Goal: Communication & Community: Share content

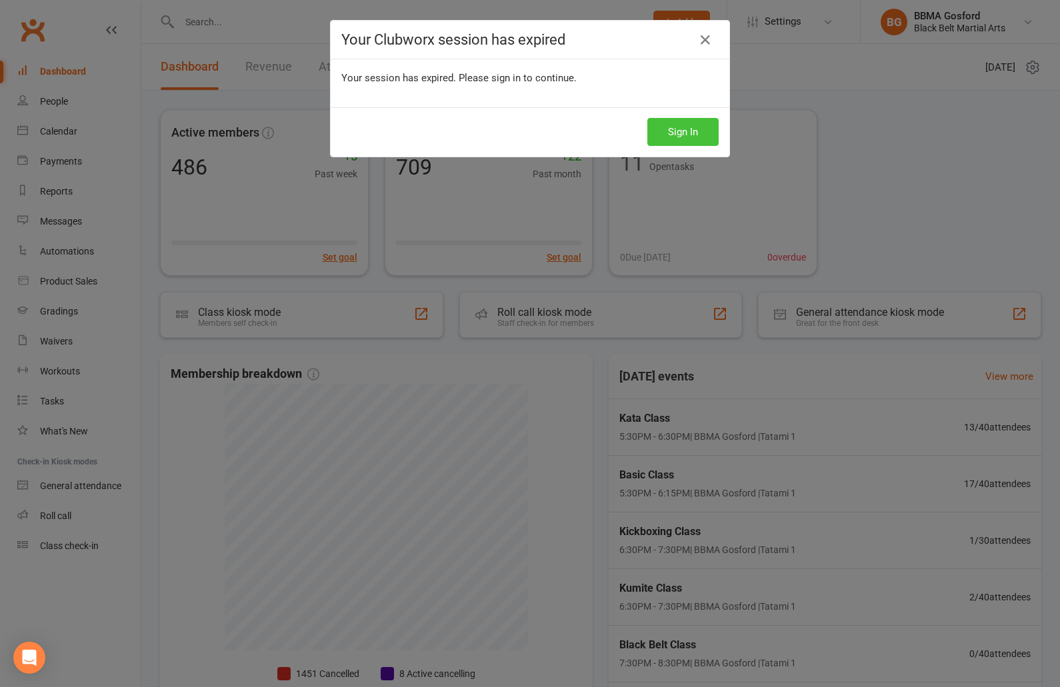
click at [686, 130] on button "Sign In" at bounding box center [682, 132] width 71 height 28
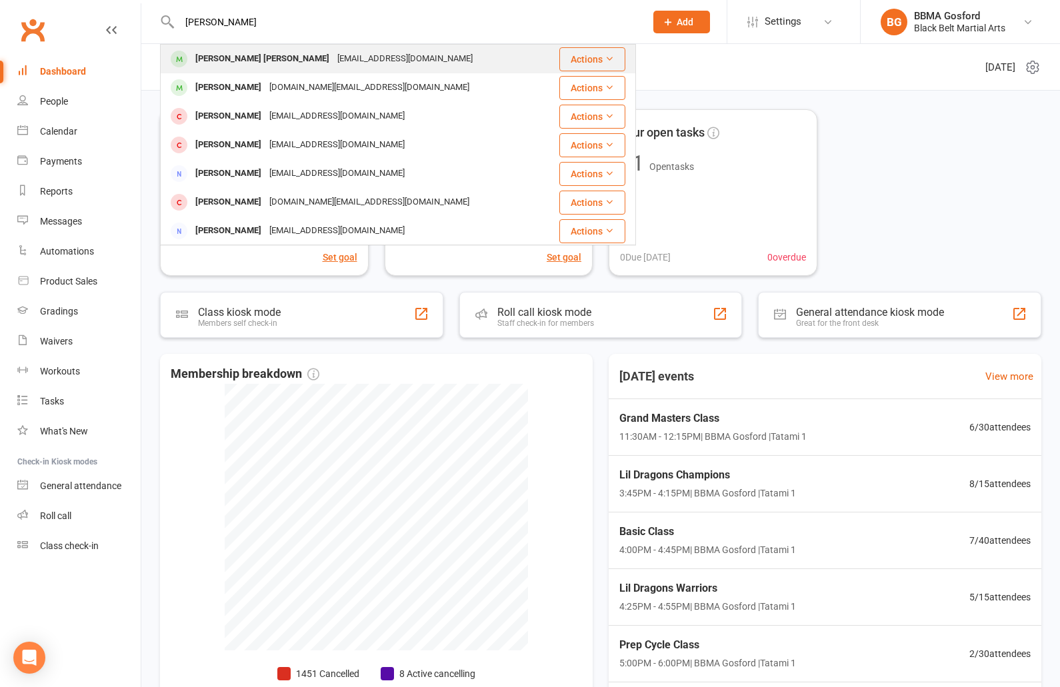
type input "[PERSON_NAME]"
click at [233, 63] on div "[PERSON_NAME] [PERSON_NAME]" at bounding box center [262, 58] width 142 height 19
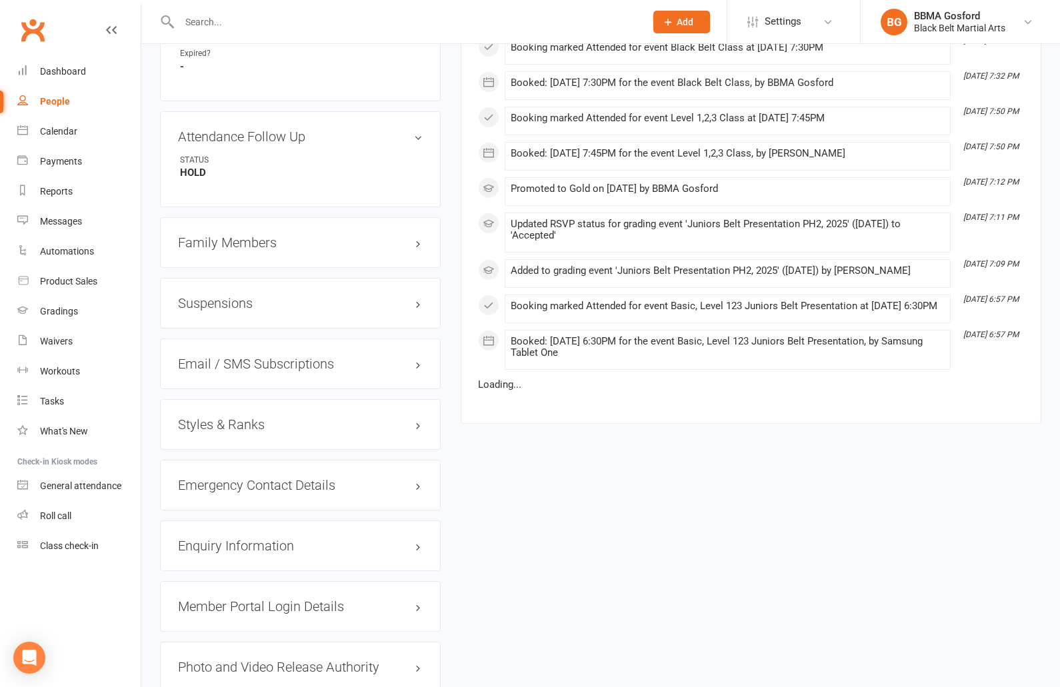
scroll to position [1111, 0]
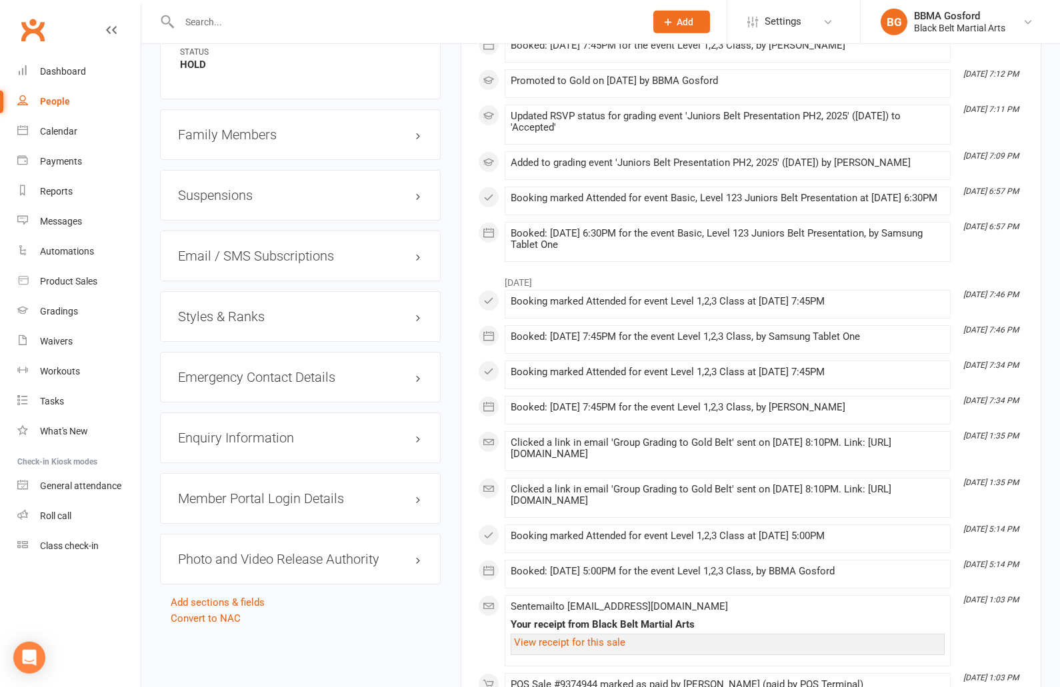
click at [226, 317] on h3 "Styles & Ranks" at bounding box center [300, 316] width 245 height 15
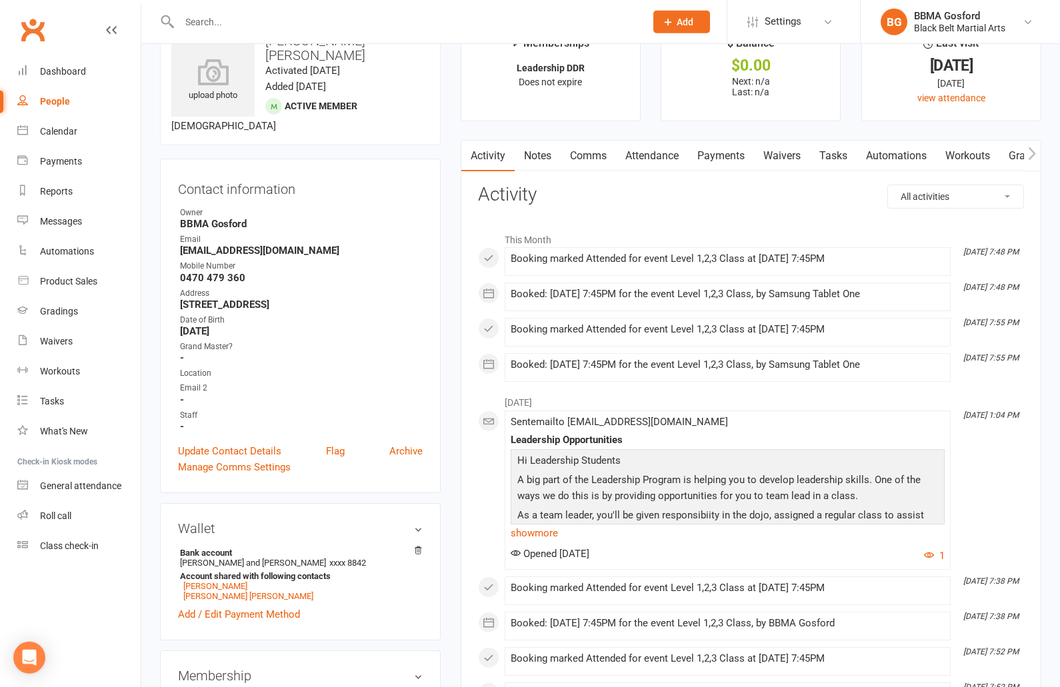
scroll to position [0, 0]
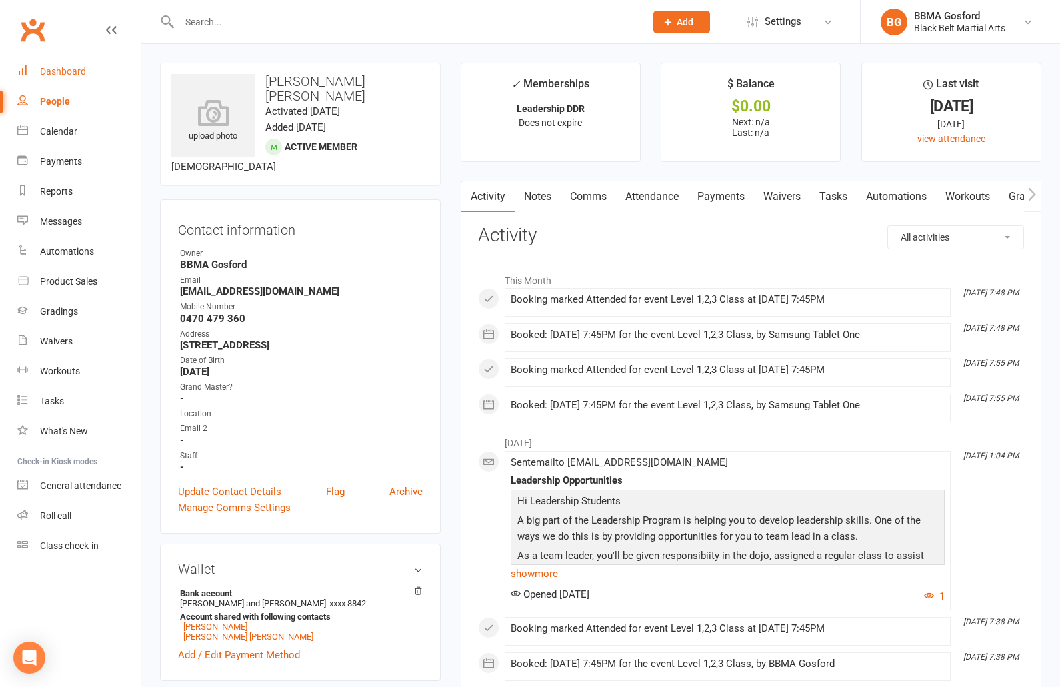
click at [48, 70] on div "Dashboard" at bounding box center [63, 71] width 46 height 11
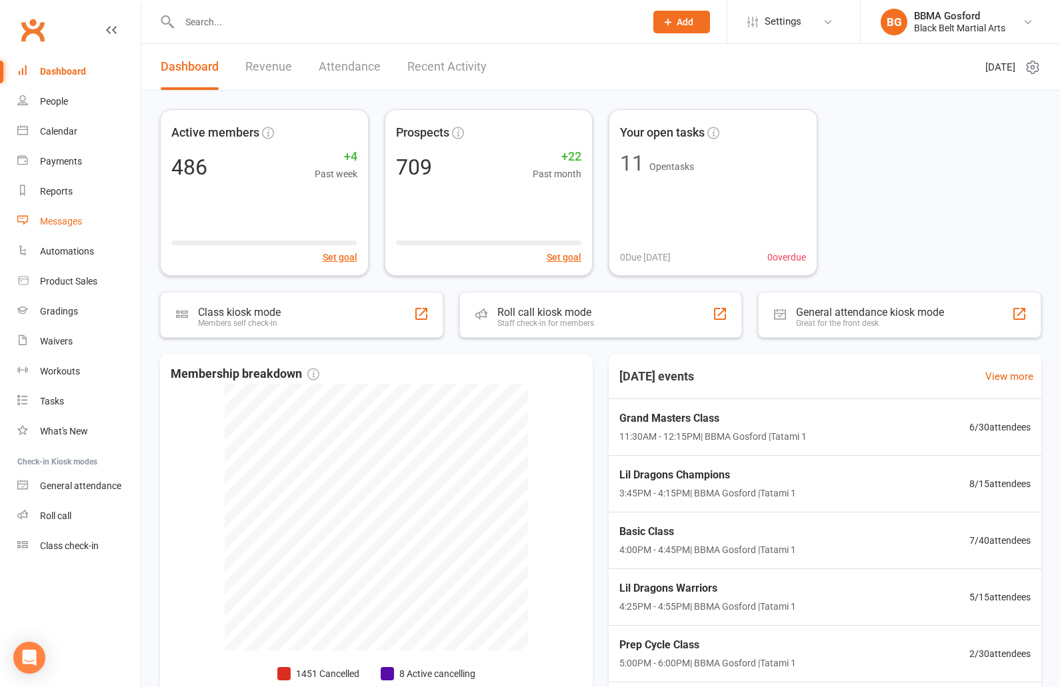
click at [61, 227] on div "Messages" at bounding box center [61, 221] width 42 height 11
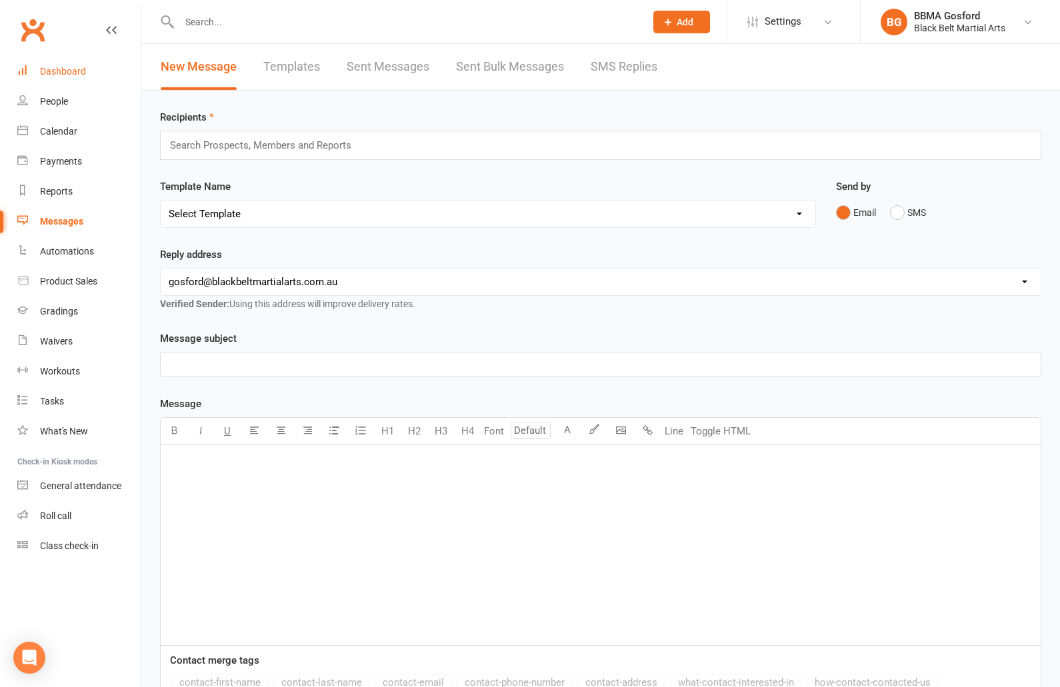
click at [74, 65] on link "Dashboard" at bounding box center [78, 72] width 123 height 30
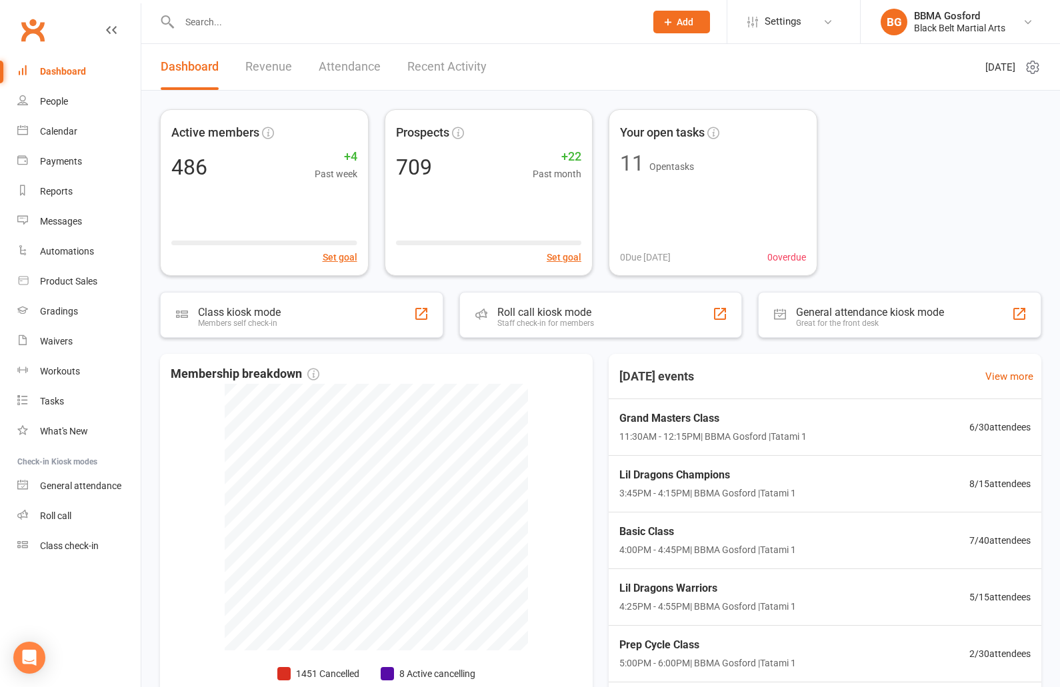
click at [217, 19] on input "text" at bounding box center [405, 22] width 461 height 19
click at [215, 25] on input "text" at bounding box center [405, 22] width 461 height 19
type input "j"
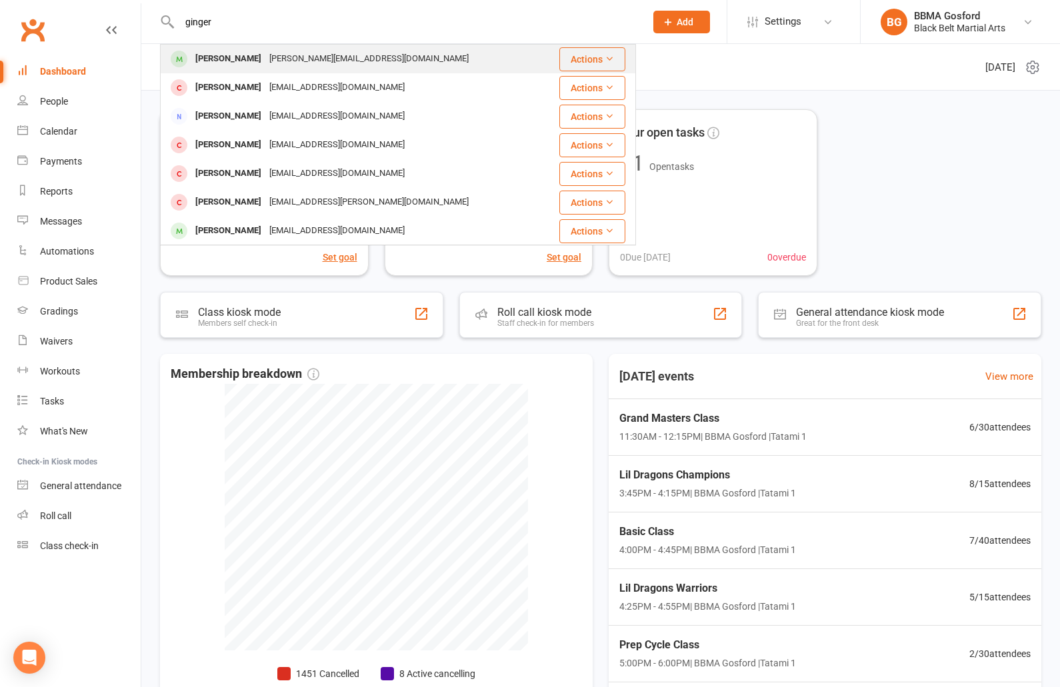
type input "ginger"
click at [261, 63] on div "[PERSON_NAME]" at bounding box center [228, 58] width 74 height 19
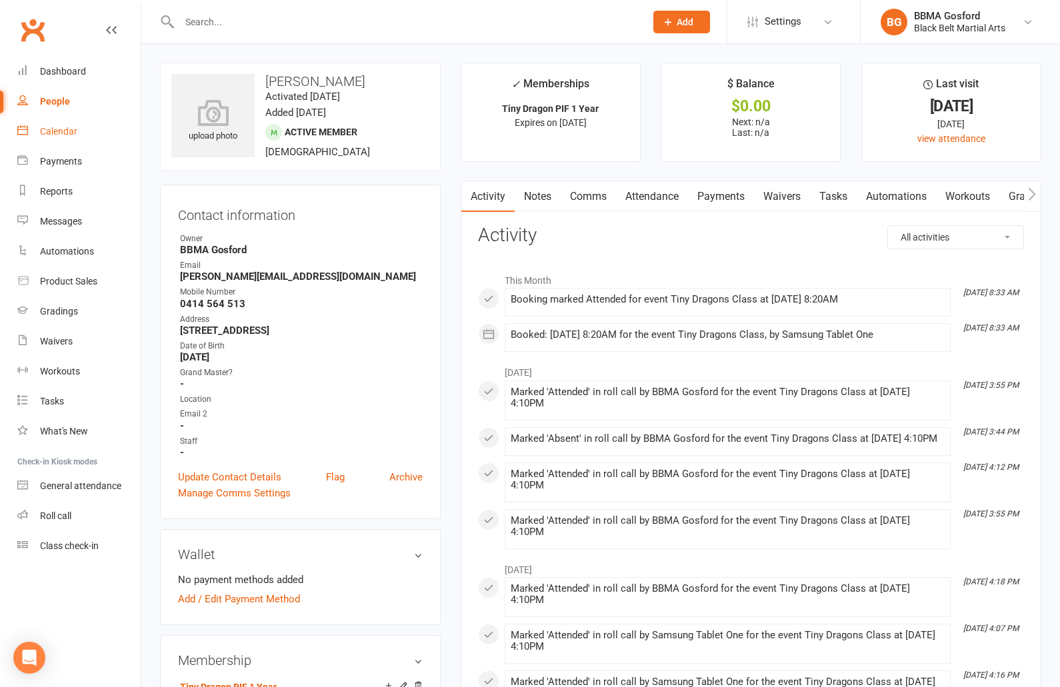
click at [49, 131] on div "Calendar" at bounding box center [58, 131] width 37 height 11
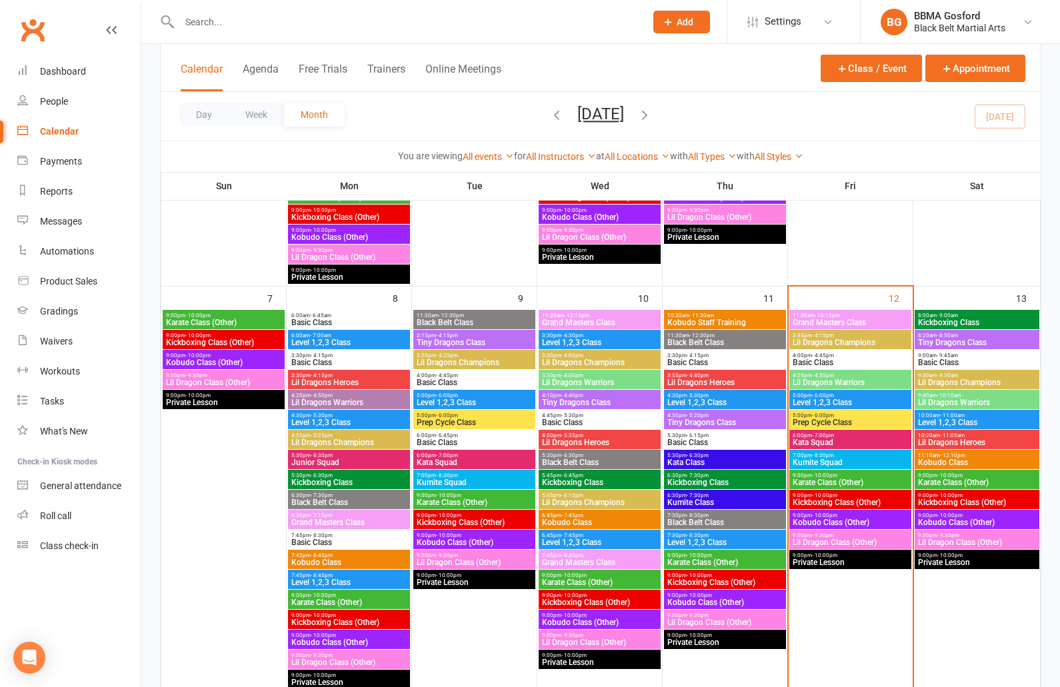
scroll to position [421, 0]
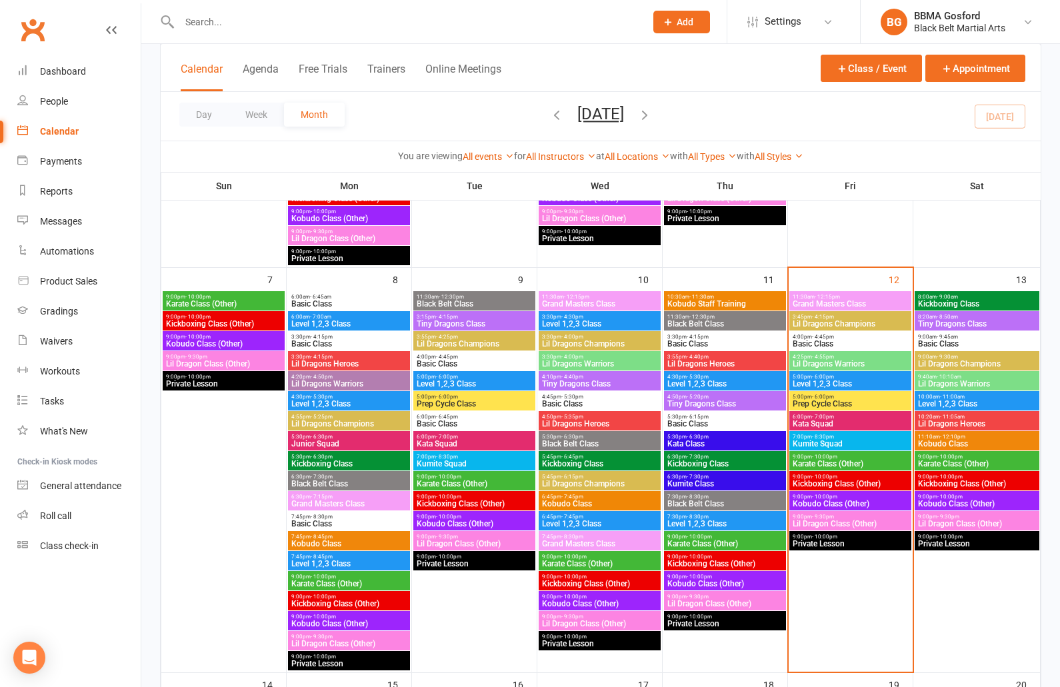
click at [985, 322] on span "Tiny Dragons Class" at bounding box center [976, 324] width 119 height 8
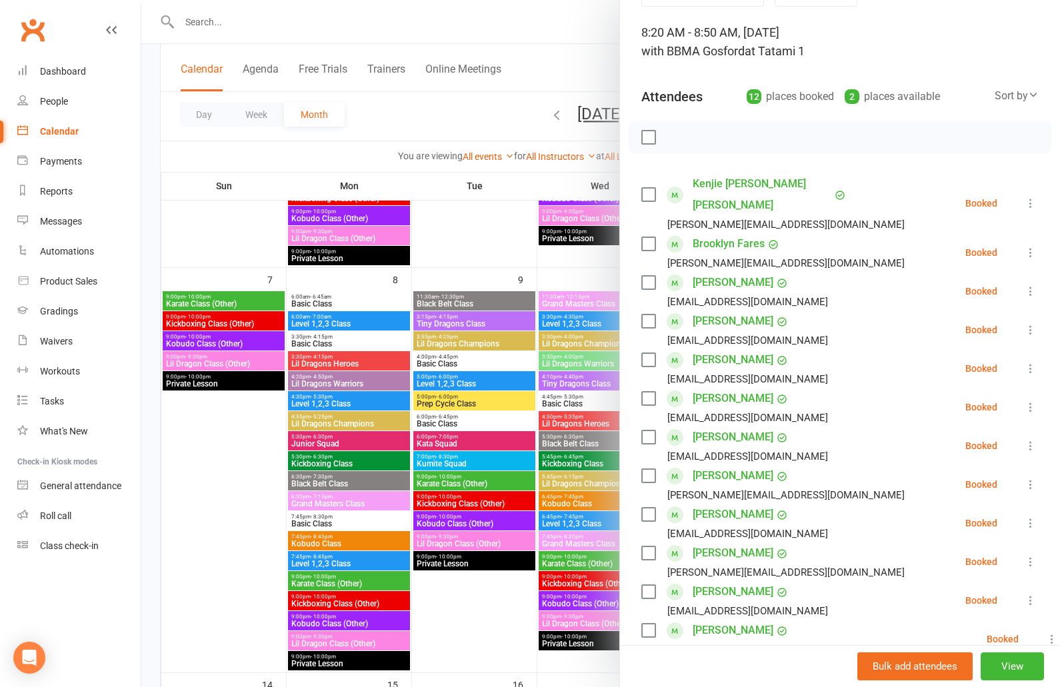
scroll to position [307, 0]
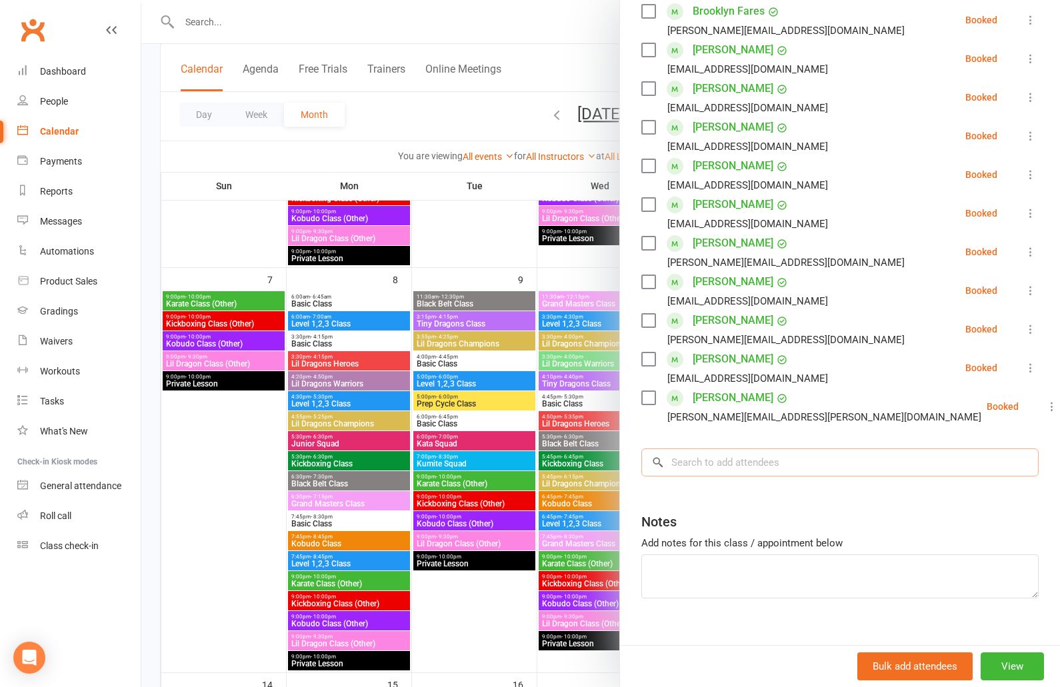
click at [719, 449] on input "search" at bounding box center [839, 463] width 397 height 28
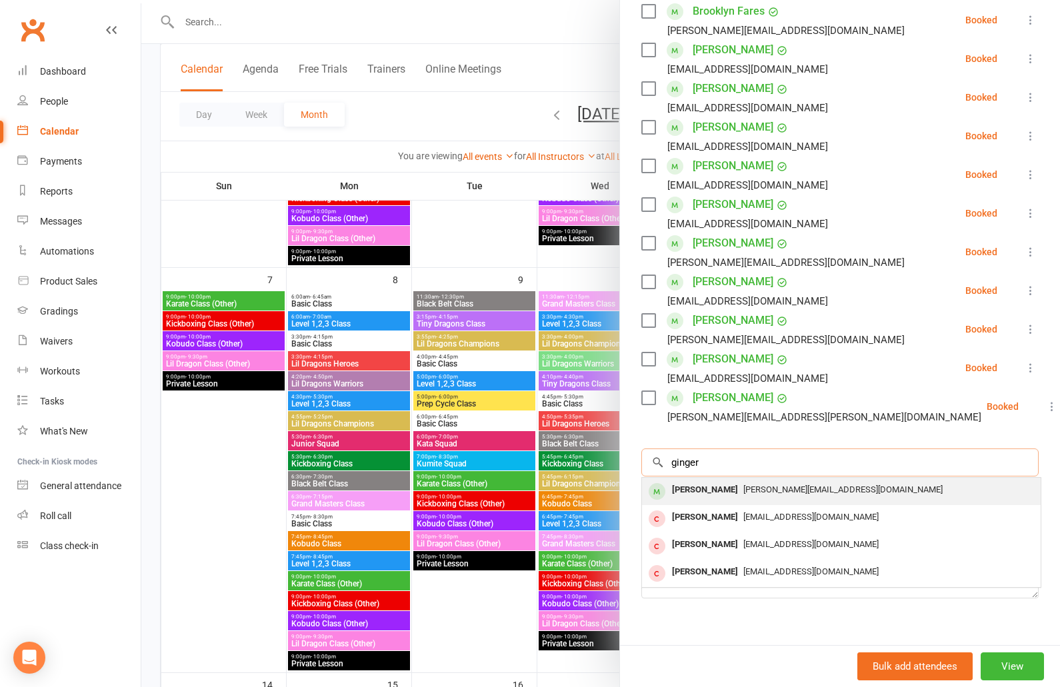
type input "ginger"
click at [715, 481] on div "[PERSON_NAME]" at bounding box center [705, 490] width 77 height 19
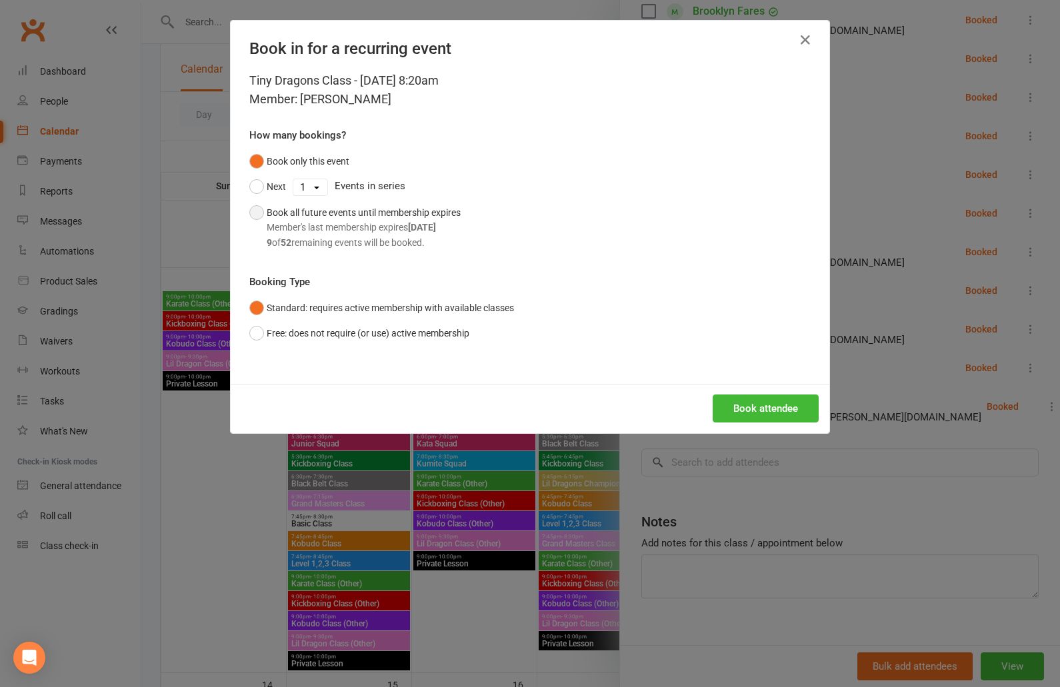
click at [259, 215] on button "Book all future events until membership expires Member's last membership expire…" at bounding box center [354, 227] width 211 height 55
click at [767, 405] on button "Book attendee" at bounding box center [766, 409] width 106 height 28
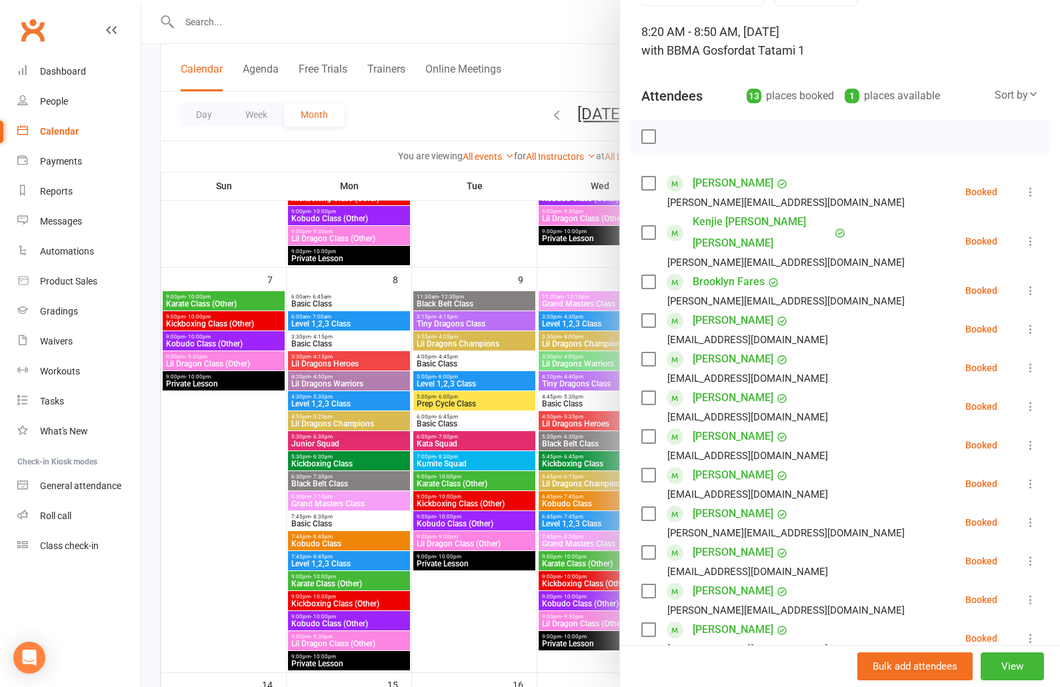
scroll to position [0, 0]
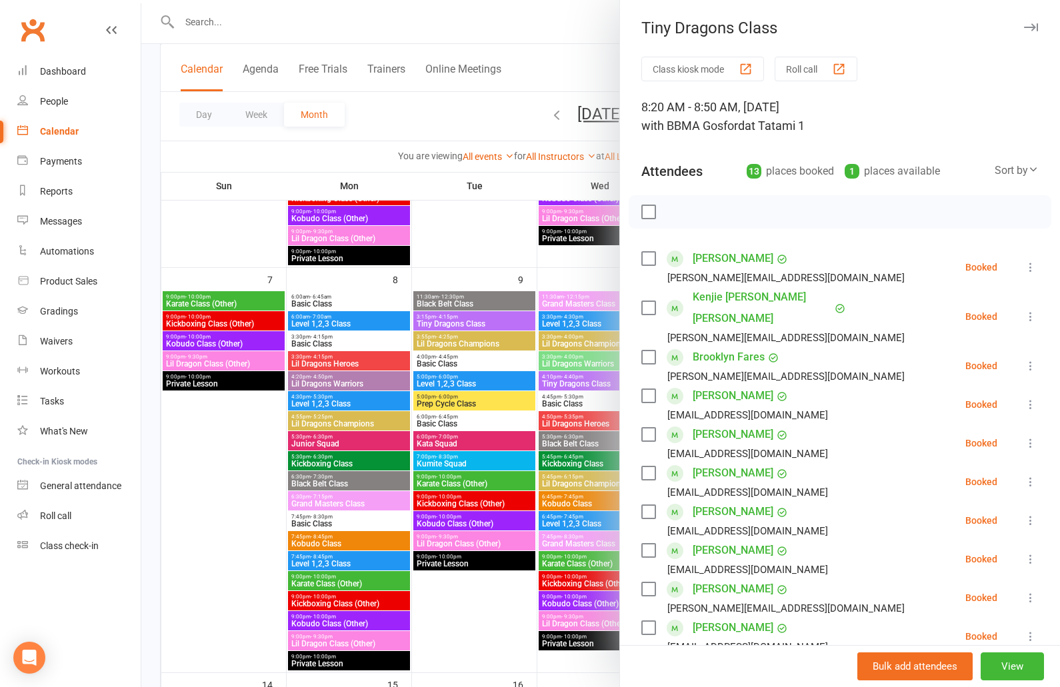
click at [431, 112] on div at bounding box center [600, 343] width 919 height 687
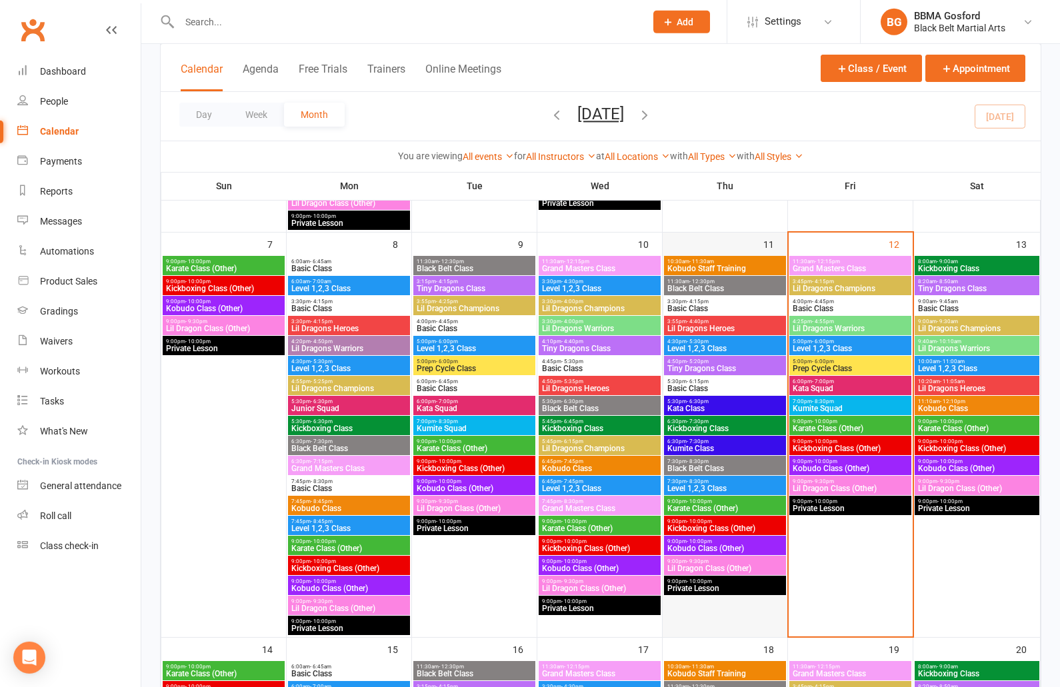
scroll to position [458, 0]
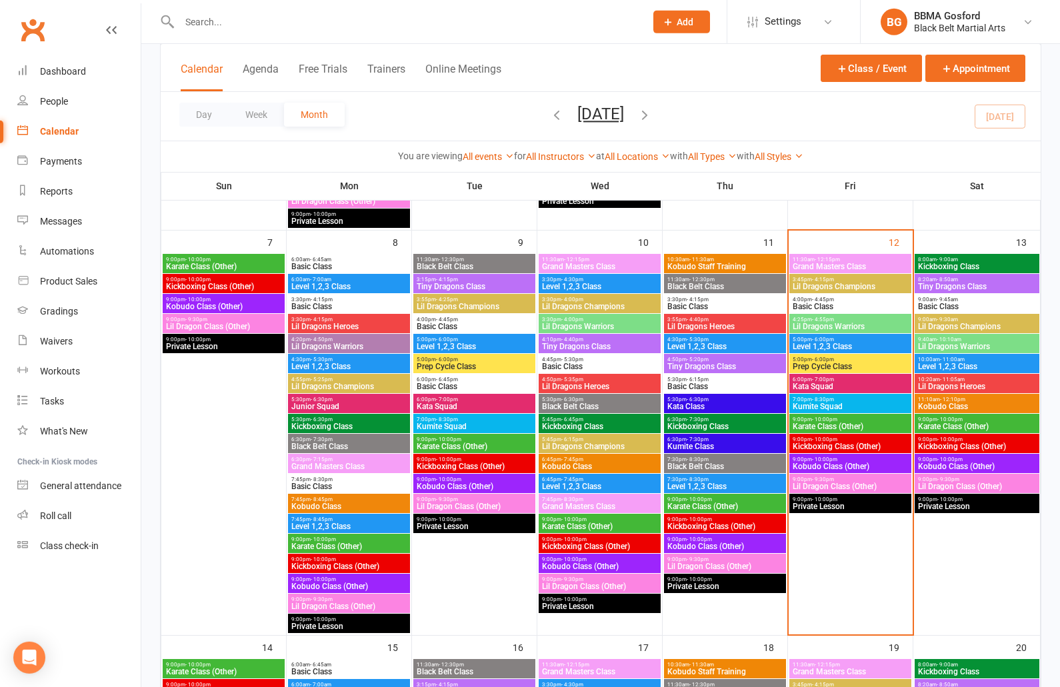
click at [239, 24] on input "text" at bounding box center [405, 22] width 461 height 19
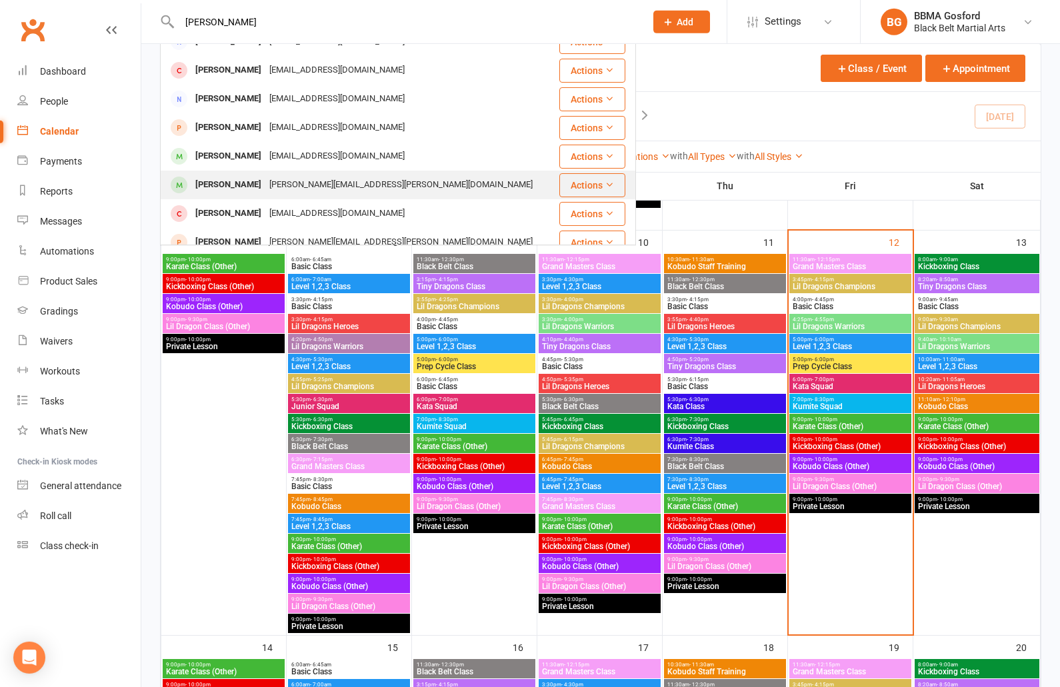
scroll to position [65, 0]
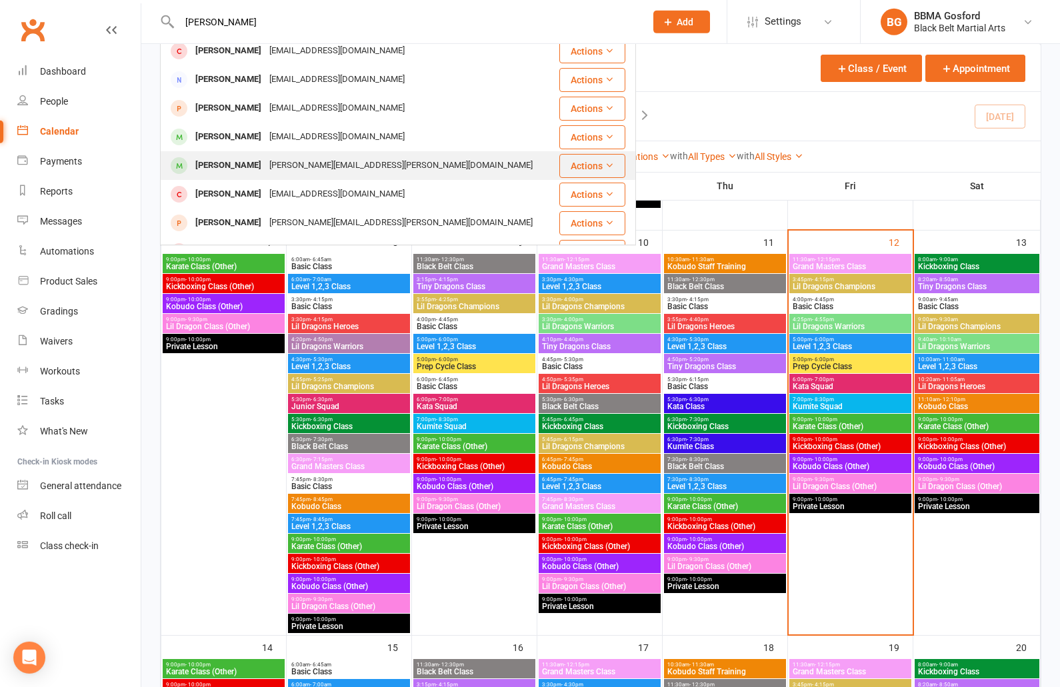
type input "[PERSON_NAME]"
click at [265, 173] on div "[PERSON_NAME][EMAIL_ADDRESS][PERSON_NAME][DOMAIN_NAME]" at bounding box center [400, 165] width 271 height 19
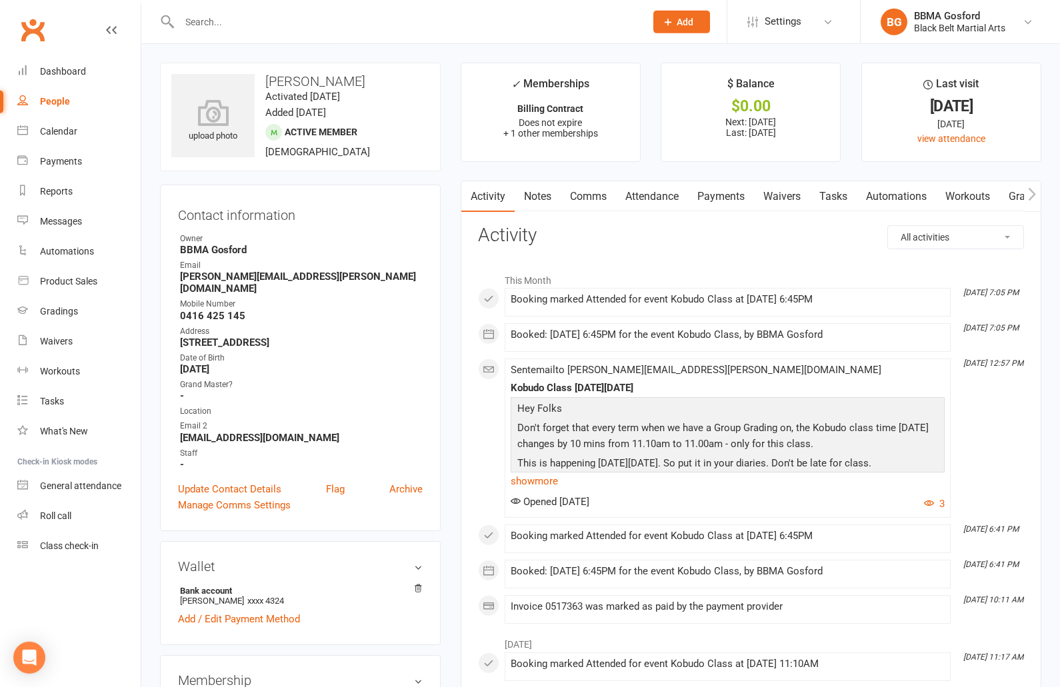
click at [717, 200] on link "Payments" at bounding box center [721, 196] width 66 height 31
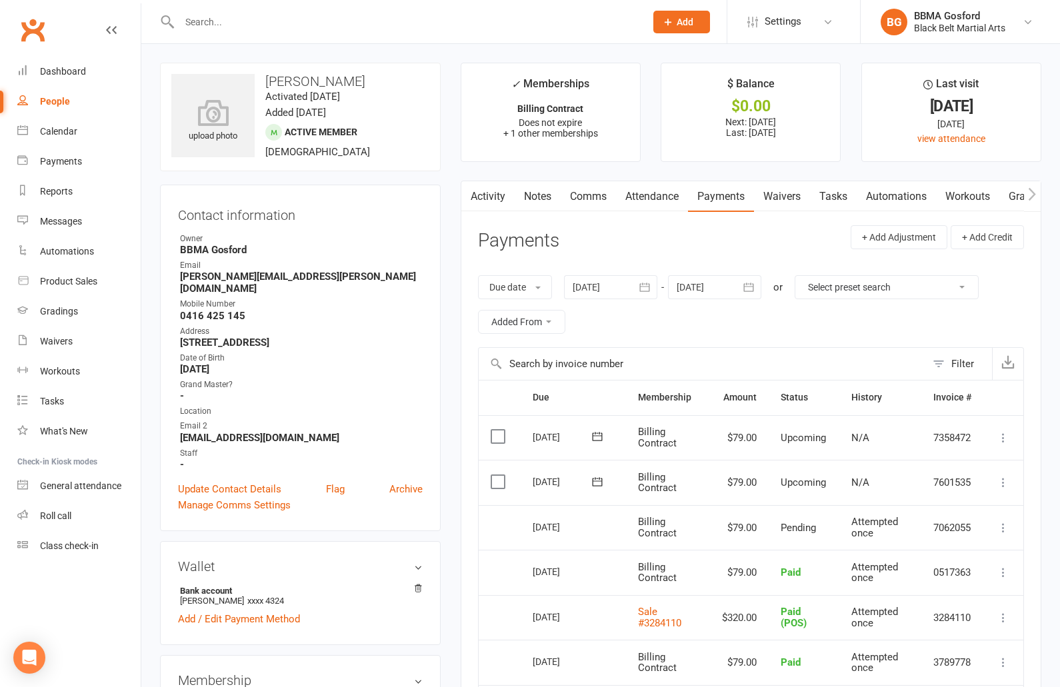
click at [584, 200] on link "Comms" at bounding box center [588, 196] width 55 height 31
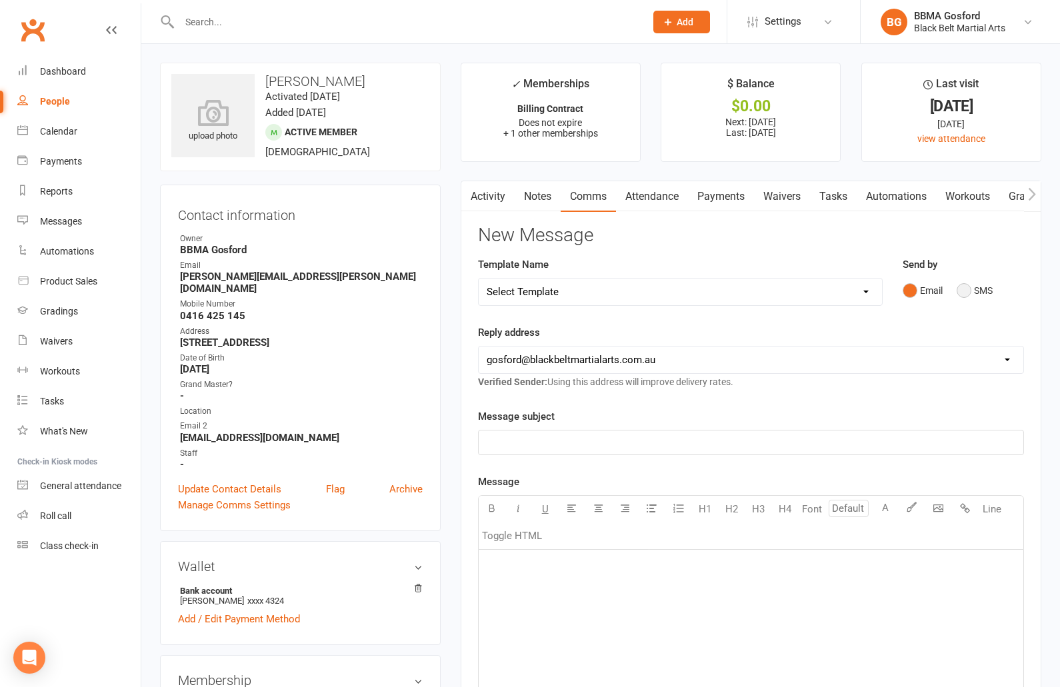
click at [961, 292] on button "SMS" at bounding box center [975, 290] width 36 height 25
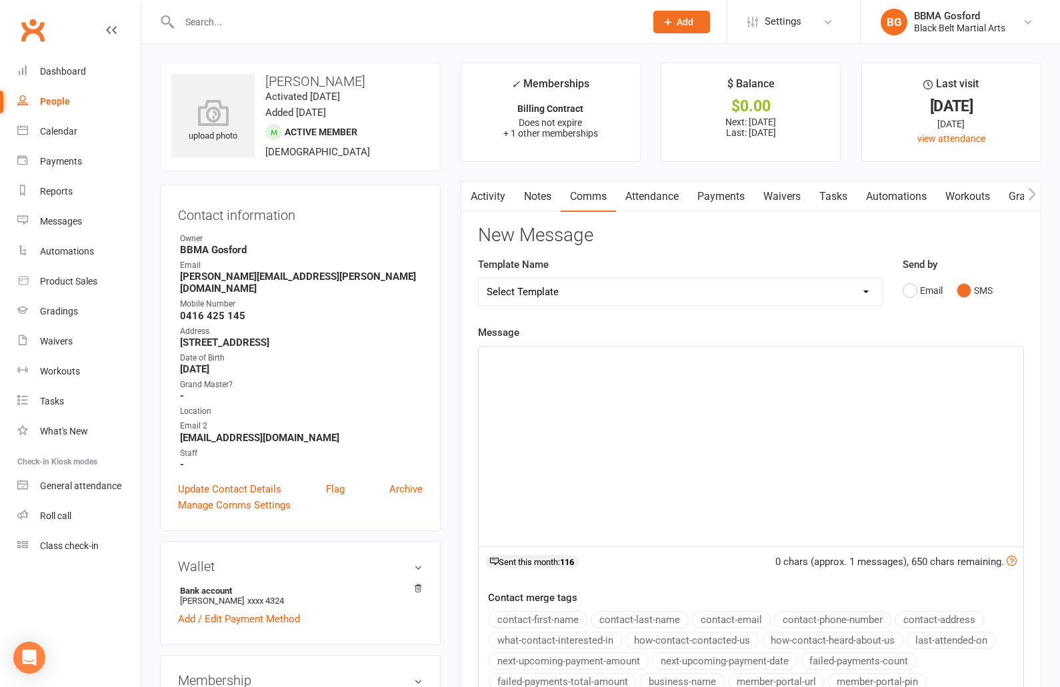
click at [579, 355] on p "﻿" at bounding box center [751, 359] width 529 height 16
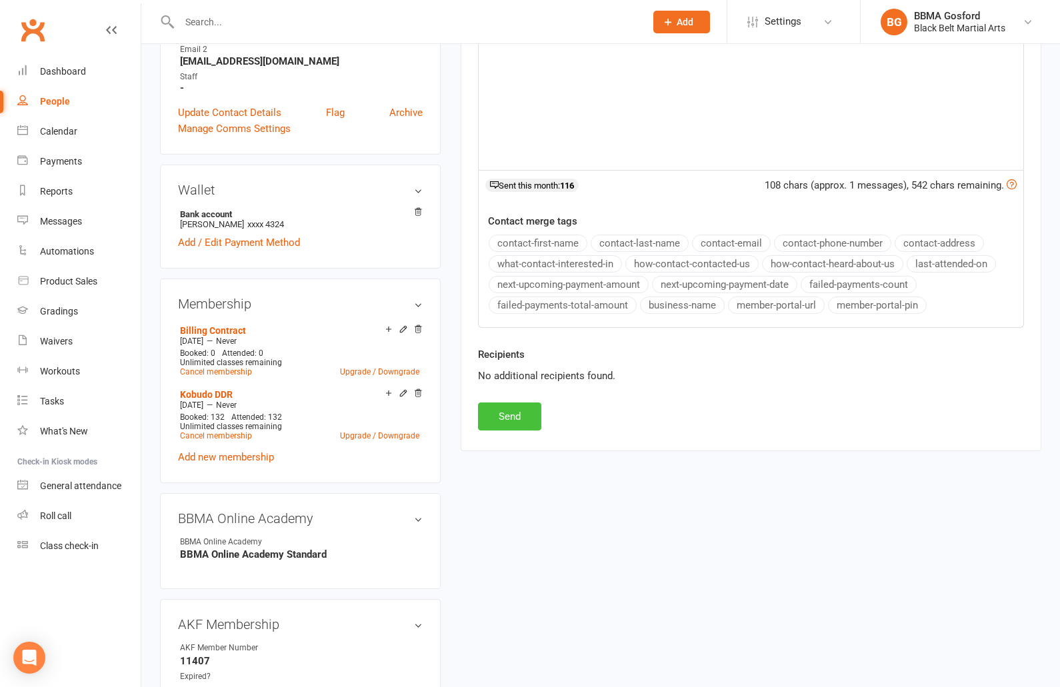
scroll to position [379, 0]
click at [499, 404] on button "Send" at bounding box center [509, 415] width 63 height 28
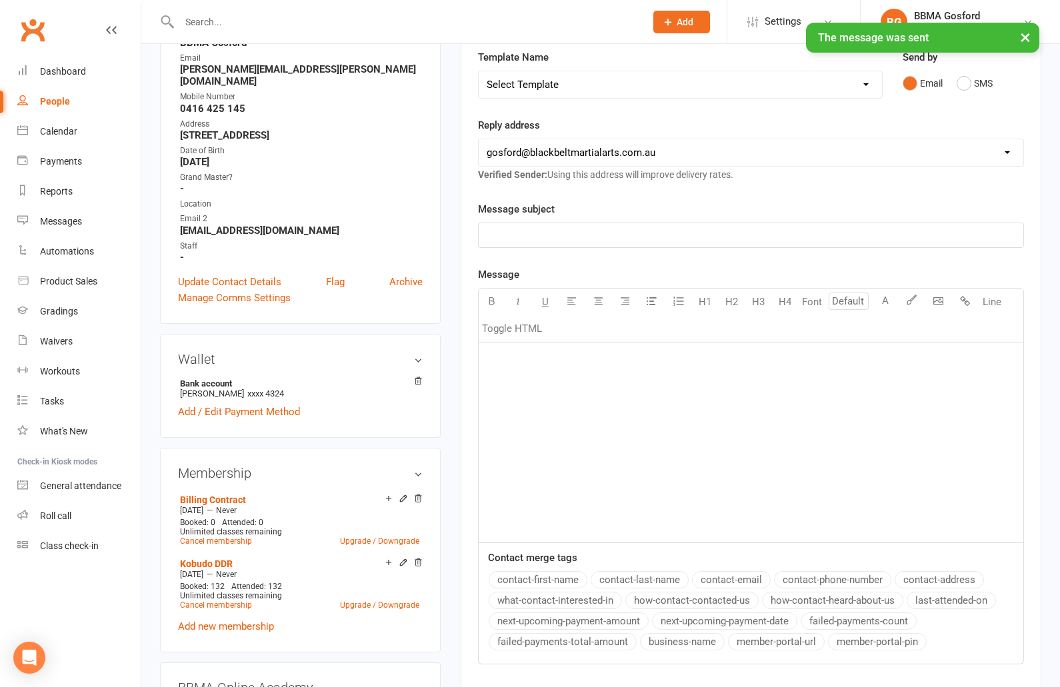
scroll to position [0, 0]
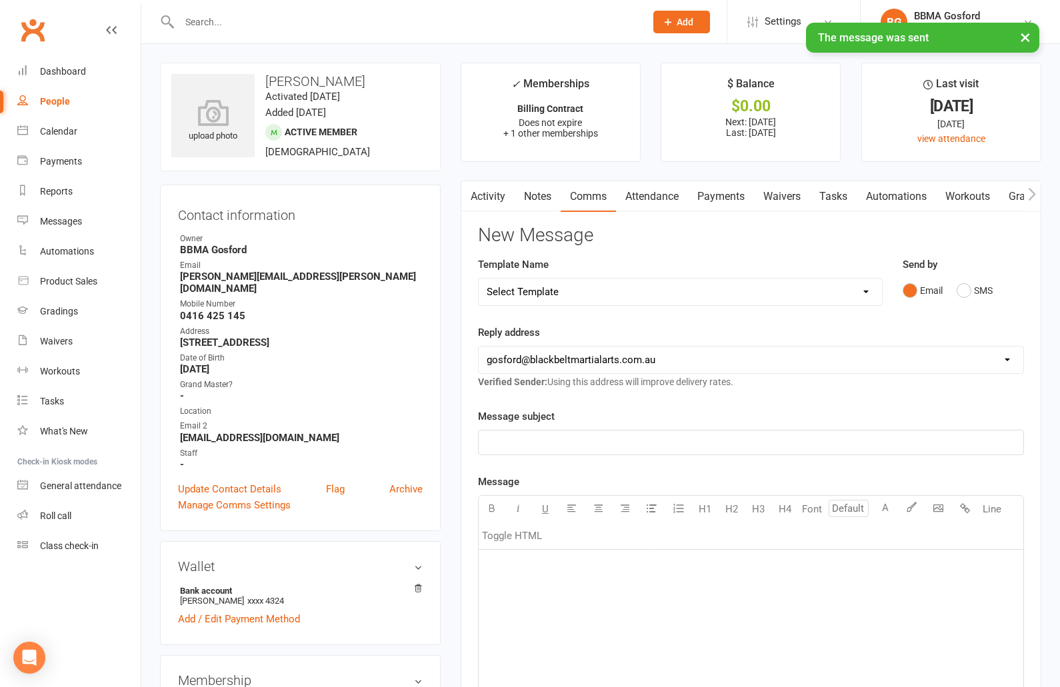
click at [494, 195] on link "Activity" at bounding box center [487, 196] width 53 height 31
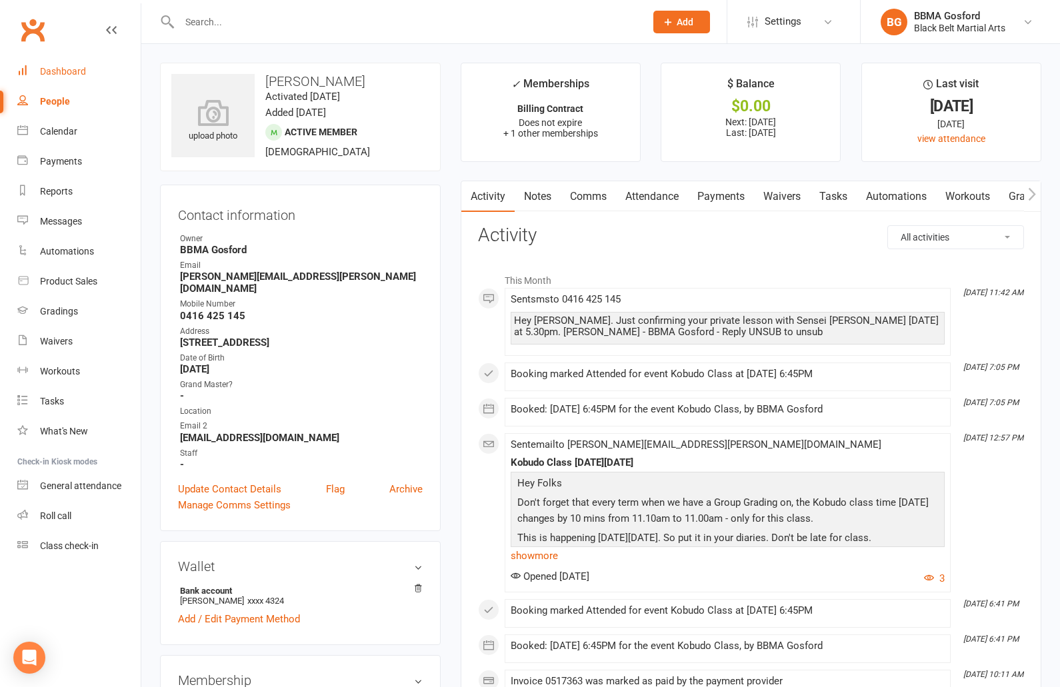
click at [47, 73] on div "Dashboard" at bounding box center [63, 71] width 46 height 11
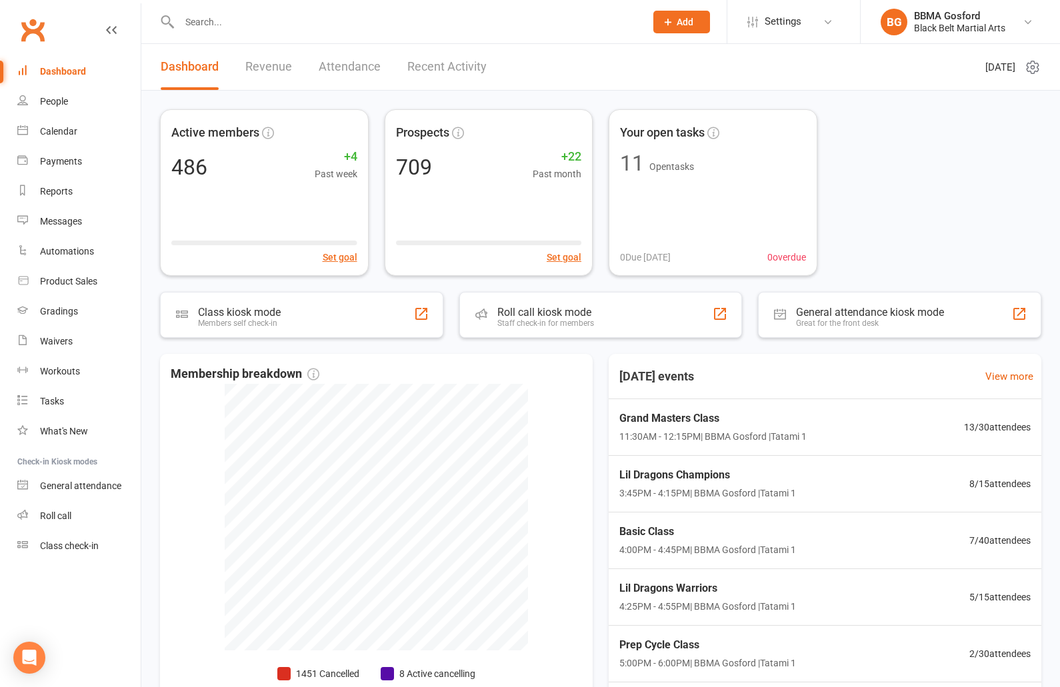
click at [239, 21] on input "text" at bounding box center [405, 22] width 461 height 19
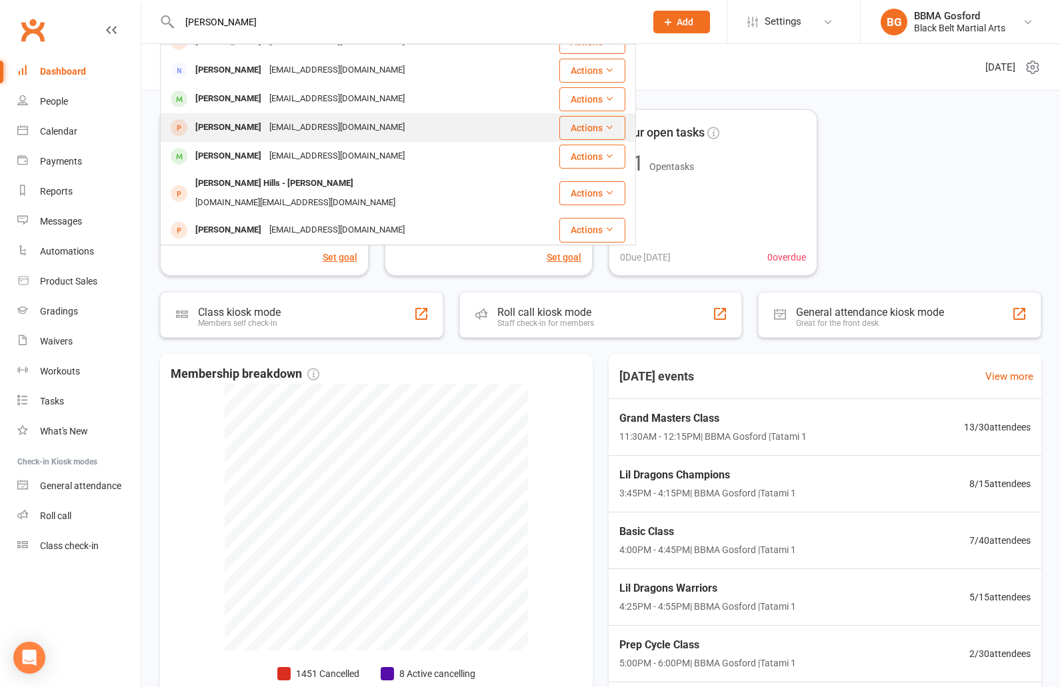
scroll to position [84, 0]
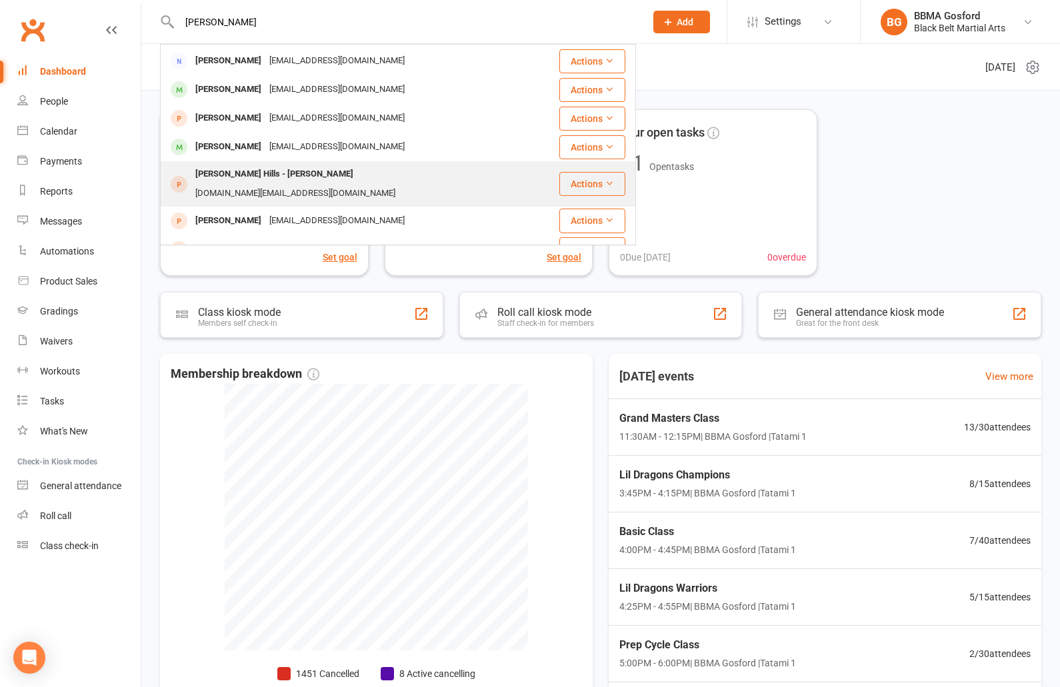
type input "[PERSON_NAME]"
click at [286, 184] on div "[DOMAIN_NAME][EMAIL_ADDRESS][DOMAIN_NAME]" at bounding box center [295, 193] width 208 height 19
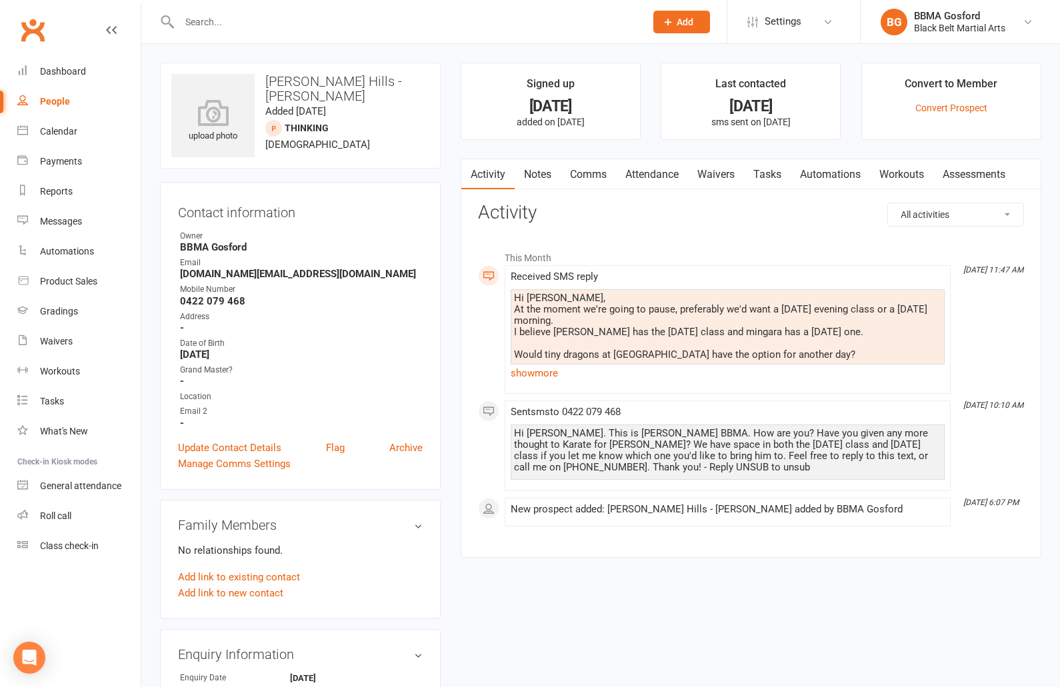
click at [601, 173] on link "Comms" at bounding box center [588, 174] width 55 height 31
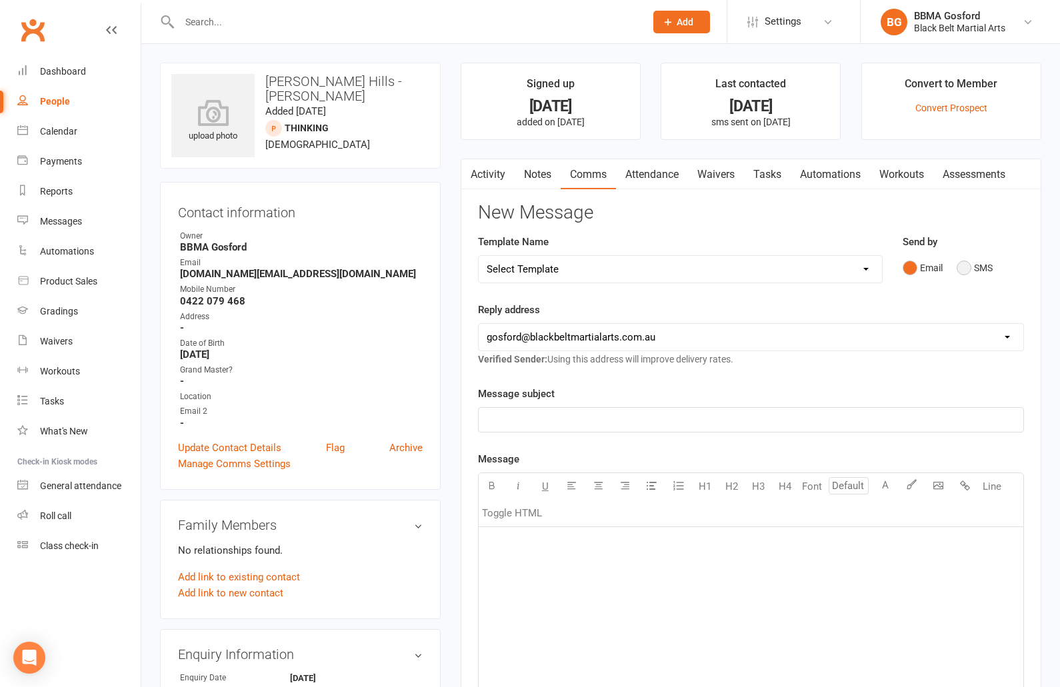
drag, startPoint x: 963, startPoint y: 270, endPoint x: 949, endPoint y: 275, distance: 14.4
click at [963, 270] on button "SMS" at bounding box center [975, 267] width 36 height 25
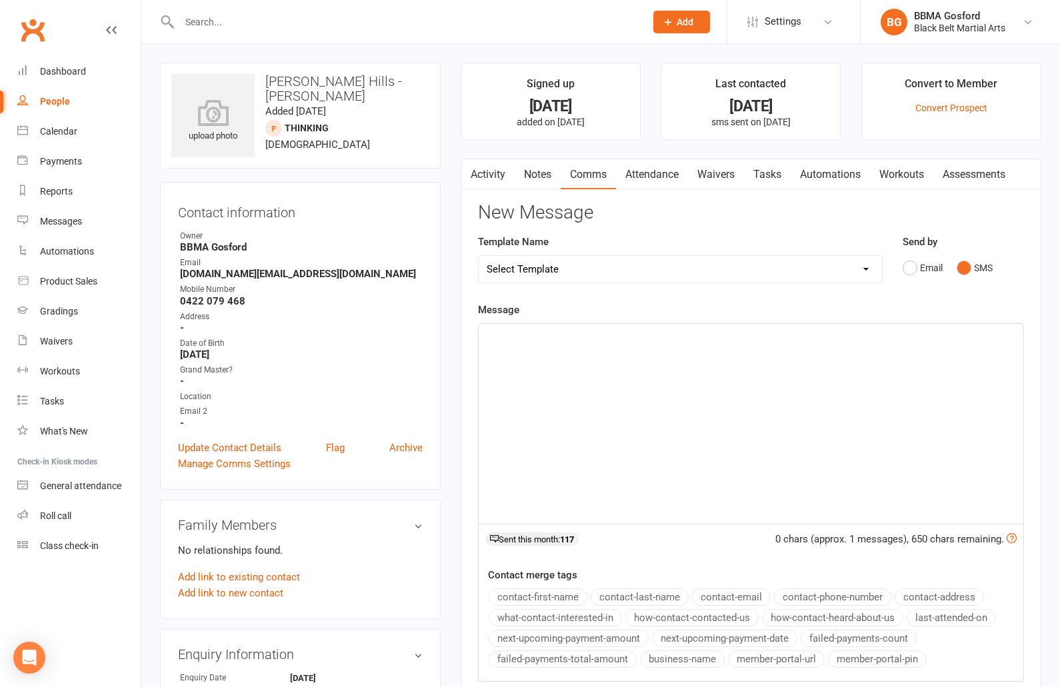
click at [575, 340] on p "﻿" at bounding box center [751, 336] width 529 height 16
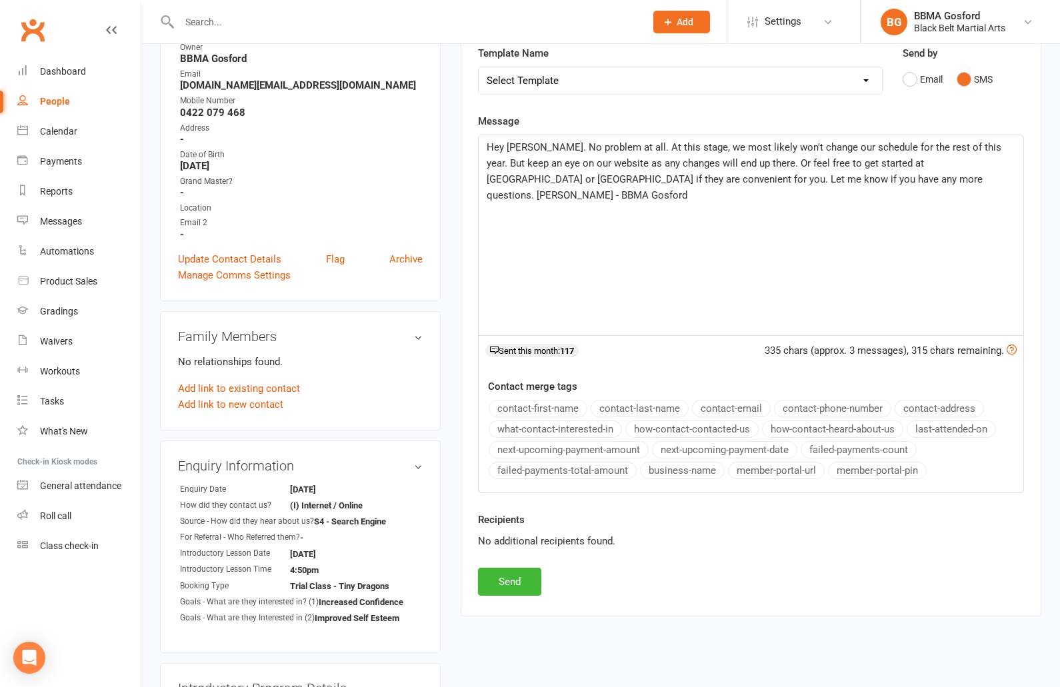
scroll to position [190, 0]
click at [518, 587] on button "Send" at bounding box center [509, 581] width 63 height 28
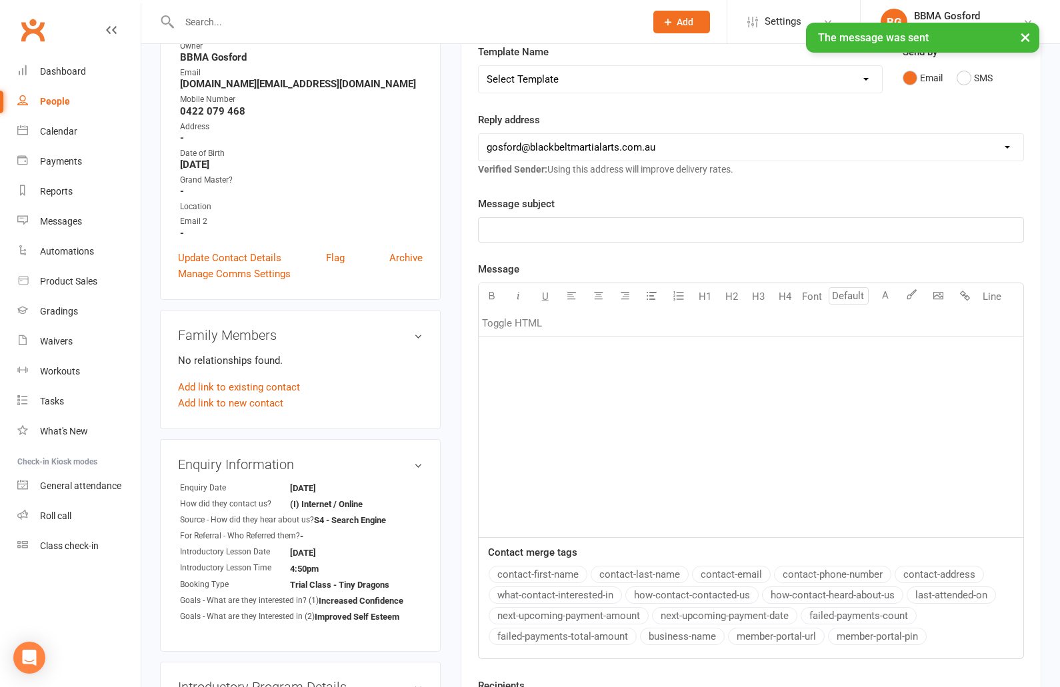
scroll to position [0, 0]
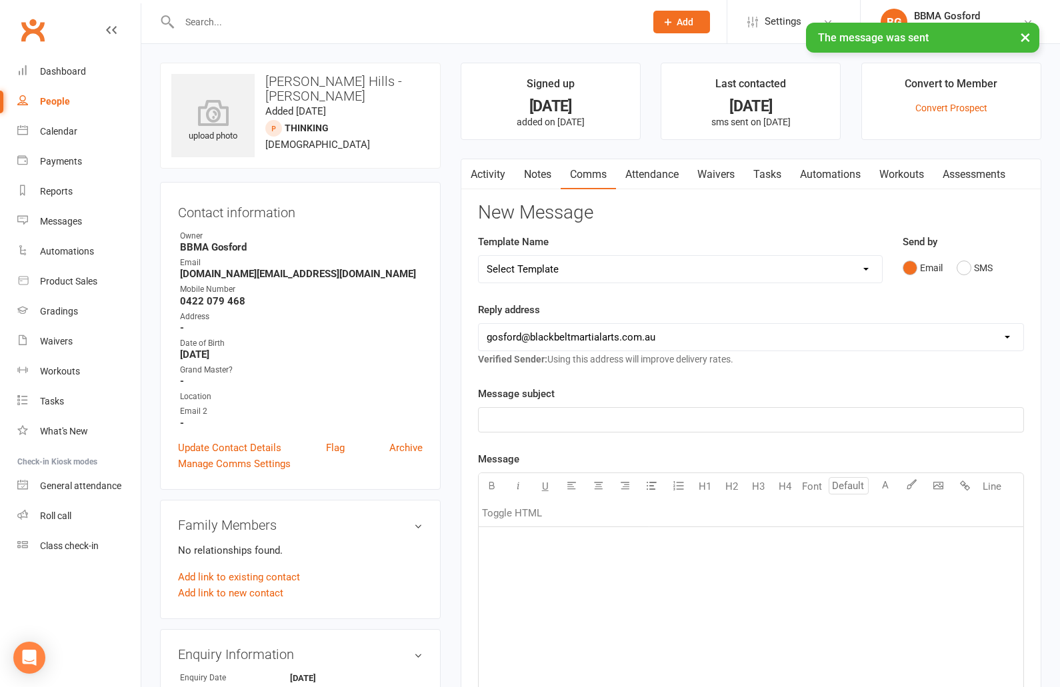
click at [486, 177] on link "Activity" at bounding box center [487, 174] width 53 height 31
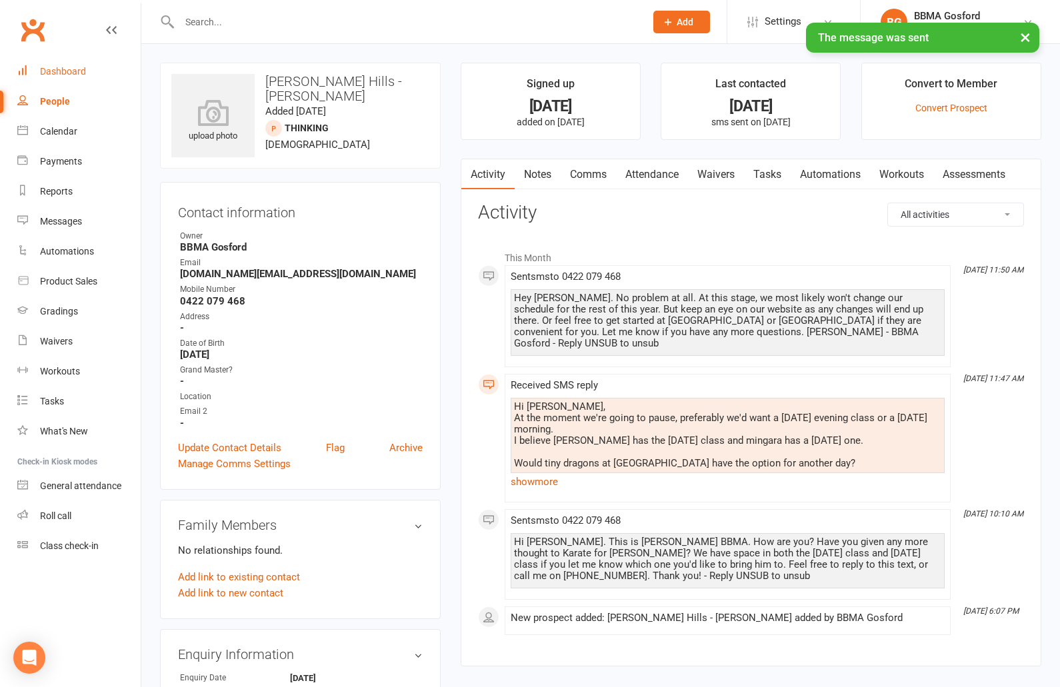
click at [89, 72] on link "Dashboard" at bounding box center [78, 72] width 123 height 30
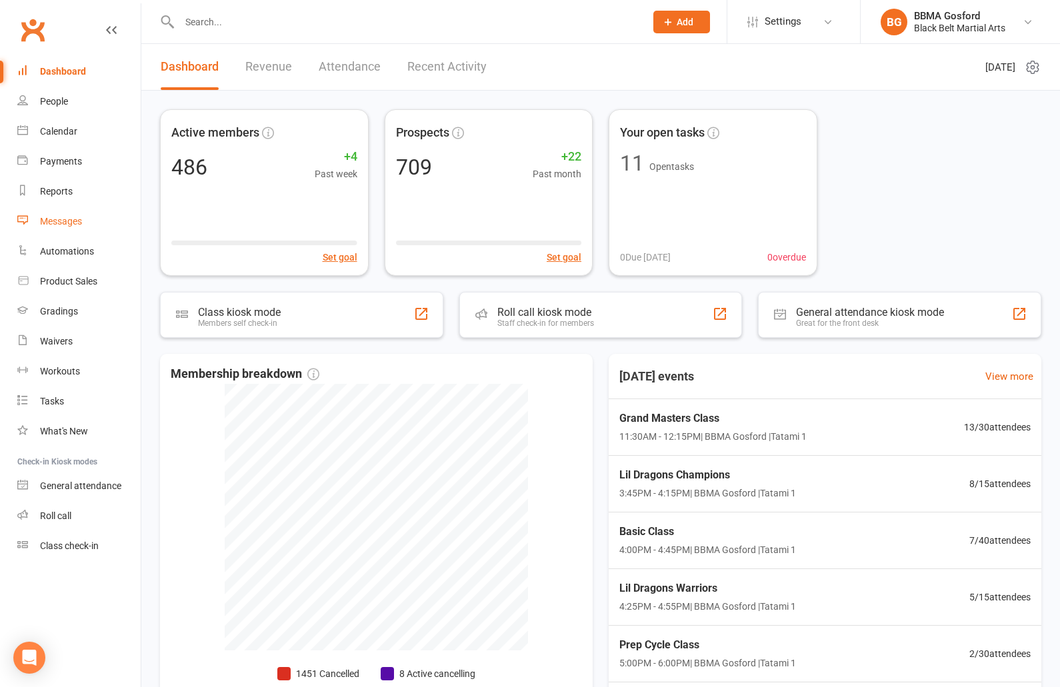
click at [71, 223] on div "Messages" at bounding box center [61, 221] width 42 height 11
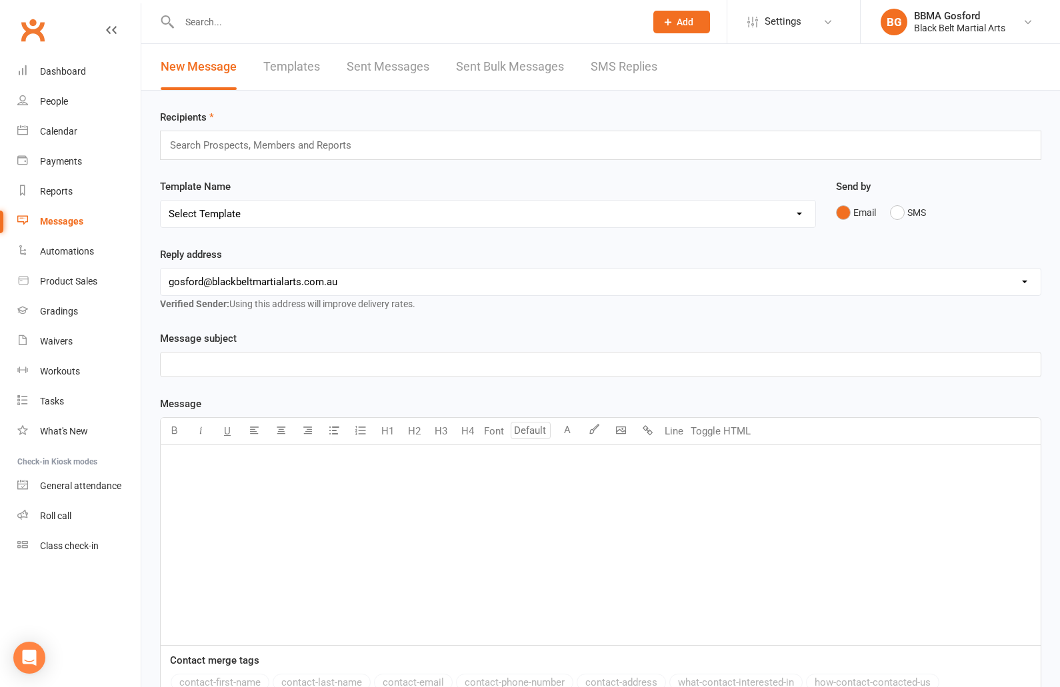
click at [191, 467] on p "﻿" at bounding box center [601, 463] width 864 height 16
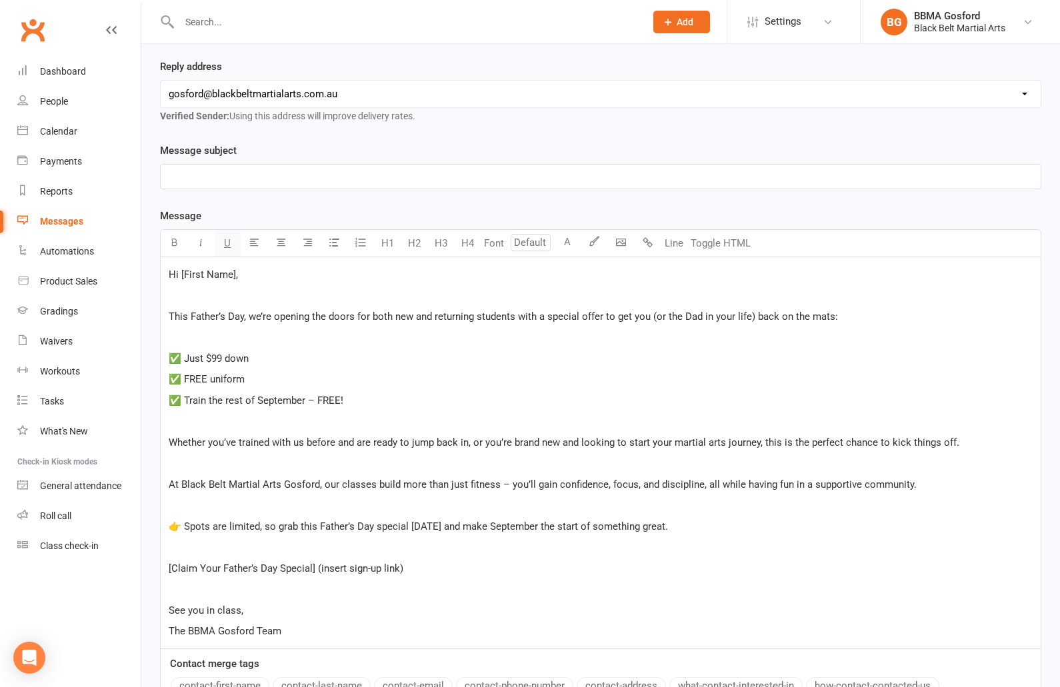
scroll to position [185, 0]
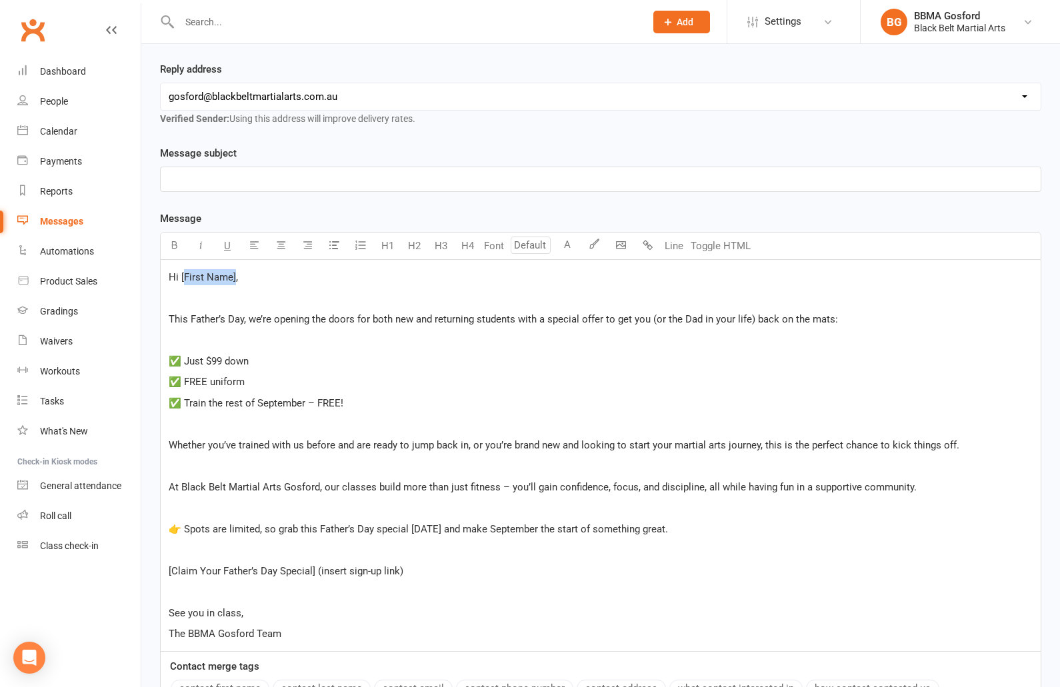
drag, startPoint x: 187, startPoint y: 276, endPoint x: 249, endPoint y: 305, distance: 68.6
click at [235, 280] on span "Hi [First Name]," at bounding box center [203, 277] width 69 height 12
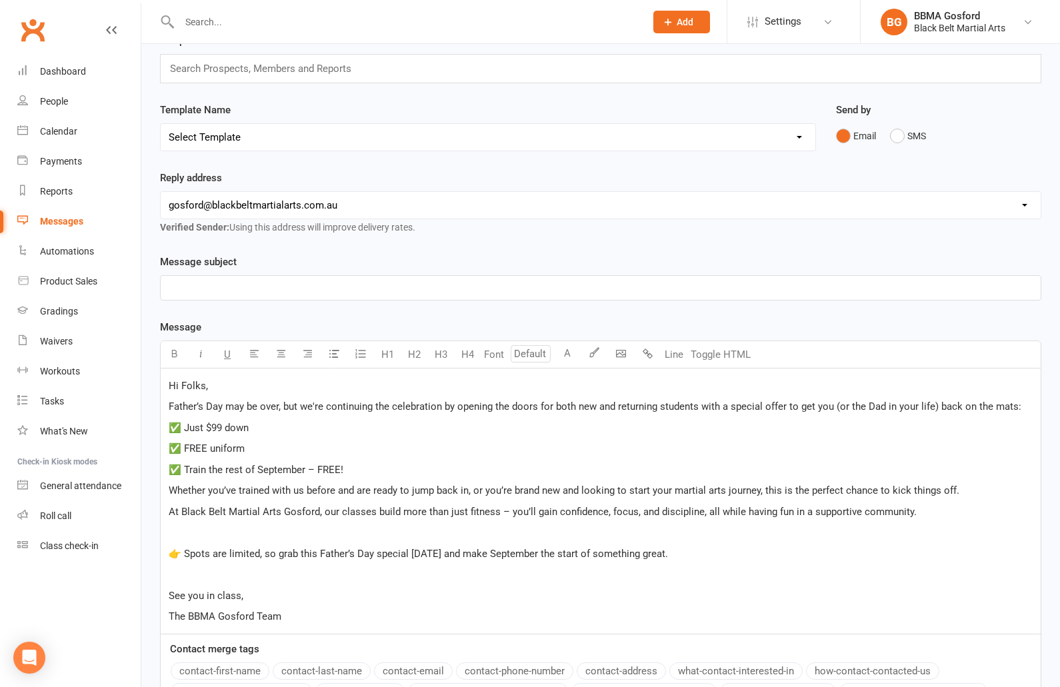
scroll to position [74, 0]
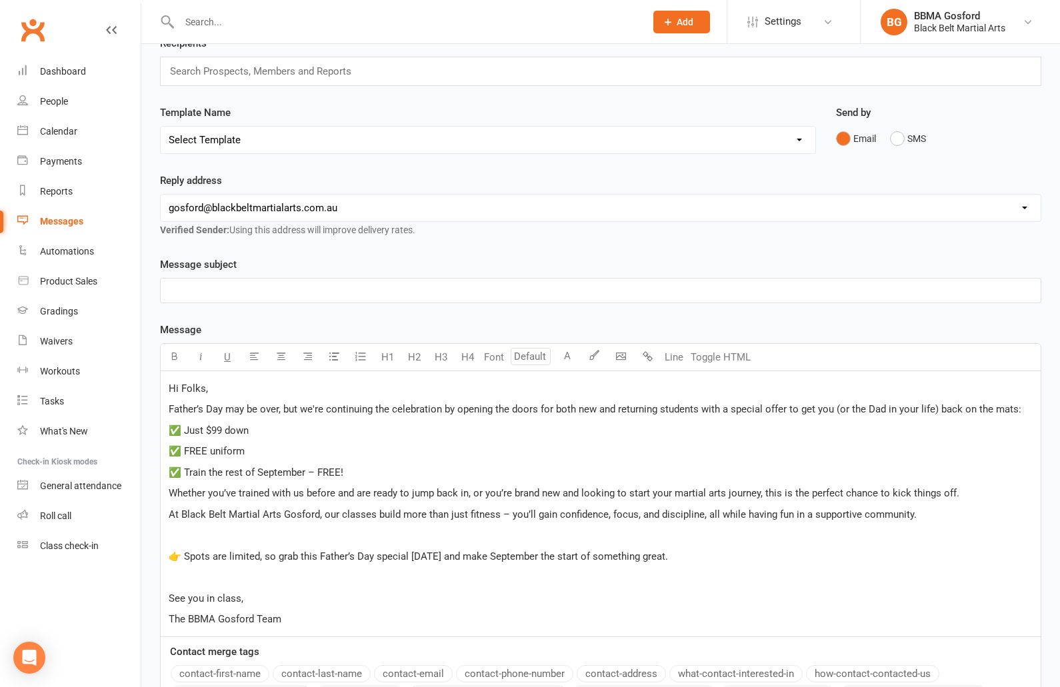
click at [185, 289] on p "﻿" at bounding box center [601, 291] width 864 height 16
click at [251, 293] on span "$99 Starter Pack – Free Uniform + Free September Training" at bounding box center [300, 291] width 263 height 12
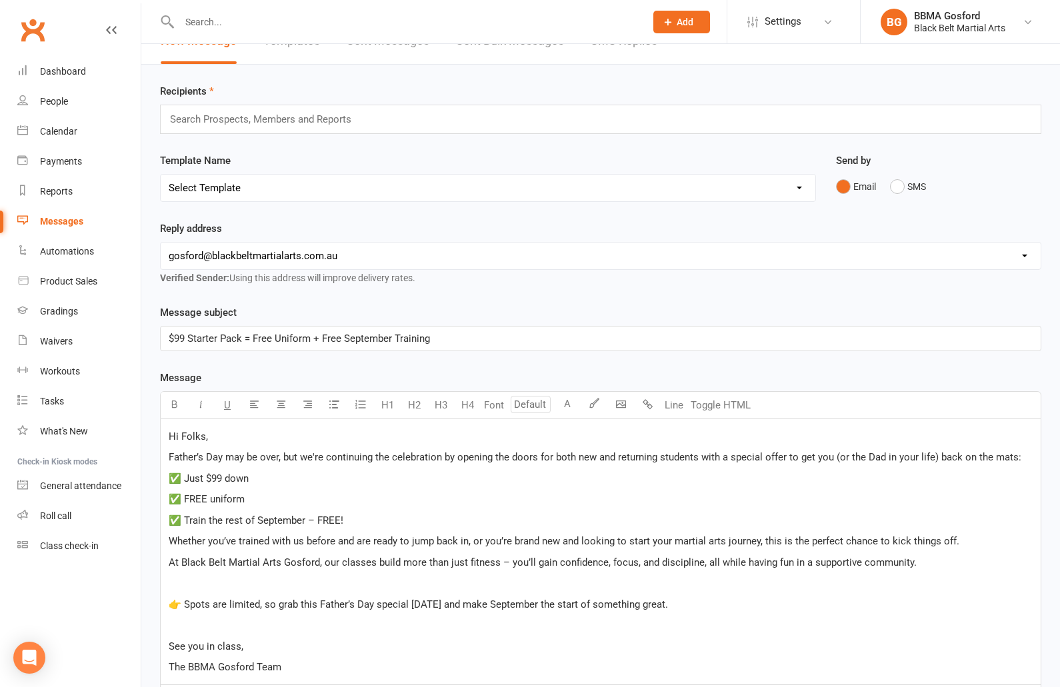
scroll to position [0, 0]
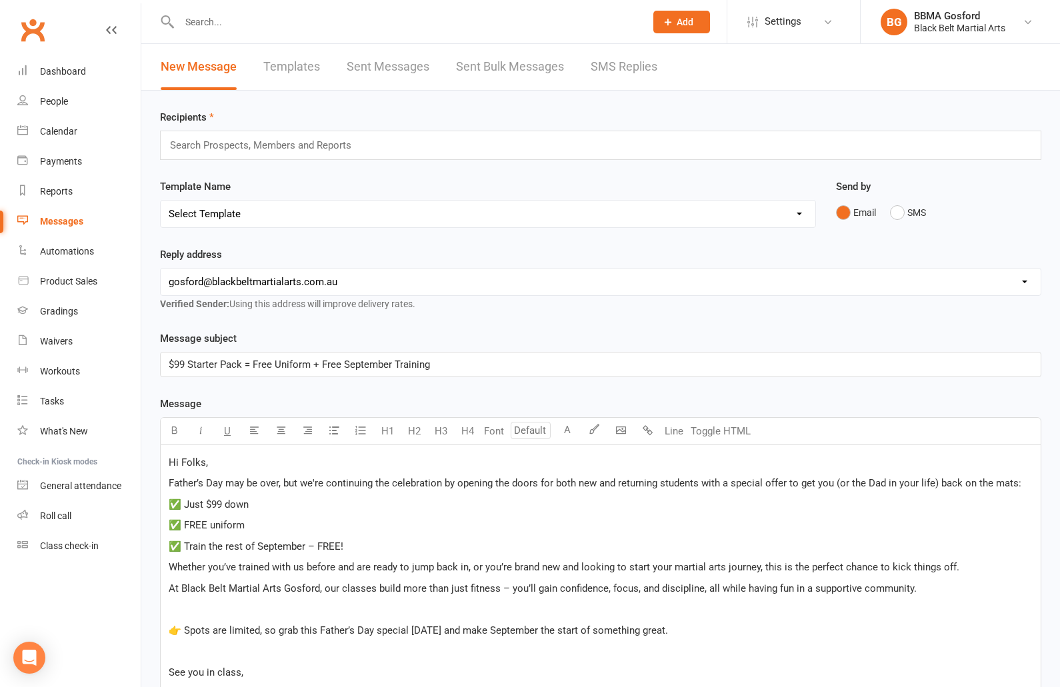
click at [218, 145] on input "text" at bounding box center [266, 145] width 195 height 17
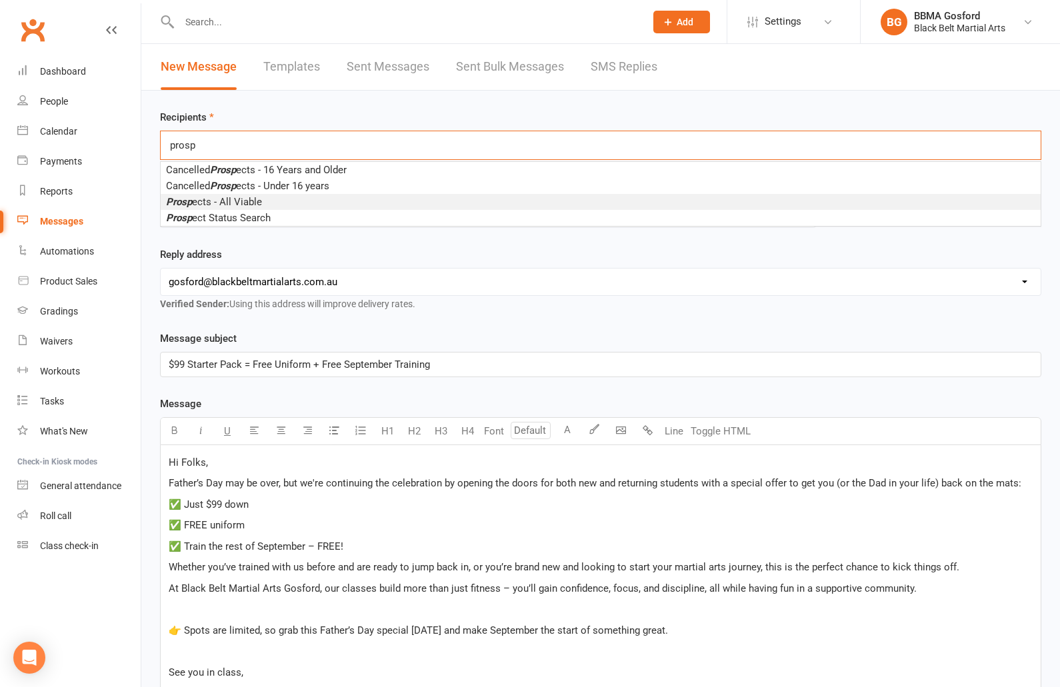
type input "prosp"
click at [228, 205] on span "Prosp ects - All Viable" at bounding box center [214, 200] width 96 height 12
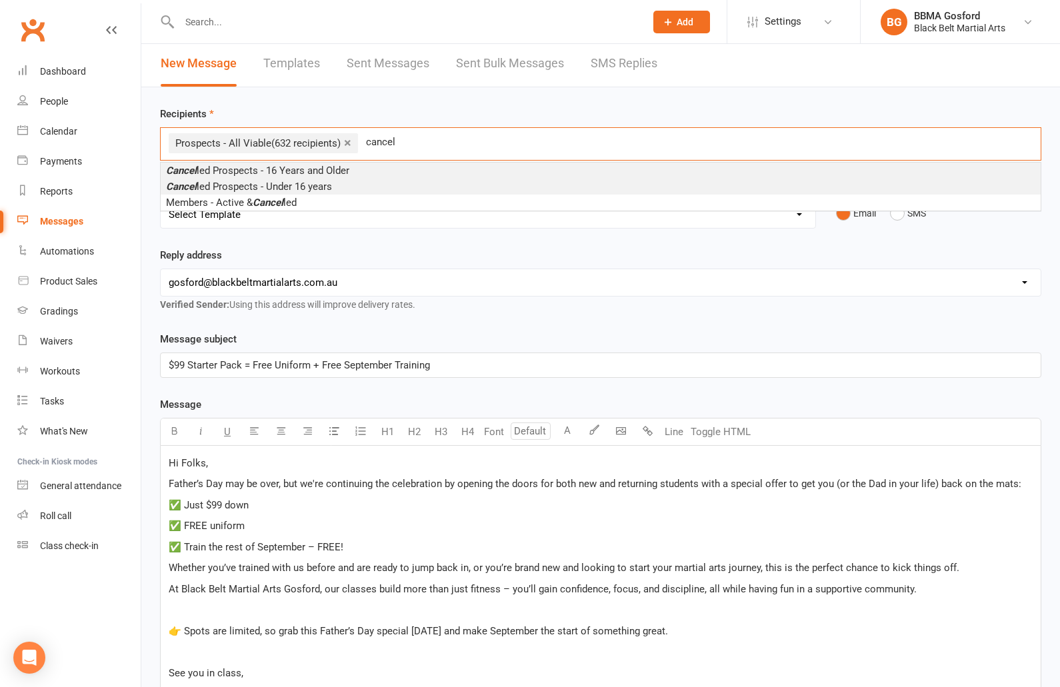
type input "cancel"
click at [269, 175] on span "Cancel led Prospects - 16 Years and Older" at bounding box center [257, 171] width 183 height 12
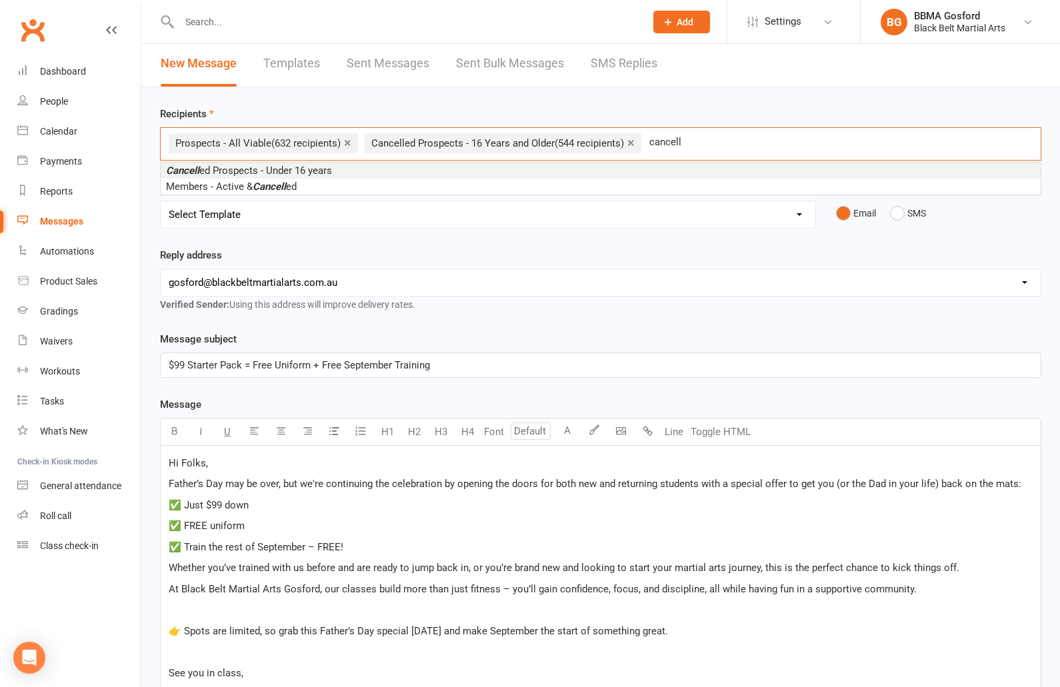
type input "cancell"
click at [301, 173] on span "Cancell ed Prospects - Under 16 years" at bounding box center [249, 171] width 166 height 12
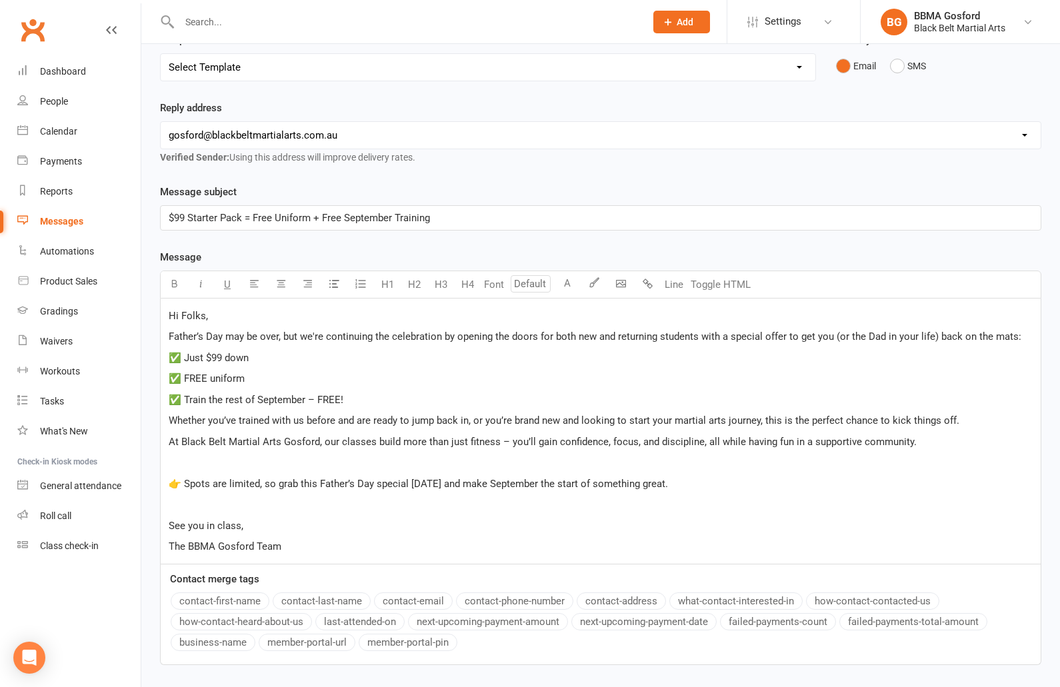
scroll to position [269, 0]
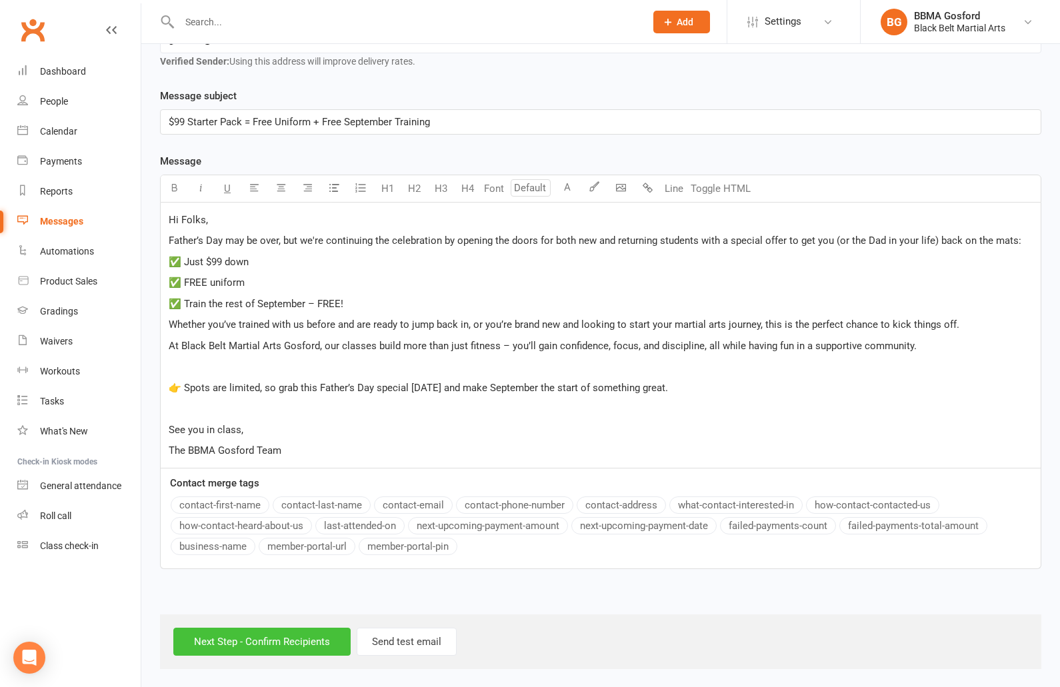
click at [257, 646] on input "Next Step - Confirm Recipients" at bounding box center [261, 642] width 177 height 28
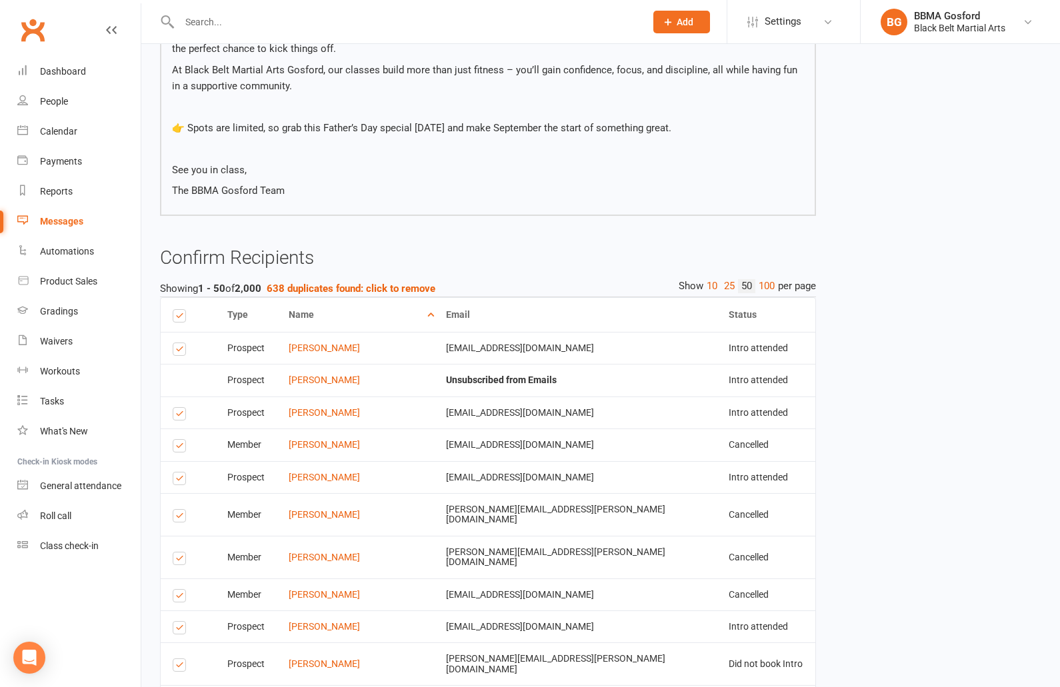
scroll to position [349, 0]
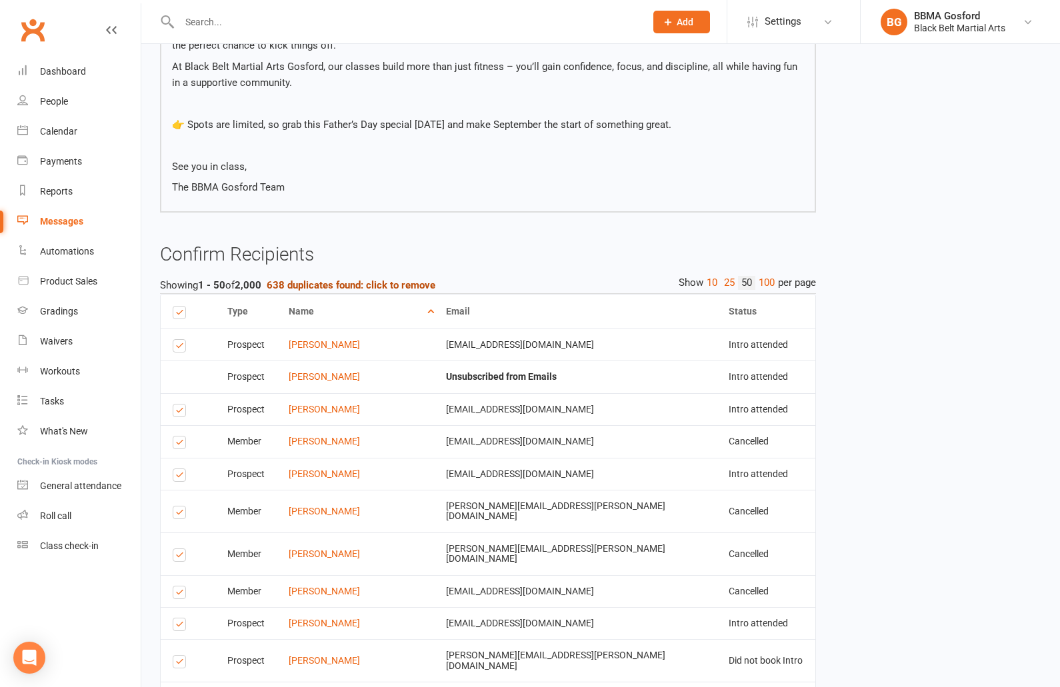
click at [368, 289] on strong "638 duplicates found: click to remove" at bounding box center [351, 285] width 169 height 12
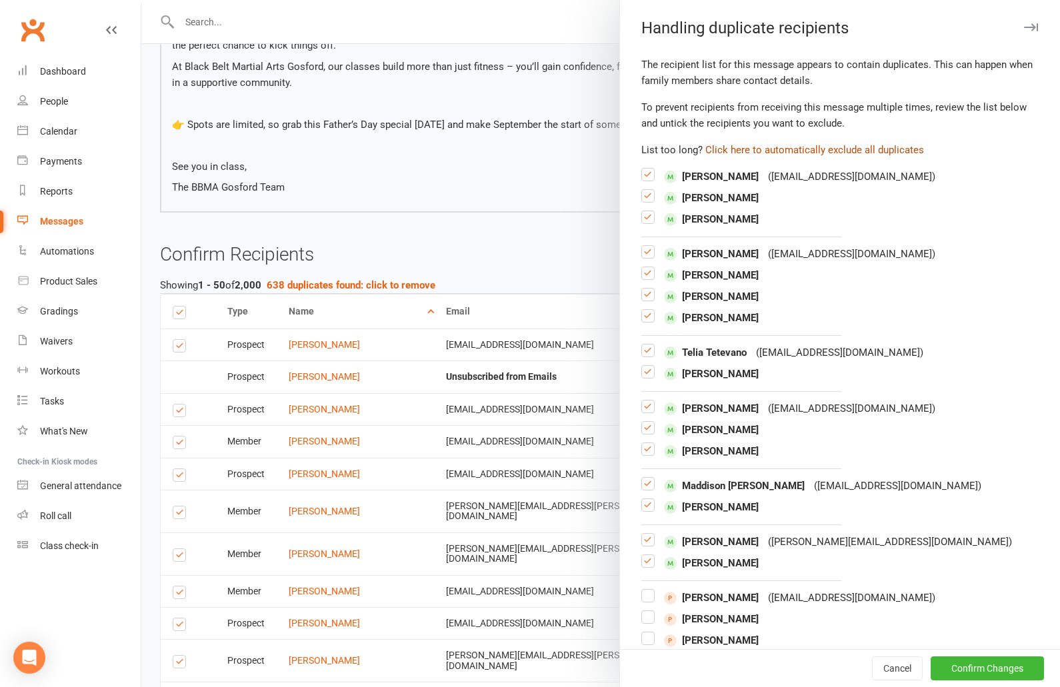
click at [815, 147] on button "Click here to automatically exclude all duplicates" at bounding box center [814, 150] width 219 height 16
checkbox input "false"
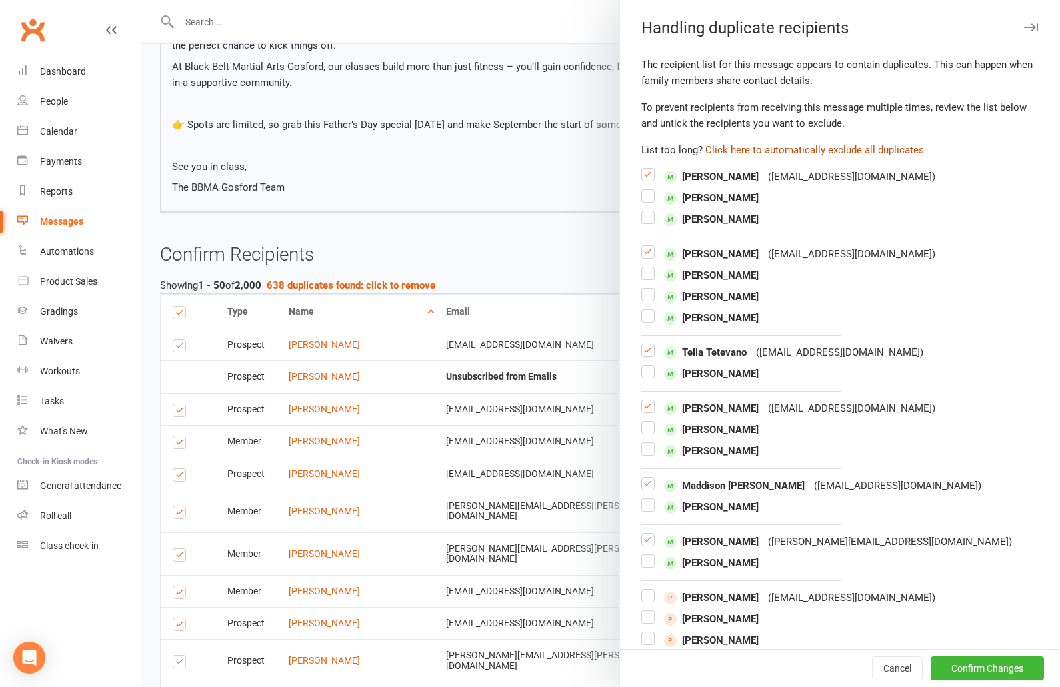
checkbox input "false"
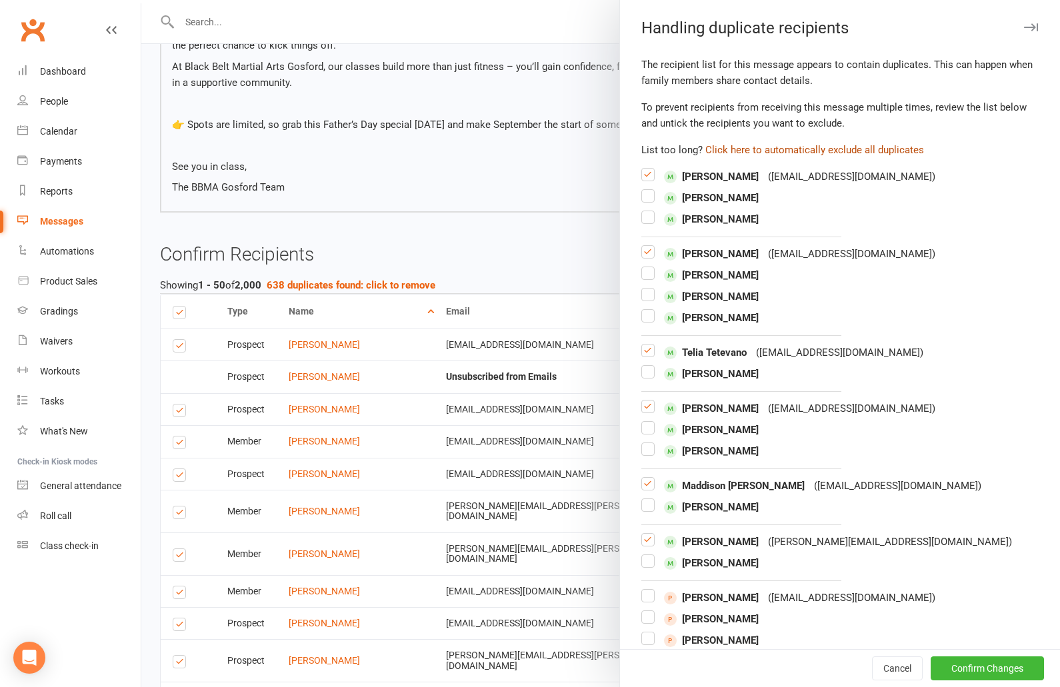
checkbox input "false"
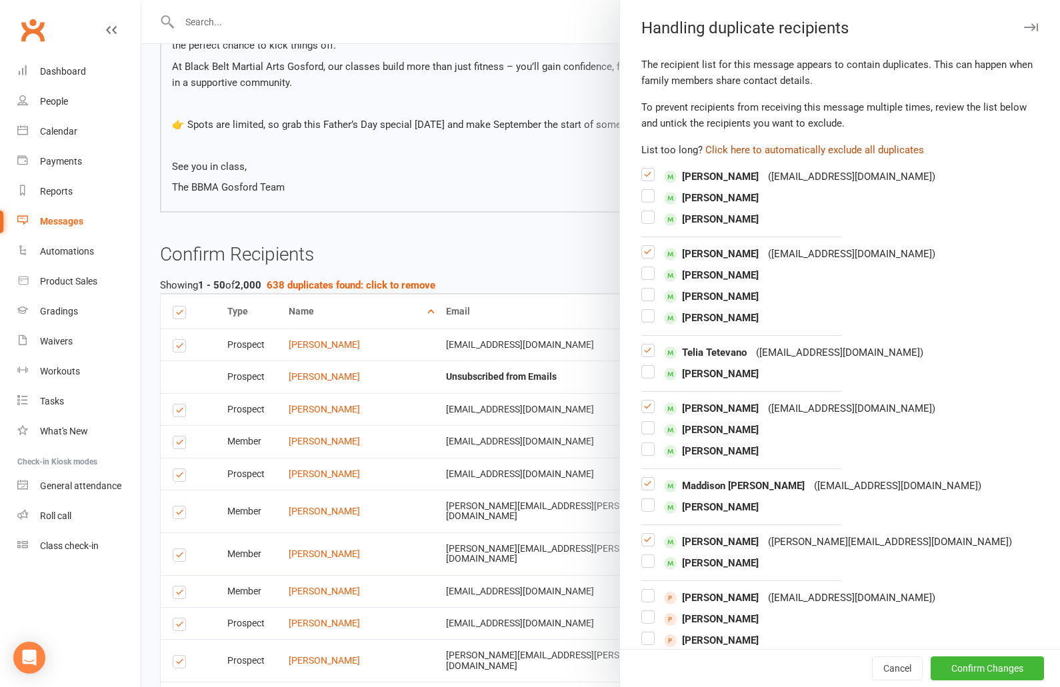
checkbox input "false"
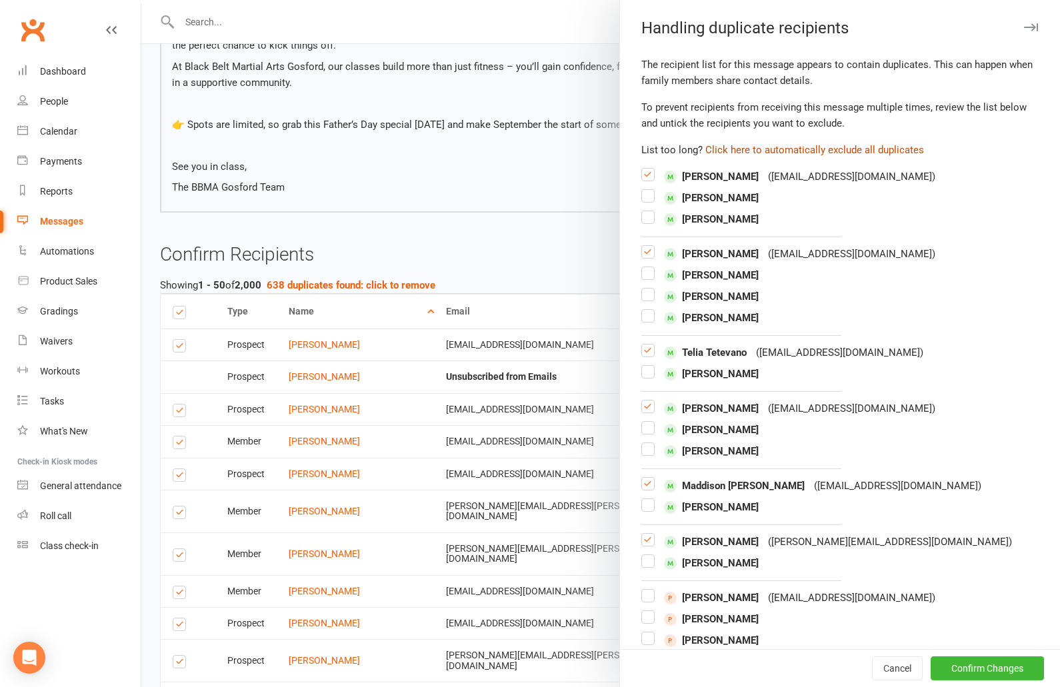
checkbox input "false"
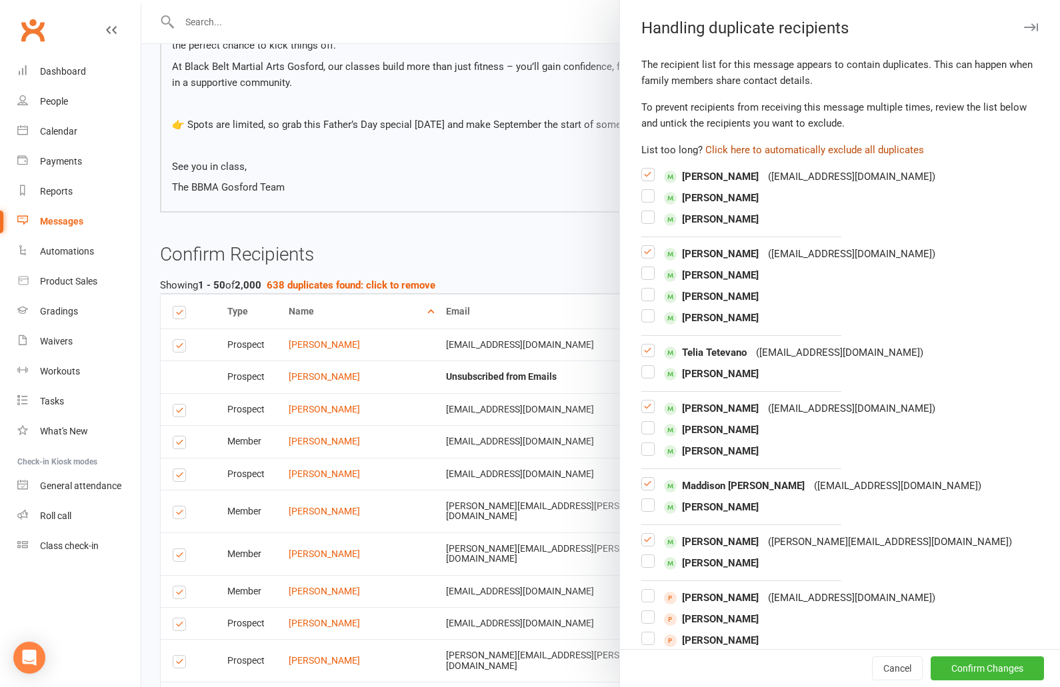
checkbox input "false"
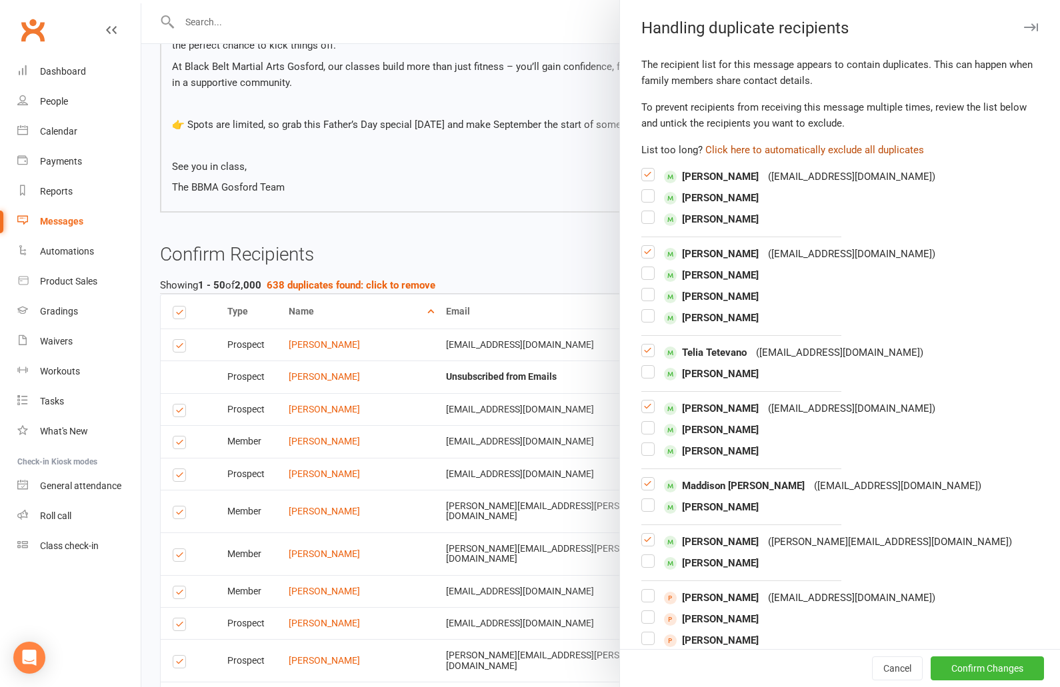
checkbox input "false"
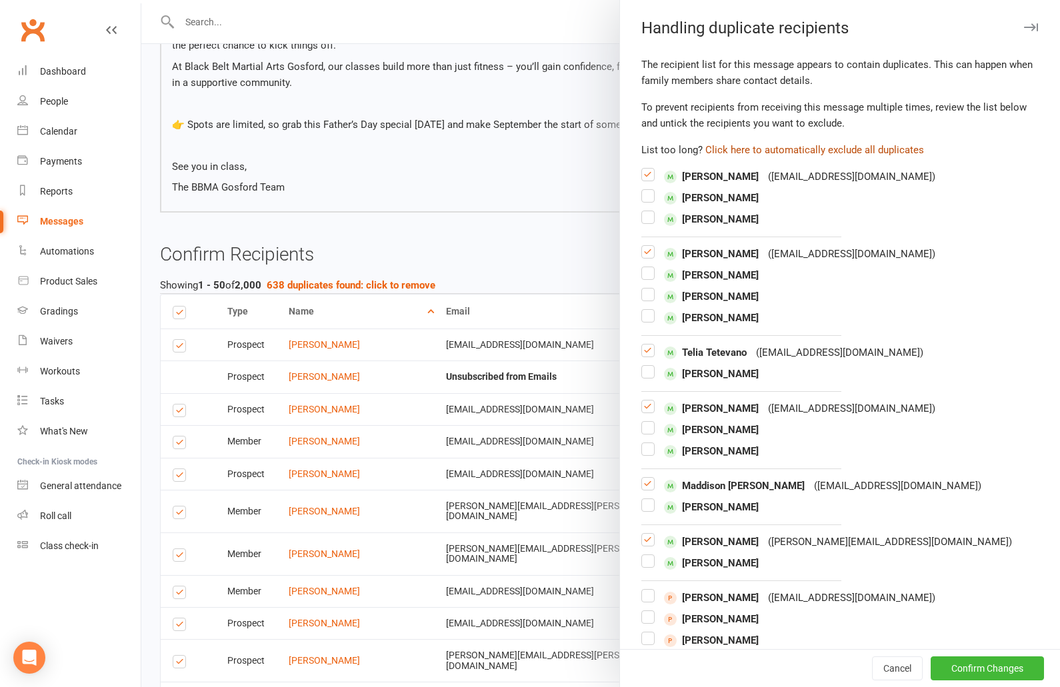
checkbox input "false"
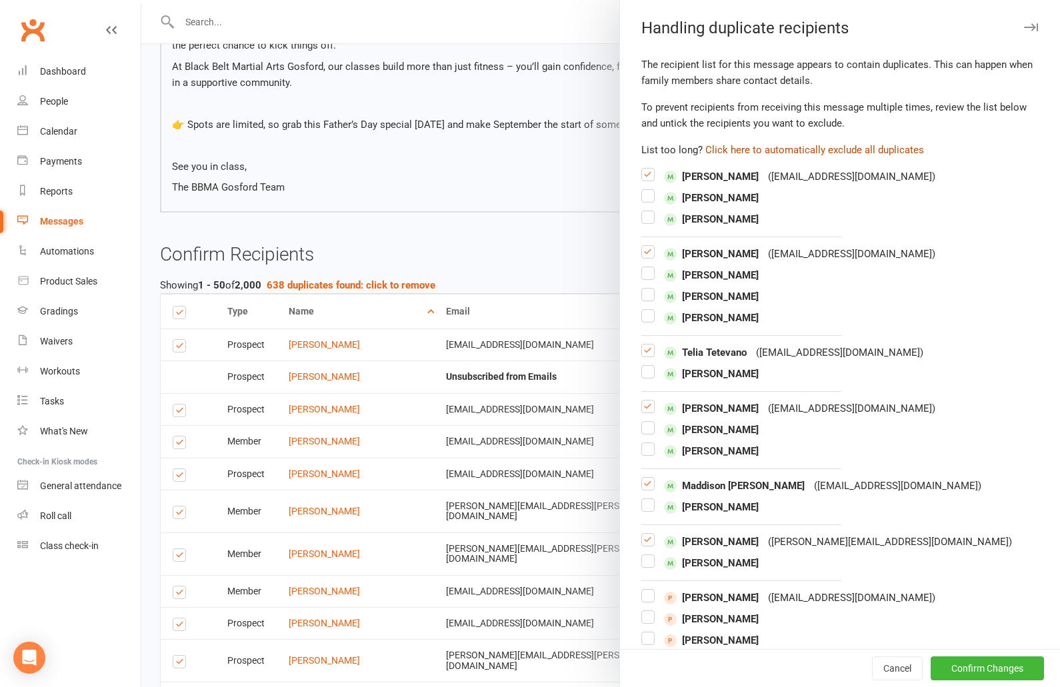
checkbox input "false"
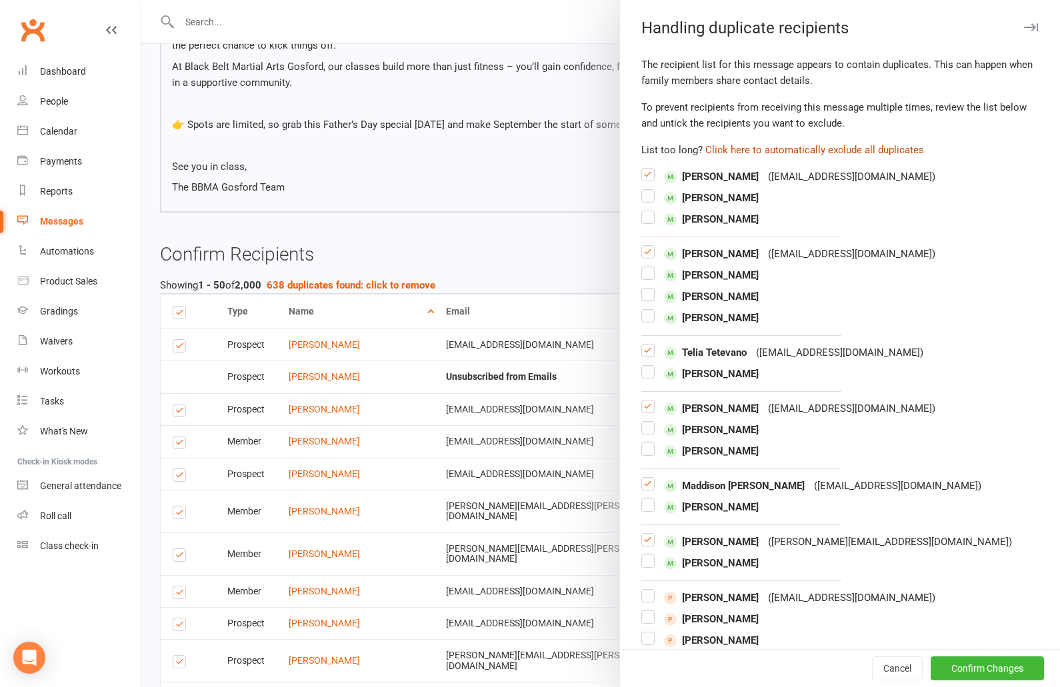
checkbox input "false"
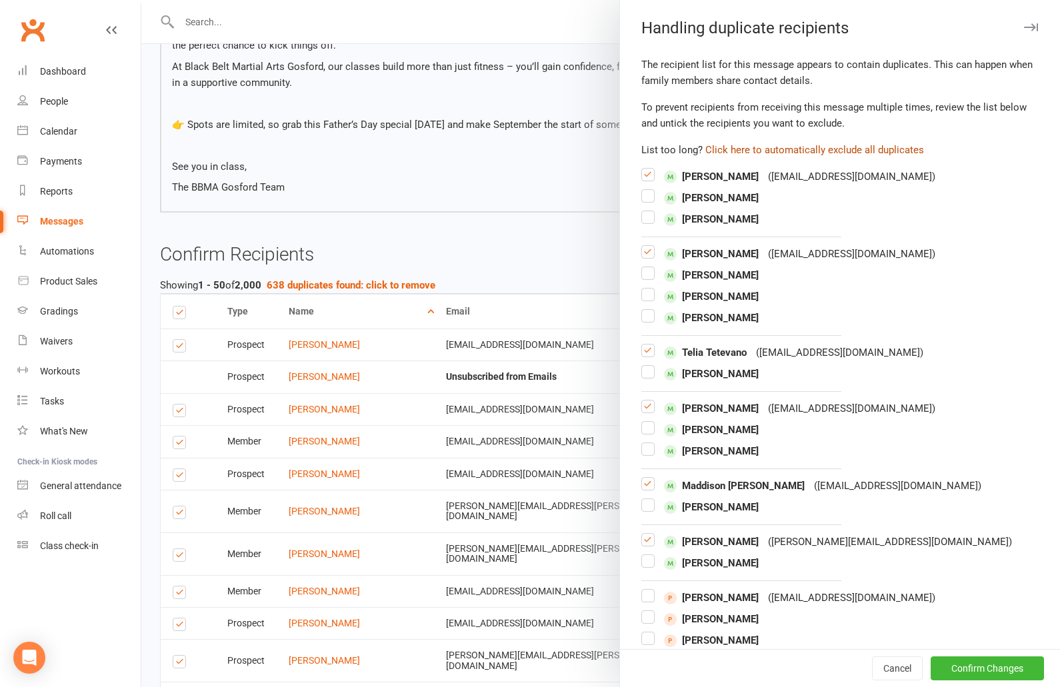
checkbox input "false"
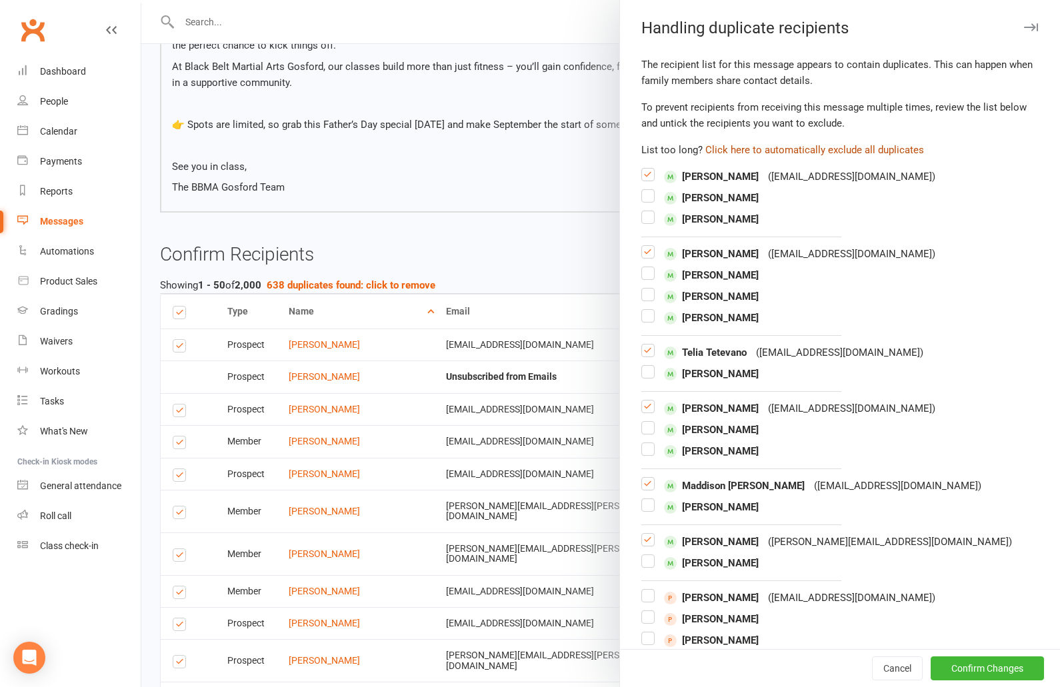
checkbox input "false"
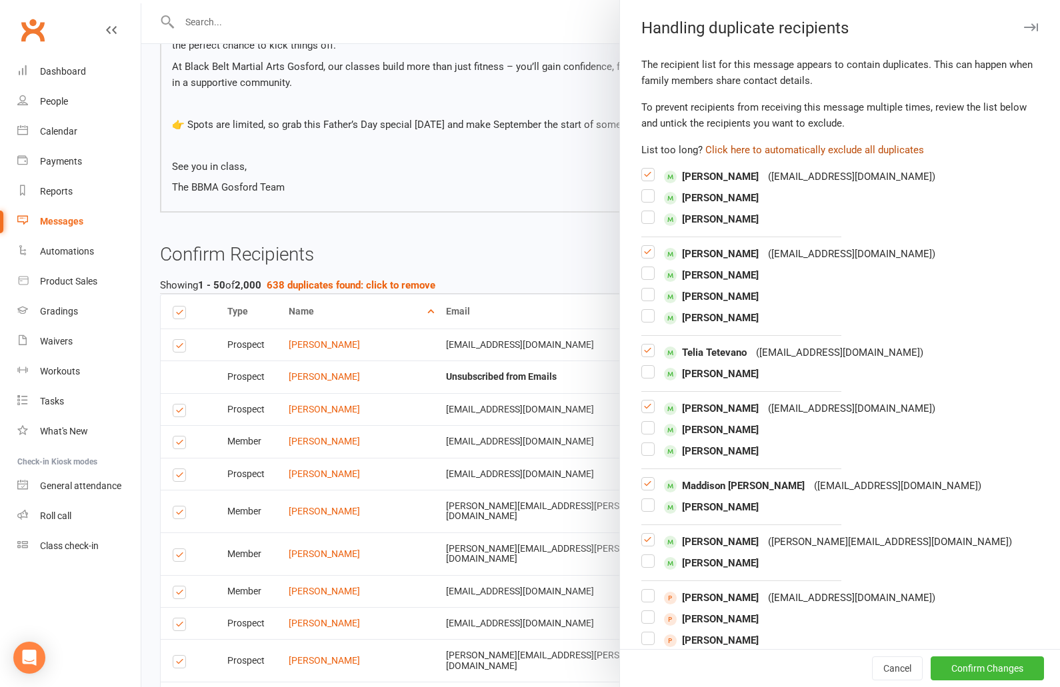
checkbox input "false"
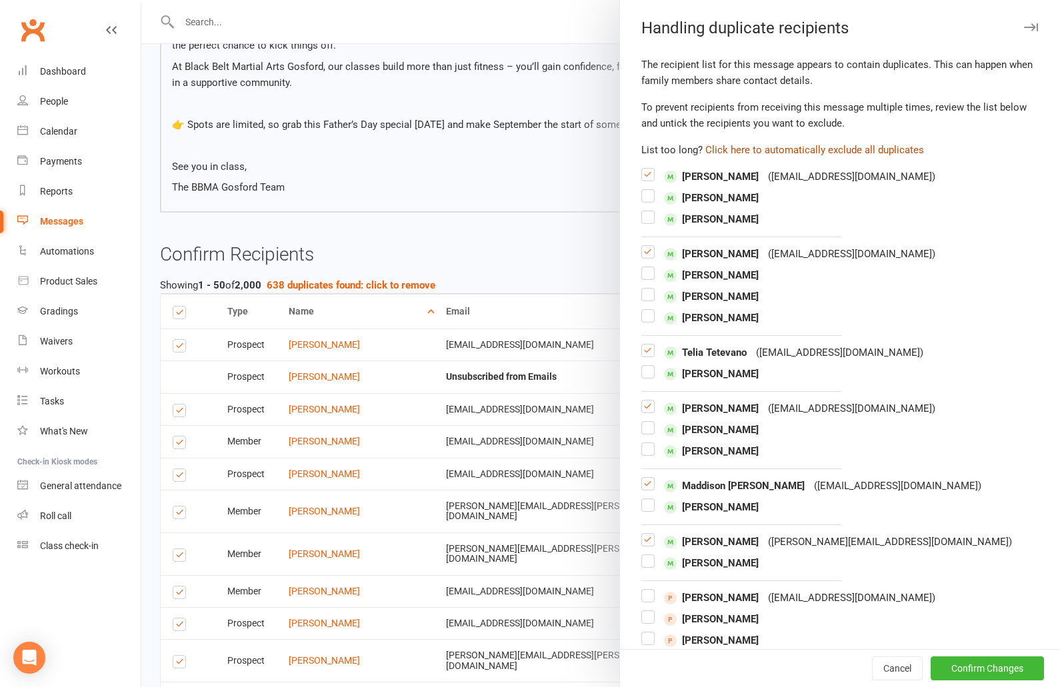
checkbox input "false"
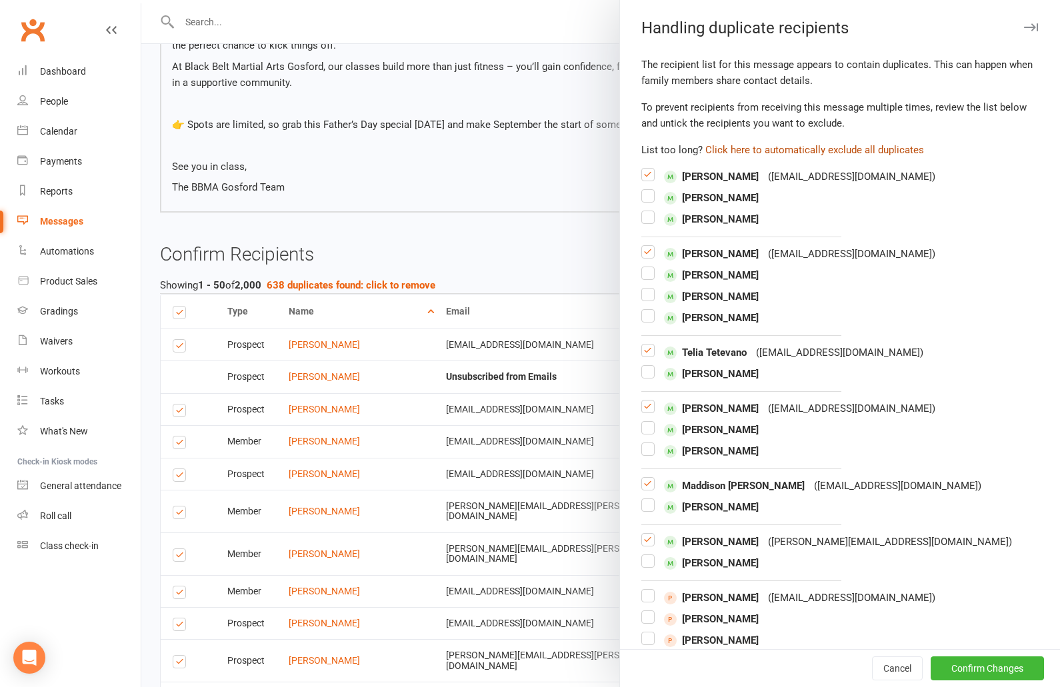
checkbox input "false"
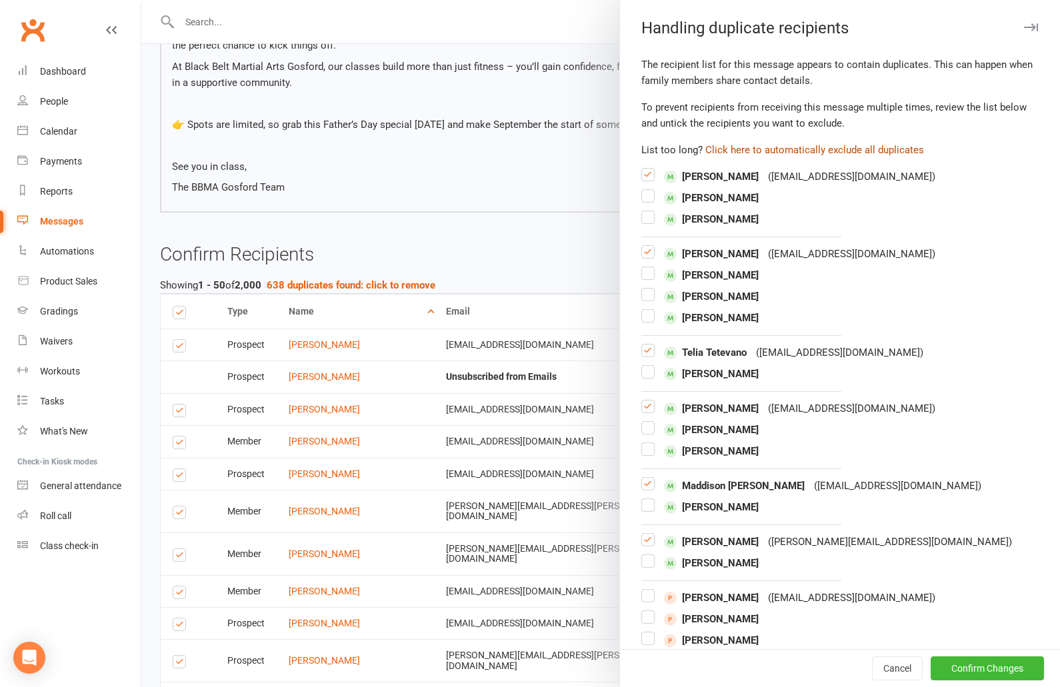
checkbox input "false"
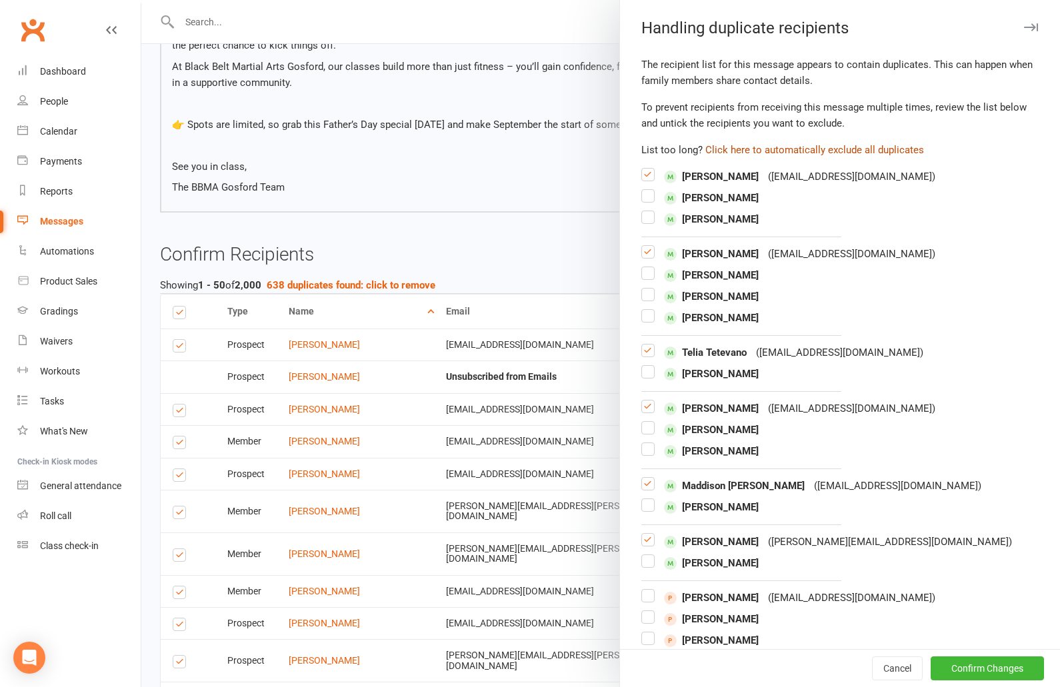
checkbox input "false"
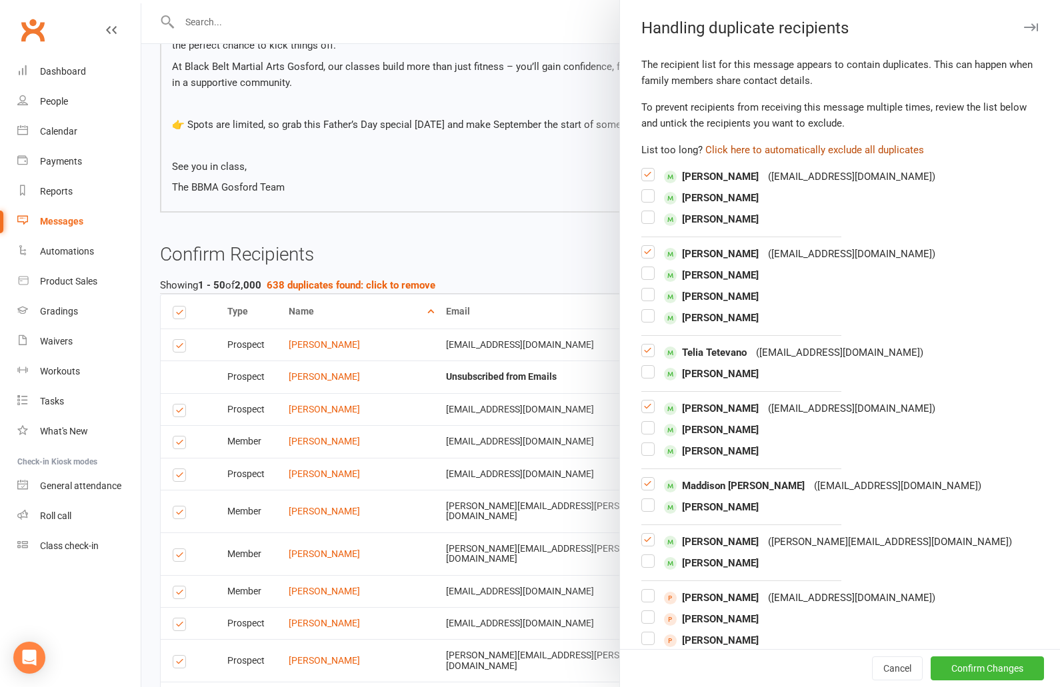
checkbox input "false"
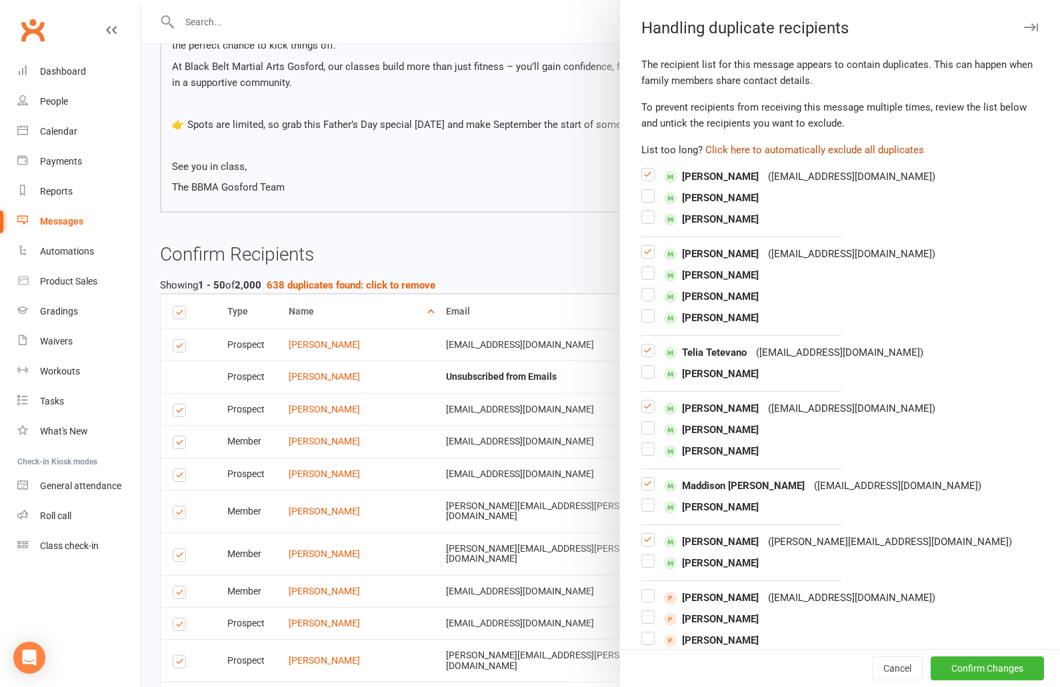
checkbox input "false"
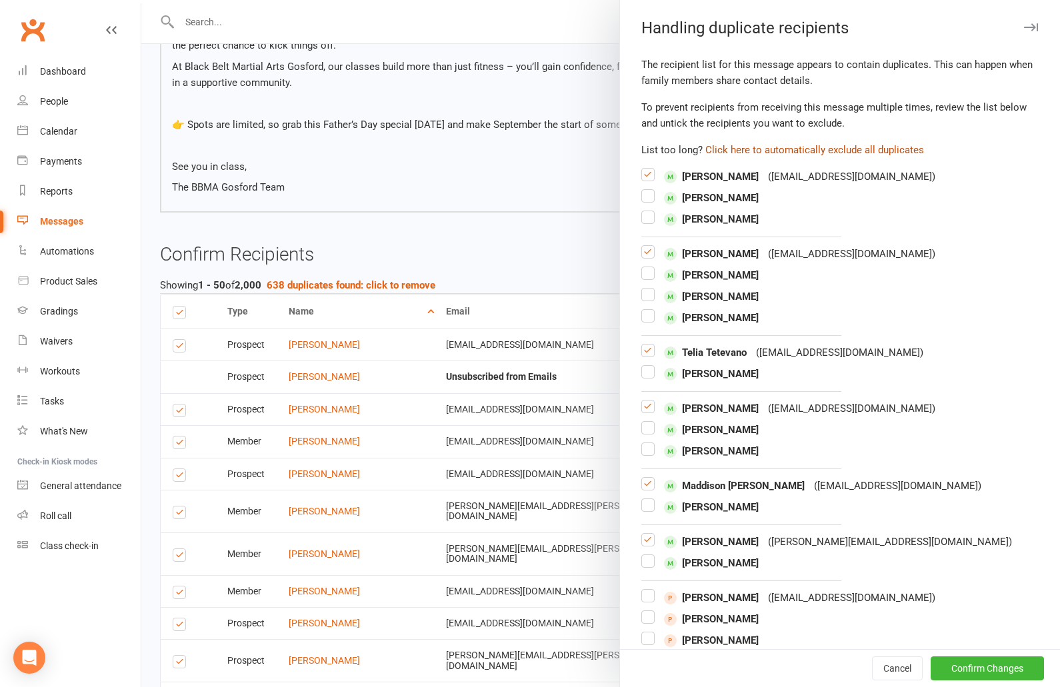
checkbox input "false"
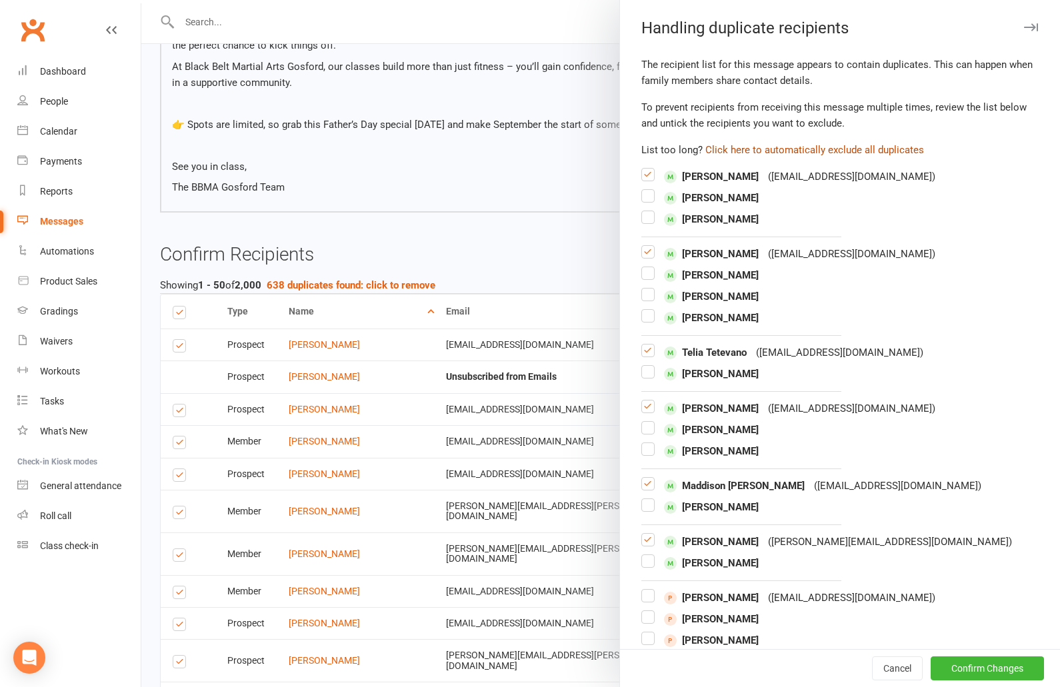
checkbox input "false"
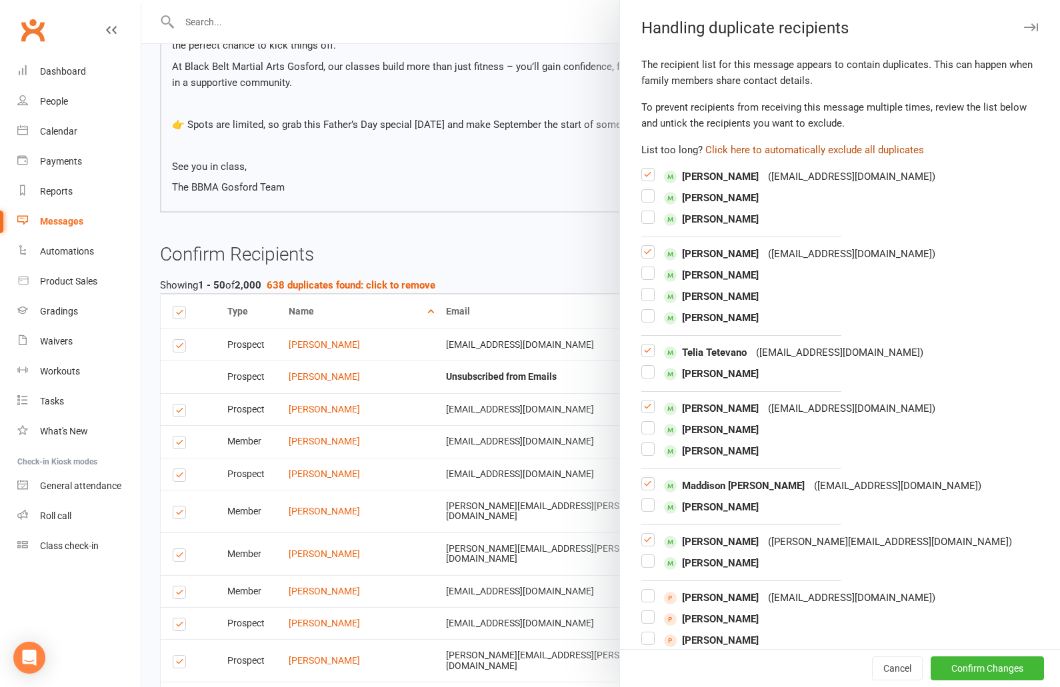
checkbox input "false"
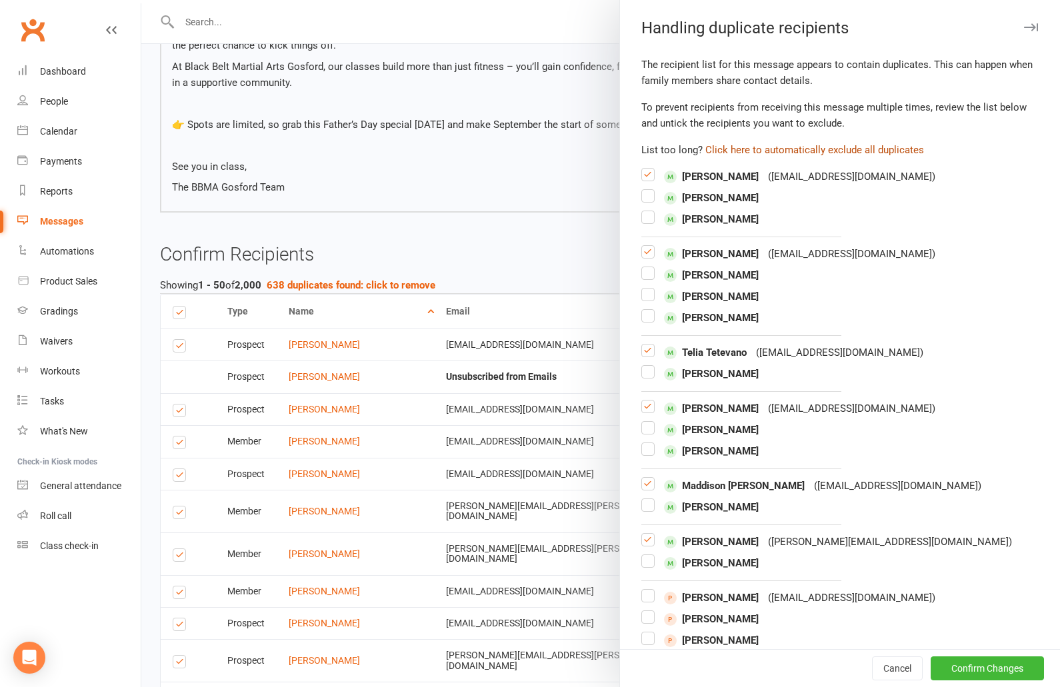
checkbox input "false"
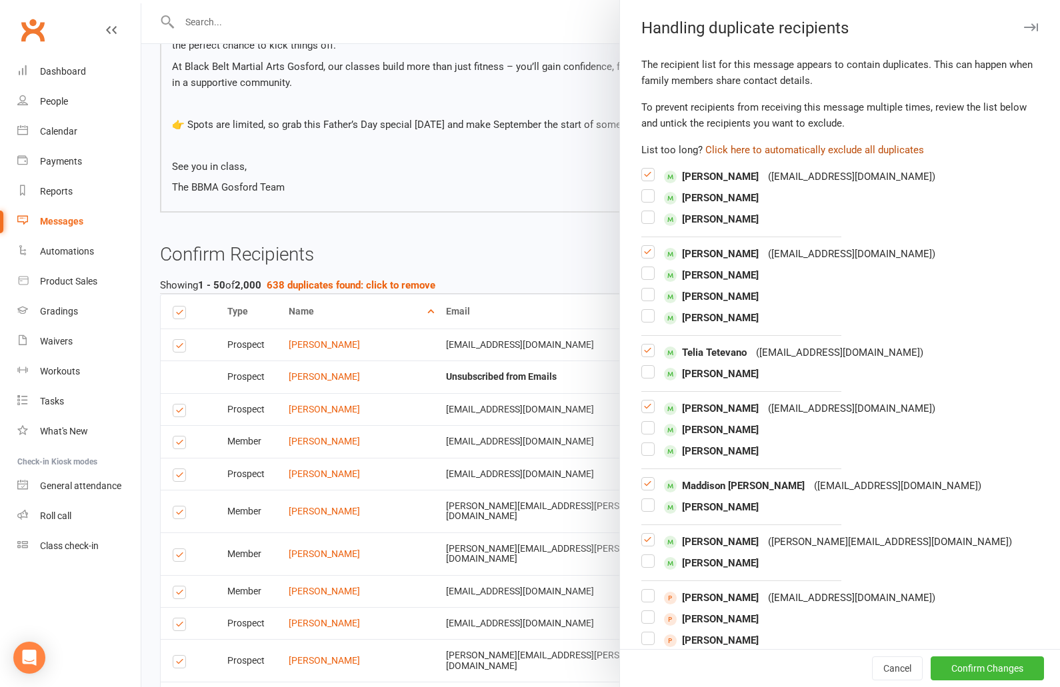
checkbox input "false"
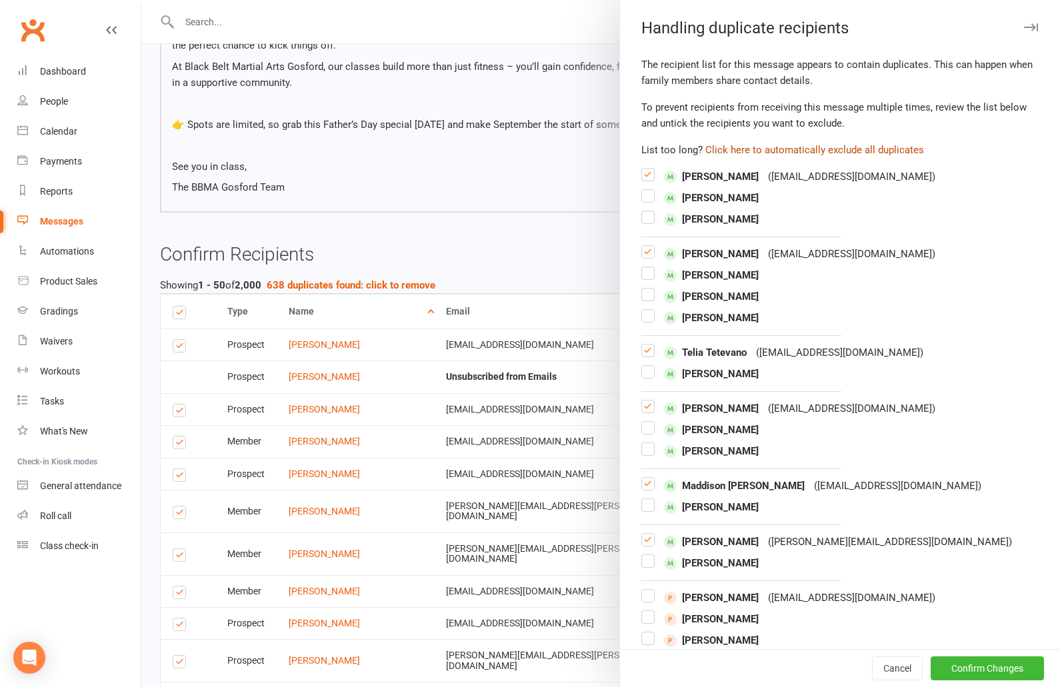
checkbox input "false"
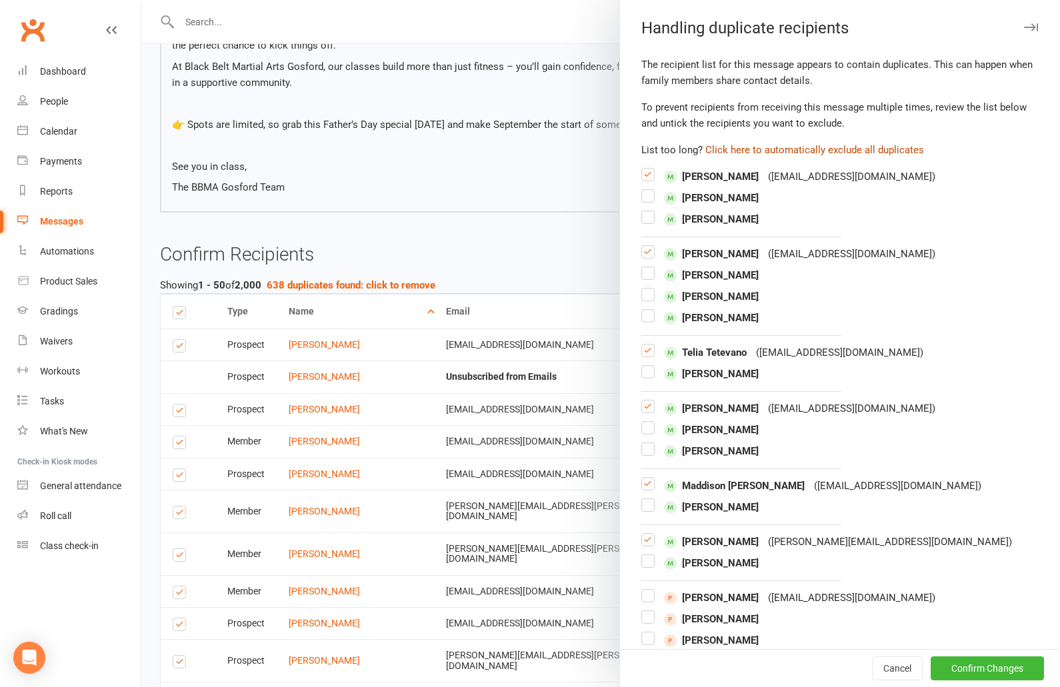
checkbox input "false"
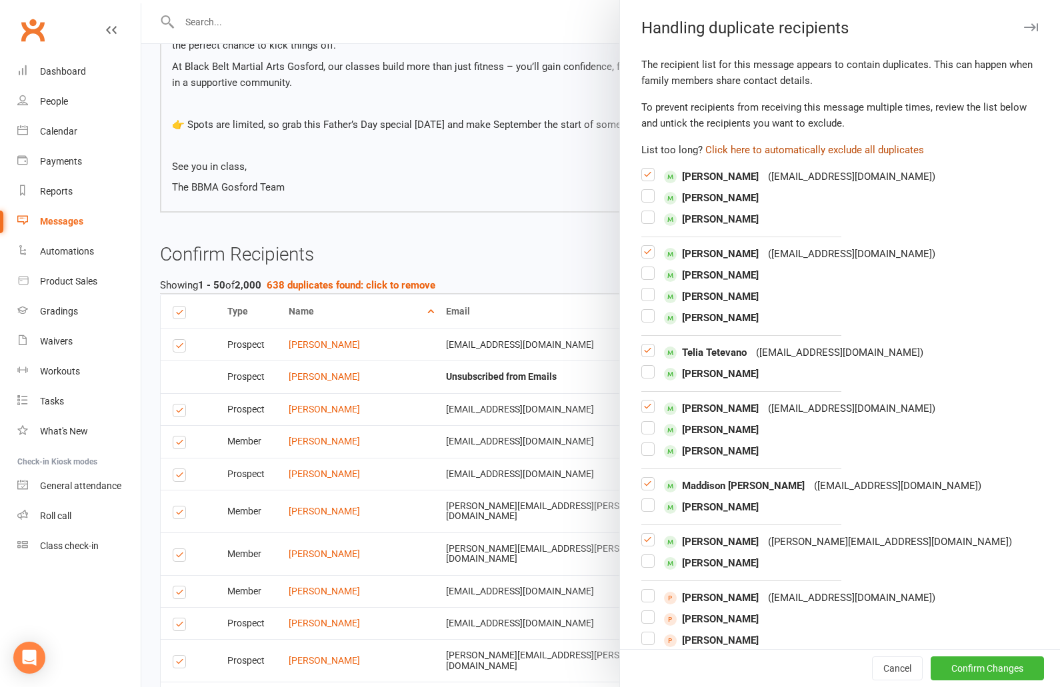
checkbox input "false"
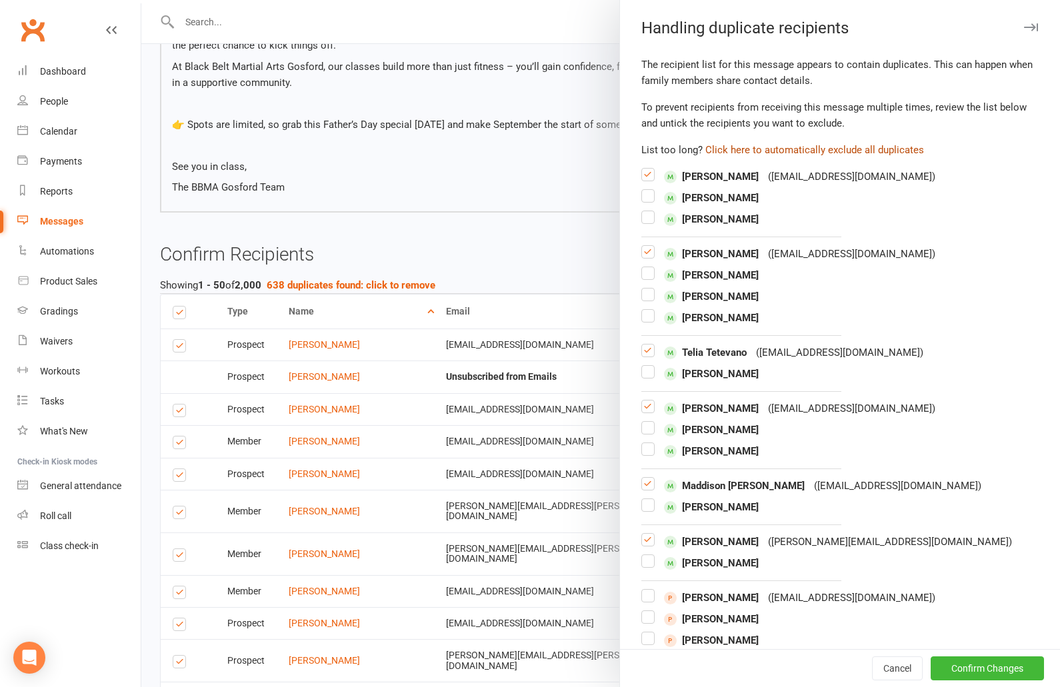
checkbox input "false"
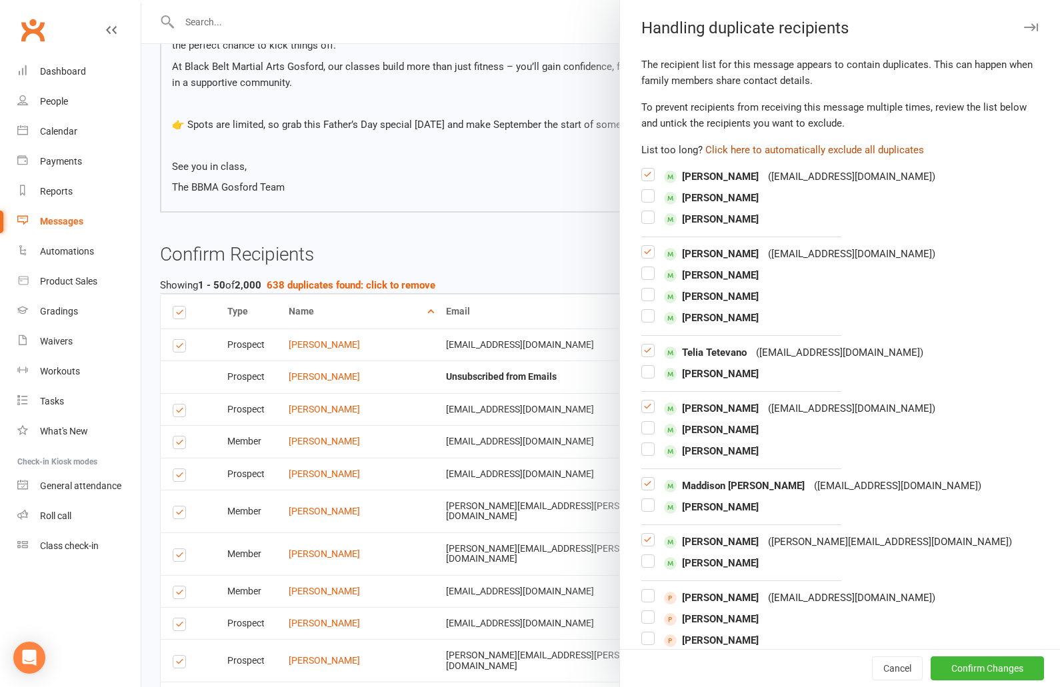
checkbox input "false"
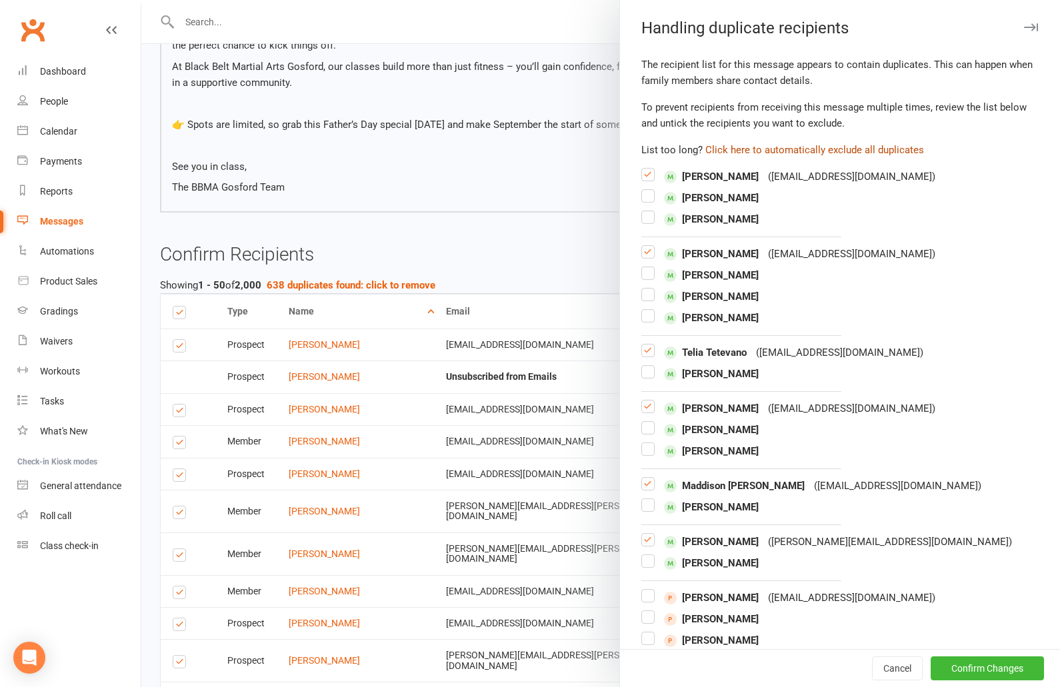
checkbox input "false"
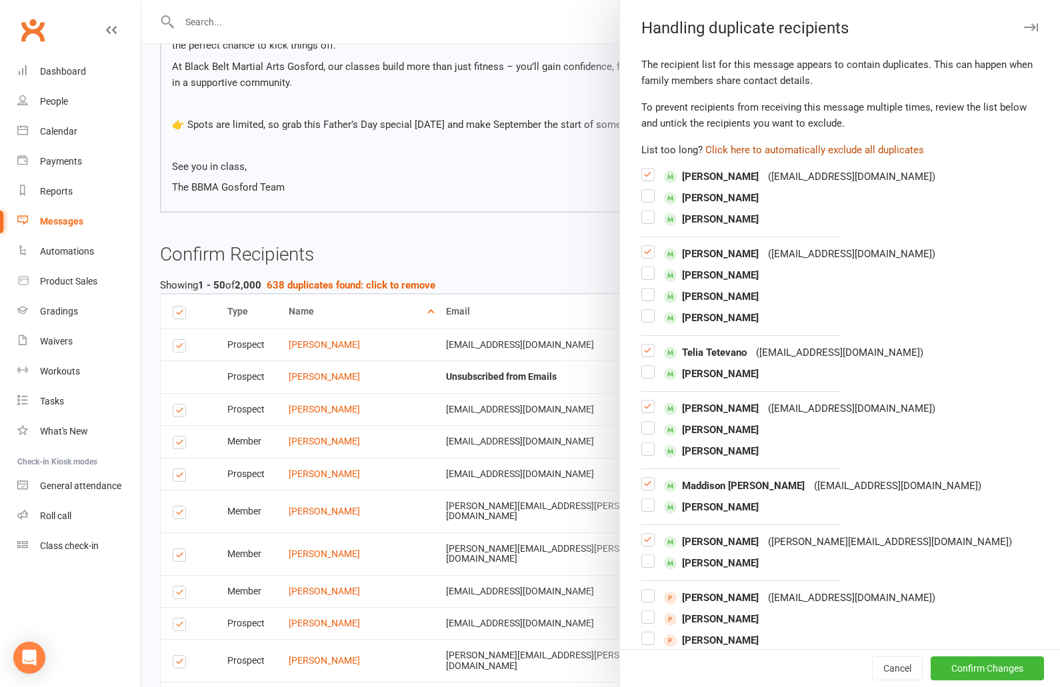
checkbox input "false"
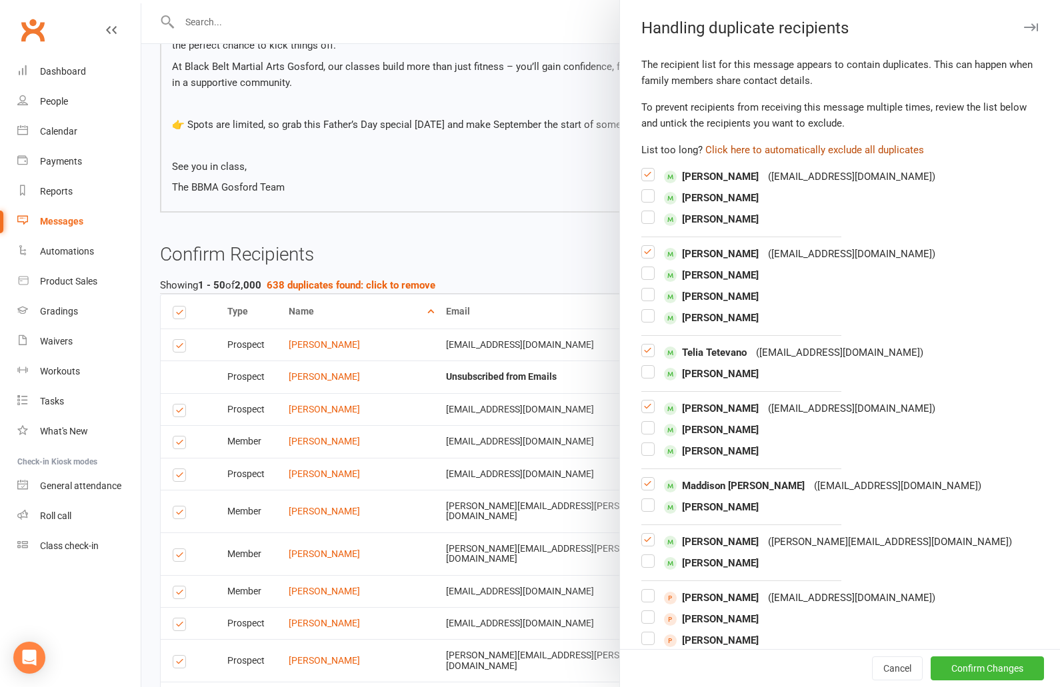
checkbox input "false"
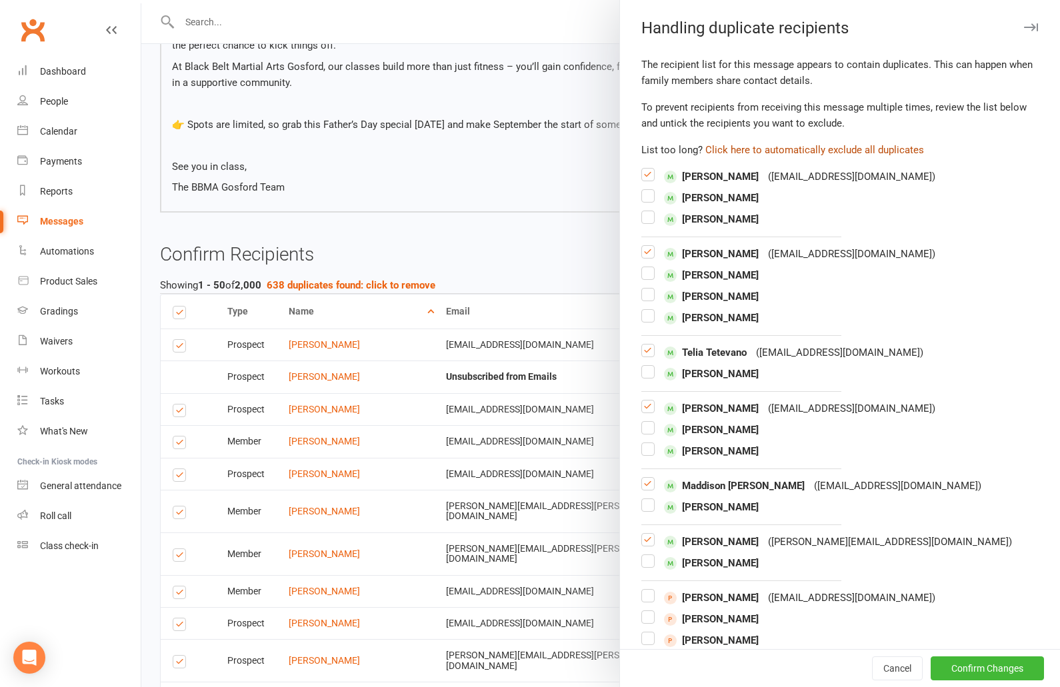
checkbox input "false"
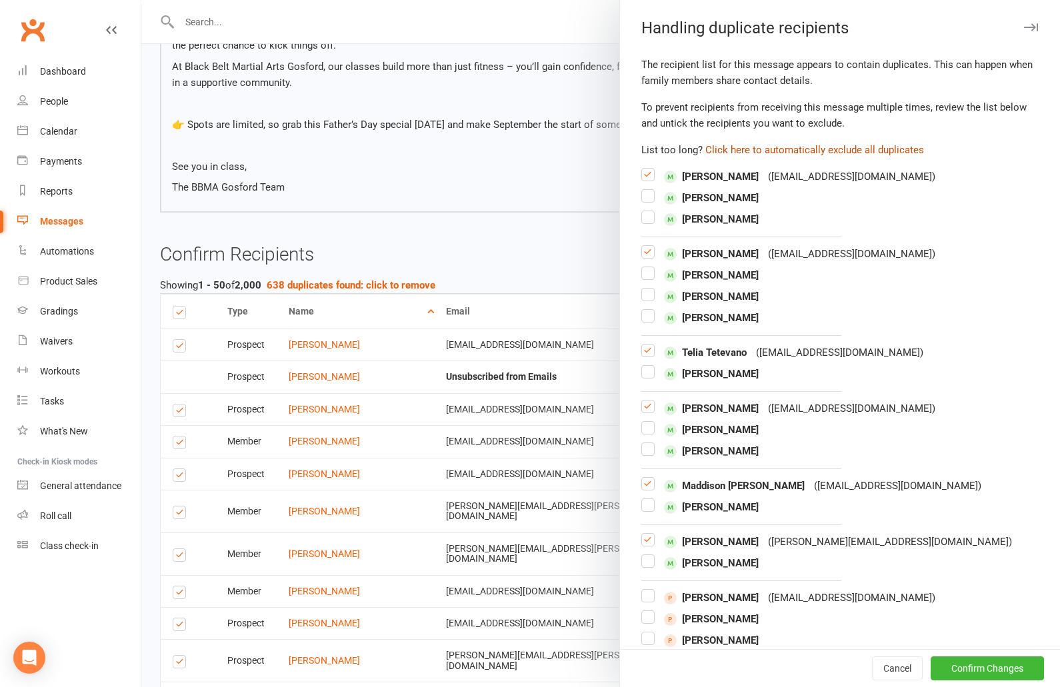
checkbox input "false"
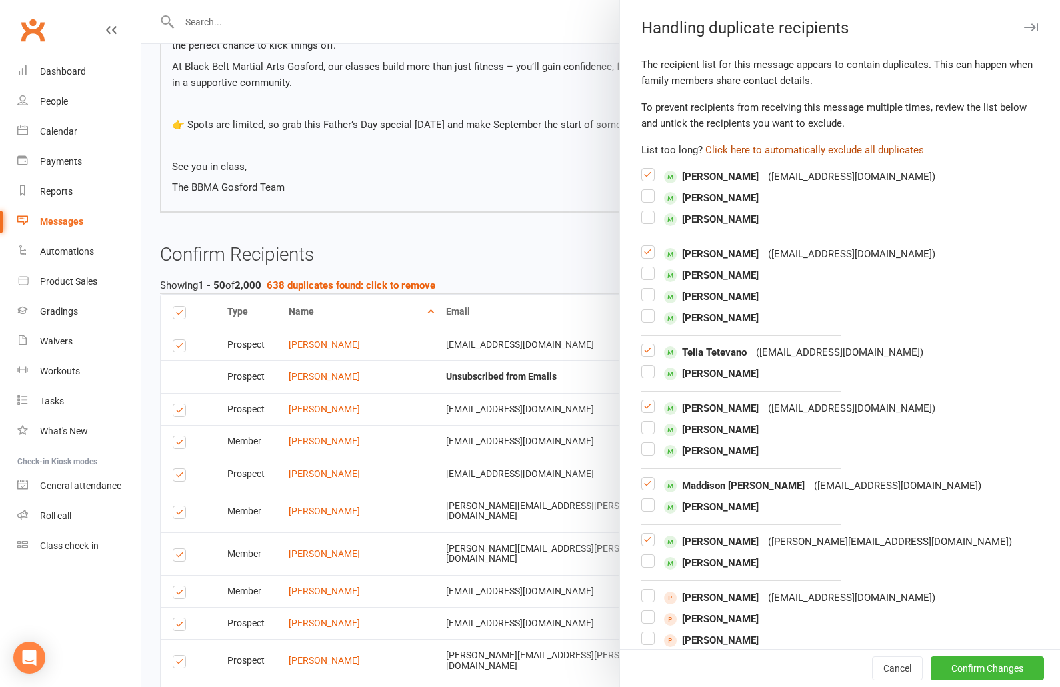
checkbox input "false"
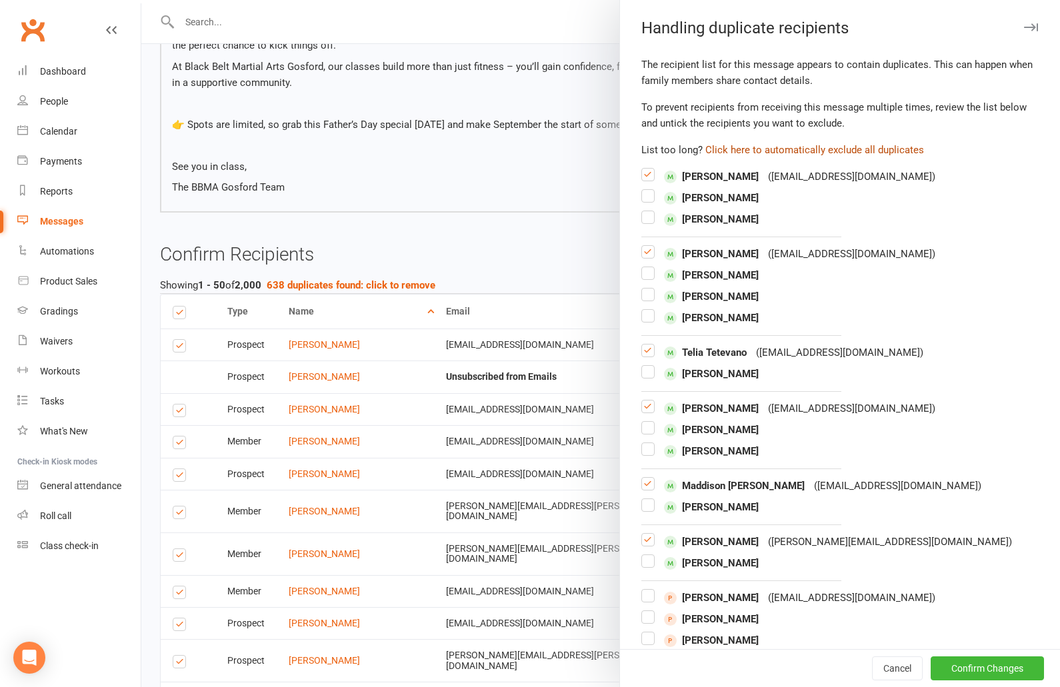
checkbox input "false"
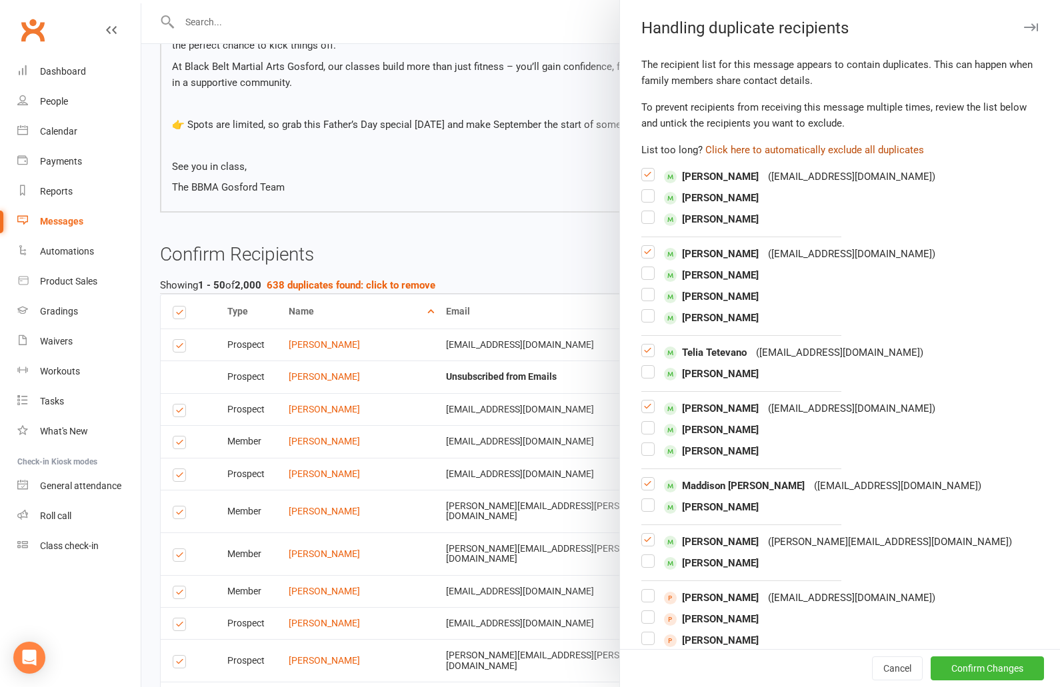
checkbox input "false"
click at [1005, 670] on button "Confirm Changes" at bounding box center [987, 669] width 113 height 24
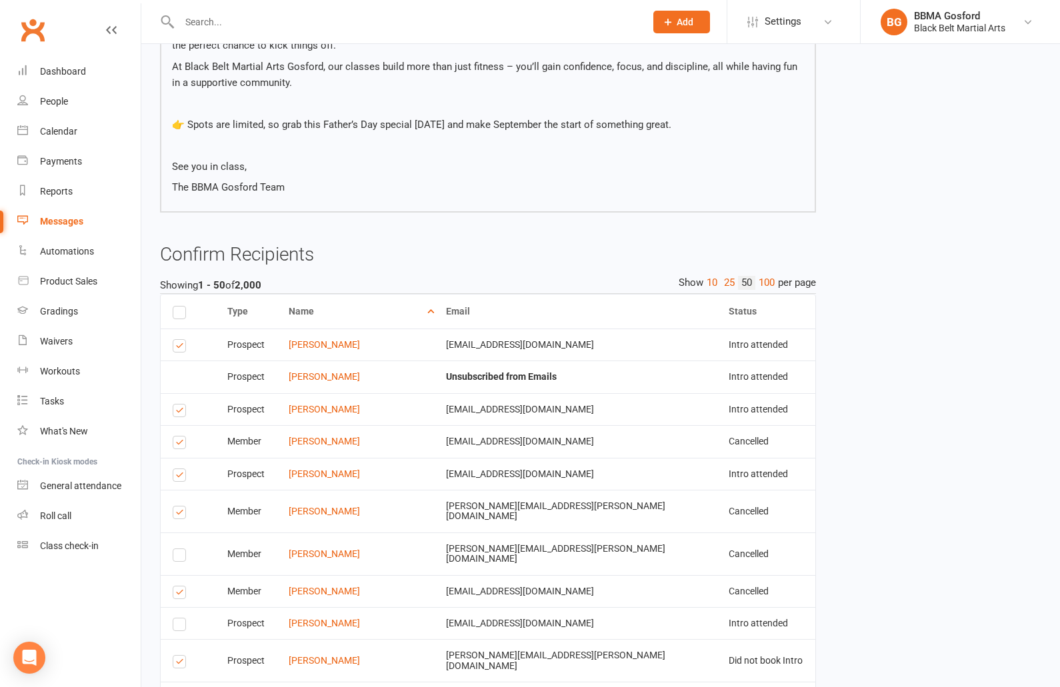
scroll to position [0, 0]
click at [730, 318] on th "Status" at bounding box center [766, 312] width 99 height 34
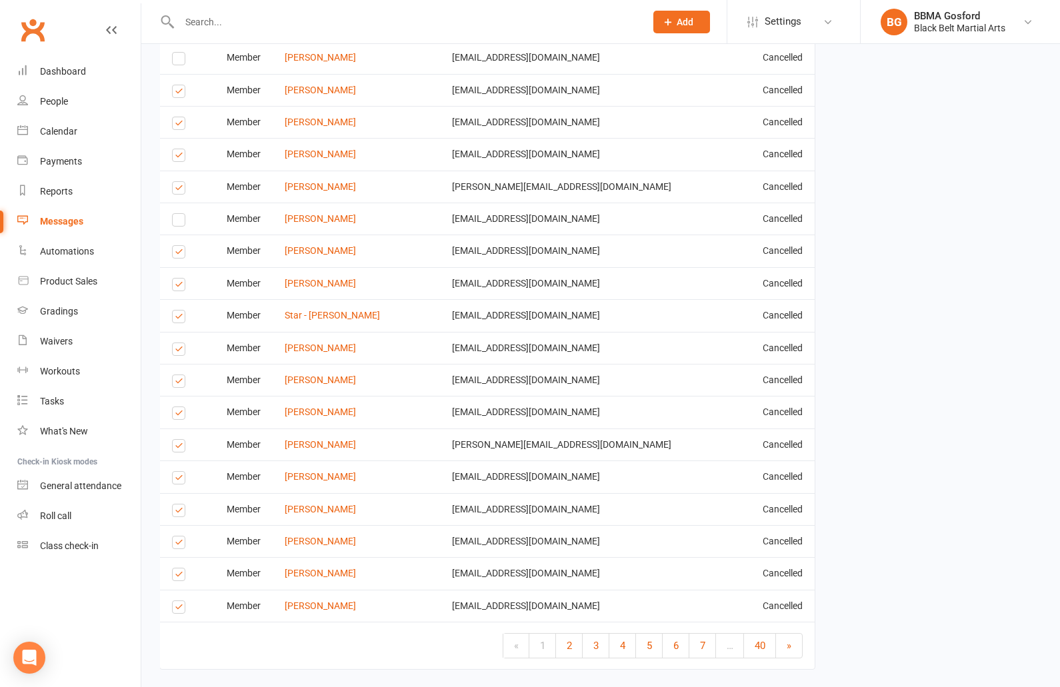
scroll to position [1736, 0]
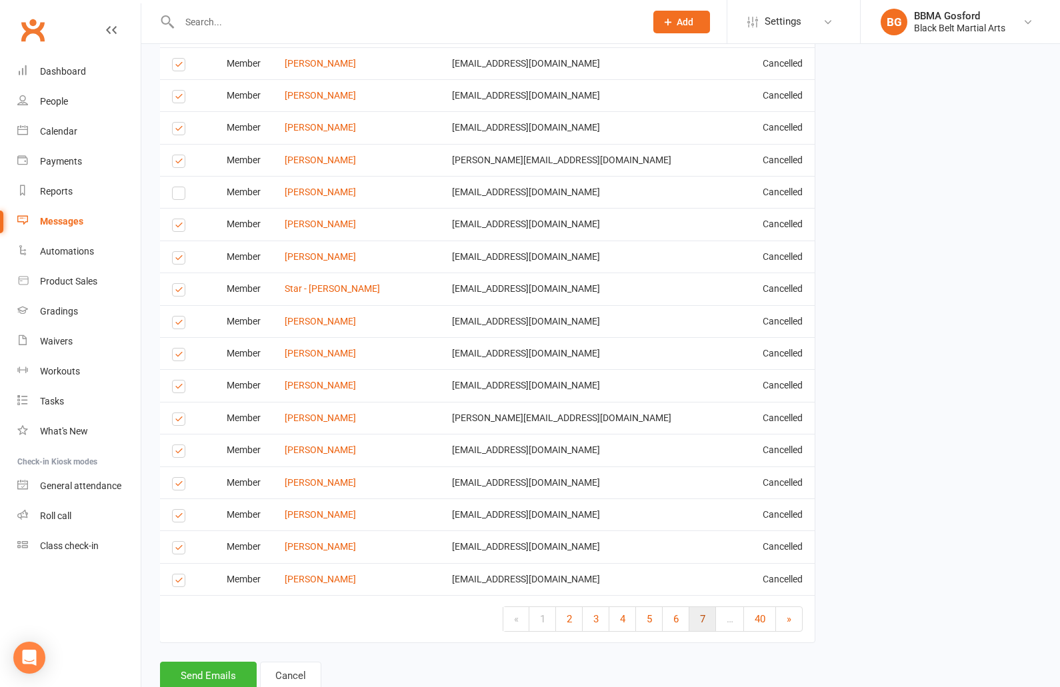
click at [709, 607] on link "7" at bounding box center [702, 619] width 27 height 24
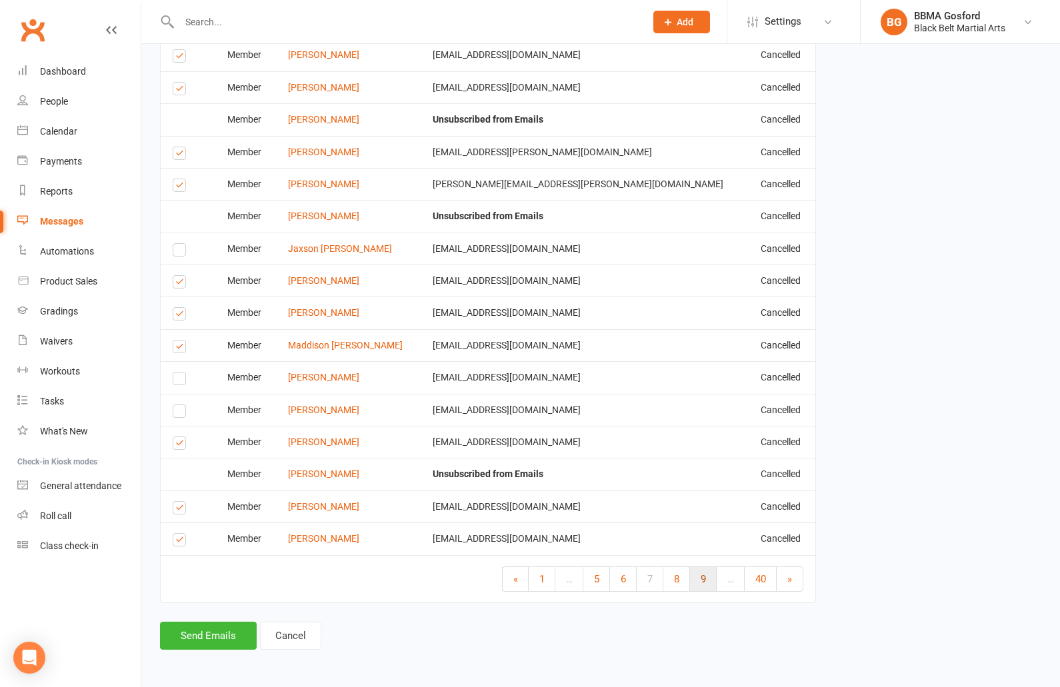
click at [707, 579] on link "9" at bounding box center [703, 579] width 27 height 24
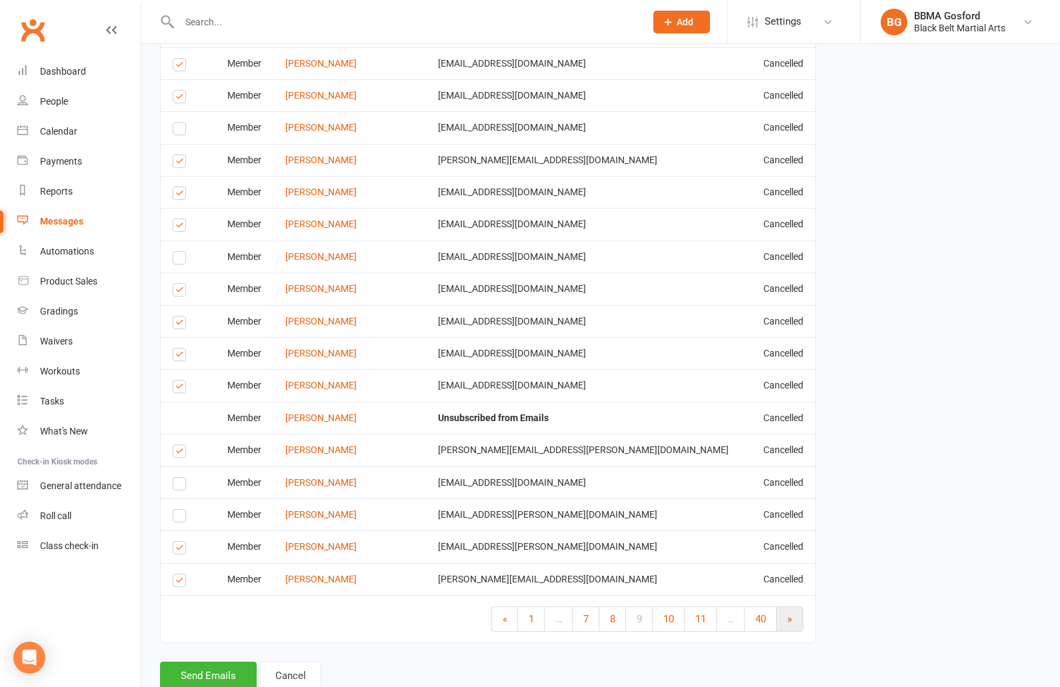
click at [796, 607] on link "»" at bounding box center [790, 619] width 26 height 24
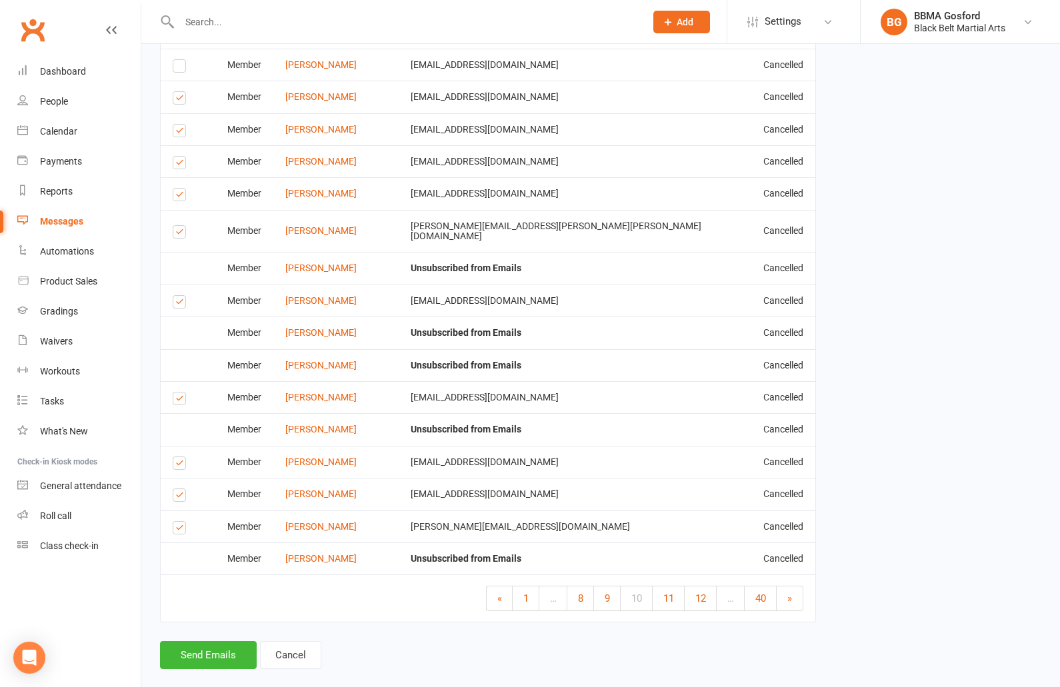
click at [796, 587] on link "»" at bounding box center [790, 599] width 26 height 24
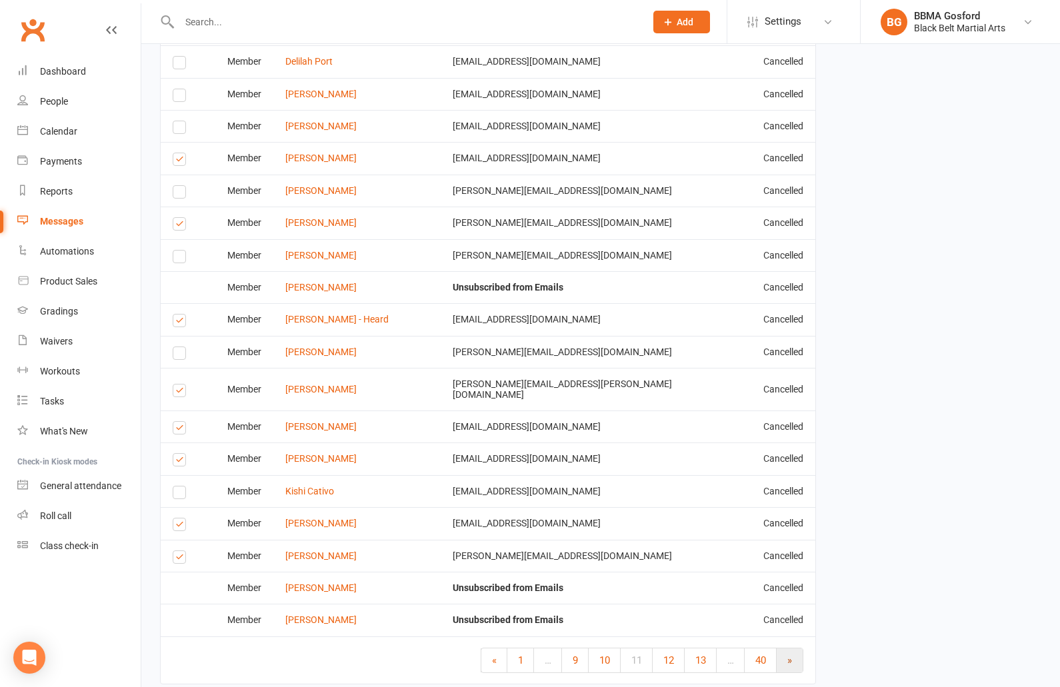
click at [796, 649] on link "»" at bounding box center [790, 661] width 26 height 24
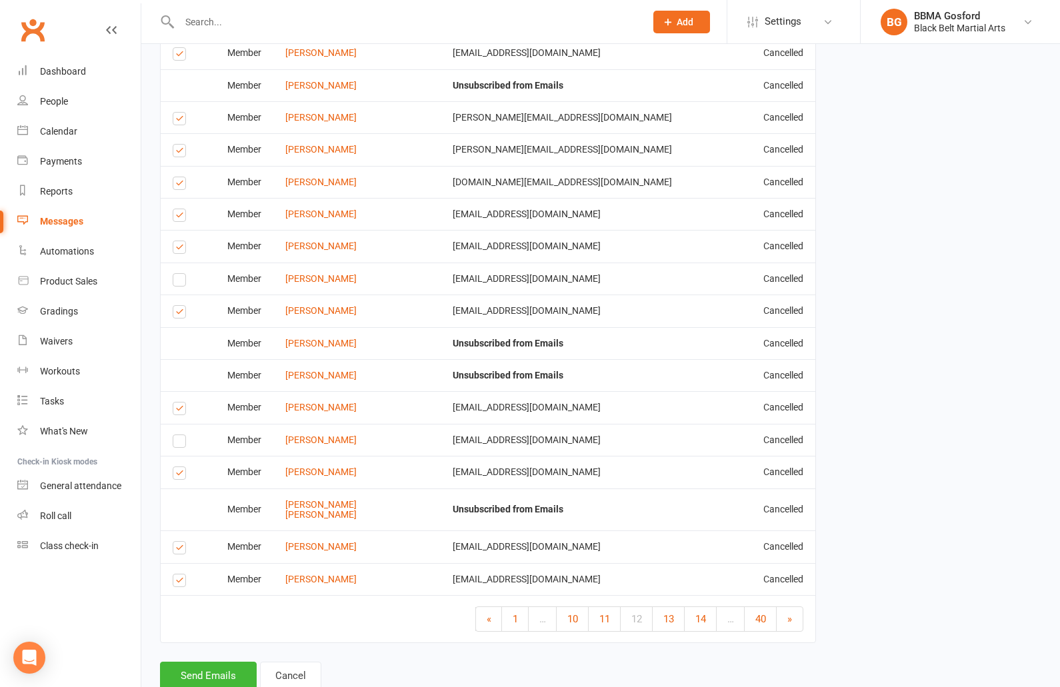
click at [796, 607] on link "»" at bounding box center [790, 619] width 26 height 24
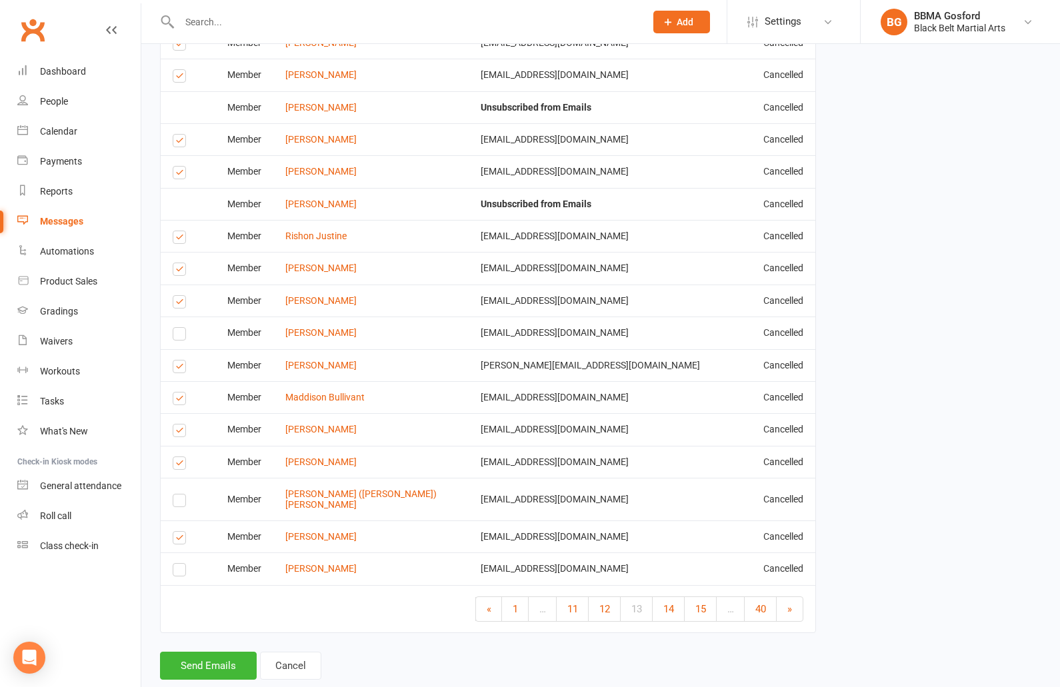
click at [796, 597] on link "»" at bounding box center [790, 609] width 26 height 24
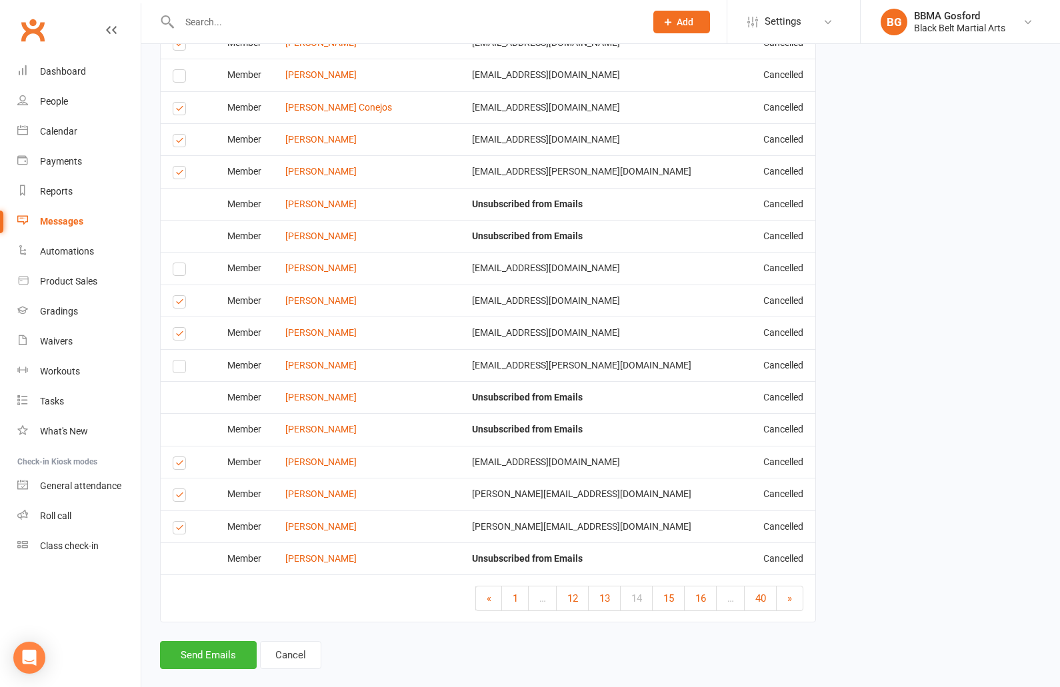
click at [796, 587] on link "»" at bounding box center [790, 599] width 26 height 24
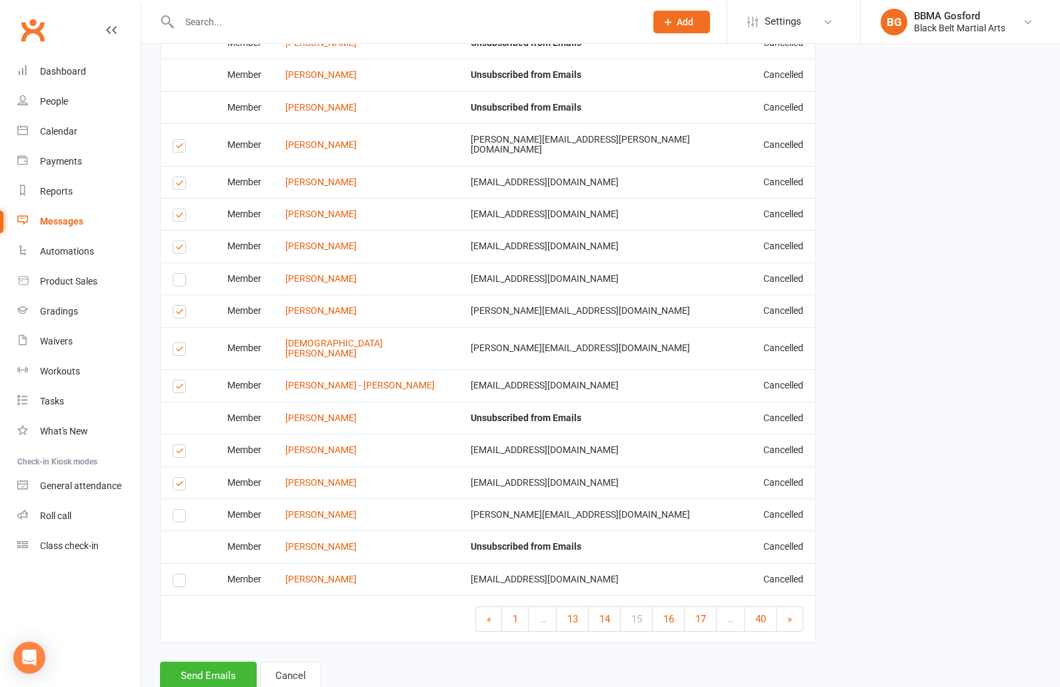
click at [796, 607] on link "»" at bounding box center [790, 619] width 26 height 24
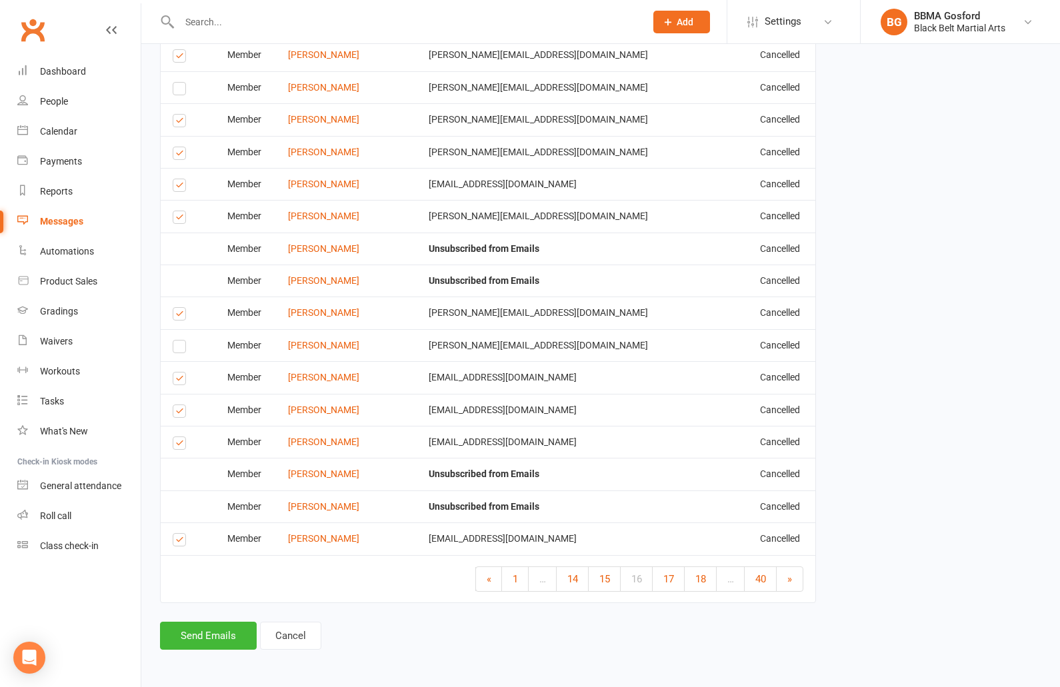
click at [796, 577] on link "»" at bounding box center [790, 579] width 26 height 24
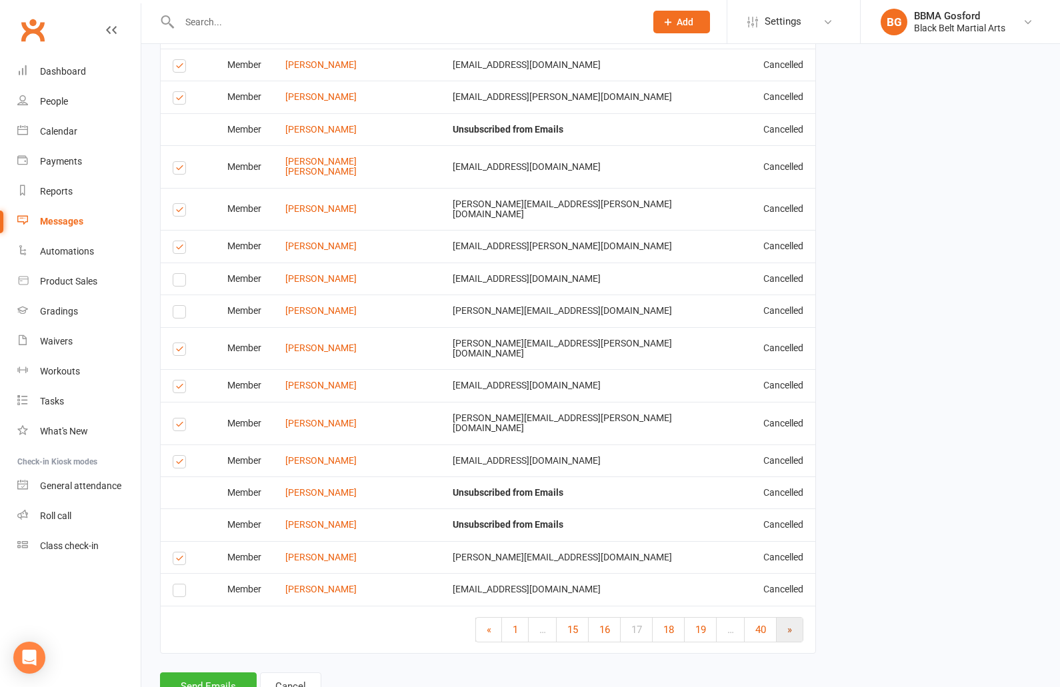
click at [796, 618] on link "»" at bounding box center [790, 630] width 26 height 24
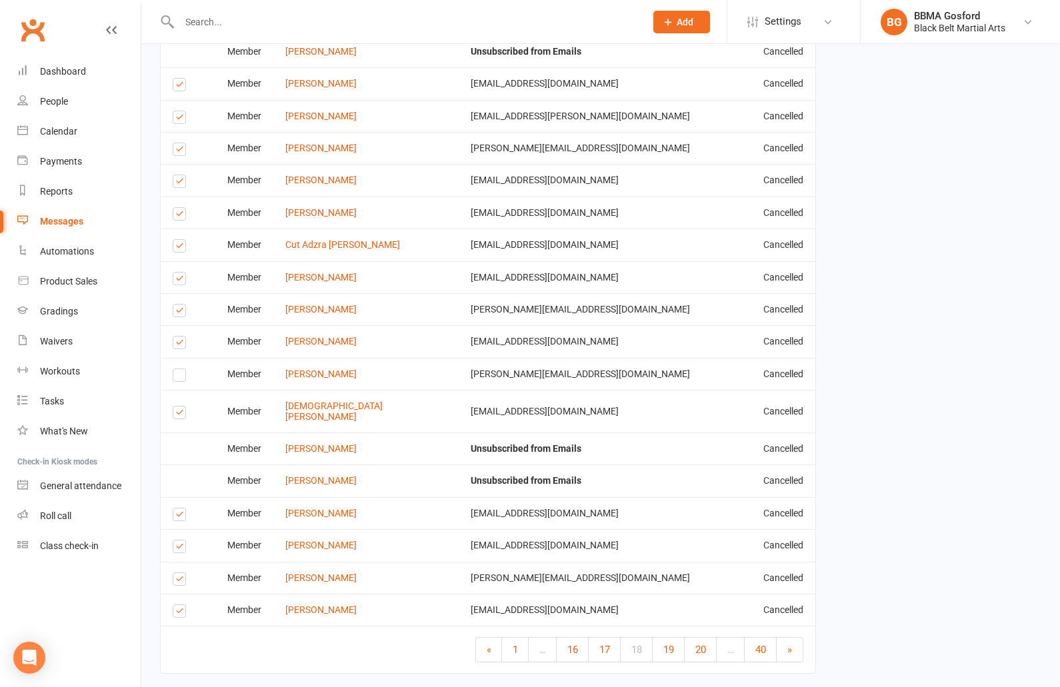
click at [796, 638] on link "»" at bounding box center [790, 650] width 26 height 24
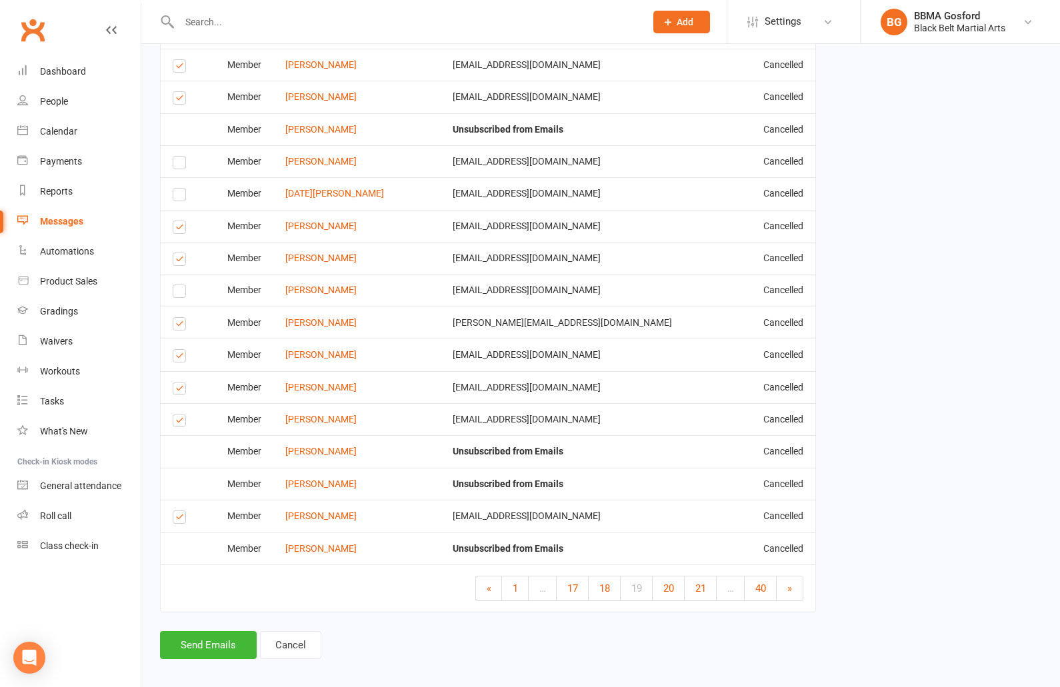
click at [796, 577] on link "»" at bounding box center [790, 589] width 26 height 24
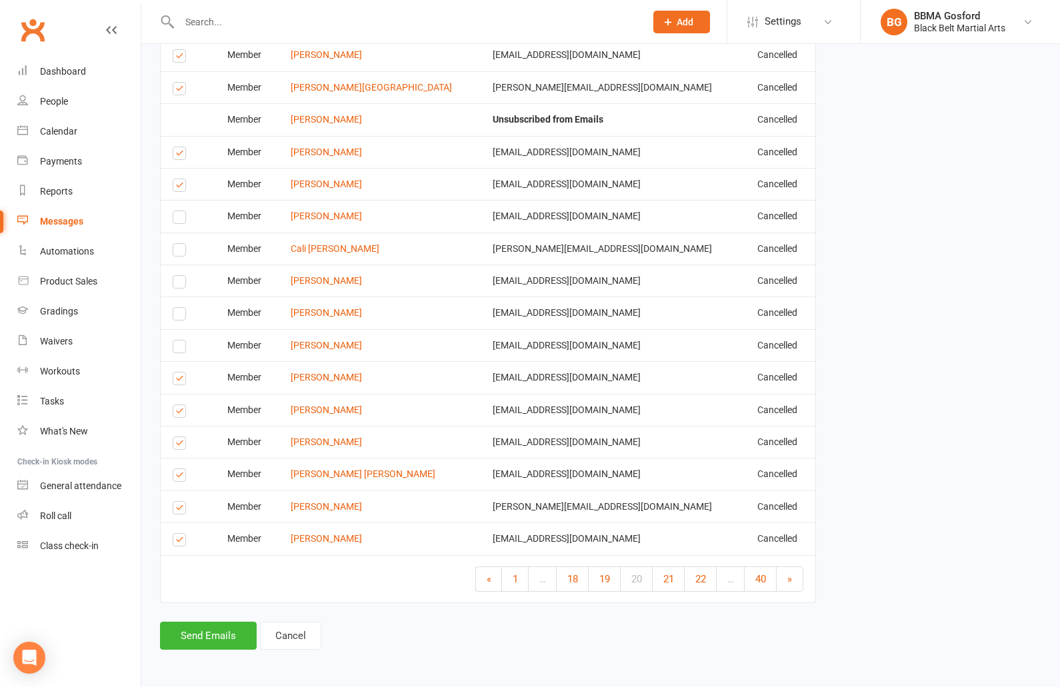
click at [796, 577] on link "»" at bounding box center [790, 579] width 26 height 24
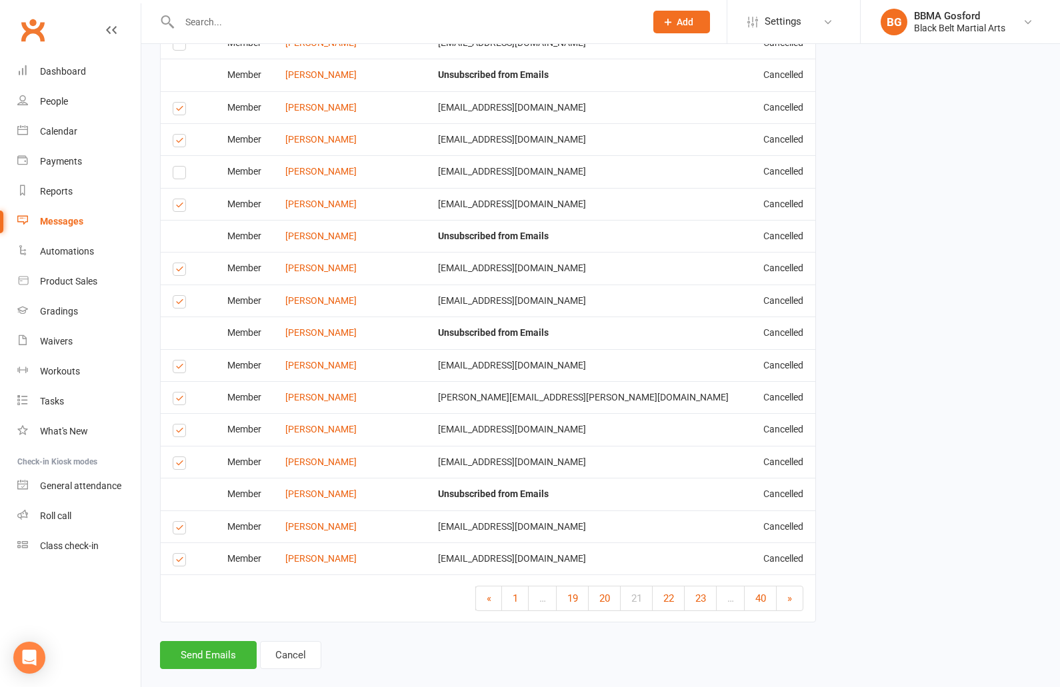
click at [796, 587] on link "»" at bounding box center [790, 599] width 26 height 24
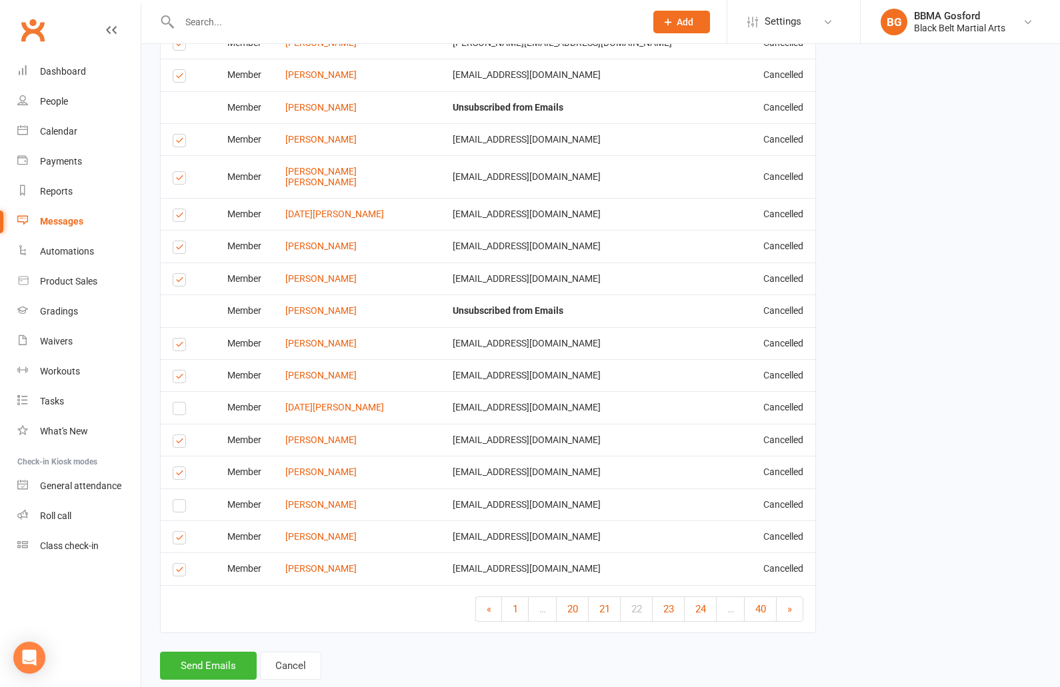
click at [796, 597] on link "»" at bounding box center [790, 609] width 26 height 24
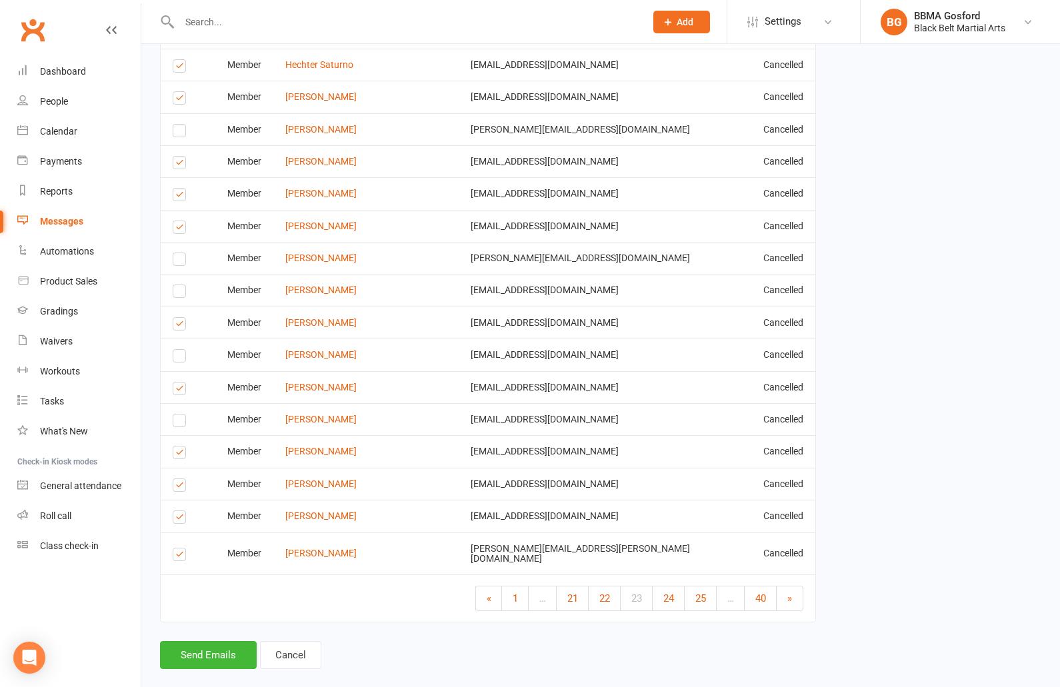
click at [796, 587] on link "»" at bounding box center [790, 599] width 26 height 24
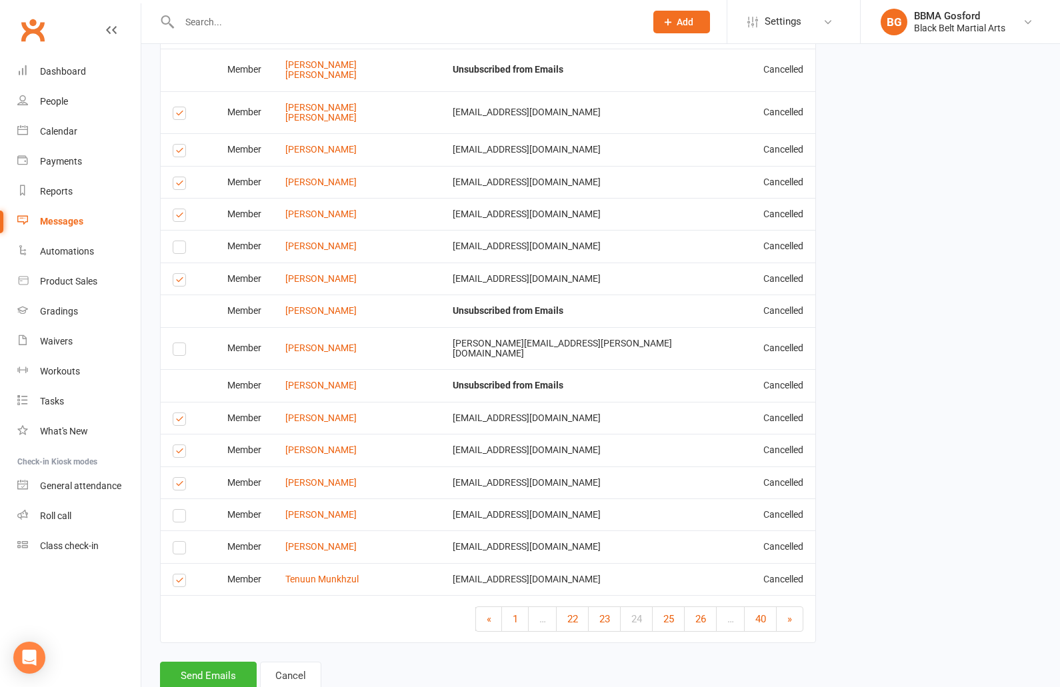
click at [796, 607] on link "»" at bounding box center [790, 619] width 26 height 24
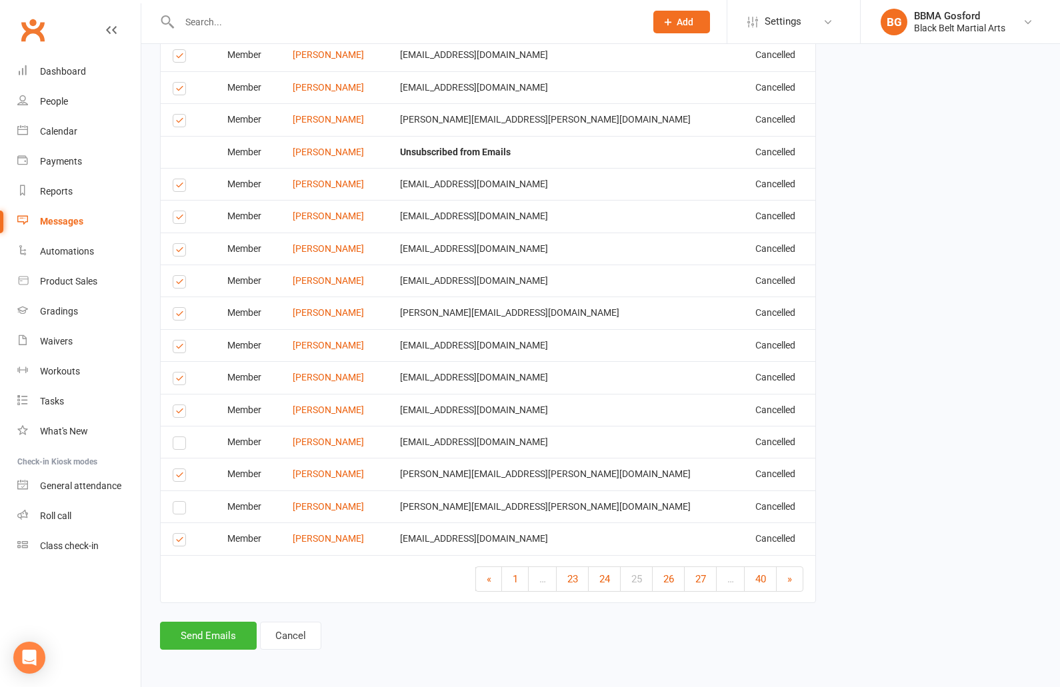
click at [796, 577] on link "»" at bounding box center [790, 579] width 26 height 24
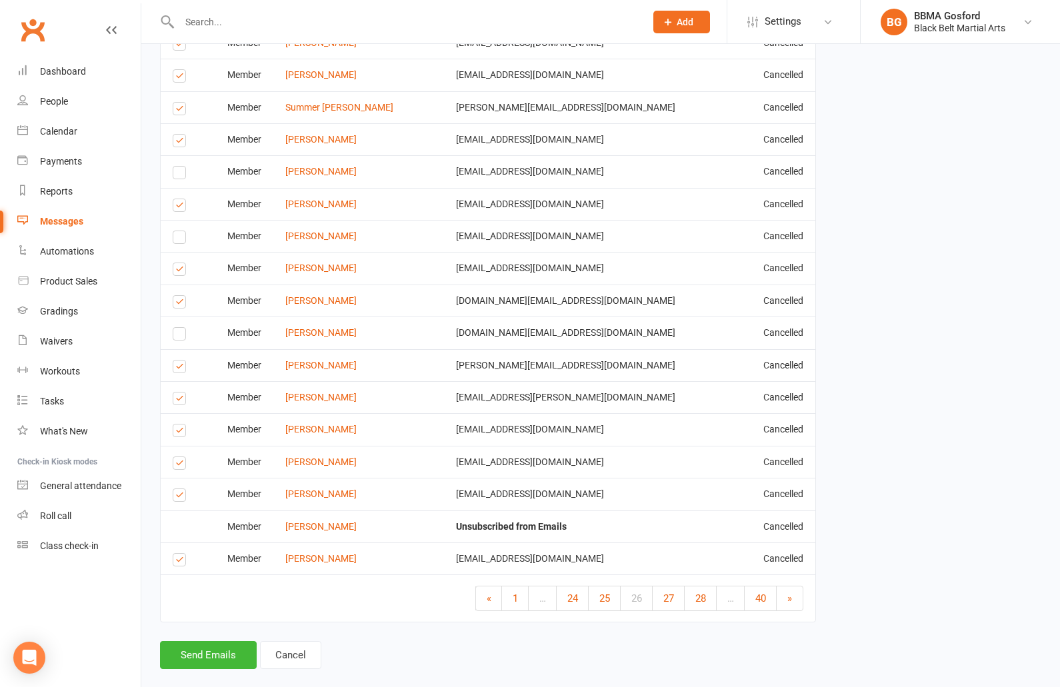
click at [796, 587] on link "»" at bounding box center [790, 599] width 26 height 24
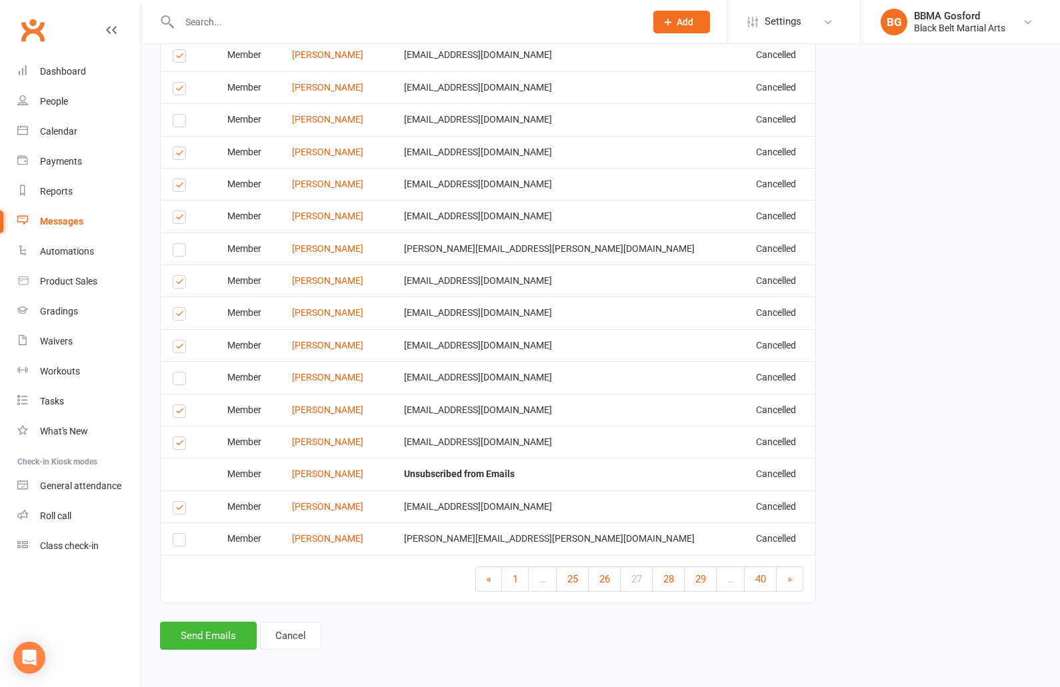
click at [796, 577] on link "»" at bounding box center [790, 579] width 26 height 24
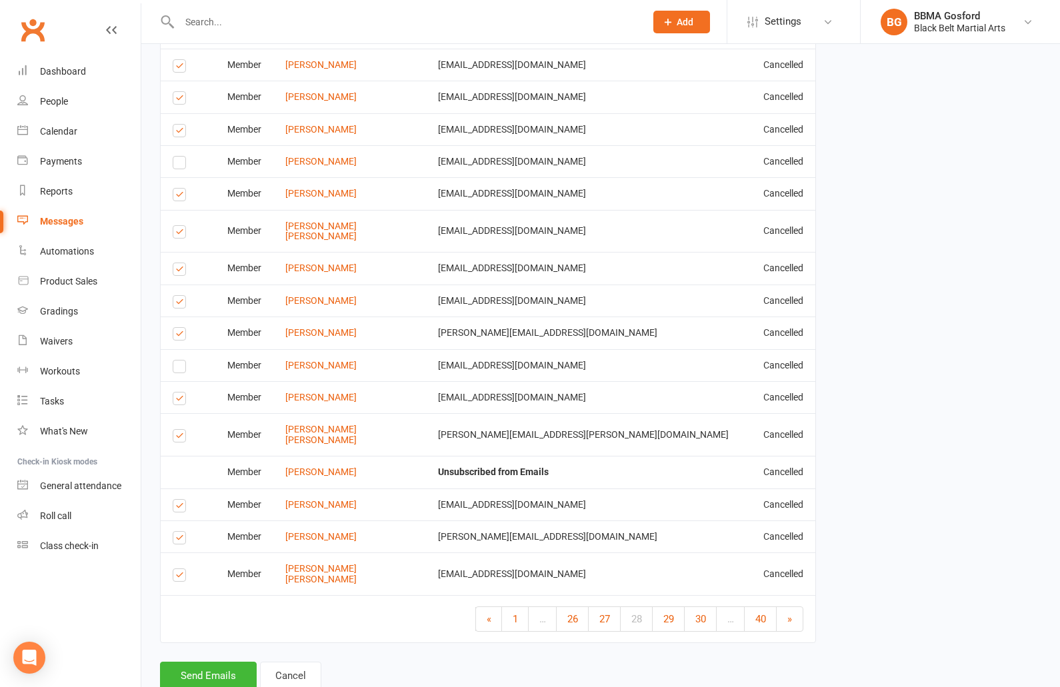
click at [796, 607] on link "»" at bounding box center [790, 619] width 26 height 24
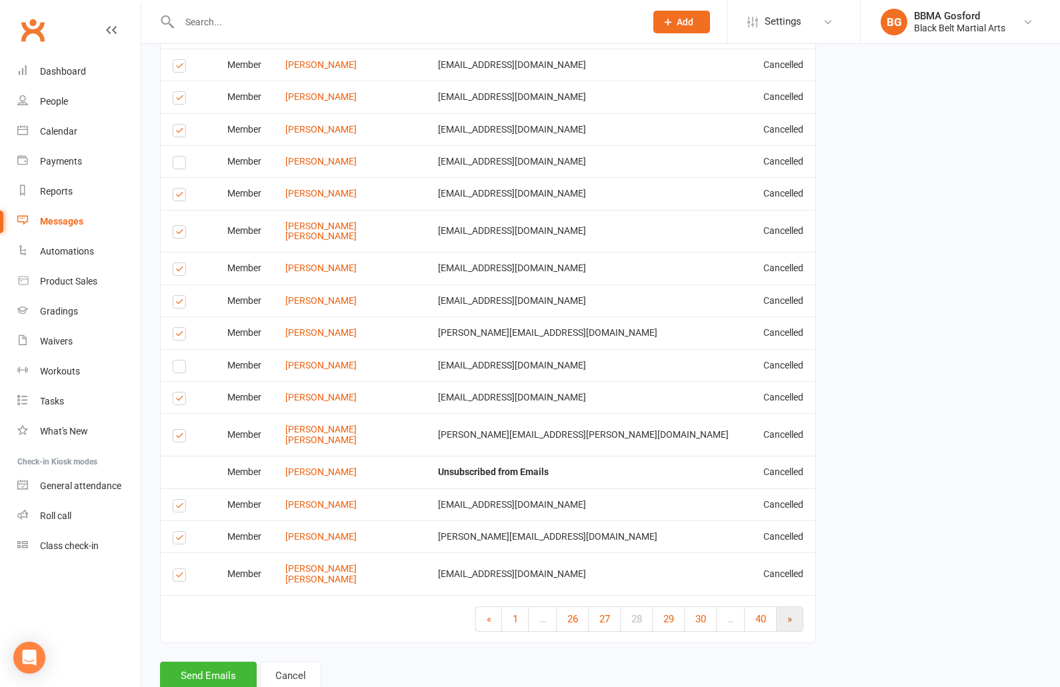
click at [794, 607] on link "»" at bounding box center [790, 619] width 26 height 24
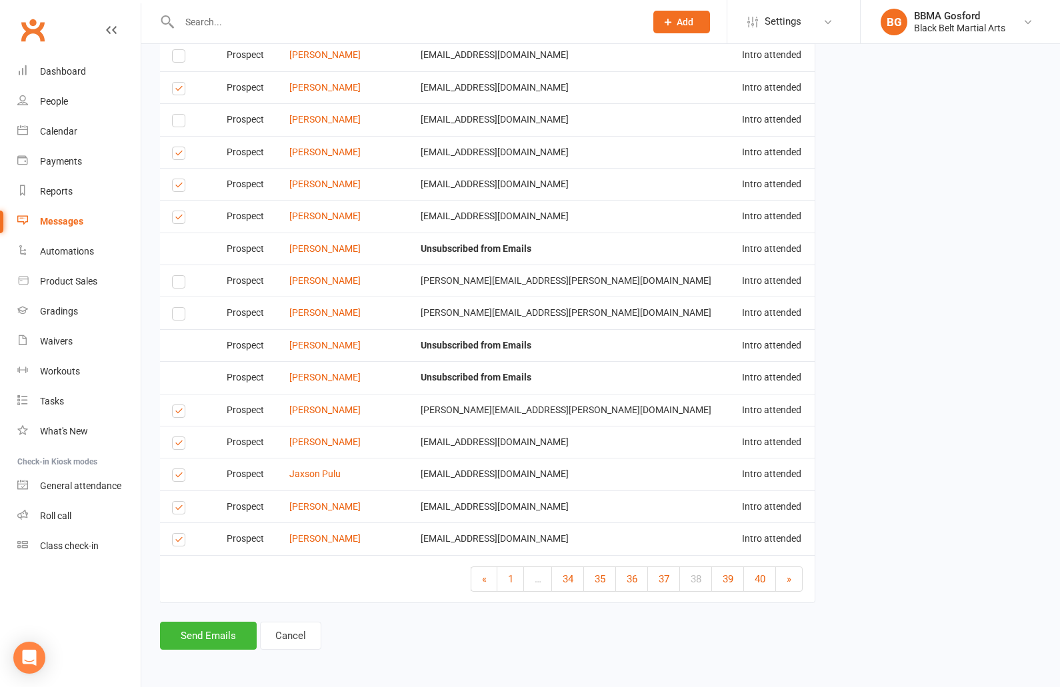
click at [786, 578] on link "»" at bounding box center [789, 579] width 26 height 24
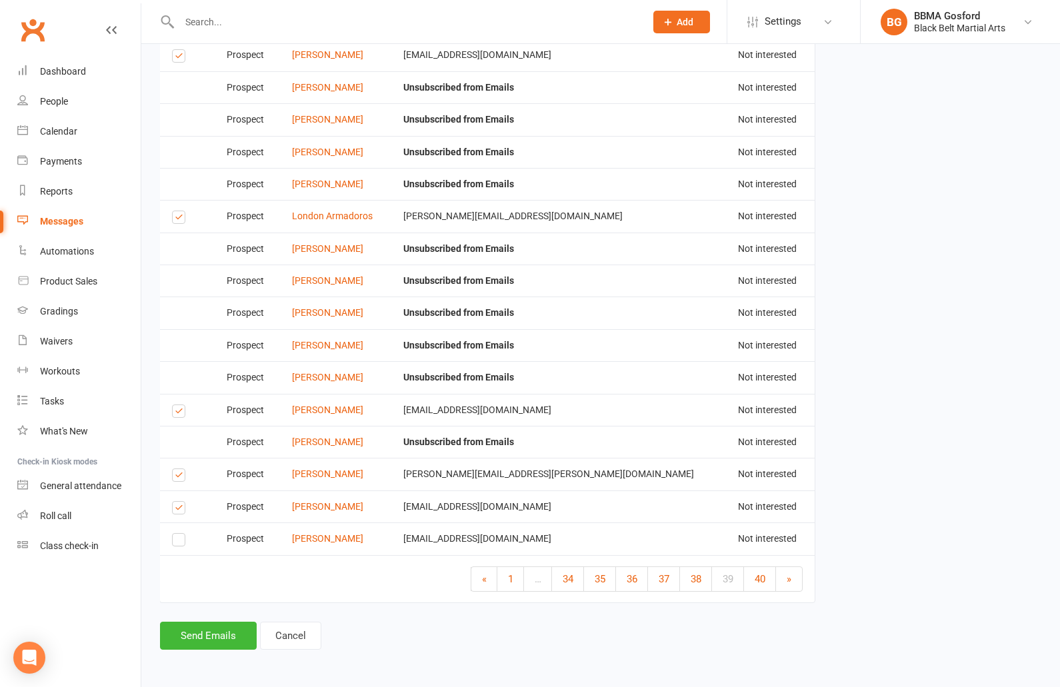
click at [177, 413] on label at bounding box center [181, 413] width 18 height 0
click at [177, 405] on input "checkbox" at bounding box center [176, 405] width 9 height 0
click at [180, 510] on label at bounding box center [181, 510] width 18 height 0
click at [180, 502] on input "checkbox" at bounding box center [176, 502] width 9 height 0
click at [787, 583] on link "»" at bounding box center [789, 579] width 26 height 24
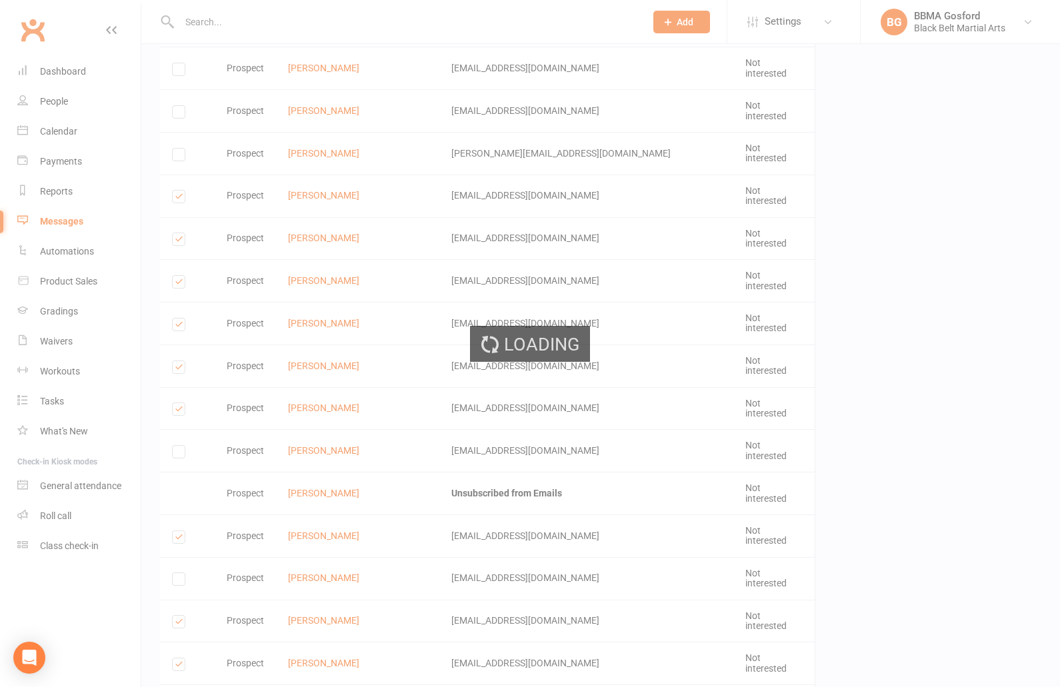
scroll to position [0, 1]
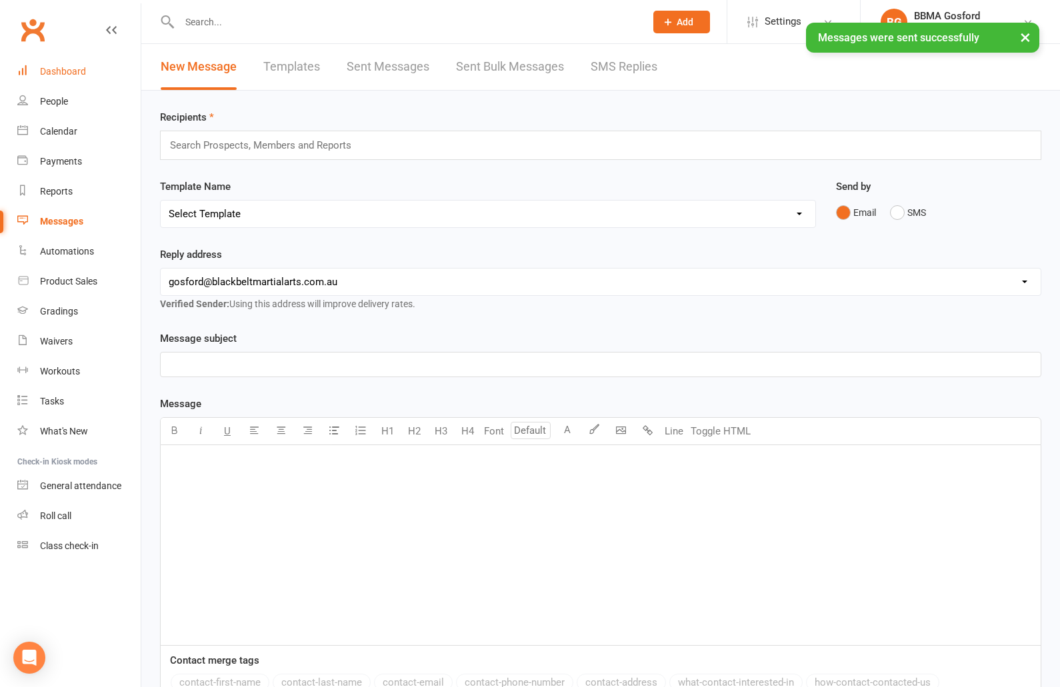
click at [70, 74] on div "Dashboard" at bounding box center [63, 71] width 46 height 11
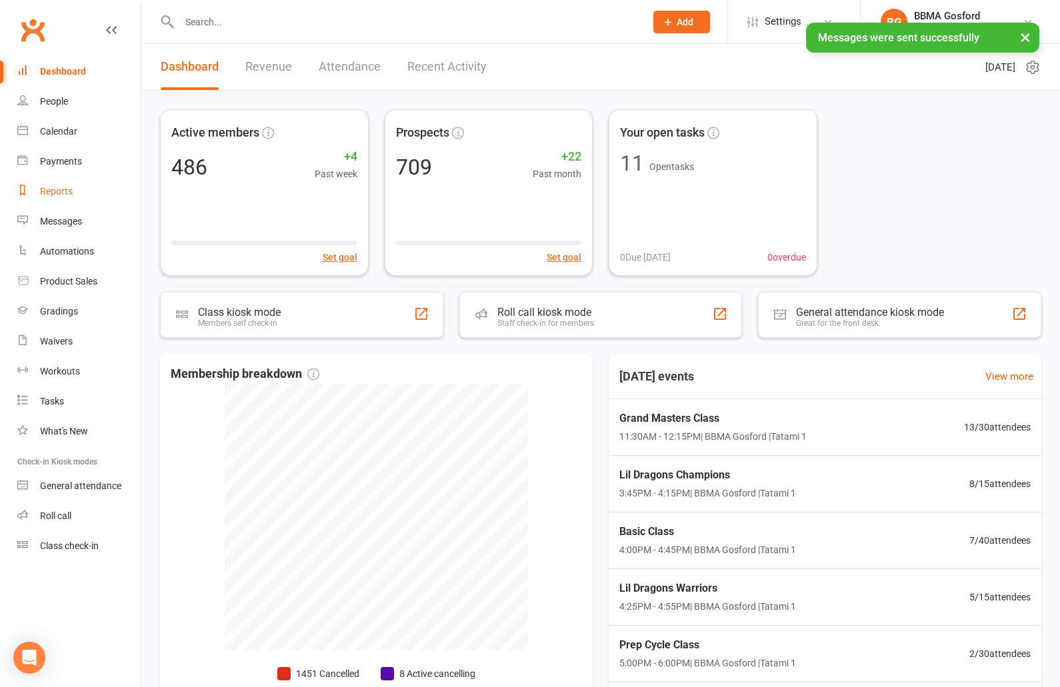
click at [69, 199] on link "Reports" at bounding box center [78, 192] width 123 height 30
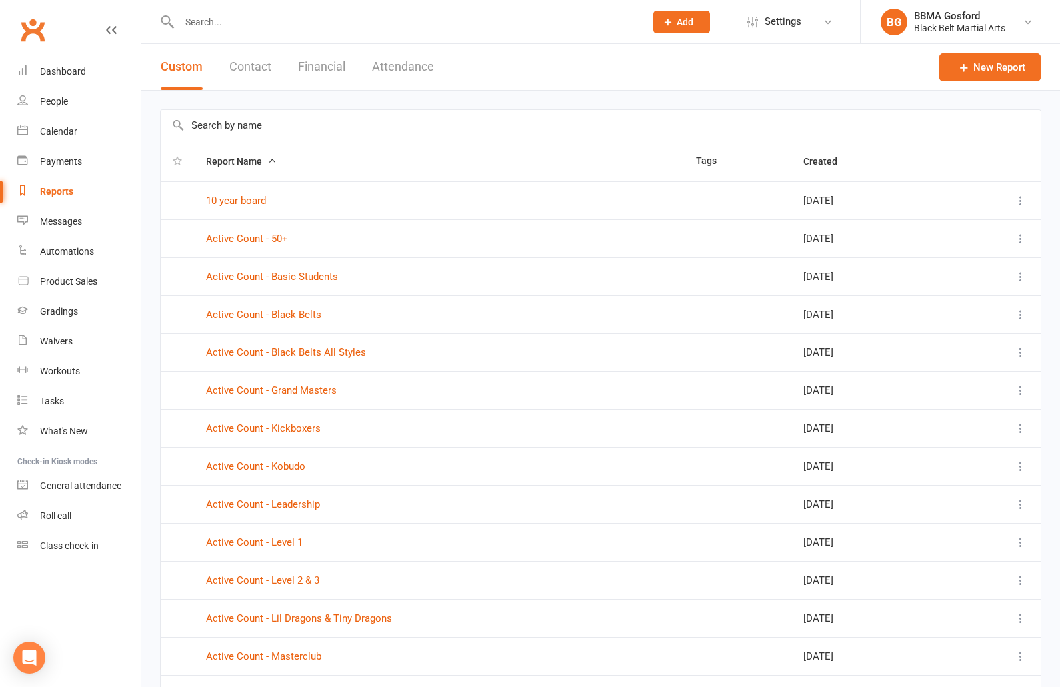
scroll to position [3, 0]
click at [1019, 239] on icon at bounding box center [1020, 237] width 13 height 13
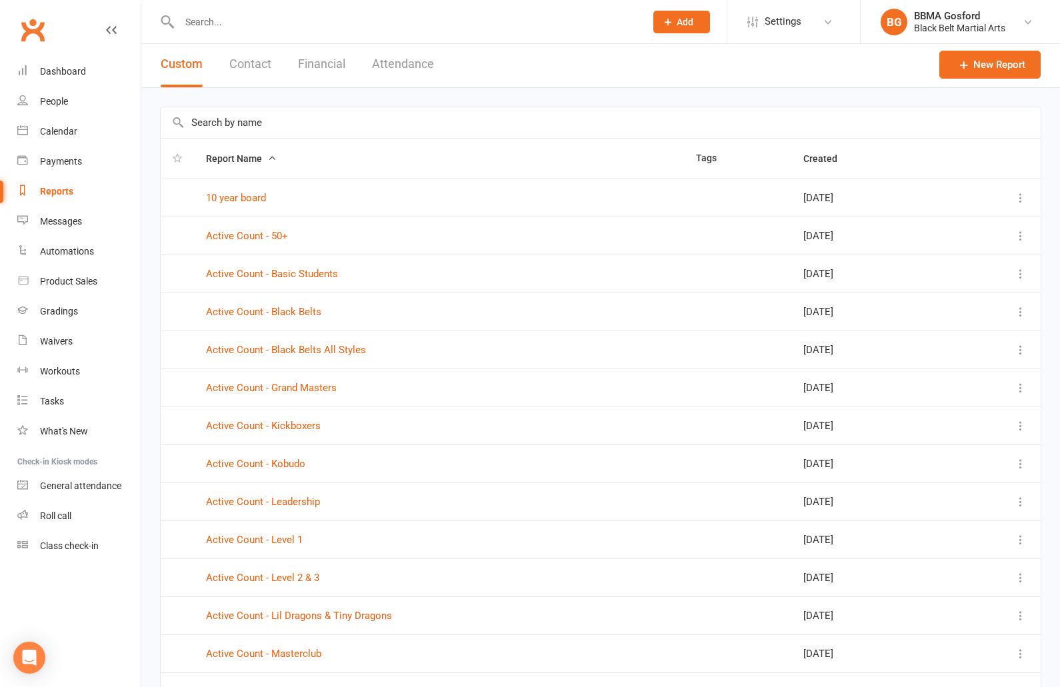
scroll to position [0, 0]
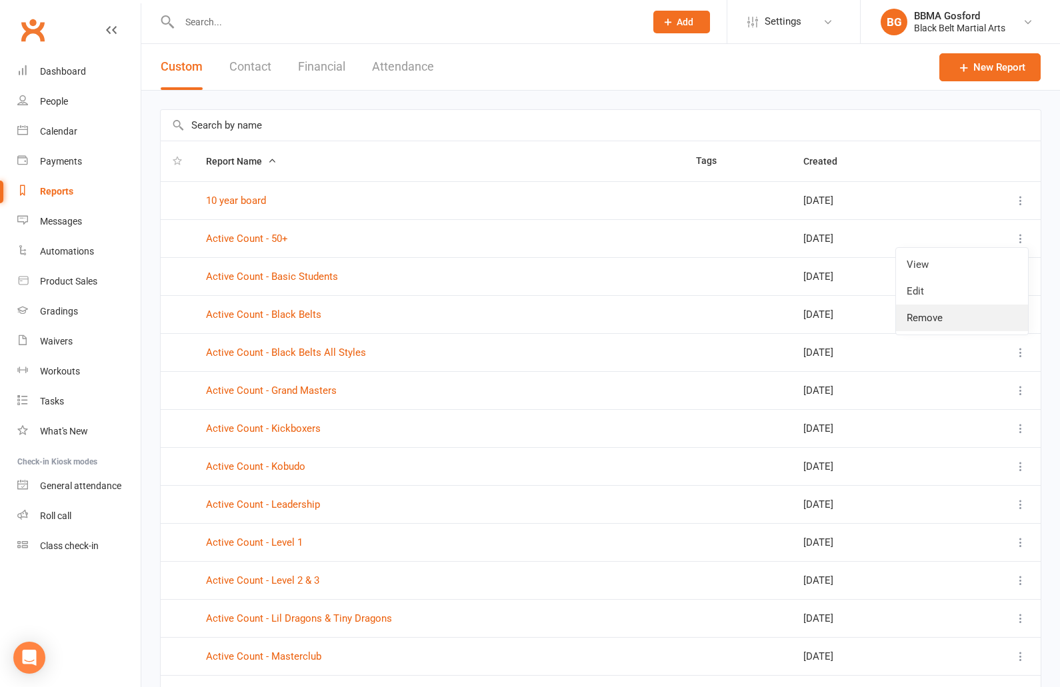
click at [964, 315] on link "Remove" at bounding box center [962, 318] width 132 height 27
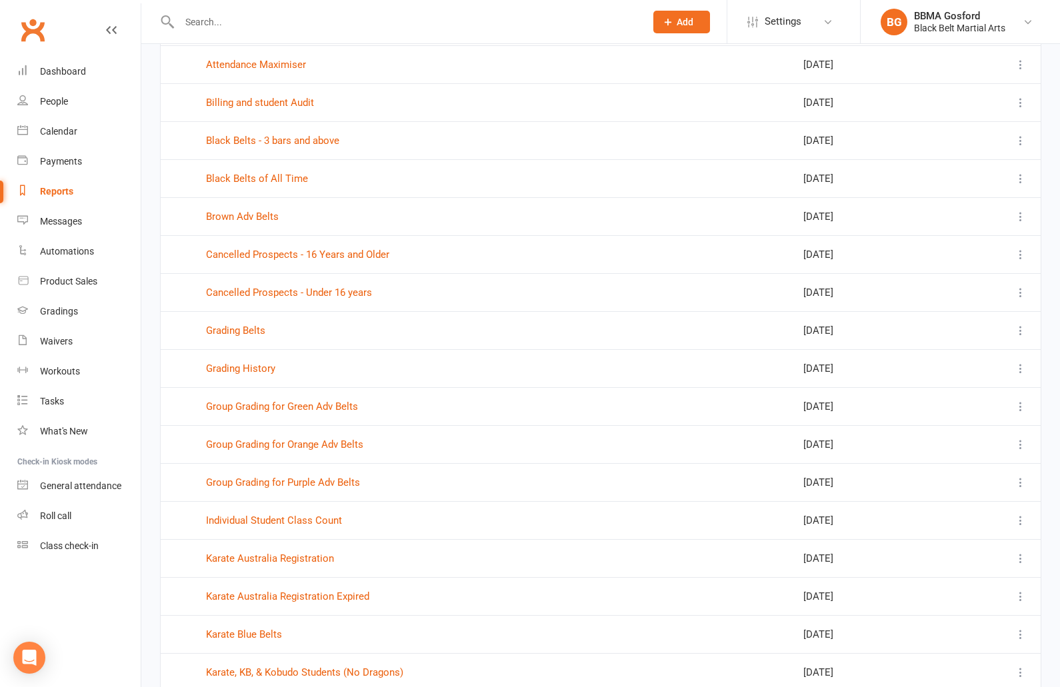
scroll to position [1125, 0]
click at [1019, 253] on icon at bounding box center [1020, 253] width 13 height 13
click at [945, 307] on link "Edit" at bounding box center [962, 306] width 132 height 27
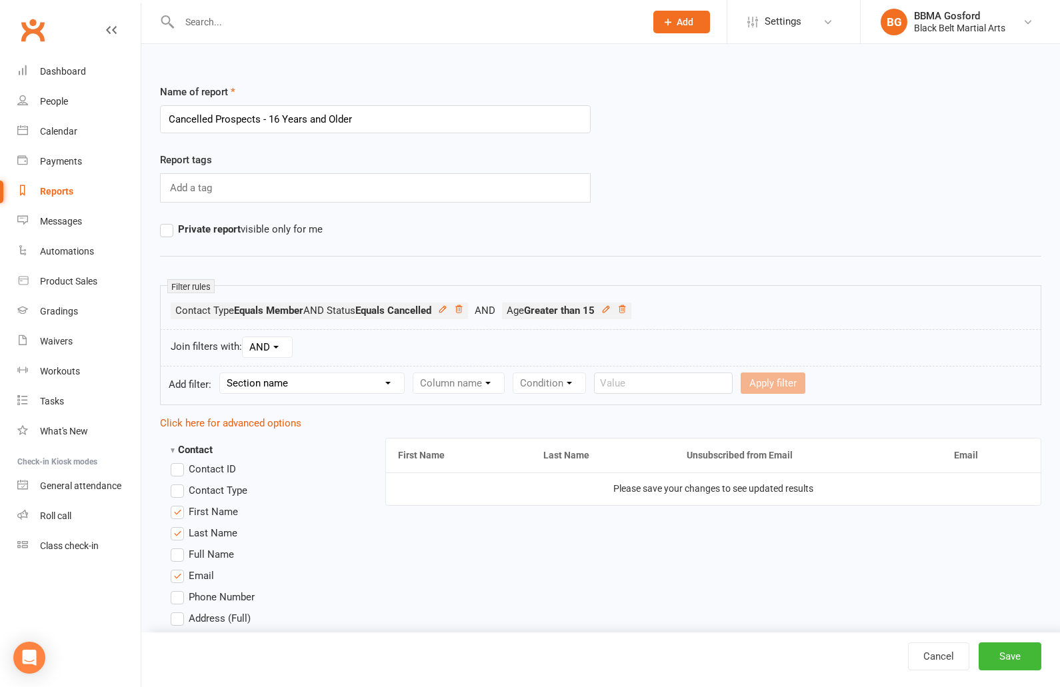
click at [220, 373] on select "Section name Contact Attendance Aggregate Payment Booking Waitlist Attendees Ca…" at bounding box center [312, 383] width 184 height 20
click option "Comms Recipients" at bounding box center [0, 0] width 0 height 0
click option "Recipient has Unsubscribed from Email?" at bounding box center [0, 0] width 0 height 0
click option "Is" at bounding box center [0, 0] width 0 height 0
click option "No" at bounding box center [0, 0] width 0 height 0
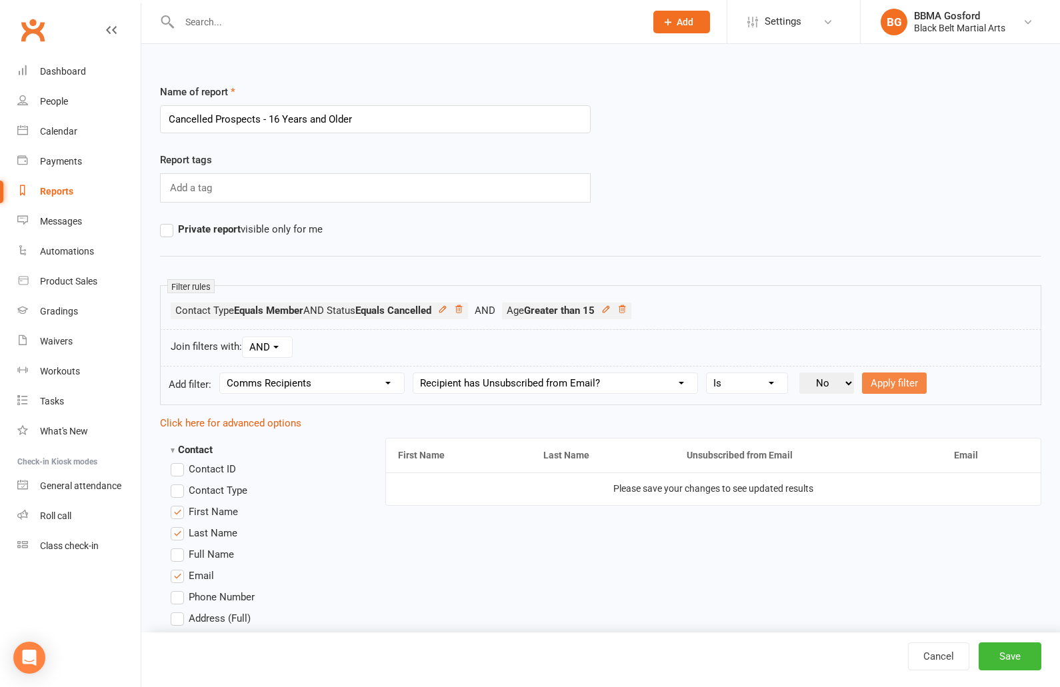
click at [896, 379] on button "Apply filter" at bounding box center [894, 383] width 65 height 21
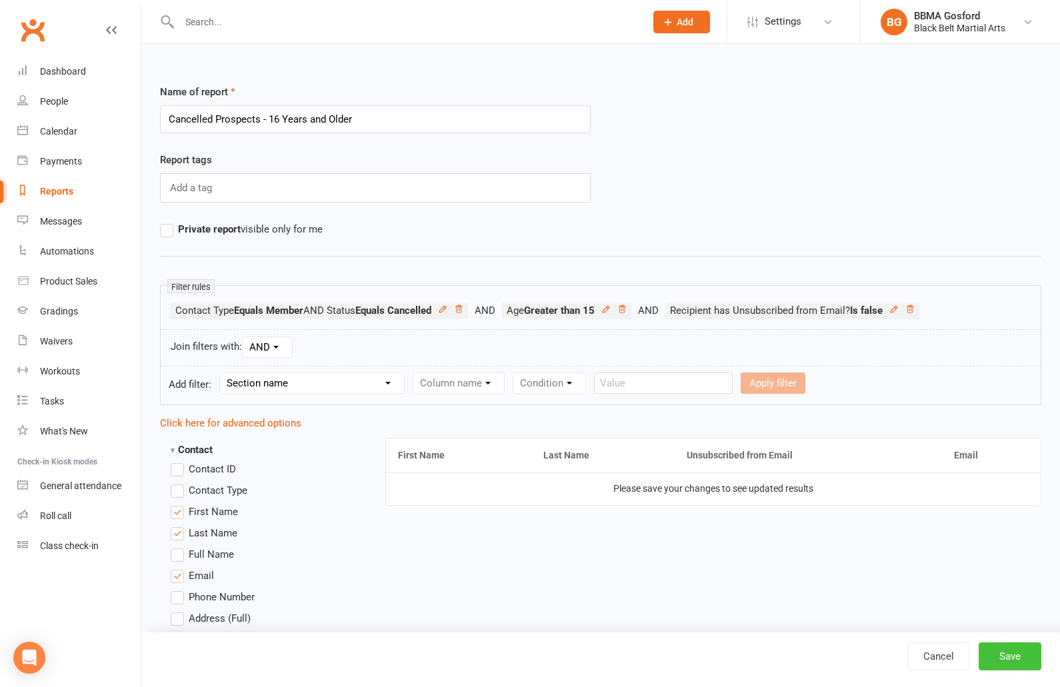
click at [1014, 658] on button "Save" at bounding box center [1010, 657] width 63 height 28
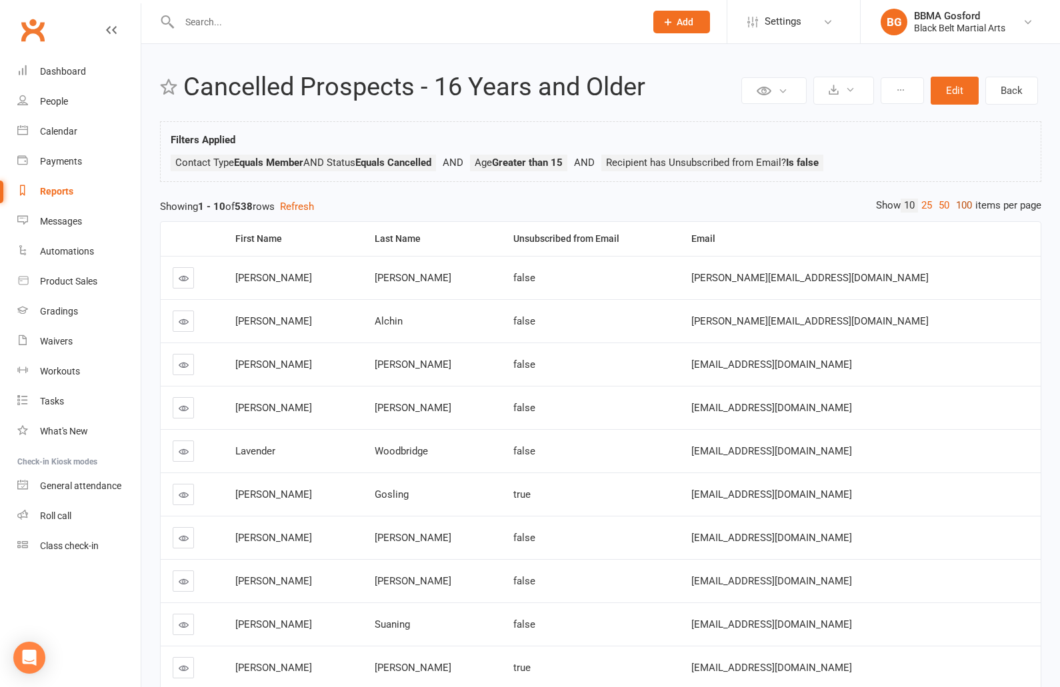
click at [958, 207] on link "100" at bounding box center [964, 206] width 23 height 14
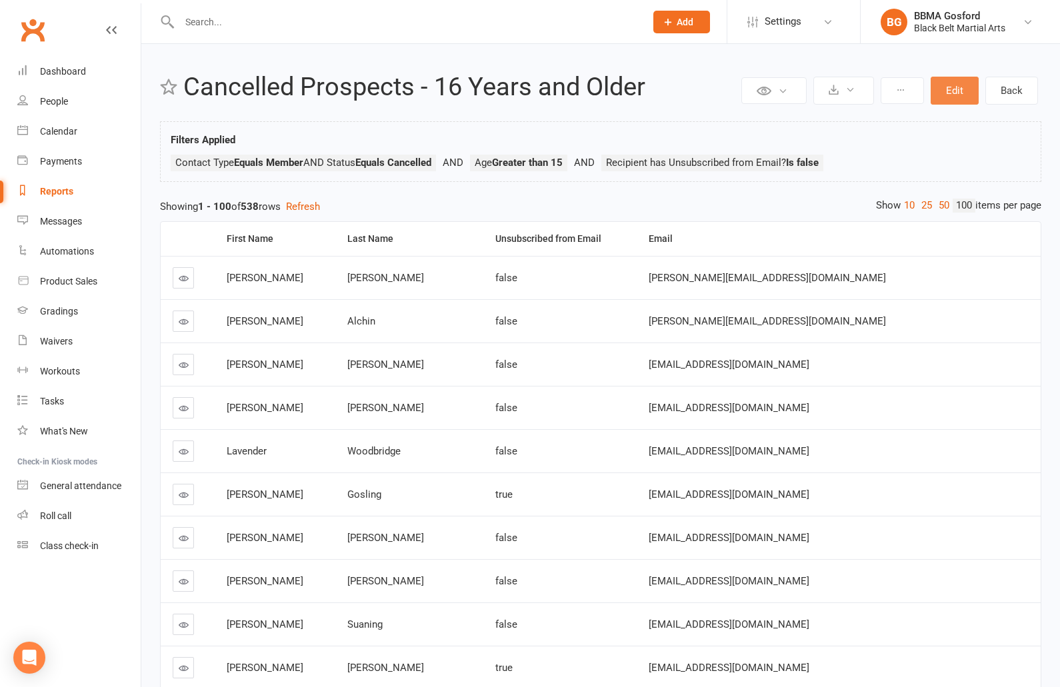
click at [955, 89] on button "Edit" at bounding box center [955, 91] width 48 height 28
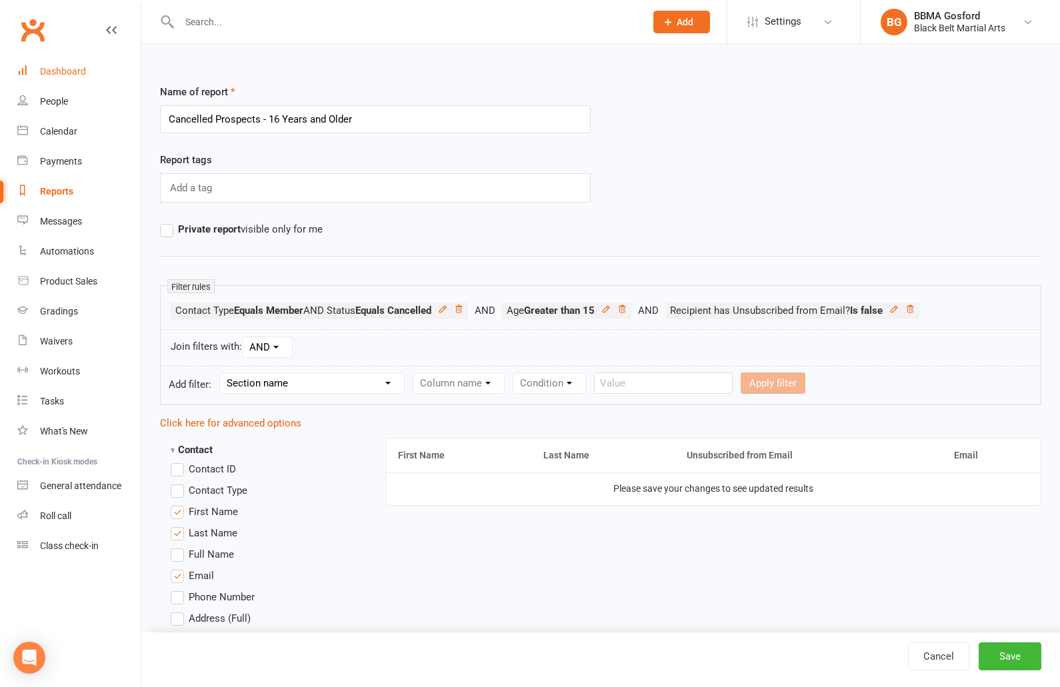
click at [56, 68] on div "Dashboard" at bounding box center [63, 71] width 46 height 11
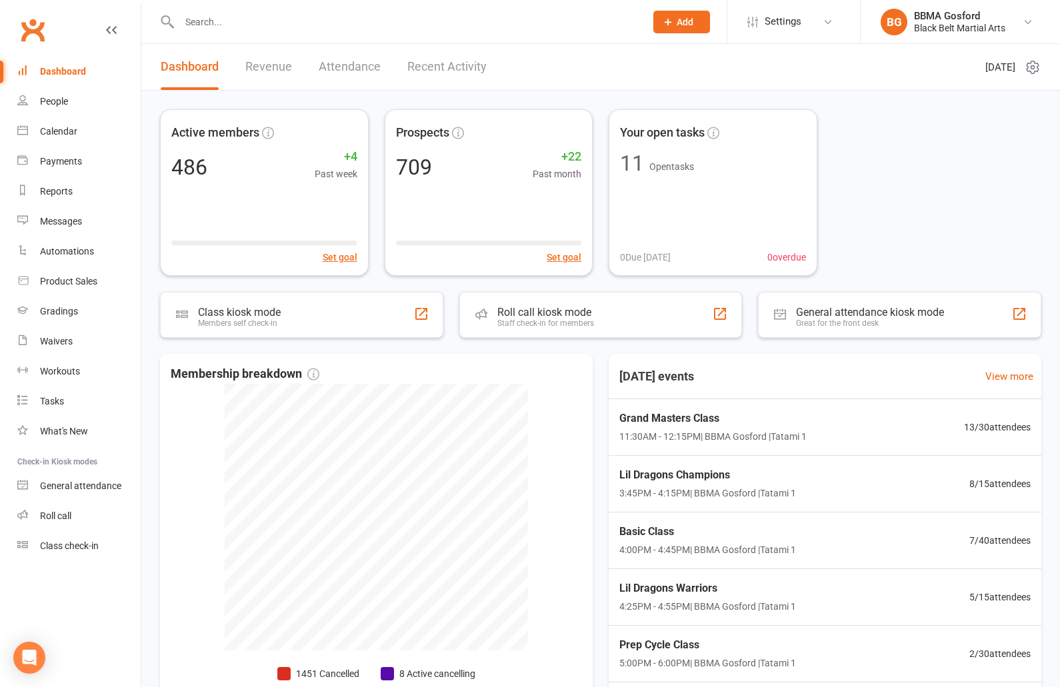
click at [263, 31] on div at bounding box center [398, 21] width 476 height 43
click at [265, 24] on input "text" at bounding box center [405, 22] width 461 height 19
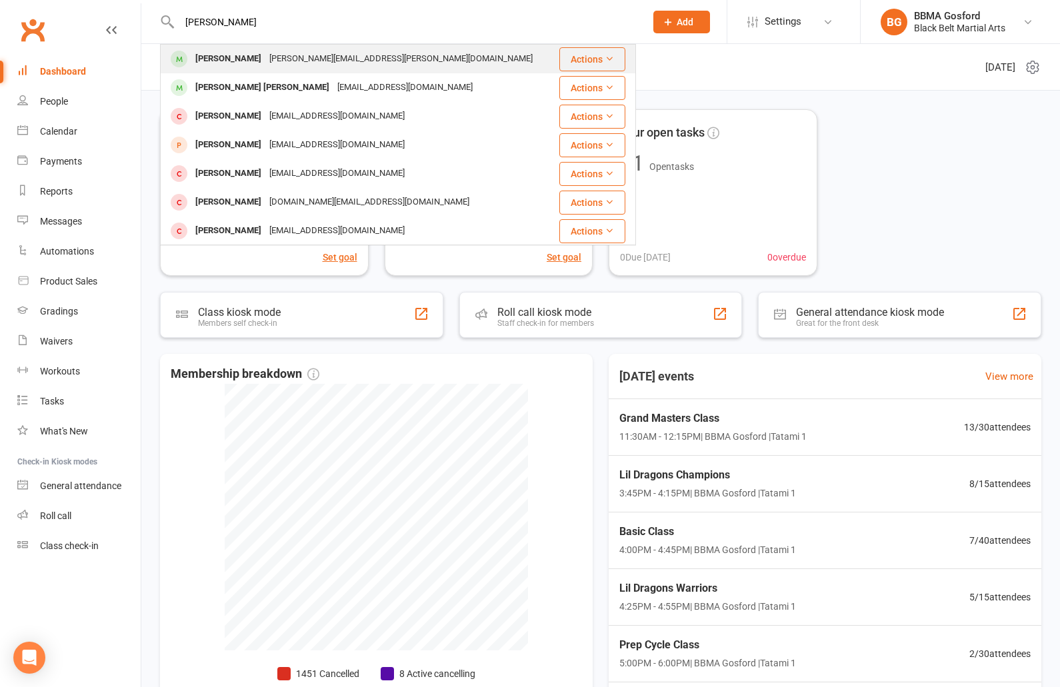
click at [253, 62] on div "[PERSON_NAME]" at bounding box center [228, 58] width 74 height 19
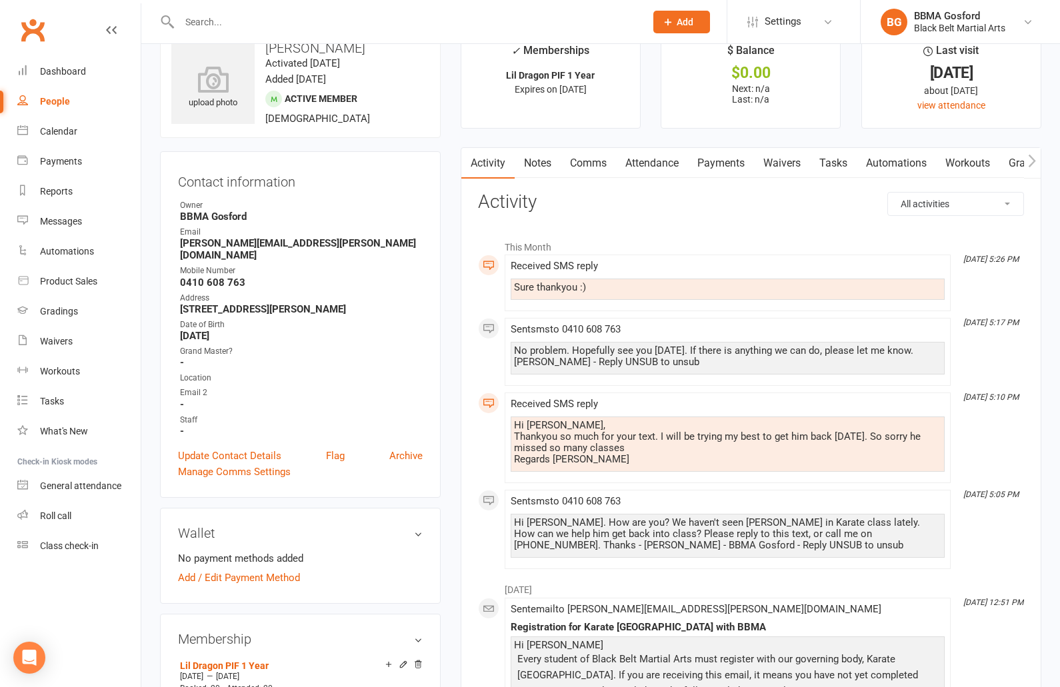
scroll to position [21, 0]
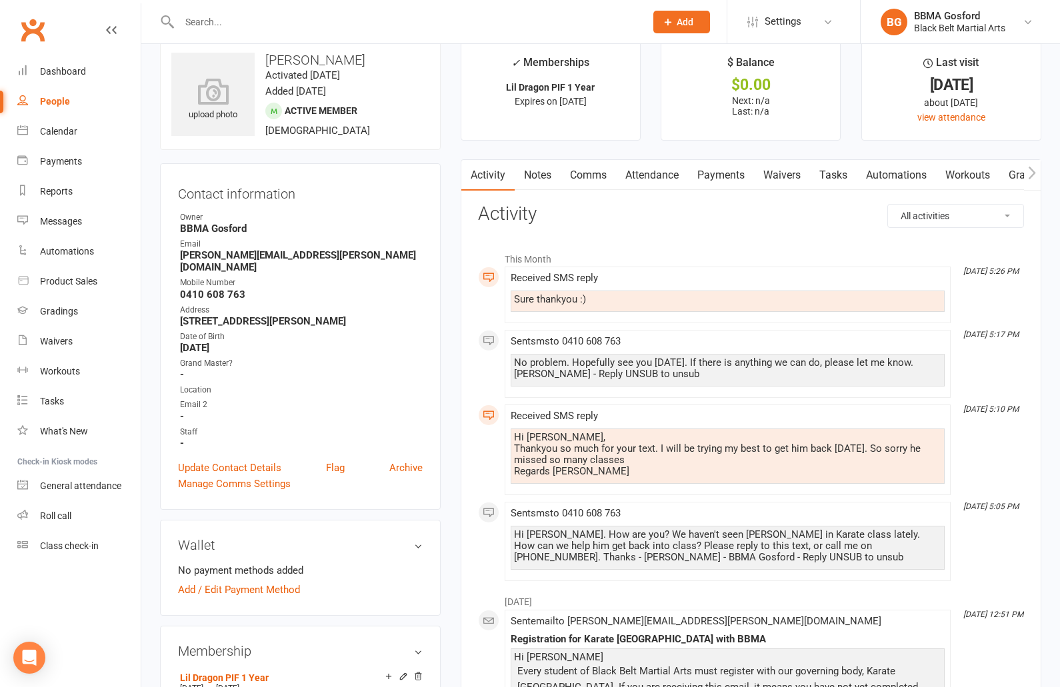
click at [539, 173] on link "Notes" at bounding box center [538, 175] width 46 height 31
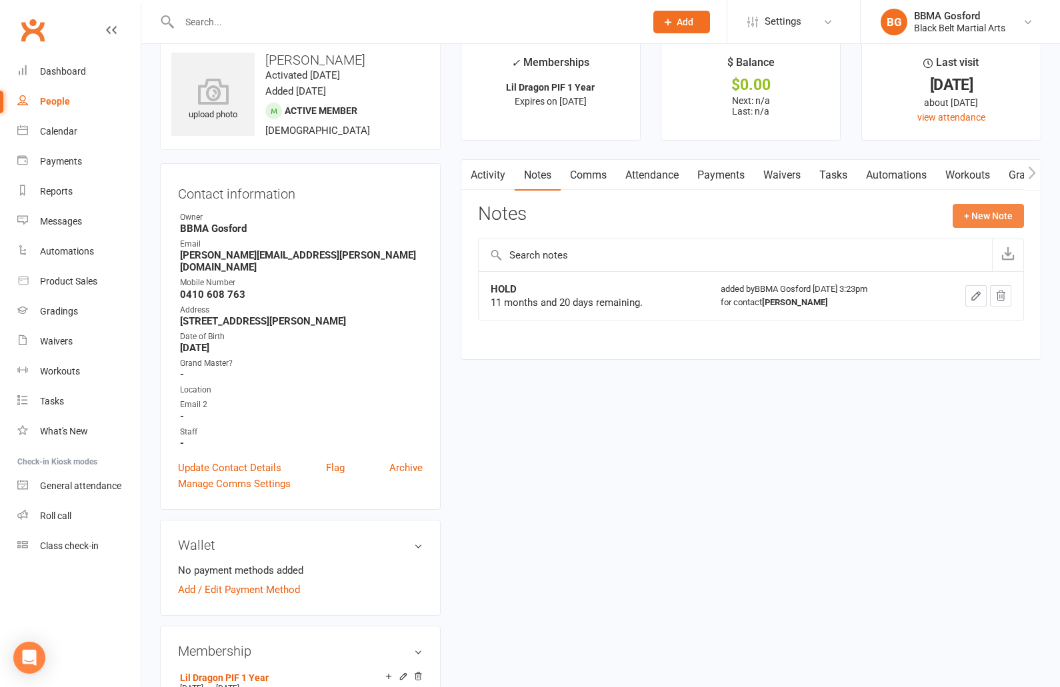
click at [993, 219] on button "+ New Note" at bounding box center [988, 216] width 71 height 24
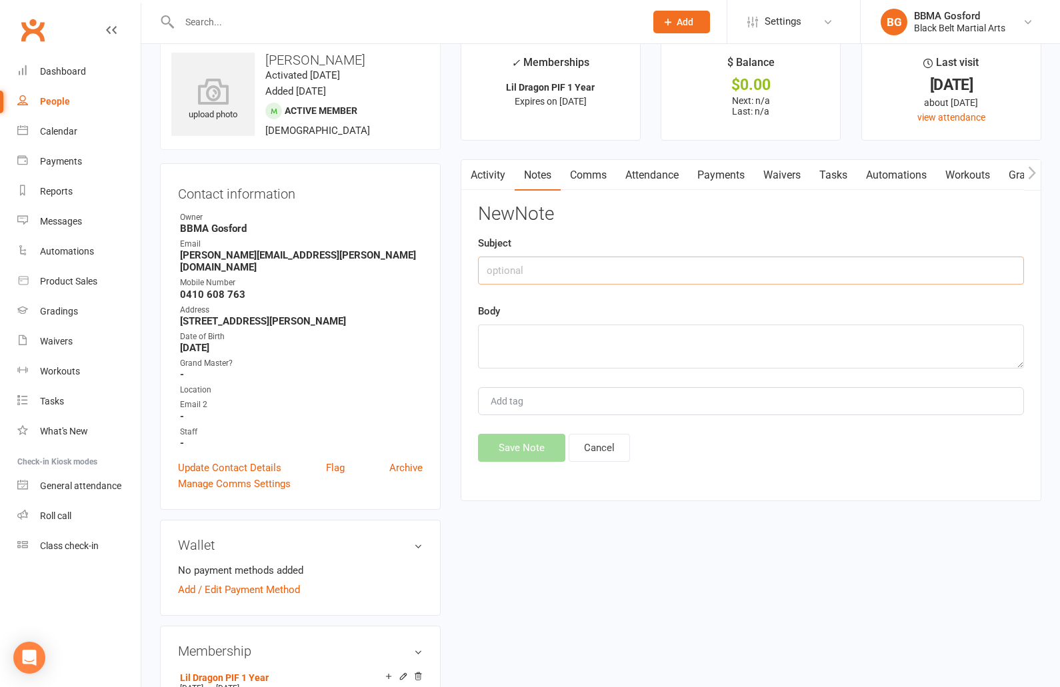
click at [553, 276] on input "text" at bounding box center [751, 271] width 546 height 28
click at [533, 451] on button "Save Note" at bounding box center [521, 448] width 87 height 28
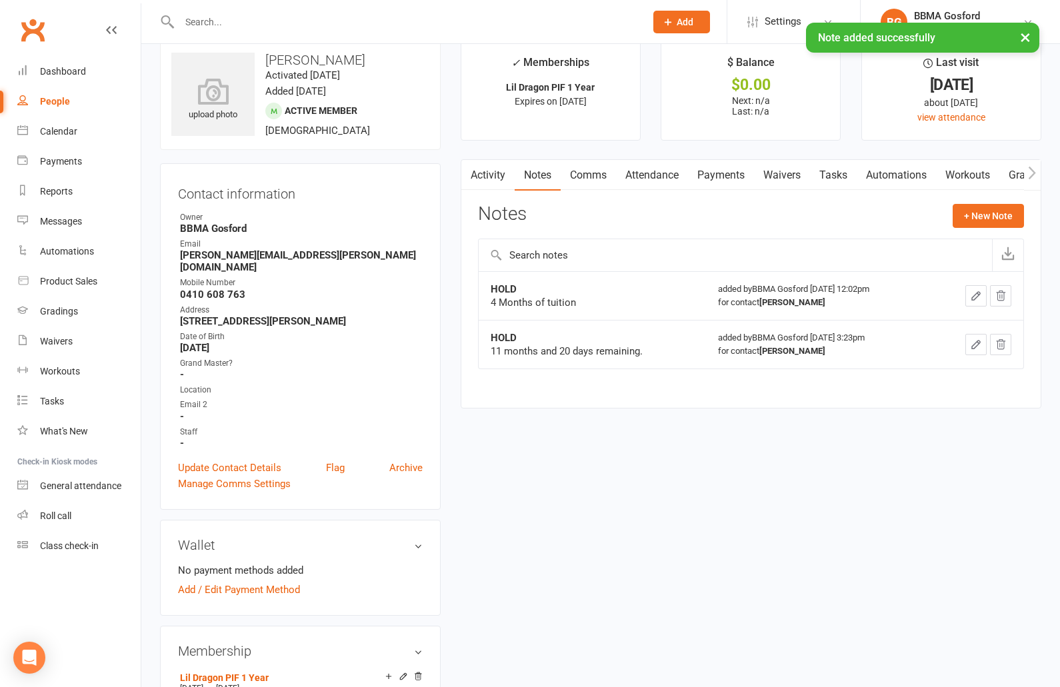
click at [977, 343] on icon "button" at bounding box center [976, 345] width 8 height 8
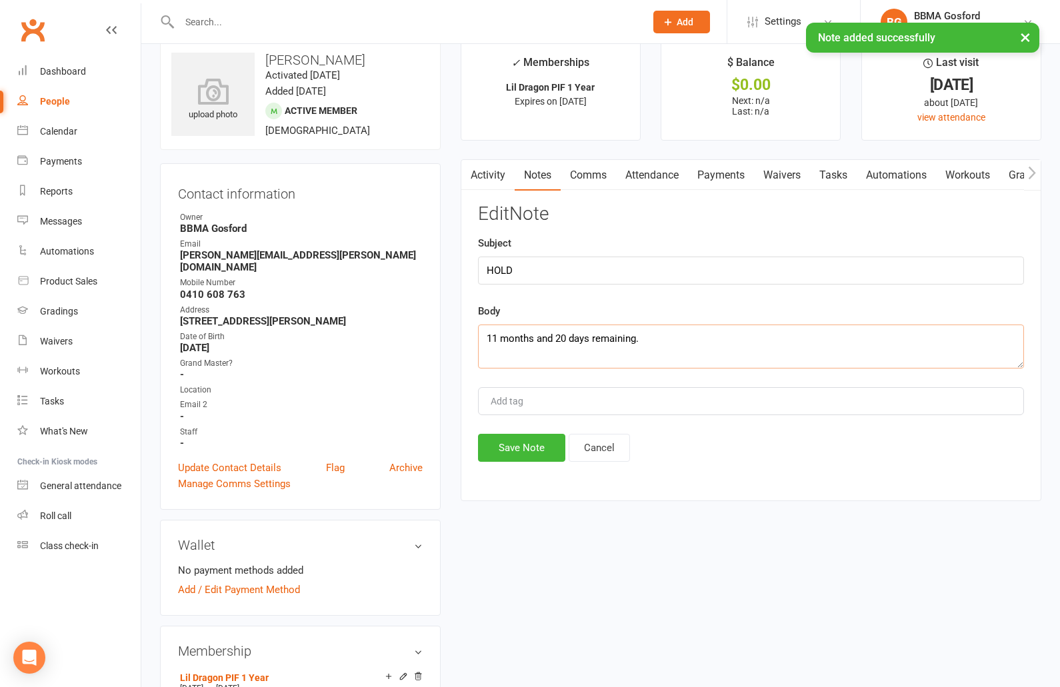
click at [673, 340] on textarea "11 months and 20 days remaining." at bounding box center [751, 347] width 546 height 44
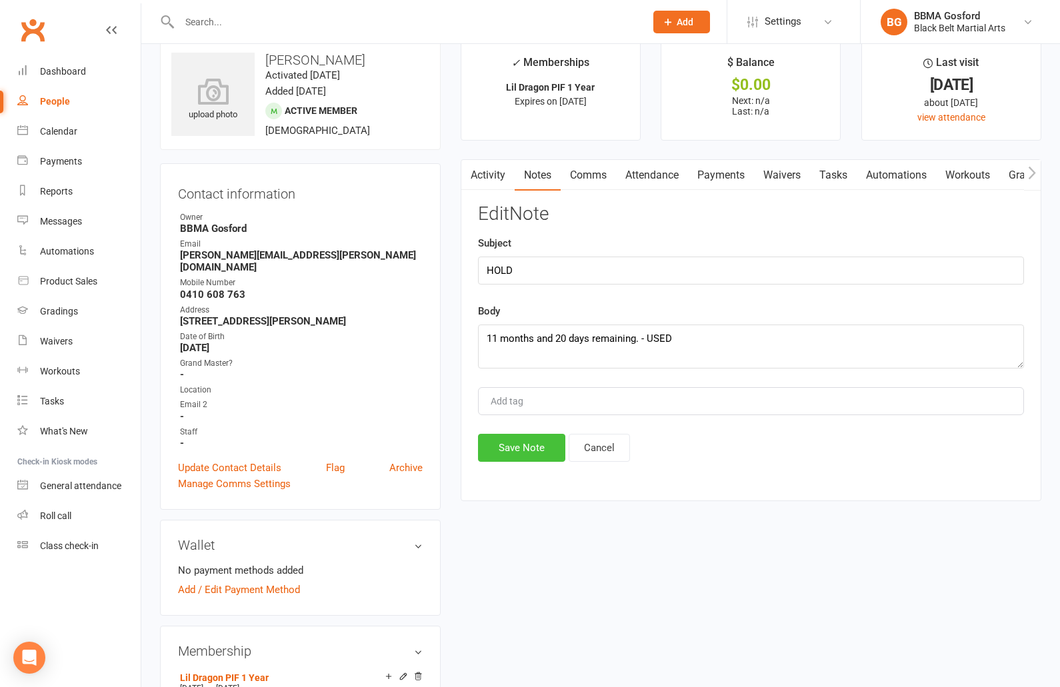
click at [515, 442] on button "Save Note" at bounding box center [521, 448] width 87 height 28
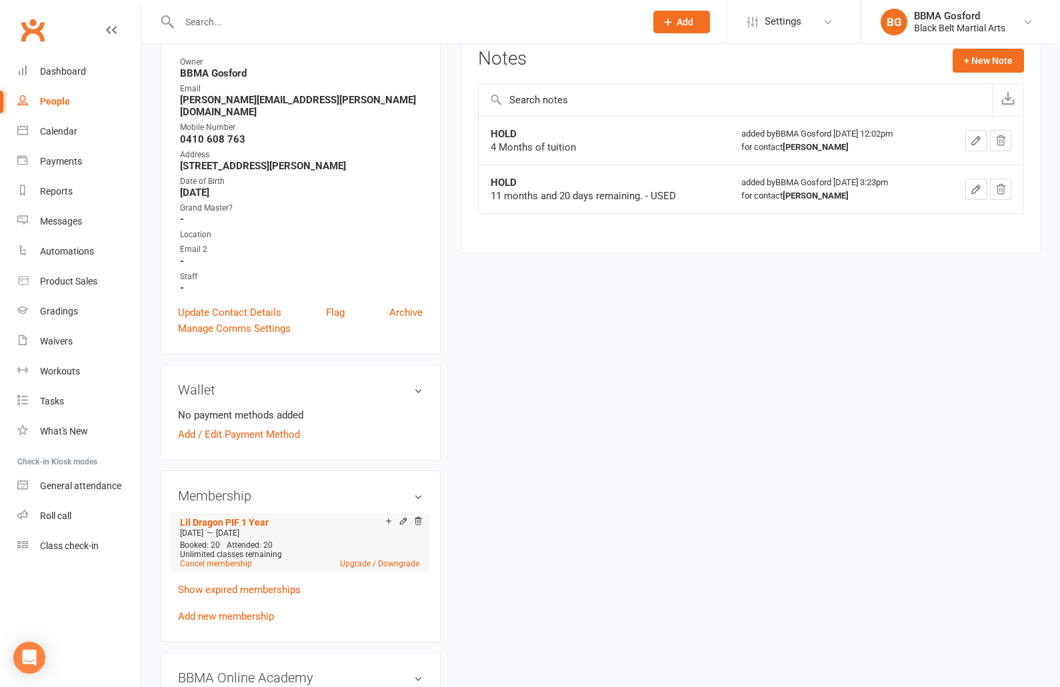
scroll to position [179, 0]
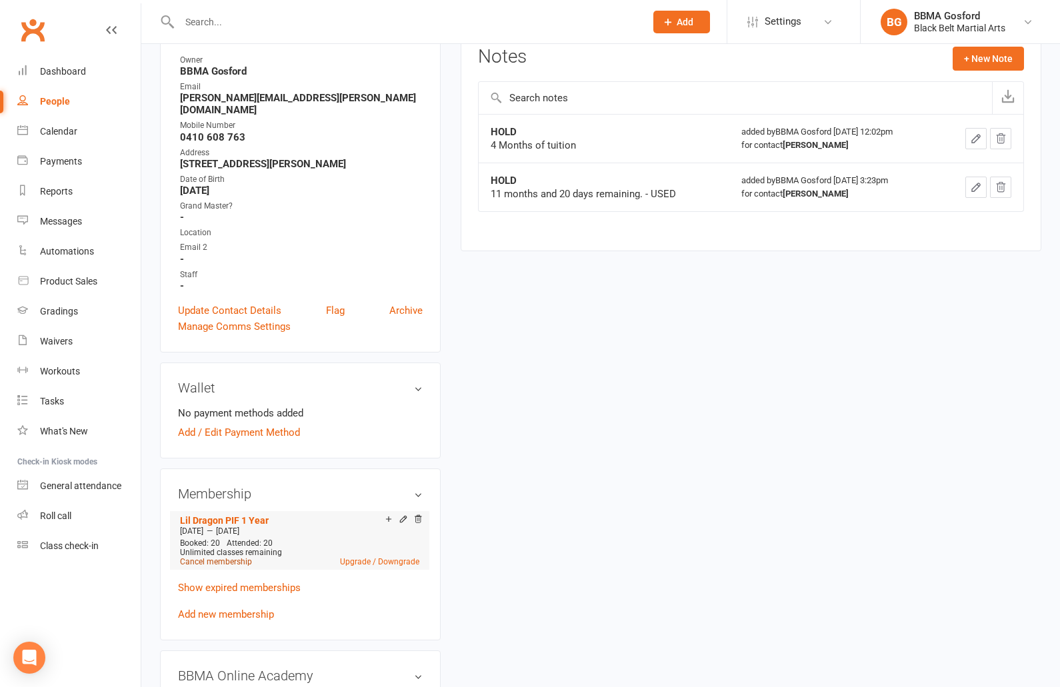
click at [227, 557] on link "Cancel membership" at bounding box center [216, 561] width 72 height 9
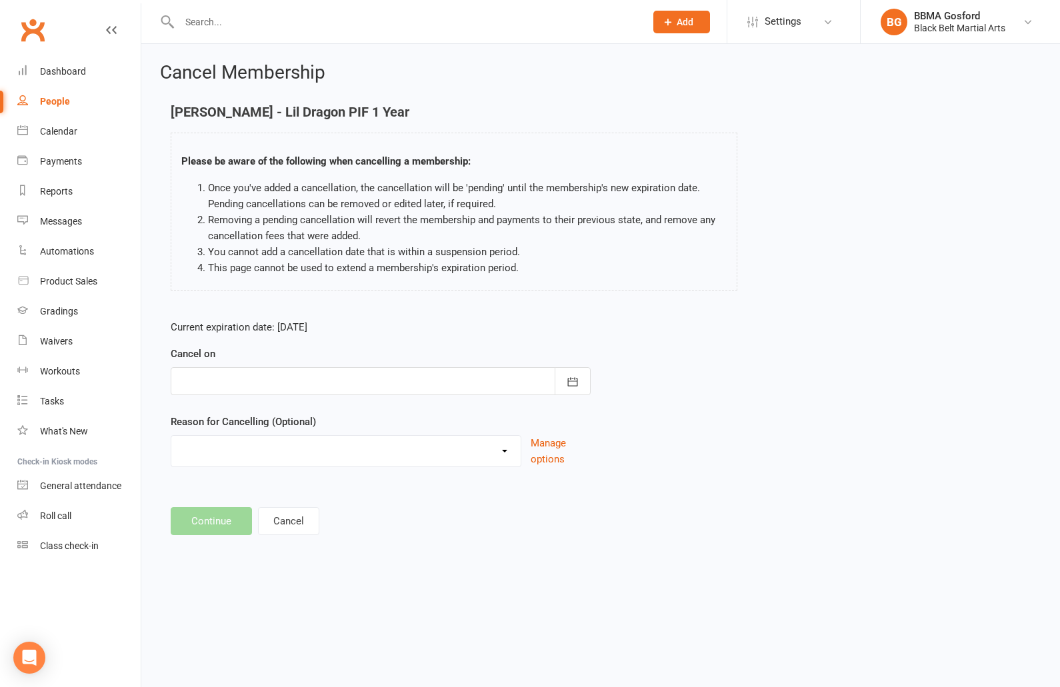
click at [299, 381] on div at bounding box center [381, 381] width 420 height 28
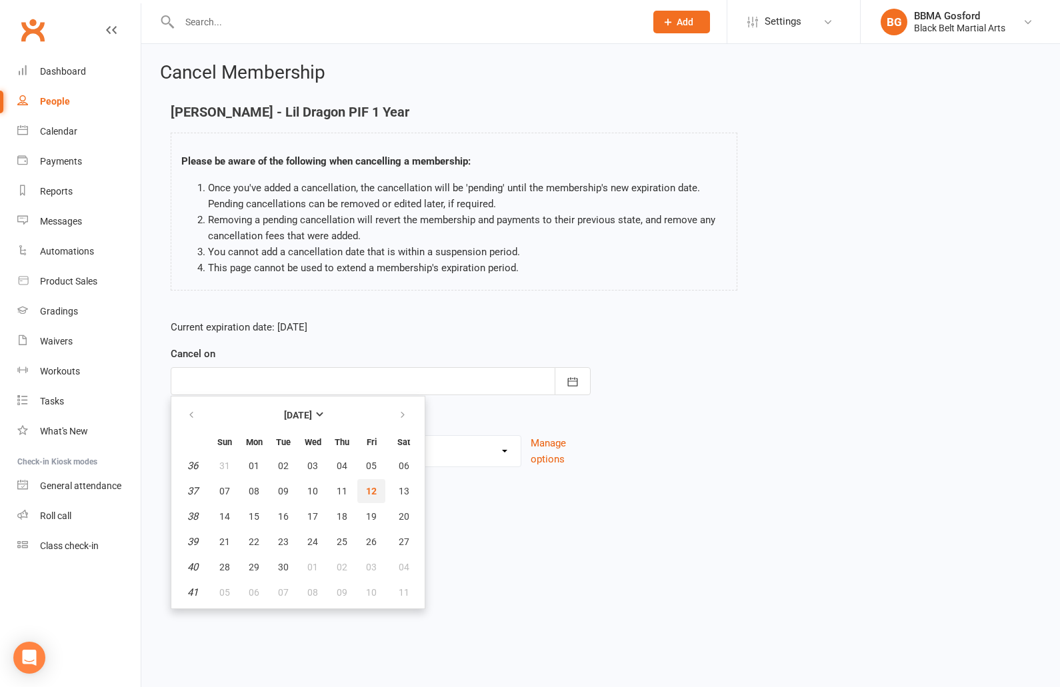
click at [376, 493] on span "12" at bounding box center [371, 491] width 11 height 11
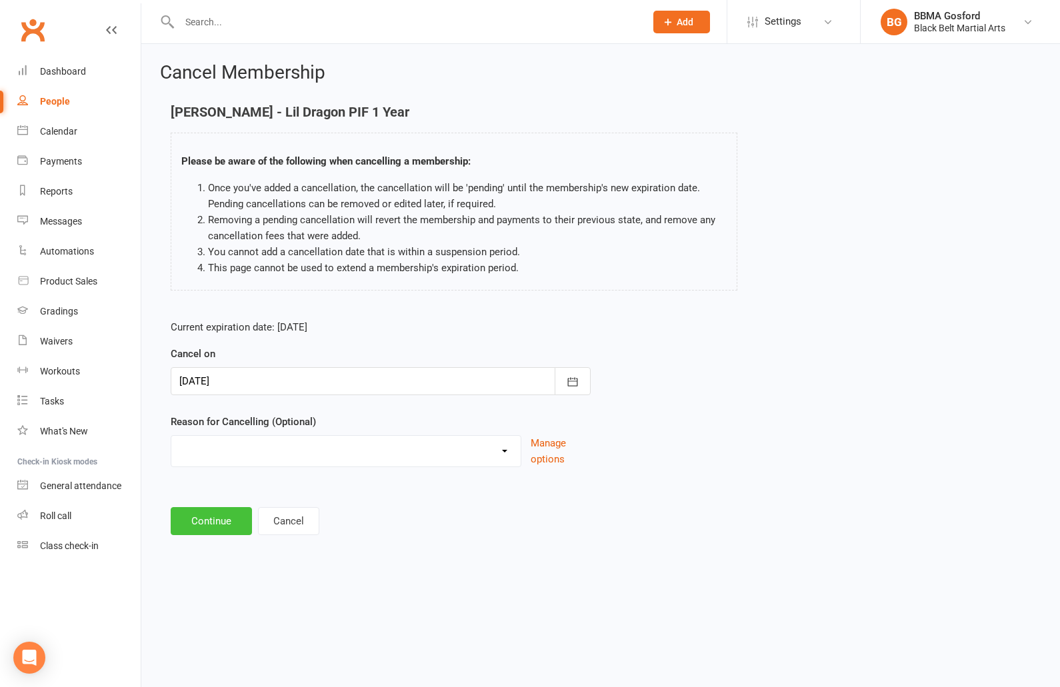
click at [209, 524] on button "Continue" at bounding box center [211, 521] width 81 height 28
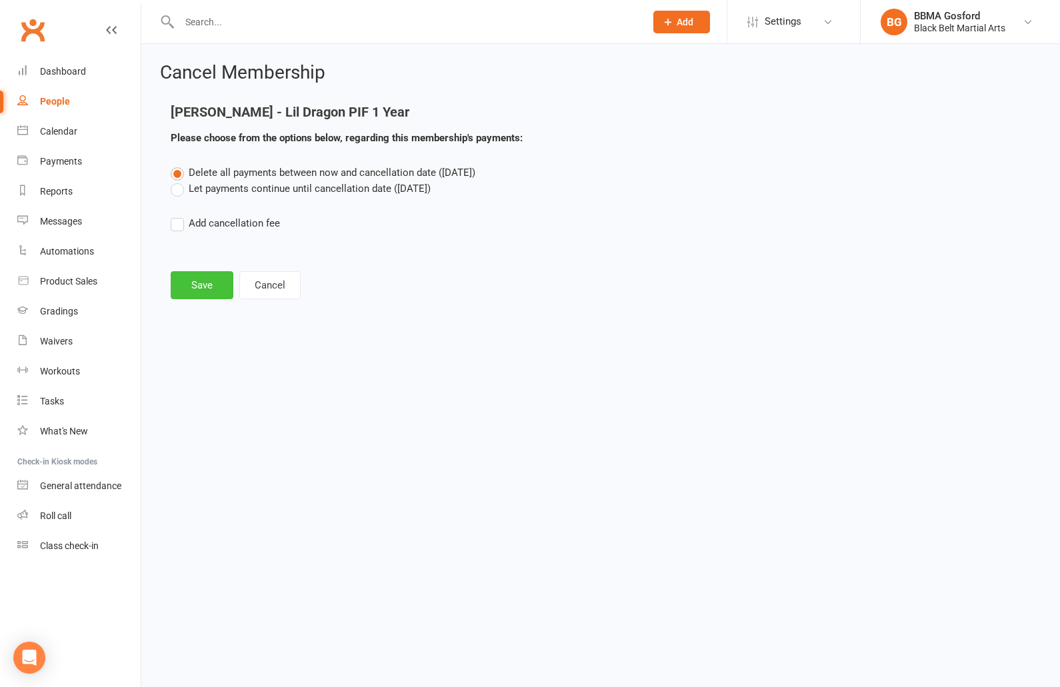
click at [198, 288] on button "Save" at bounding box center [202, 285] width 63 height 28
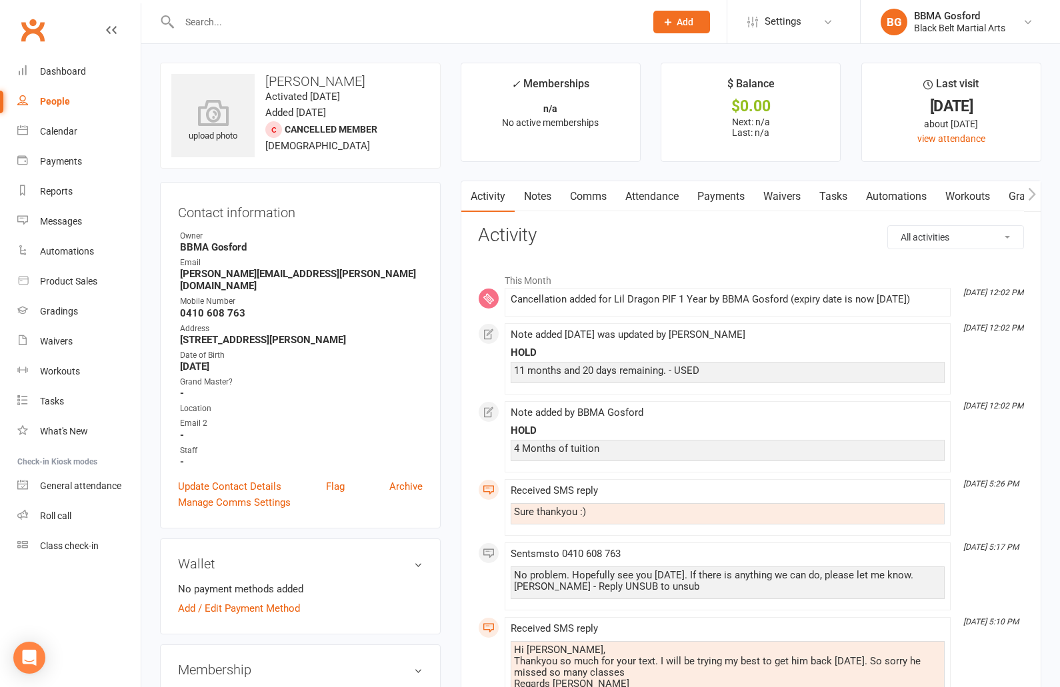
click at [216, 17] on input "text" at bounding box center [405, 22] width 461 height 19
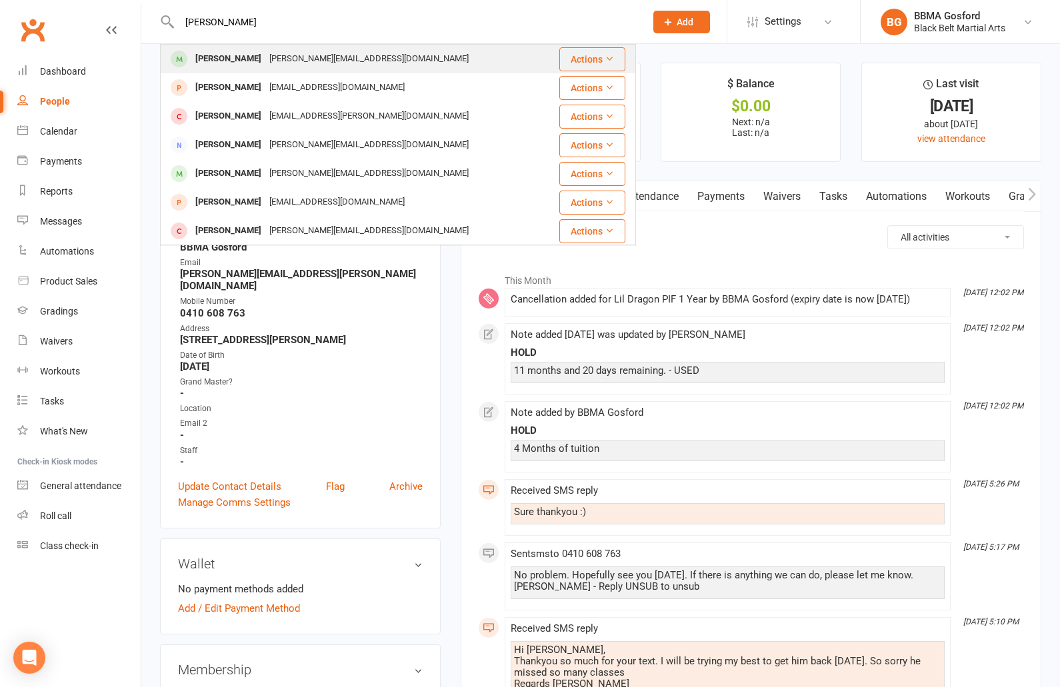
click at [204, 60] on div "[PERSON_NAME]" at bounding box center [228, 58] width 74 height 19
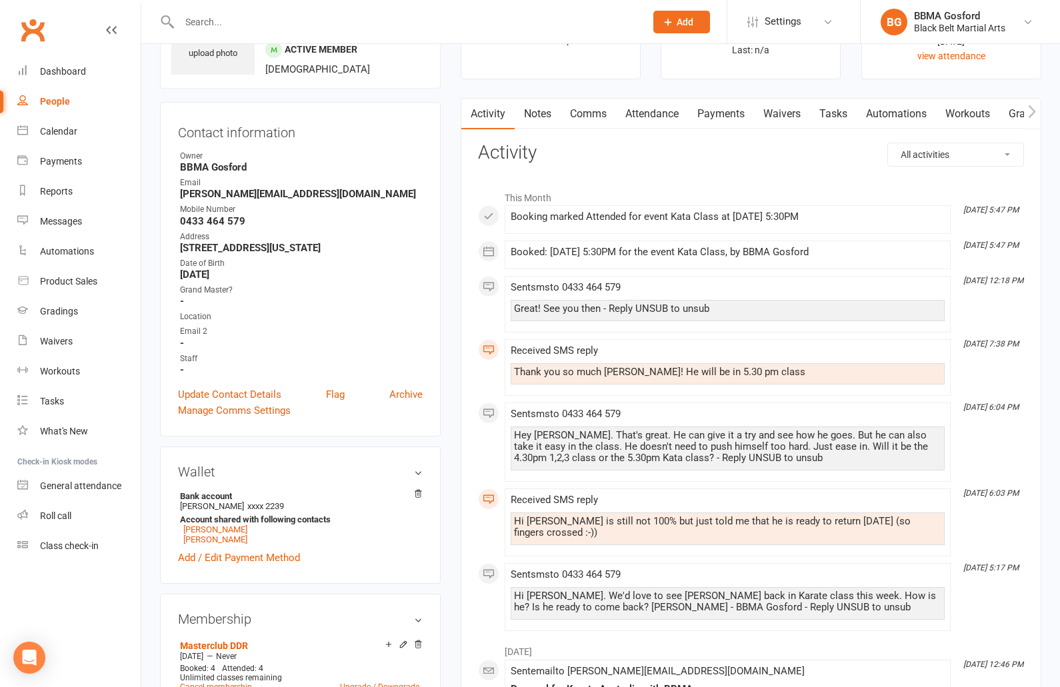
scroll to position [90, 0]
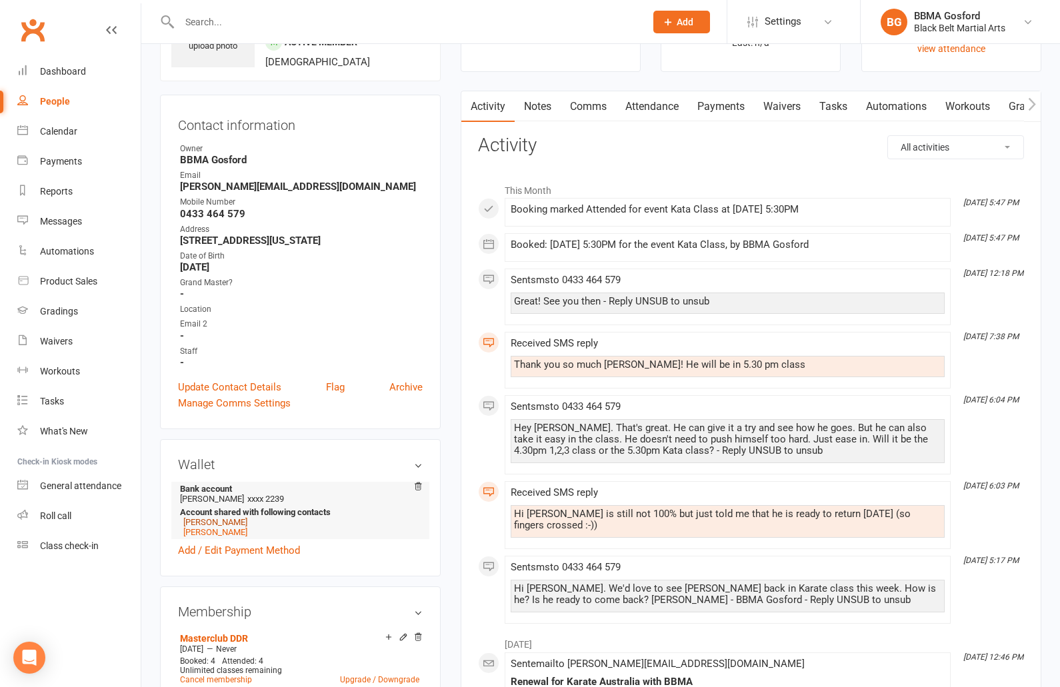
click at [205, 525] on link "[PERSON_NAME]" at bounding box center [215, 522] width 64 height 10
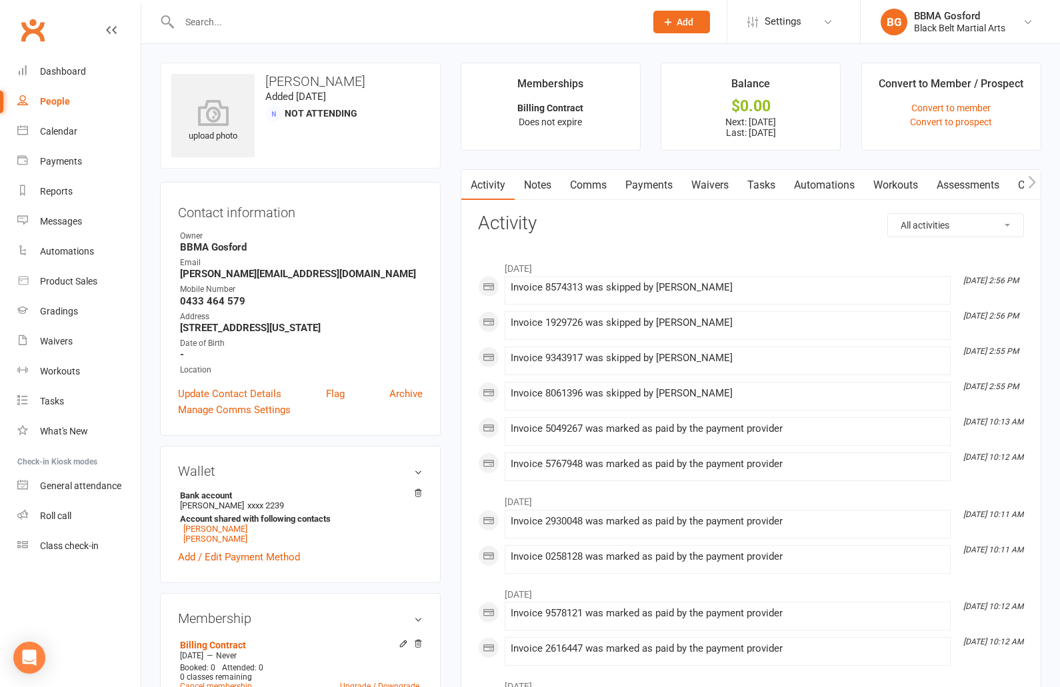
click at [653, 185] on link "Payments" at bounding box center [649, 185] width 66 height 31
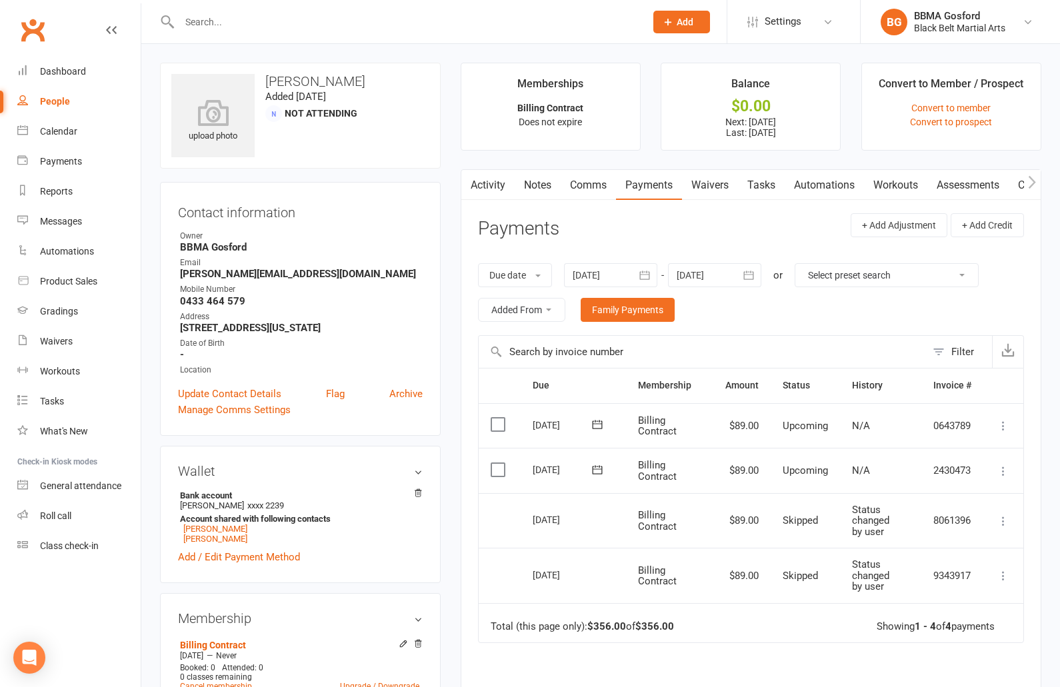
click at [238, 275] on strong "[PERSON_NAME][EMAIL_ADDRESS][DOMAIN_NAME]" at bounding box center [301, 274] width 243 height 12
click at [251, 26] on input "text" at bounding box center [405, 22] width 461 height 19
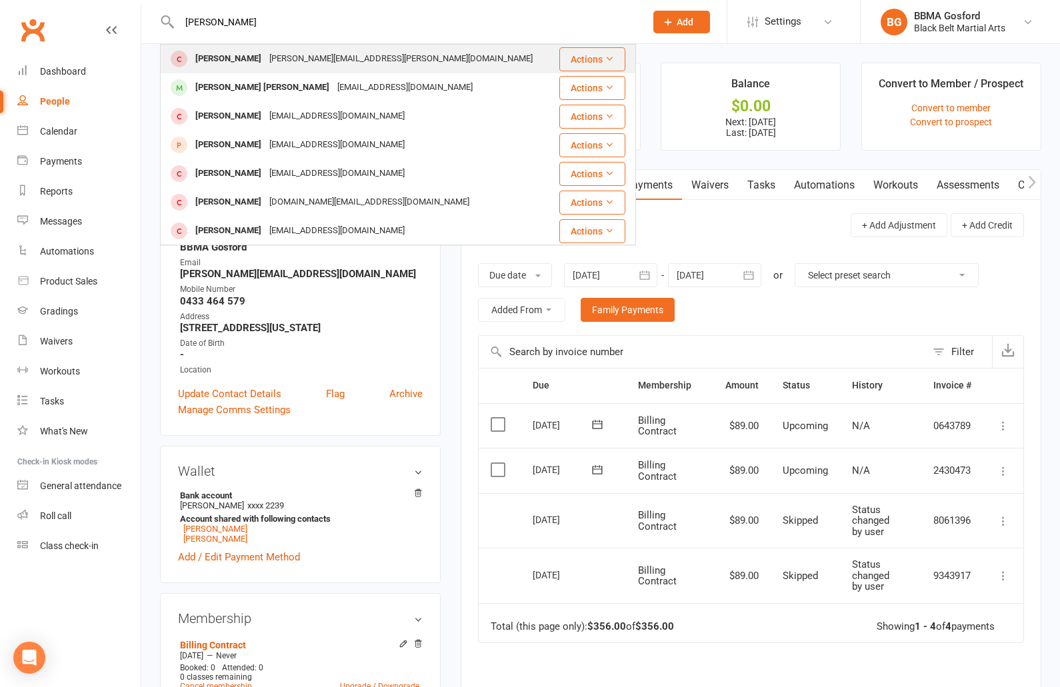
click at [259, 66] on div "[PERSON_NAME]" at bounding box center [228, 58] width 74 height 19
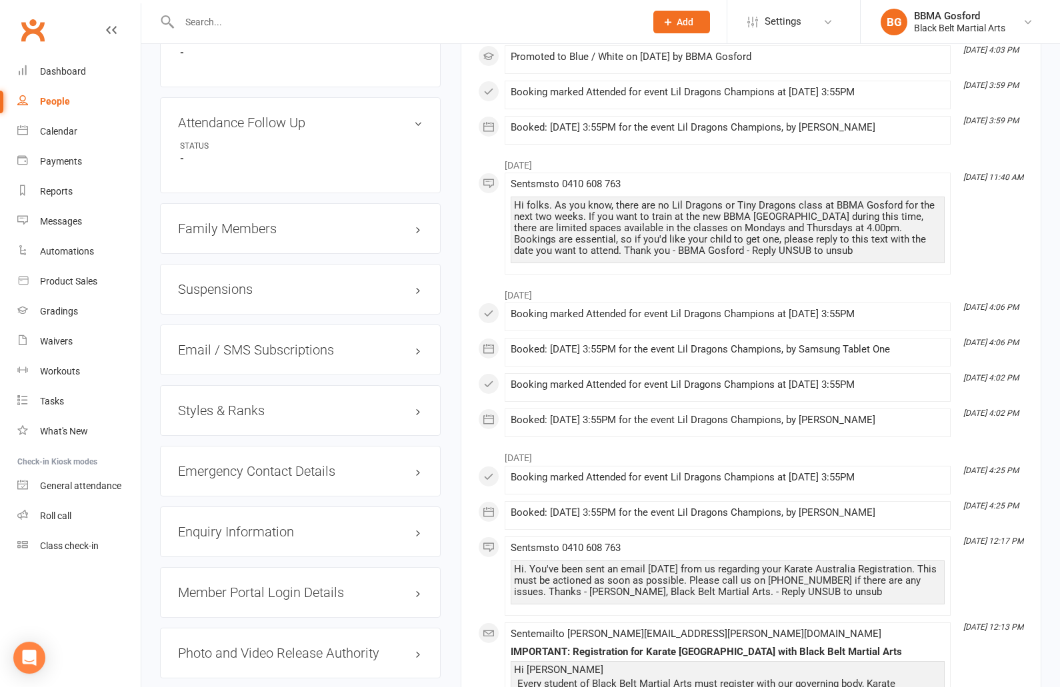
scroll to position [949, 0]
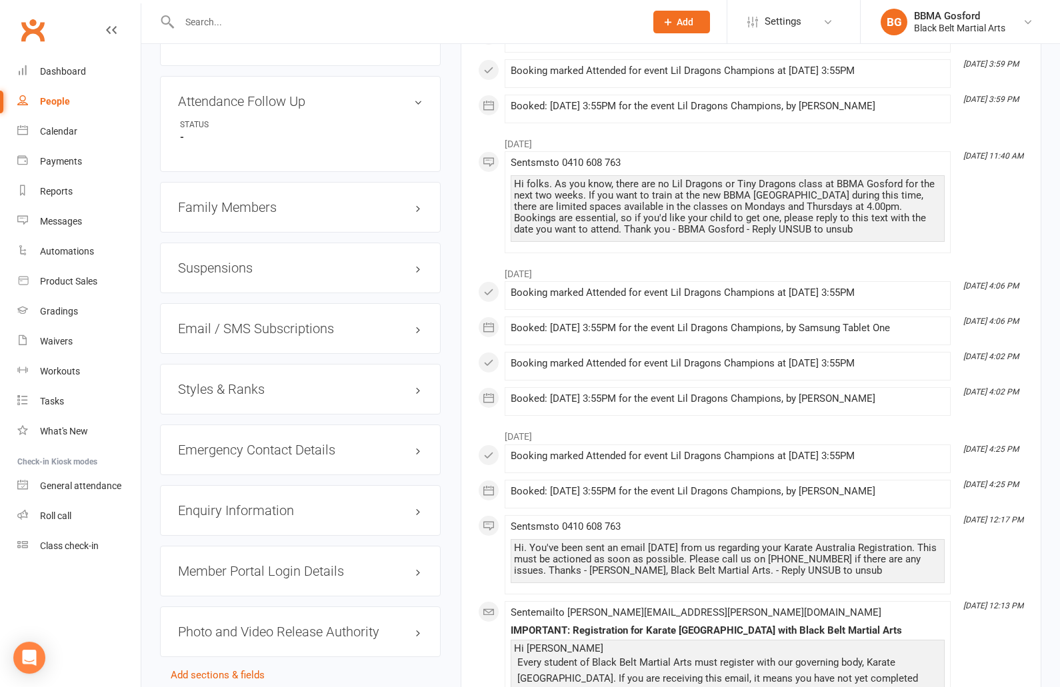
click at [229, 382] on h3 "Styles & Ranks" at bounding box center [300, 389] width 245 height 15
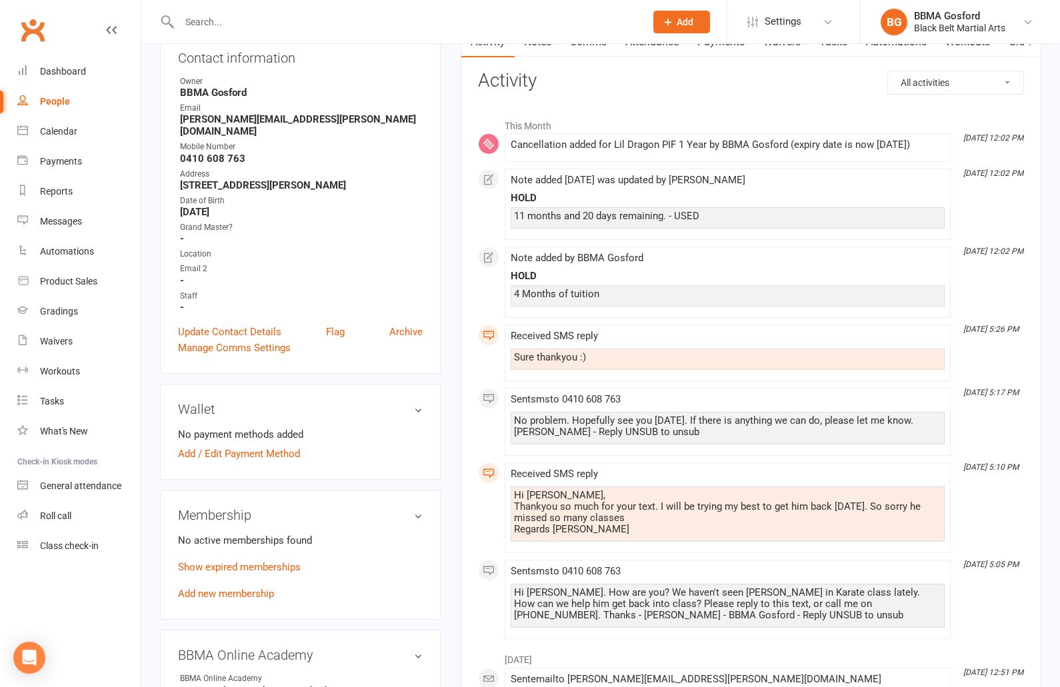
scroll to position [0, 0]
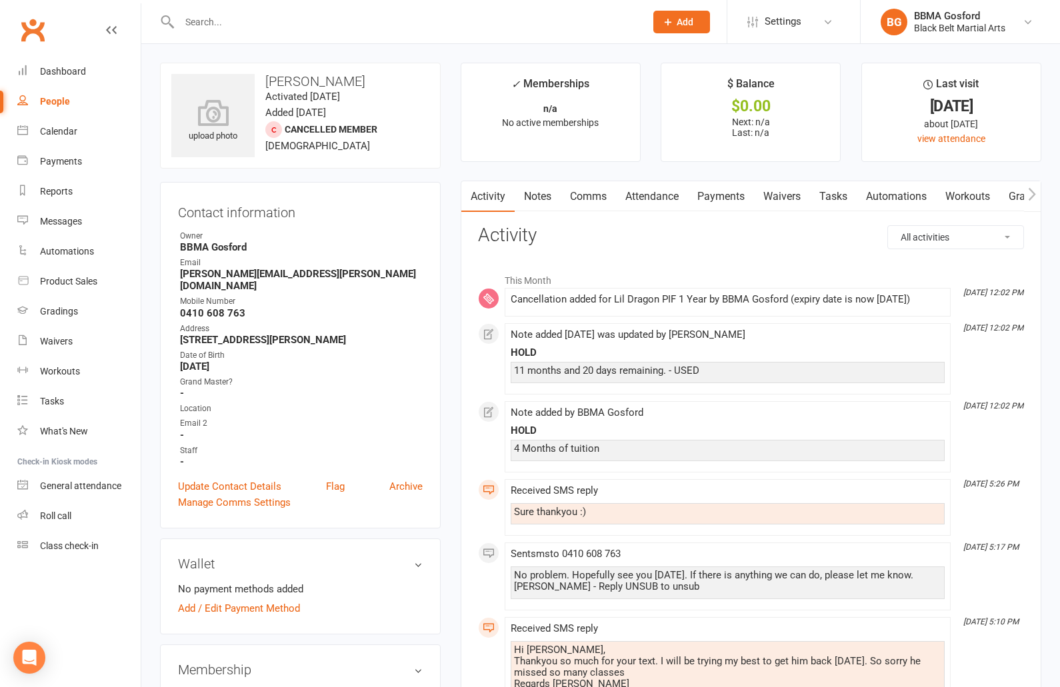
click at [237, 23] on input "text" at bounding box center [405, 22] width 461 height 19
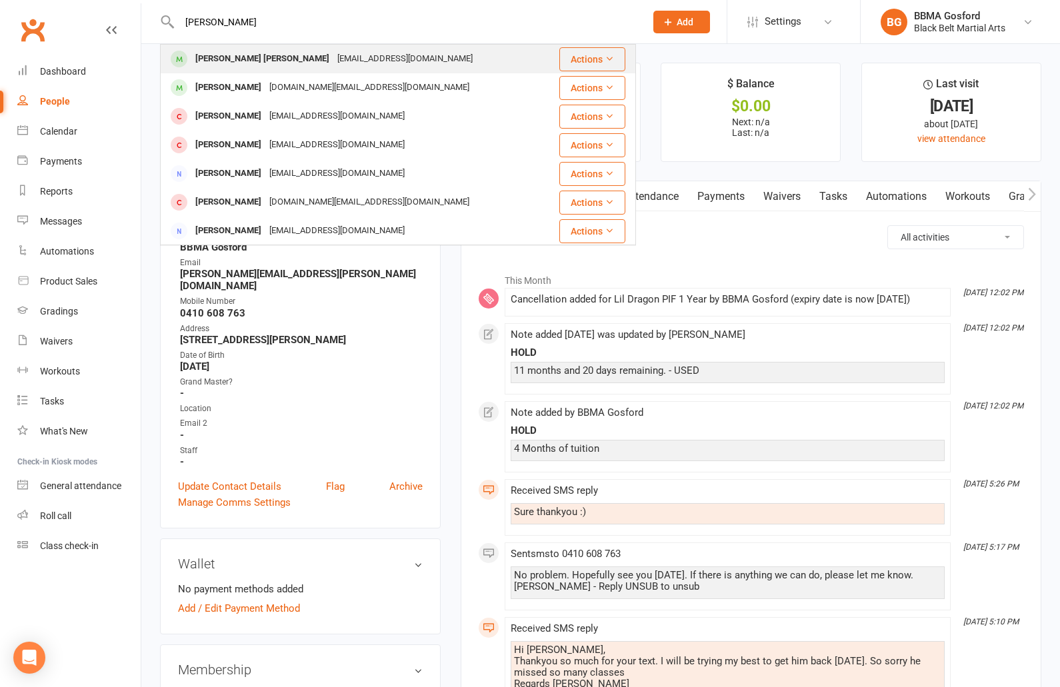
click at [266, 62] on div "[PERSON_NAME] [PERSON_NAME]" at bounding box center [262, 58] width 142 height 19
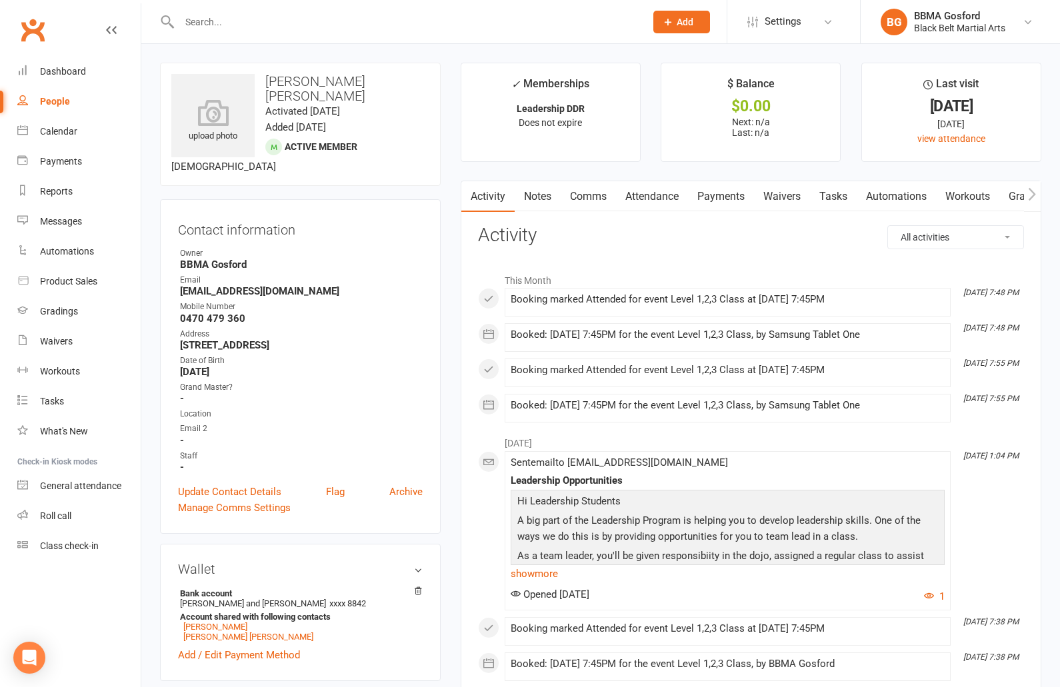
click at [717, 197] on link "Payments" at bounding box center [721, 196] width 66 height 31
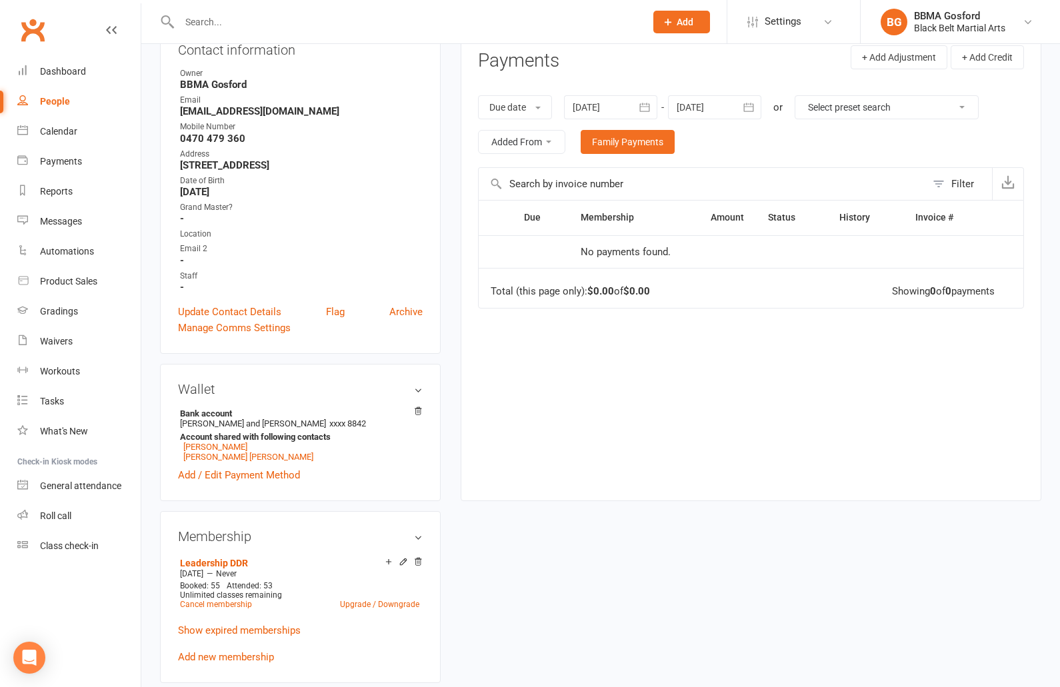
scroll to position [201, 0]
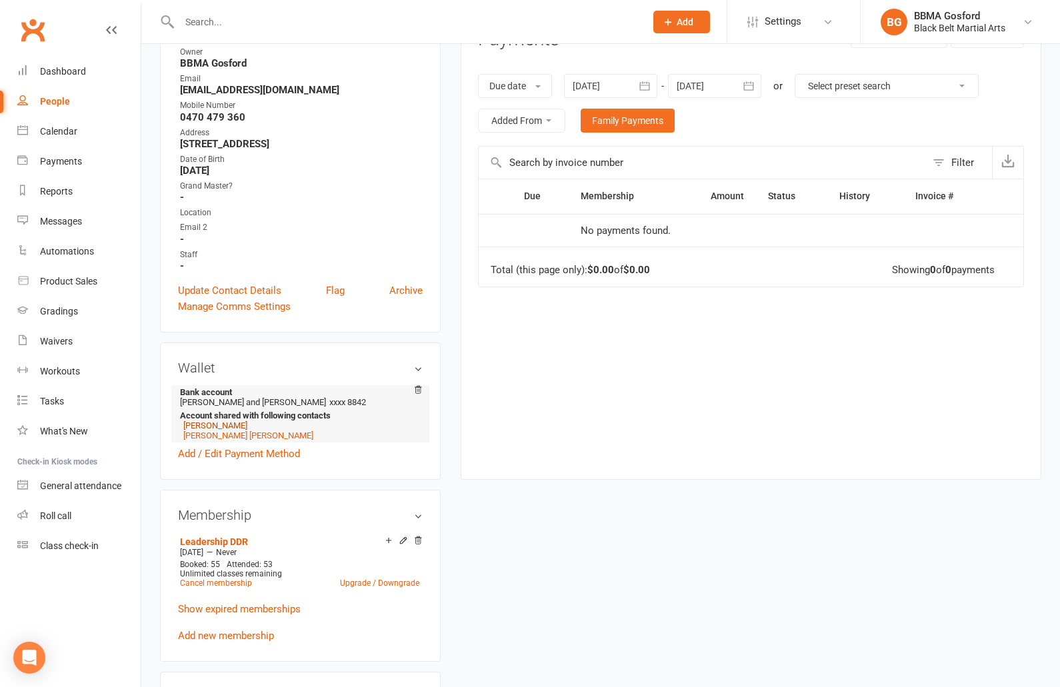
click at [247, 426] on link "[PERSON_NAME]" at bounding box center [215, 426] width 64 height 10
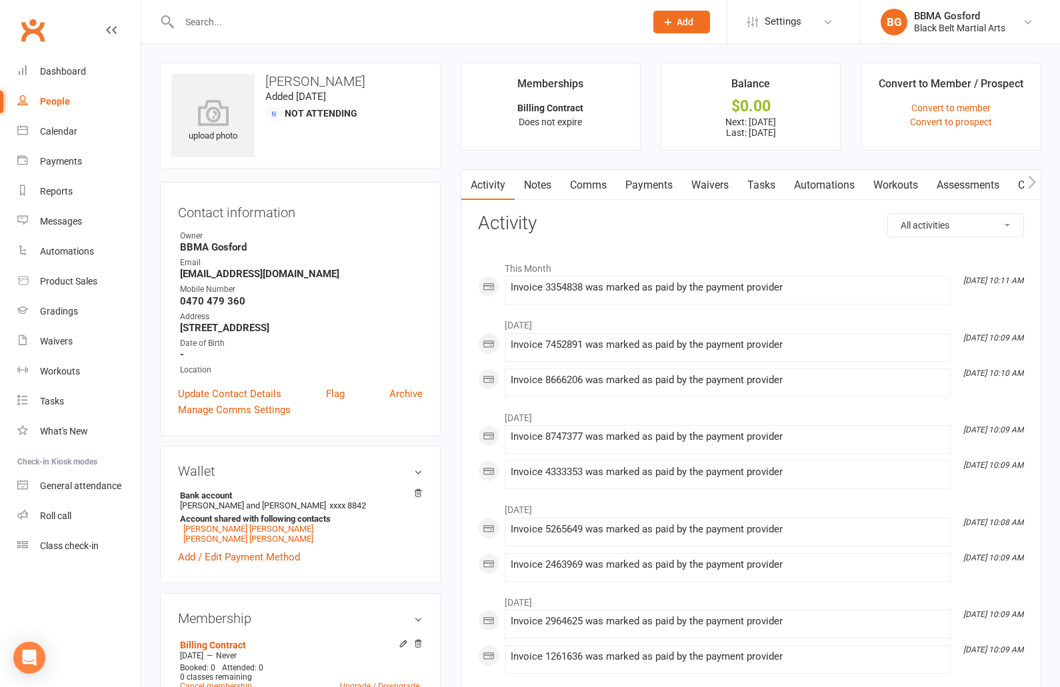
click at [657, 183] on link "Payments" at bounding box center [649, 185] width 66 height 31
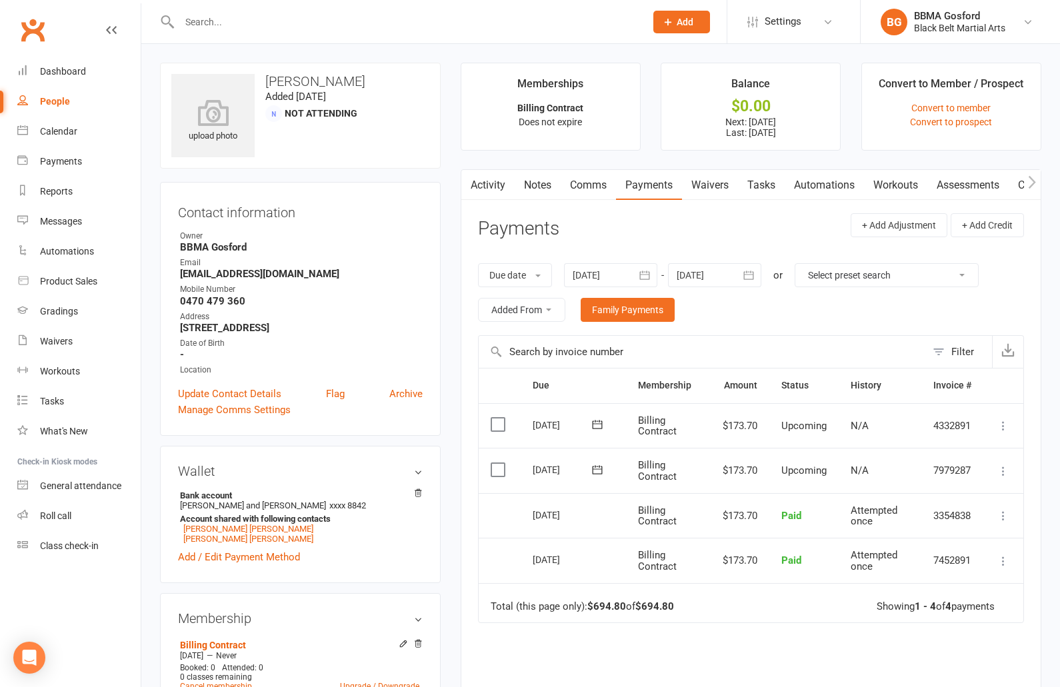
click at [752, 275] on icon "button" at bounding box center [748, 275] width 13 height 13
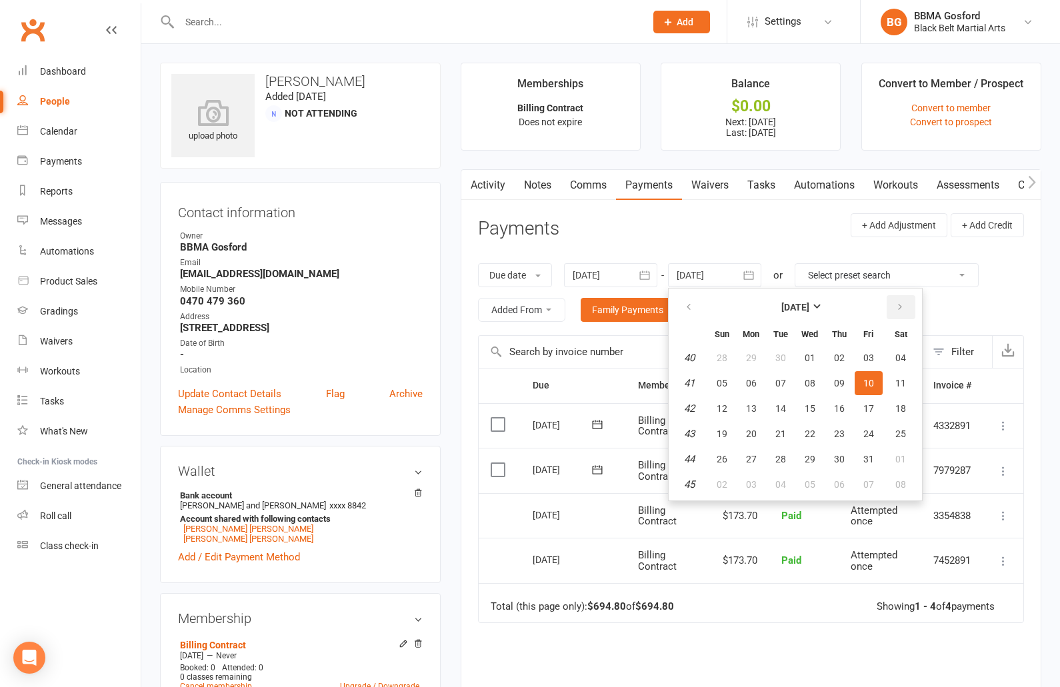
click at [902, 305] on icon "button" at bounding box center [899, 307] width 9 height 11
click at [903, 415] on button "20" at bounding box center [901, 409] width 34 height 24
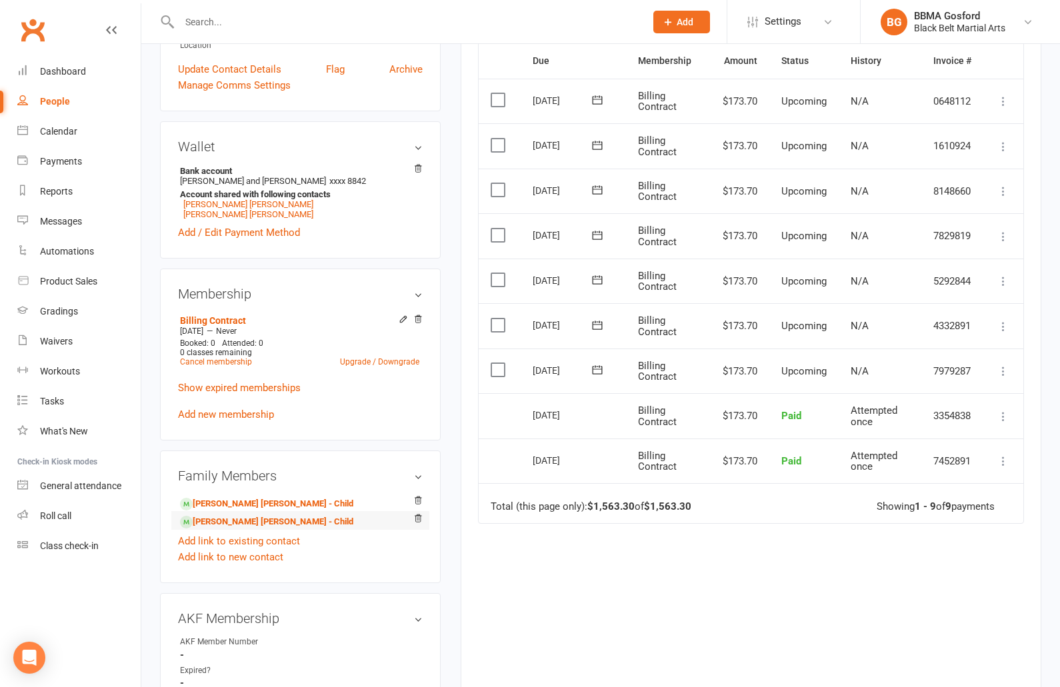
scroll to position [326, 0]
click at [248, 528] on link "[PERSON_NAME] [PERSON_NAME] - Child" at bounding box center [266, 521] width 173 height 14
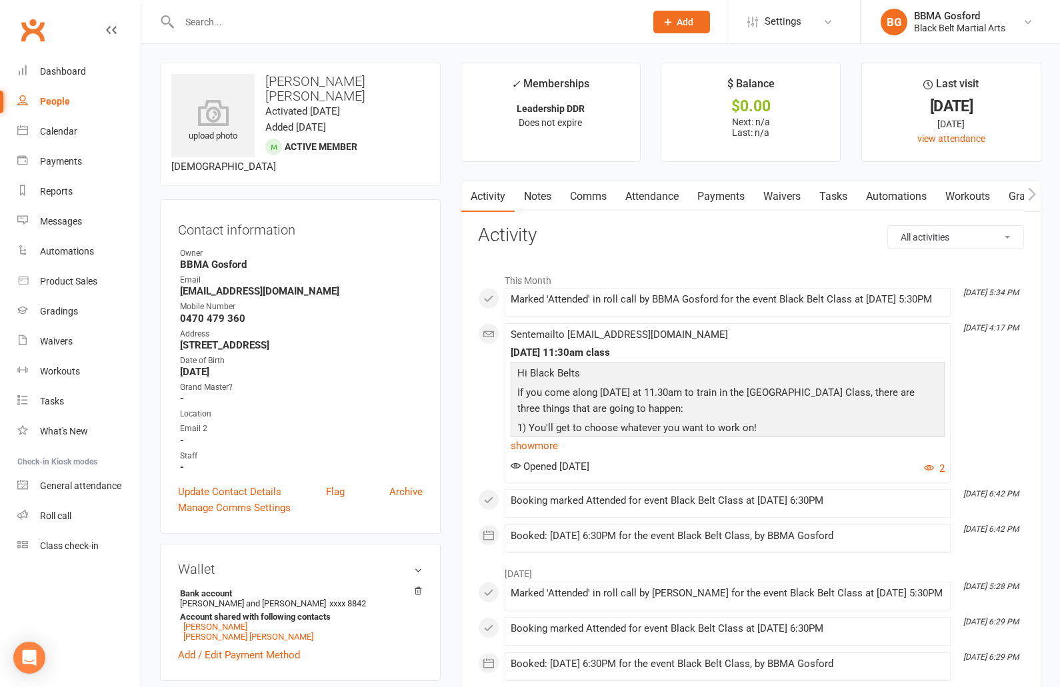
click at [737, 201] on link "Payments" at bounding box center [721, 196] width 66 height 31
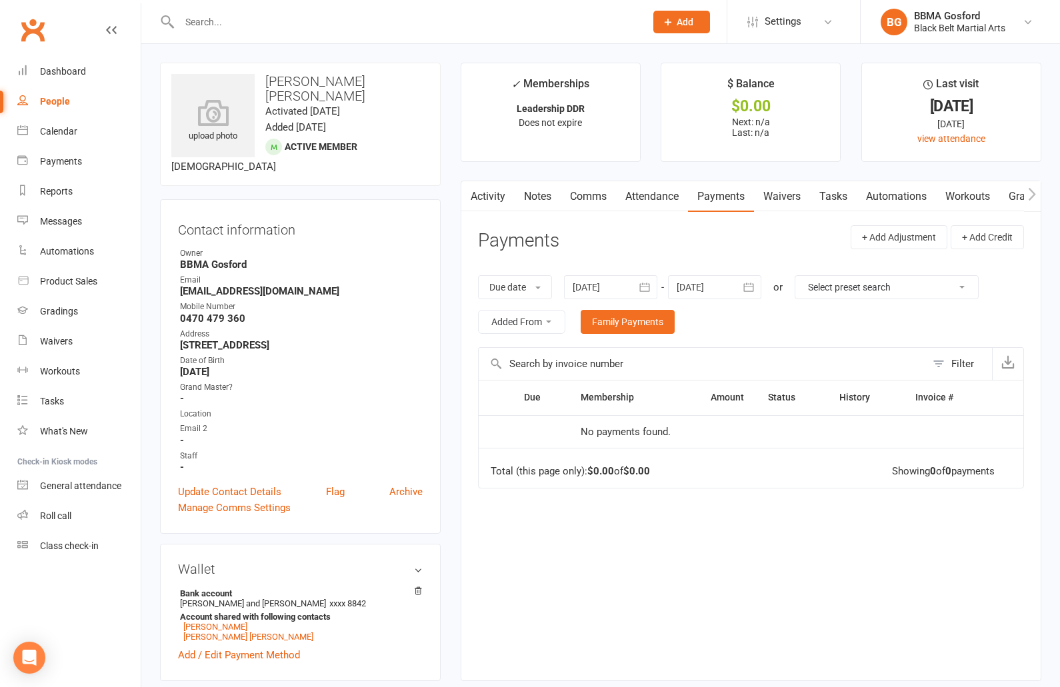
click at [651, 290] on icon "button" at bounding box center [644, 287] width 13 height 13
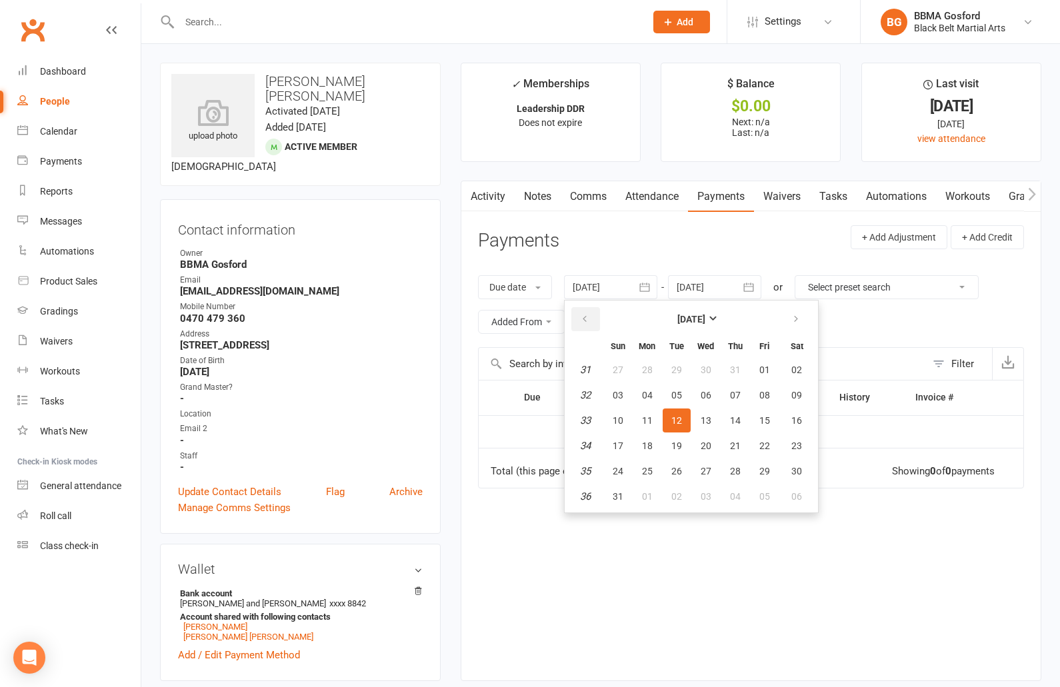
click at [586, 322] on icon "button" at bounding box center [584, 319] width 9 height 11
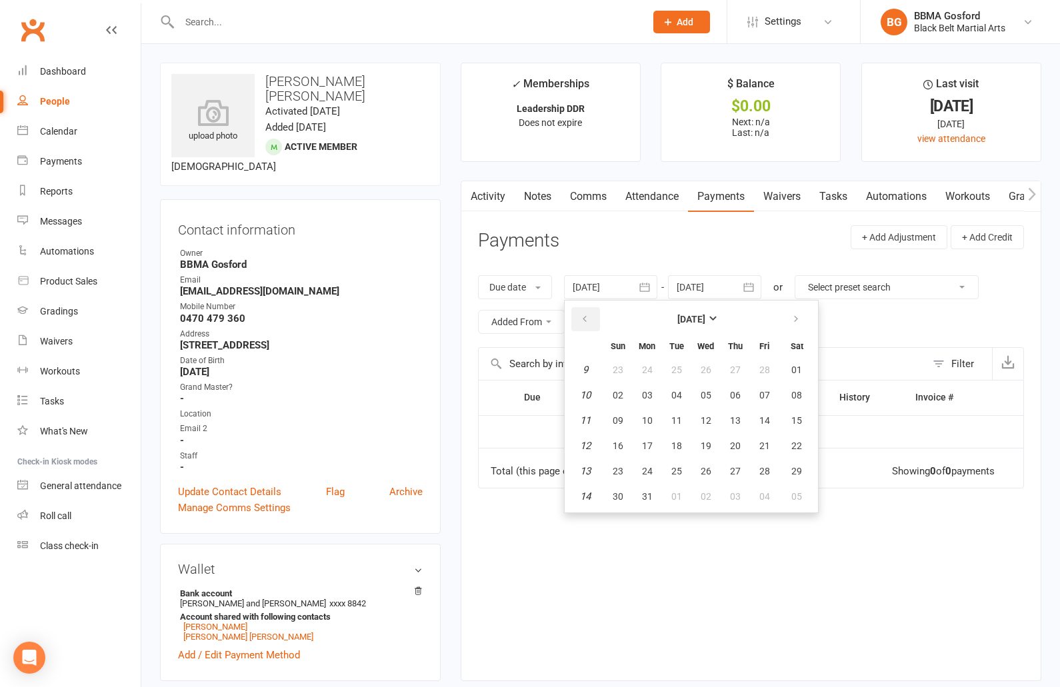
click at [586, 322] on icon "button" at bounding box center [584, 319] width 9 height 11
click at [701, 325] on button "[DATE]" at bounding box center [691, 319] width 175 height 24
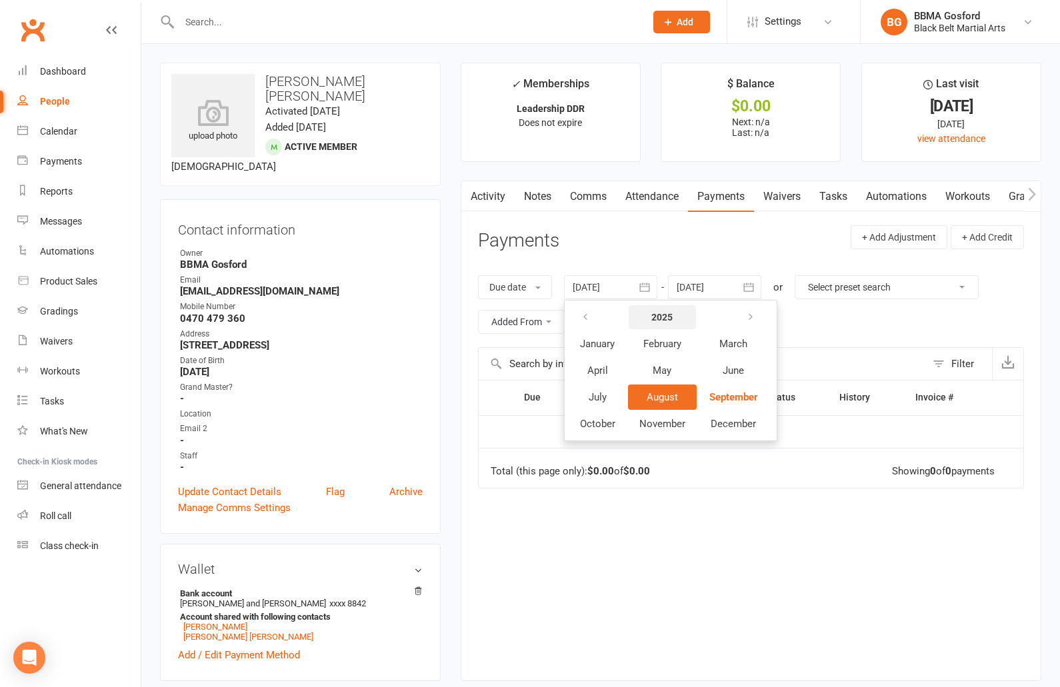
click at [665, 319] on strong "2025" at bounding box center [661, 317] width 21 height 11
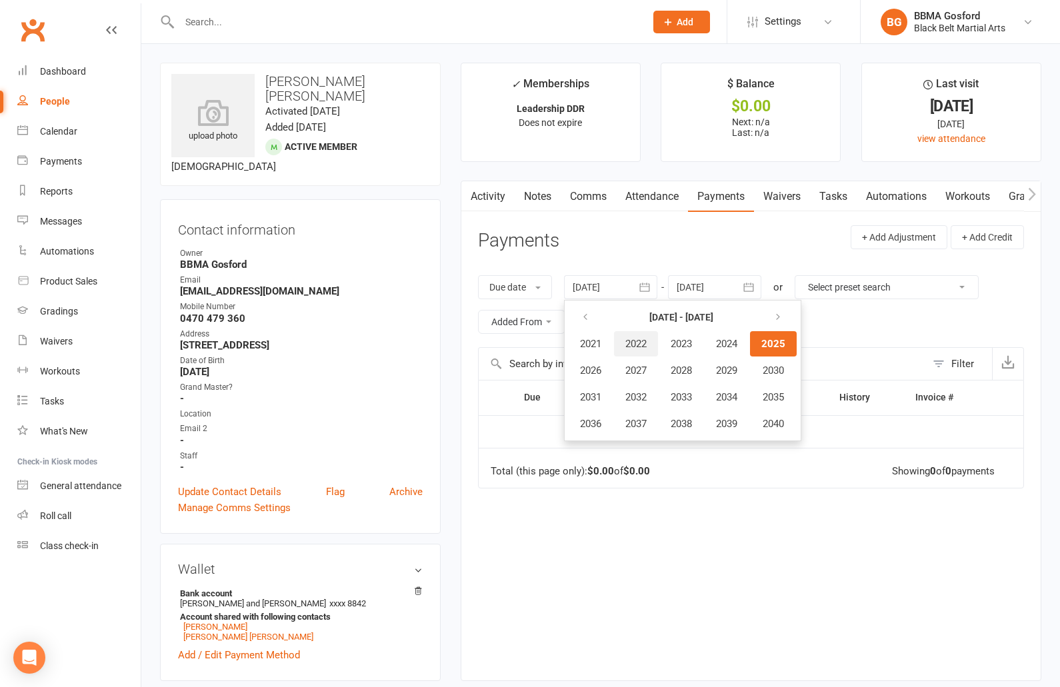
click at [644, 343] on span "2022" at bounding box center [635, 344] width 21 height 12
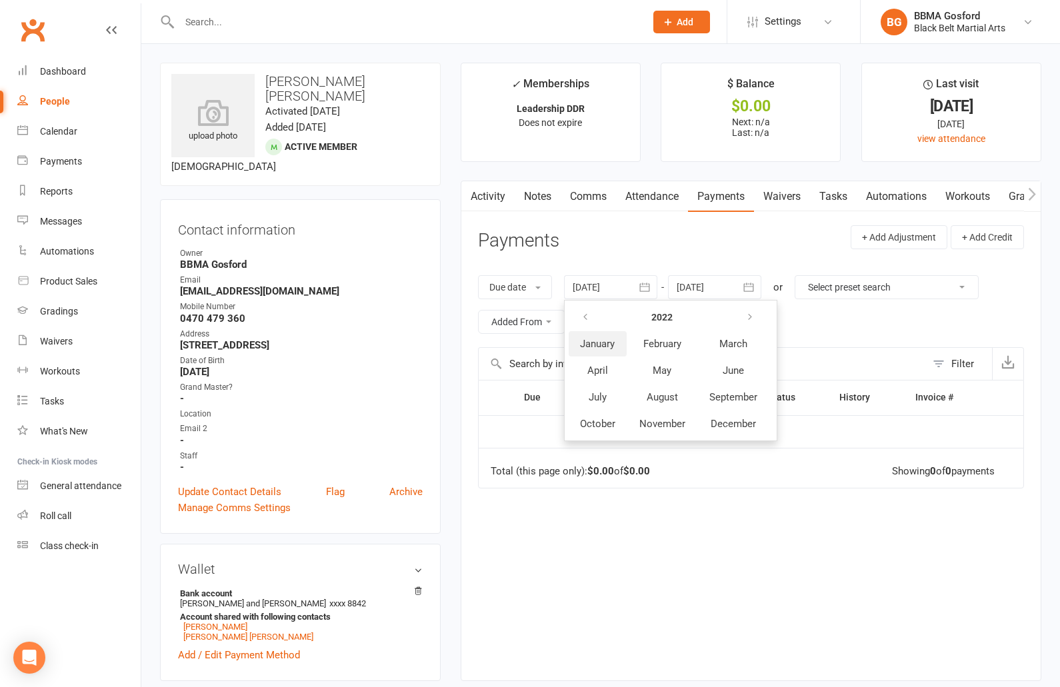
click at [610, 346] on span "January" at bounding box center [597, 344] width 35 height 12
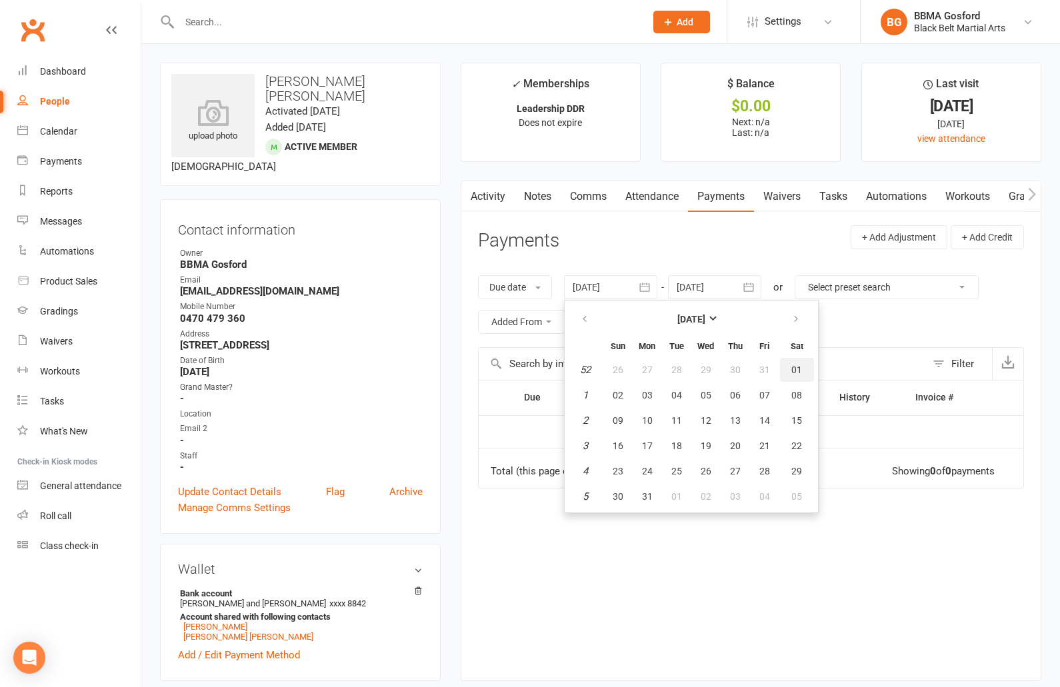
click at [807, 371] on button "01" at bounding box center [797, 370] width 34 height 24
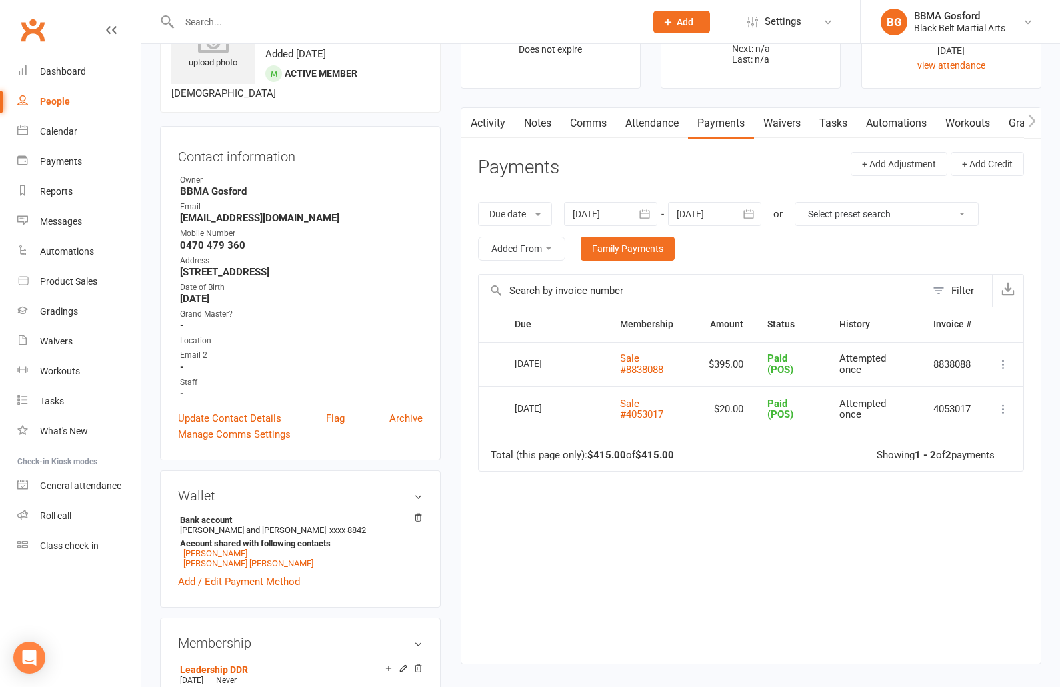
scroll to position [85, 0]
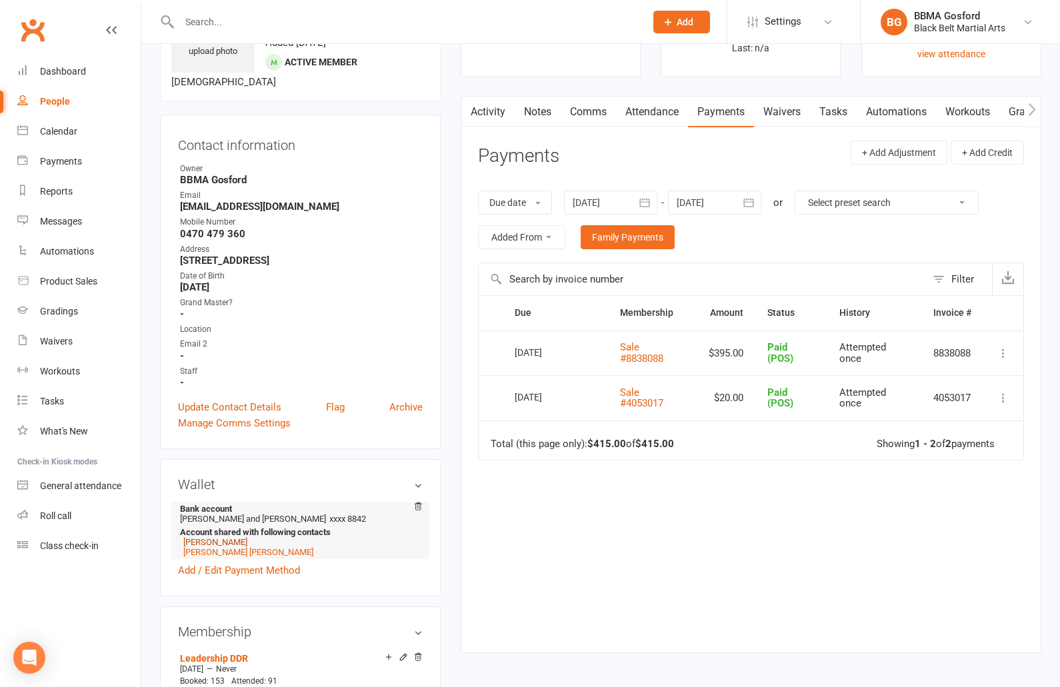
click at [247, 543] on link "[PERSON_NAME]" at bounding box center [215, 542] width 64 height 10
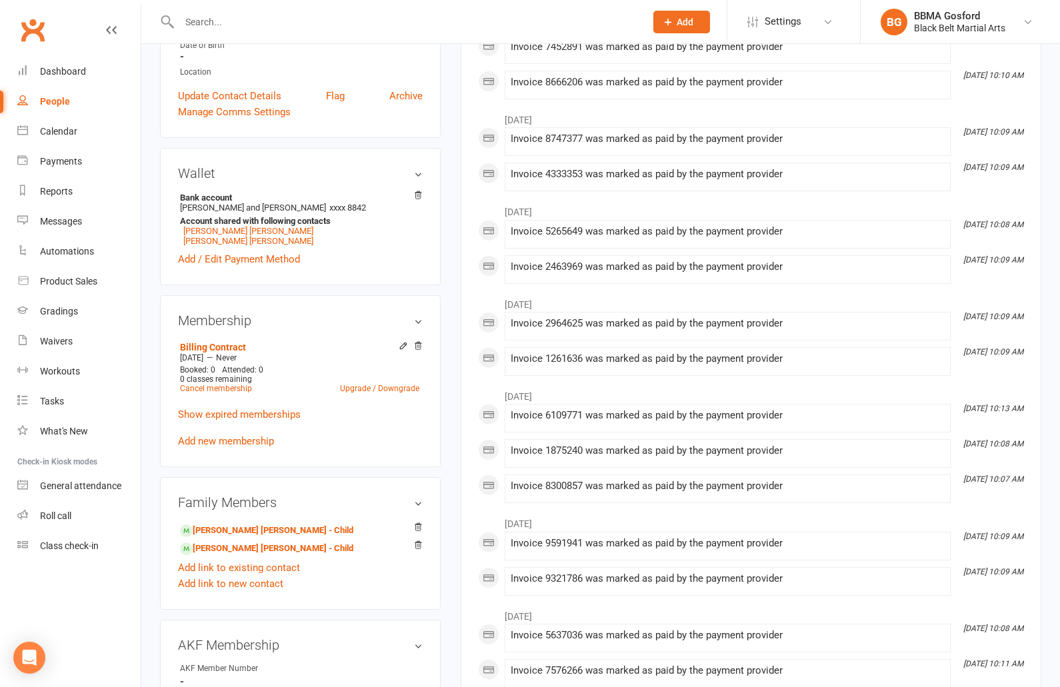
scroll to position [300, 0]
click at [251, 554] on link "[PERSON_NAME] [PERSON_NAME] - Child" at bounding box center [266, 547] width 173 height 14
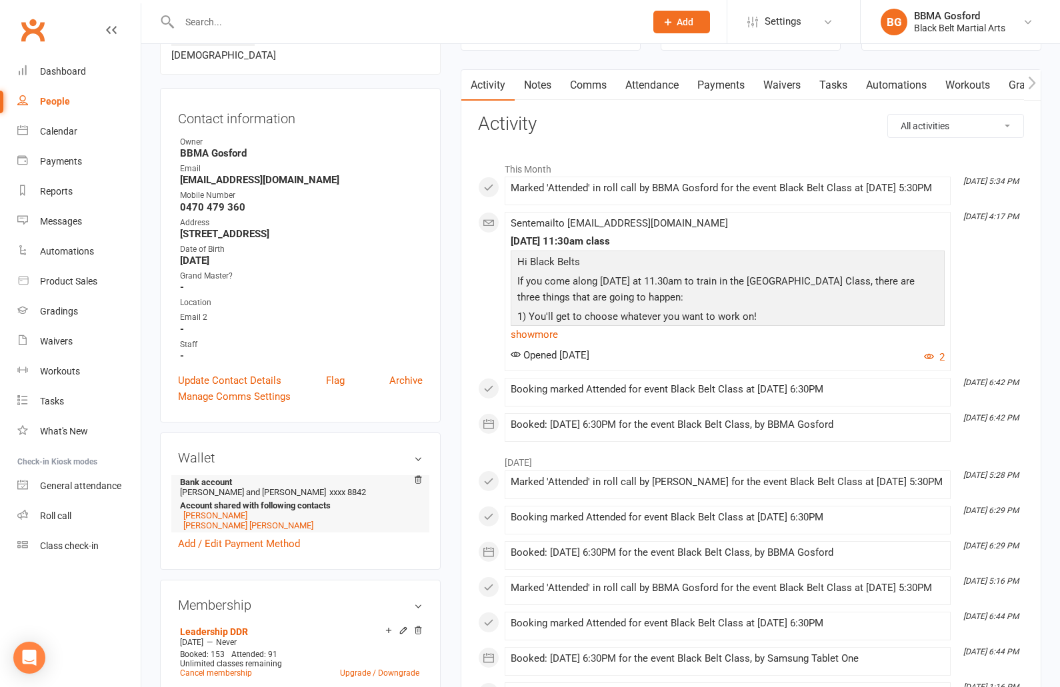
scroll to position [113, 0]
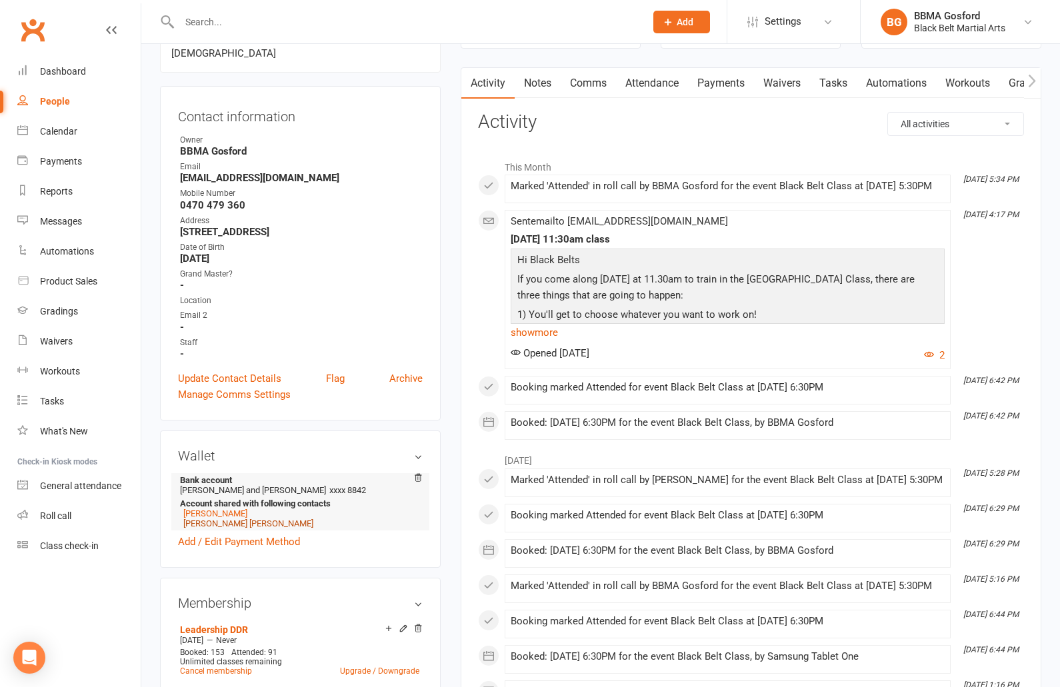
click at [228, 523] on link "[PERSON_NAME] [PERSON_NAME]" at bounding box center [248, 524] width 130 height 10
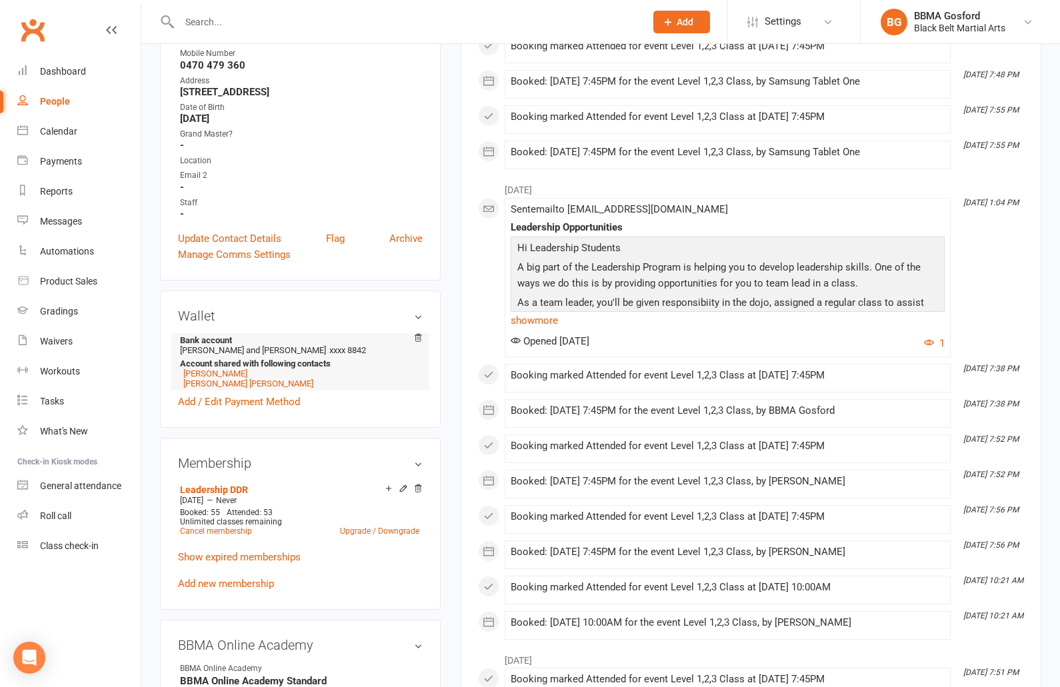
scroll to position [255, 0]
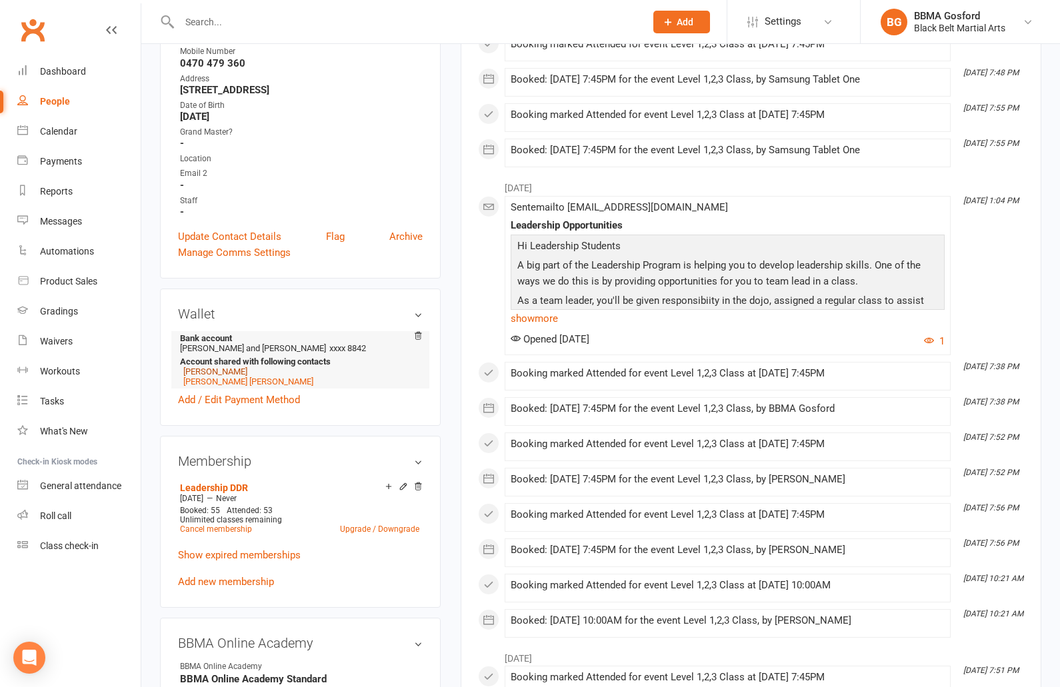
click at [247, 367] on link "[PERSON_NAME]" at bounding box center [215, 372] width 64 height 10
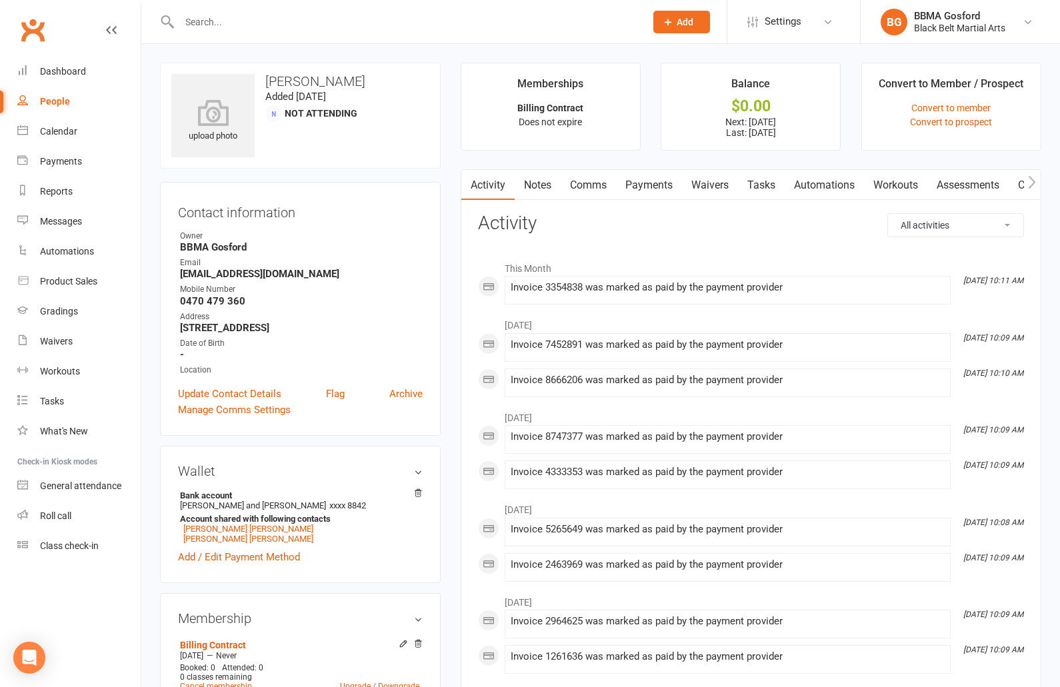
click at [665, 189] on link "Payments" at bounding box center [649, 185] width 66 height 31
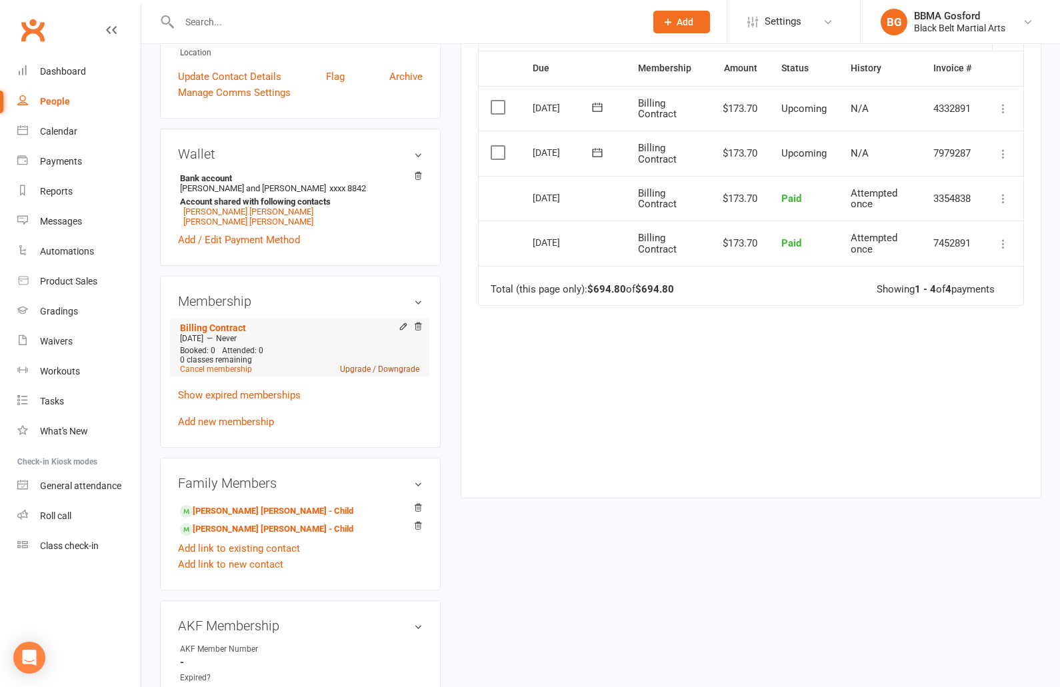
scroll to position [319, 0]
click at [380, 373] on link "Upgrade / Downgrade" at bounding box center [379, 367] width 79 height 9
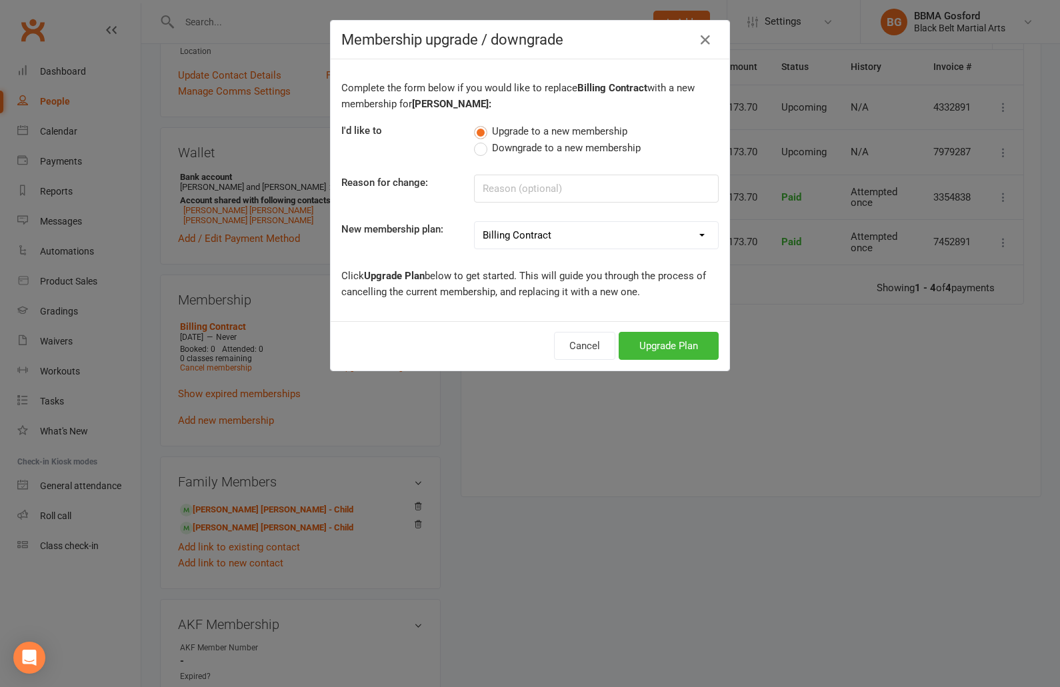
click option "Billing Contract" at bounding box center [0, 0] width 0 height 0
click at [693, 347] on button "Upgrade Plan" at bounding box center [669, 346] width 100 height 28
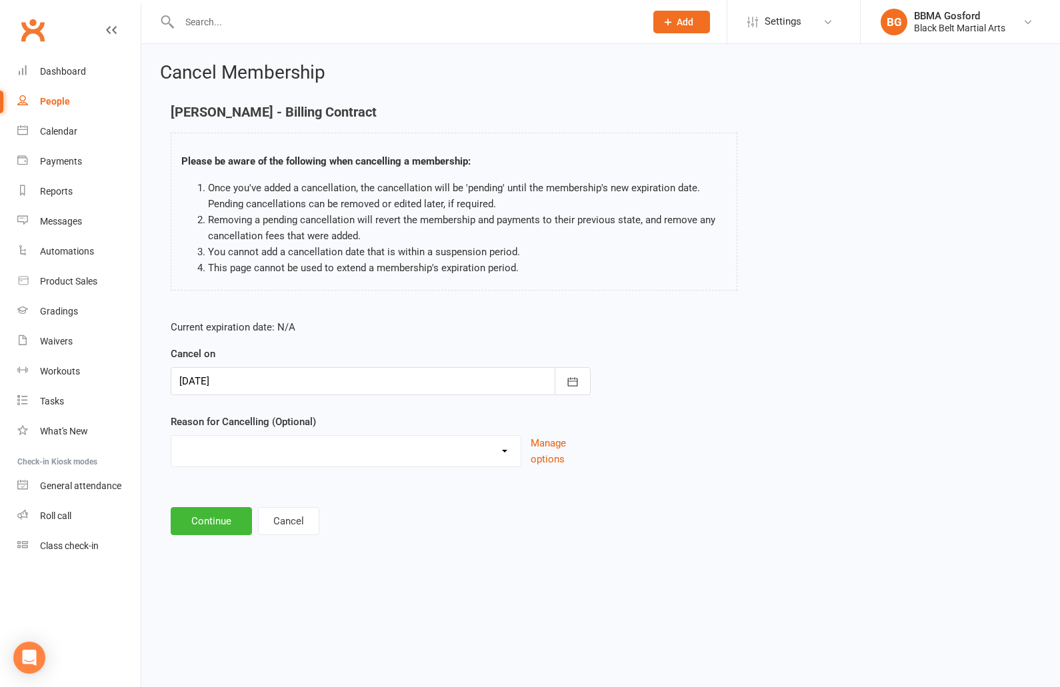
click at [395, 381] on div at bounding box center [381, 381] width 420 height 28
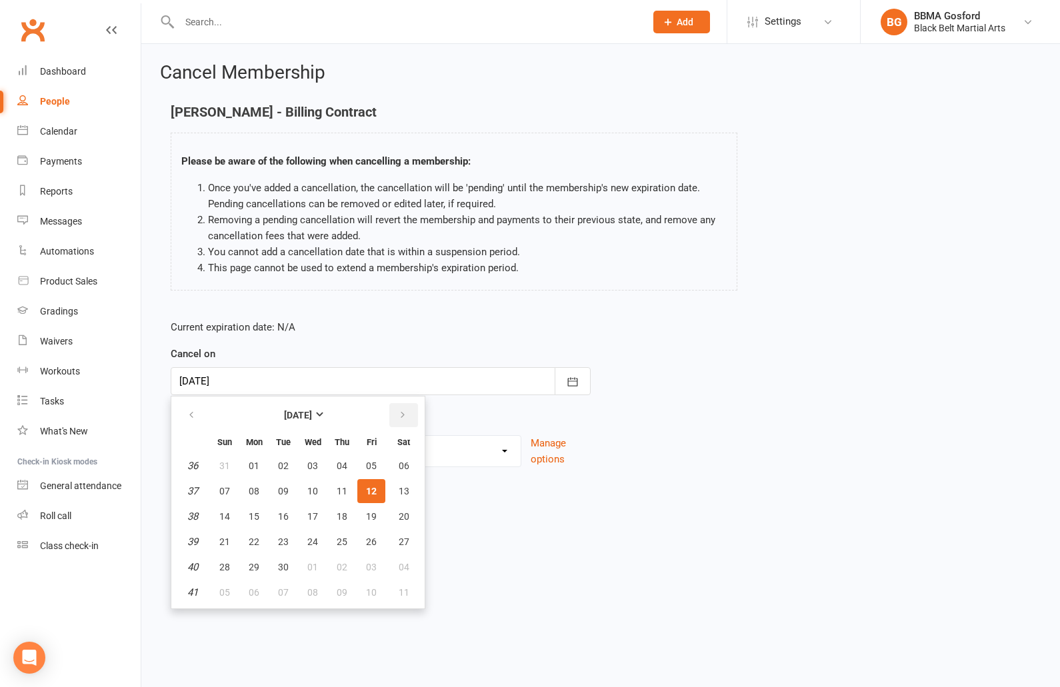
click at [405, 421] on icon "button" at bounding box center [402, 415] width 9 height 11
click at [193, 422] on button "button" at bounding box center [192, 415] width 29 height 24
click at [415, 343] on form "Current expiration date: N/A Cancel on [DATE] [DATE] Sun Mon Tue Wed Thu Fri Sa…" at bounding box center [381, 393] width 420 height 148
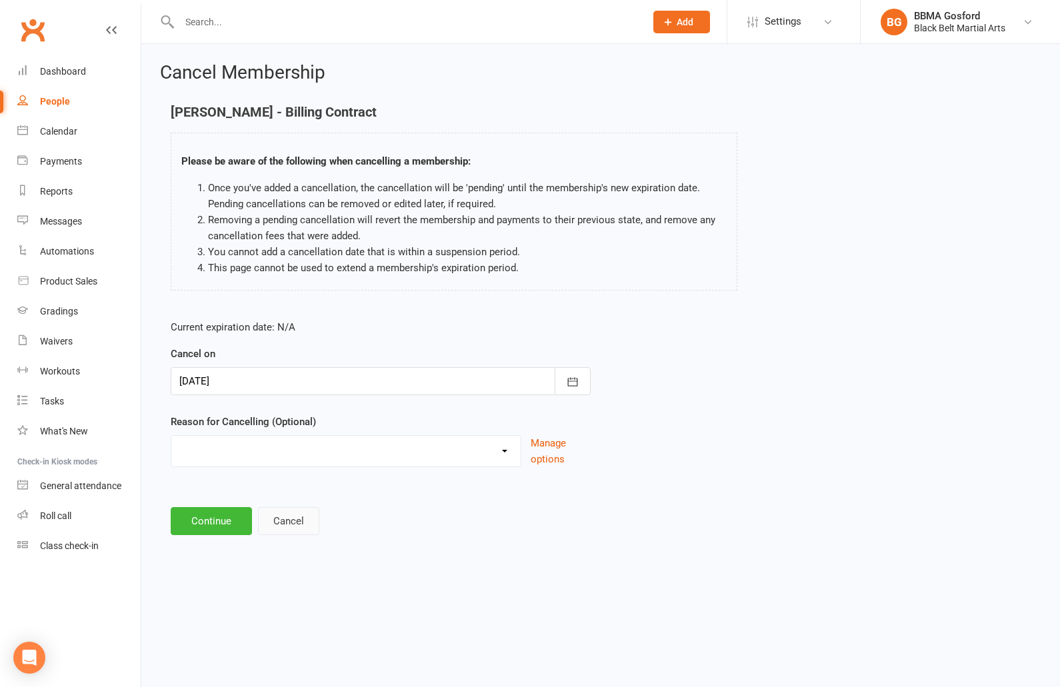
click at [289, 522] on button "Cancel" at bounding box center [288, 521] width 61 height 28
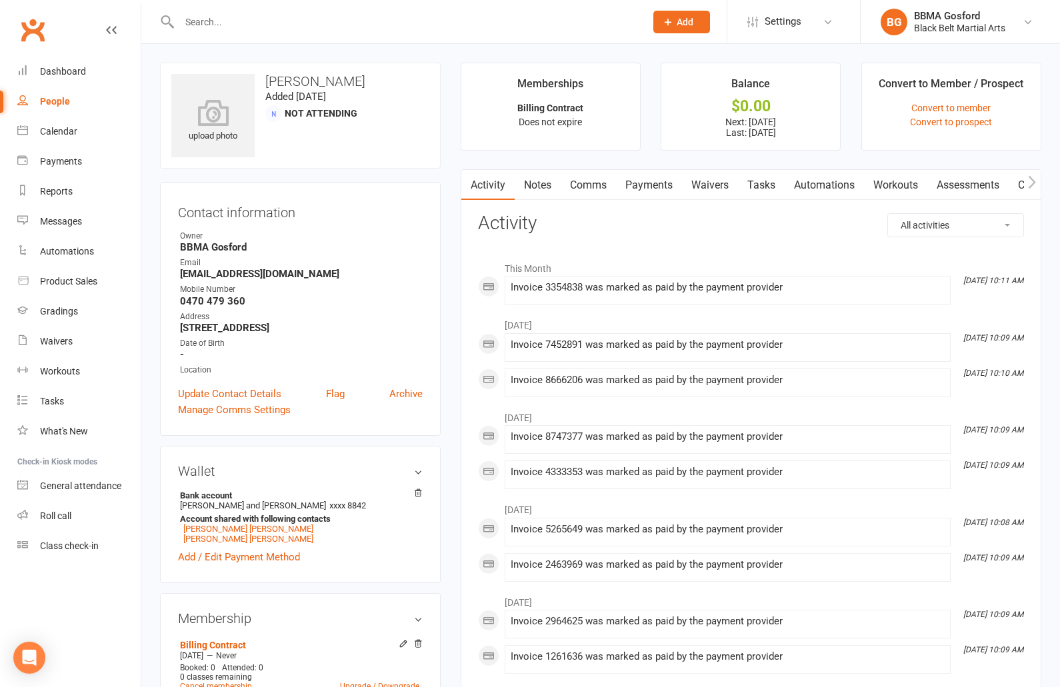
click at [643, 179] on link "Payments" at bounding box center [649, 185] width 66 height 31
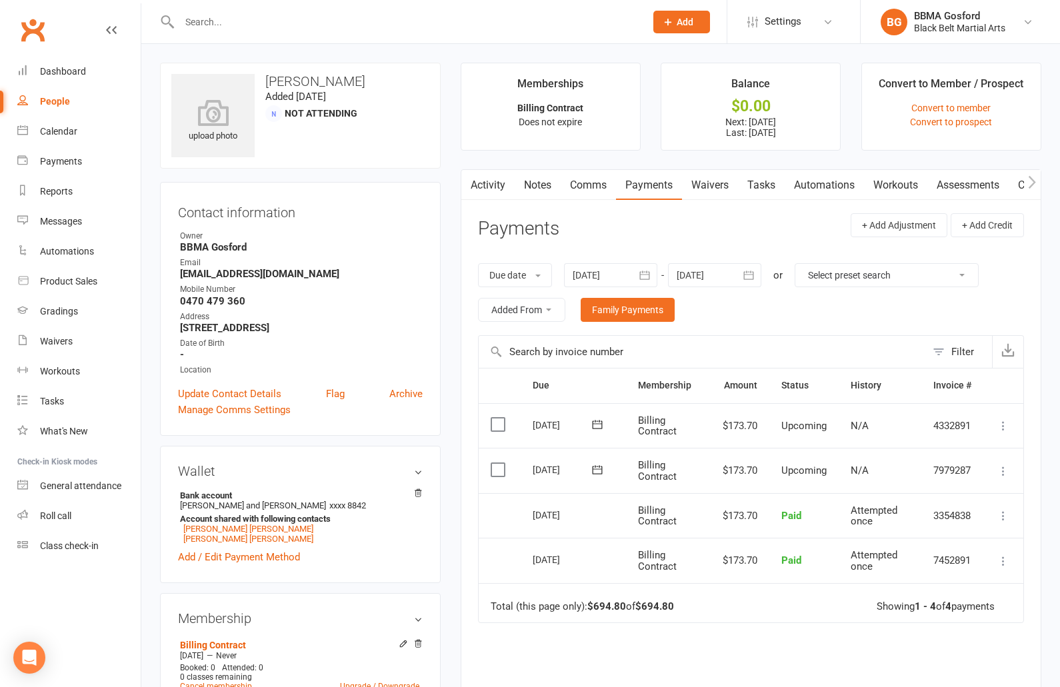
click at [755, 273] on icon "button" at bounding box center [748, 275] width 13 height 13
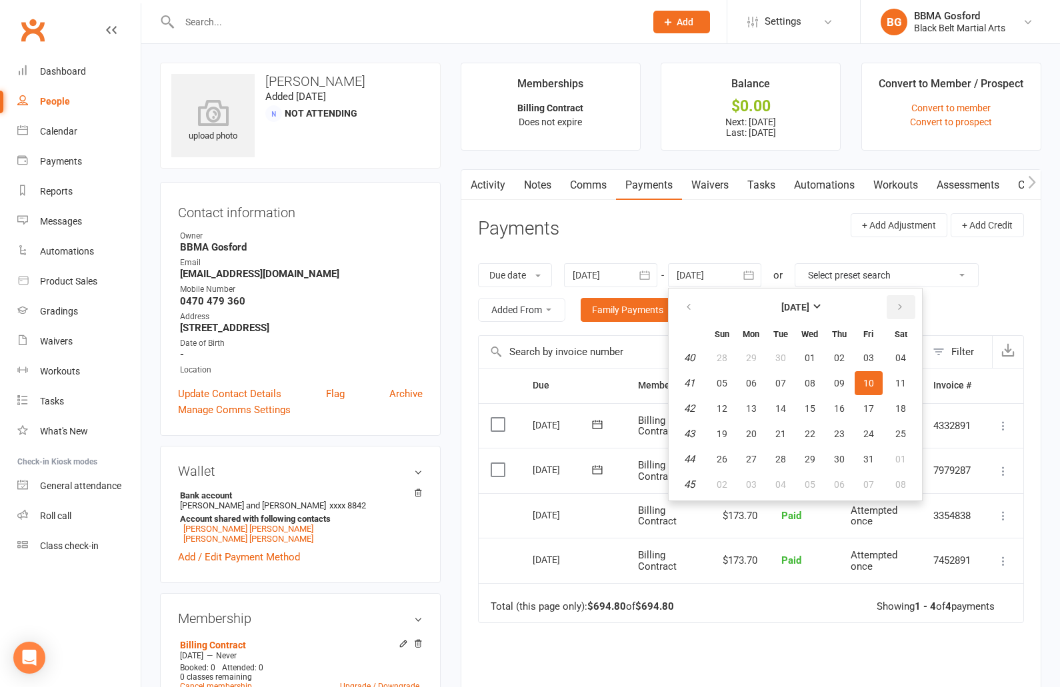
click at [913, 309] on button "button" at bounding box center [901, 307] width 29 height 24
drag, startPoint x: 913, startPoint y: 309, endPoint x: 905, endPoint y: 309, distance: 8.0
click at [913, 309] on button "button" at bounding box center [901, 307] width 29 height 24
click at [906, 405] on span "20" at bounding box center [900, 408] width 11 height 11
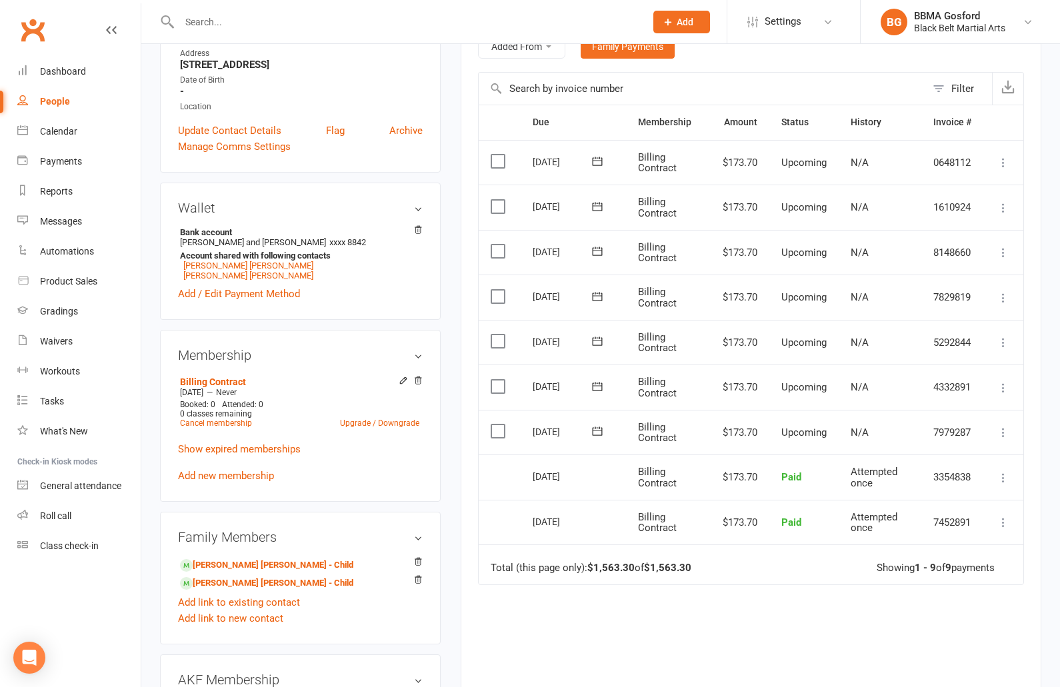
scroll to position [264, 0]
click at [383, 427] on link "Upgrade / Downgrade" at bounding box center [379, 422] width 79 height 9
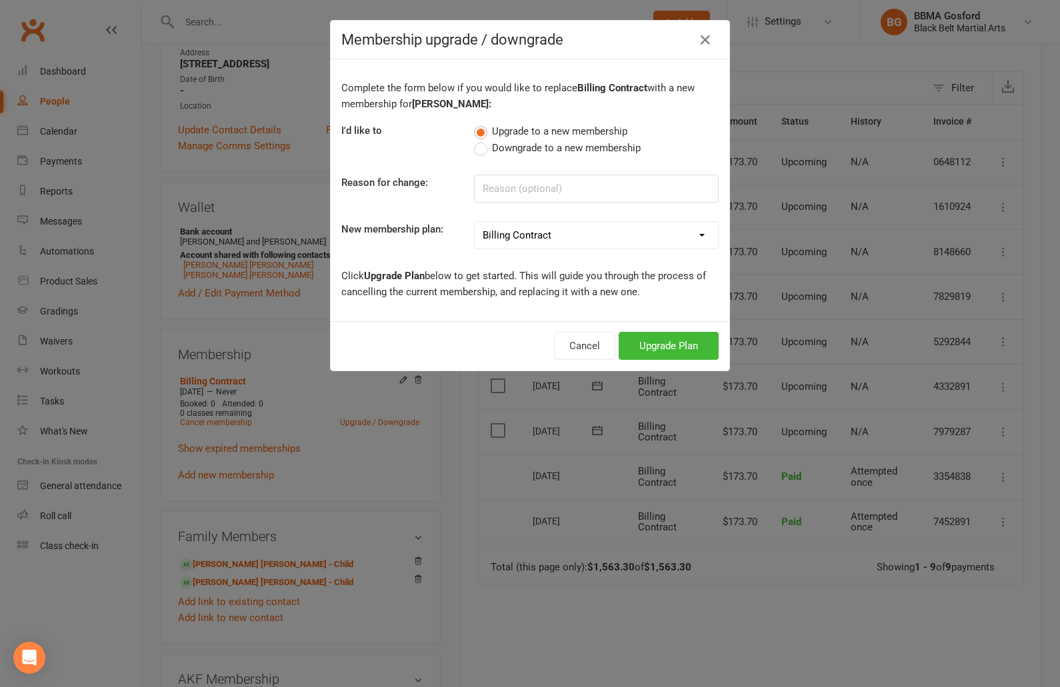
click option "Billing Contract" at bounding box center [0, 0] width 0 height 0
click at [681, 349] on button "Upgrade Plan" at bounding box center [669, 346] width 100 height 28
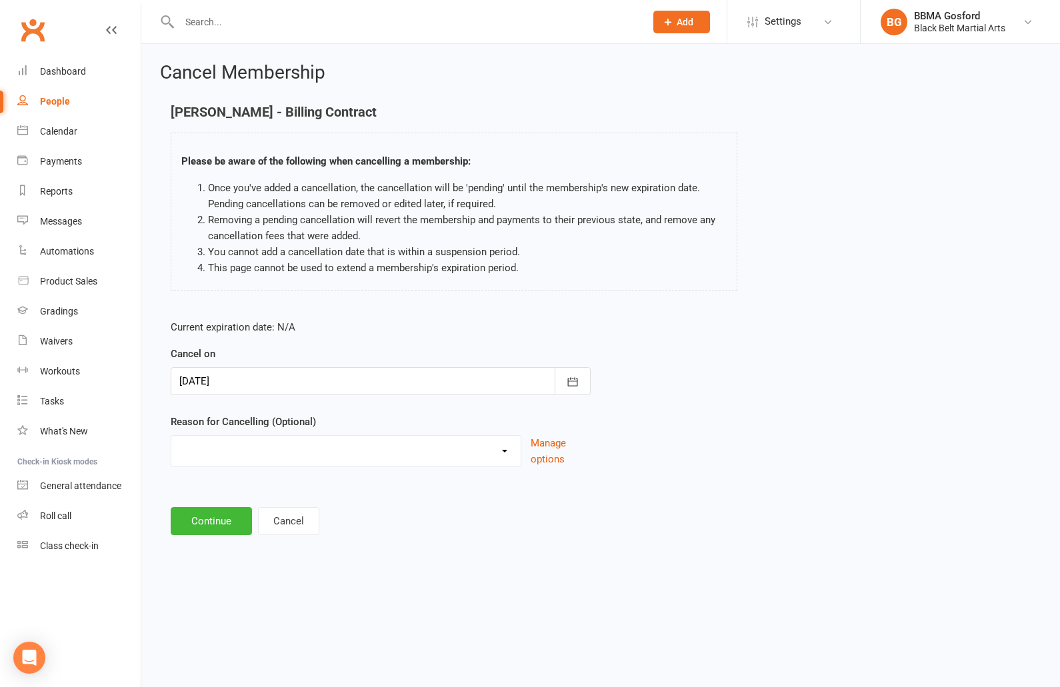
click at [373, 381] on div at bounding box center [381, 381] width 420 height 28
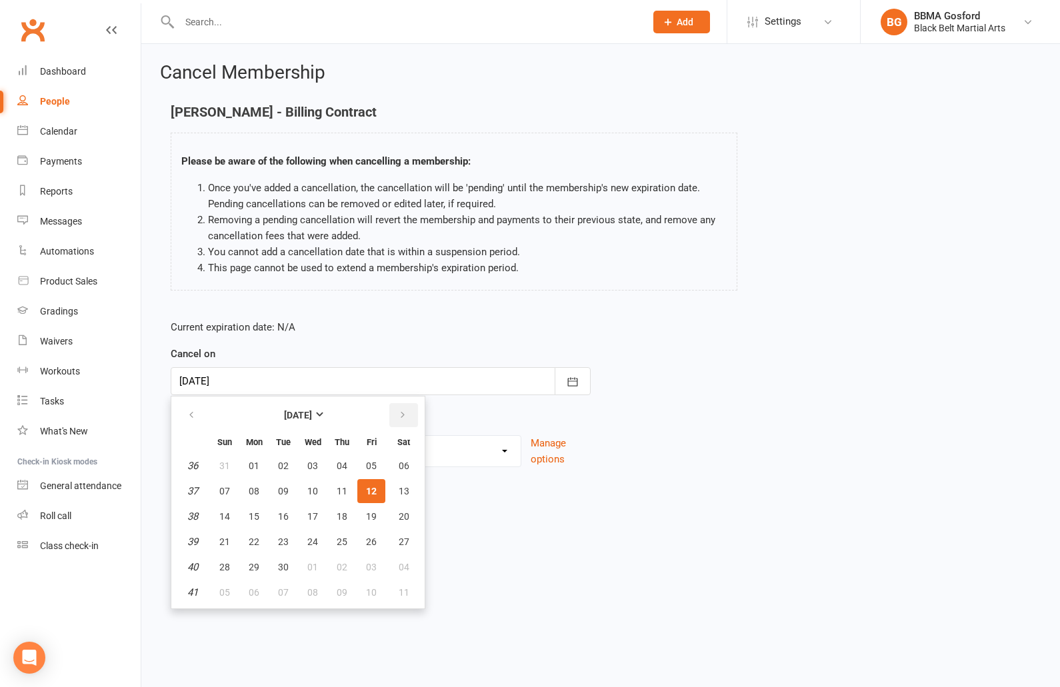
click at [405, 421] on icon "button" at bounding box center [402, 415] width 9 height 11
click at [283, 567] on span "25" at bounding box center [283, 567] width 11 height 11
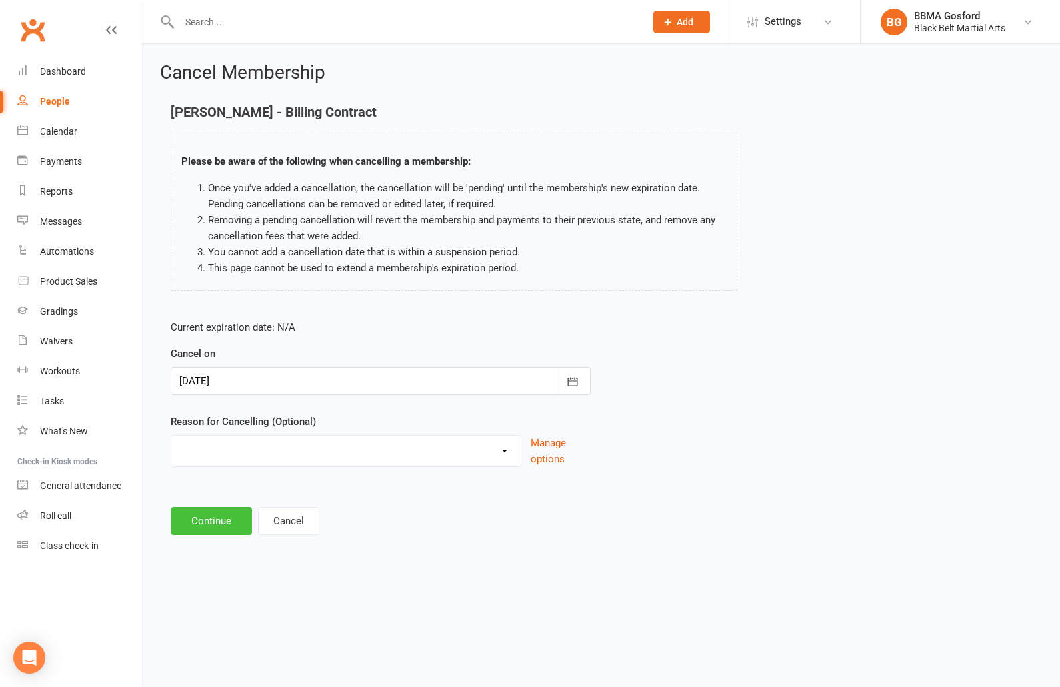
click at [217, 527] on button "Continue" at bounding box center [211, 521] width 81 height 28
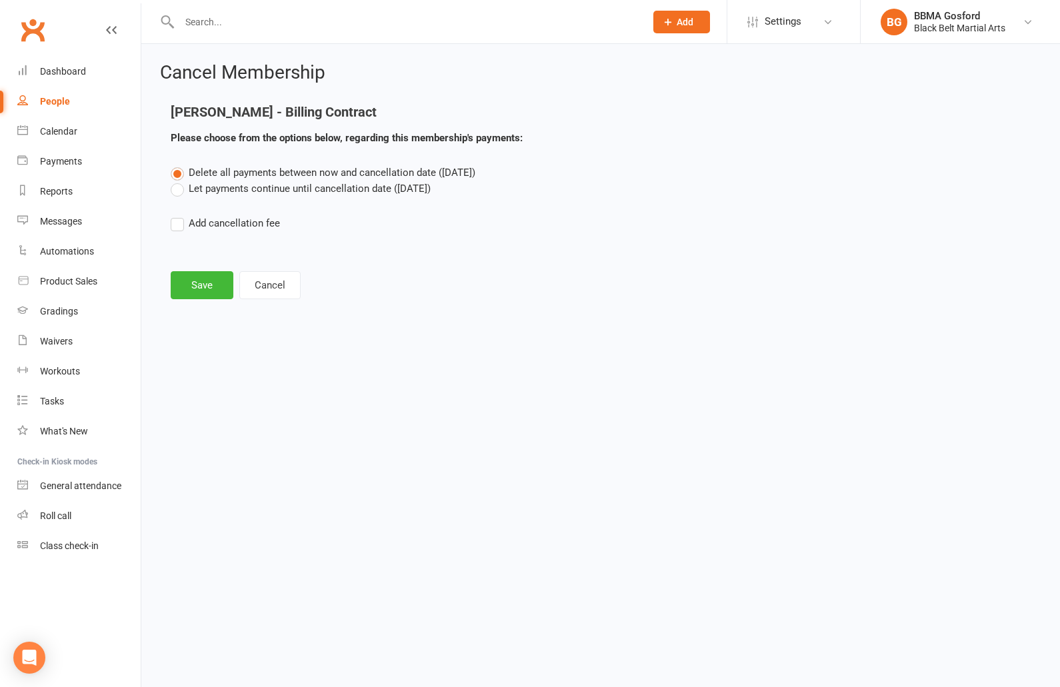
click at [178, 191] on label "Let payments continue until cancellation date ([DATE])" at bounding box center [301, 189] width 260 height 16
click at [178, 181] on input "Let payments continue until cancellation date ([DATE])" at bounding box center [175, 181] width 9 height 0
click at [187, 281] on button "Save" at bounding box center [202, 285] width 63 height 28
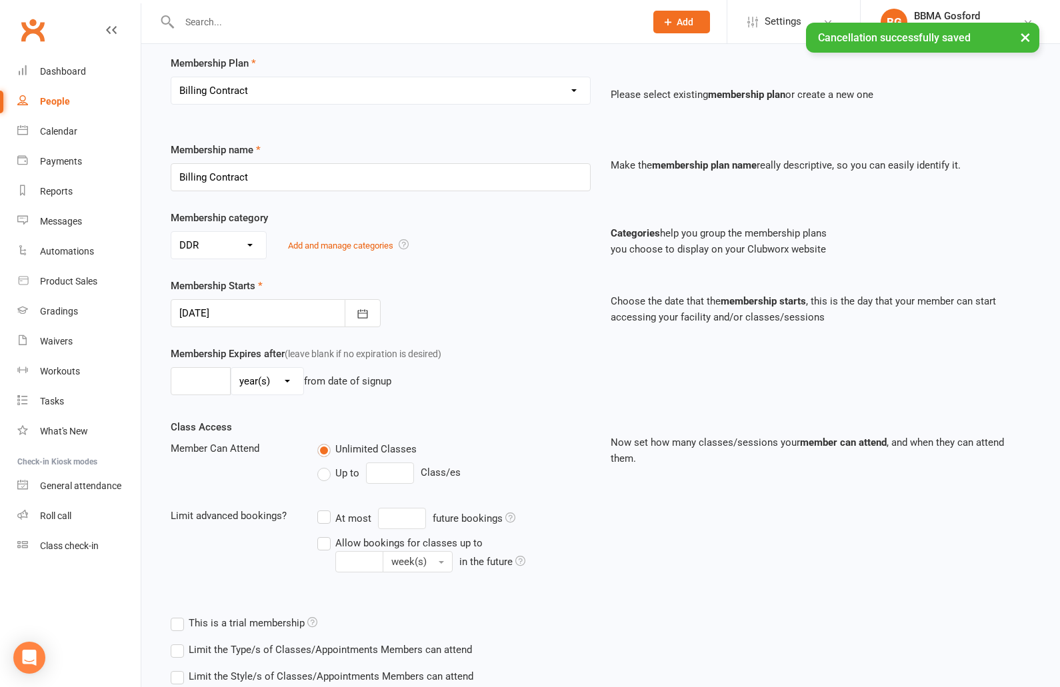
scroll to position [185, 0]
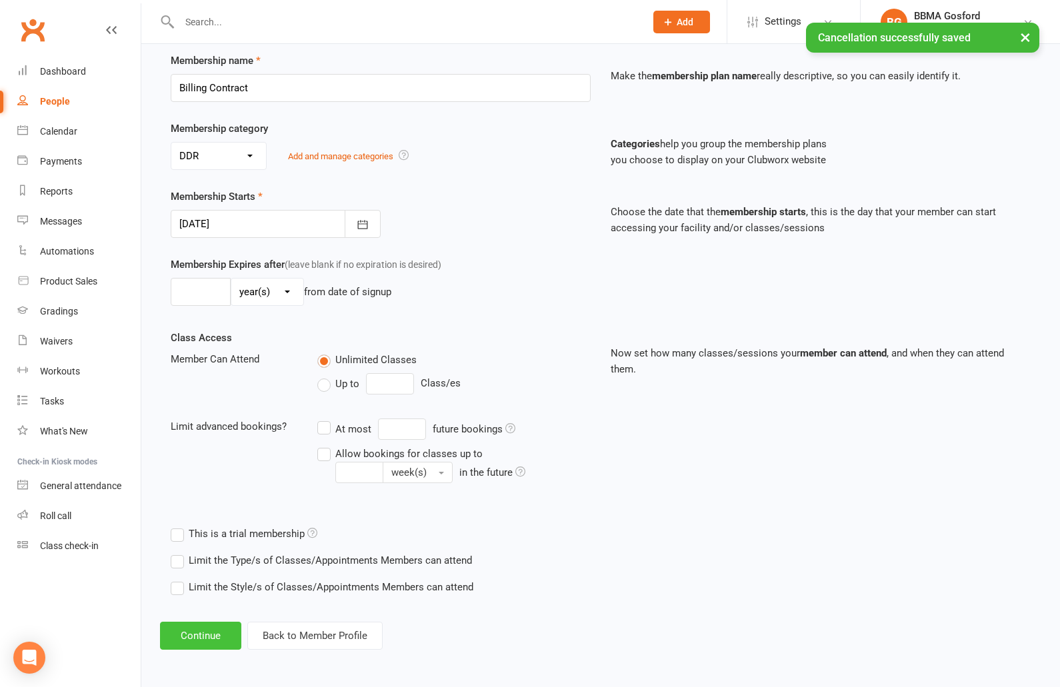
click at [203, 640] on button "Continue" at bounding box center [200, 636] width 81 height 28
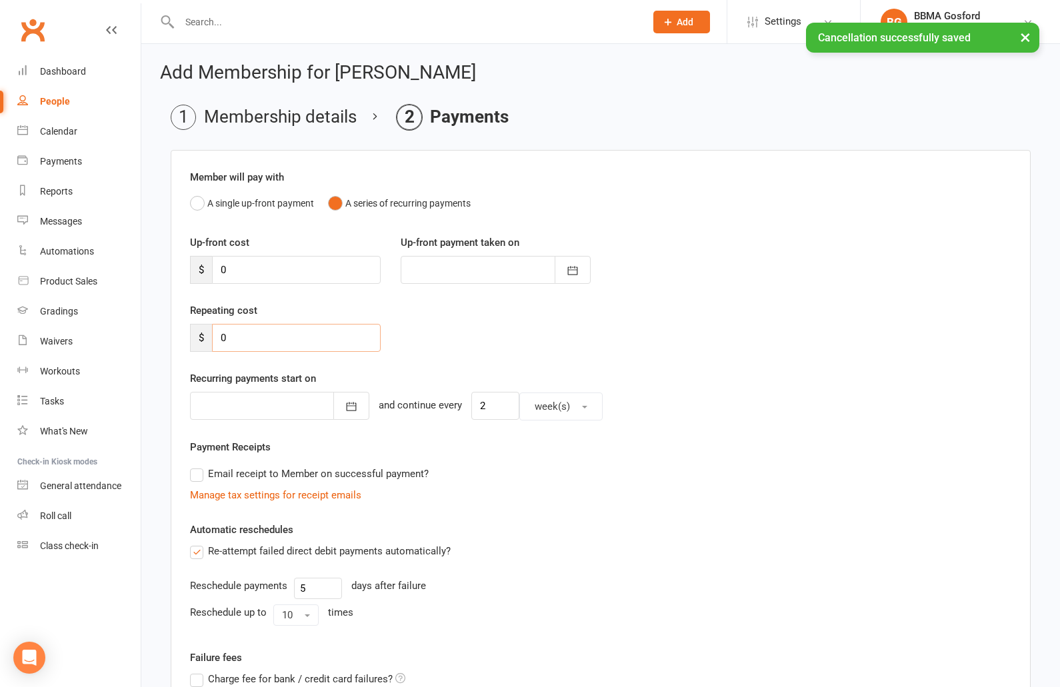
click at [293, 334] on input "0" at bounding box center [296, 338] width 169 height 28
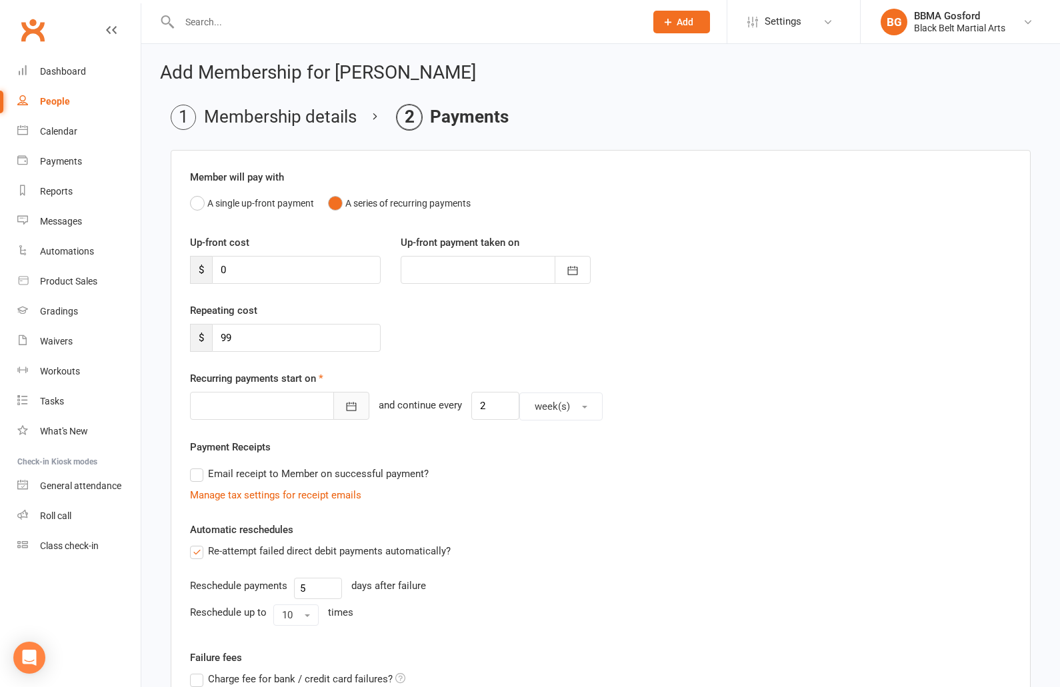
click at [345, 404] on icon "button" at bounding box center [351, 406] width 13 height 13
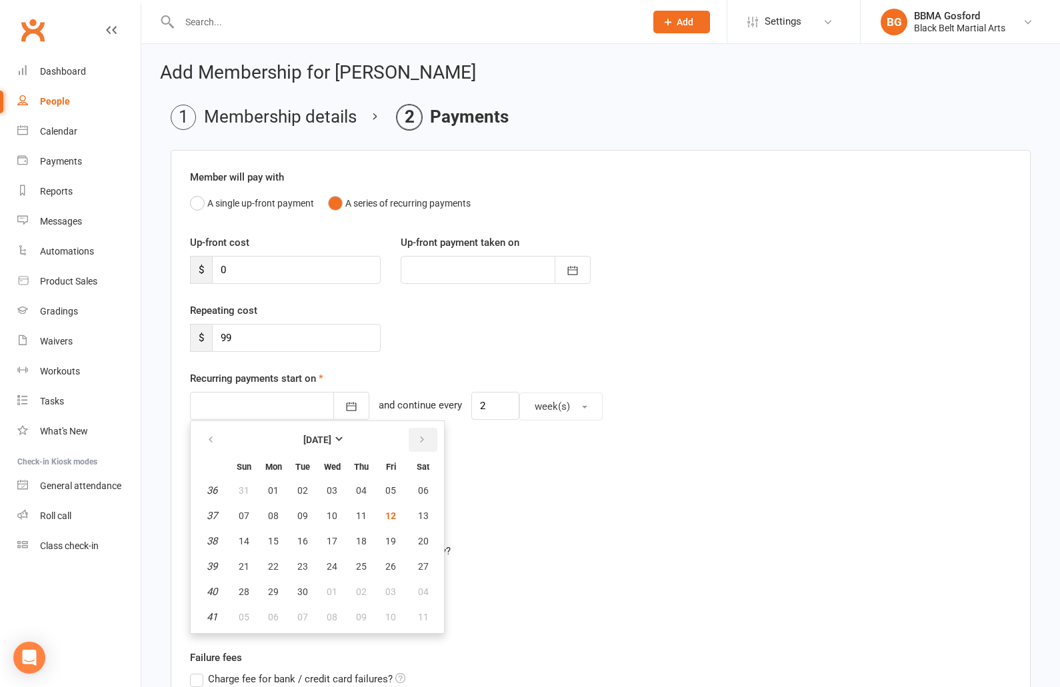
click at [425, 438] on icon "button" at bounding box center [421, 440] width 9 height 11
click at [217, 440] on button "button" at bounding box center [211, 440] width 29 height 24
click at [429, 439] on button "button" at bounding box center [423, 440] width 29 height 24
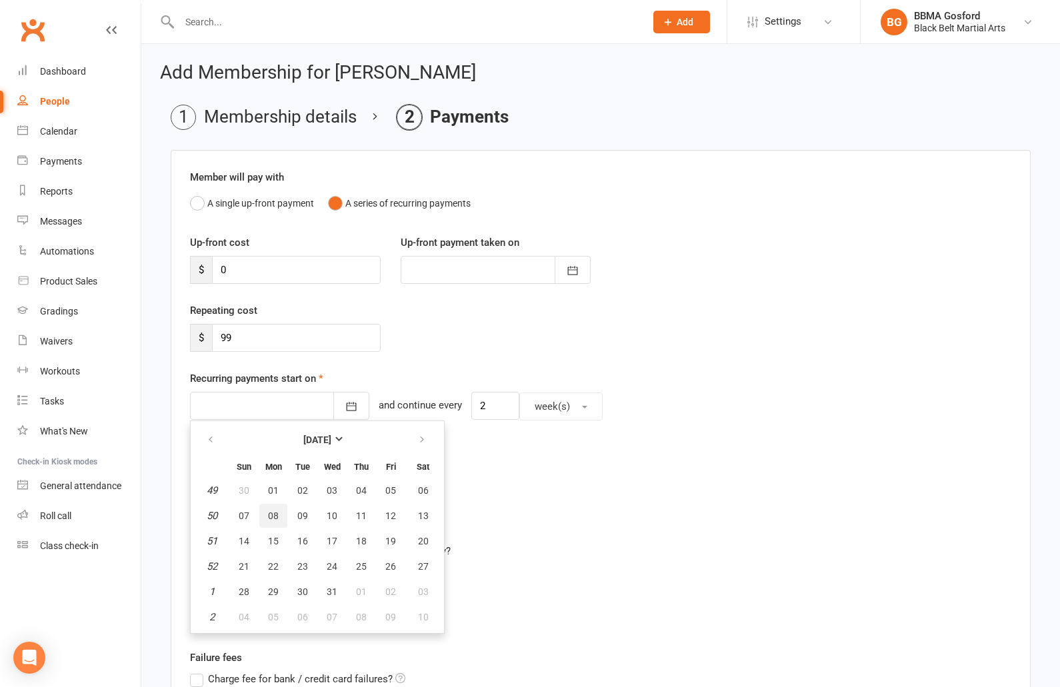
click at [275, 520] on span "08" at bounding box center [273, 516] width 11 height 11
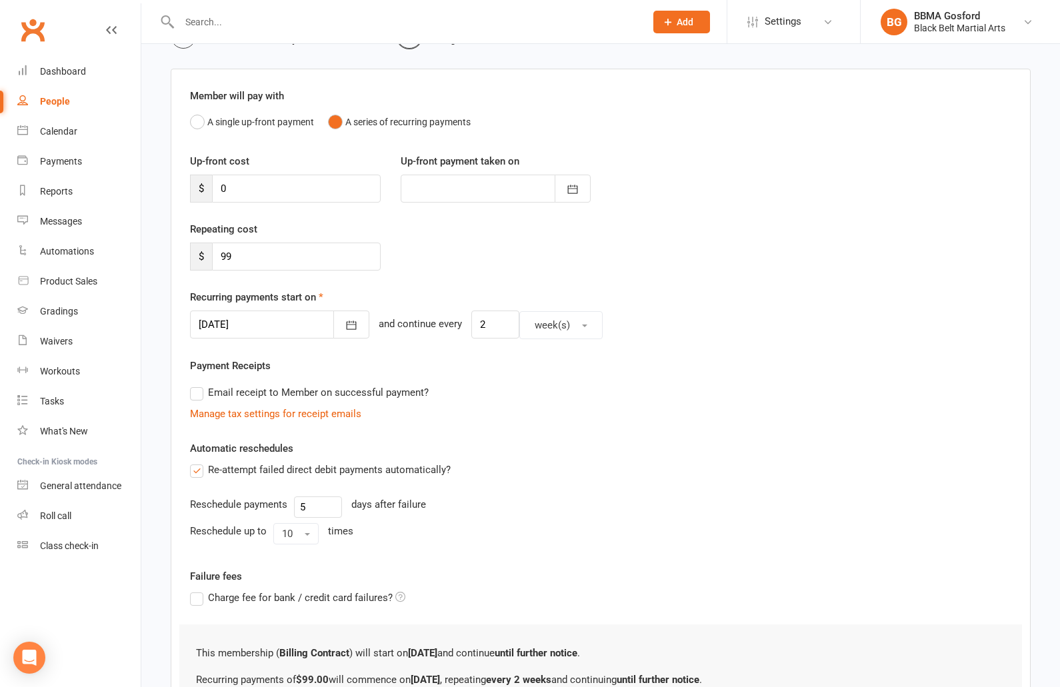
scroll to position [228, 0]
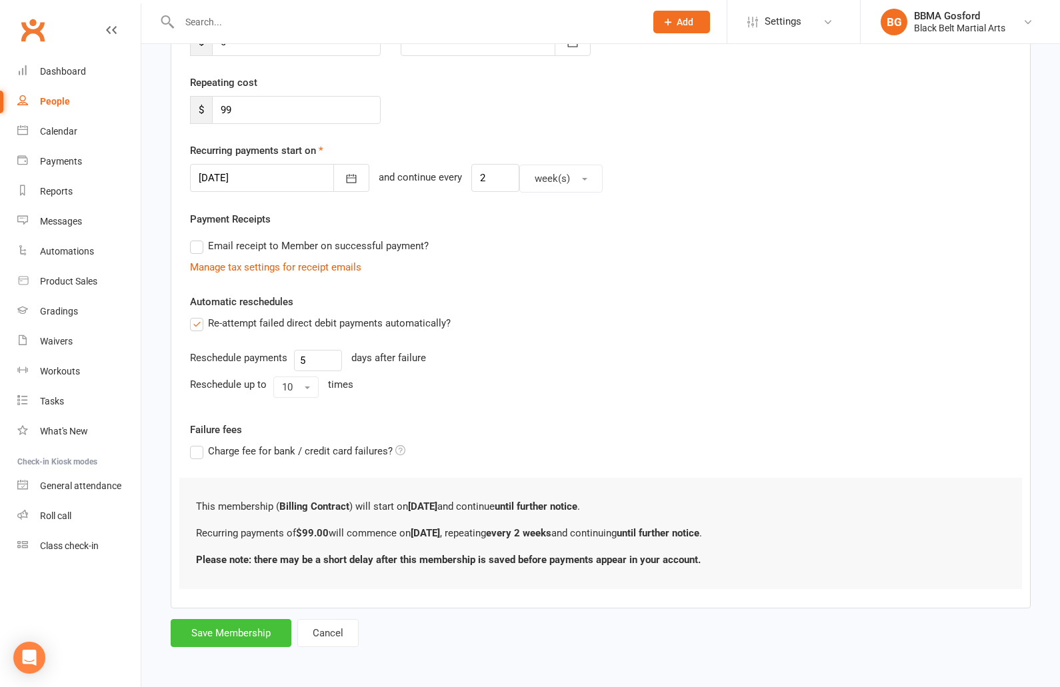
click at [228, 635] on button "Save Membership" at bounding box center [231, 633] width 121 height 28
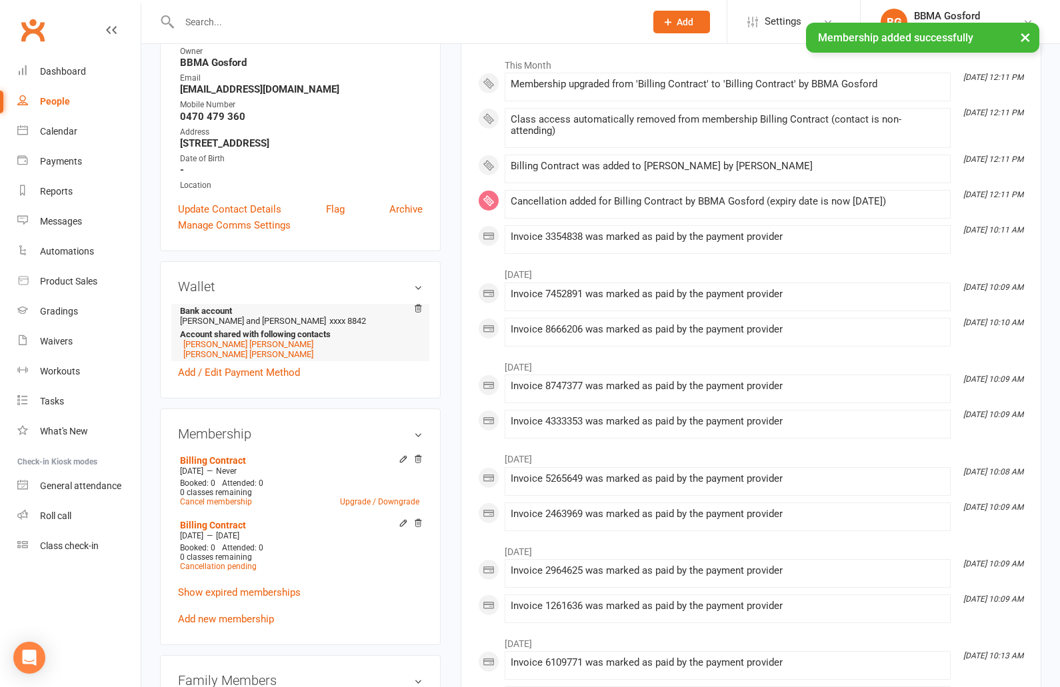
scroll to position [205, 0]
click at [228, 347] on link "[PERSON_NAME] [PERSON_NAME]" at bounding box center [248, 342] width 130 height 10
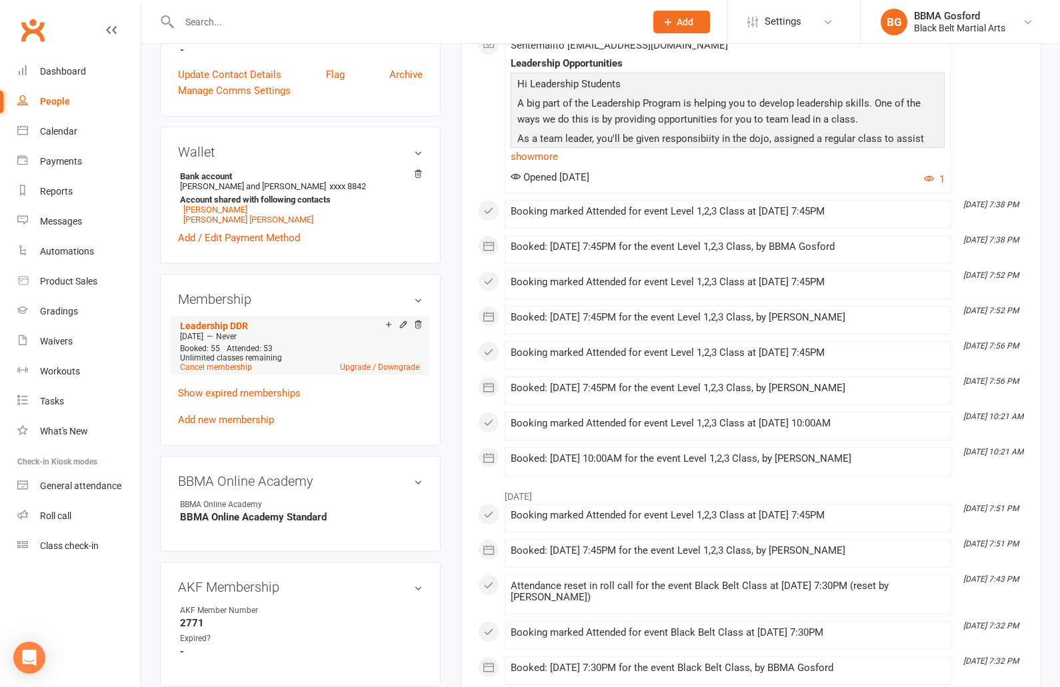
scroll to position [419, 0]
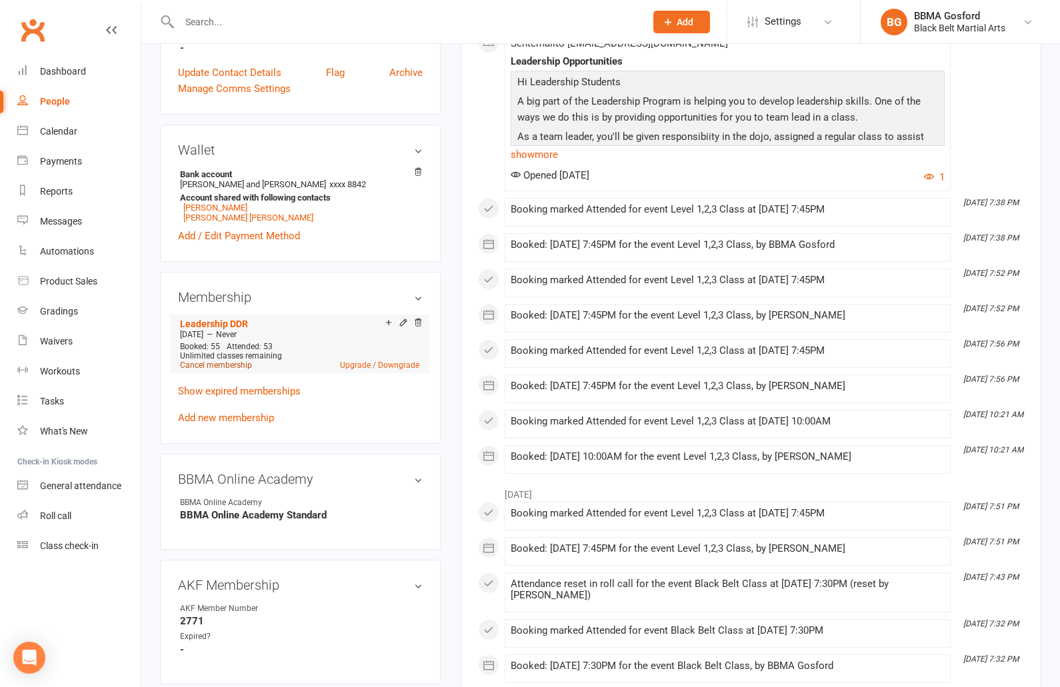
click at [229, 365] on link "Cancel membership" at bounding box center [216, 365] width 72 height 9
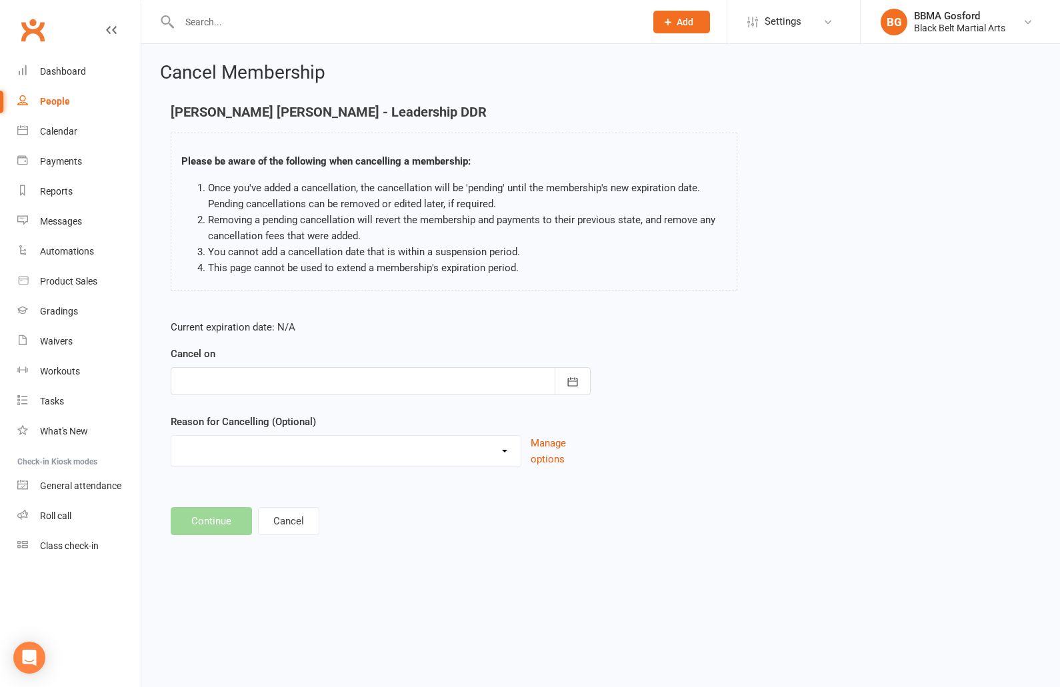
click at [468, 379] on div at bounding box center [381, 381] width 420 height 28
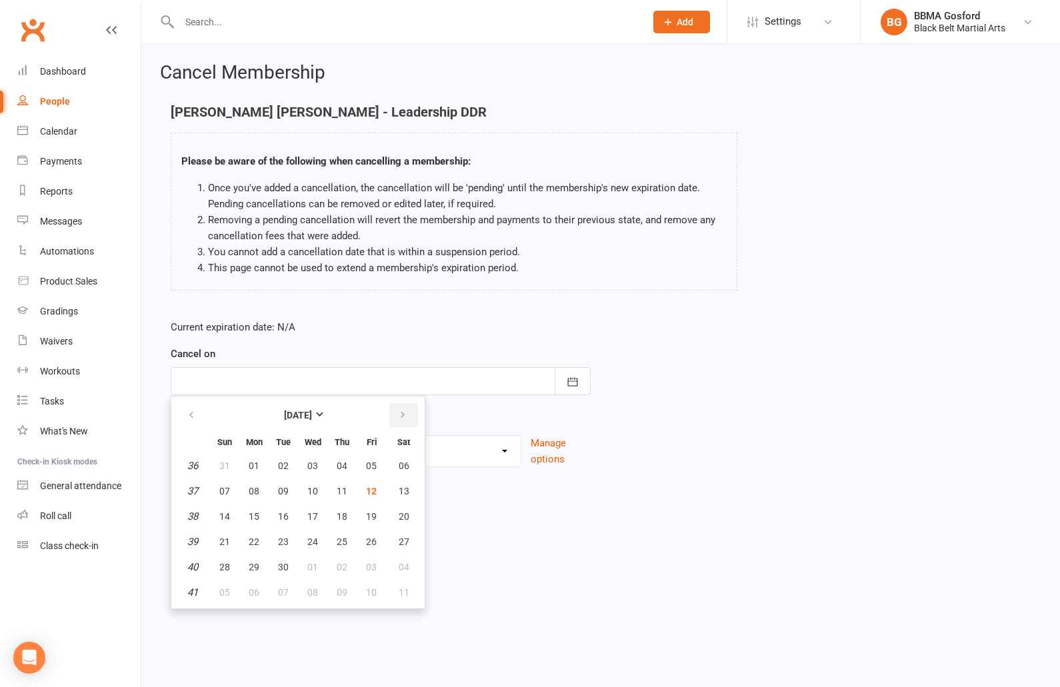
click at [411, 415] on button "button" at bounding box center [403, 415] width 29 height 24
click at [194, 409] on button "button" at bounding box center [192, 415] width 29 height 24
click at [713, 256] on li "You cannot add a cancellation date that is within a suspension period." at bounding box center [467, 252] width 519 height 16
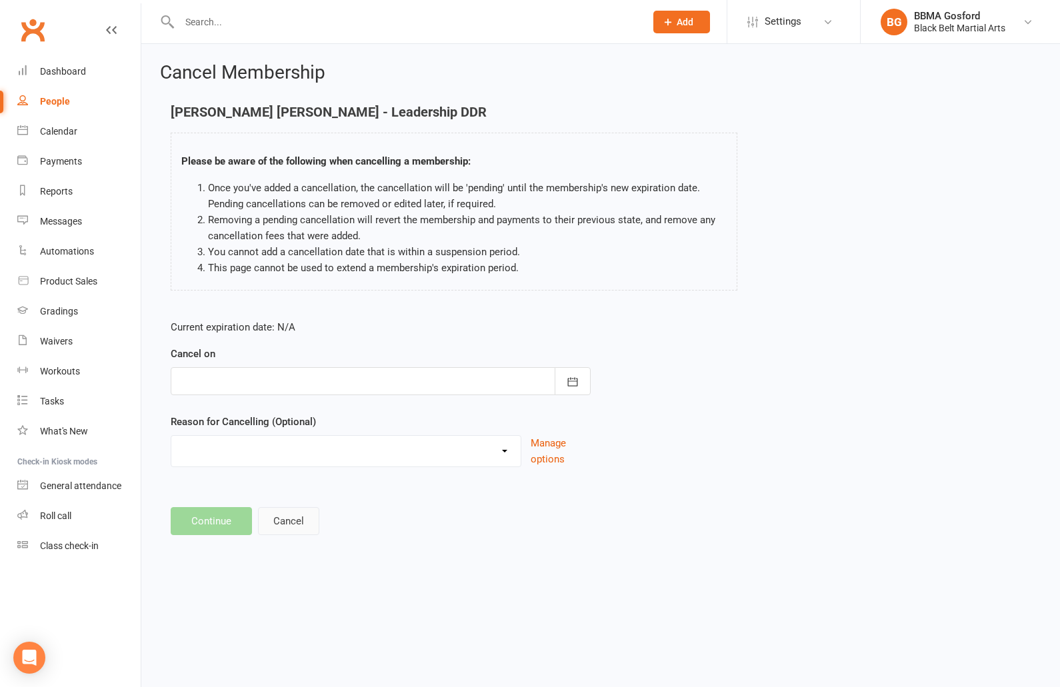
click at [287, 529] on button "Cancel" at bounding box center [288, 521] width 61 height 28
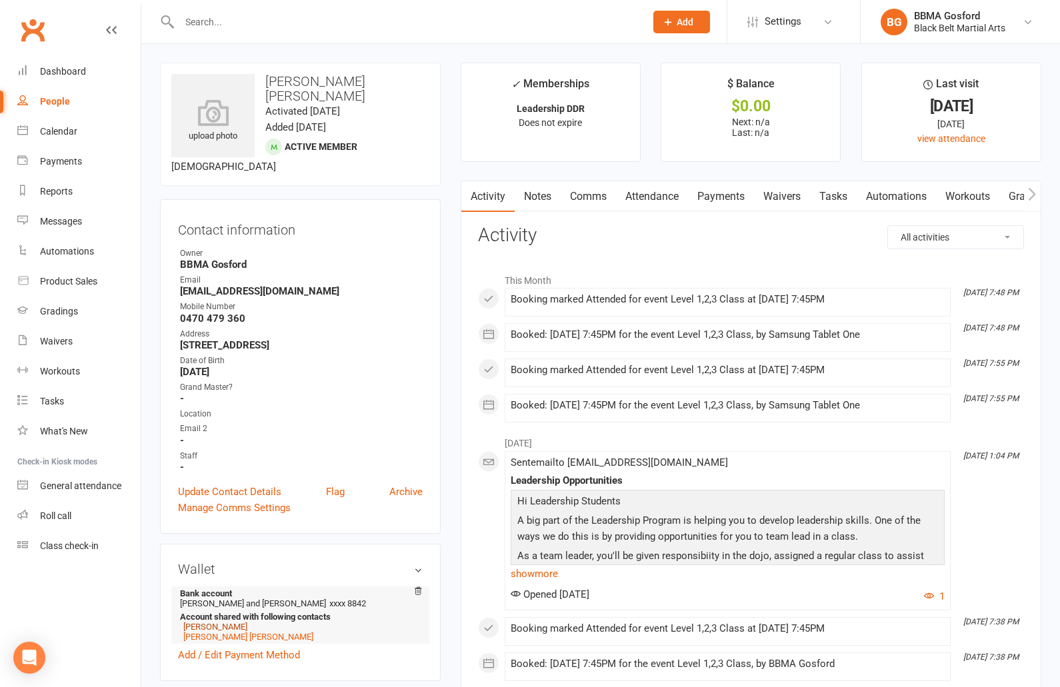
click at [247, 625] on link "[PERSON_NAME]" at bounding box center [215, 627] width 64 height 10
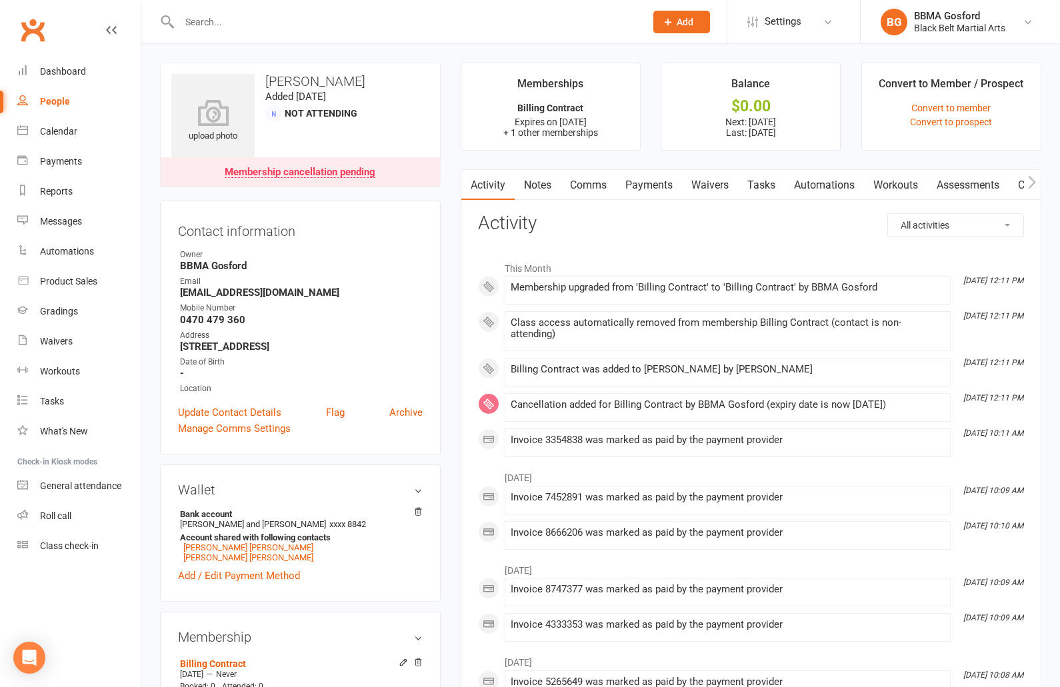
click at [652, 185] on link "Payments" at bounding box center [649, 185] width 66 height 31
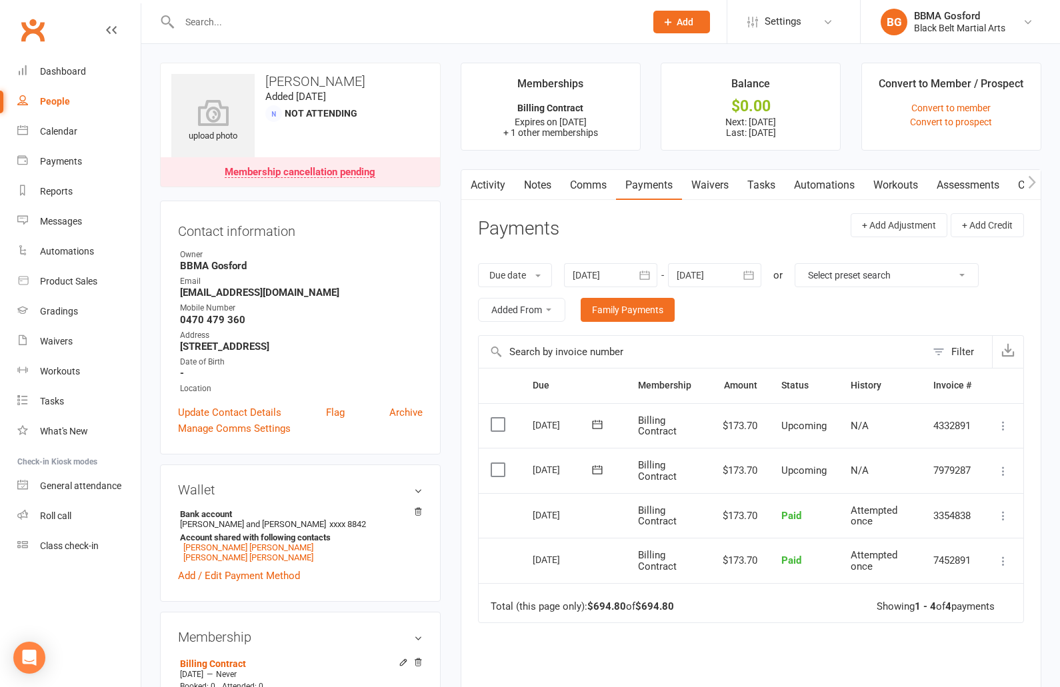
click at [739, 275] on div at bounding box center [714, 275] width 93 height 24
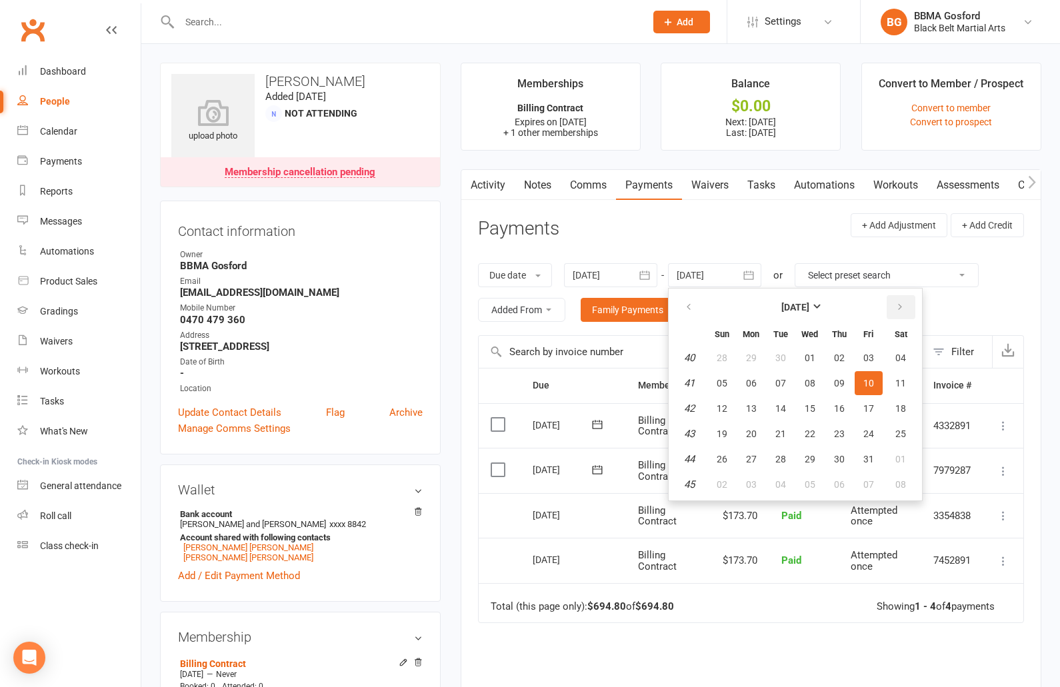
click at [900, 307] on icon "button" at bounding box center [899, 307] width 9 height 11
click at [905, 418] on button "20" at bounding box center [901, 409] width 34 height 24
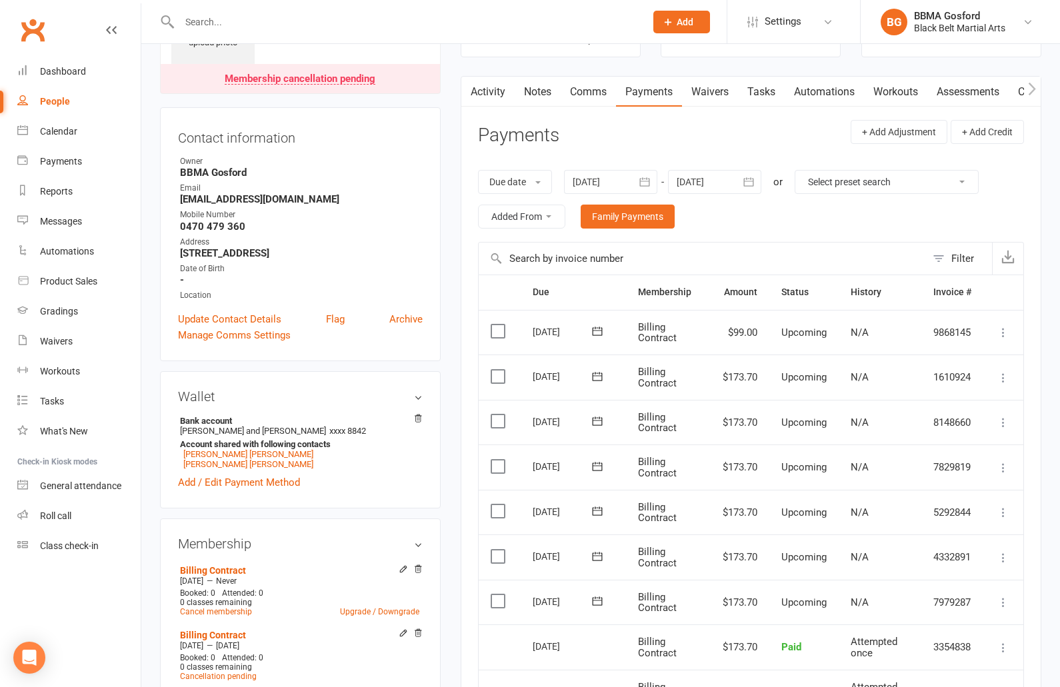
scroll to position [91, 0]
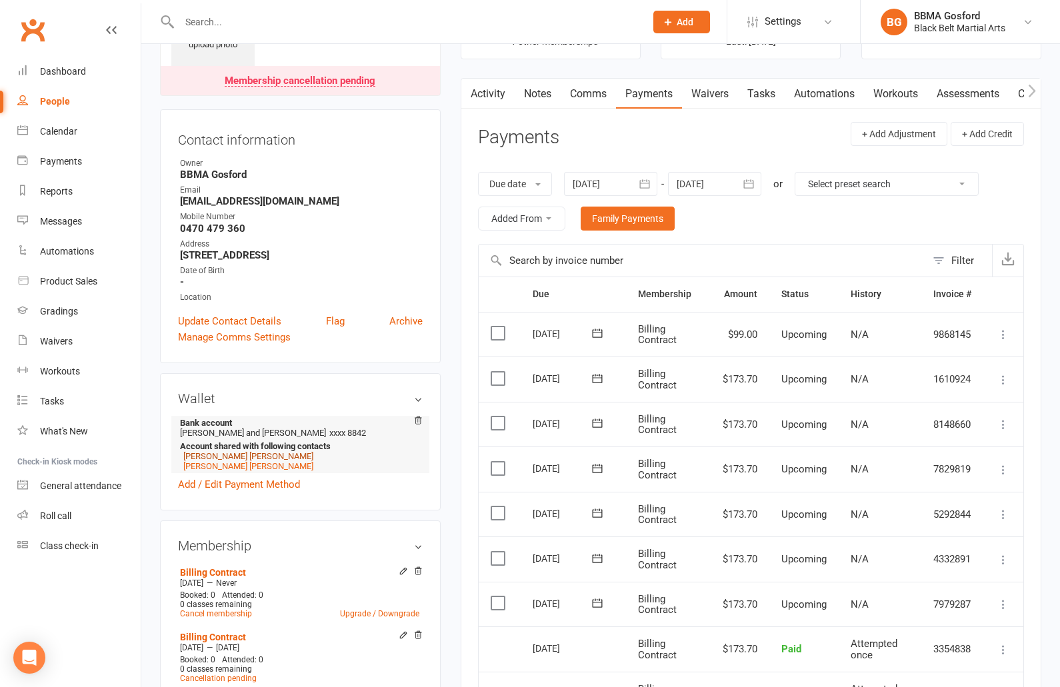
click at [225, 461] on link "[PERSON_NAME] [PERSON_NAME]" at bounding box center [248, 456] width 130 height 10
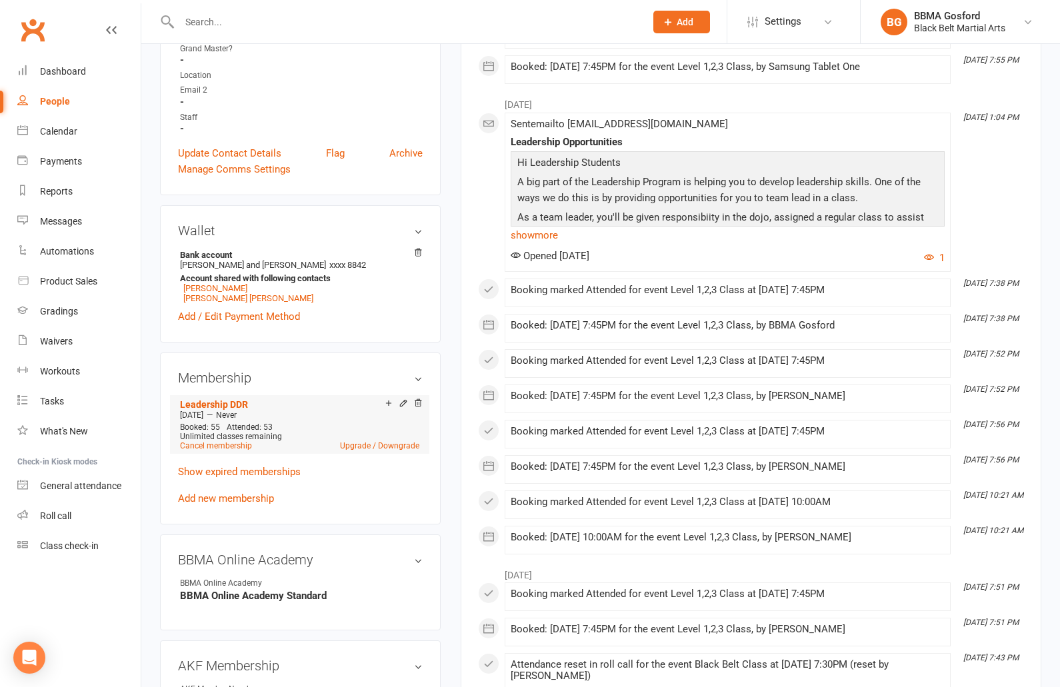
scroll to position [339, 0]
click at [224, 445] on link "Cancel membership" at bounding box center [216, 445] width 72 height 9
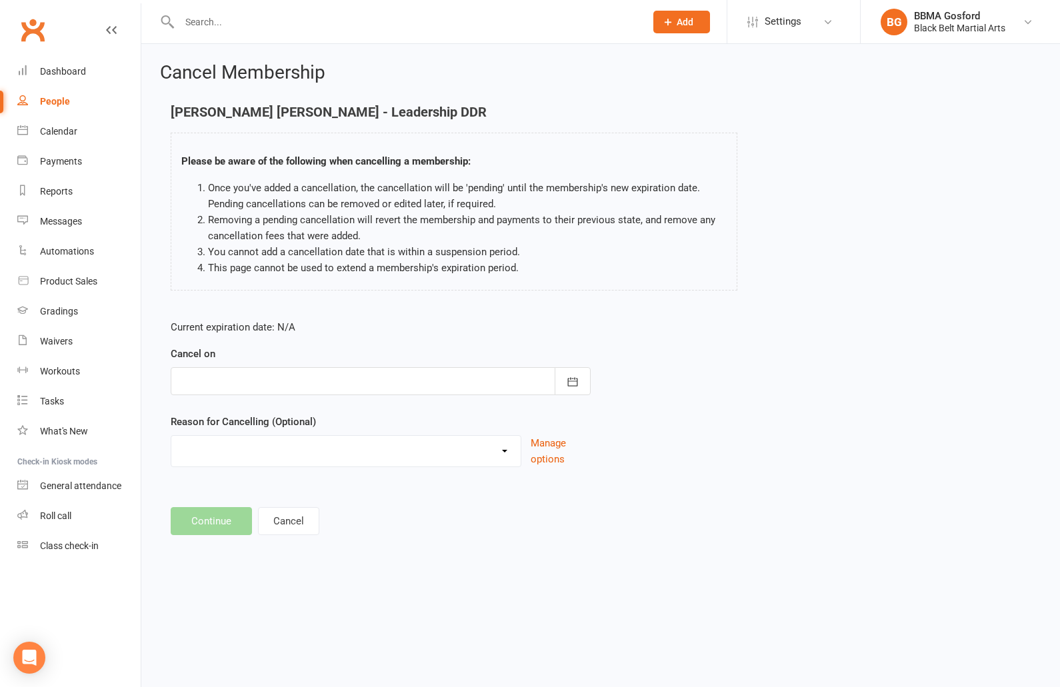
click at [413, 369] on div at bounding box center [381, 381] width 420 height 28
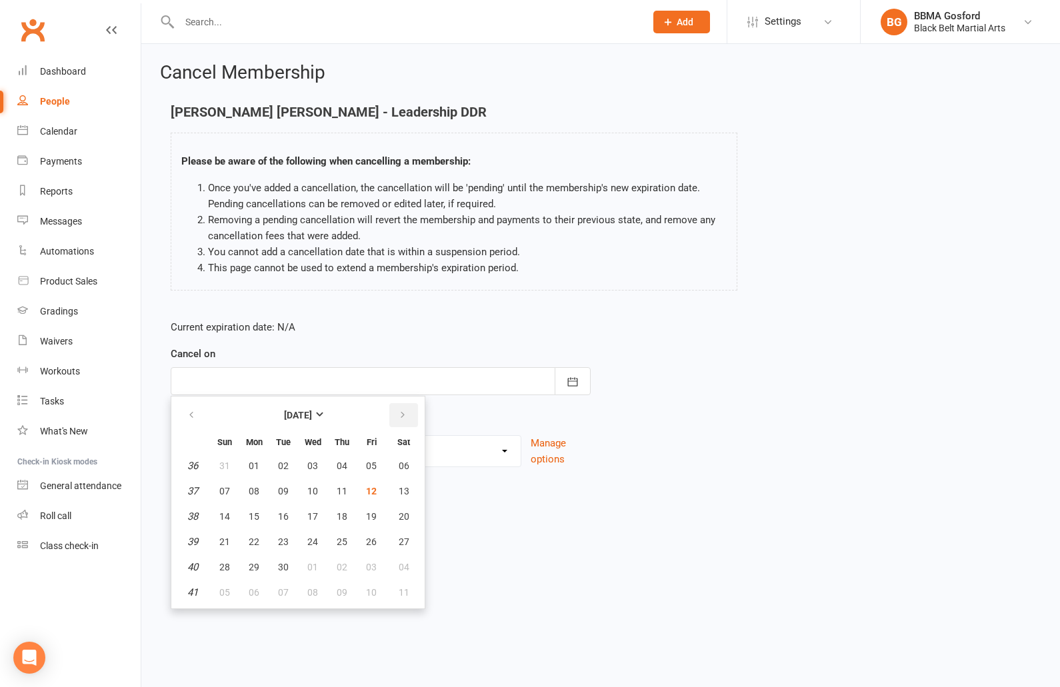
click at [397, 416] on button "button" at bounding box center [403, 415] width 29 height 24
click at [398, 416] on icon "button" at bounding box center [402, 415] width 9 height 11
click at [285, 563] on span "25" at bounding box center [283, 567] width 11 height 11
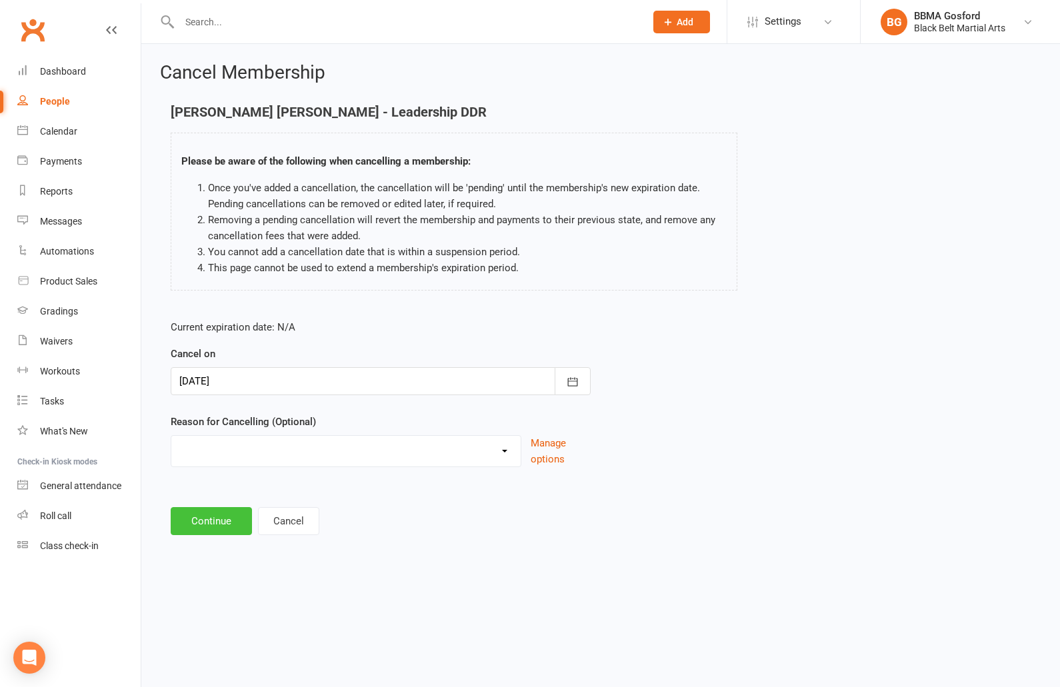
click at [212, 526] on button "Continue" at bounding box center [211, 521] width 81 height 28
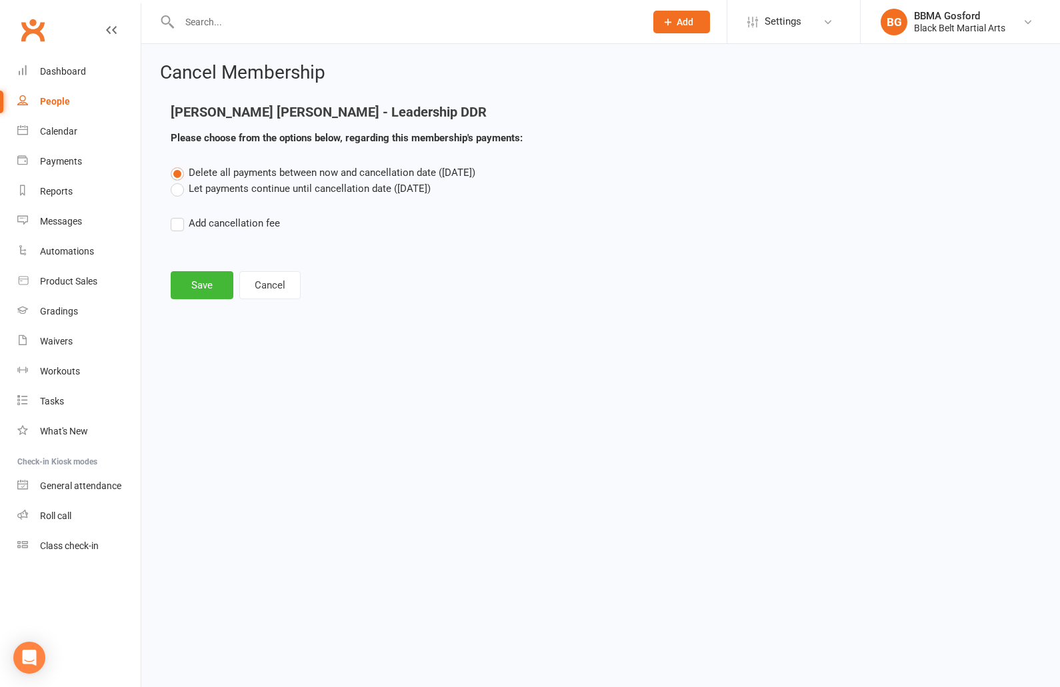
click at [179, 189] on label "Let payments continue until cancellation date ([DATE])" at bounding box center [301, 189] width 260 height 16
click at [179, 181] on input "Let payments continue until cancellation date ([DATE])" at bounding box center [175, 181] width 9 height 0
click at [199, 289] on button "Save" at bounding box center [202, 285] width 63 height 28
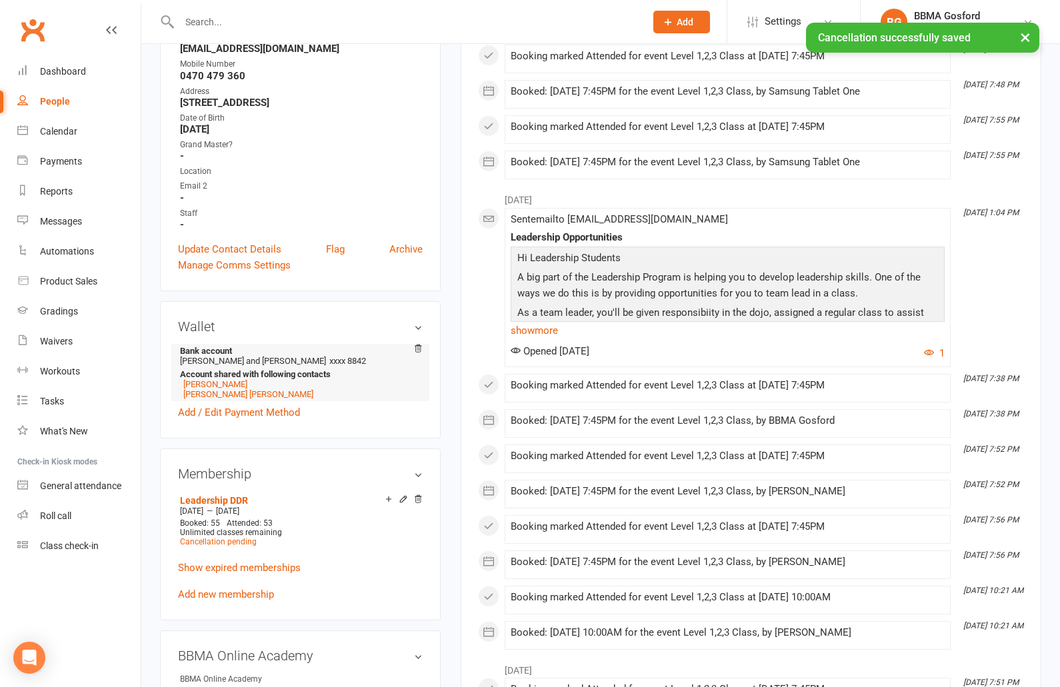
scroll to position [281, 0]
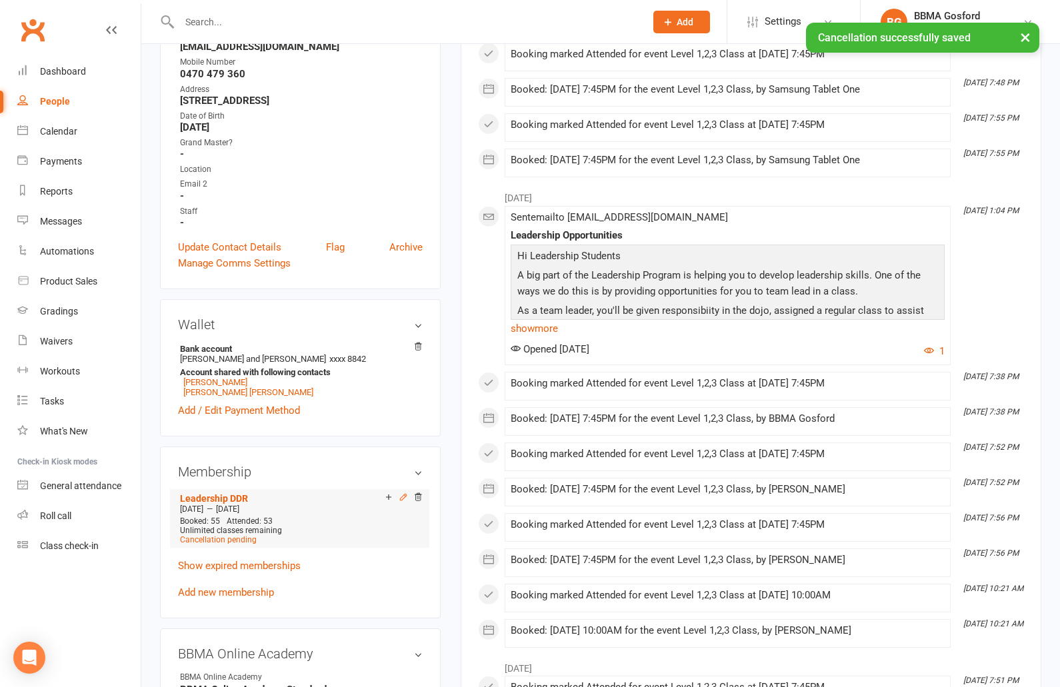
click at [404, 498] on icon at bounding box center [403, 497] width 9 height 9
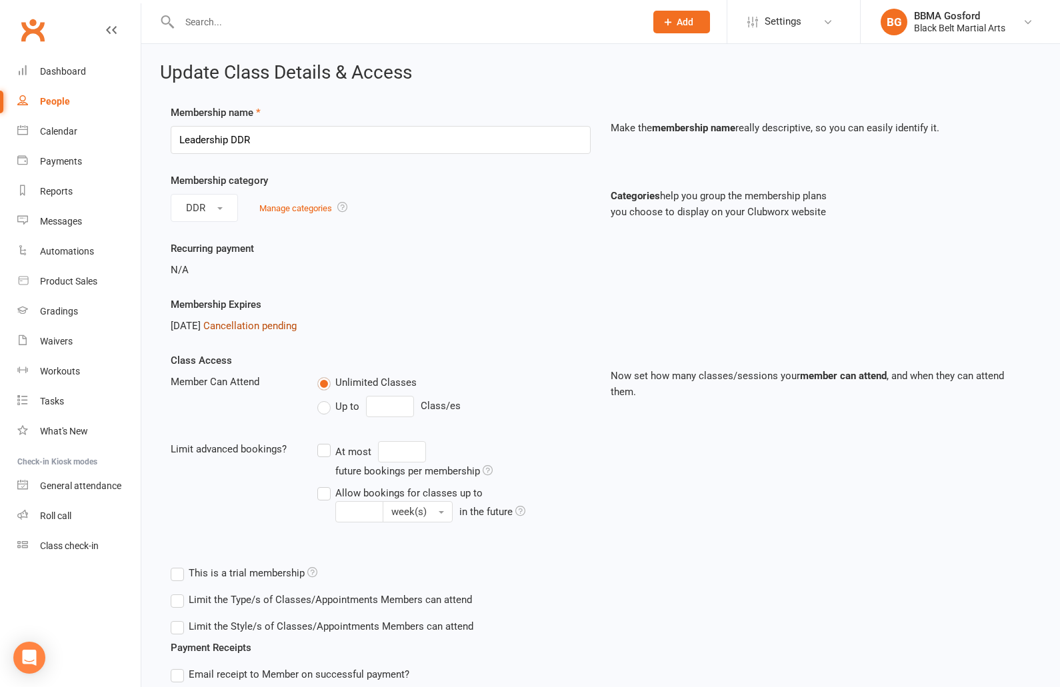
click at [287, 330] on link "Cancellation pending" at bounding box center [249, 326] width 93 height 12
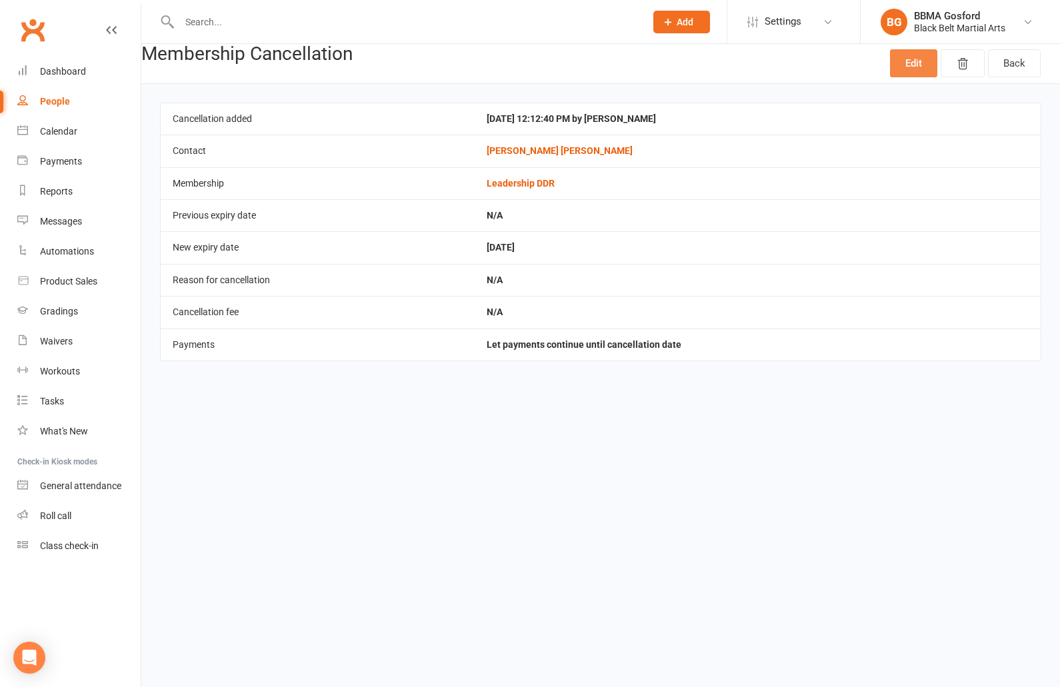
click at [900, 68] on link "Edit" at bounding box center [913, 63] width 47 height 28
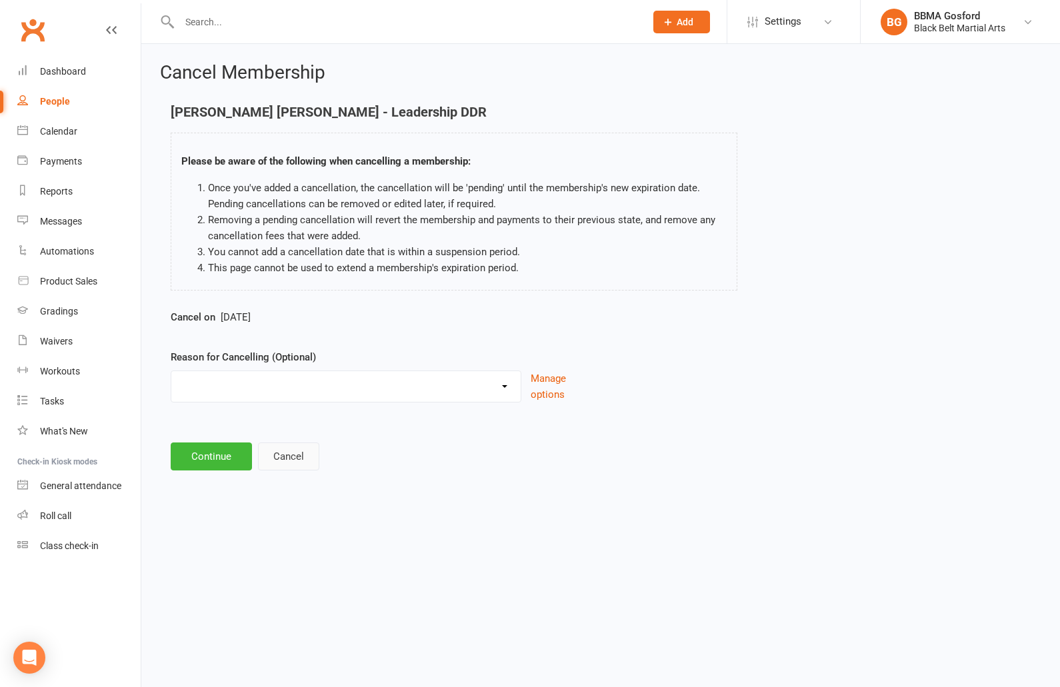
click at [291, 458] on button "Cancel" at bounding box center [288, 457] width 61 height 28
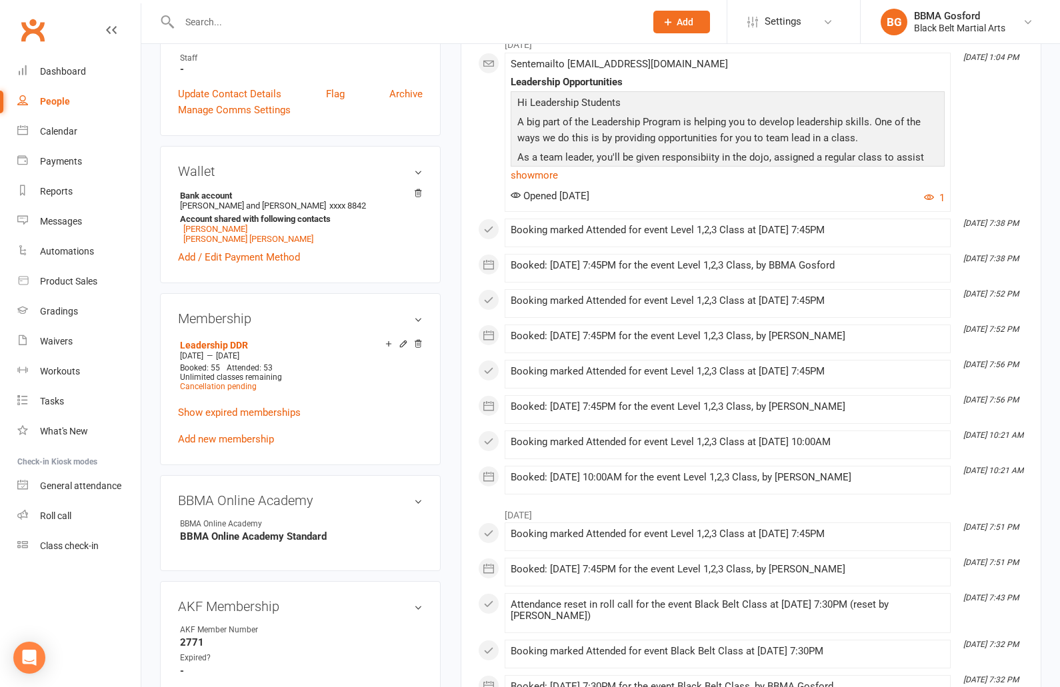
scroll to position [436, 0]
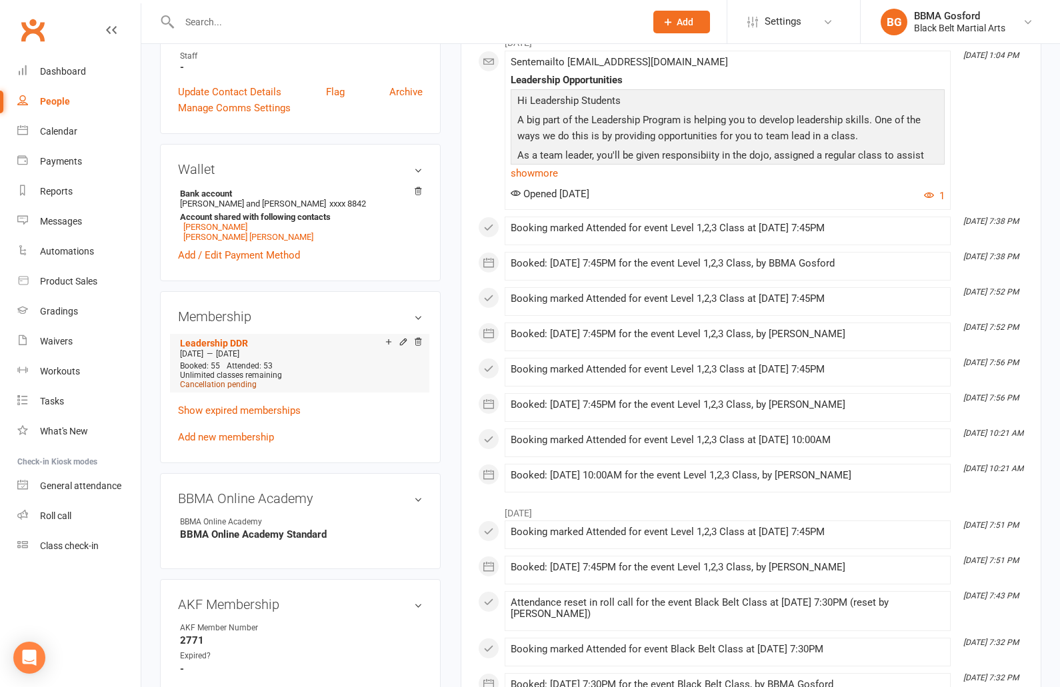
click at [225, 386] on span "Cancellation pending" at bounding box center [218, 384] width 77 height 9
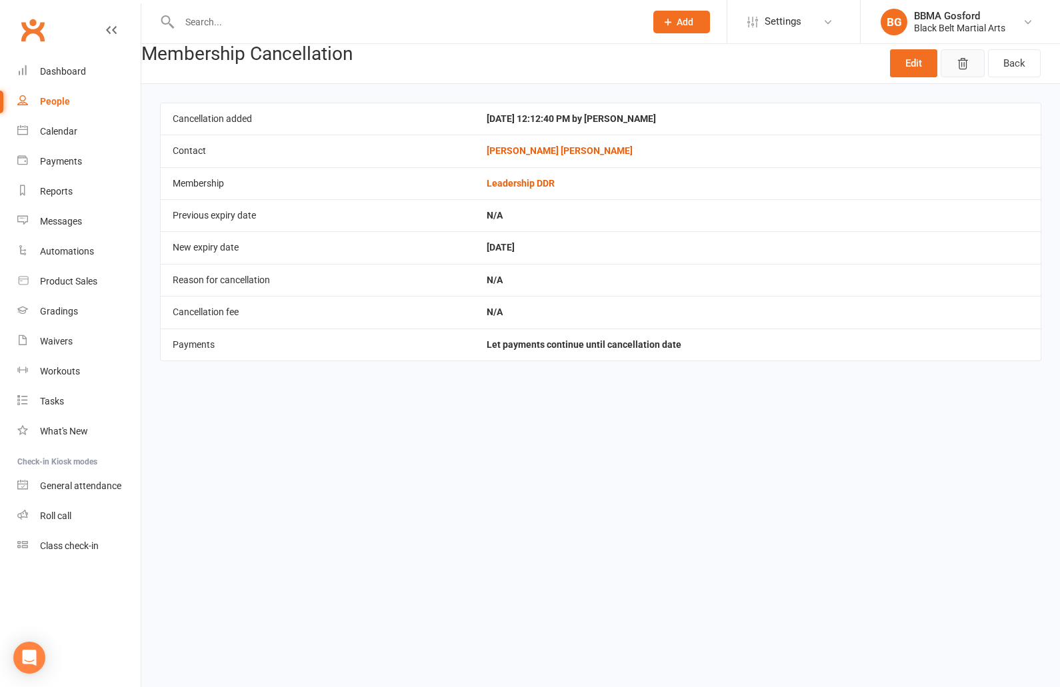
click at [967, 65] on icon "button" at bounding box center [962, 64] width 9 height 11
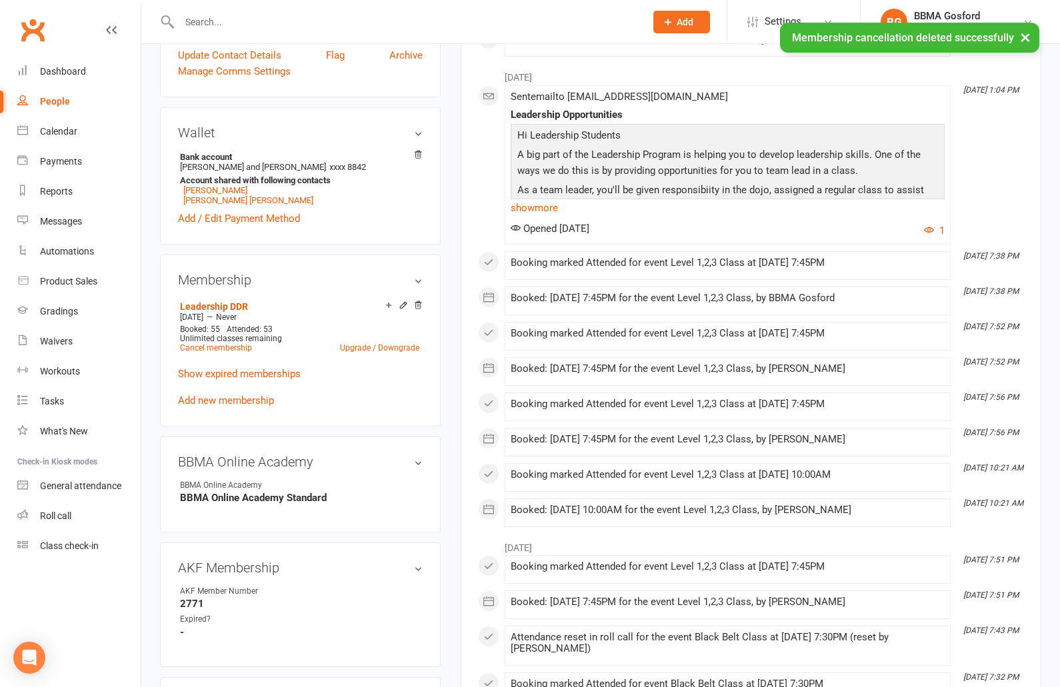
scroll to position [435, 0]
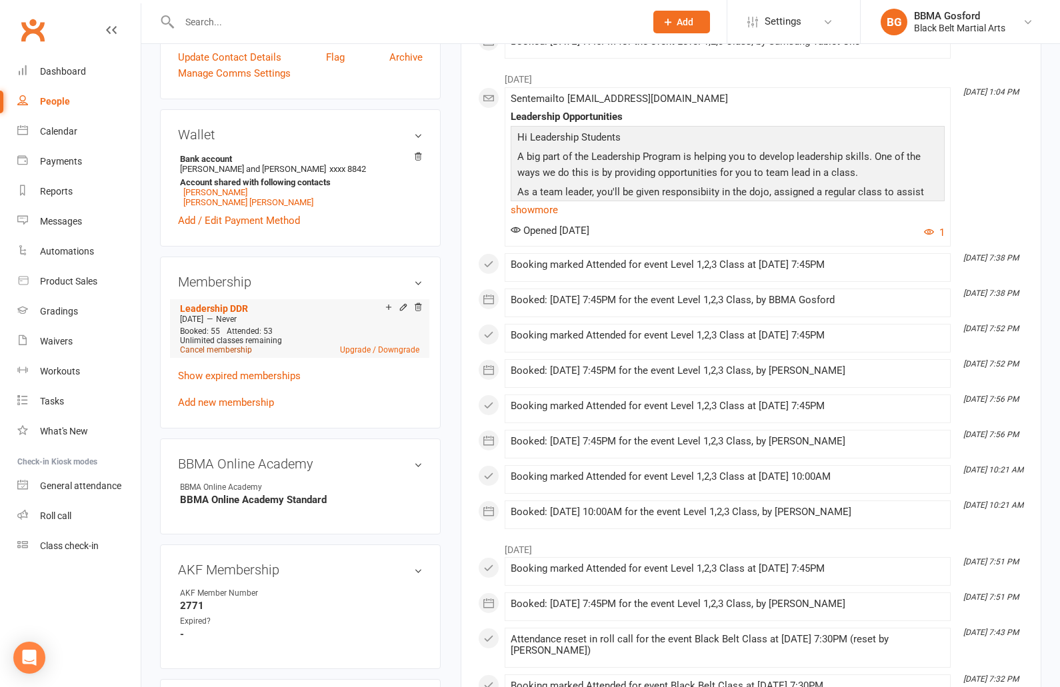
click at [217, 353] on link "Cancel membership" at bounding box center [216, 349] width 72 height 9
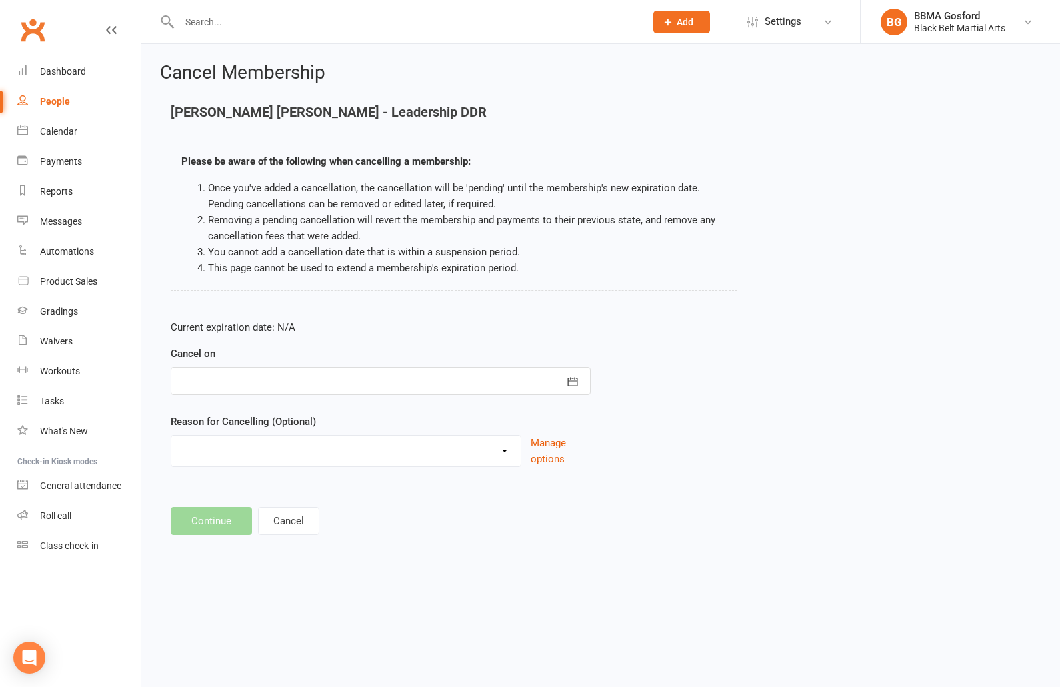
click at [550, 380] on div at bounding box center [381, 381] width 420 height 28
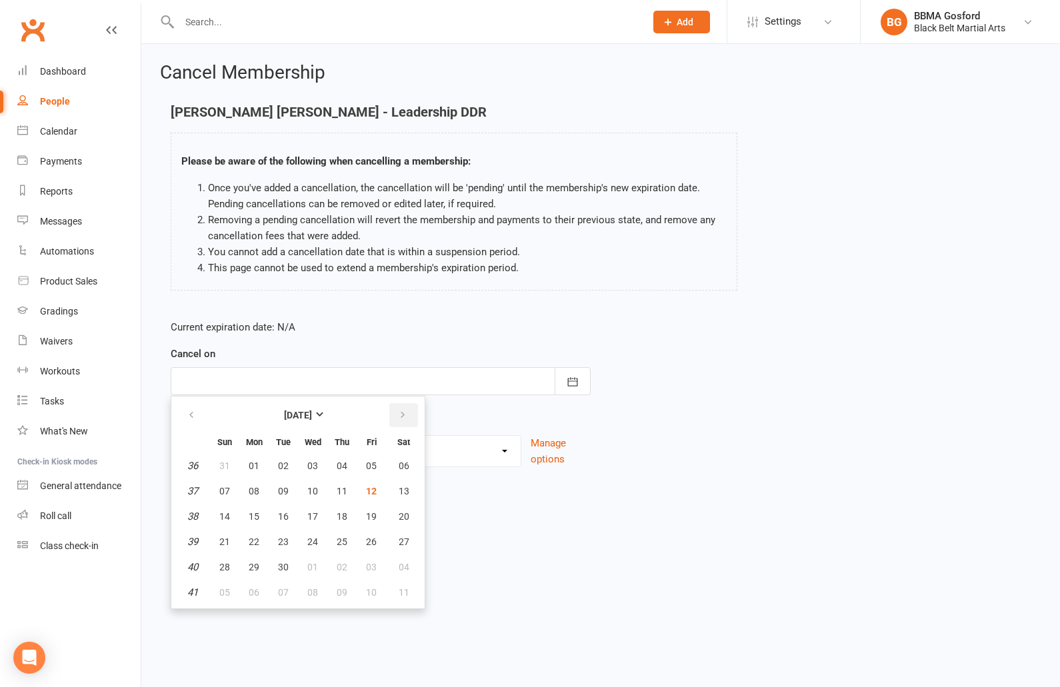
click at [403, 415] on icon "button" at bounding box center [402, 415] width 9 height 11
click at [193, 416] on icon "button" at bounding box center [191, 415] width 9 height 11
click at [403, 569] on span "29" at bounding box center [404, 567] width 11 height 11
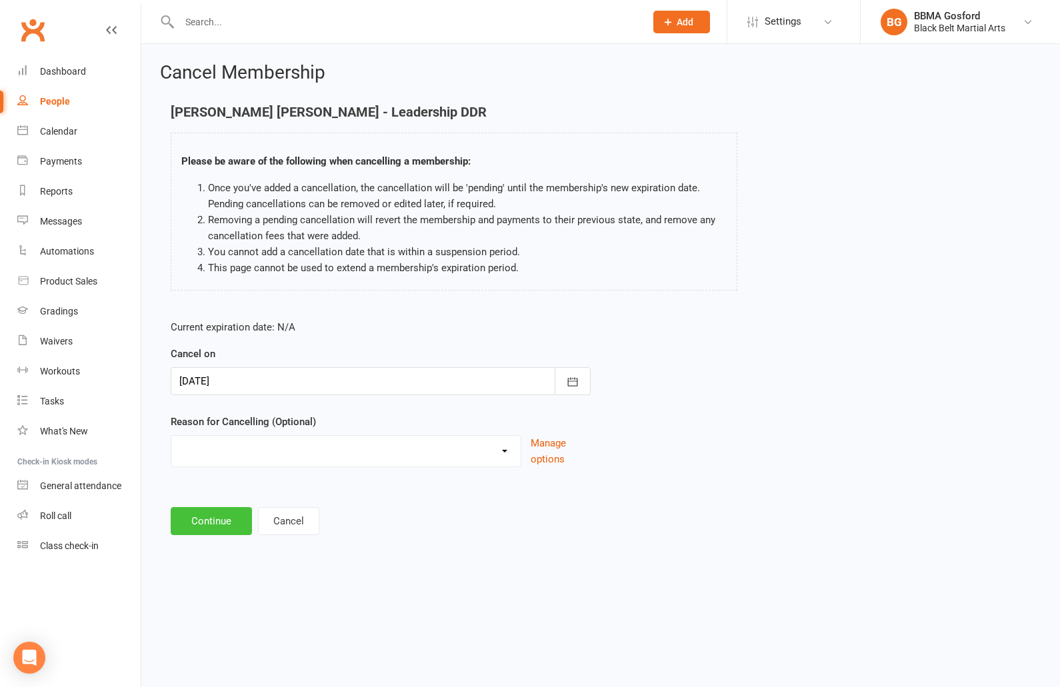
click at [199, 521] on button "Continue" at bounding box center [211, 521] width 81 height 28
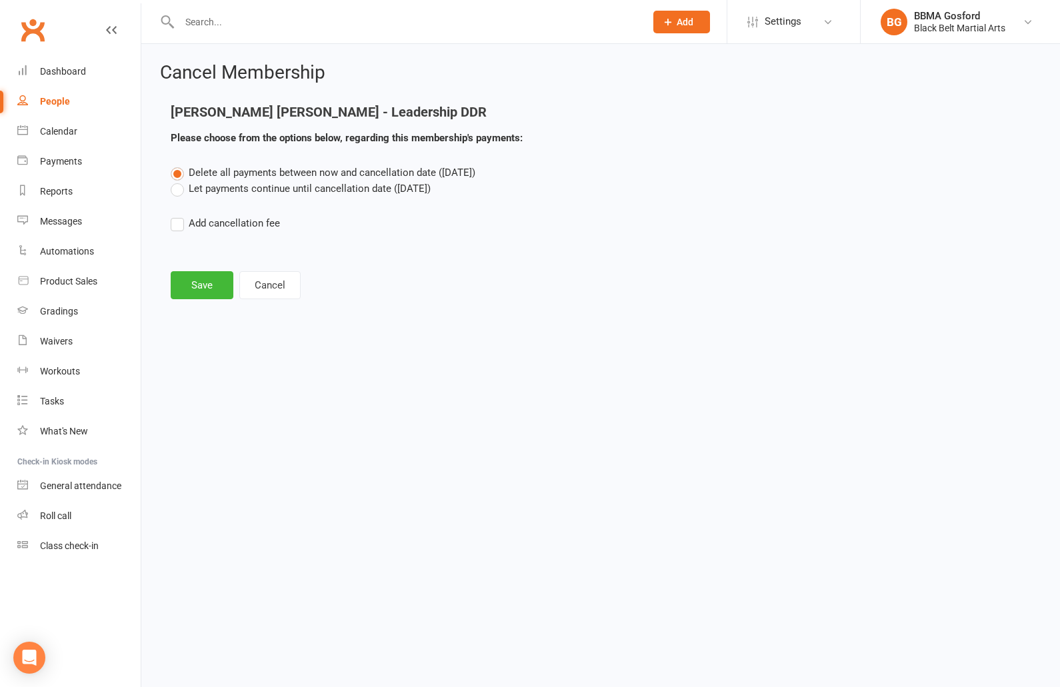
click at [179, 187] on label "Let payments continue until cancellation date ([DATE])" at bounding box center [301, 189] width 260 height 16
click at [179, 181] on input "Let payments continue until cancellation date ([DATE])" at bounding box center [175, 181] width 9 height 0
click at [203, 280] on button "Save" at bounding box center [202, 285] width 63 height 28
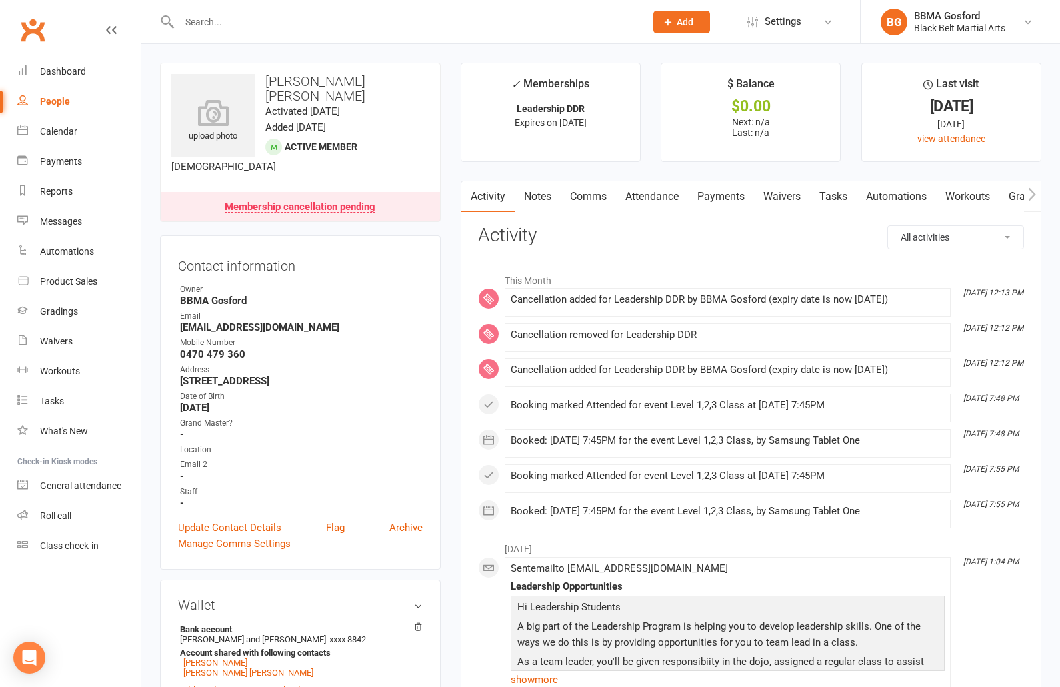
scroll to position [3, 0]
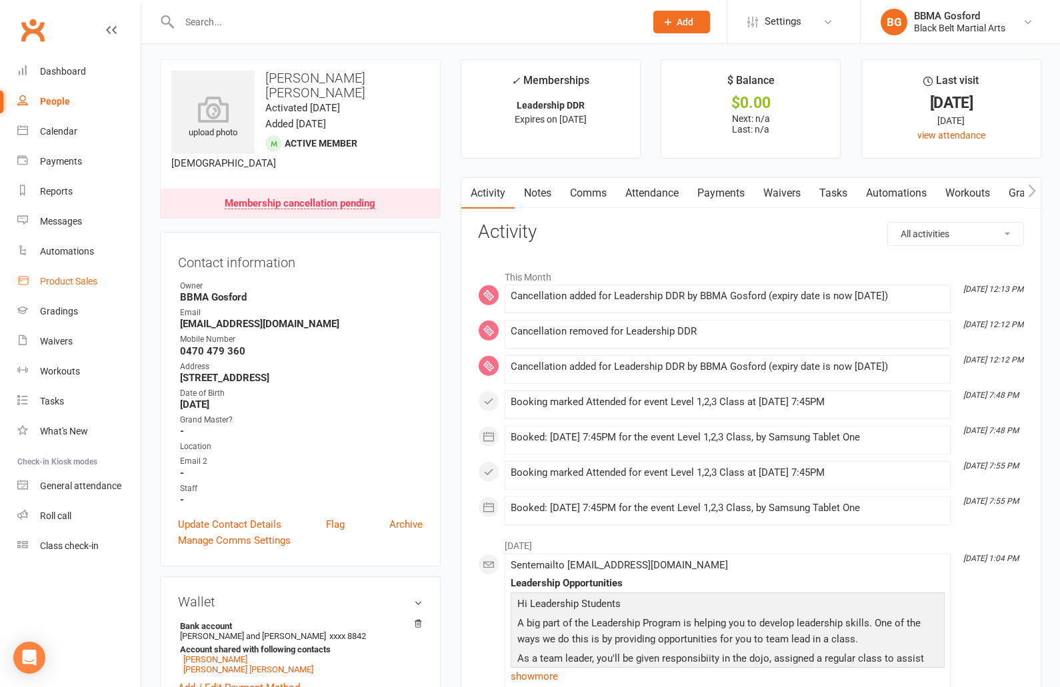
click at [68, 285] on div "Product Sales" at bounding box center [68, 281] width 57 height 11
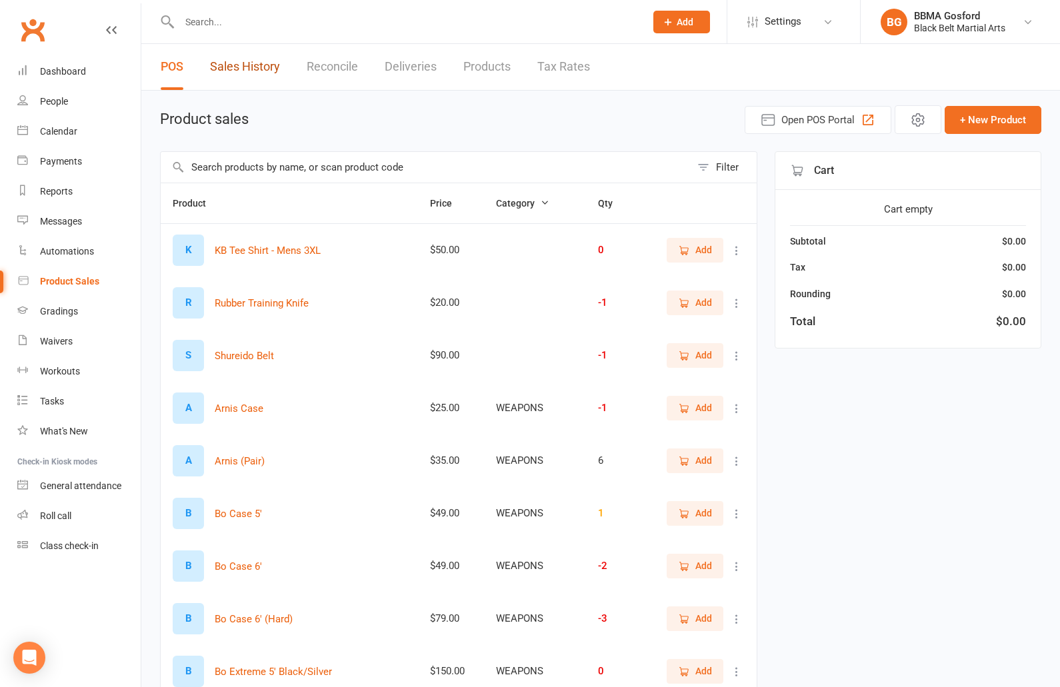
click at [258, 73] on link "Sales History" at bounding box center [245, 67] width 70 height 46
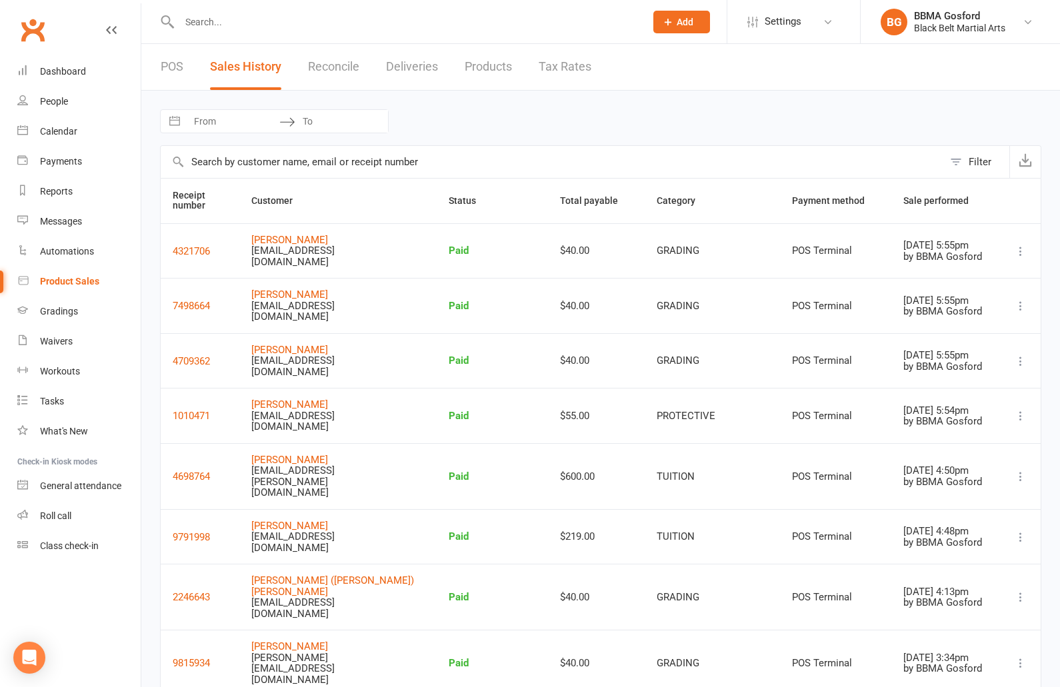
click at [968, 161] on button "Filter" at bounding box center [976, 162] width 66 height 32
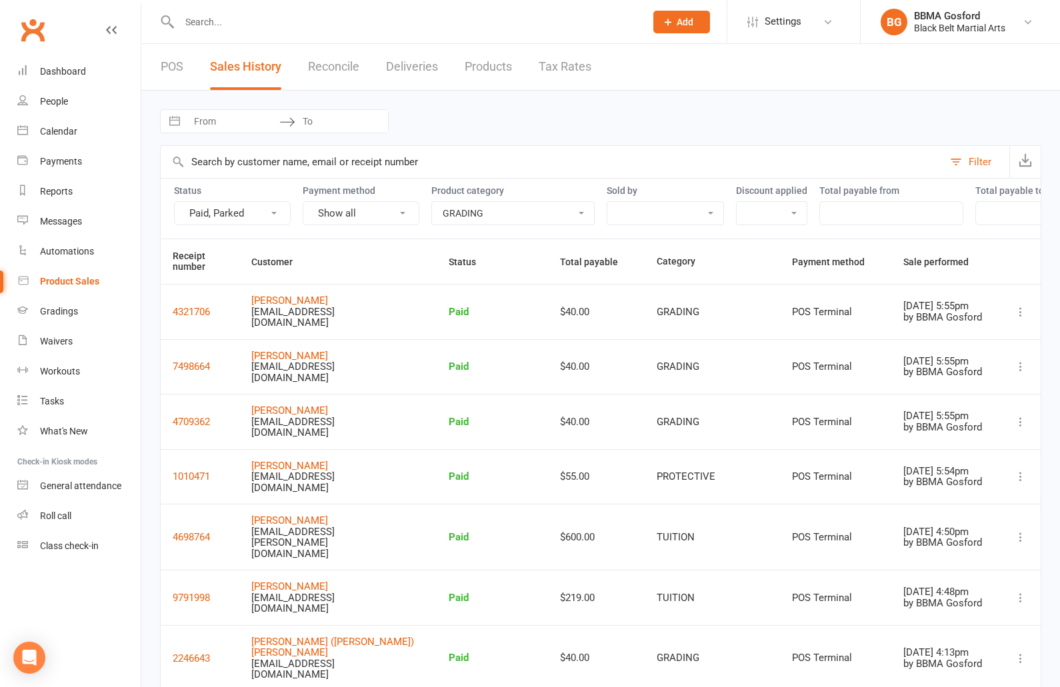
click option "GRADING" at bounding box center [0, 0] width 0 height 0
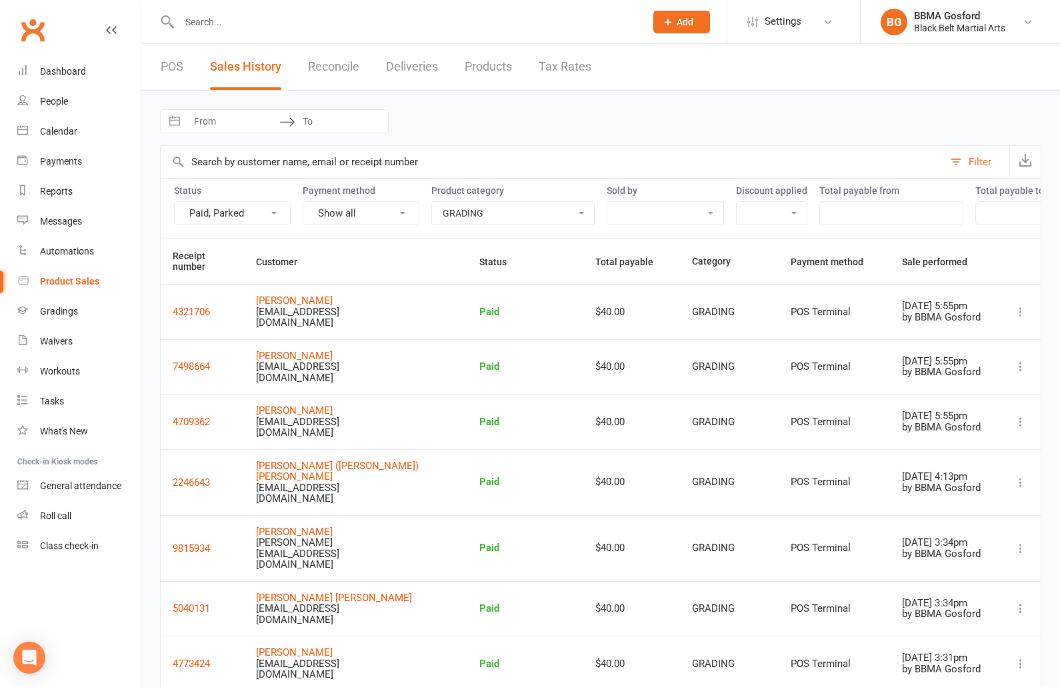
click at [230, 27] on input "text" at bounding box center [405, 22] width 461 height 19
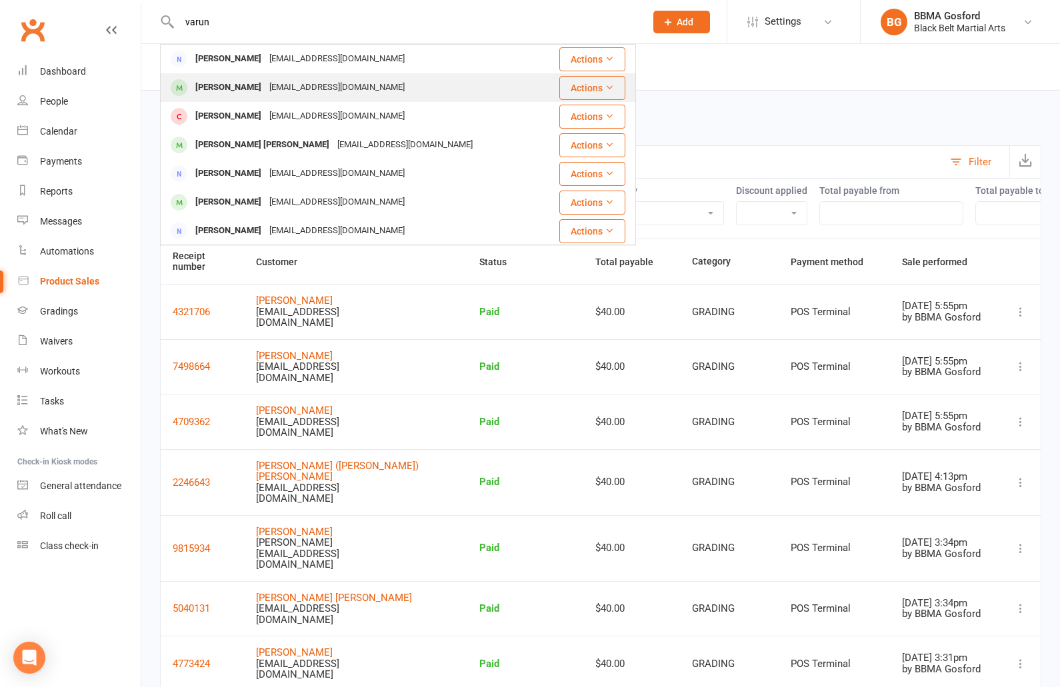
click at [238, 89] on div "[PERSON_NAME]" at bounding box center [228, 87] width 74 height 19
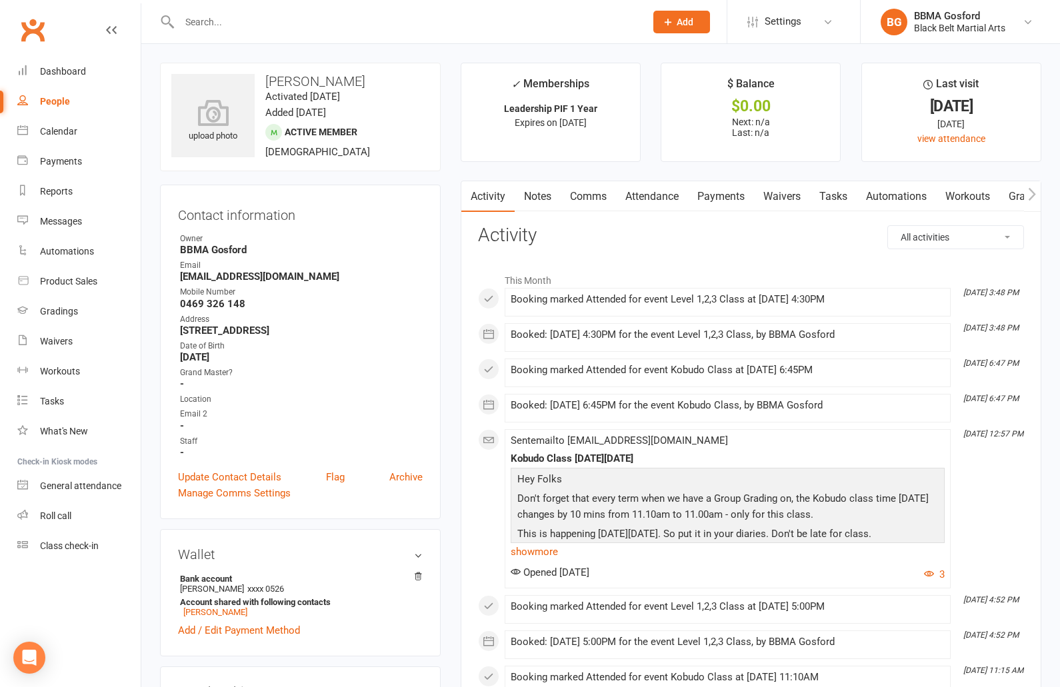
click at [535, 195] on link "Notes" at bounding box center [538, 196] width 46 height 31
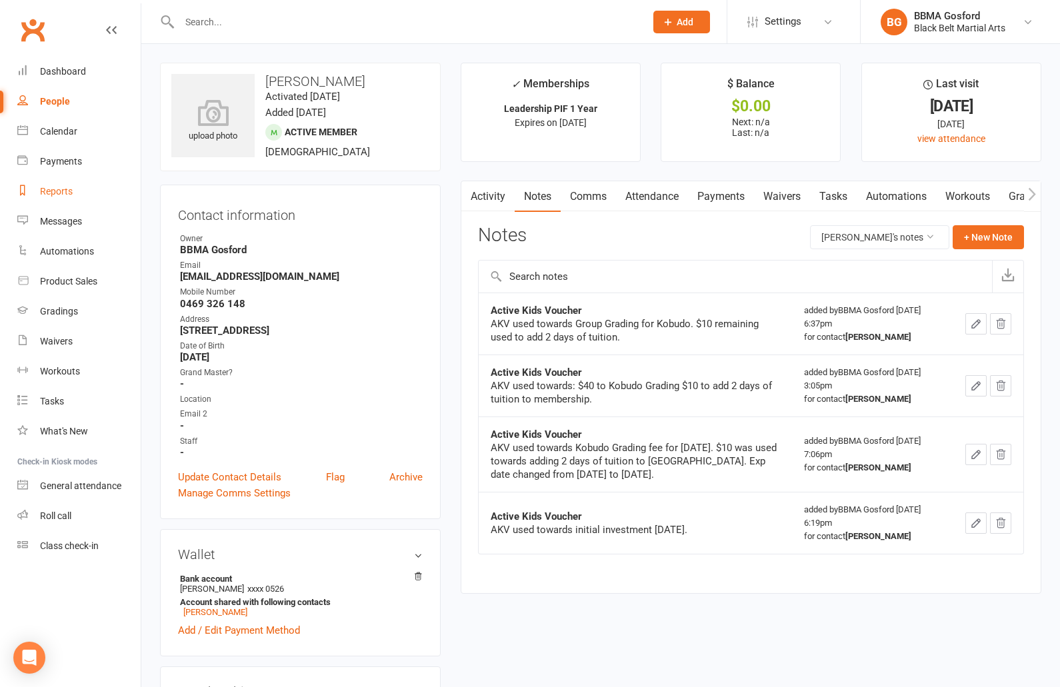
click at [53, 191] on div "Reports" at bounding box center [56, 191] width 33 height 11
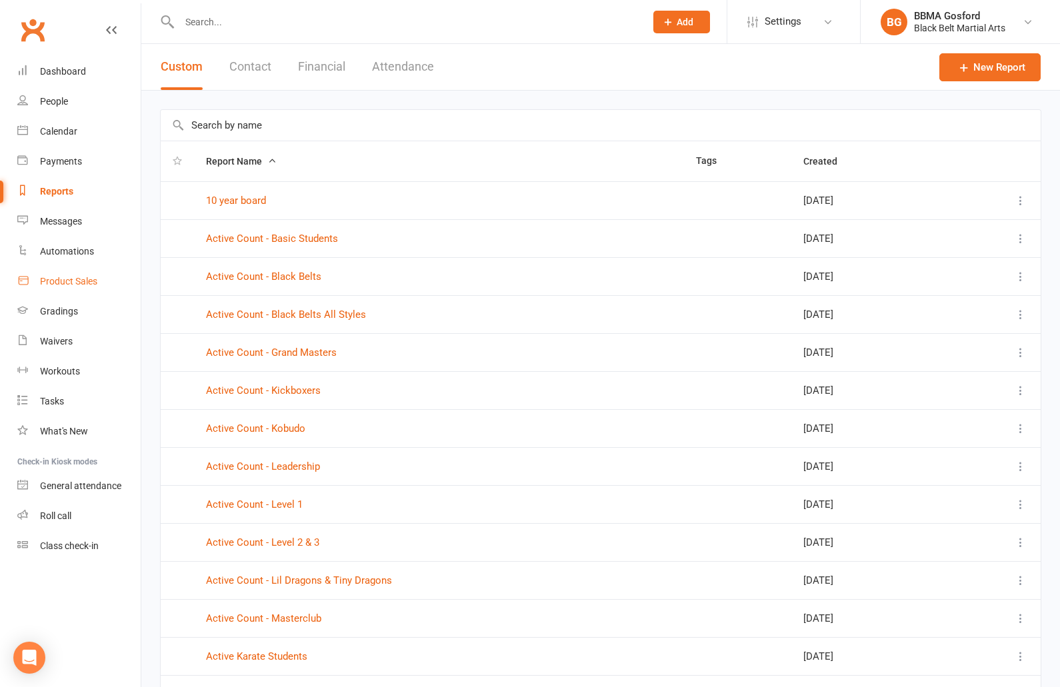
click at [61, 285] on div "Product Sales" at bounding box center [68, 281] width 57 height 11
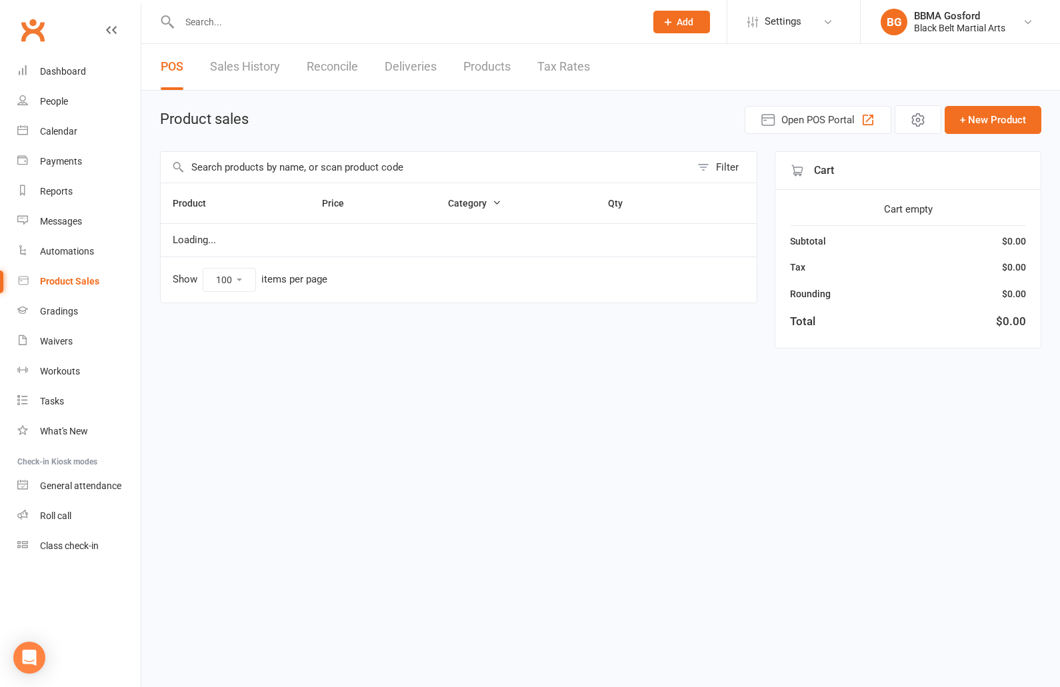
click at [251, 75] on link "Sales History" at bounding box center [245, 67] width 70 height 46
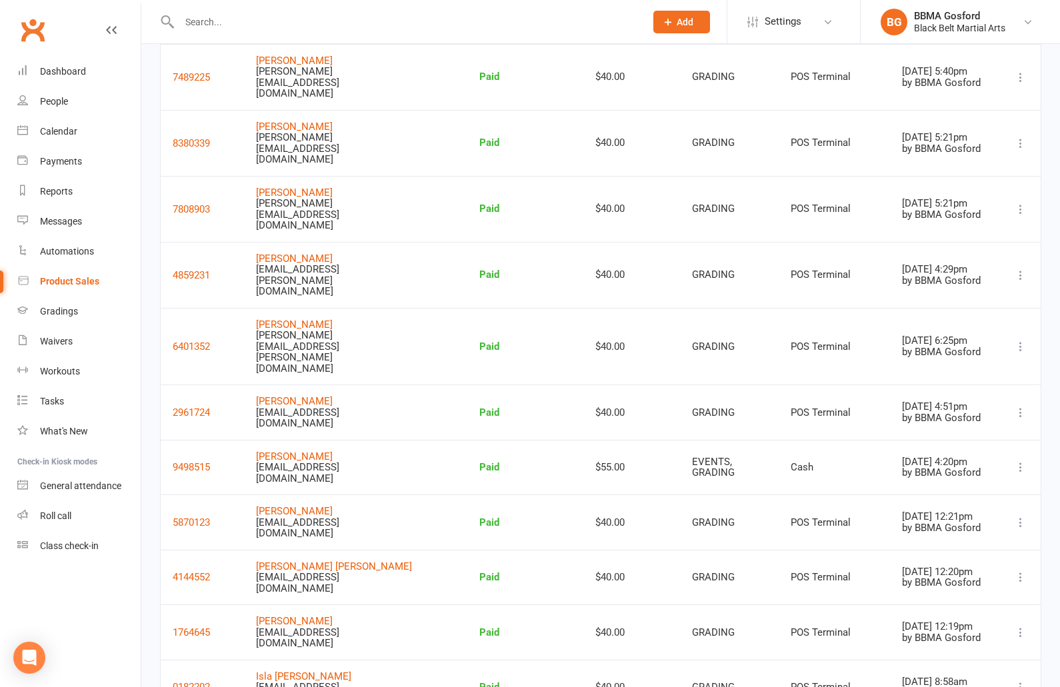
scroll to position [999, 0]
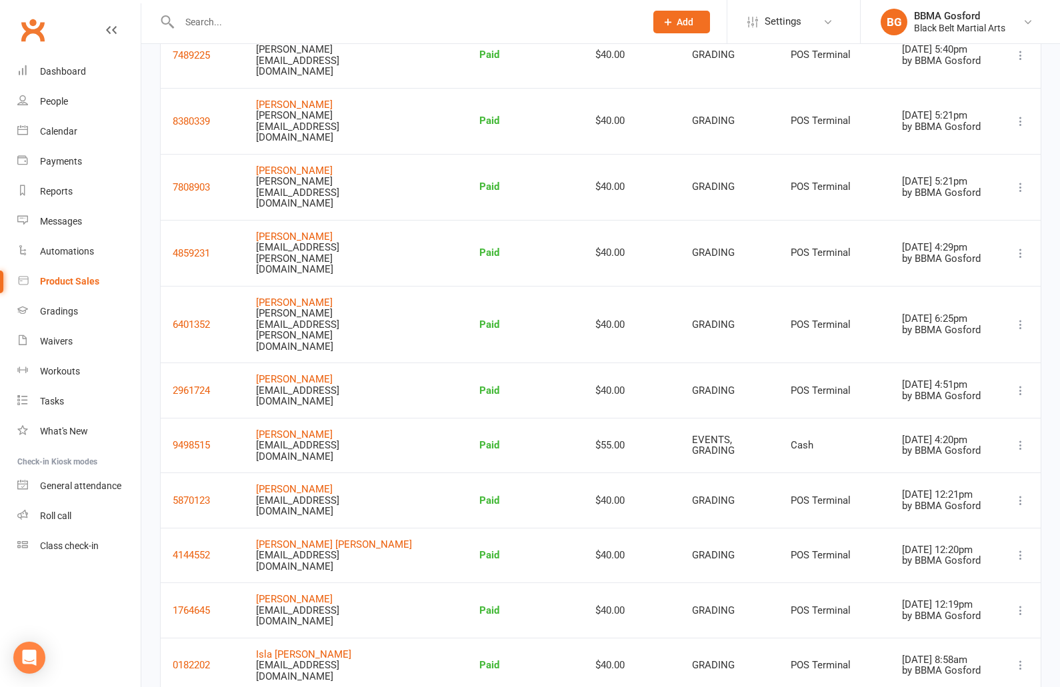
click at [227, 25] on input "text" at bounding box center [405, 22] width 461 height 19
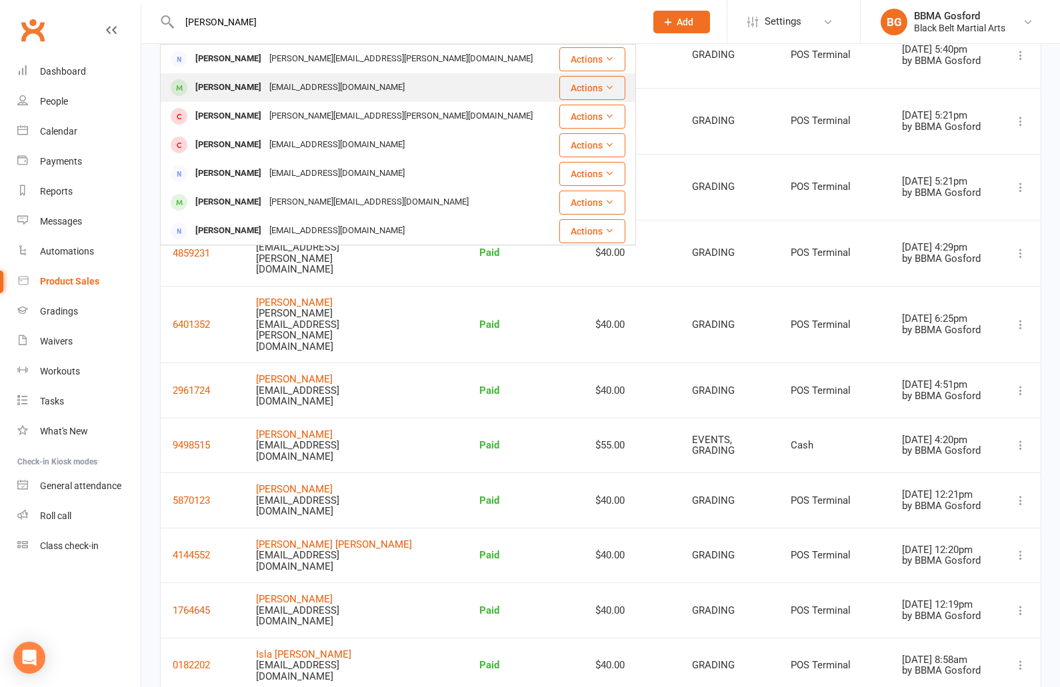
click at [231, 90] on div "[PERSON_NAME]" at bounding box center [228, 87] width 74 height 19
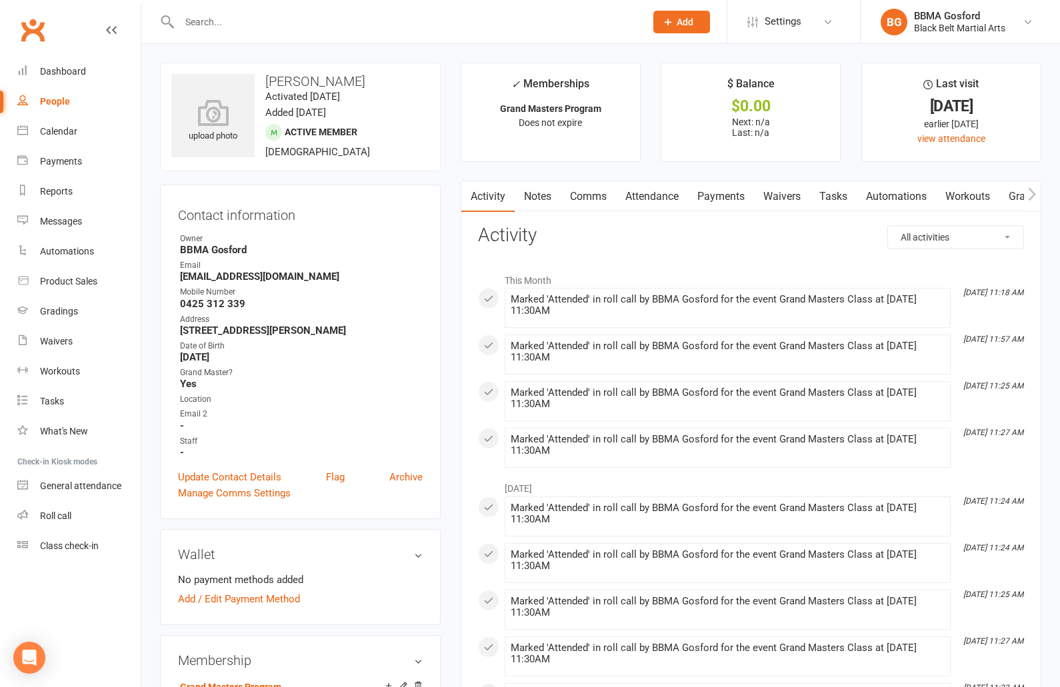
click at [238, 277] on strong "[EMAIL_ADDRESS][DOMAIN_NAME]" at bounding box center [301, 277] width 243 height 12
click at [207, 20] on input "text" at bounding box center [405, 22] width 461 height 19
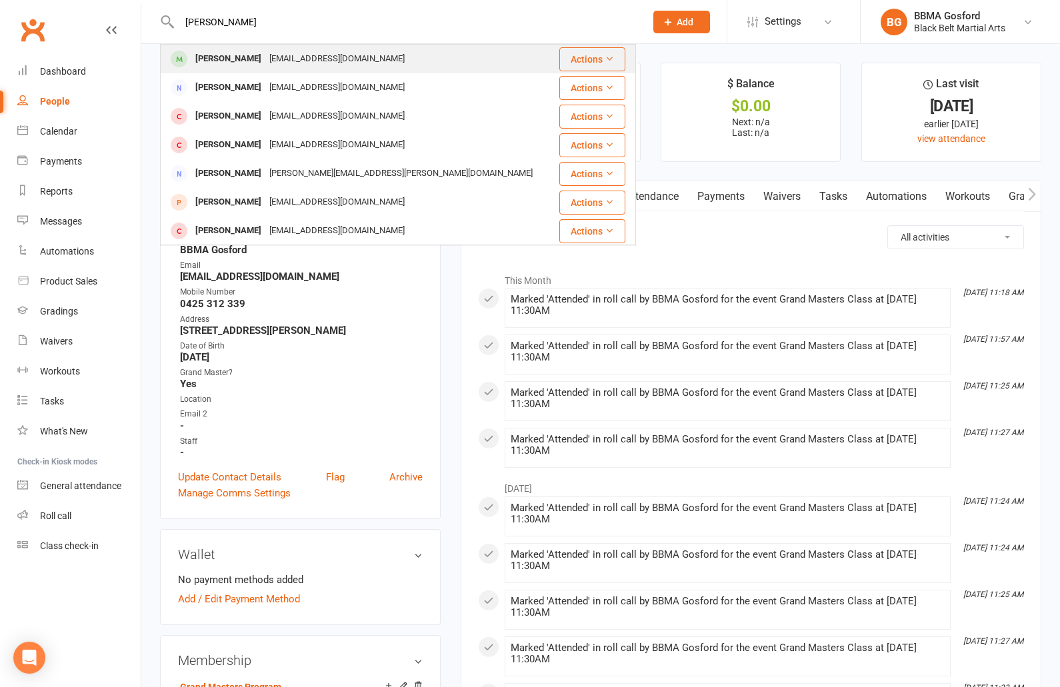
click at [249, 70] on div "[PERSON_NAME] [EMAIL_ADDRESS][DOMAIN_NAME]" at bounding box center [358, 58] width 394 height 27
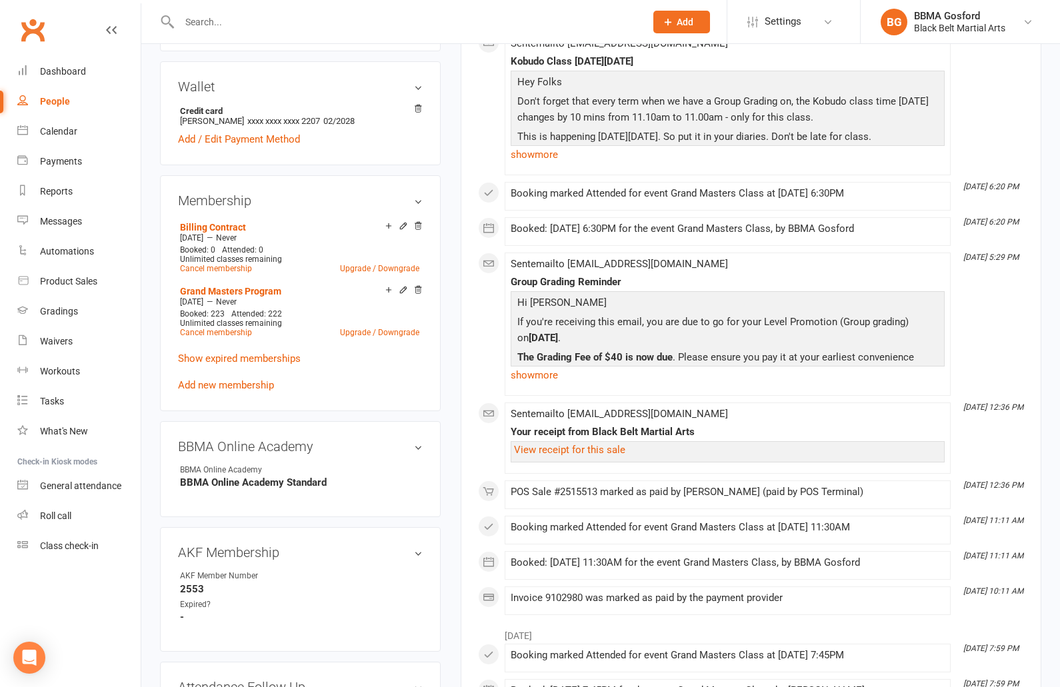
scroll to position [467, 0]
click at [539, 378] on link "show more" at bounding box center [728, 376] width 434 height 19
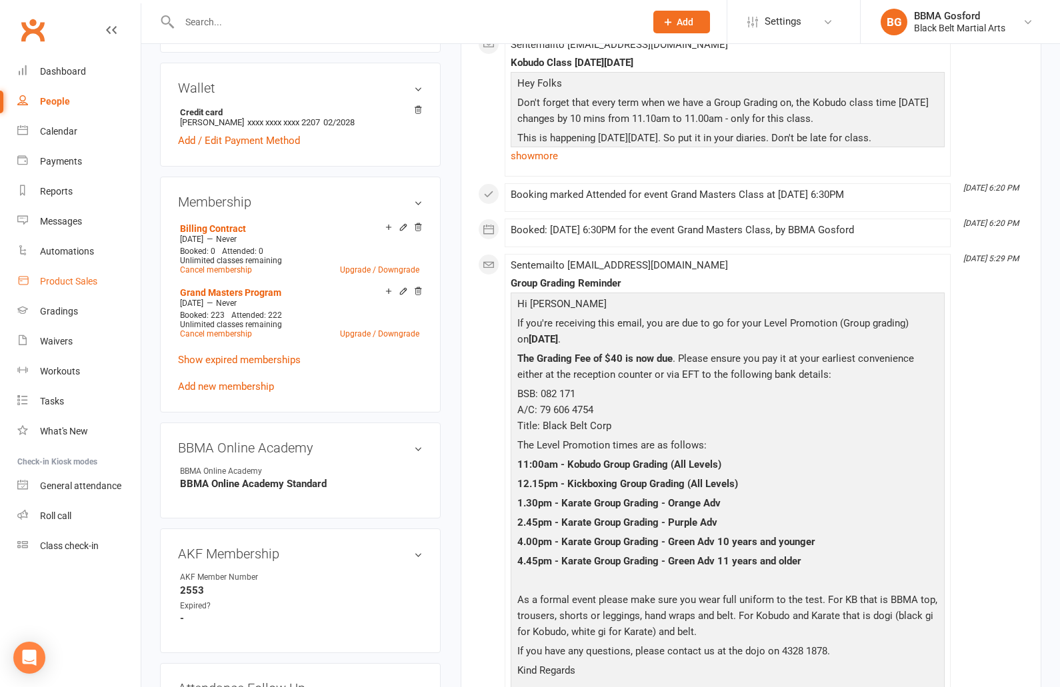
click at [67, 283] on div "Product Sales" at bounding box center [68, 281] width 57 height 11
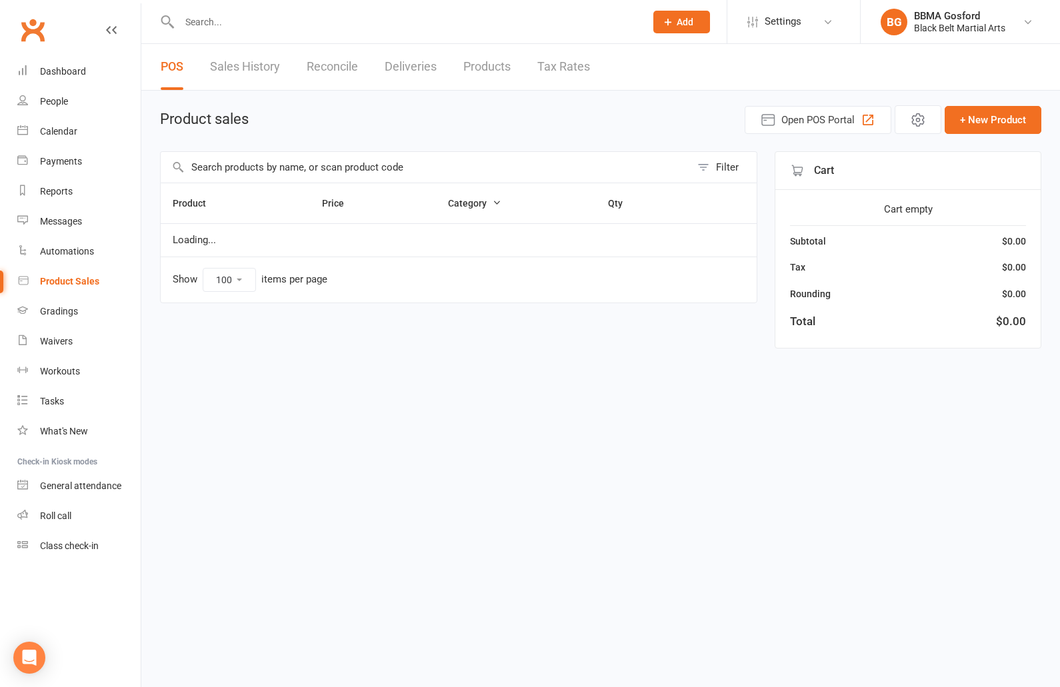
click at [253, 75] on link "Sales History" at bounding box center [245, 67] width 70 height 46
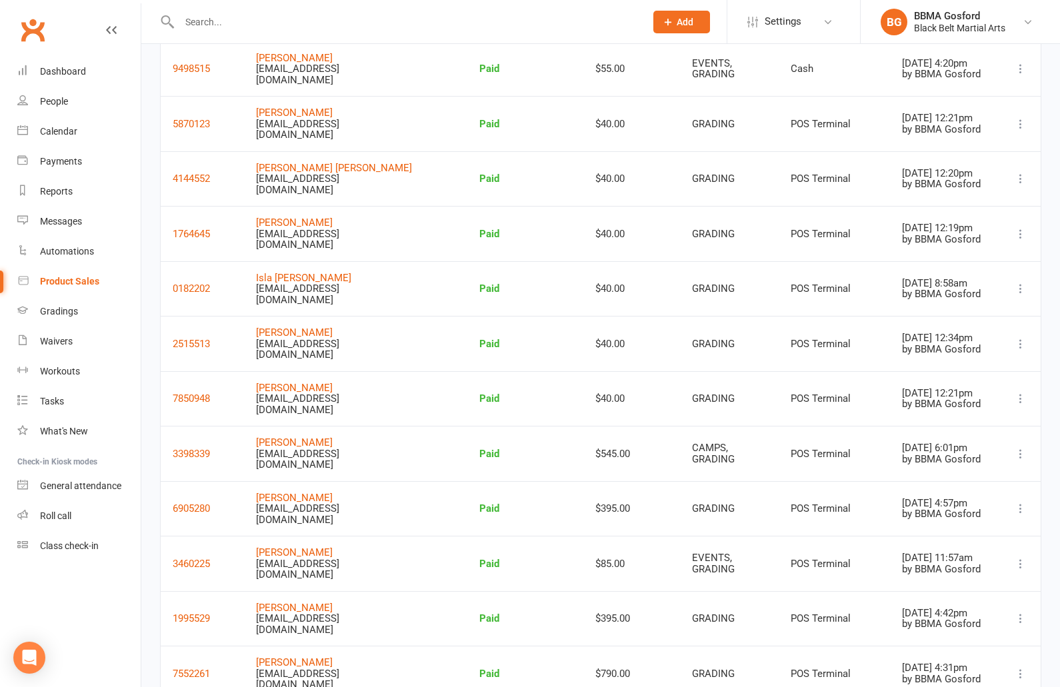
scroll to position [1377, 0]
click at [195, 555] on button "3460225" at bounding box center [191, 563] width 37 height 16
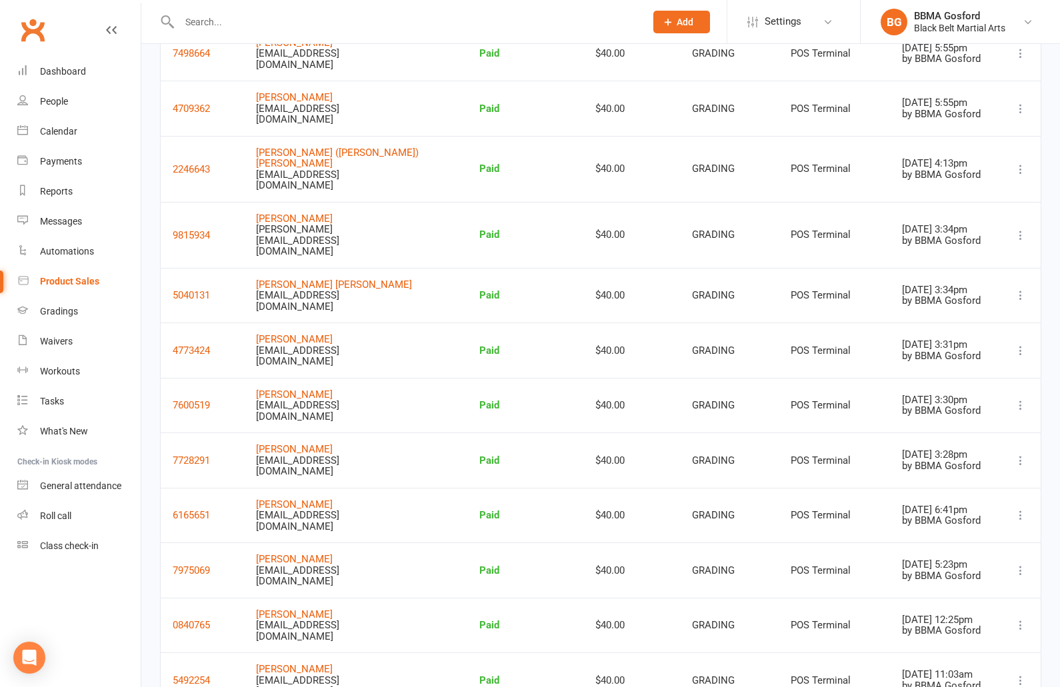
scroll to position [0, 0]
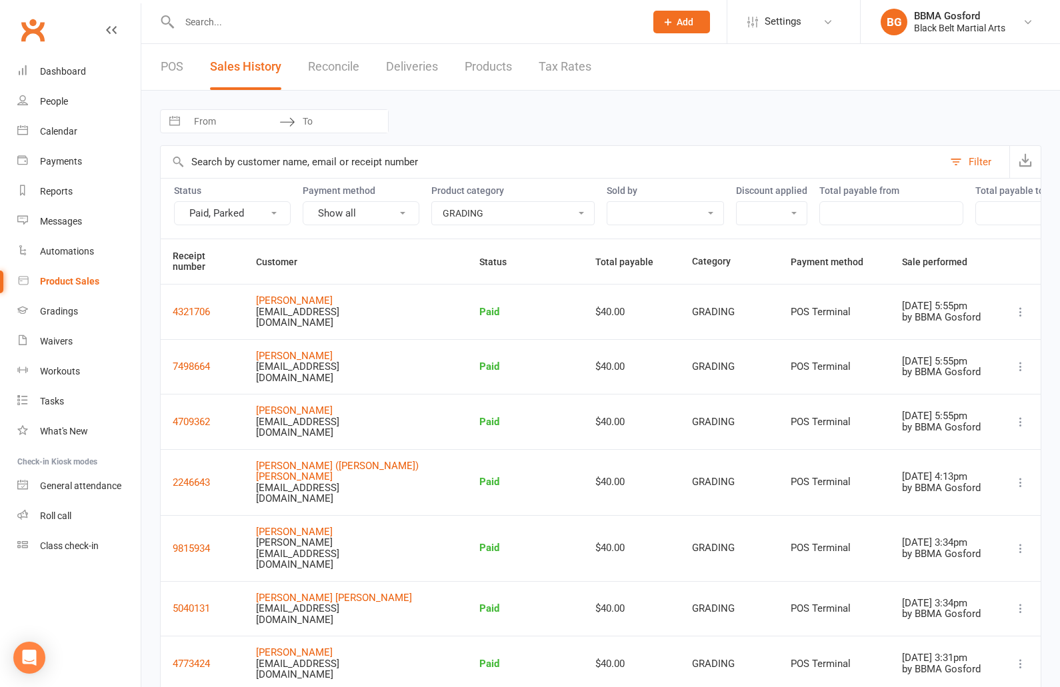
click at [242, 13] on input "text" at bounding box center [405, 22] width 461 height 19
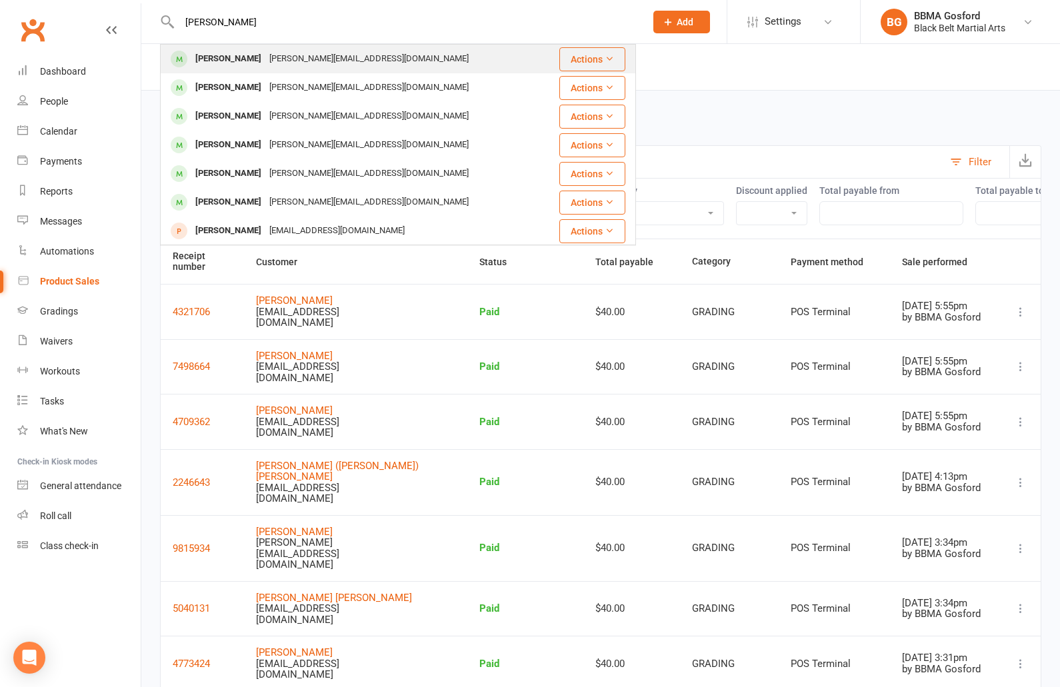
click at [245, 66] on div "[PERSON_NAME]" at bounding box center [228, 58] width 74 height 19
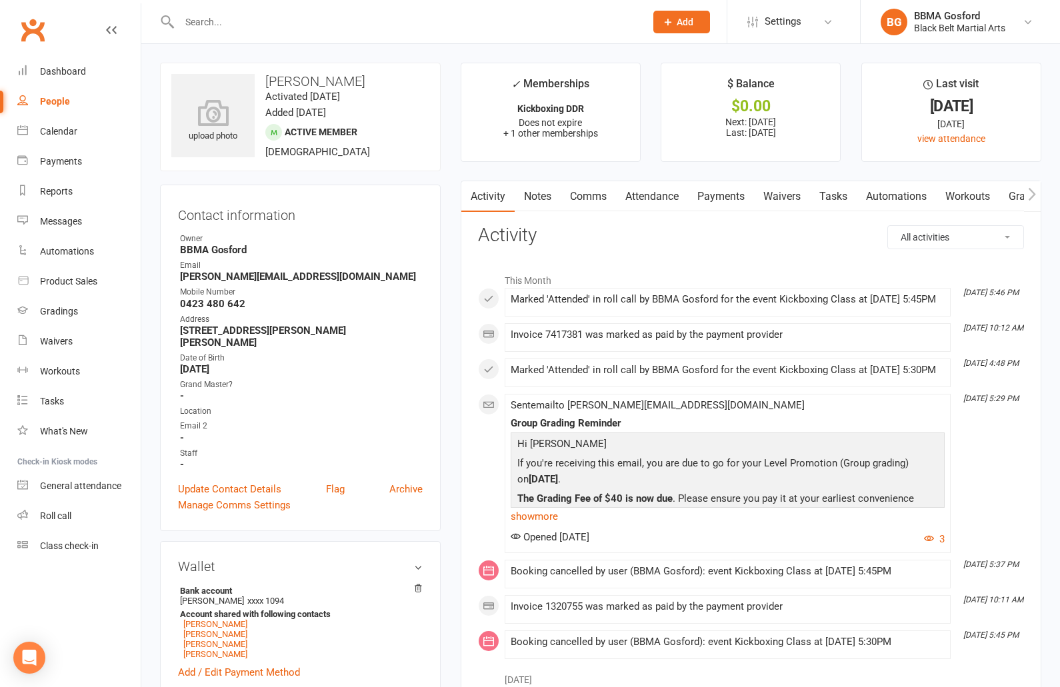
click at [701, 195] on link "Payments" at bounding box center [721, 196] width 66 height 31
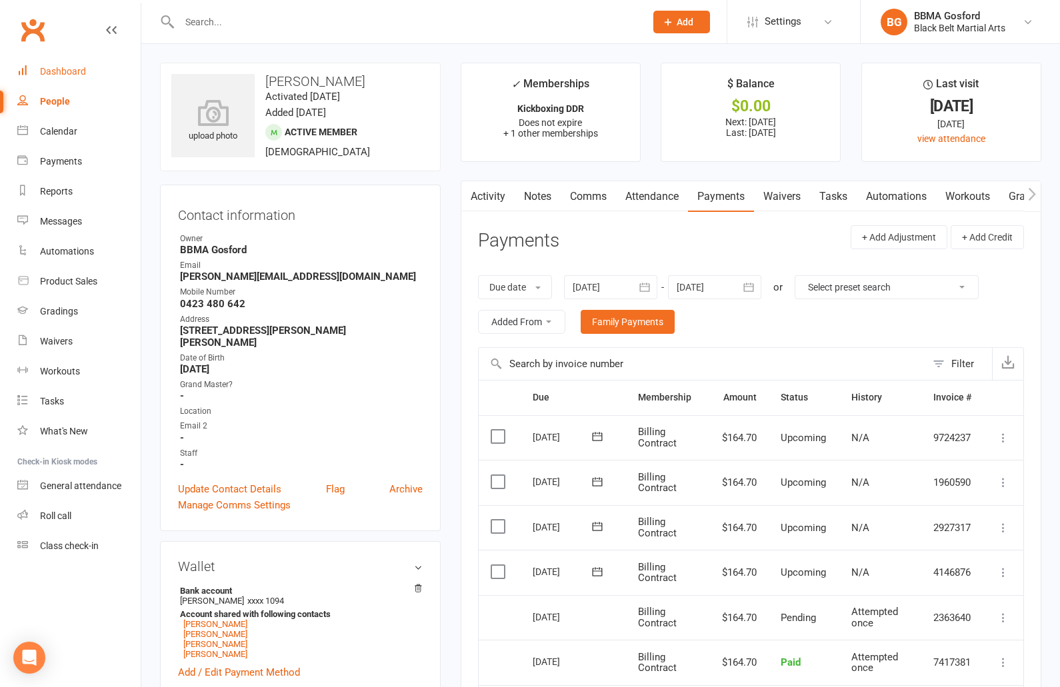
click at [90, 74] on link "Dashboard" at bounding box center [78, 72] width 123 height 30
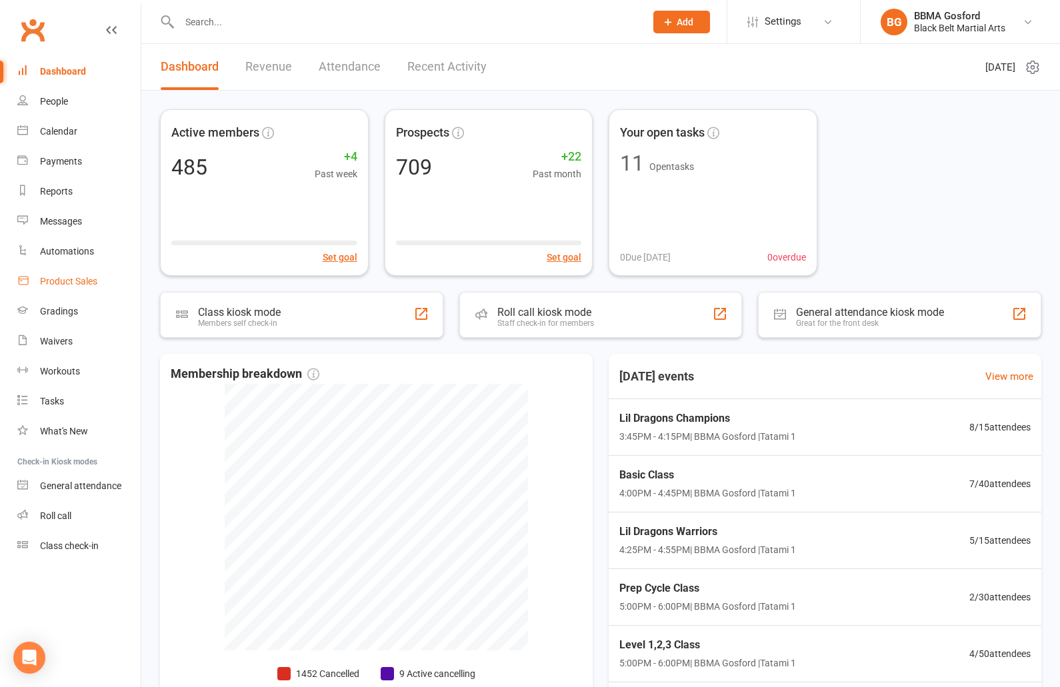
click at [77, 293] on link "Product Sales" at bounding box center [78, 282] width 123 height 30
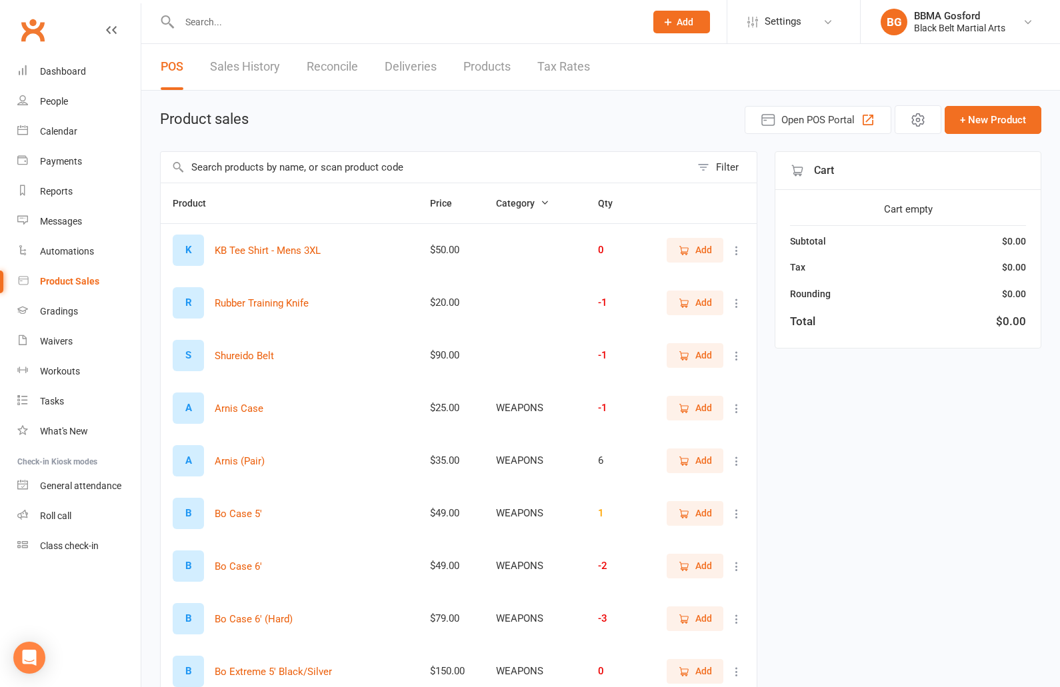
click at [259, 171] on input "text" at bounding box center [426, 167] width 530 height 31
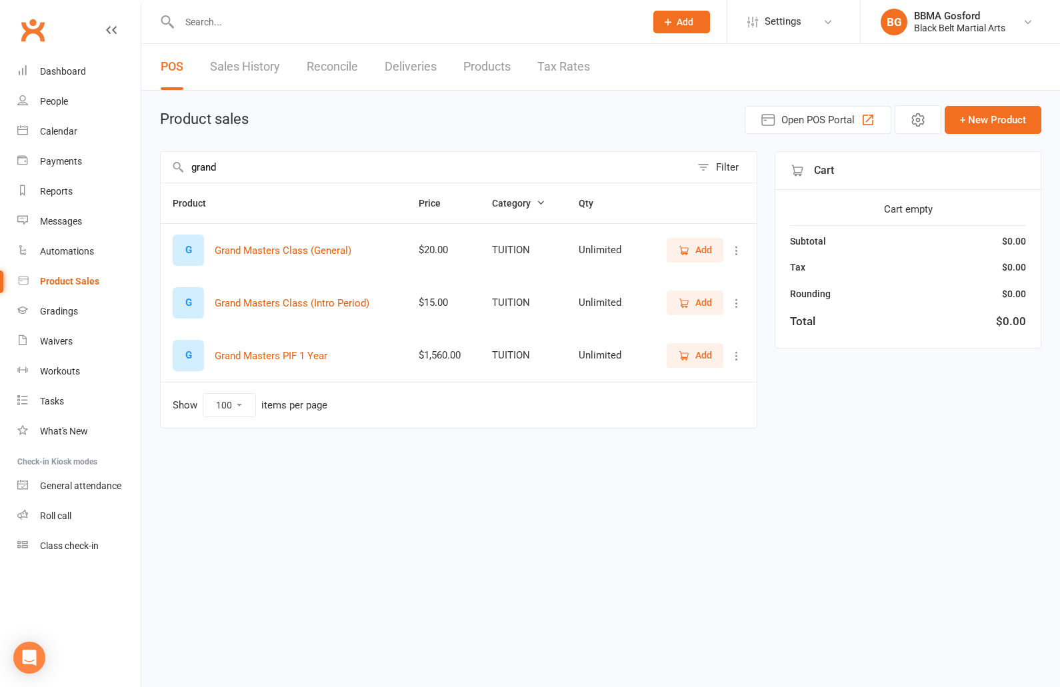
drag, startPoint x: 690, startPoint y: 249, endPoint x: 715, endPoint y: 269, distance: 32.3
click at [690, 249] on icon "button" at bounding box center [684, 251] width 12 height 12
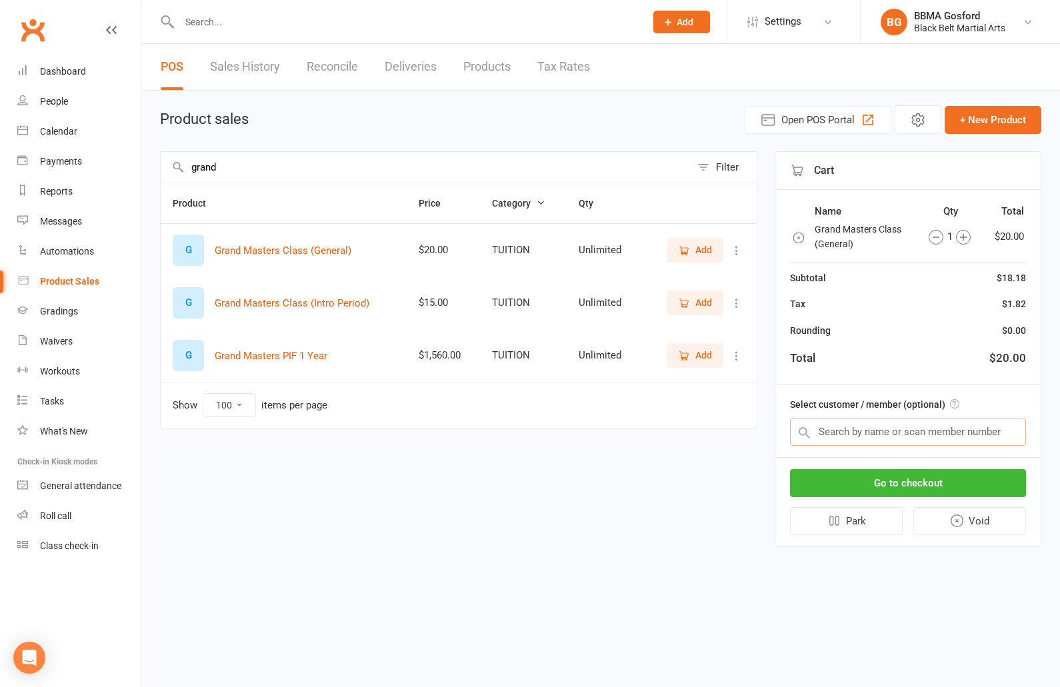
click at [895, 435] on input "text" at bounding box center [908, 432] width 236 height 28
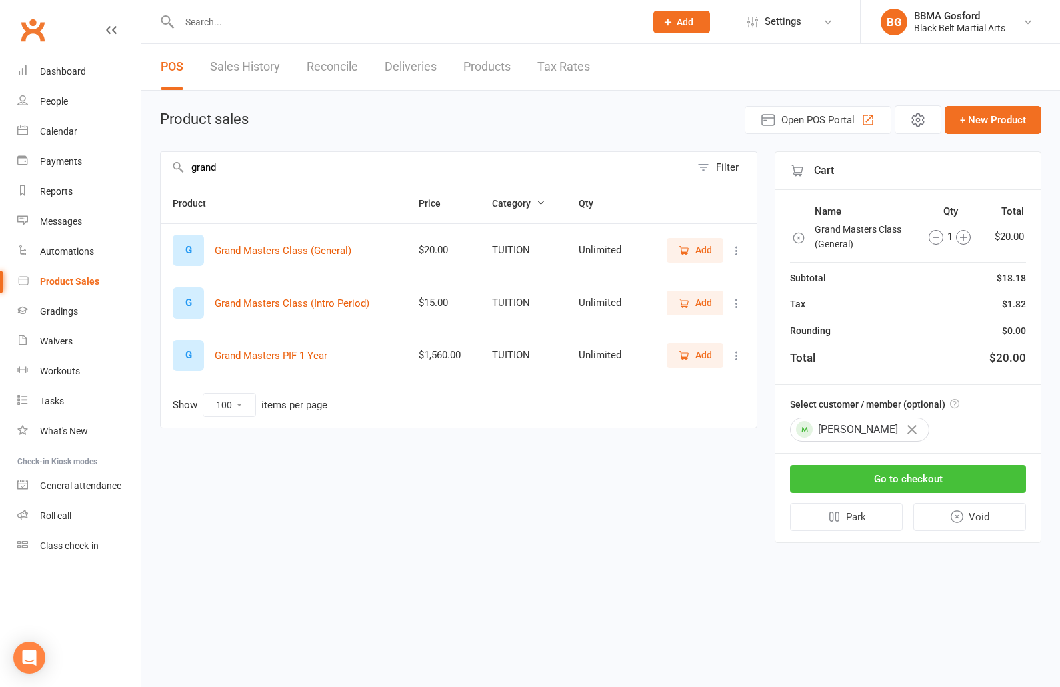
click at [928, 481] on button "Go to checkout" at bounding box center [908, 479] width 236 height 28
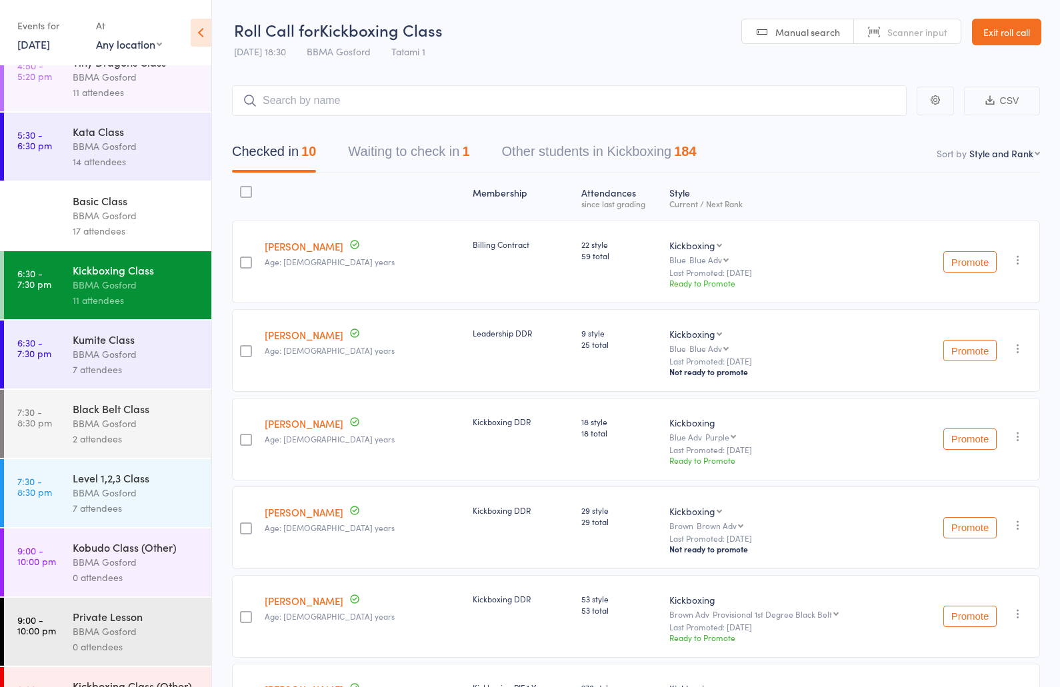
scroll to position [372, 0]
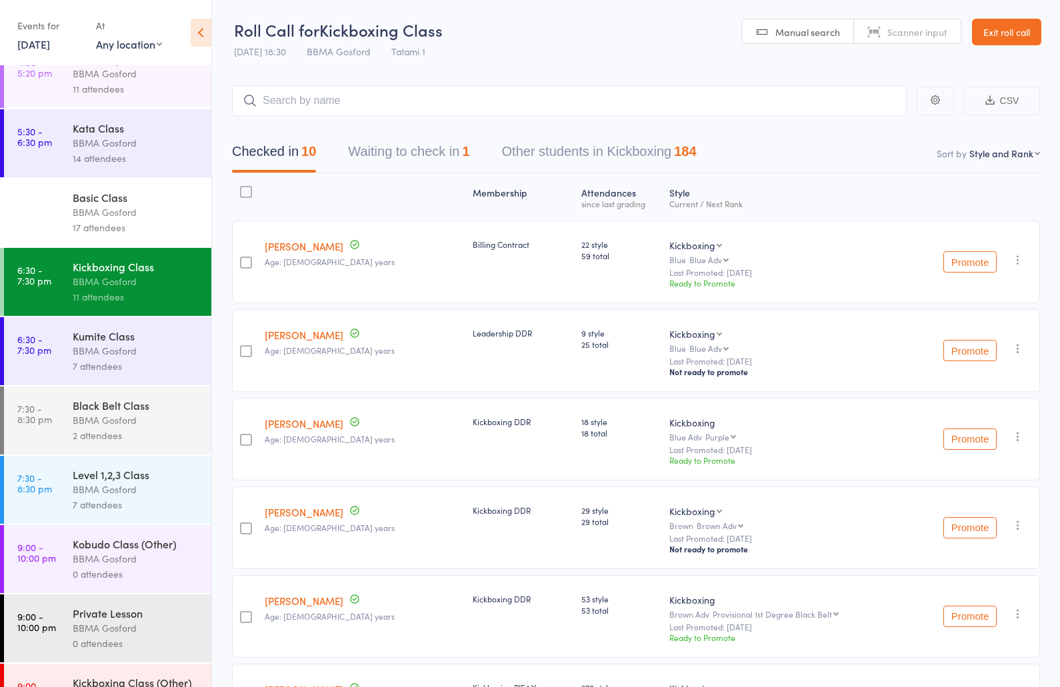
click at [83, 359] on div "BBMA Gosford" at bounding box center [136, 350] width 127 height 15
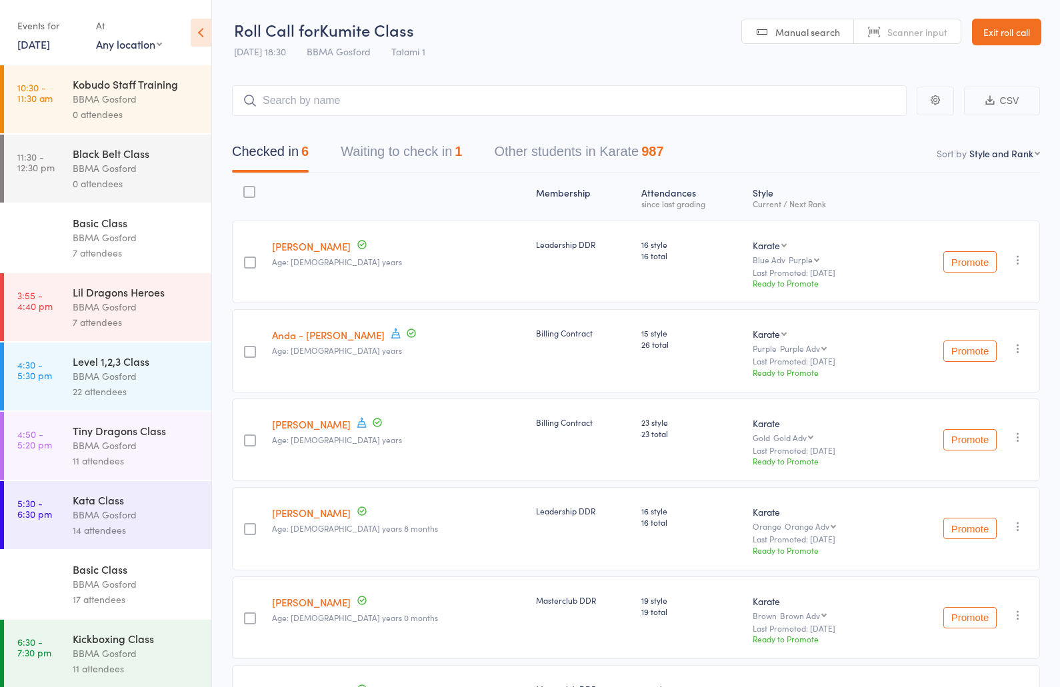
click at [133, 380] on div "BBMA Gosford" at bounding box center [136, 376] width 127 height 15
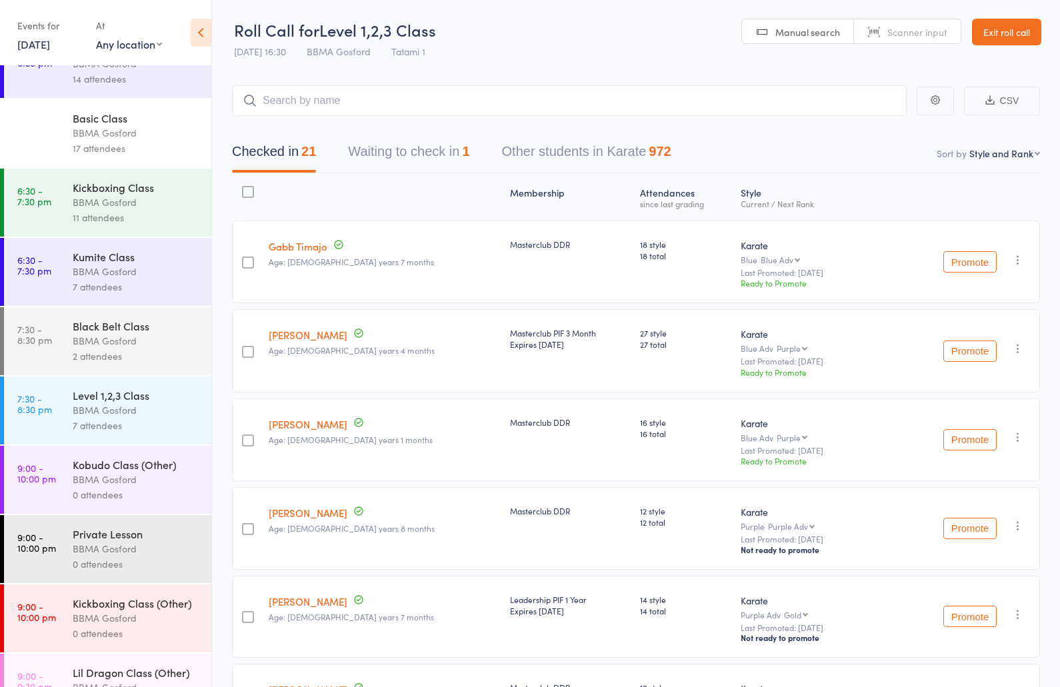
scroll to position [453, 0]
click at [111, 360] on div "2 attendees" at bounding box center [136, 354] width 127 height 15
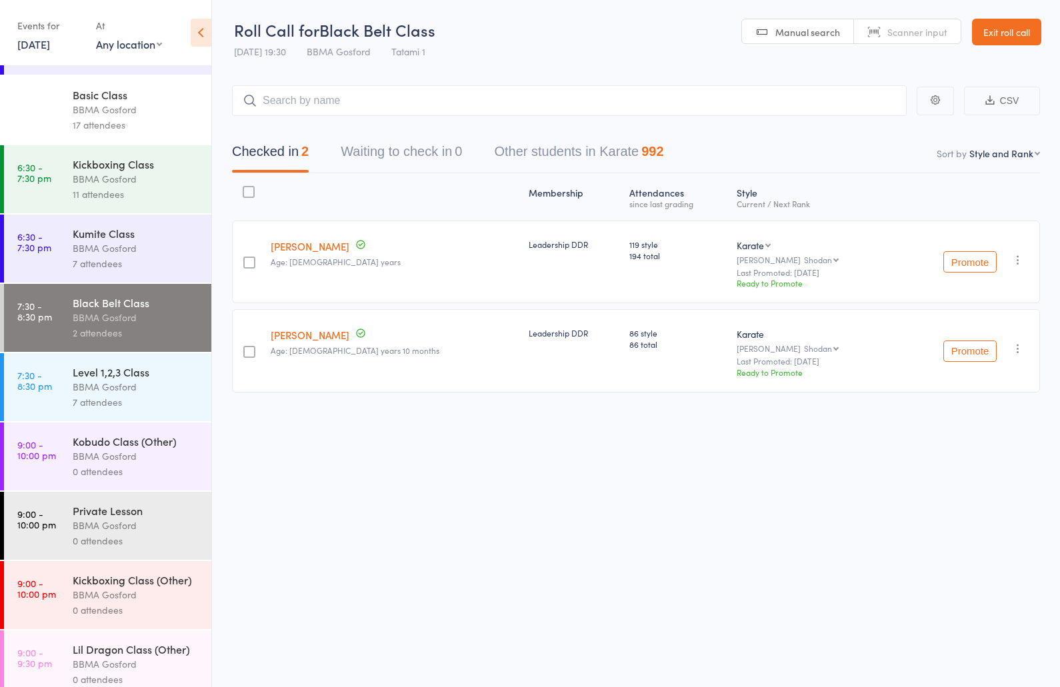
scroll to position [568, 0]
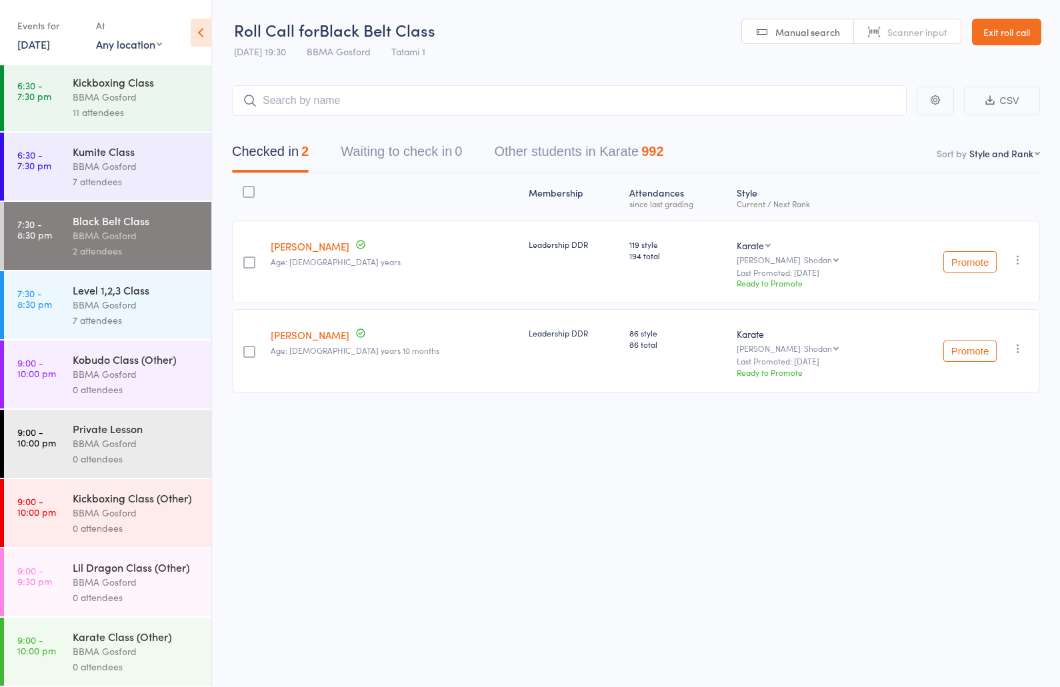
click at [115, 306] on div "BBMA Gosford" at bounding box center [136, 304] width 127 height 15
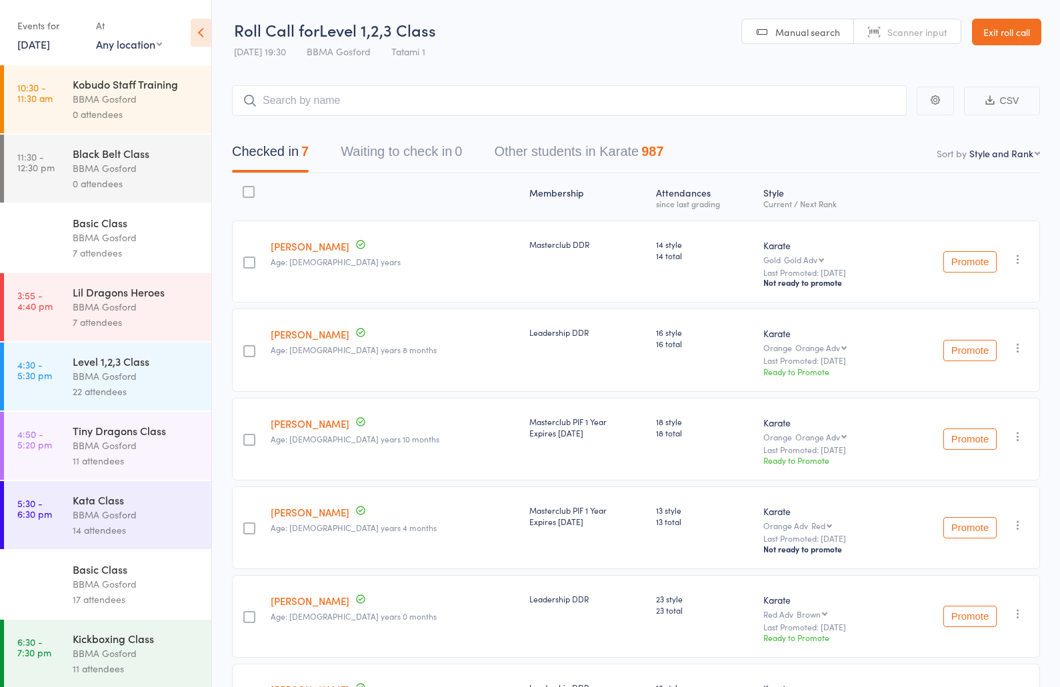
click at [50, 49] on link "11 Sep, 2025" at bounding box center [33, 44] width 33 height 15
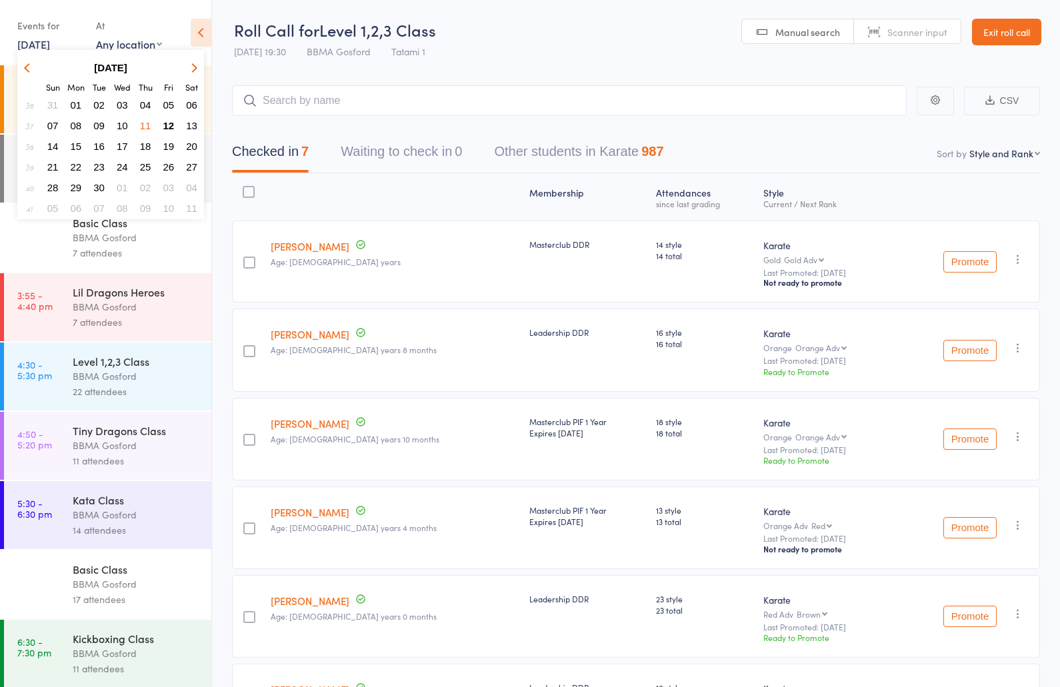
click at [165, 127] on span "12" at bounding box center [168, 125] width 11 height 11
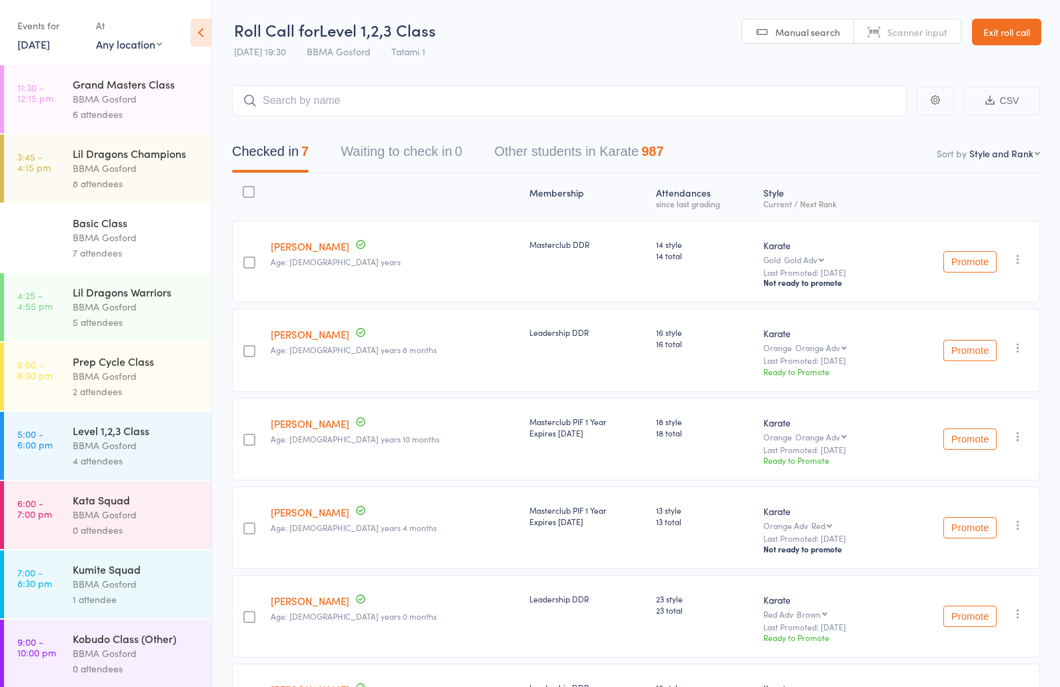
click at [65, 101] on link "11:30 - 12:15 pm Grand Masters Class BBMA Gosford 6 attendees" at bounding box center [107, 99] width 207 height 68
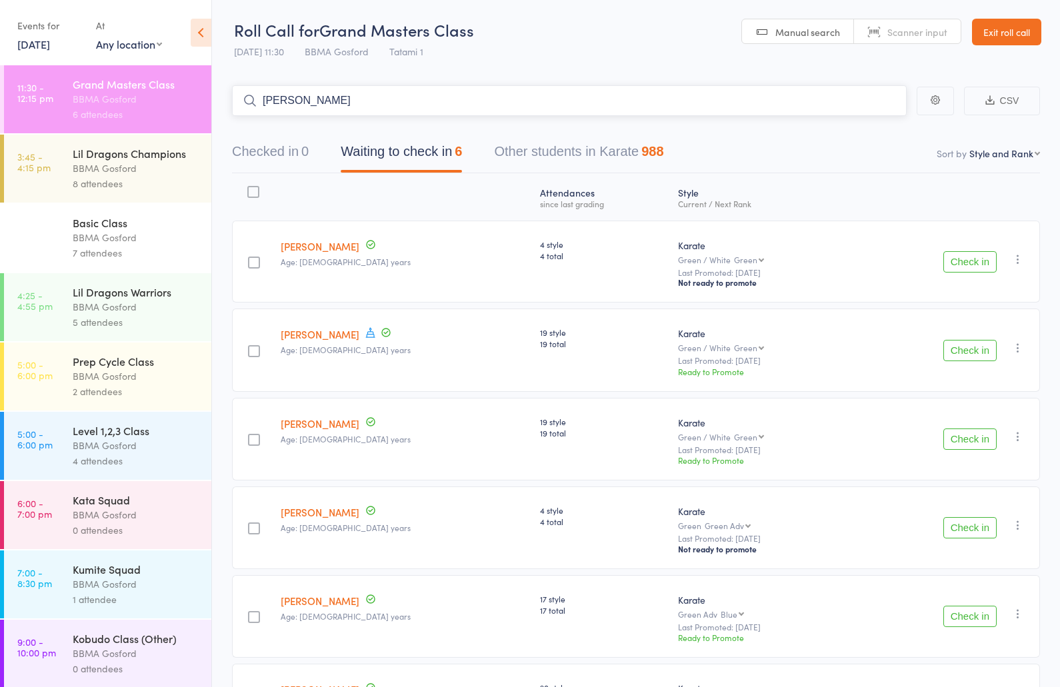
type input "john young"
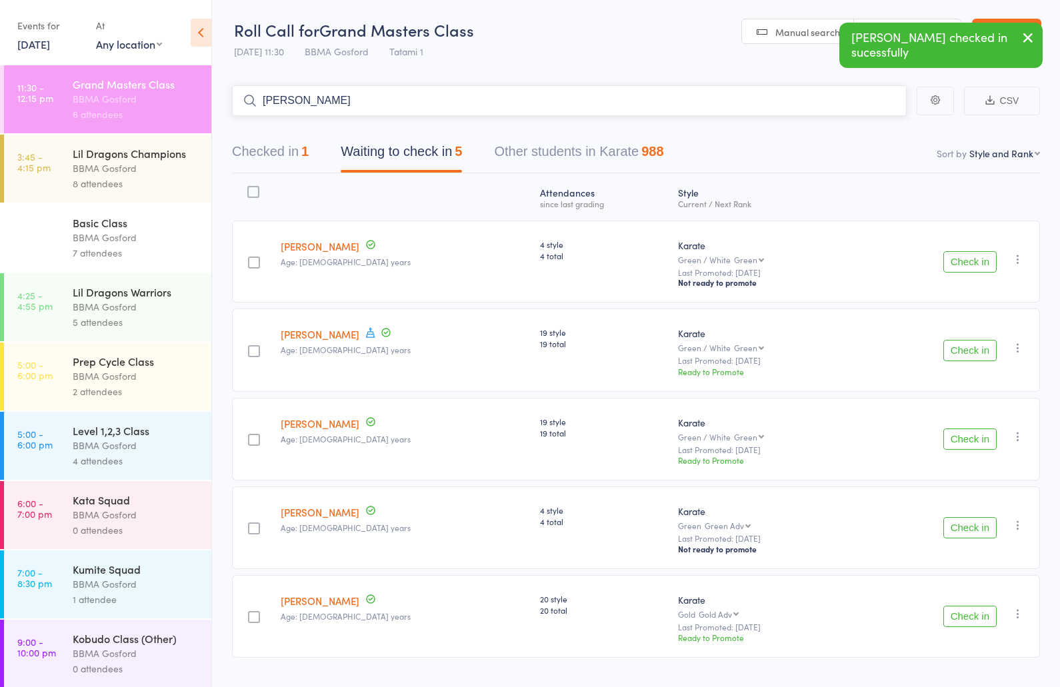
type input "bob stewart"
type input "glenn fabar"
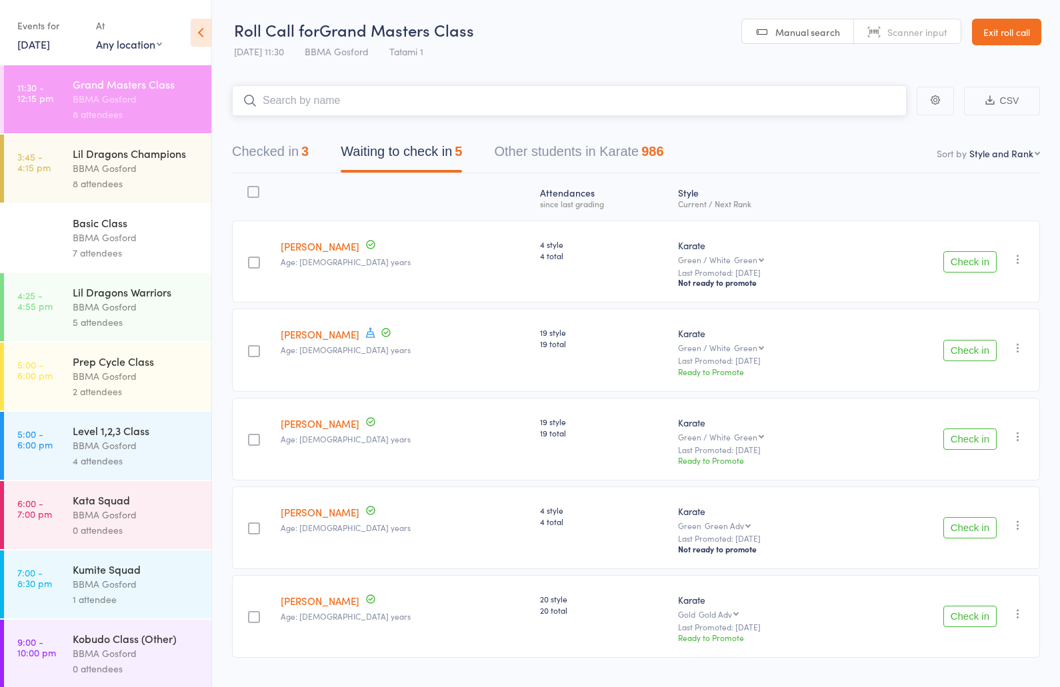
click at [308, 97] on input "search" at bounding box center [569, 100] width 675 height 31
type input "kay hunt"
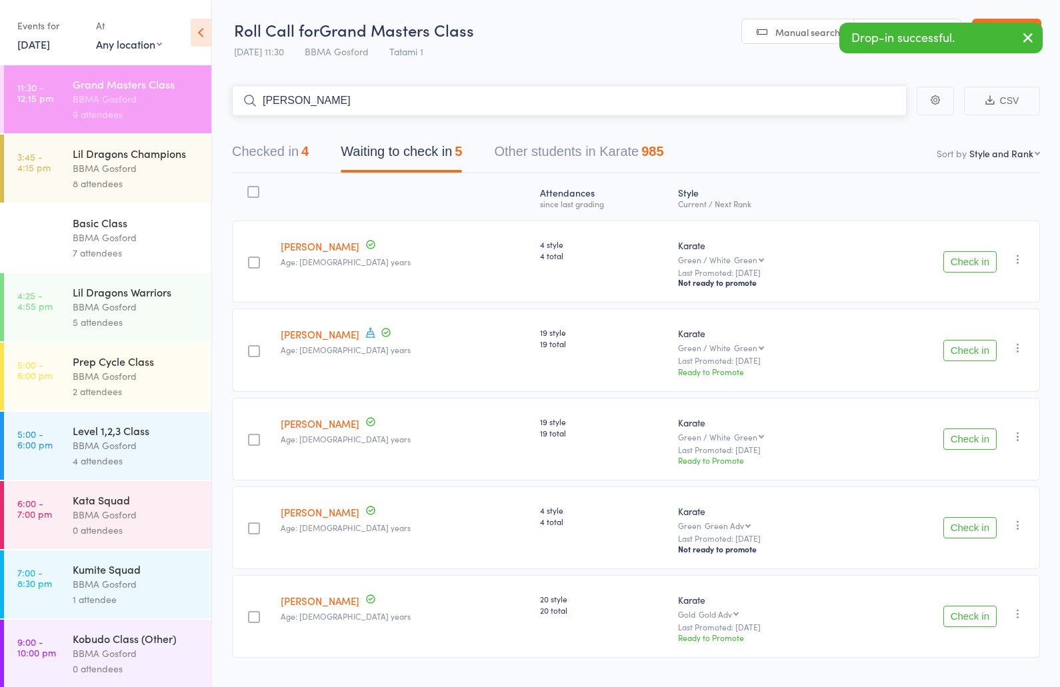
type input "brett maclarty"
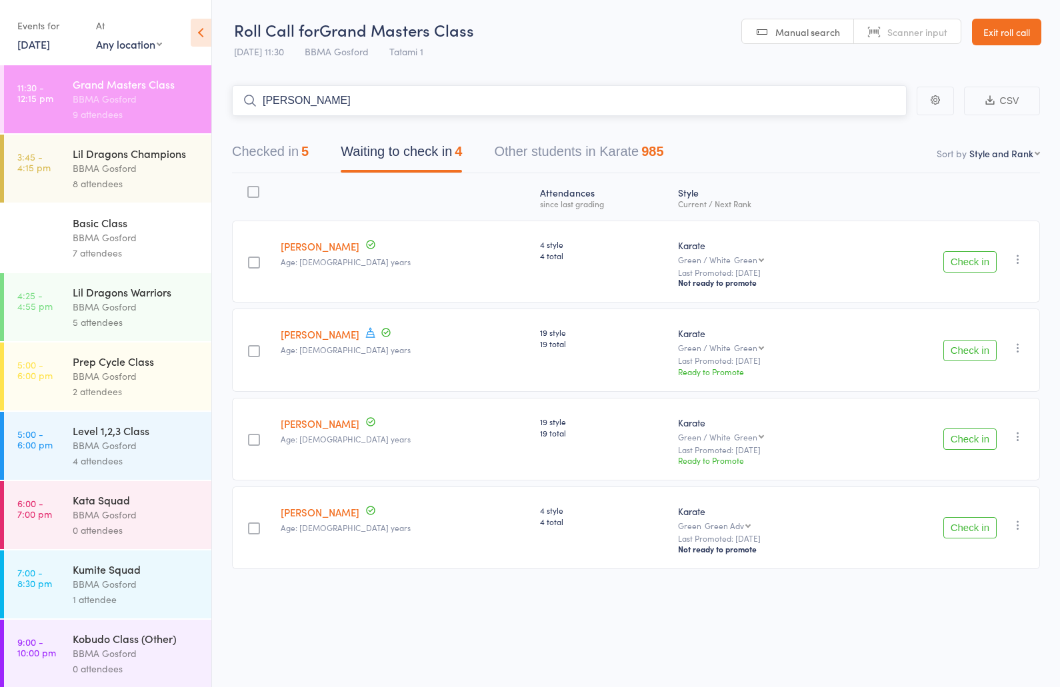
type input "sherrie brajlih"
click at [966, 356] on button "Check in" at bounding box center [969, 350] width 53 height 21
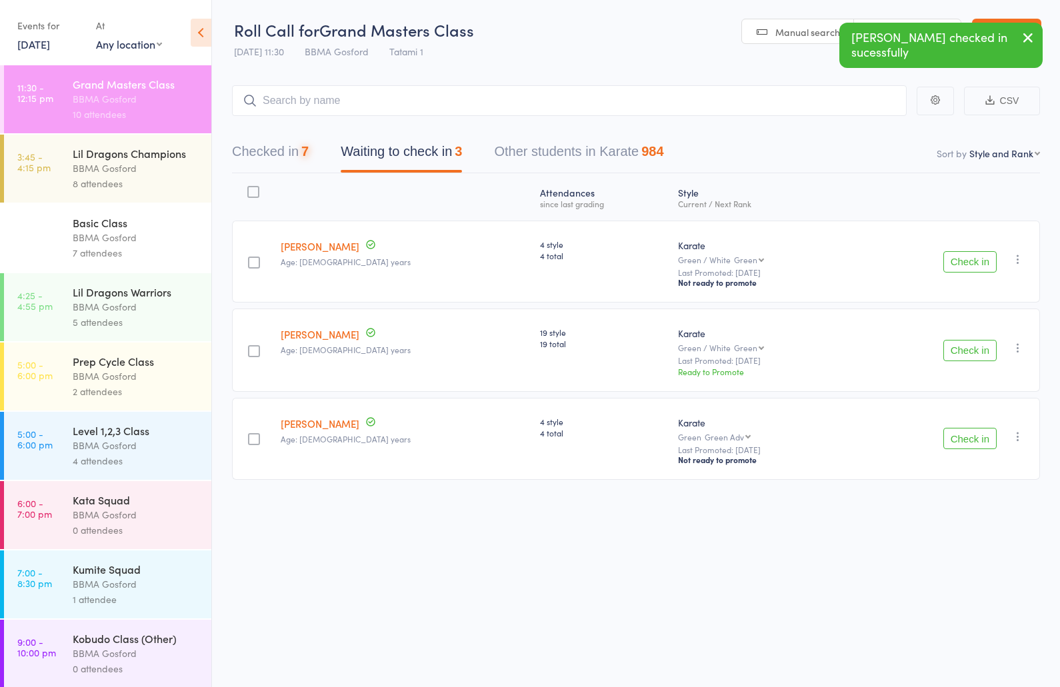
click at [966, 356] on button "Check in" at bounding box center [969, 350] width 53 height 21
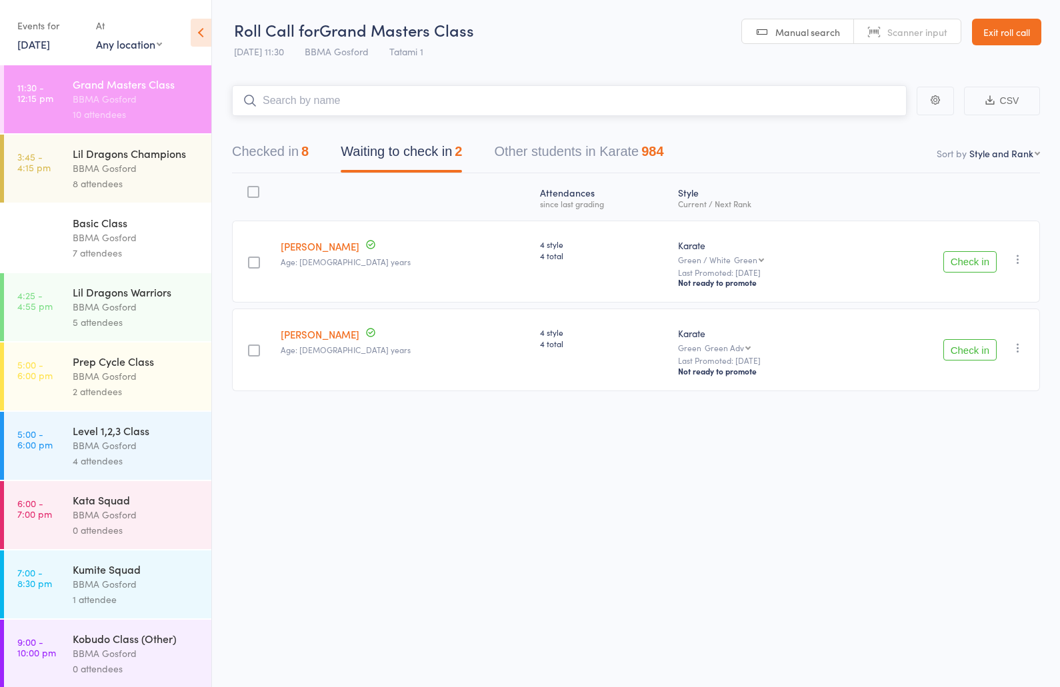
click at [375, 105] on input "search" at bounding box center [569, 100] width 675 height 31
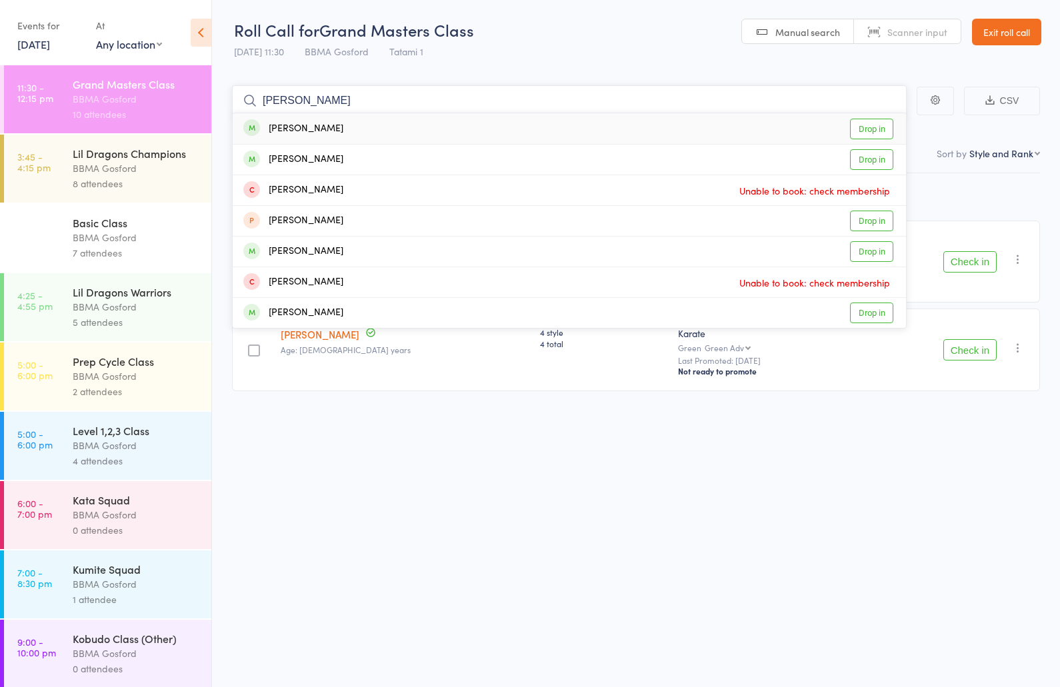
type input "darren mckiernan"
click at [374, 135] on div "Darren McKiernan Drop in" at bounding box center [569, 128] width 673 height 31
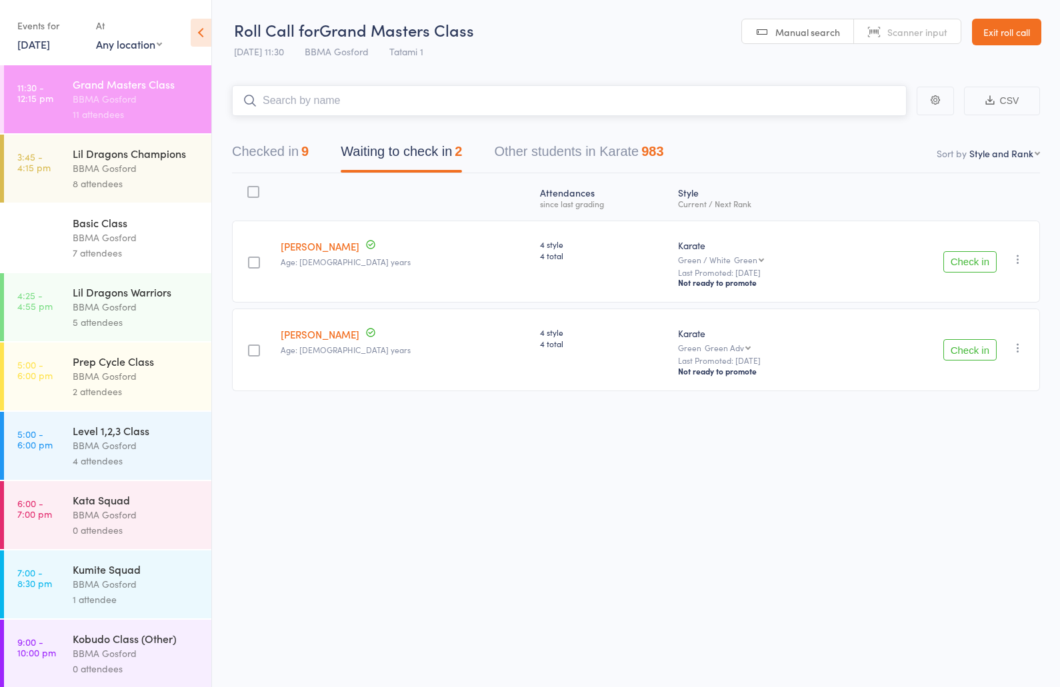
click at [262, 148] on button "Checked in 9" at bounding box center [270, 154] width 77 height 35
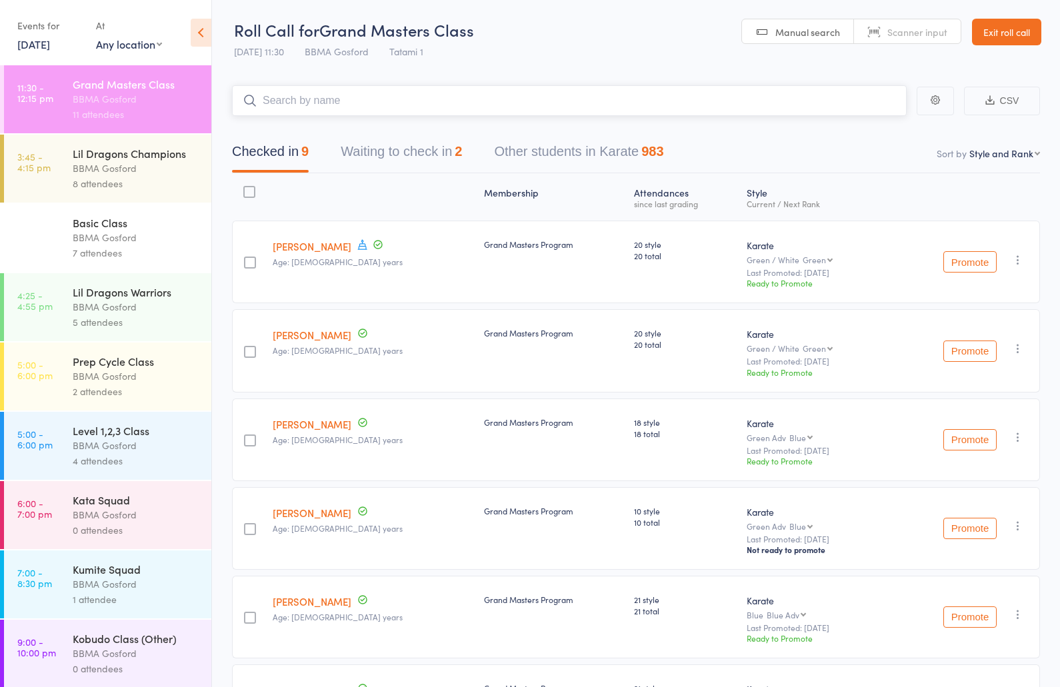
click at [401, 152] on button "Waiting to check in 2" at bounding box center [401, 154] width 121 height 35
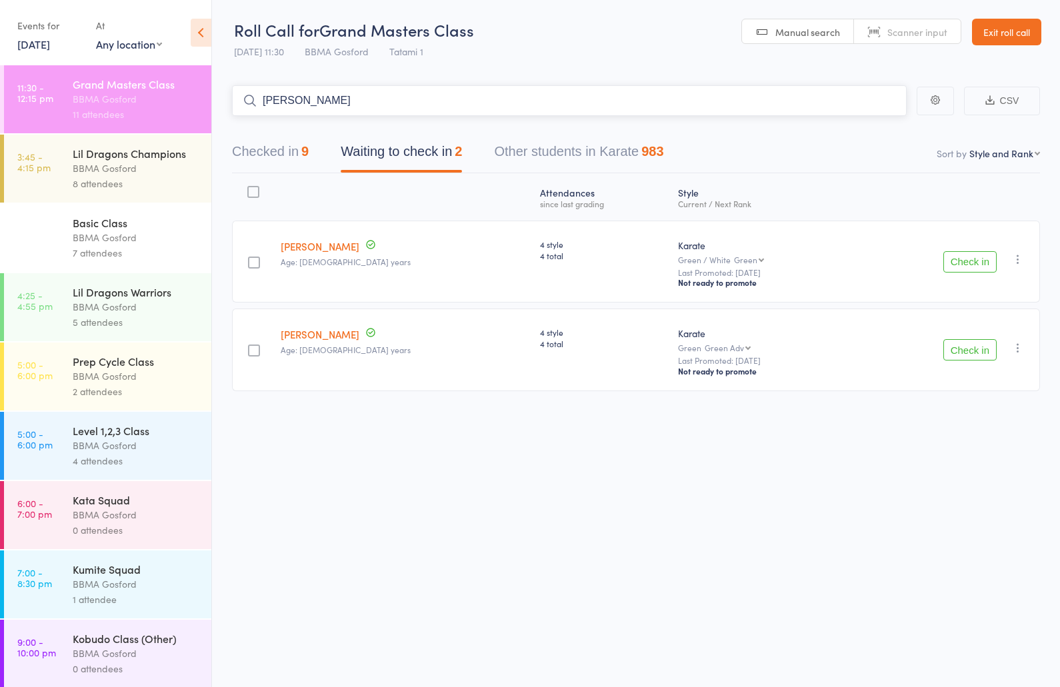
type input "farolito hernandez"
type input "david woodbri"
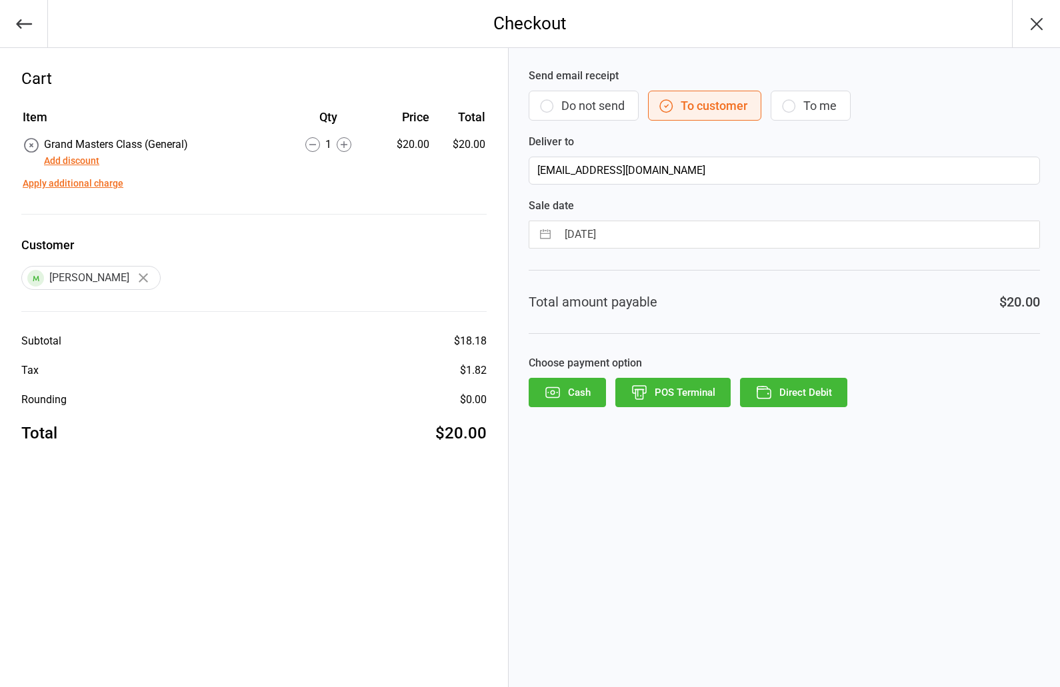
click at [682, 393] on button "POS Terminal" at bounding box center [672, 392] width 115 height 29
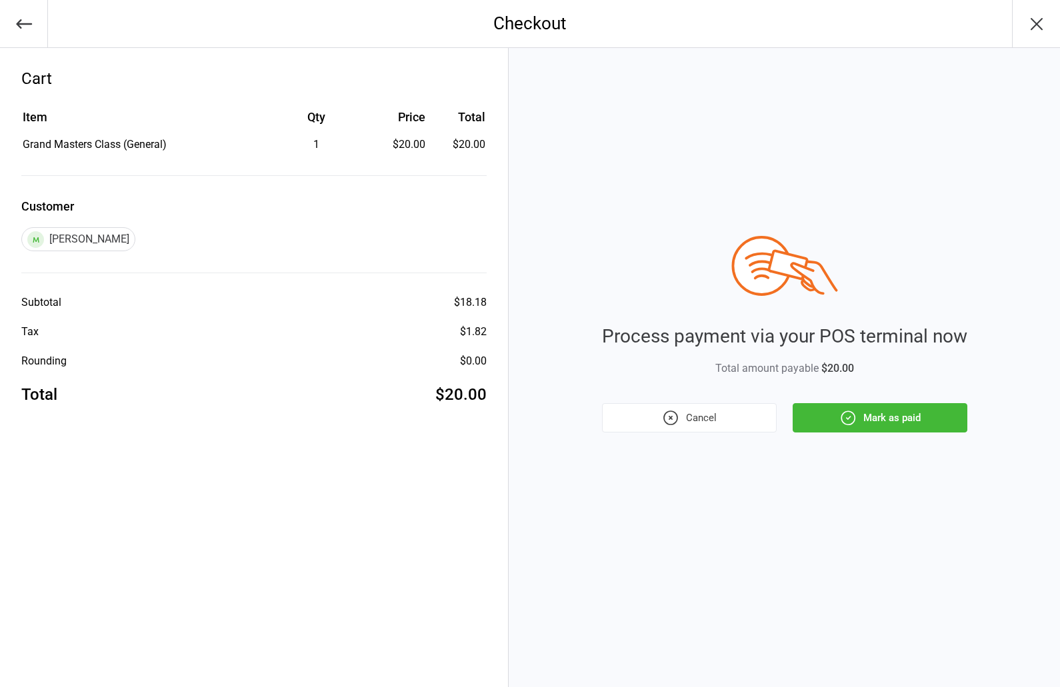
click at [904, 418] on button "Mark as paid" at bounding box center [880, 417] width 175 height 29
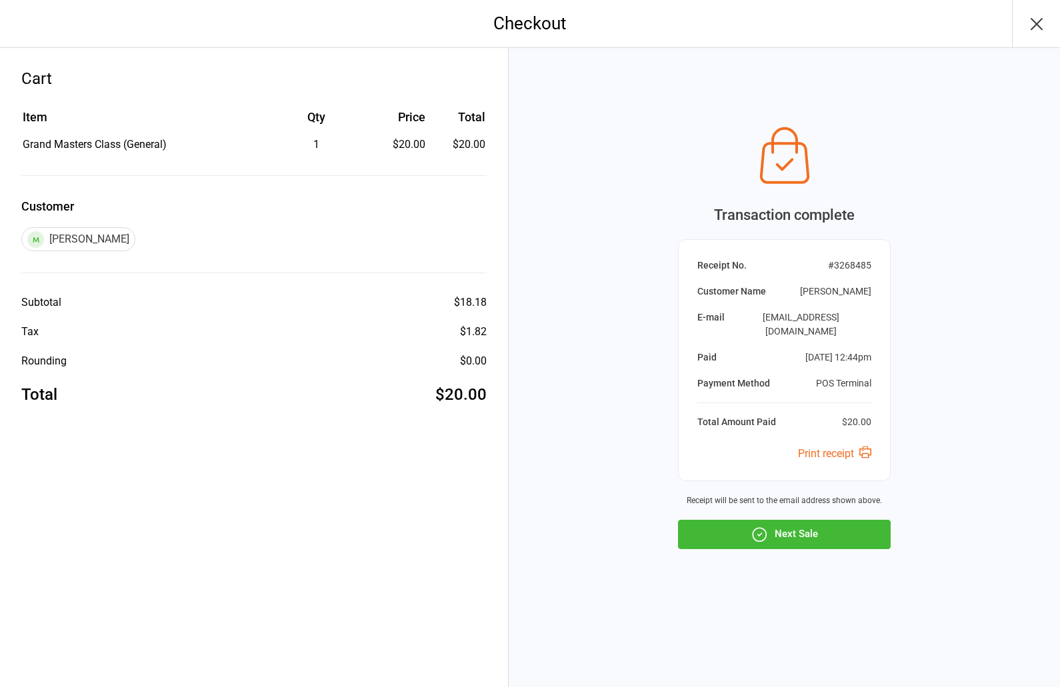
click at [803, 525] on button "Next Sale" at bounding box center [784, 534] width 213 height 29
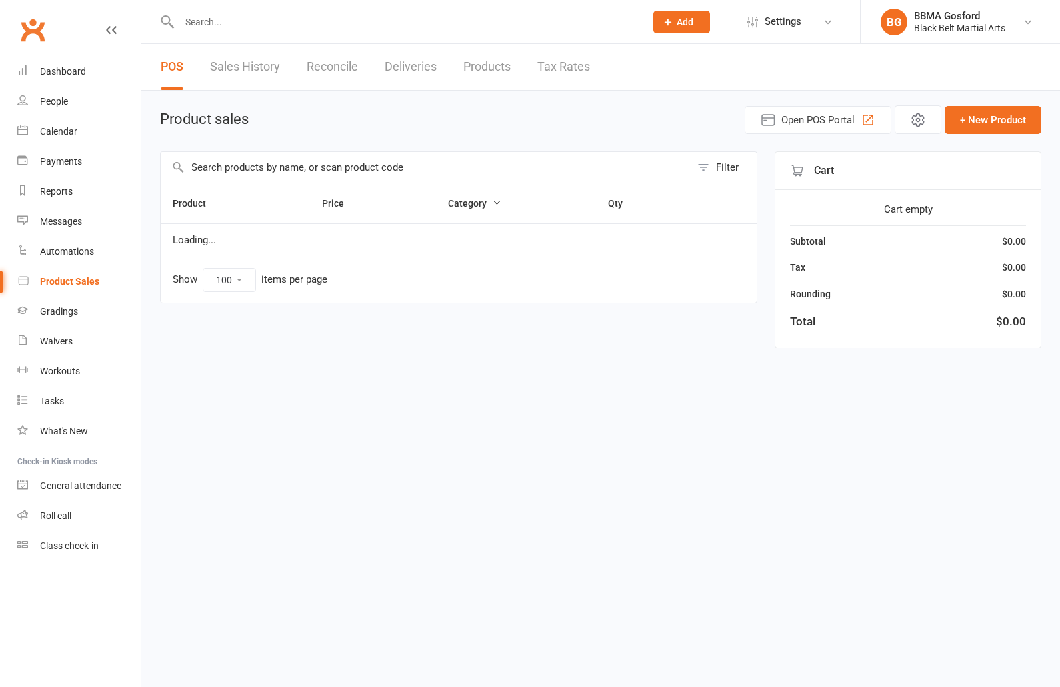
select select "100"
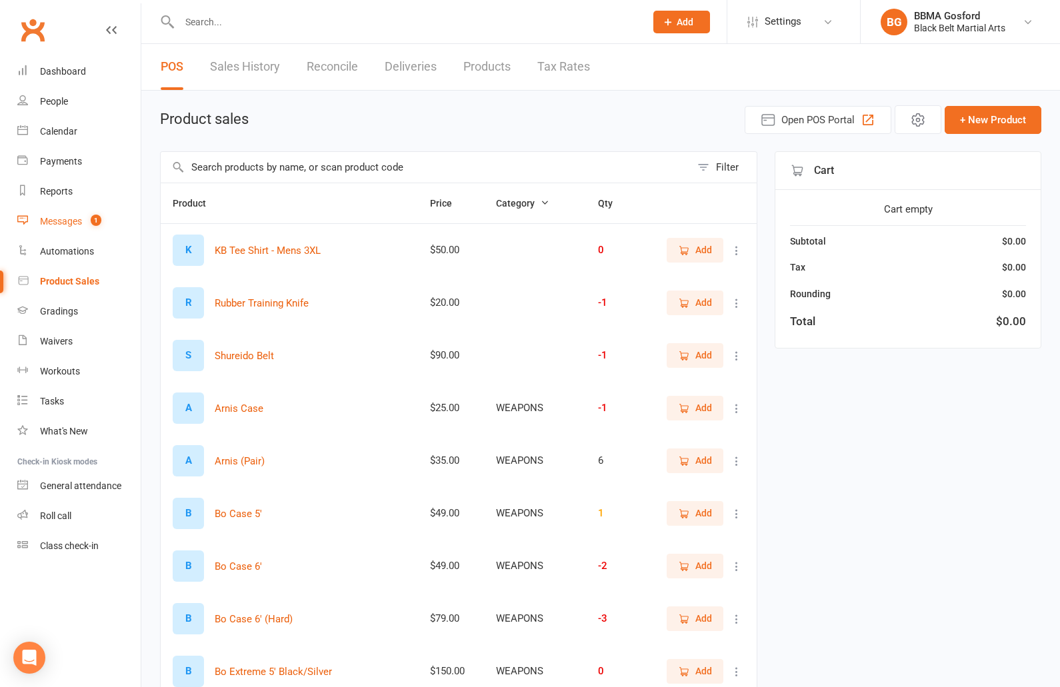
click at [80, 229] on link "Messages 1" at bounding box center [78, 222] width 123 height 30
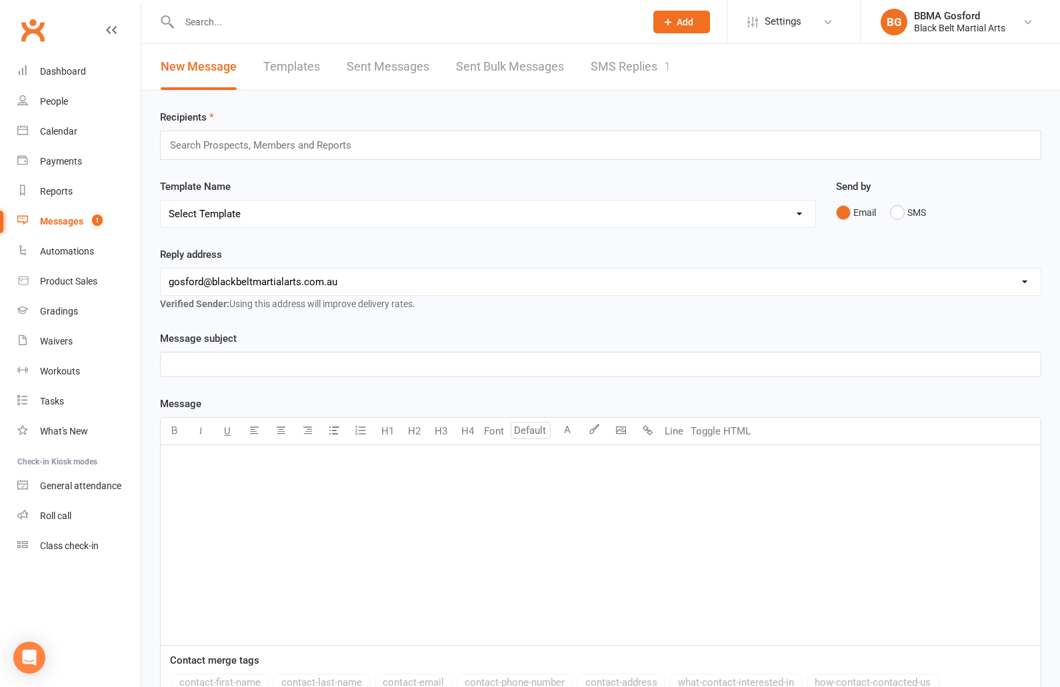
click at [615, 71] on link "SMS Replies 1" at bounding box center [631, 67] width 80 height 46
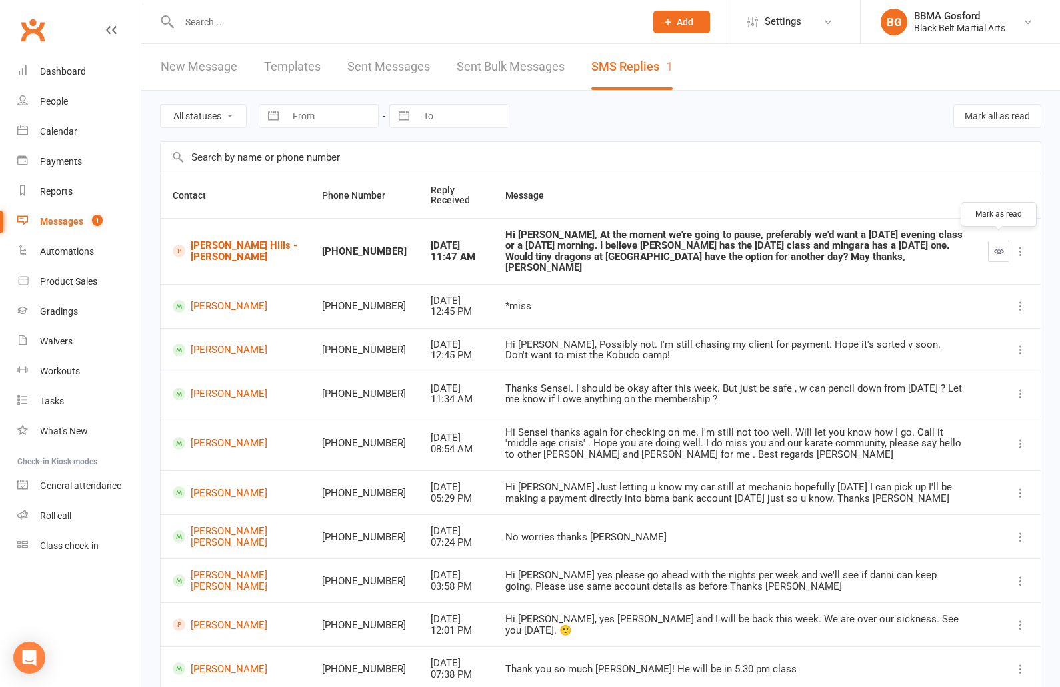
click at [1005, 241] on button "button" at bounding box center [998, 251] width 21 height 21
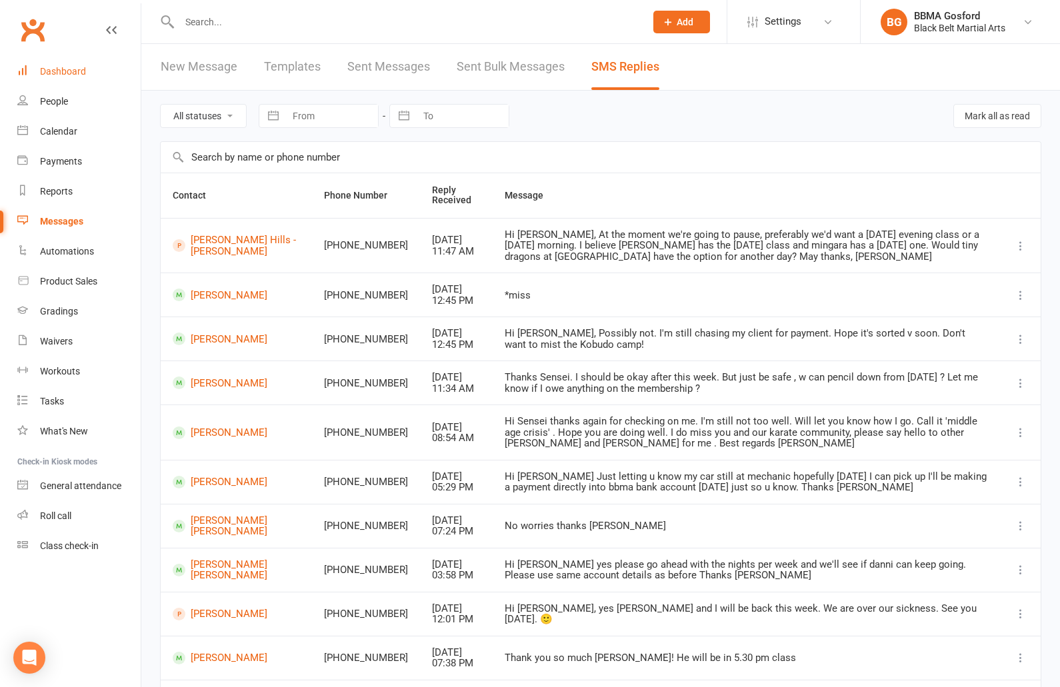
click at [61, 72] on div "Dashboard" at bounding box center [63, 71] width 46 height 11
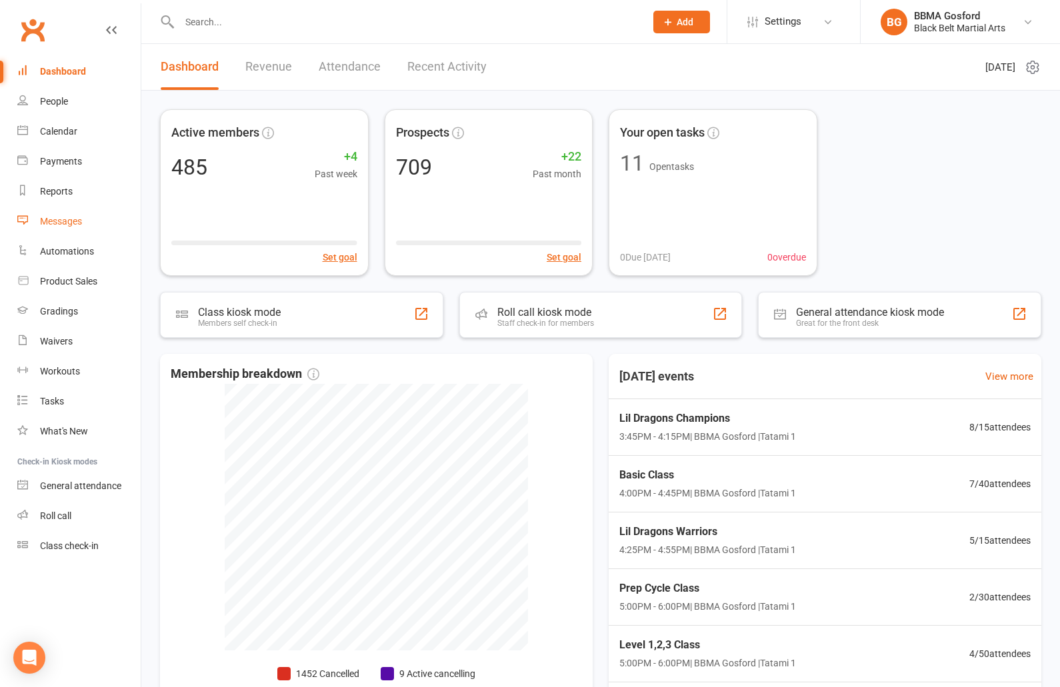
click at [61, 229] on link "Messages" at bounding box center [78, 222] width 123 height 30
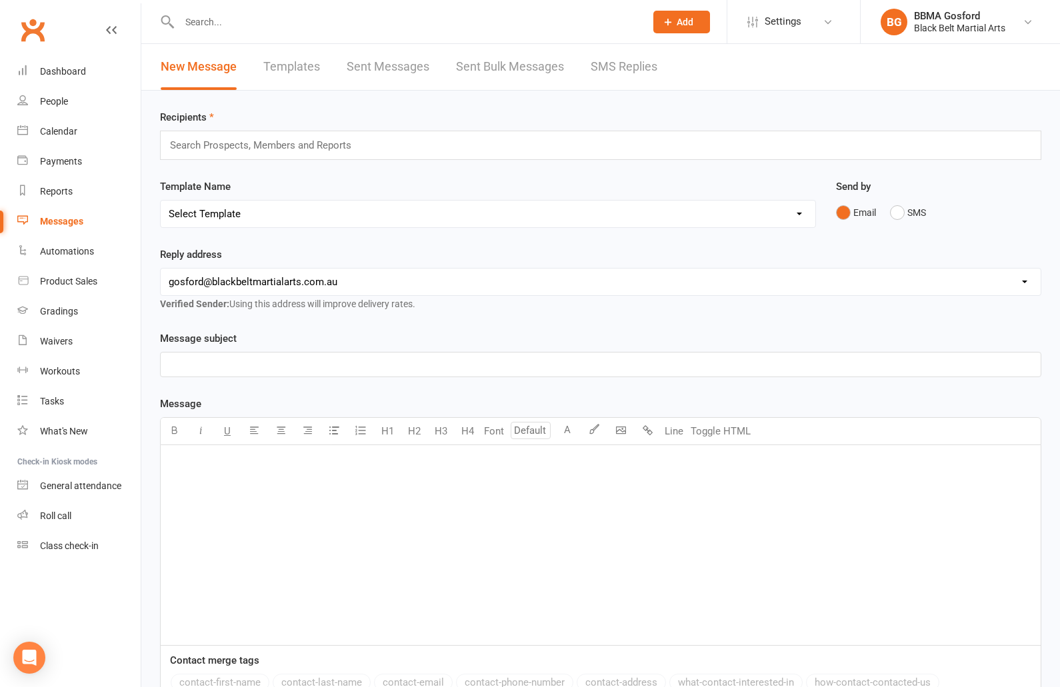
click at [161, 201] on select "Select Template [Email] Active Kids Voucher [Email] Black Belt Camp [Email] Bla…" at bounding box center [488, 214] width 655 height 27
click at [897, 211] on button "SMS" at bounding box center [908, 212] width 36 height 25
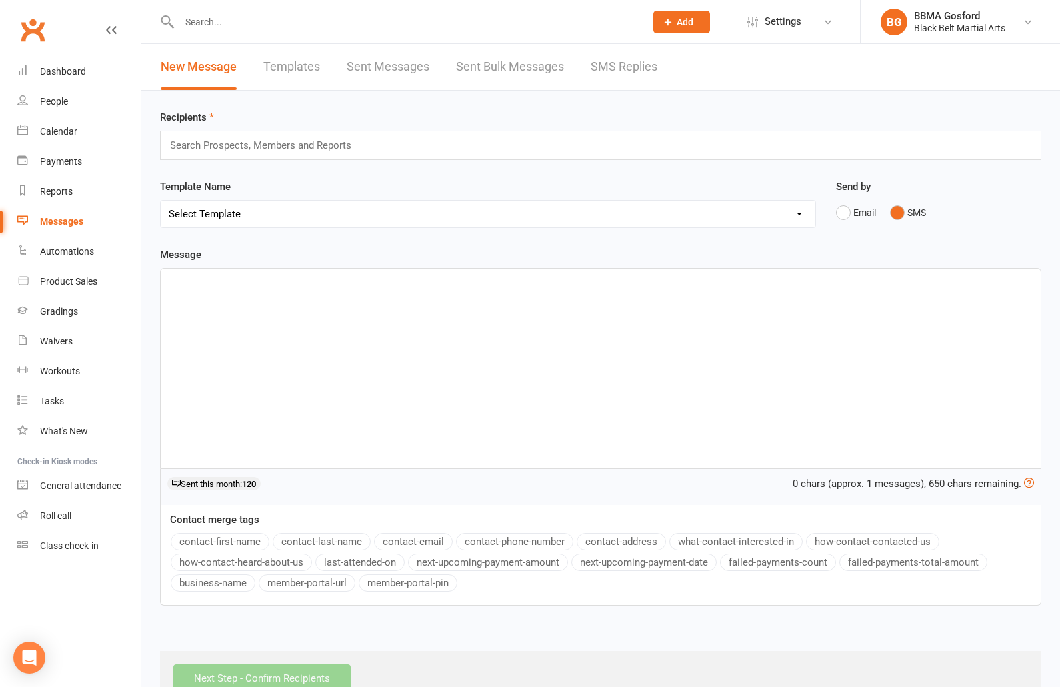
click at [217, 286] on p "﻿" at bounding box center [601, 281] width 864 height 16
click at [297, 69] on link "Templates" at bounding box center [291, 66] width 57 height 46
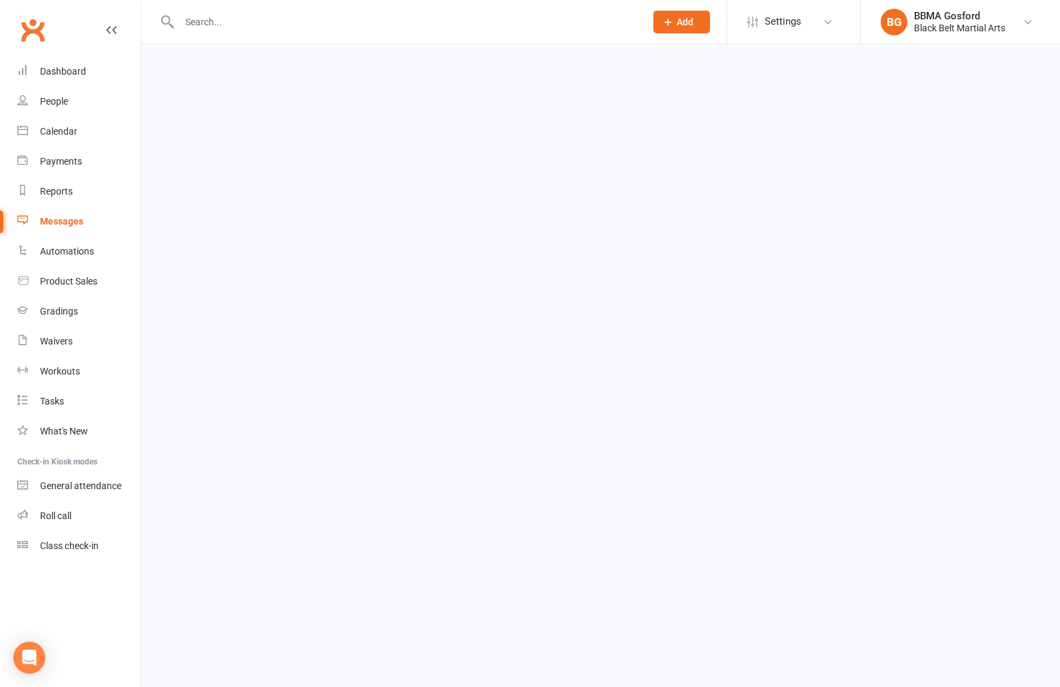
select select "100"
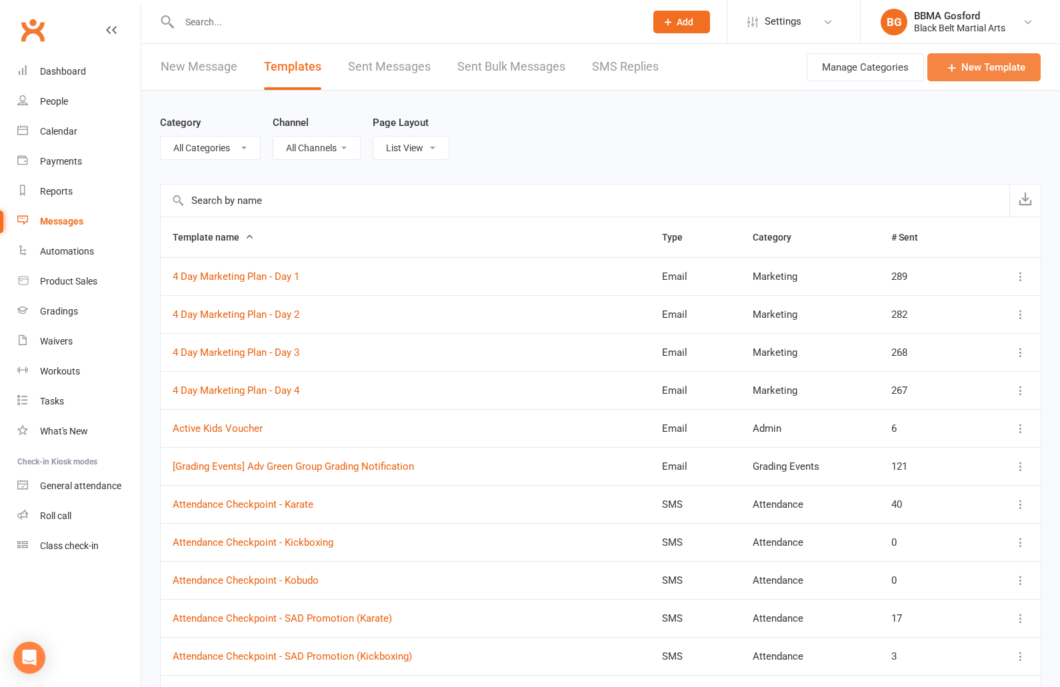
click at [987, 63] on link "New Template" at bounding box center [983, 67] width 113 height 28
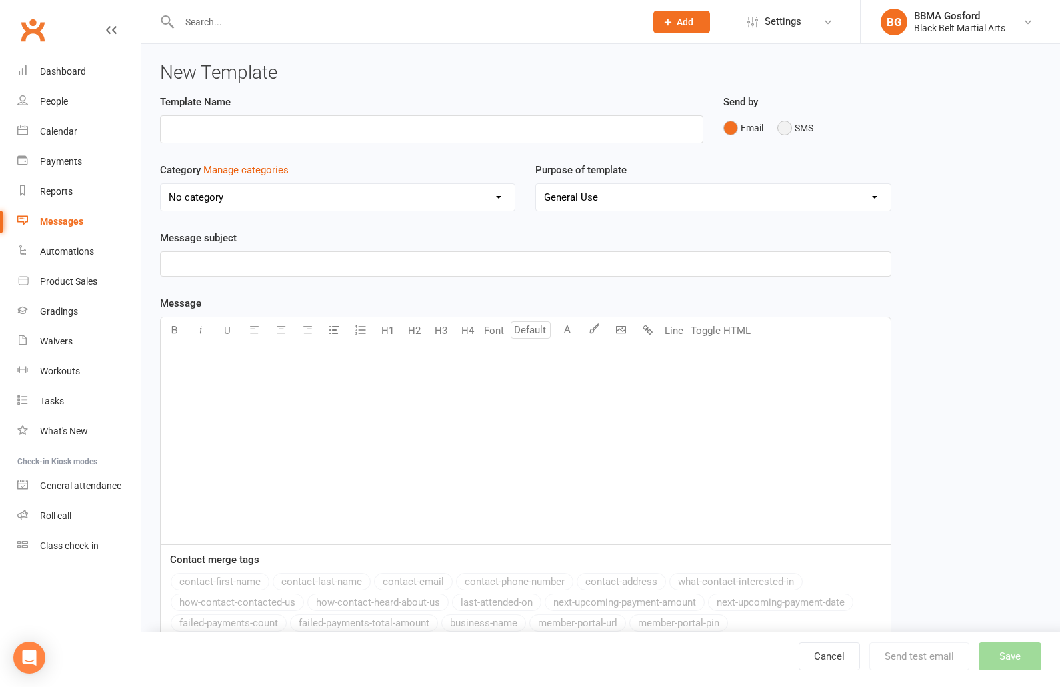
click at [785, 125] on button "SMS" at bounding box center [795, 127] width 36 height 25
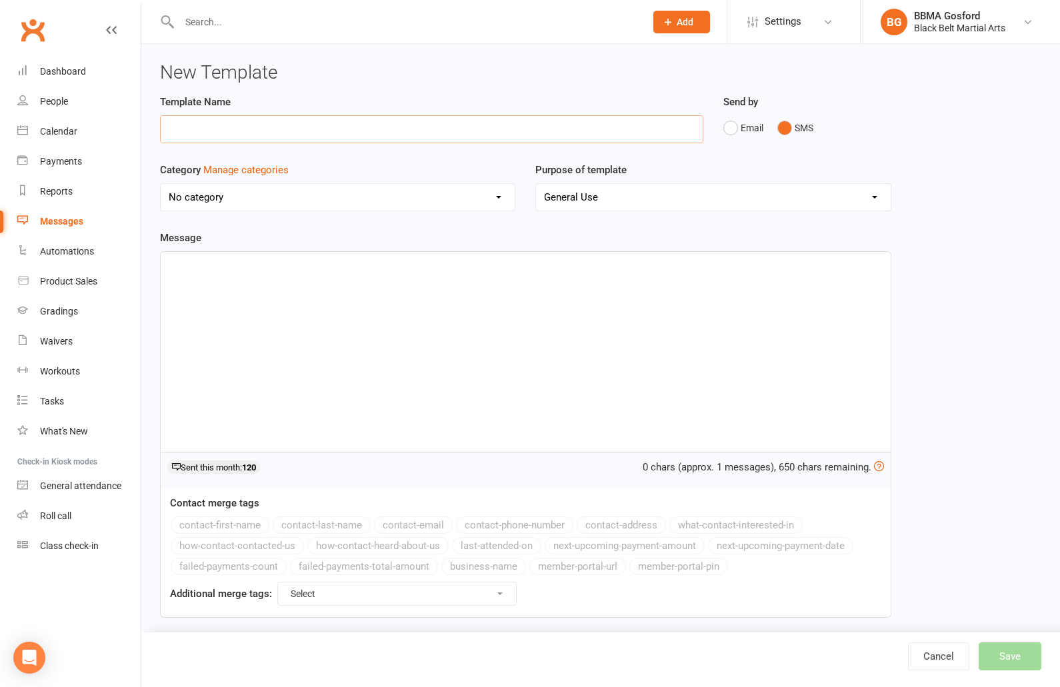
click at [258, 131] on input "text" at bounding box center [431, 129] width 543 height 28
type input "Group Grading Reminder Text"
select select "6262"
click option "Grading Events" at bounding box center [0, 0] width 0 height 0
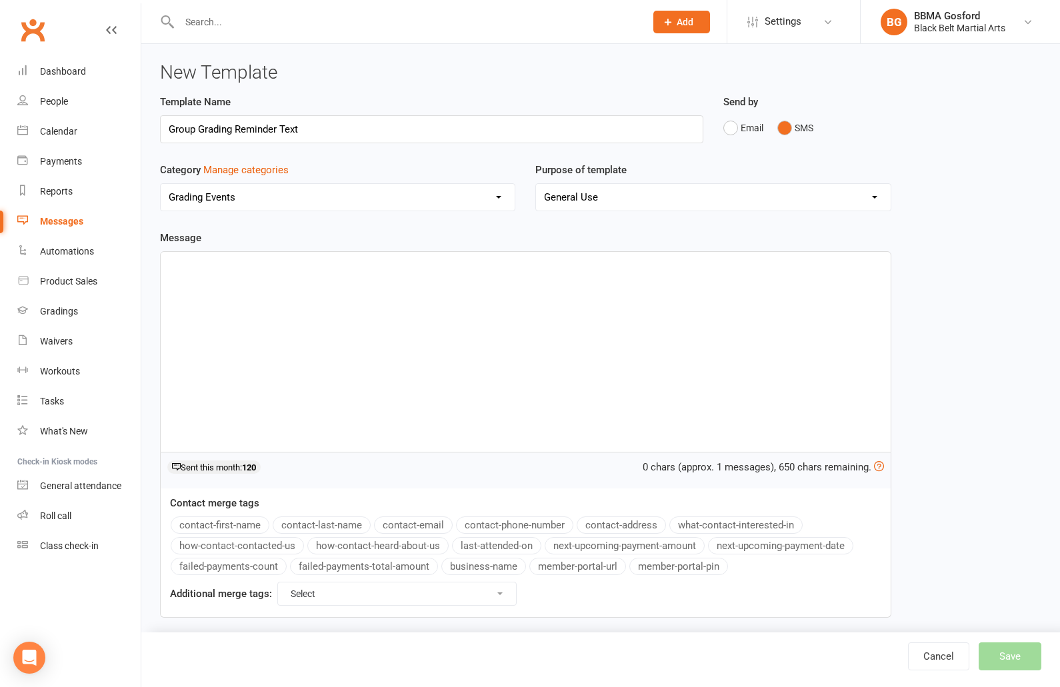
click at [269, 270] on p "﻿" at bounding box center [526, 264] width 714 height 16
click at [230, 529] on button "contact-first-name" at bounding box center [220, 525] width 99 height 17
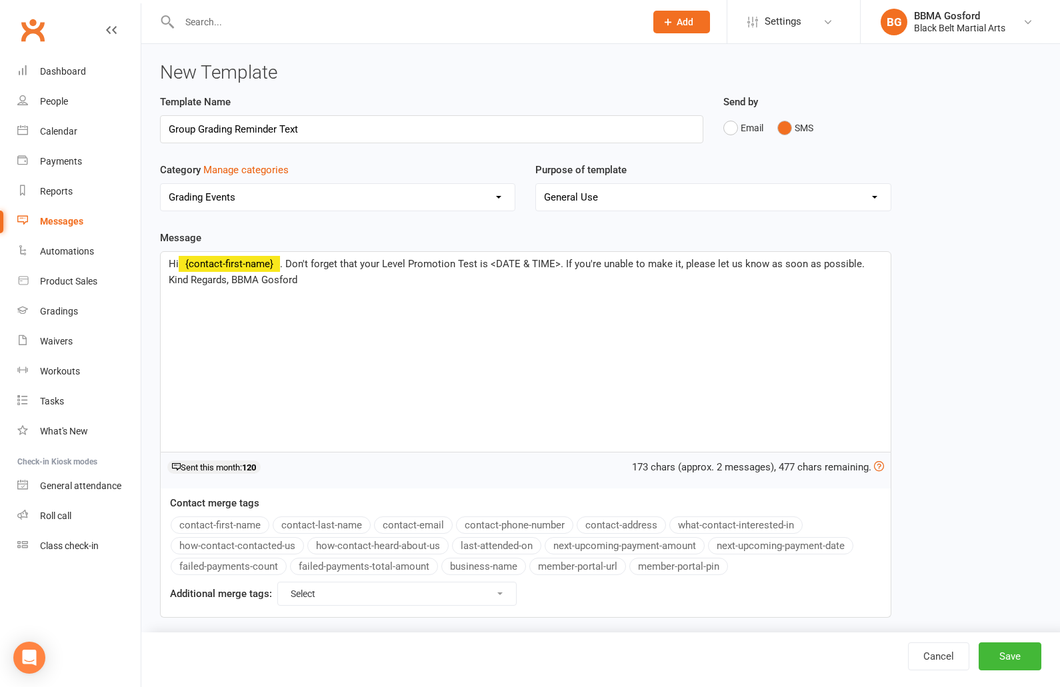
drag, startPoint x: 461, startPoint y: 265, endPoint x: 465, endPoint y: 273, distance: 9.5
click at [461, 265] on span ". Don't forget that your Level Promotion Test is <DATE & TIME>. If you're unabl…" at bounding box center [518, 272] width 699 height 28
click at [561, 265] on span ". Don't forget that your Level Promotion Test is <DATE & TIME>. If you're unabl…" at bounding box center [518, 272] width 699 height 28
click at [1011, 653] on button "Save" at bounding box center [1010, 657] width 63 height 28
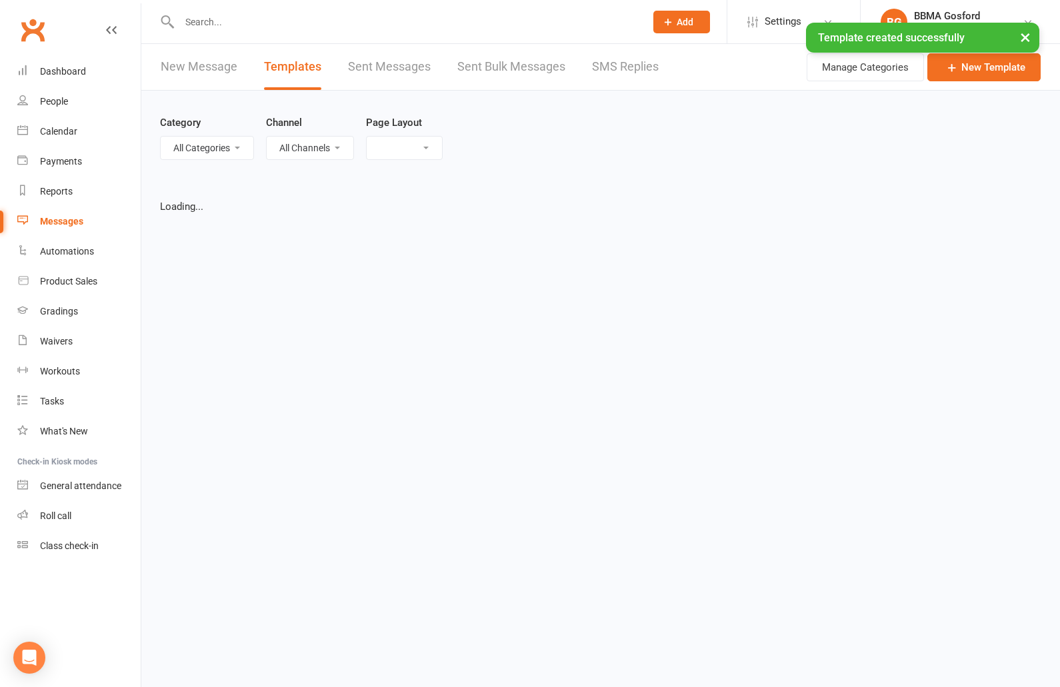
select select "list"
select select "100"
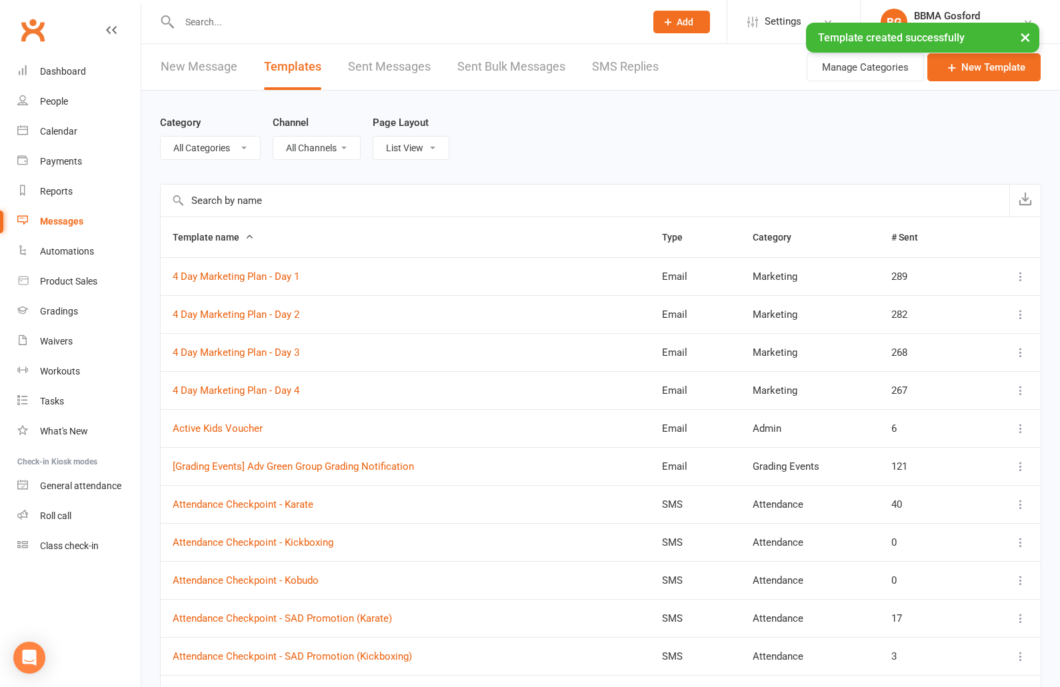
click at [211, 72] on link "New Message" at bounding box center [199, 67] width 77 height 46
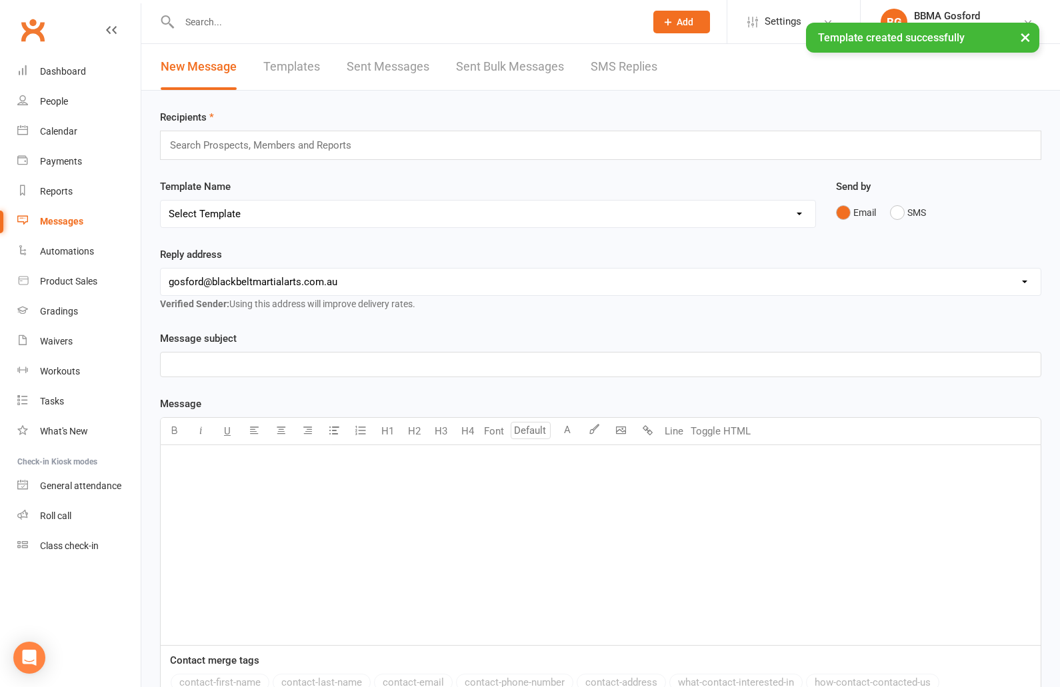
click at [161, 201] on select "Select Template [Email] Active Kids Voucher [Email] Black Belt Camp [Email] Bla…" at bounding box center [488, 214] width 655 height 27
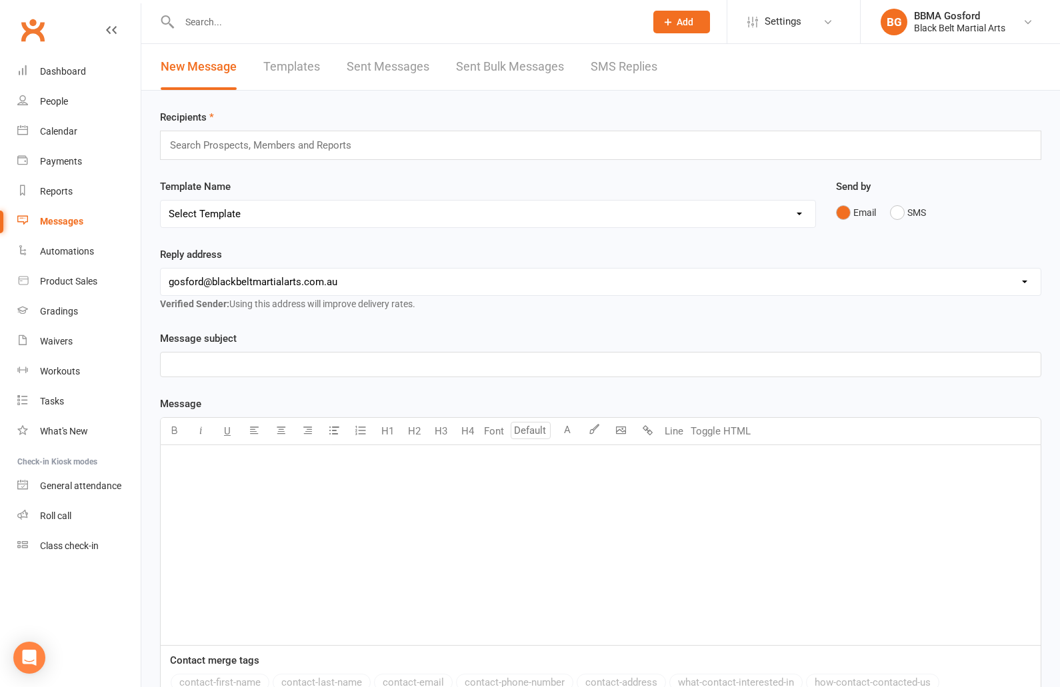
select select "52"
click option "[SMS] Group Grading Reminder Text" at bounding box center [0, 0] width 0 height 0
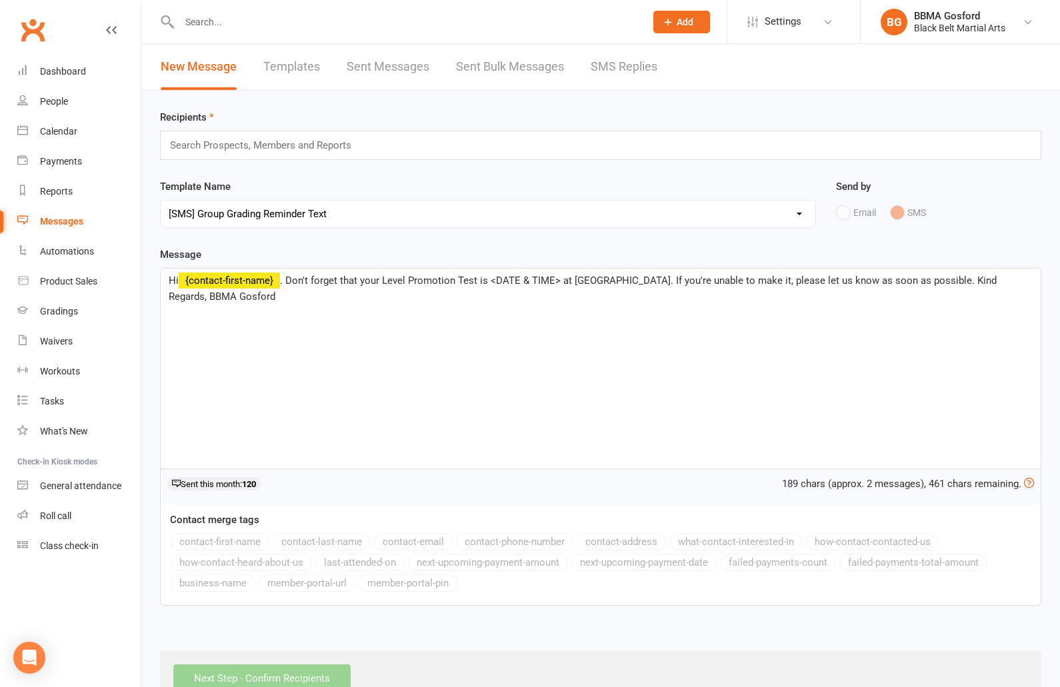
click at [521, 65] on link "Sent Bulk Messages" at bounding box center [510, 67] width 108 height 46
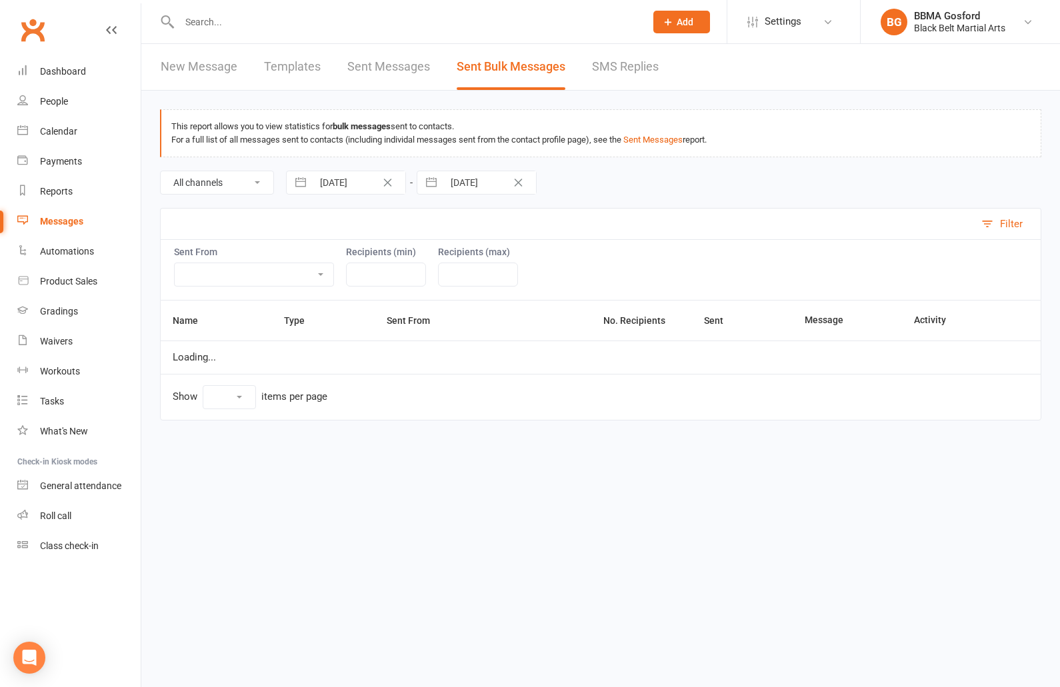
select select "10"
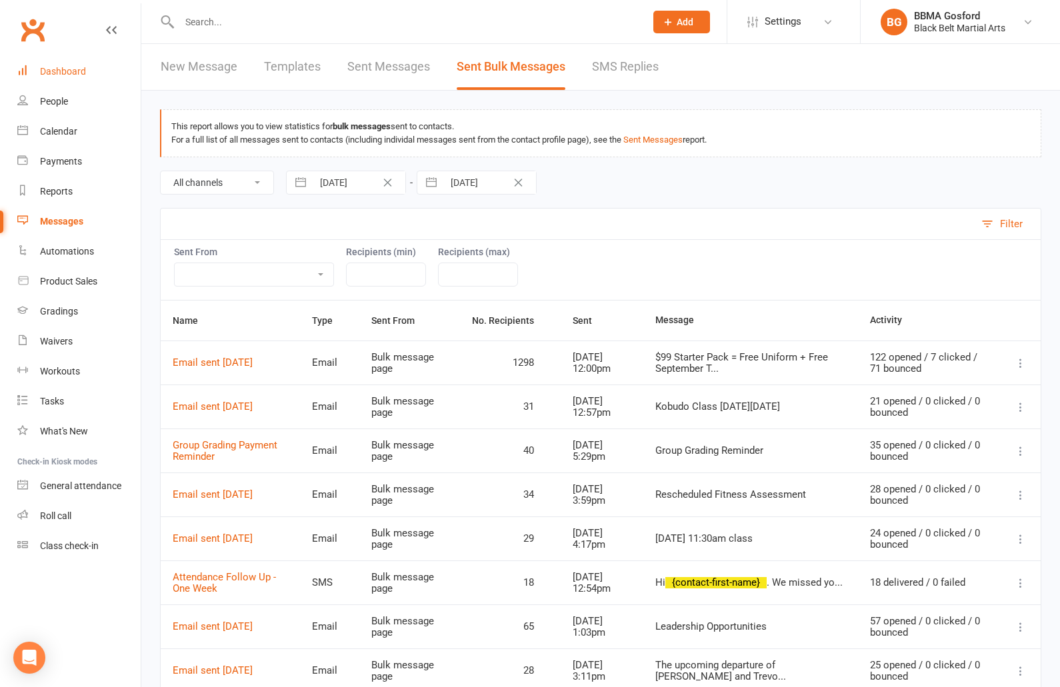
drag, startPoint x: 63, startPoint y: 71, endPoint x: 86, endPoint y: 65, distance: 23.4
click at [63, 71] on div "Dashboard" at bounding box center [63, 71] width 46 height 11
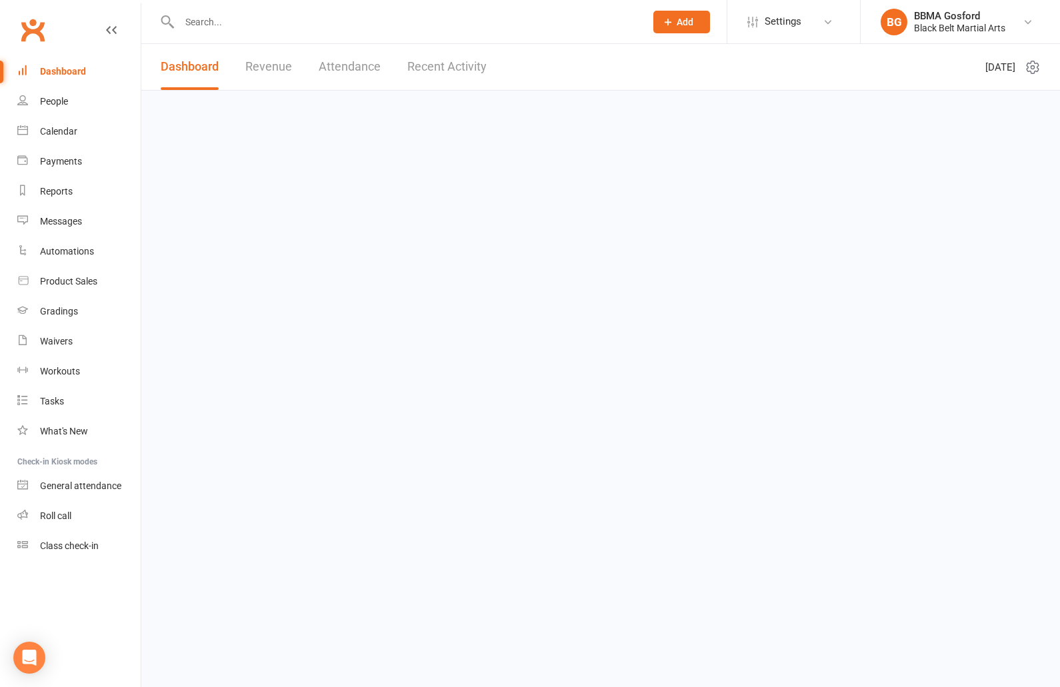
click at [201, 19] on input "text" at bounding box center [405, 22] width 461 height 19
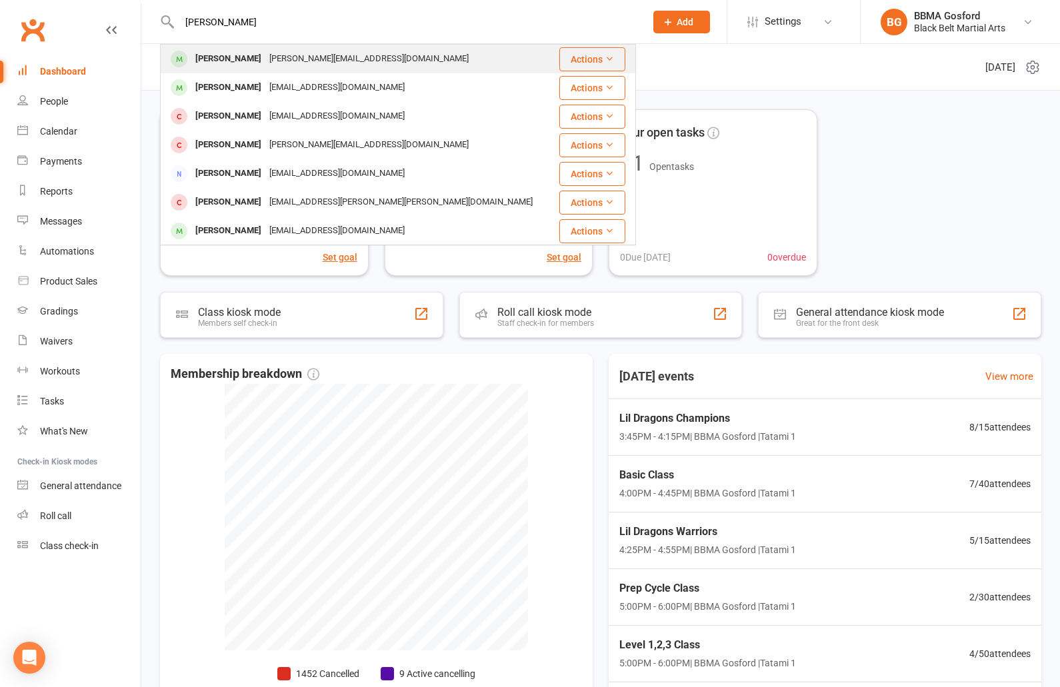
type input "brett martin"
click at [233, 56] on div "[PERSON_NAME]" at bounding box center [228, 58] width 74 height 19
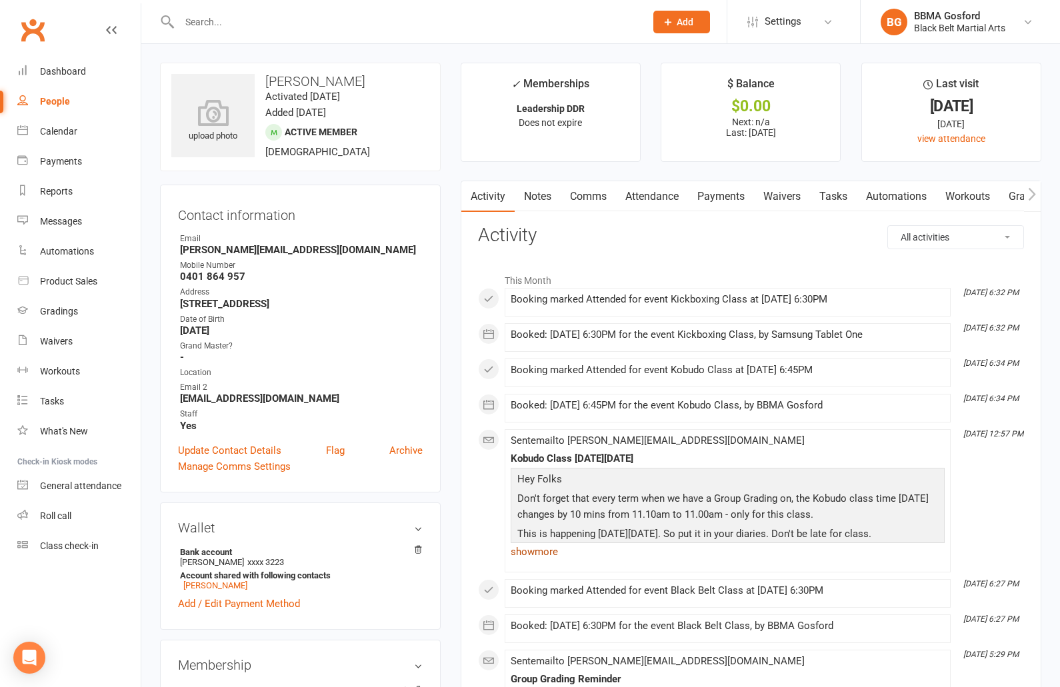
click at [532, 553] on link "show more" at bounding box center [728, 552] width 434 height 19
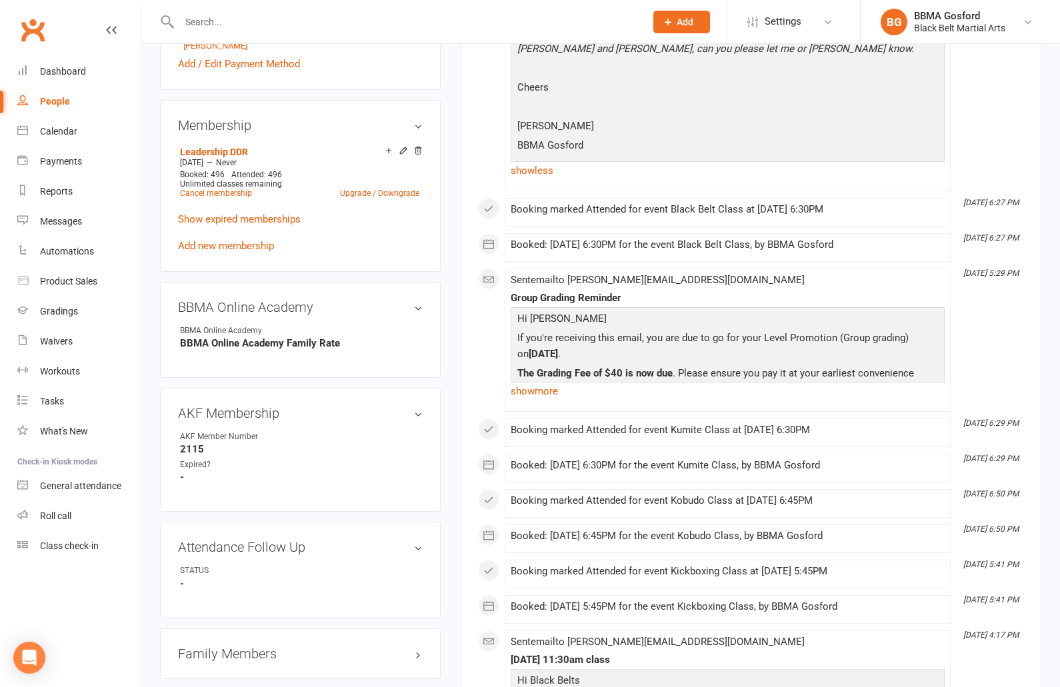
scroll to position [542, 0]
click at [549, 399] on link "show more" at bounding box center [728, 389] width 434 height 19
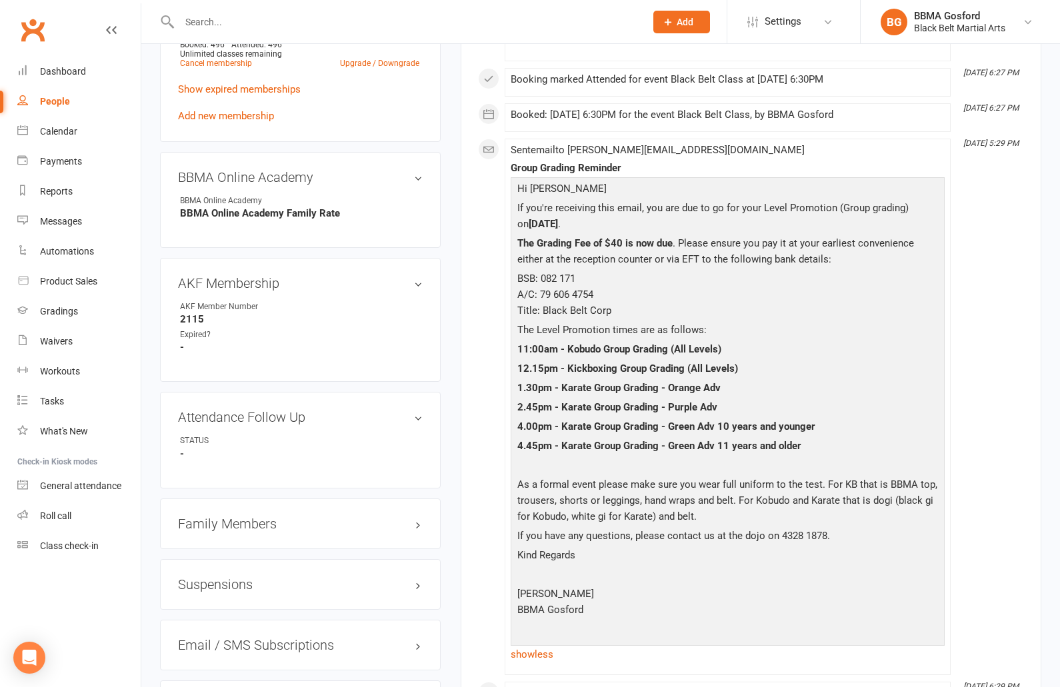
scroll to position [671, 0]
click at [81, 225] on div "Messages" at bounding box center [61, 221] width 42 height 11
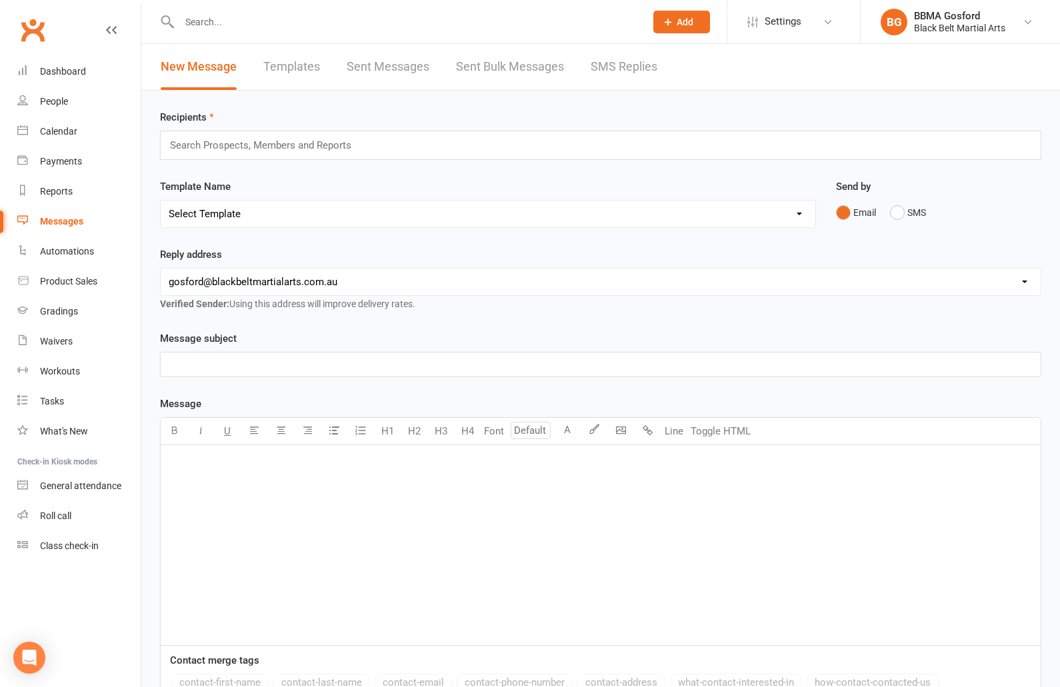
click at [253, 143] on input "text" at bounding box center [266, 145] width 195 height 17
type input "kate findlay"
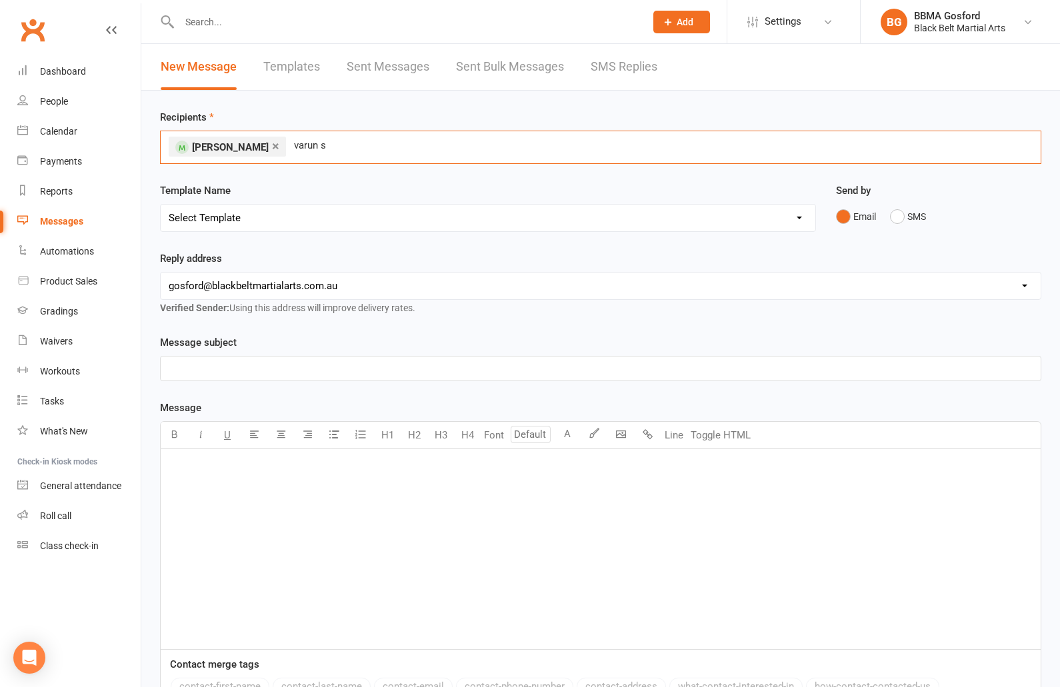
type input "varun sr"
type input "brett martin"
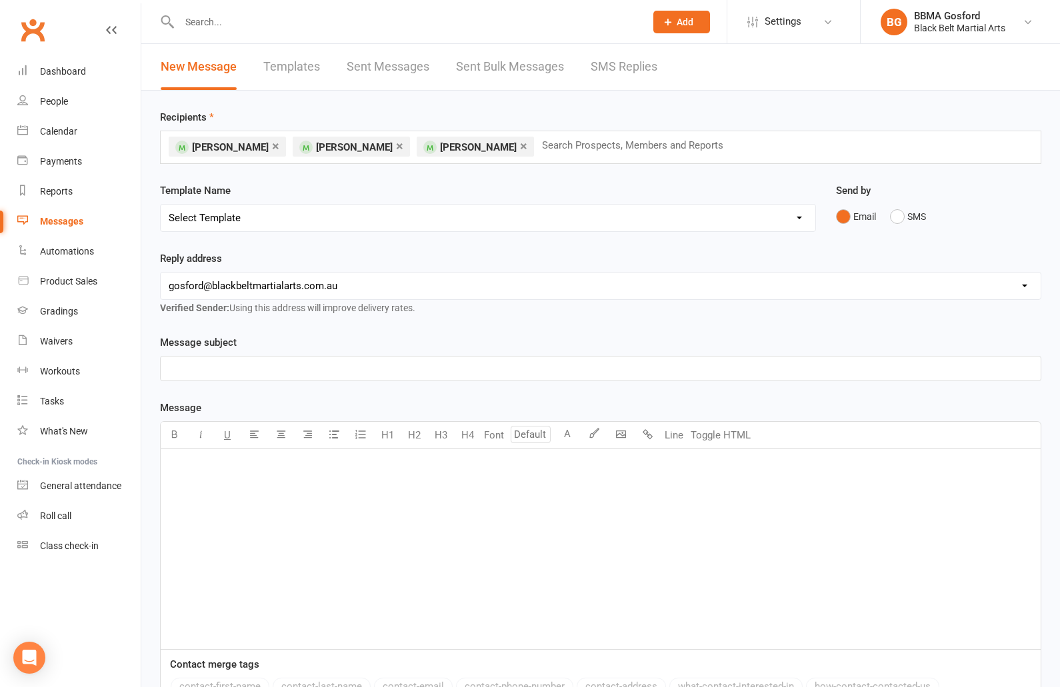
click at [161, 205] on select "Select Template [Email] Active Kids Voucher [Email] Black Belt Camp [Email] Bla…" at bounding box center [488, 218] width 655 height 27
select select "52"
click option "[SMS] Group Grading Reminder Text" at bounding box center [0, 0] width 0 height 0
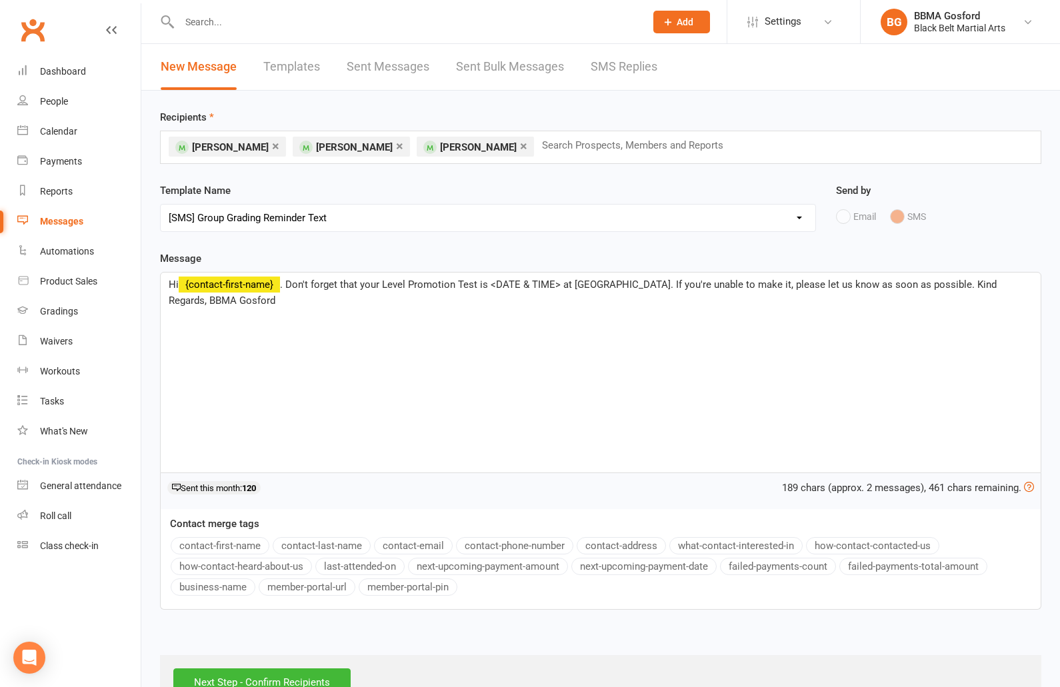
click at [561, 285] on span ". Don't forget that your Level Promotion Test is <DATE & TIME> at BBMA Gosford.…" at bounding box center [584, 293] width 831 height 28
drag, startPoint x: 494, startPoint y: 286, endPoint x: 561, endPoint y: 287, distance: 66.7
click at [561, 287] on span ". Don't forget that your Level Promotion Test is <DATE & TIME> at BBMA Gosford.…" at bounding box center [584, 293] width 831 height 28
click at [562, 148] on input "text" at bounding box center [638, 145] width 195 height 17
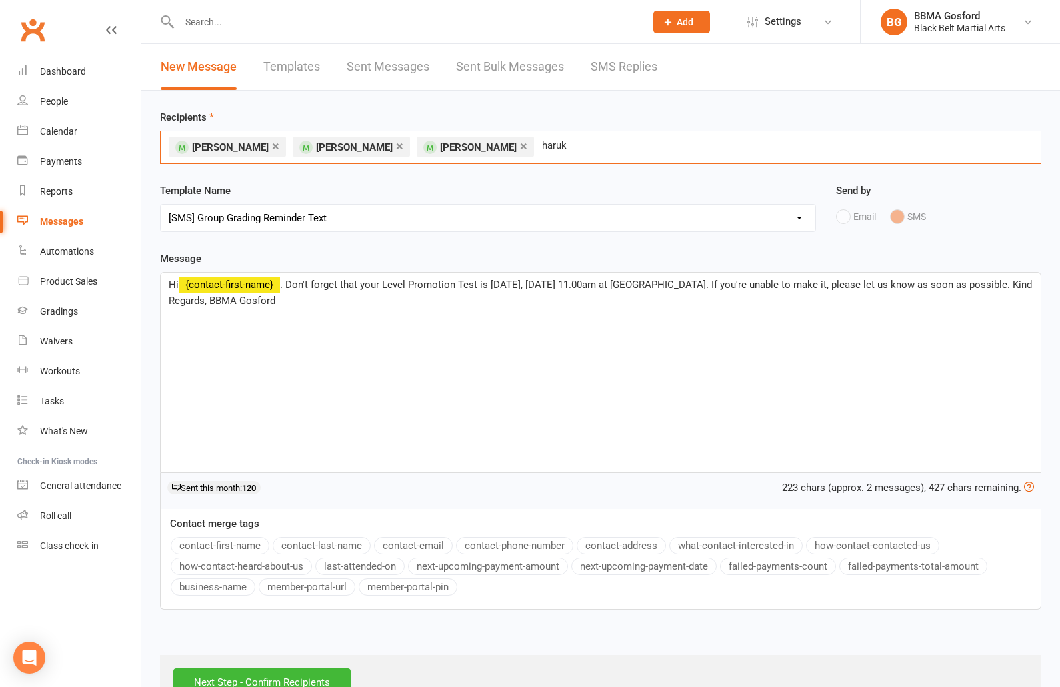
type input "haruko"
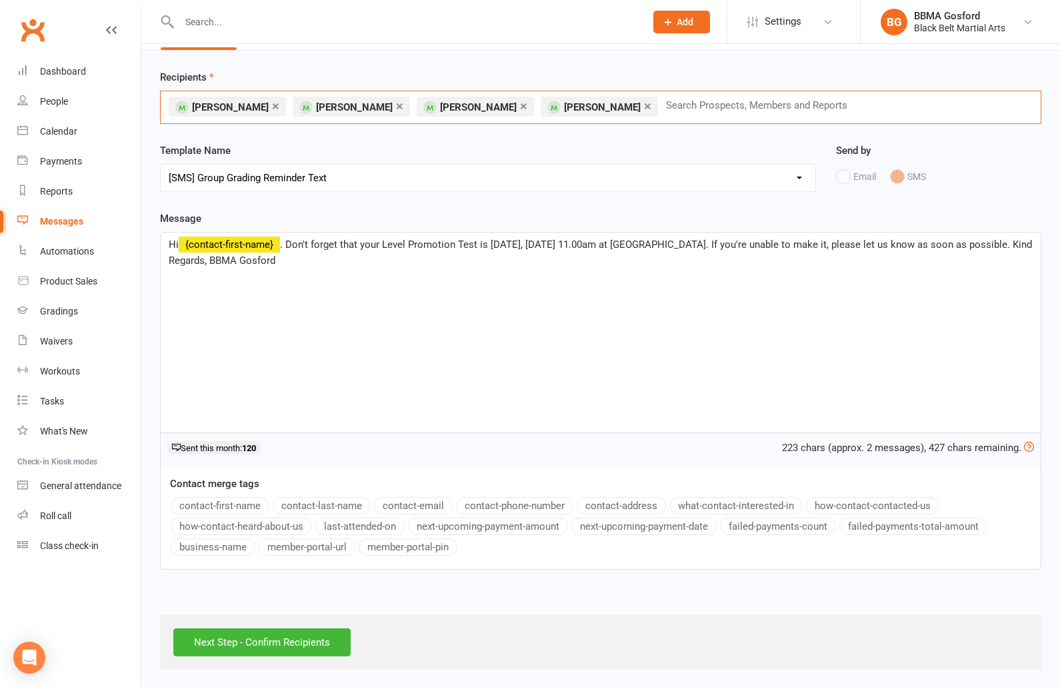
scroll to position [41, 0]
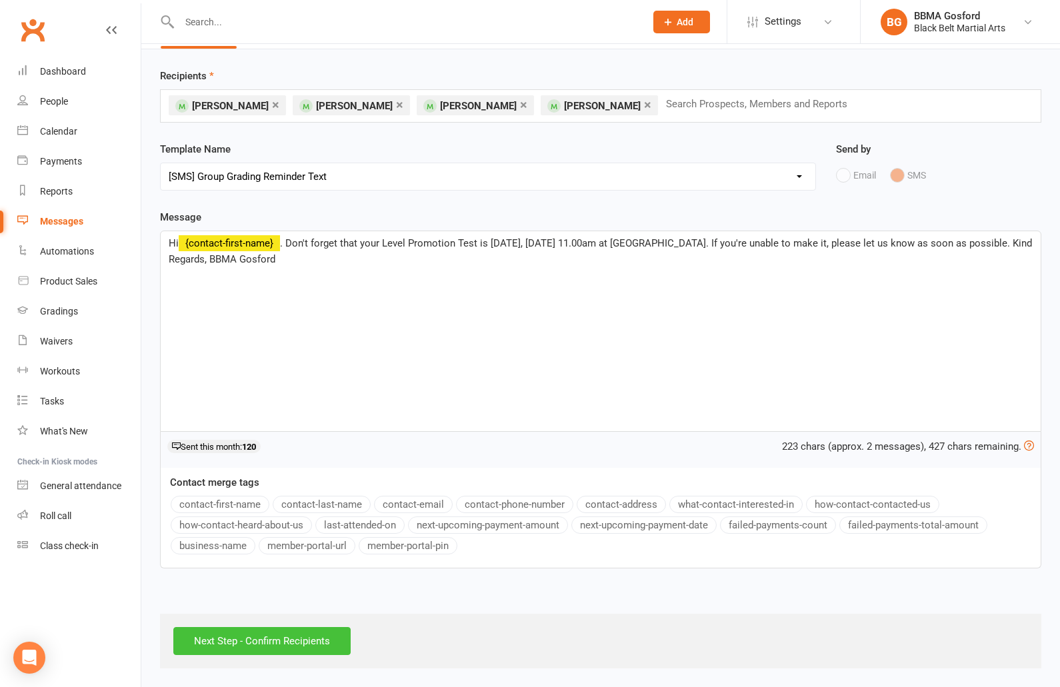
click at [251, 649] on input "Next Step - Confirm Recipients" at bounding box center [261, 641] width 177 height 28
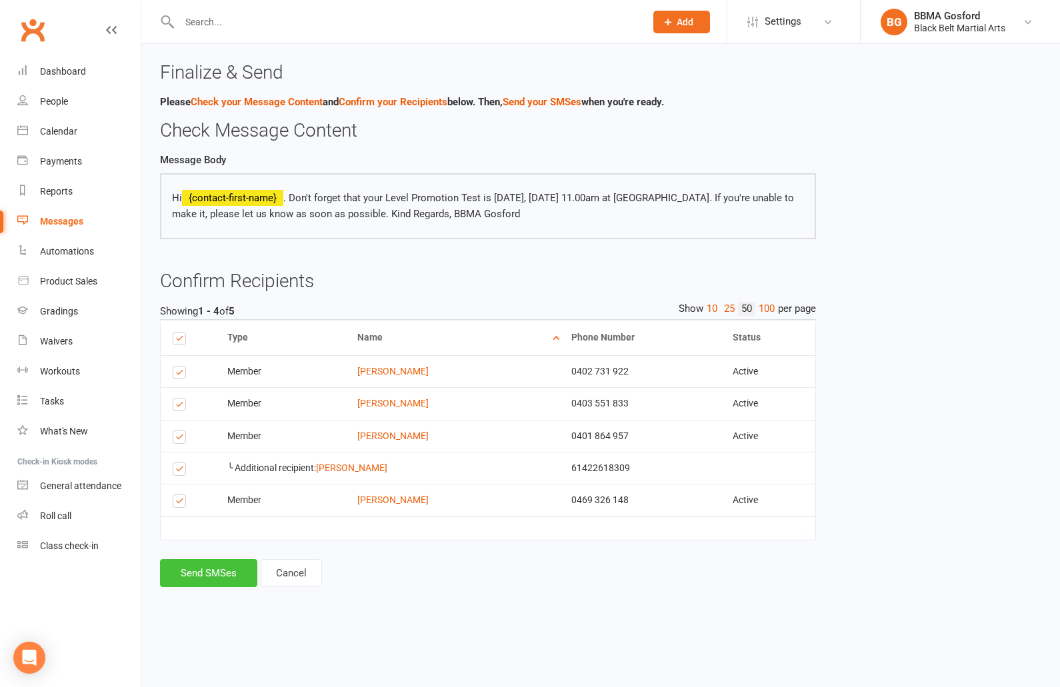
click at [217, 575] on button "Send SMSes" at bounding box center [208, 573] width 97 height 28
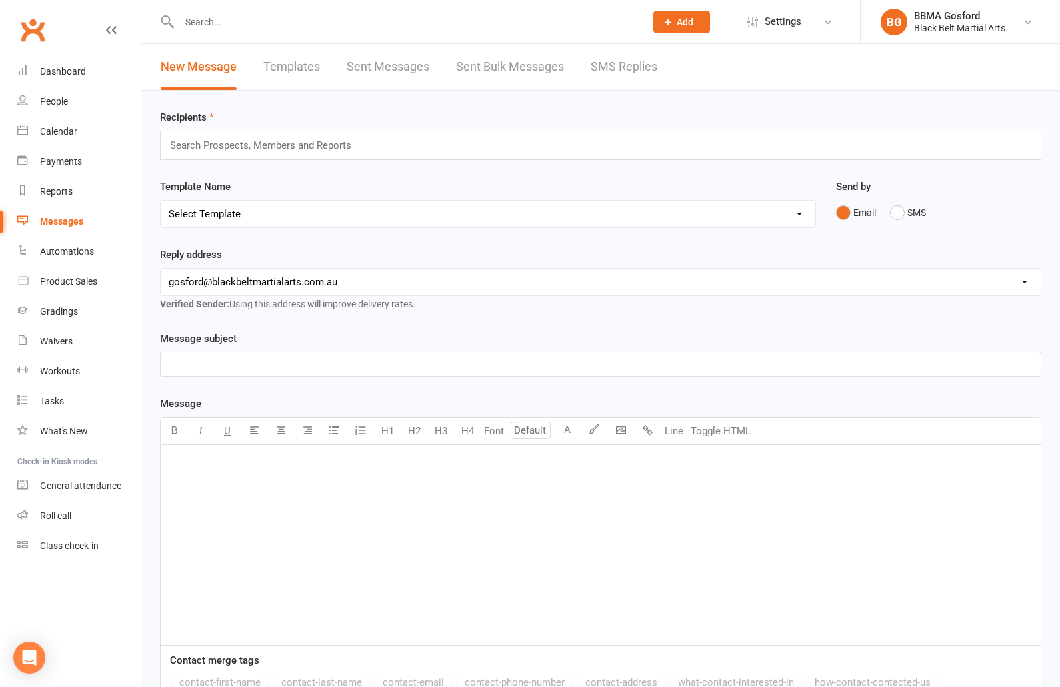
click at [161, 201] on select "Select Template [Email] Active Kids Voucher [Email] Black Belt Camp [Email] Bla…" at bounding box center [488, 214] width 655 height 27
click at [375, 213] on select "Select Template [Email] Active Kids Voucher [Email] Black Belt Camp [Email] Bla…" at bounding box center [488, 214] width 655 height 27
select select "52"
click option "[SMS] Group Grading Reminder Text" at bounding box center [0, 0] width 0 height 0
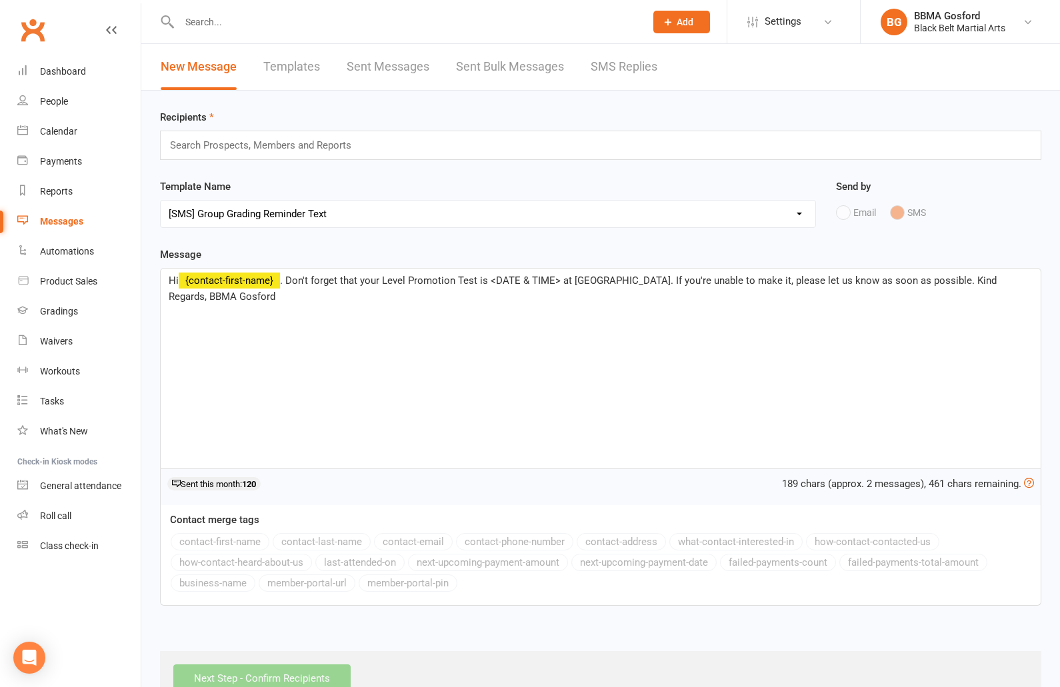
click at [255, 148] on input "text" at bounding box center [266, 145] width 195 height 17
type input "[PERSON_NAME]"
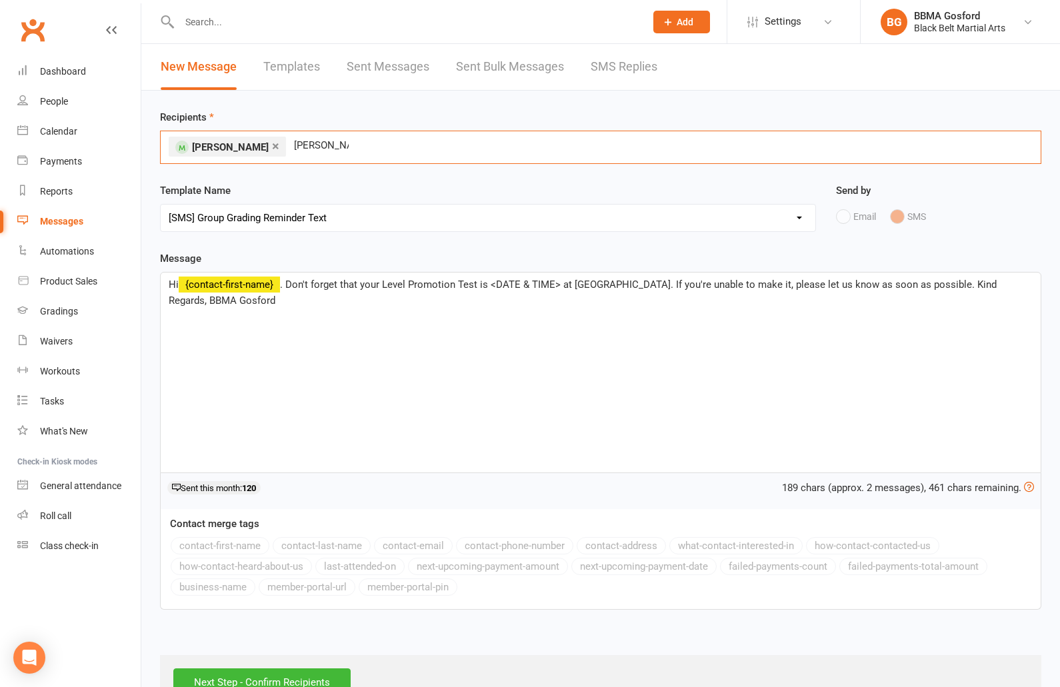
type input "fiona pollock"
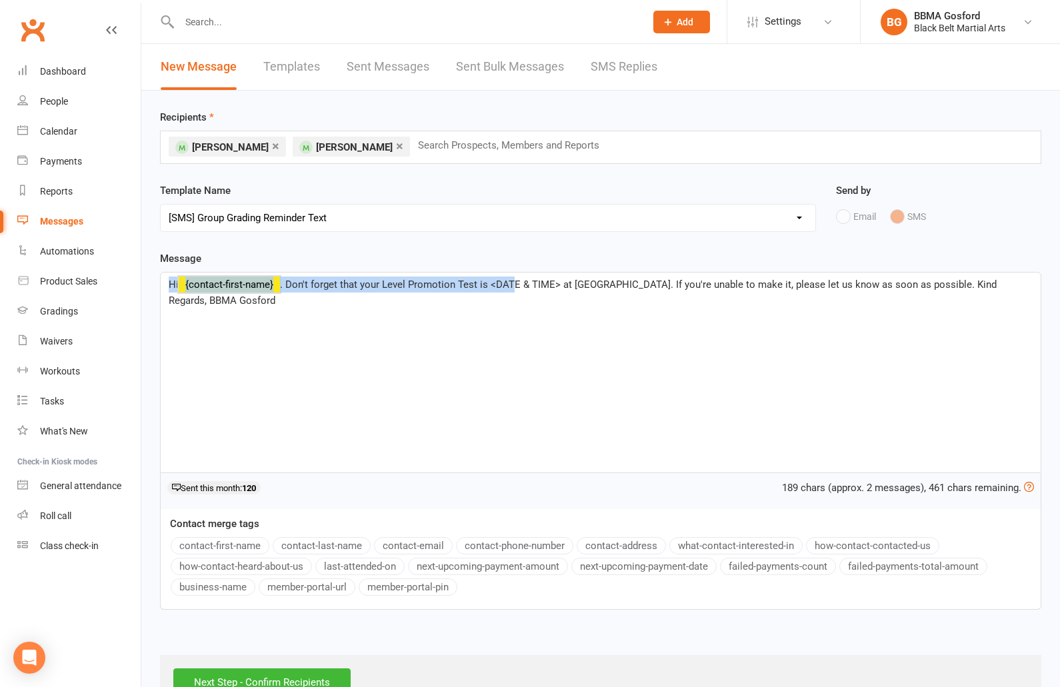
drag, startPoint x: 560, startPoint y: 285, endPoint x: 513, endPoint y: 285, distance: 47.3
click at [513, 285] on span ". Don't forget that your Level Promotion Test is <DATE & TIME> at BBMA Gosford.…" at bounding box center [584, 293] width 831 height 28
click at [505, 285] on span ". Don't forget that your Level Promotion Test is <DATE & TIME> at BBMA Gosford.…" at bounding box center [584, 293] width 831 height 28
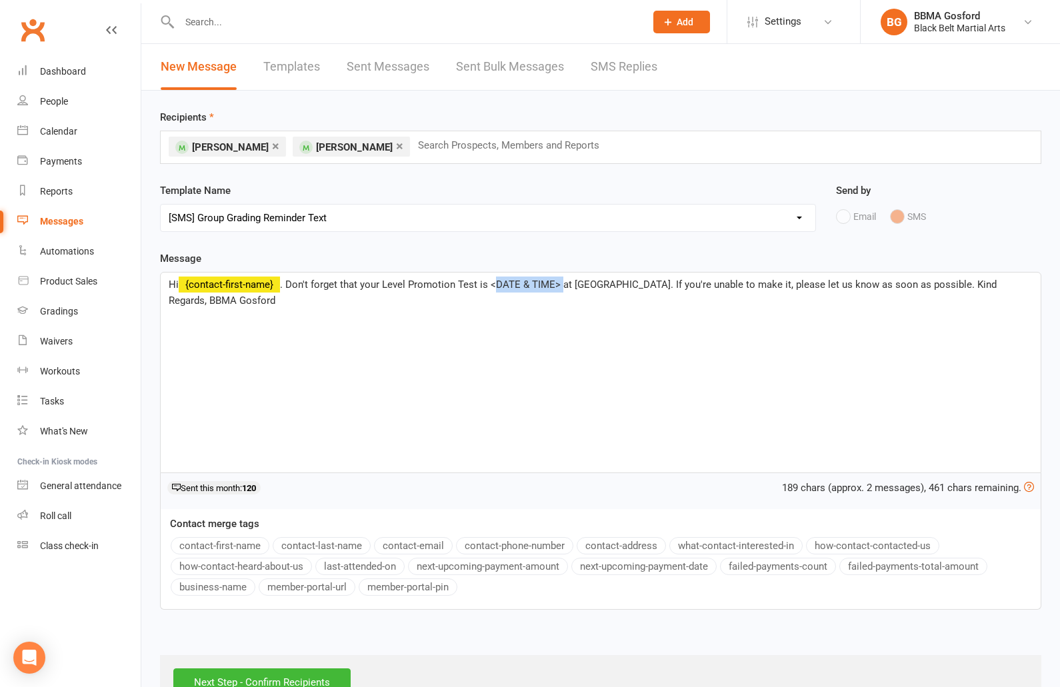
drag, startPoint x: 495, startPoint y: 286, endPoint x: 559, endPoint y: 289, distance: 64.7
click at [559, 289] on span ". Don't forget that your Level Promotion Test is <DATE & TIME> at BBMA Gosford.…" at bounding box center [584, 293] width 831 height 28
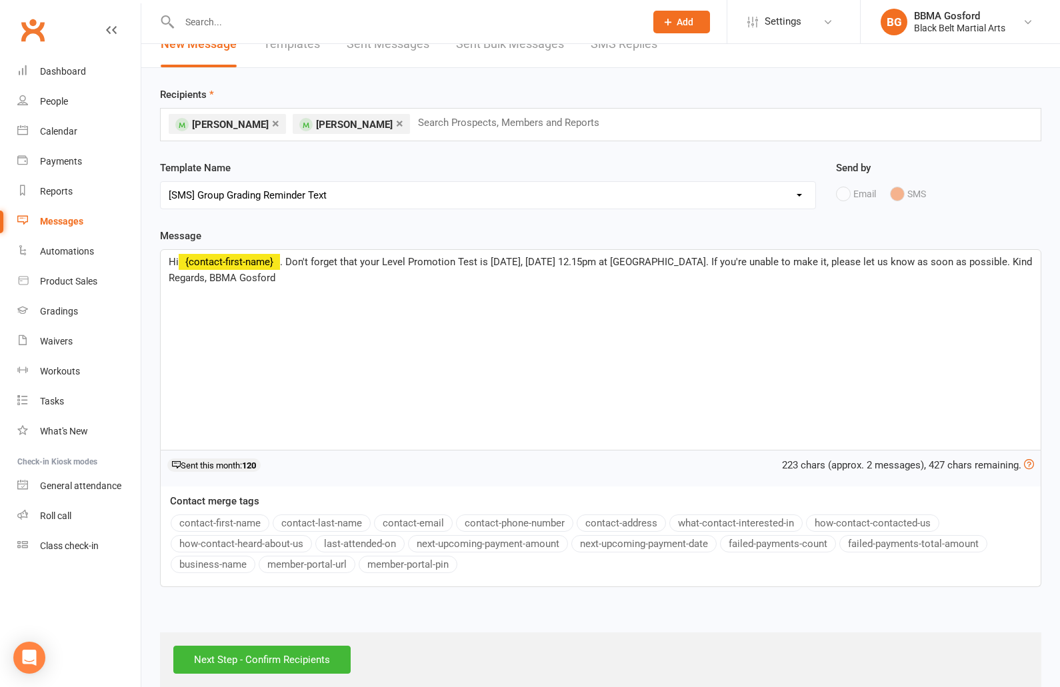
scroll to position [41, 0]
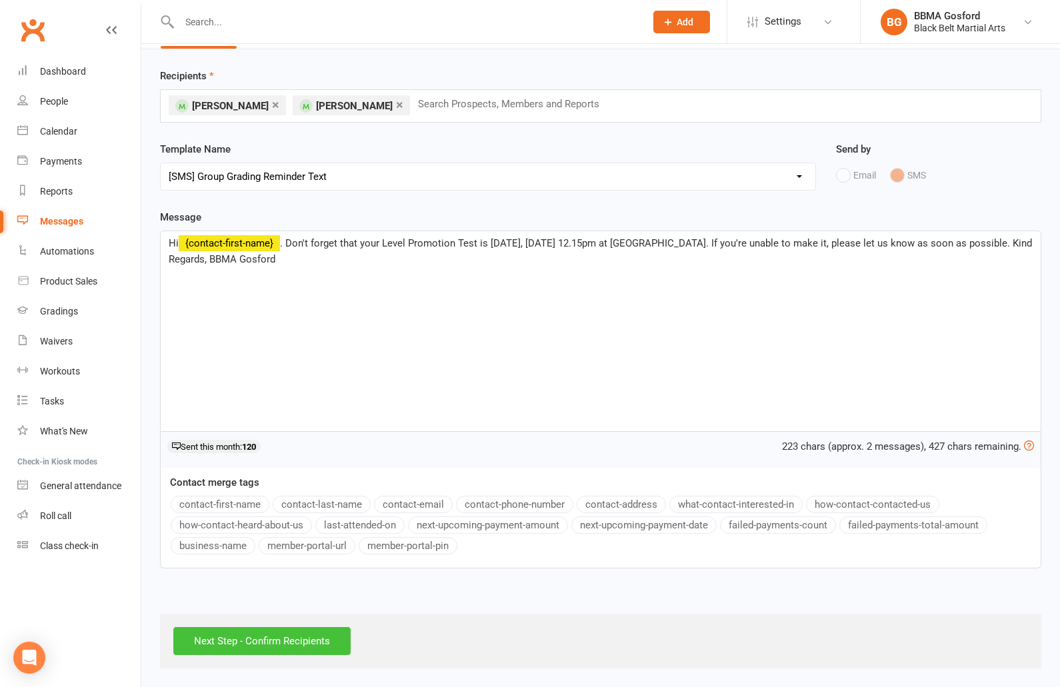
click at [277, 646] on input "Next Step - Confirm Recipients" at bounding box center [261, 641] width 177 height 28
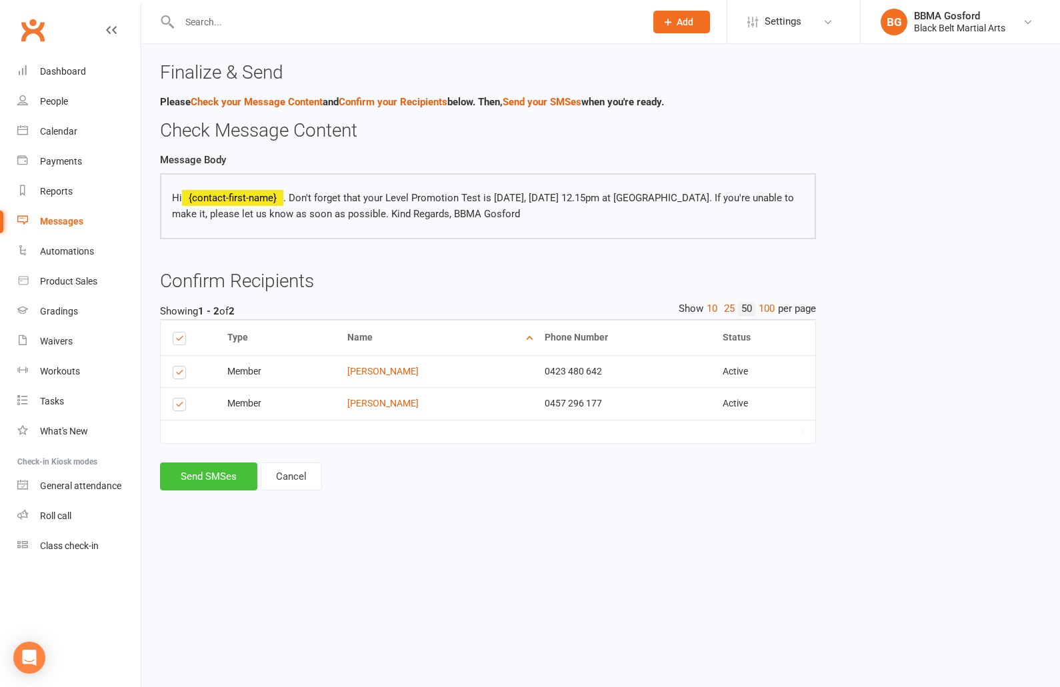
click at [190, 485] on button "Send SMSes" at bounding box center [208, 477] width 97 height 28
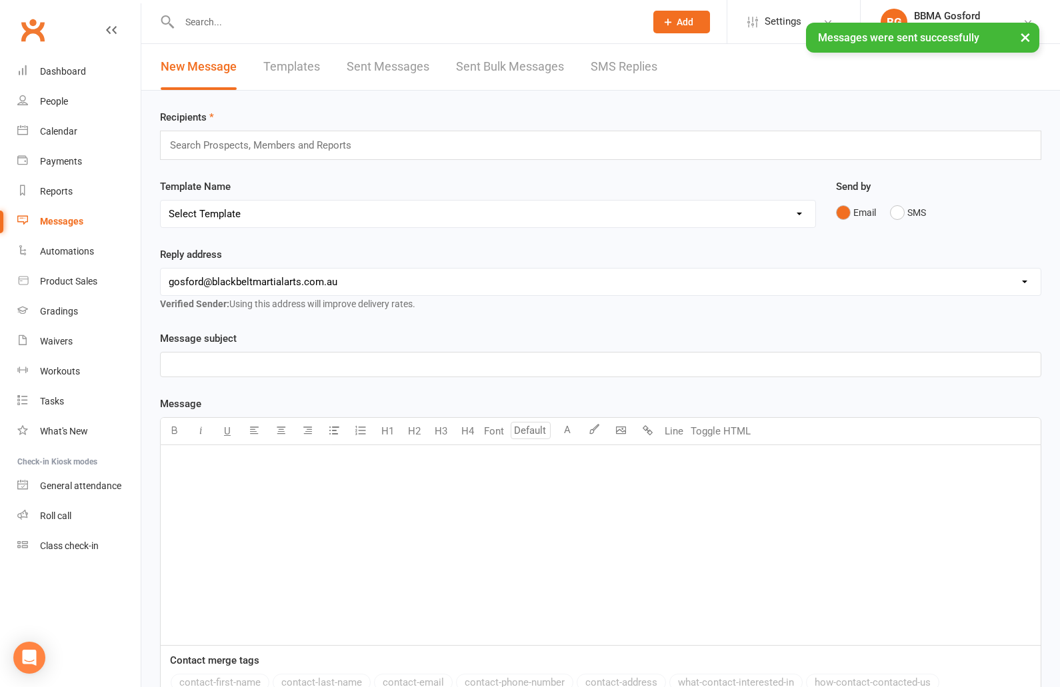
click at [161, 201] on select "Select Template [Email] Active Kids Voucher [Email] Black Belt Camp [Email] Bla…" at bounding box center [488, 214] width 655 height 27
click at [321, 215] on select "Select Template [Email] Active Kids Voucher [Email] Black Belt Camp [Email] Bla…" at bounding box center [488, 214] width 655 height 27
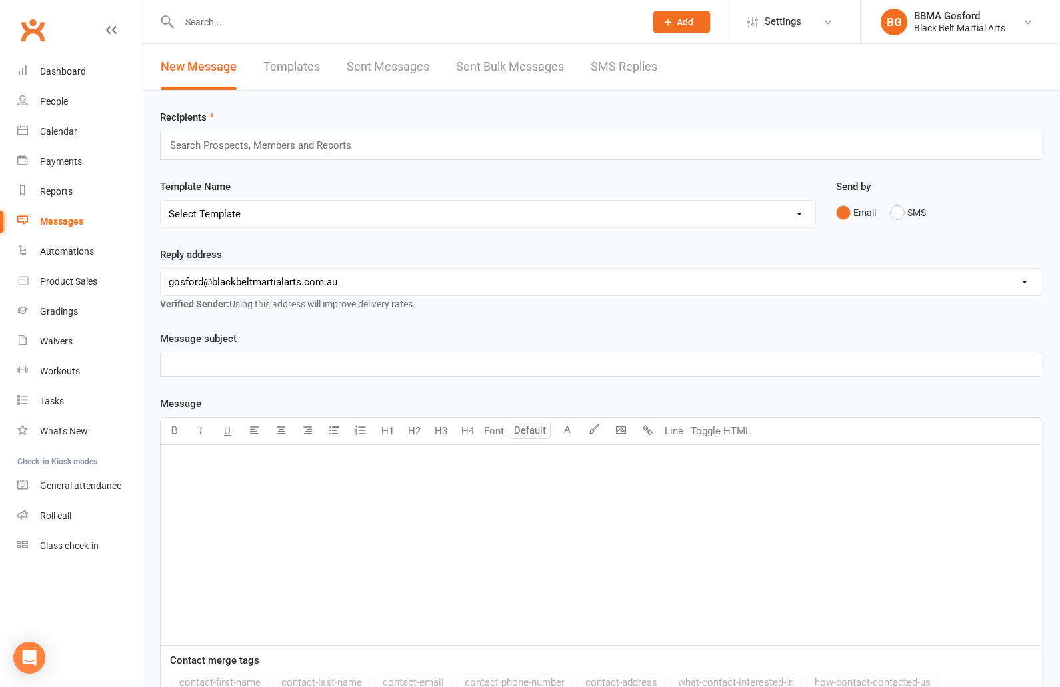
select select "52"
click option "[SMS] Group Grading Reminder Text" at bounding box center [0, 0] width 0 height 0
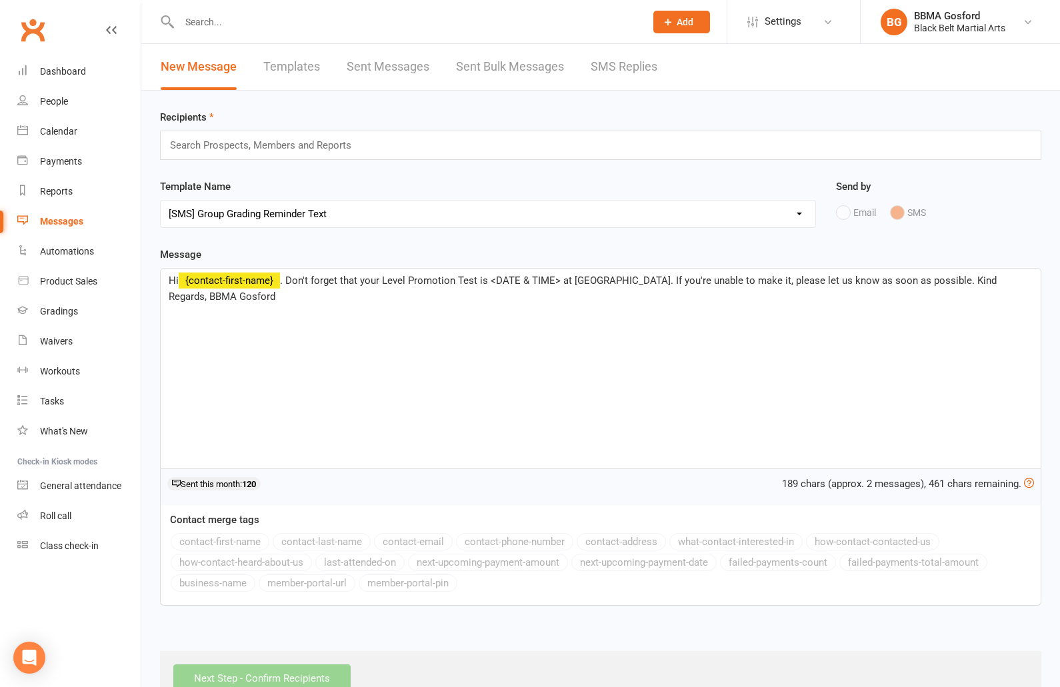
click at [207, 144] on input "text" at bounding box center [266, 145] width 195 height 17
type input "Nicolas angst"
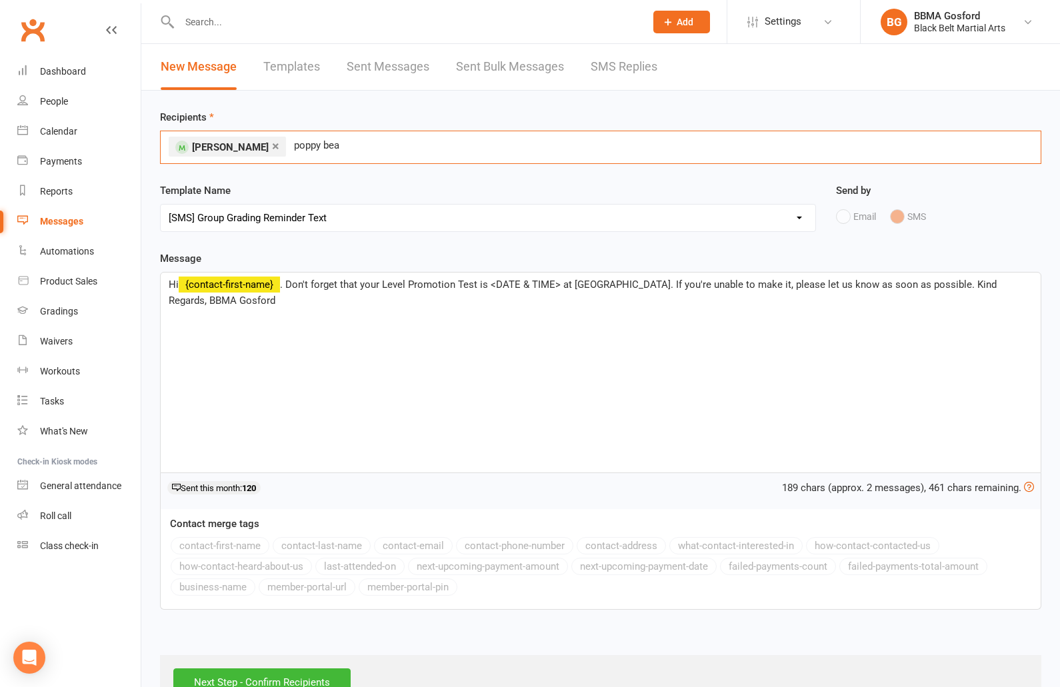
type input "poppy beau"
type input "ricky smith"
type input "matthew sugars"
type input "phillip mcd"
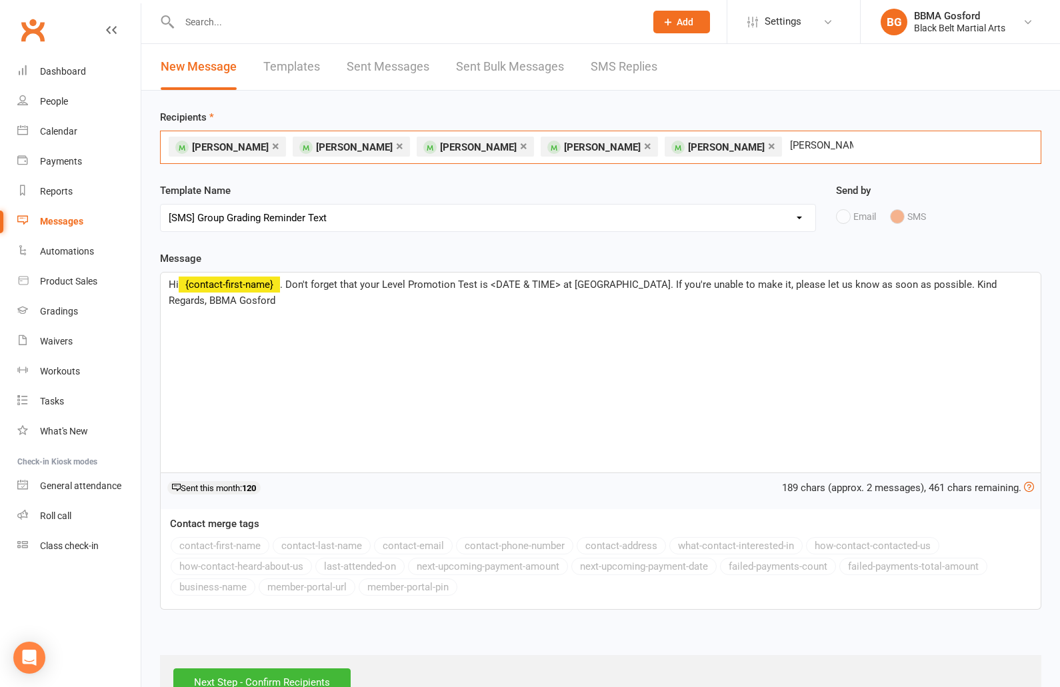
type input "samantha king"
type input "sherrie braj"
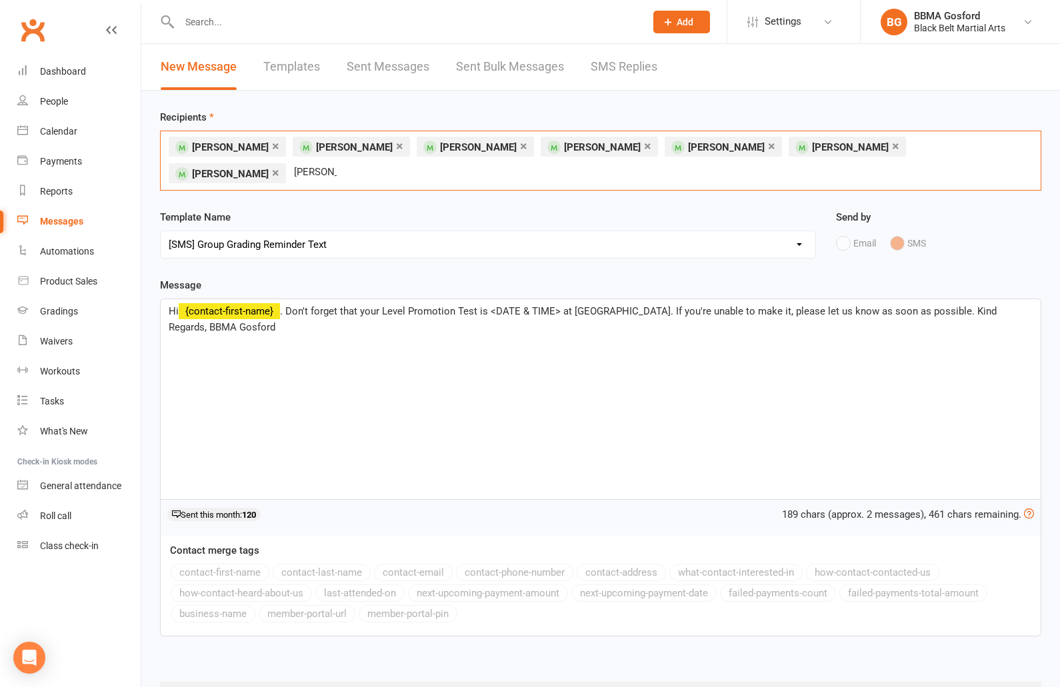
type input "fern klein"
click at [562, 312] on span ". Don't forget that your Level Promotion Test is <DATE & TIME> at BBMA Gosford.…" at bounding box center [584, 319] width 831 height 28
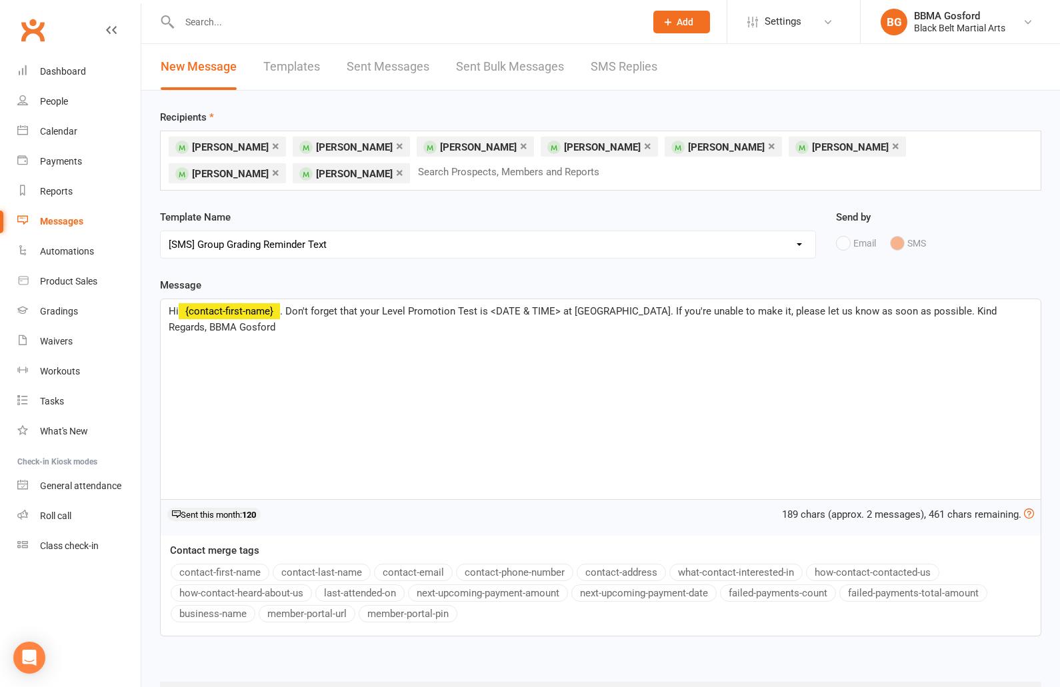
click at [559, 311] on span ". Don't forget that your Level Promotion Test is <DATE & TIME> at BBMA Gosford.…" at bounding box center [584, 319] width 831 height 28
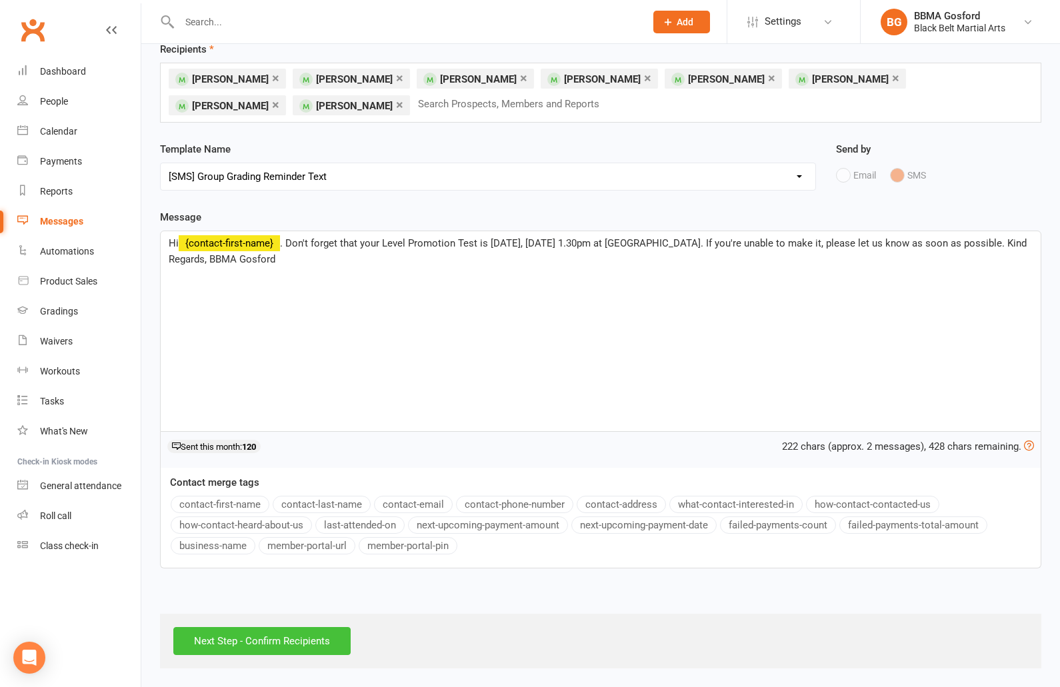
click at [267, 647] on input "Next Step - Confirm Recipients" at bounding box center [261, 641] width 177 height 28
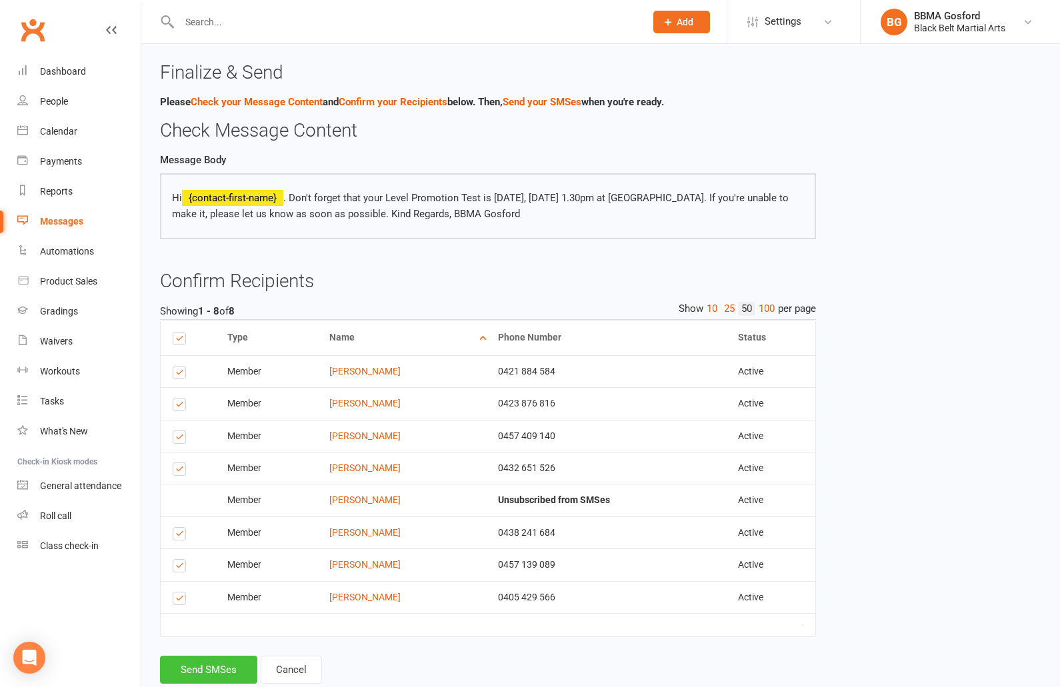
click at [222, 669] on button "Send SMSes" at bounding box center [208, 670] width 97 height 28
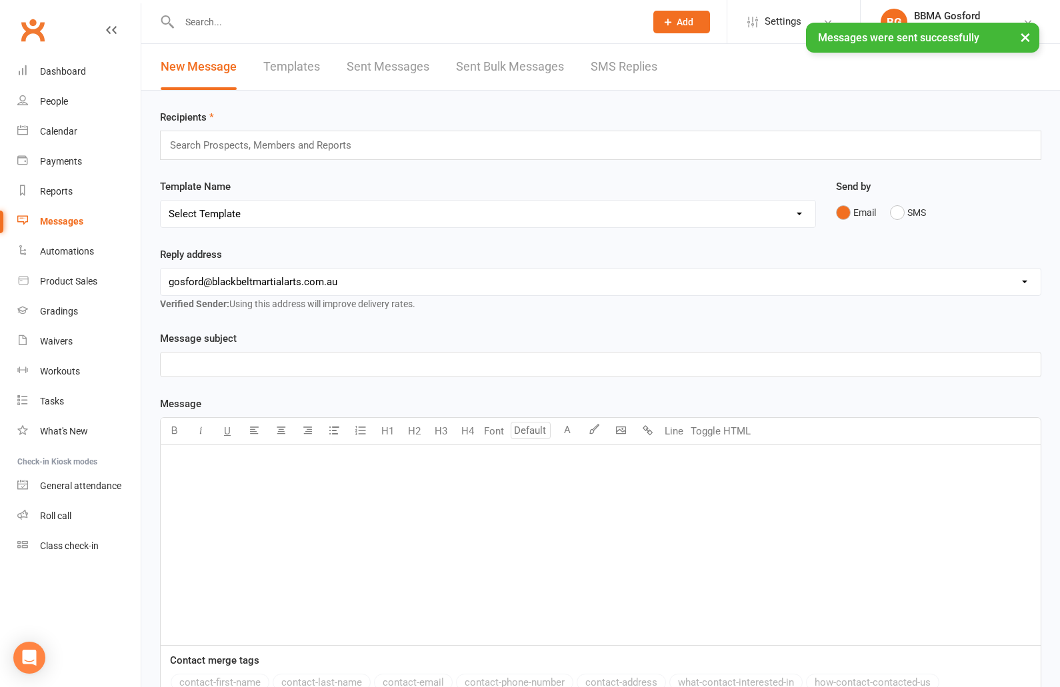
click at [247, 149] on input "text" at bounding box center [266, 145] width 195 height 17
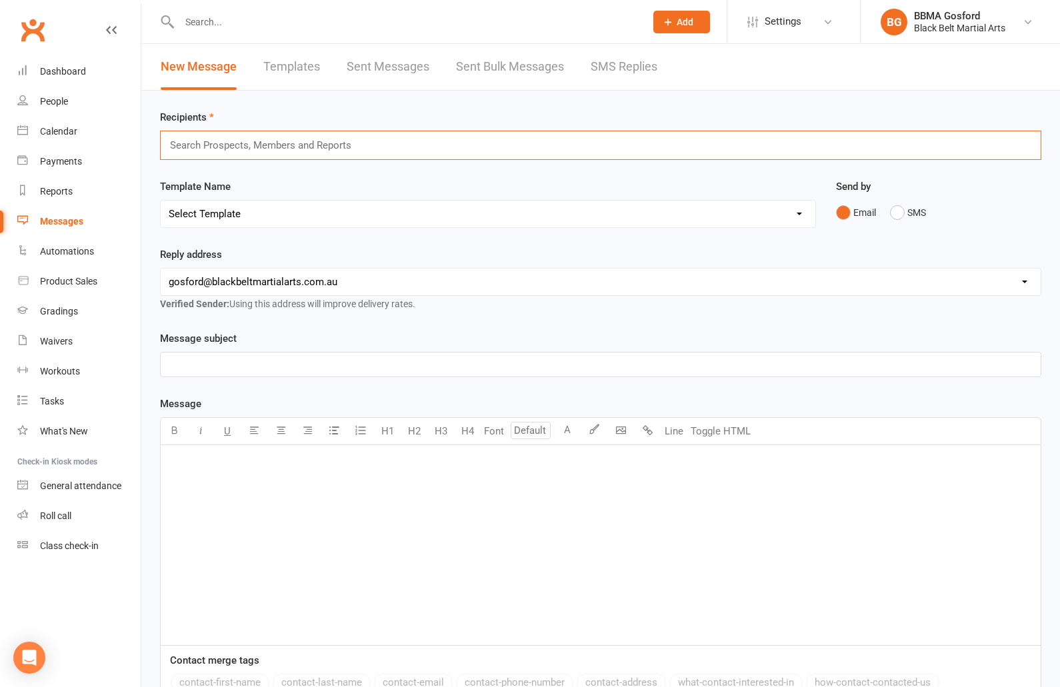
click at [161, 201] on select "Select Template [Email] Active Kids Voucher [Email] Black Belt Camp [Email] Bla…" at bounding box center [488, 214] width 655 height 27
click at [271, 216] on select "Select Template [Email] Active Kids Voucher [Email] Black Belt Camp [Email] Bla…" at bounding box center [488, 214] width 655 height 27
select select "52"
click option "[SMS] Group Grading Reminder Text" at bounding box center [0, 0] width 0 height 0
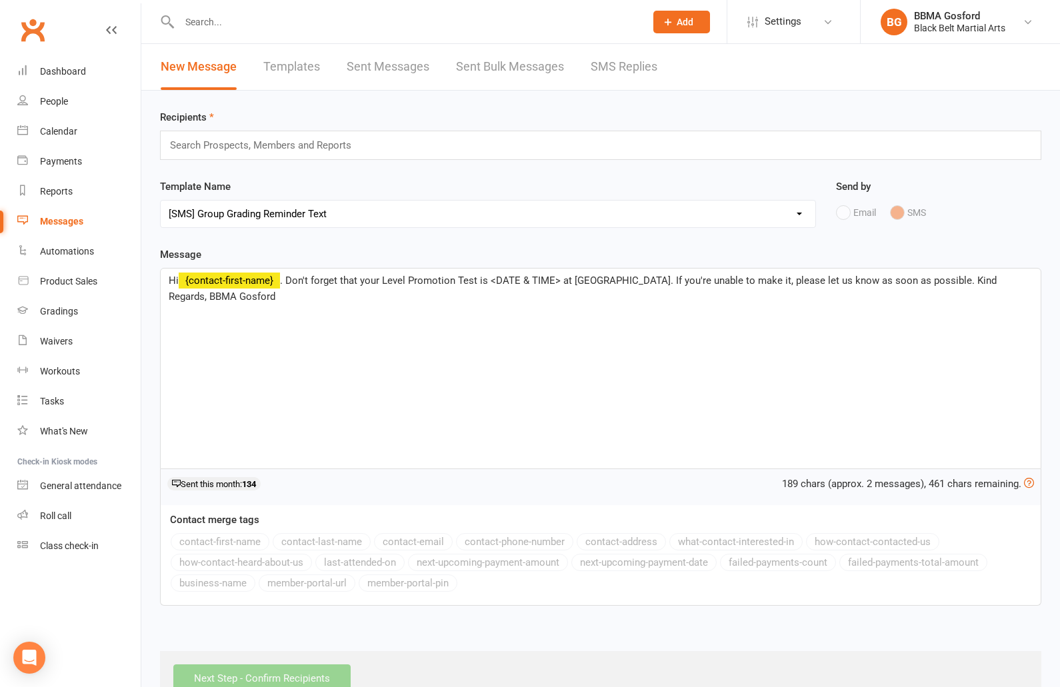
click at [273, 140] on input "text" at bounding box center [266, 145] width 195 height 17
type input "samuel caoile"
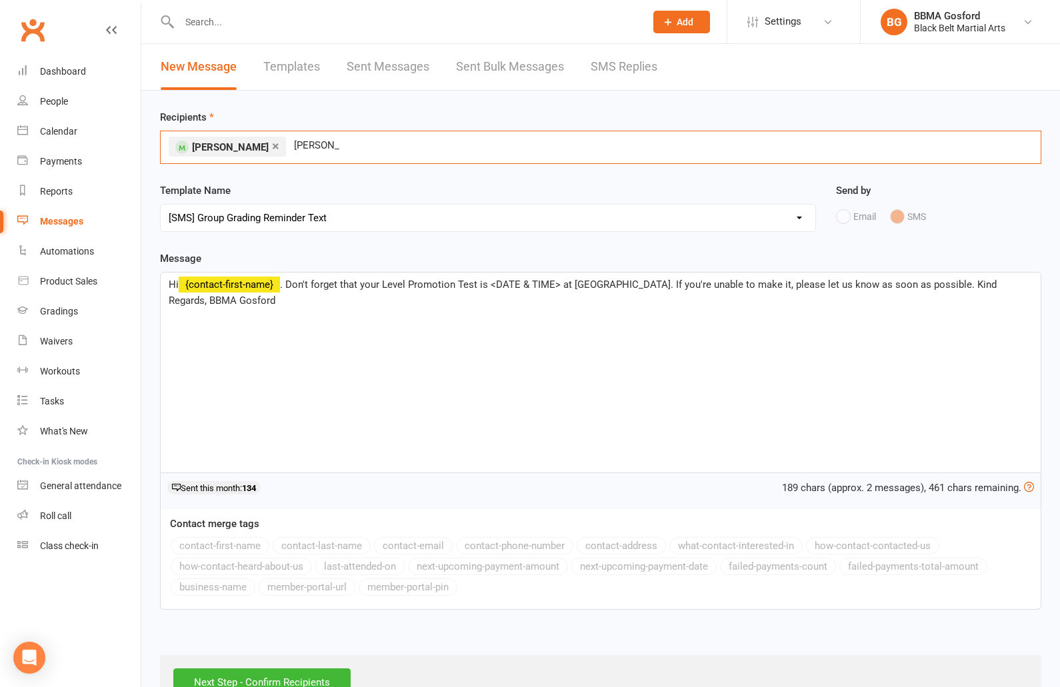
type input "ben findlay"
type input "kace hasan"
type input "harry djau"
type input "ronav be"
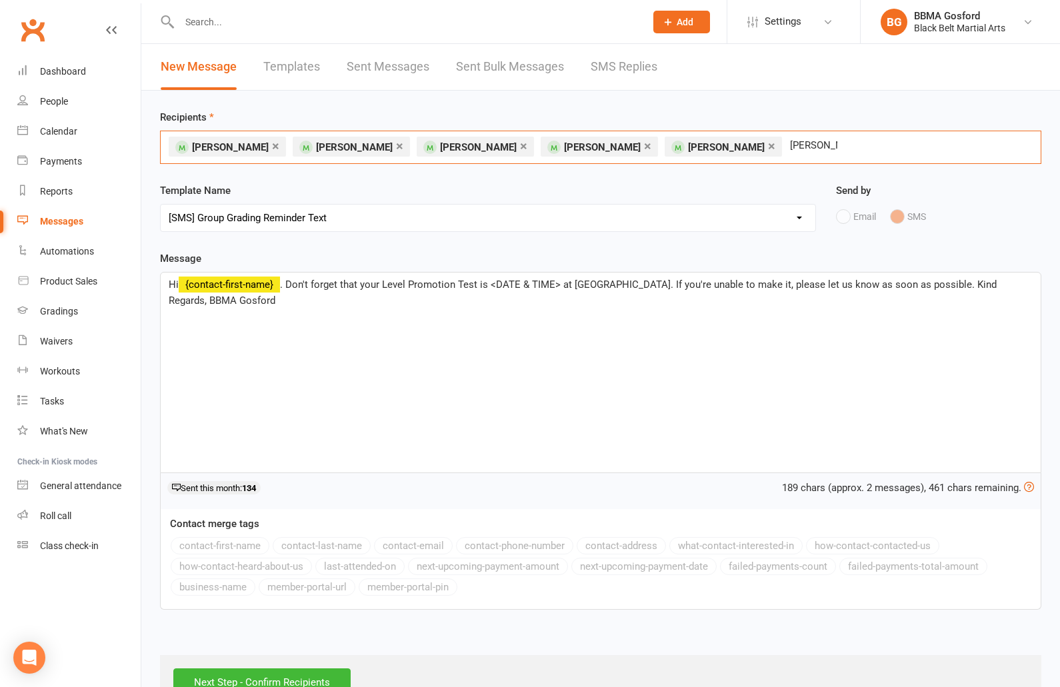
type input "jodie cesca"
type input "john nash"
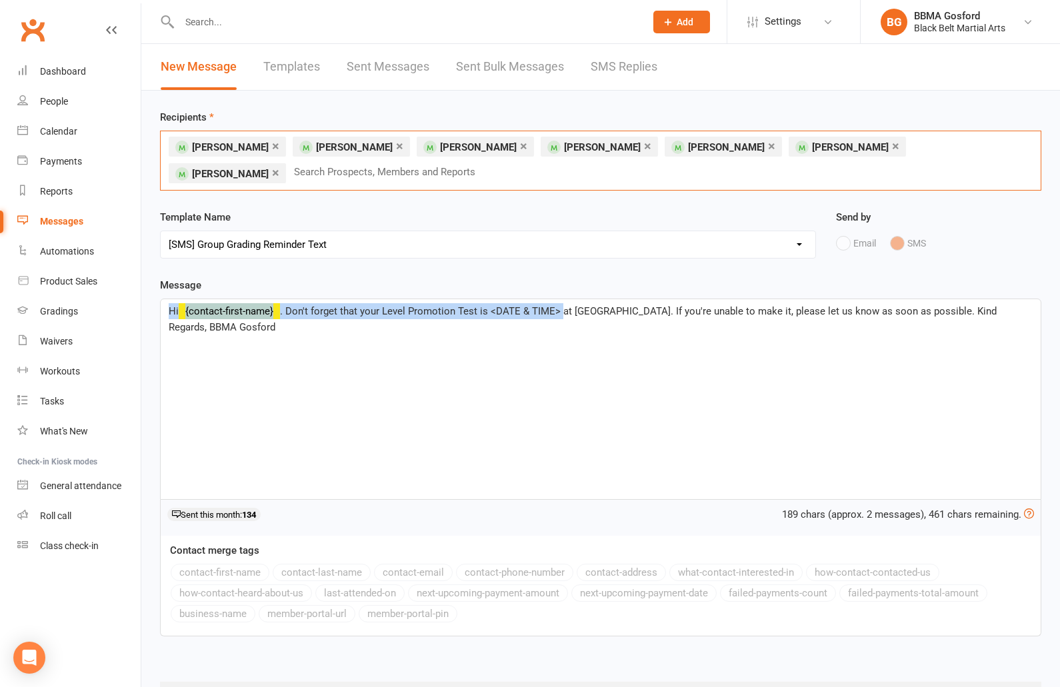
click at [561, 308] on span ". Don't forget that your Level Promotion Test is <DATE & TIME> at BBMA Gosford.…" at bounding box center [584, 319] width 831 height 28
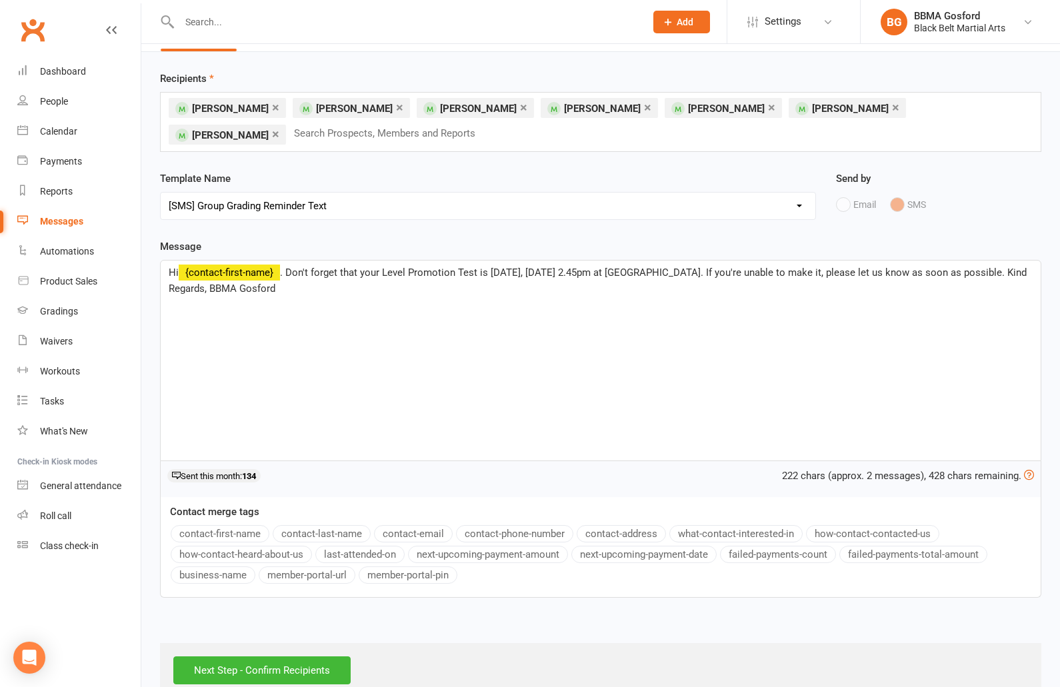
scroll to position [64, 0]
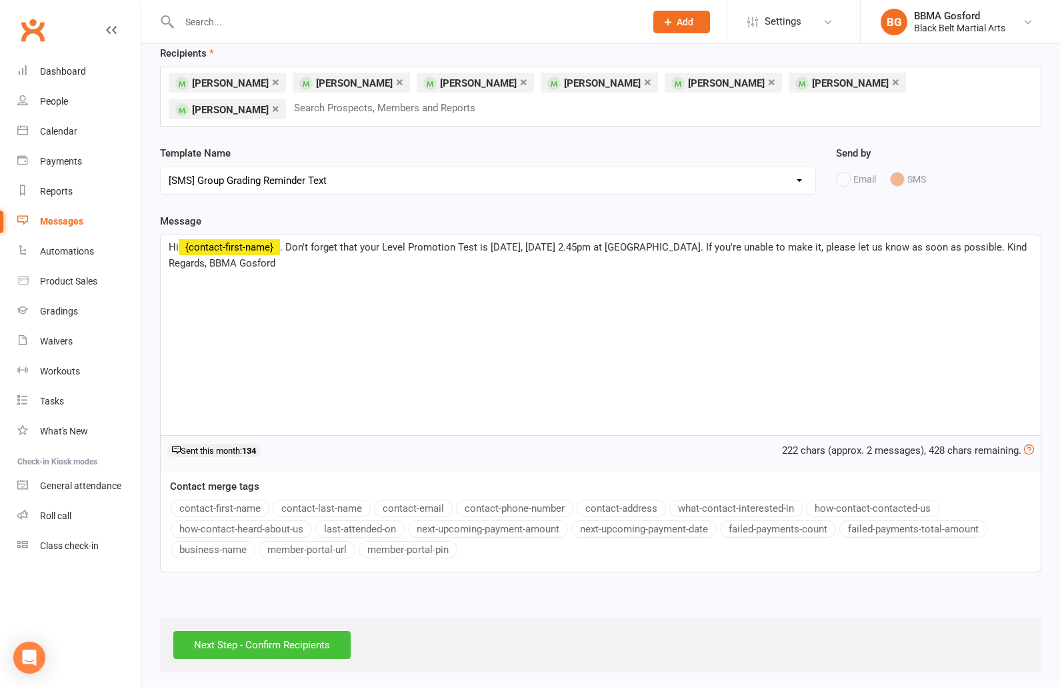
click at [286, 645] on input "Next Step - Confirm Recipients" at bounding box center [261, 645] width 177 height 28
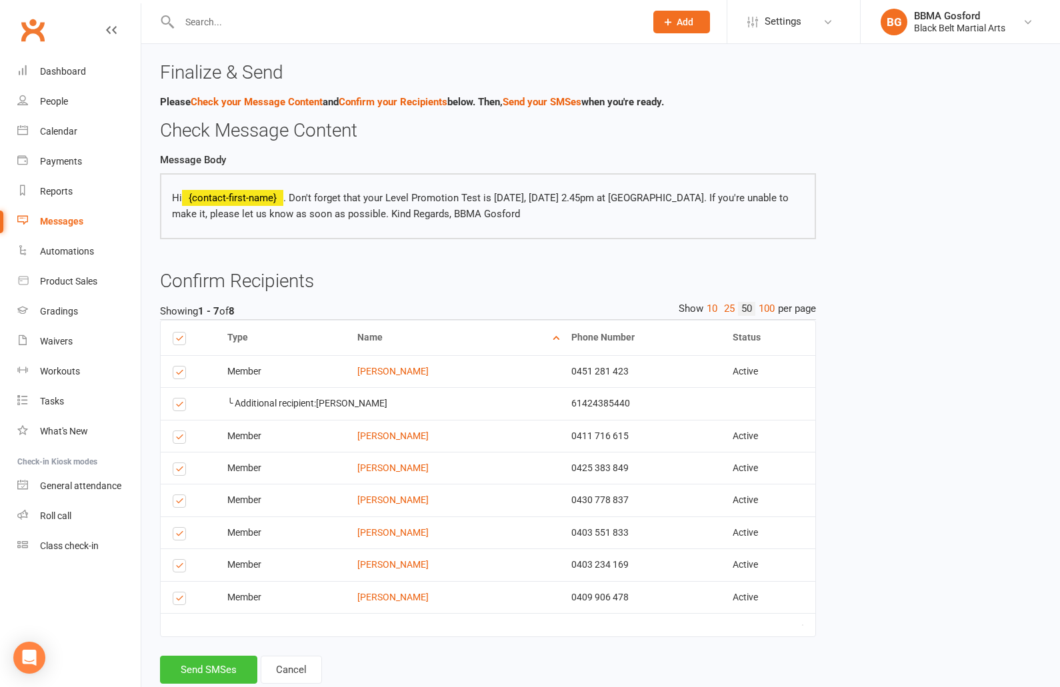
click at [201, 669] on button "Send SMSes" at bounding box center [208, 670] width 97 height 28
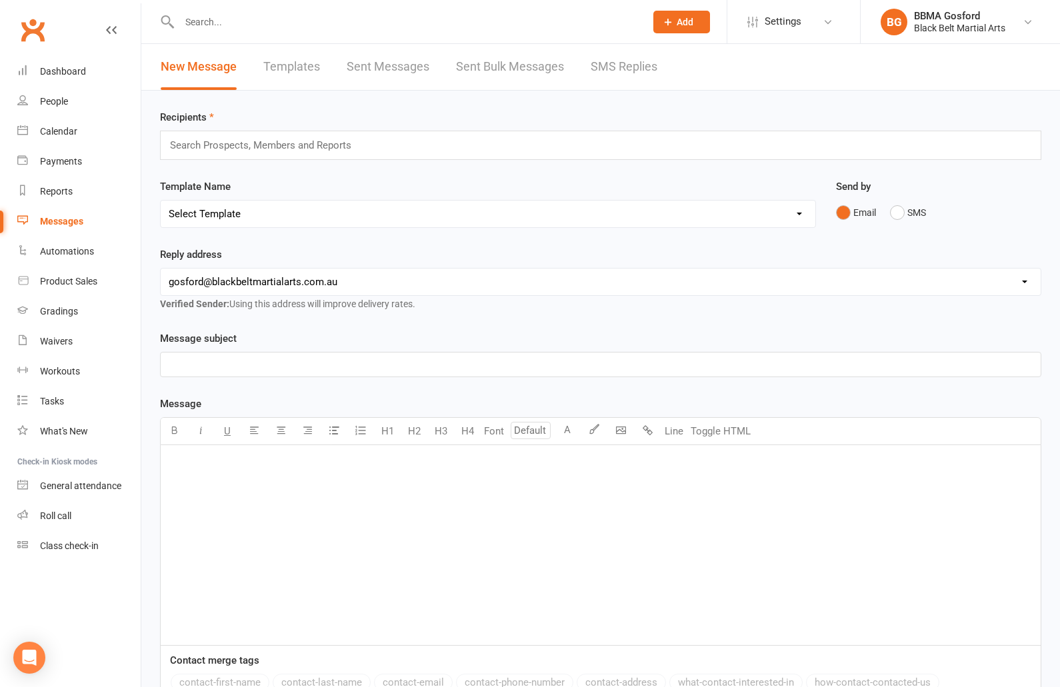
click at [161, 201] on select "Select Template [Email] Active Kids Voucher [Email] Black Belt Camp [Email] Bla…" at bounding box center [488, 214] width 655 height 27
select select "52"
click option "[SMS] Group Grading Reminder Text" at bounding box center [0, 0] width 0 height 0
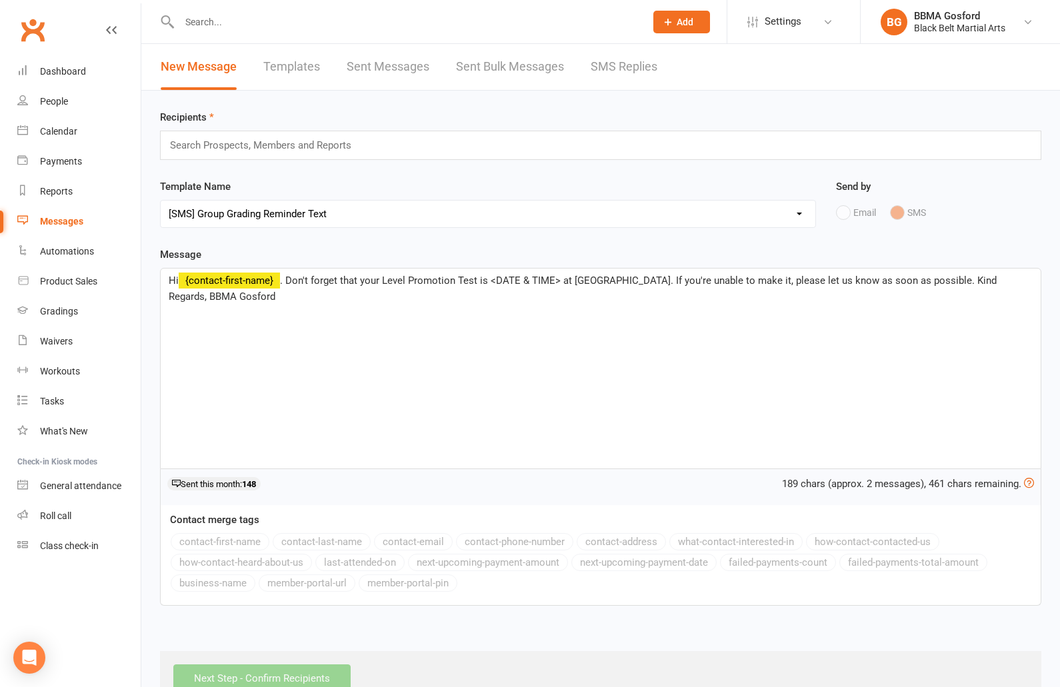
click at [259, 148] on input "text" at bounding box center [266, 145] width 195 height 17
type input "isla scoff"
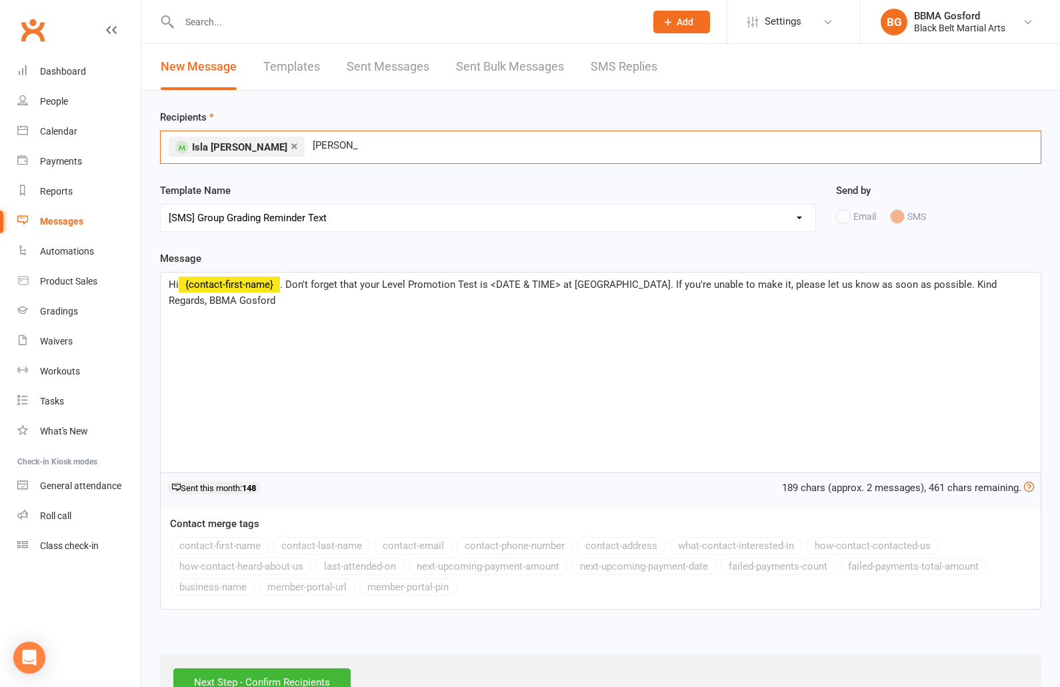
type input "ryder joshi"
type input "kye lawther"
type input "joshua leah"
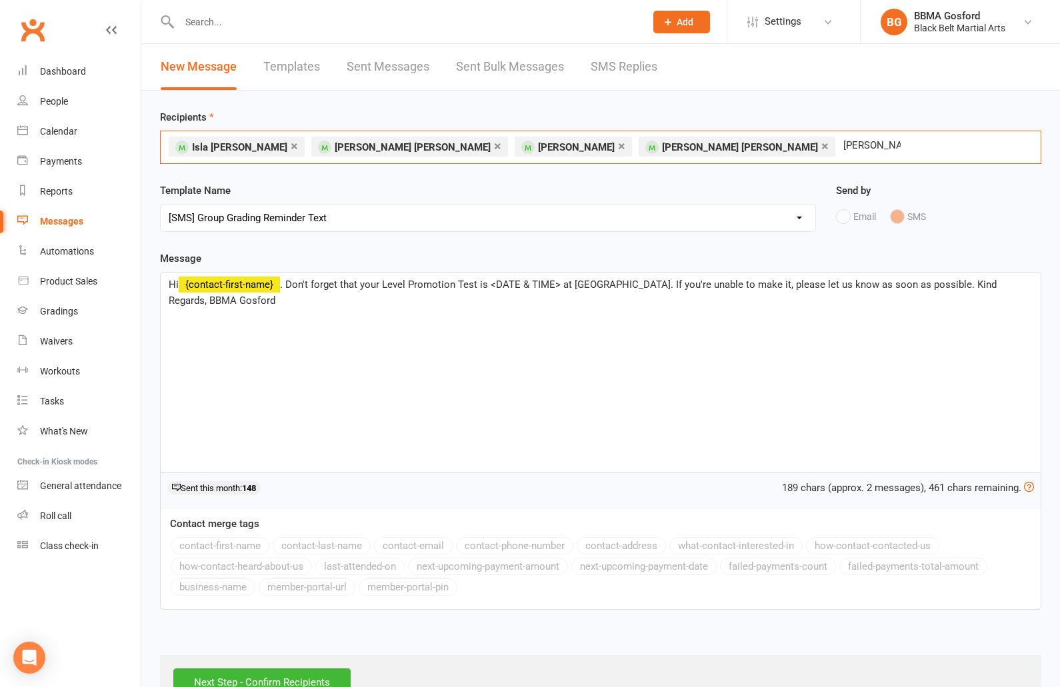
type input "daniel sugars"
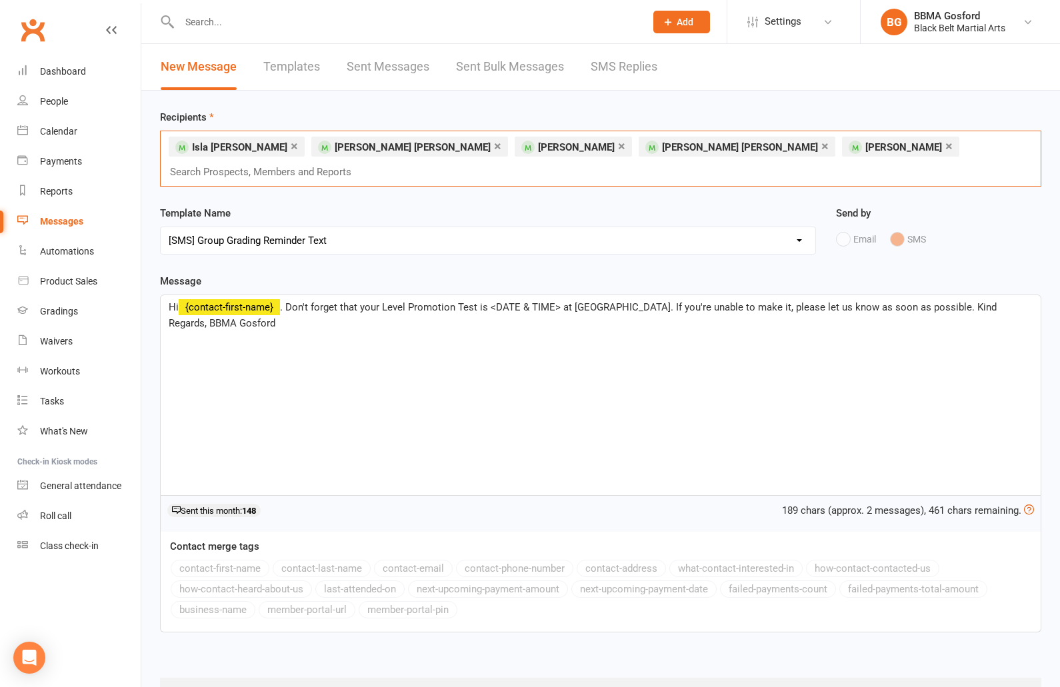
click at [821, 145] on link "×" at bounding box center [824, 145] width 7 height 21
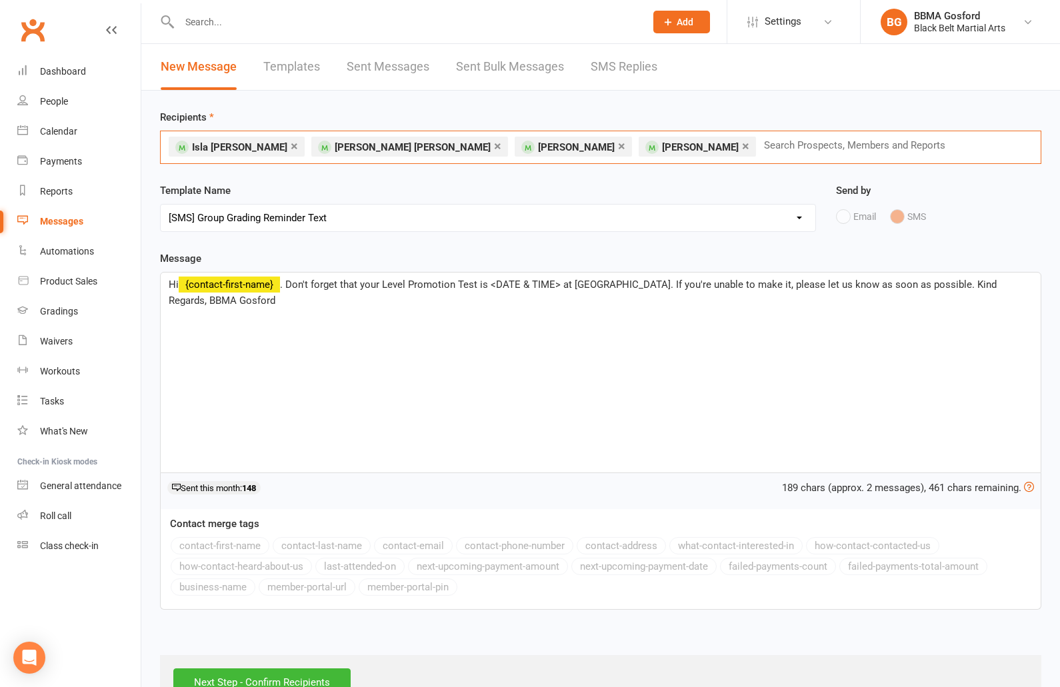
click at [763, 147] on input "text" at bounding box center [860, 145] width 195 height 17
type input "riley lyon"
type input "janina binto"
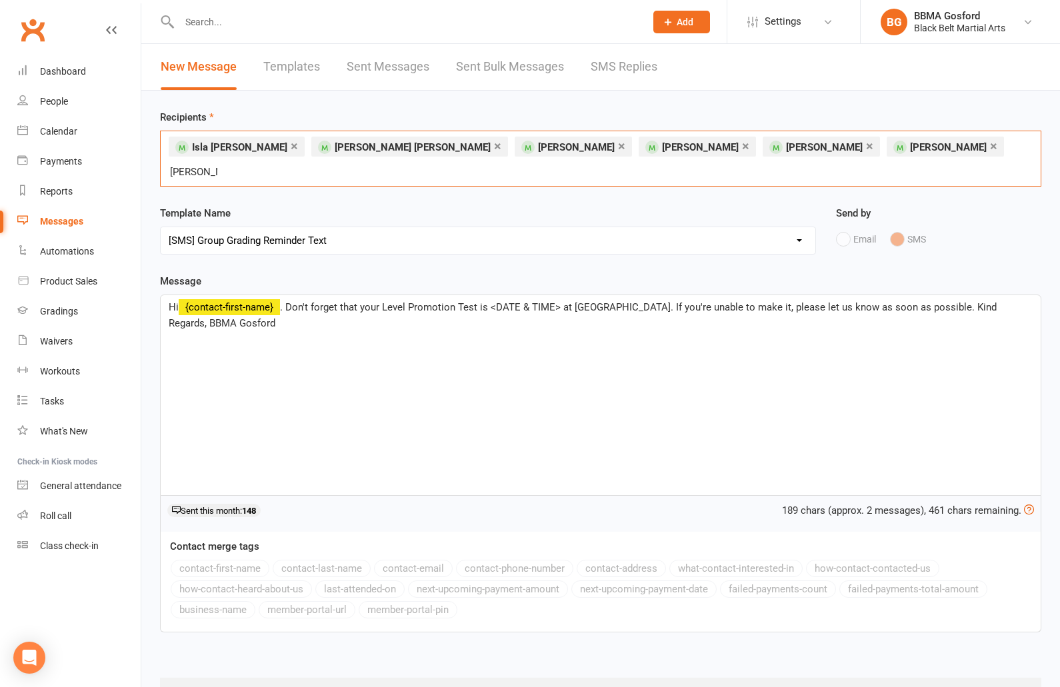
type input "micky mcin"
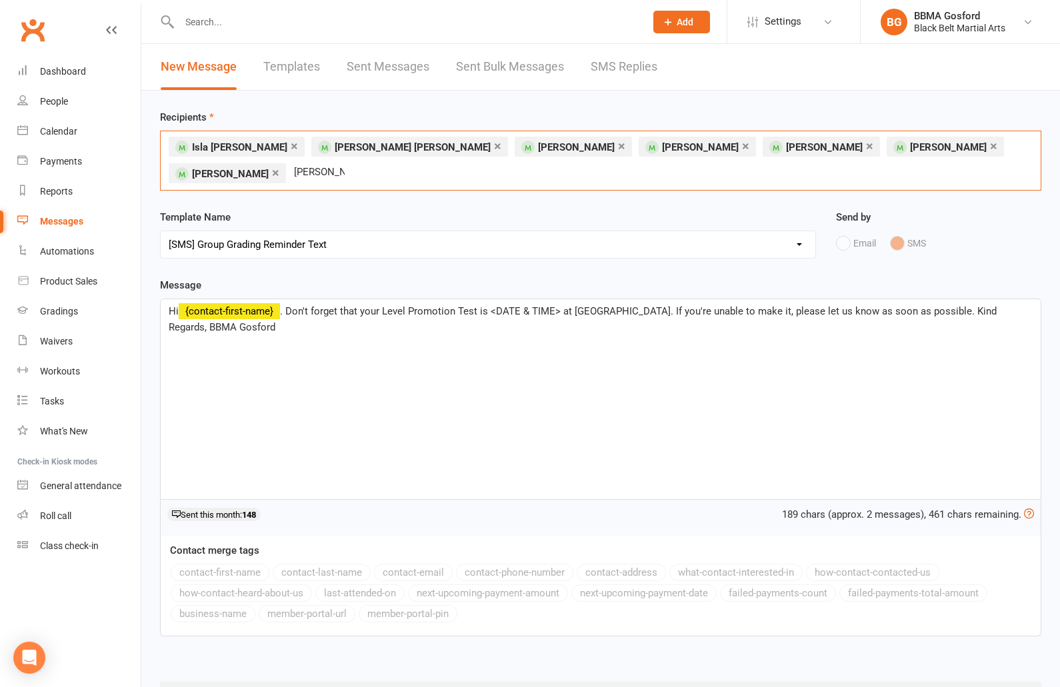
type input "jacob pesce"
type input "henry shaddock"
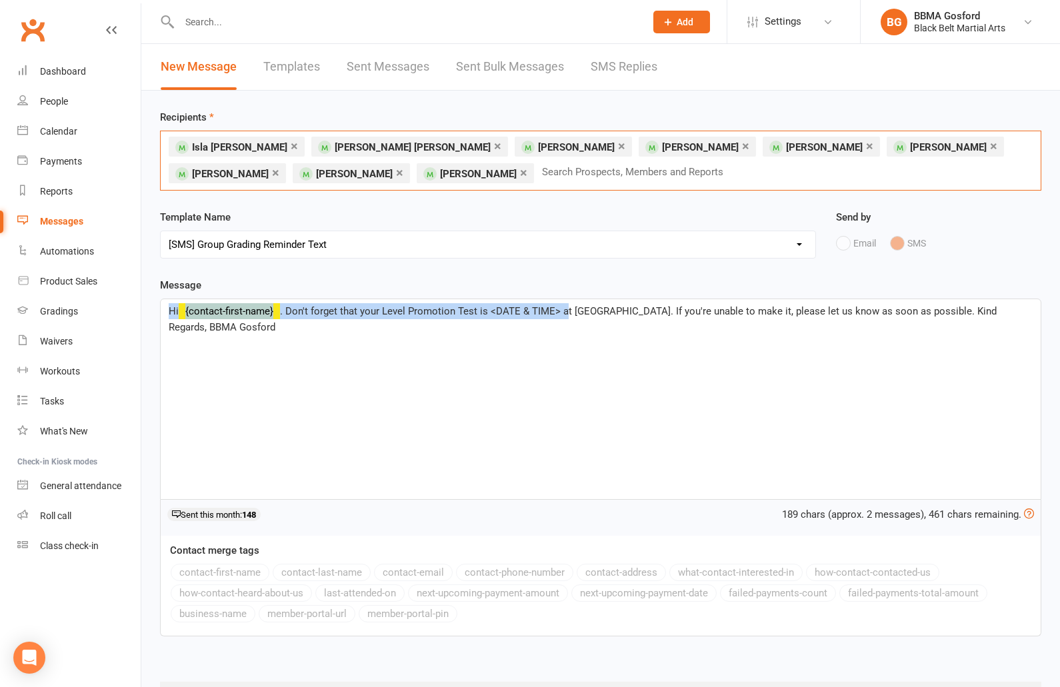
click at [563, 313] on span ". Don't forget that your Level Promotion Test is <DATE & TIME> at BBMA Gosford.…" at bounding box center [584, 319] width 831 height 28
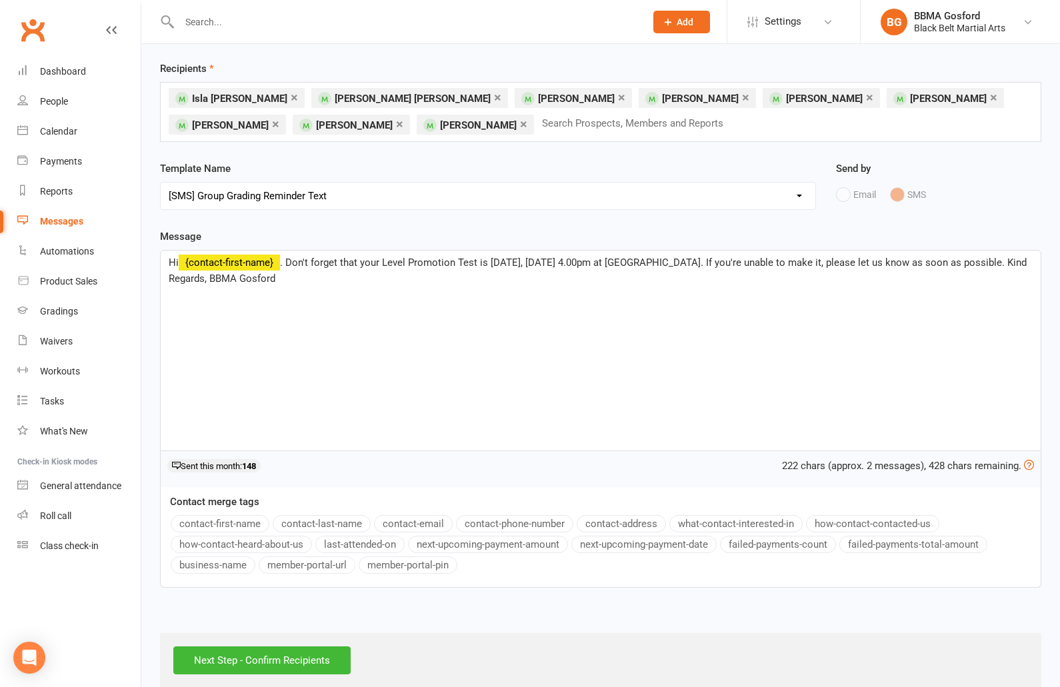
scroll to position [68, 0]
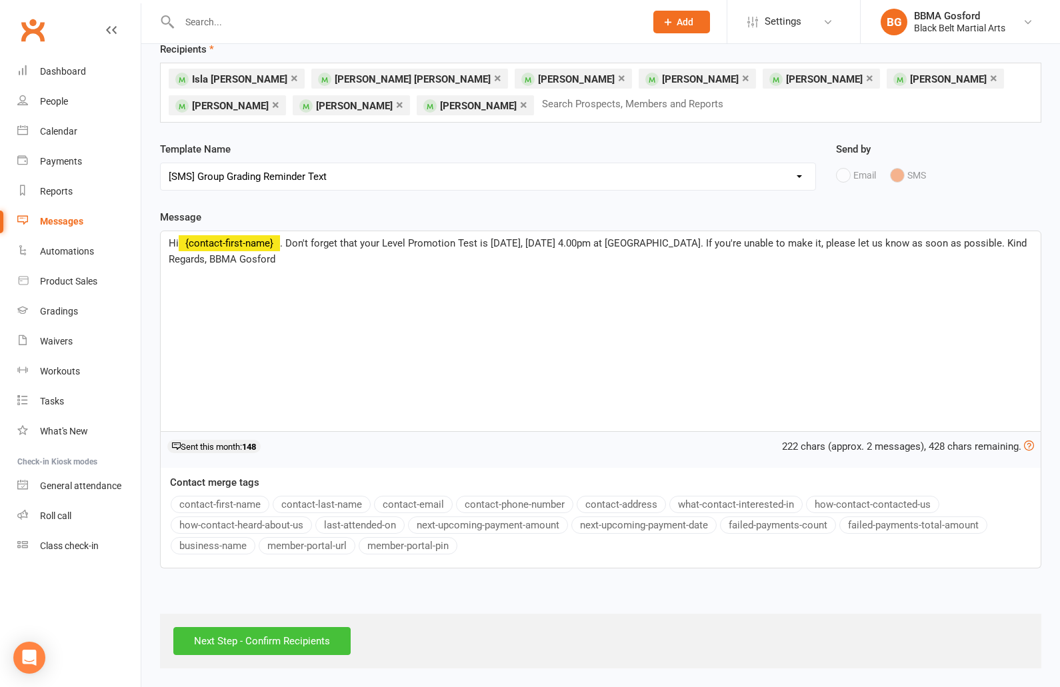
click at [254, 646] on input "Next Step - Confirm Recipients" at bounding box center [261, 641] width 177 height 28
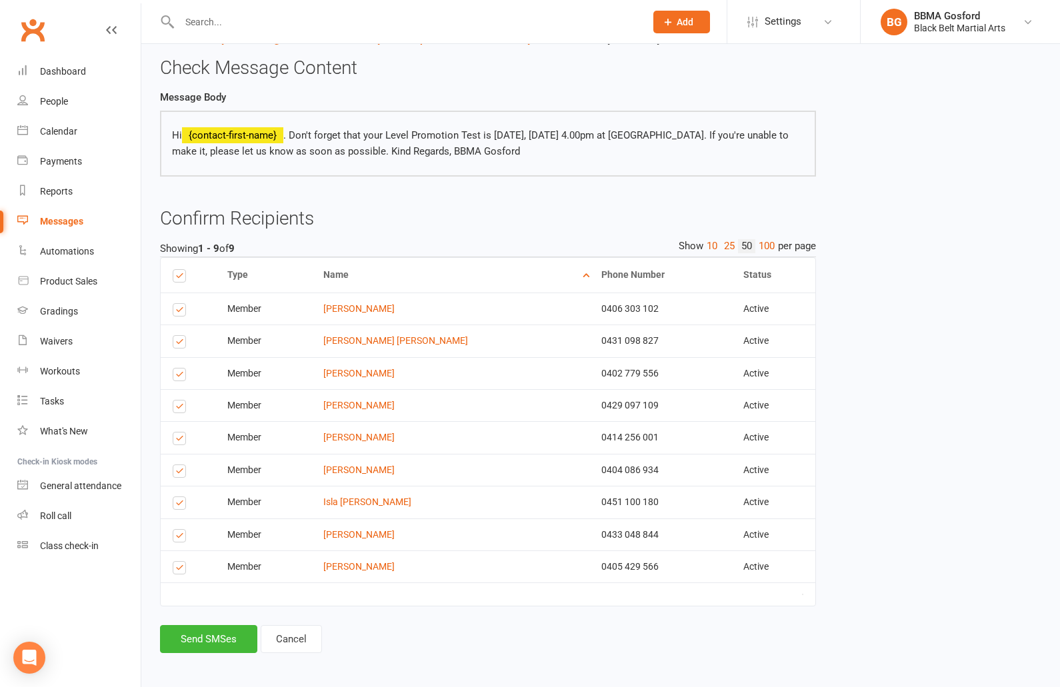
scroll to position [66, 0]
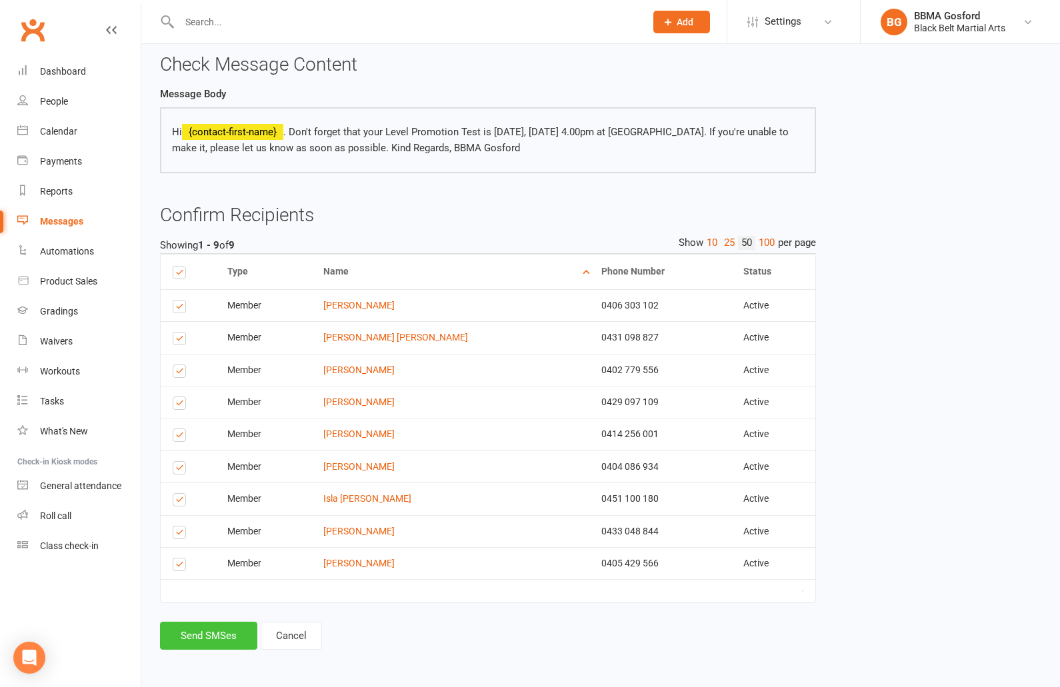
click at [210, 642] on button "Send SMSes" at bounding box center [208, 636] width 97 height 28
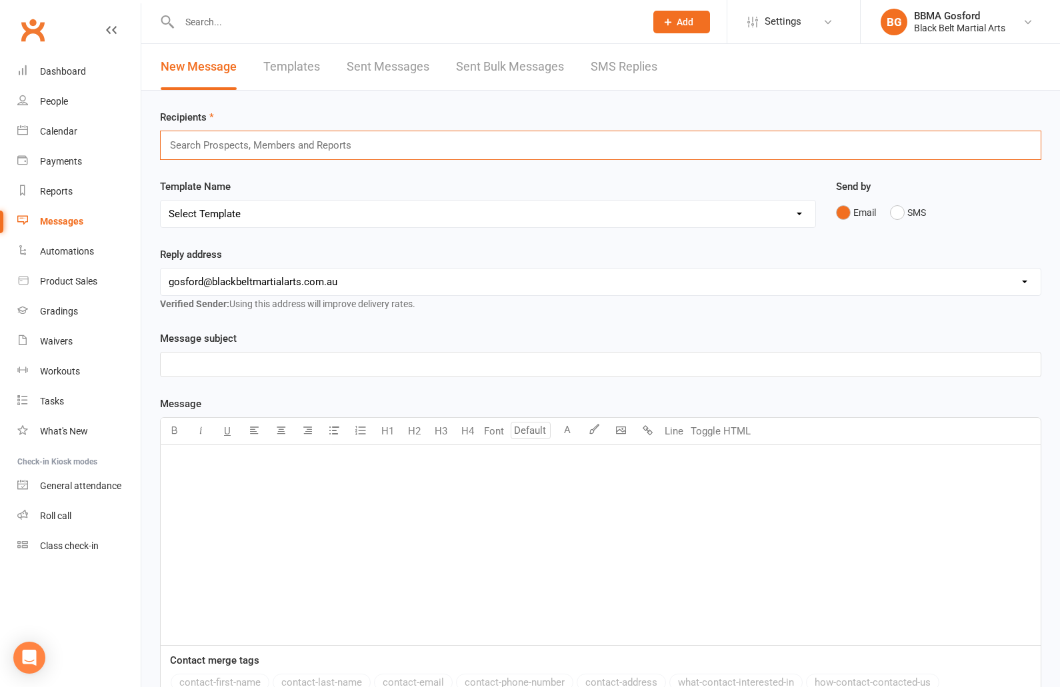
click at [293, 141] on input "text" at bounding box center [266, 145] width 195 height 17
type input "lasindu"
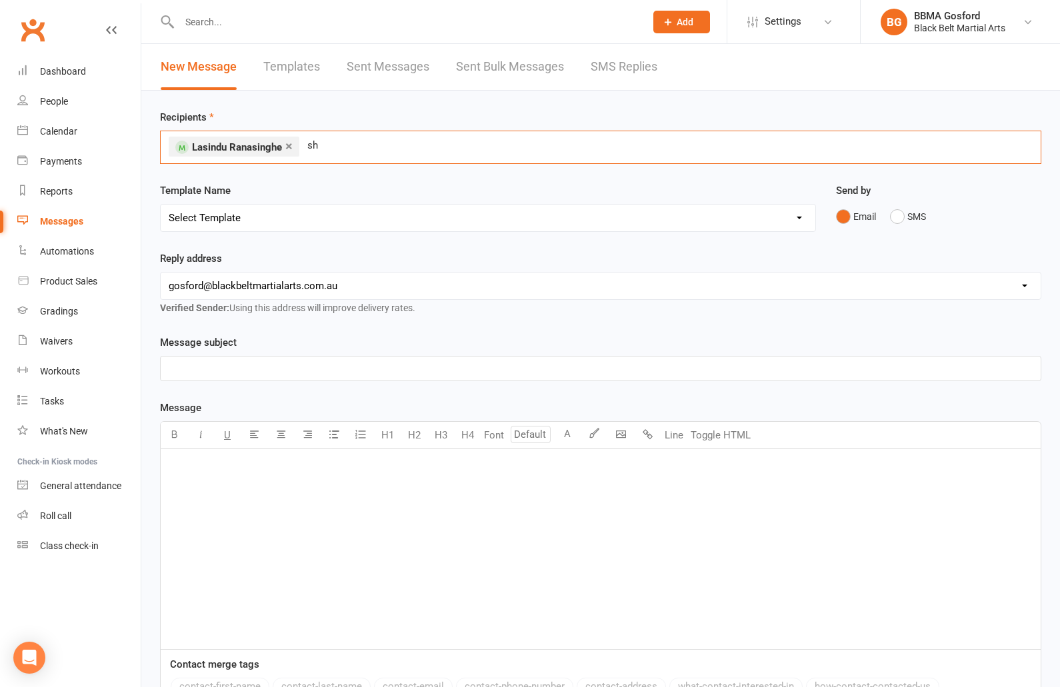
type input "s"
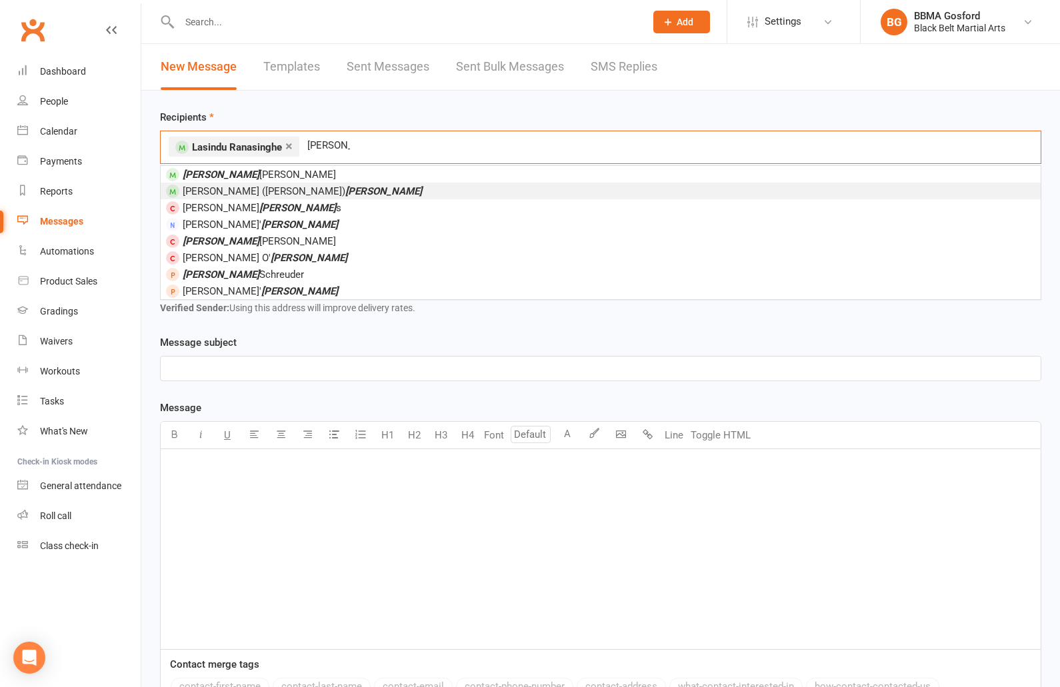
type input "connor"
click at [249, 193] on span "Connie (Sharon) Connor" at bounding box center [302, 191] width 239 height 12
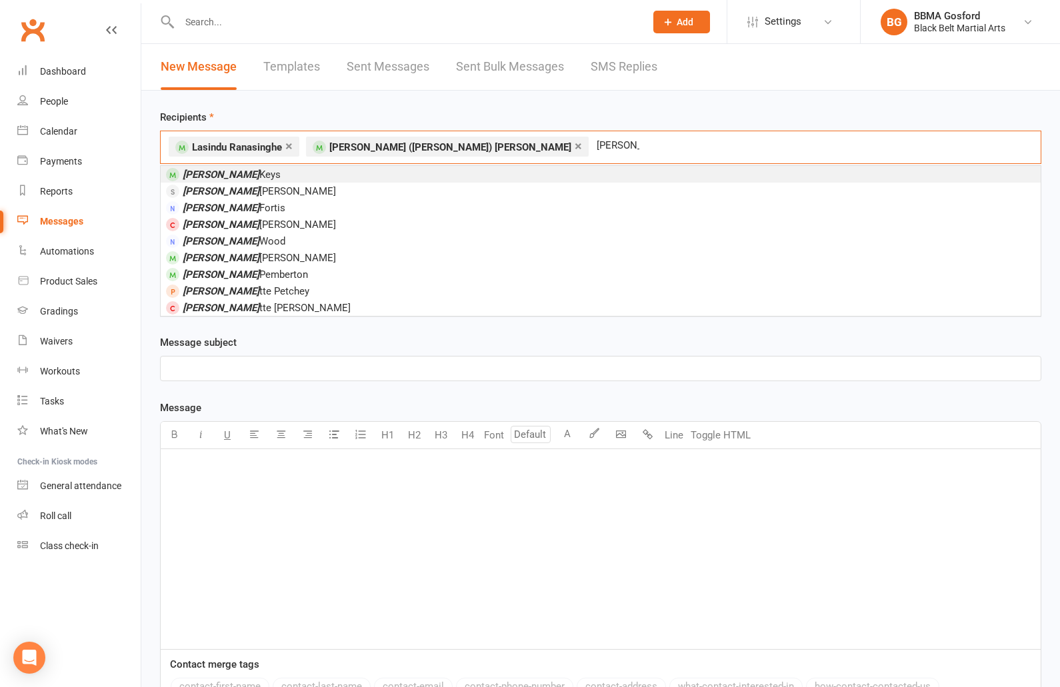
type input "julie gre"
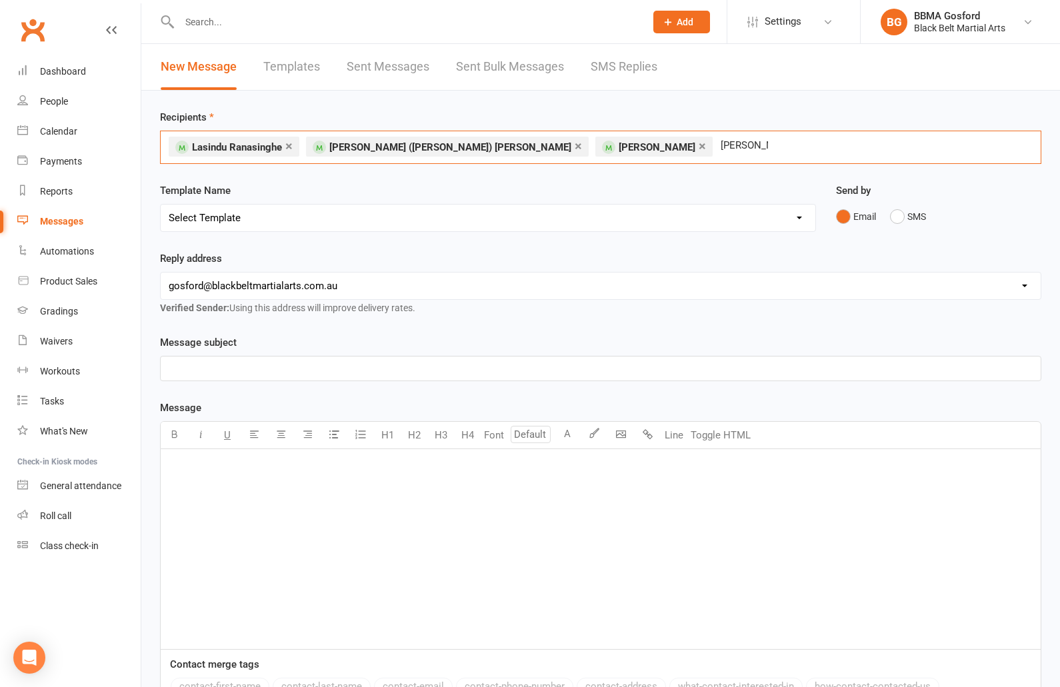
type input "darren mck"
type input "john young"
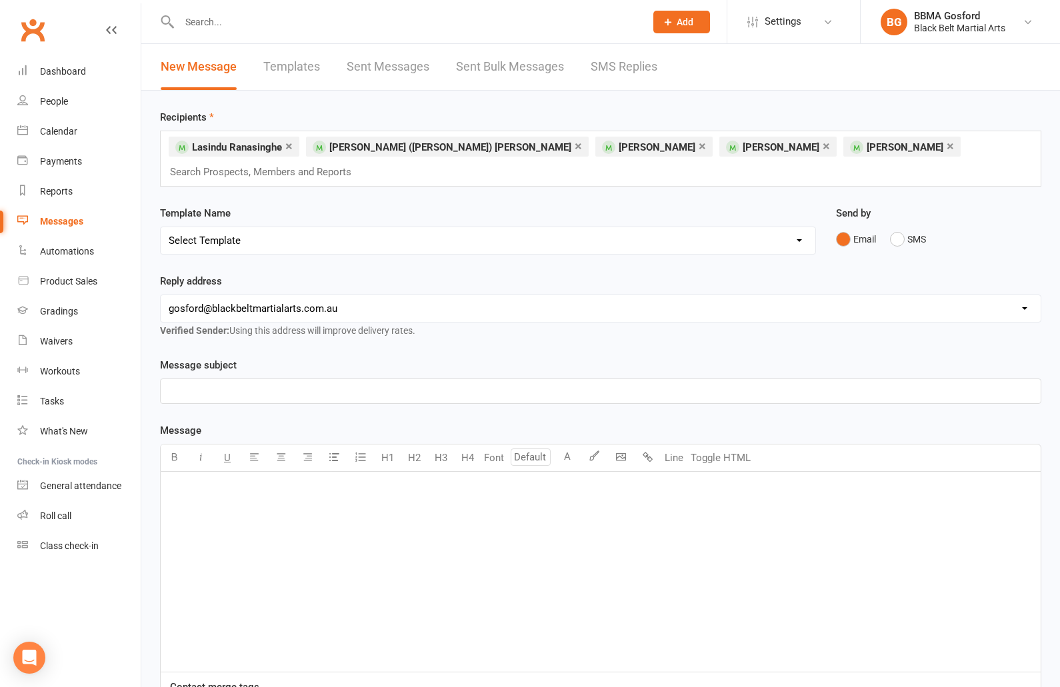
click at [161, 227] on select "Select Template [Email] Active Kids Voucher [Email] Black Belt Camp [Email] Bla…" at bounding box center [488, 240] width 655 height 27
click at [343, 227] on select "Select Template [Email] Active Kids Voucher [Email] Black Belt Camp [Email] Bla…" at bounding box center [488, 240] width 655 height 27
select select "52"
click option "[SMS] Group Grading Reminder Text" at bounding box center [0, 0] width 0 height 0
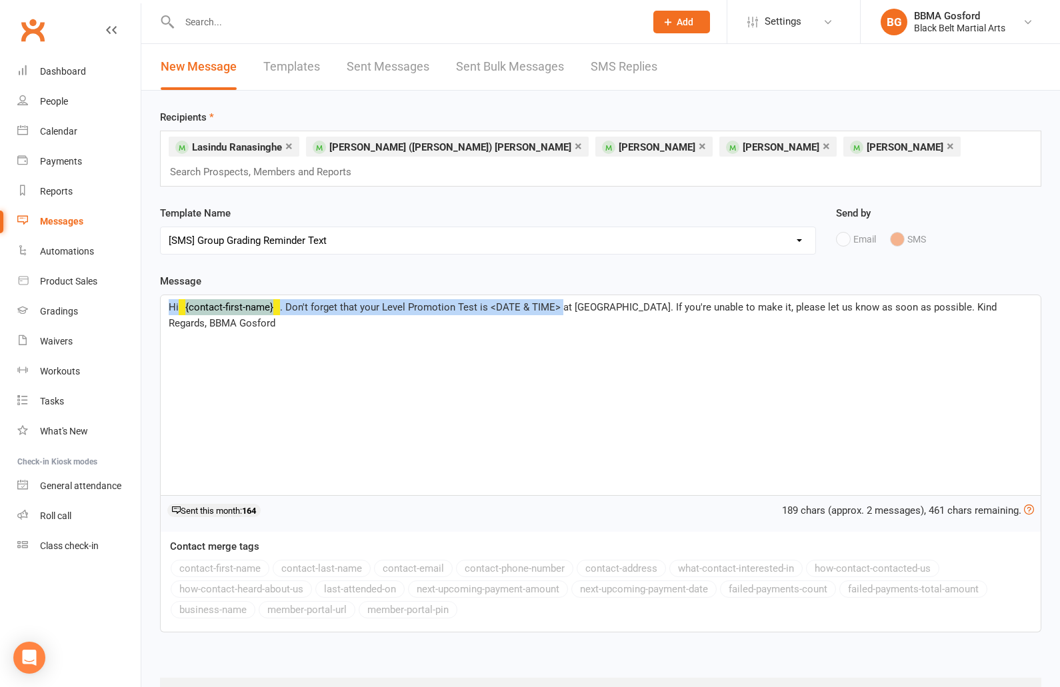
click at [562, 301] on span ". Don't forget that your Level Promotion Test is <DATE & TIME> at BBMA Gosford.…" at bounding box center [584, 315] width 831 height 28
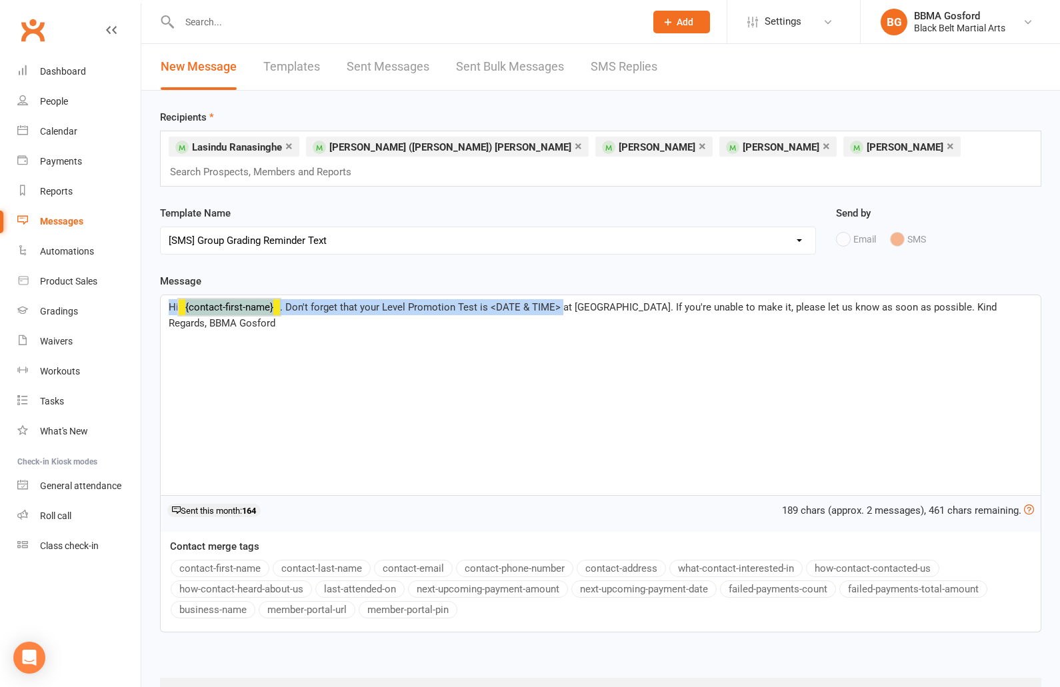
click at [561, 301] on span ". Don't forget that your Level Promotion Test is <DATE & TIME> at BBMA Gosford.…" at bounding box center [584, 315] width 831 height 28
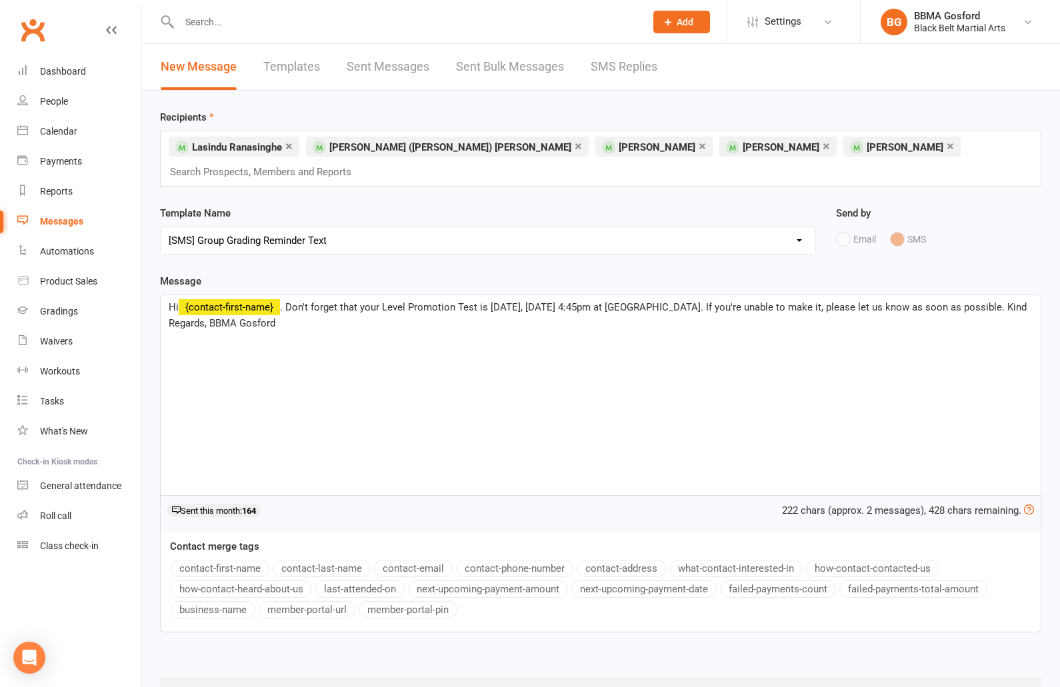
scroll to position [41, 0]
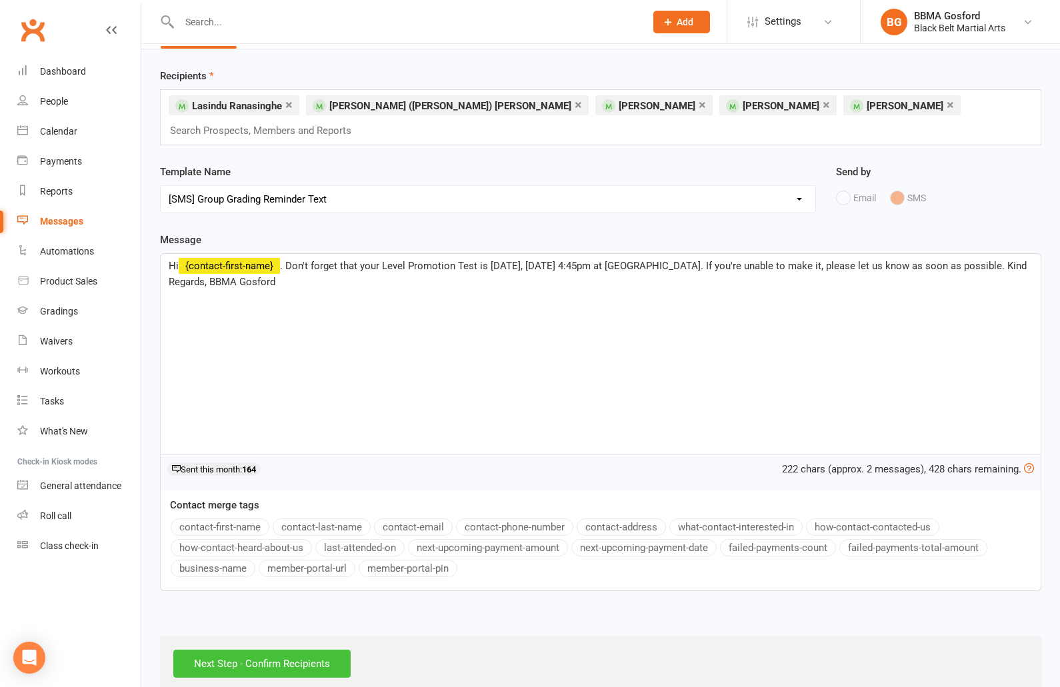
click at [271, 650] on input "Next Step - Confirm Recipients" at bounding box center [261, 664] width 177 height 28
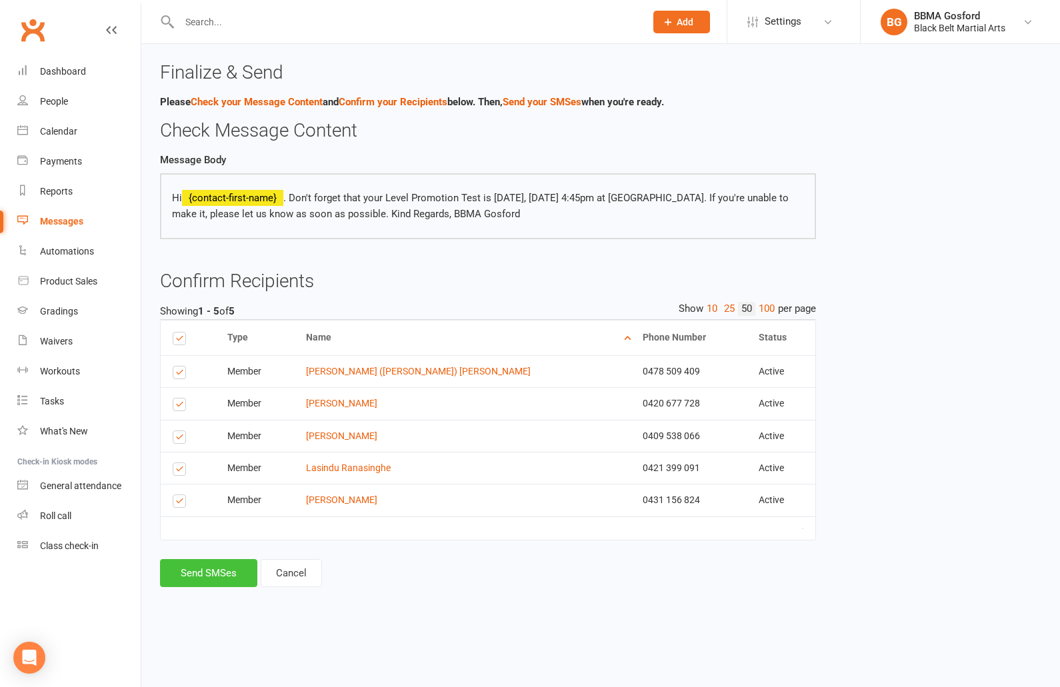
click at [226, 579] on button "Send SMSes" at bounding box center [208, 573] width 97 height 28
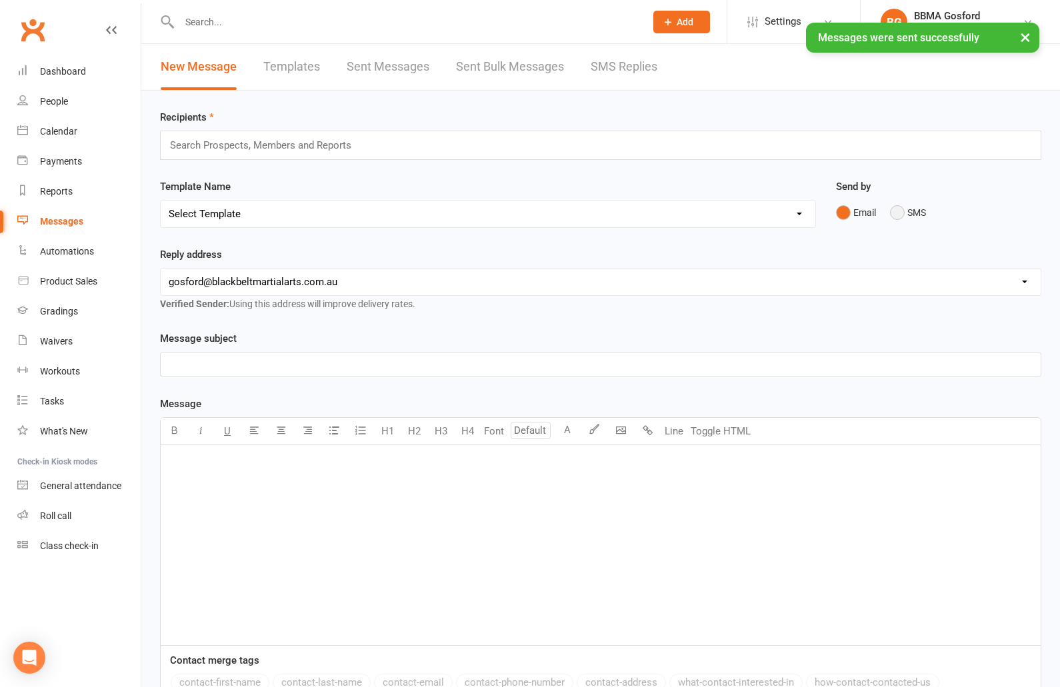
click at [901, 213] on button "SMS" at bounding box center [908, 212] width 36 height 25
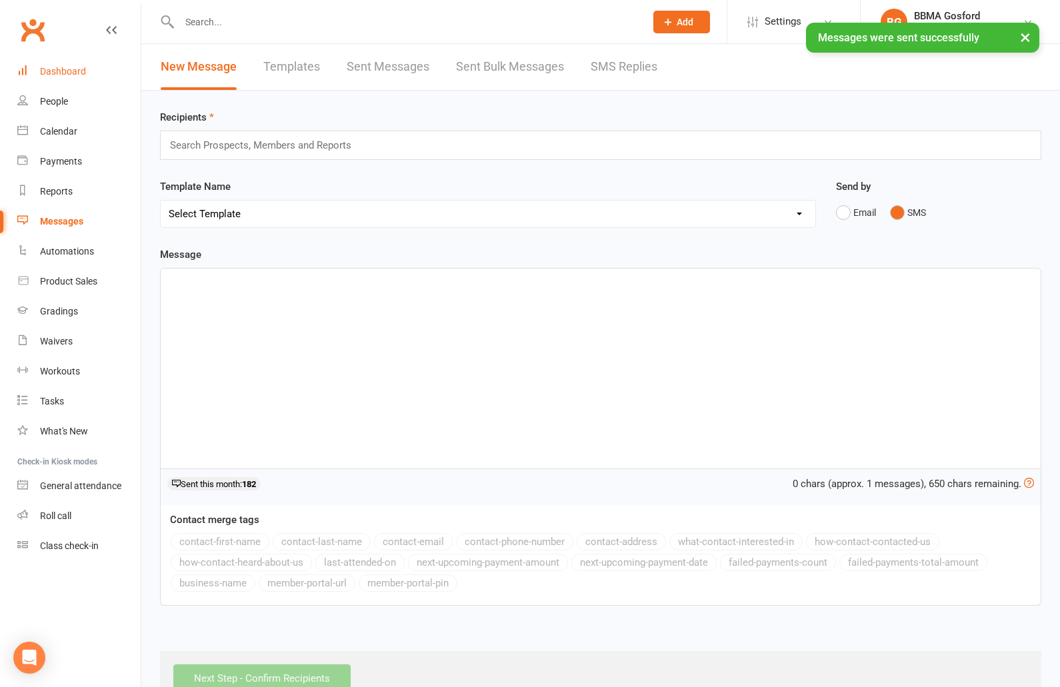
click at [75, 78] on link "Dashboard" at bounding box center [78, 72] width 123 height 30
